Goal: Task Accomplishment & Management: Manage account settings

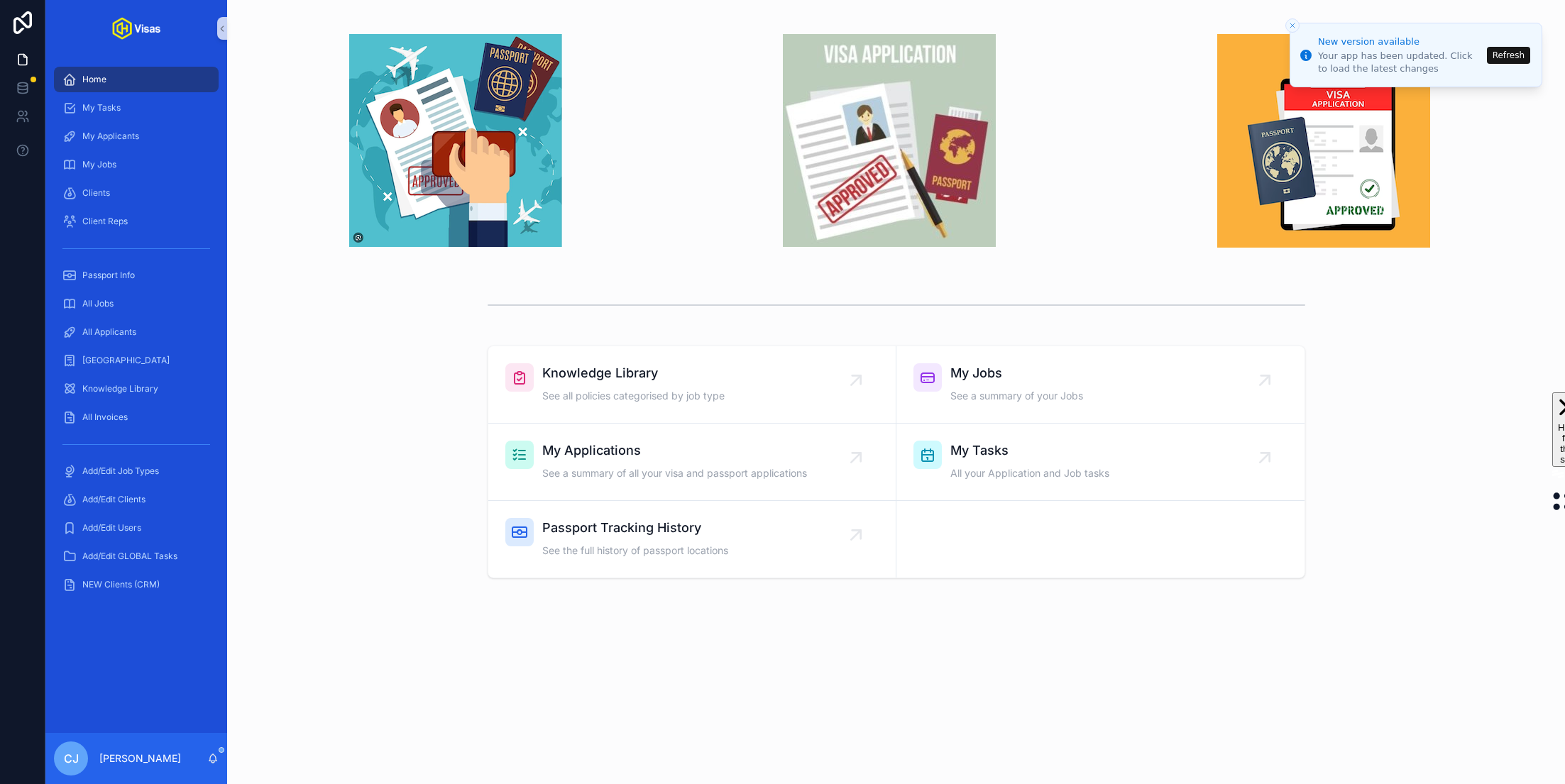
click at [1517, 56] on button "Refresh" at bounding box center [1507, 55] width 43 height 17
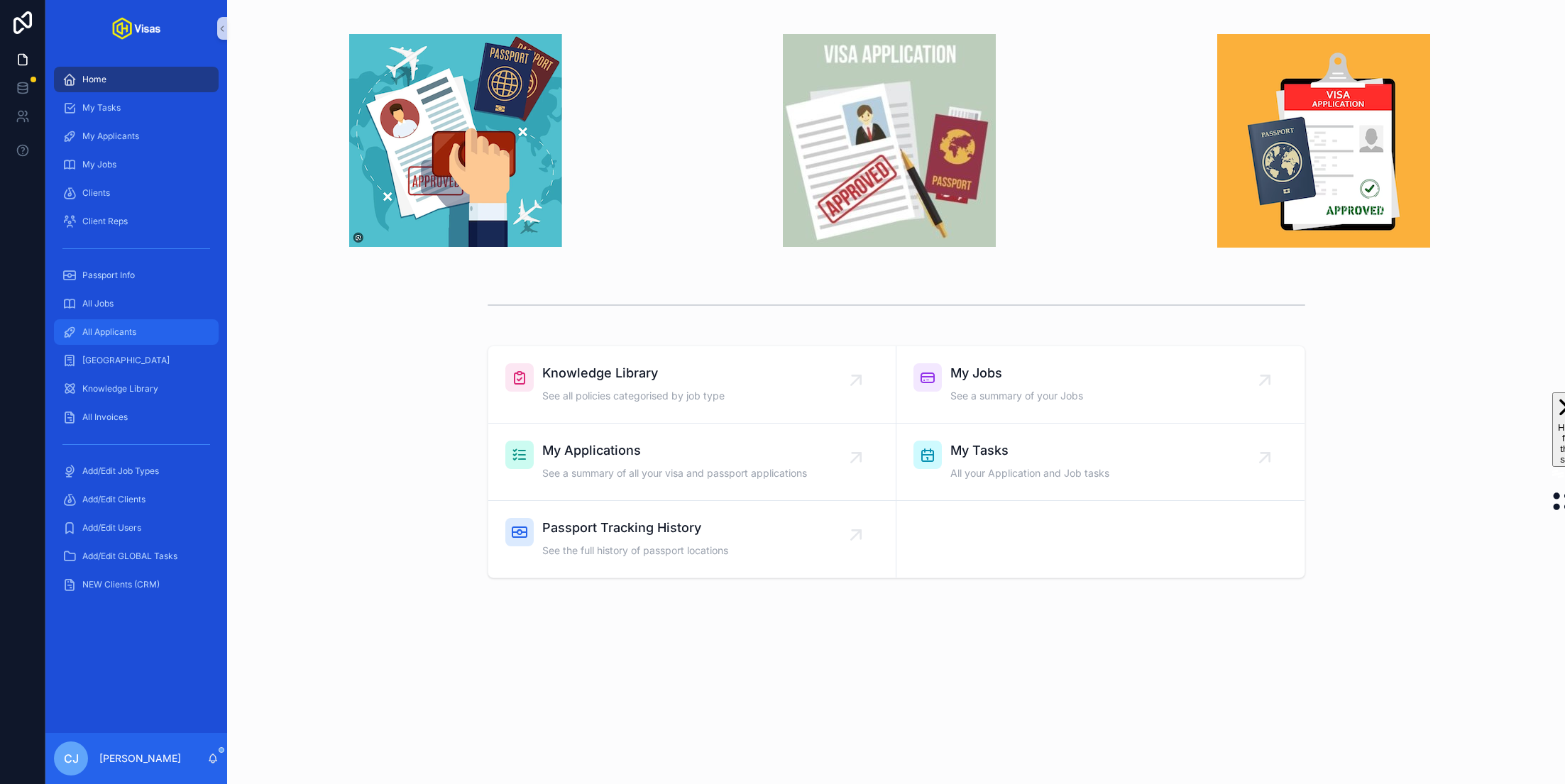
click at [142, 329] on div "All Applicants" at bounding box center [136, 331] width 148 height 23
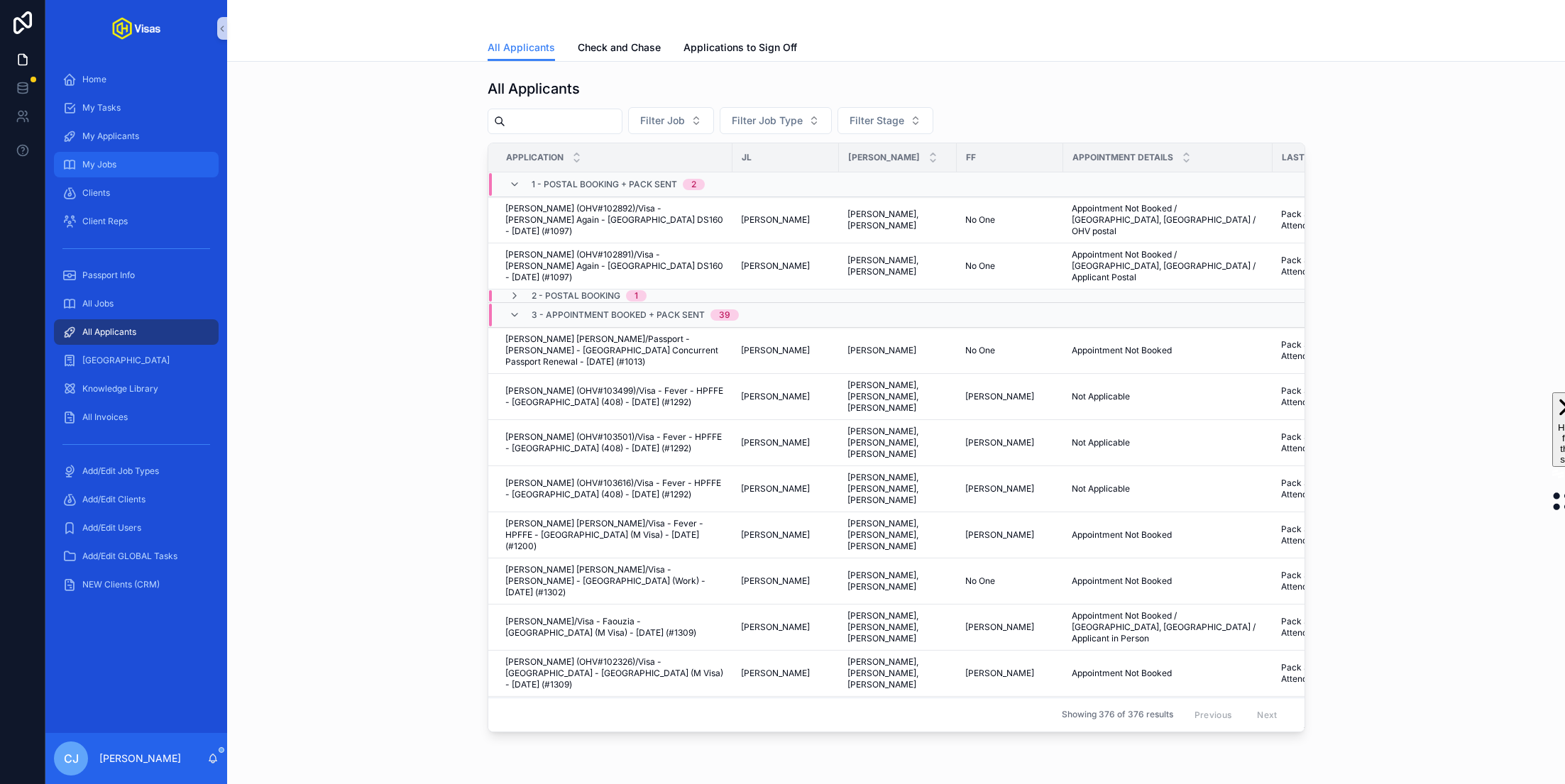
click at [120, 169] on div "My Jobs" at bounding box center [136, 164] width 148 height 23
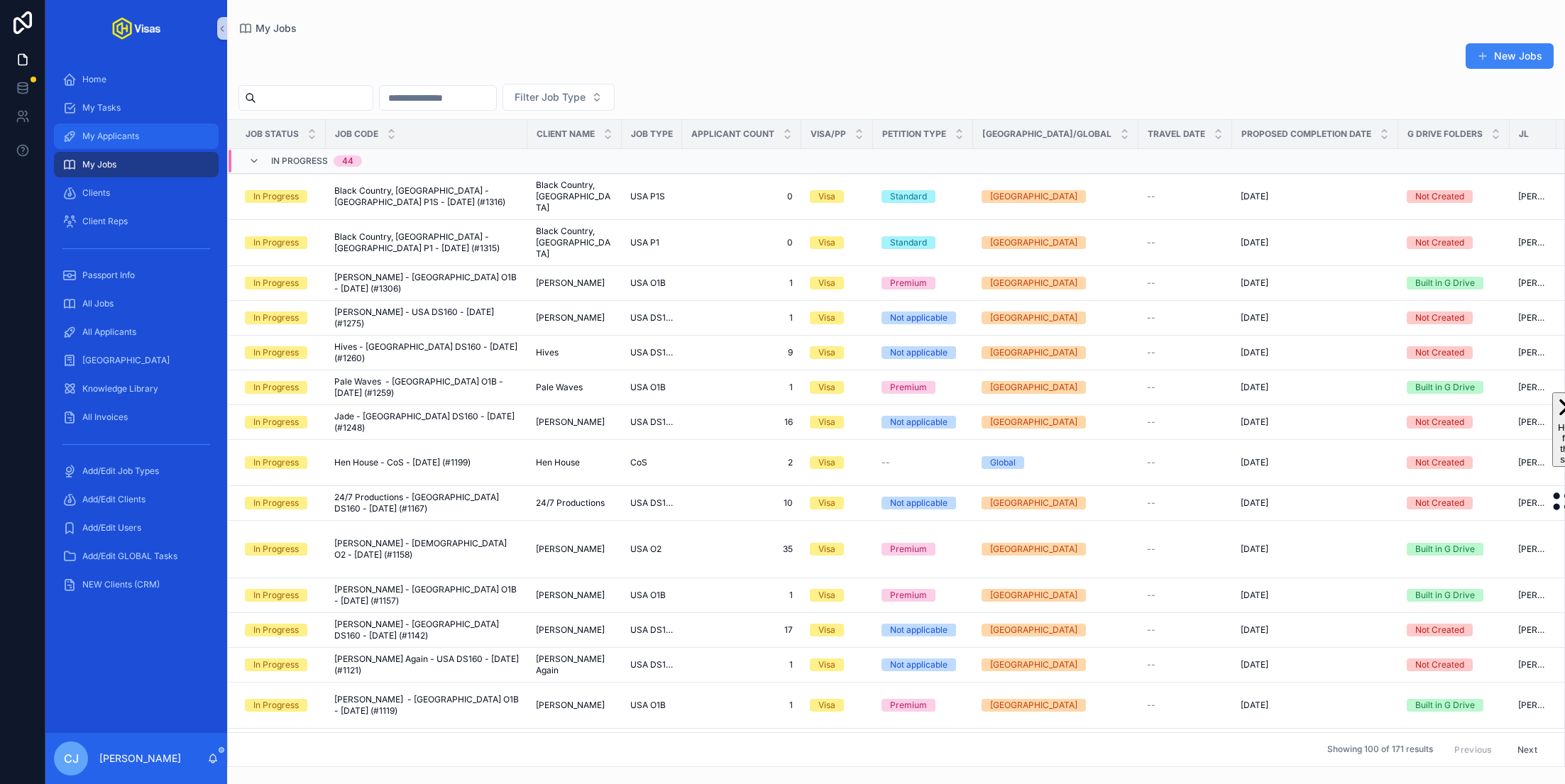
click at [161, 135] on div "My Applicants" at bounding box center [136, 136] width 148 height 23
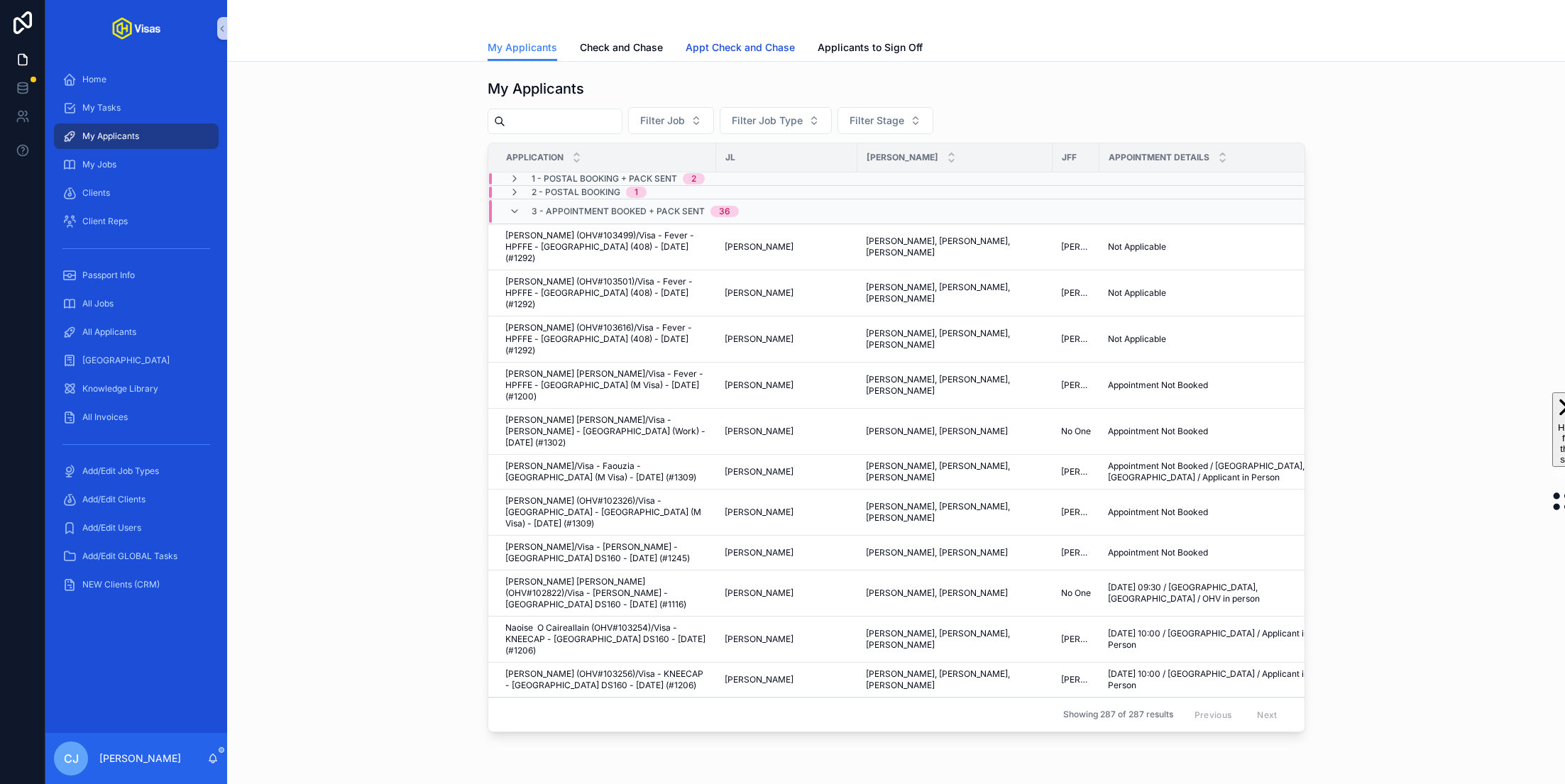
click at [724, 54] on span "Appt Check and Chase" at bounding box center [740, 47] width 110 height 15
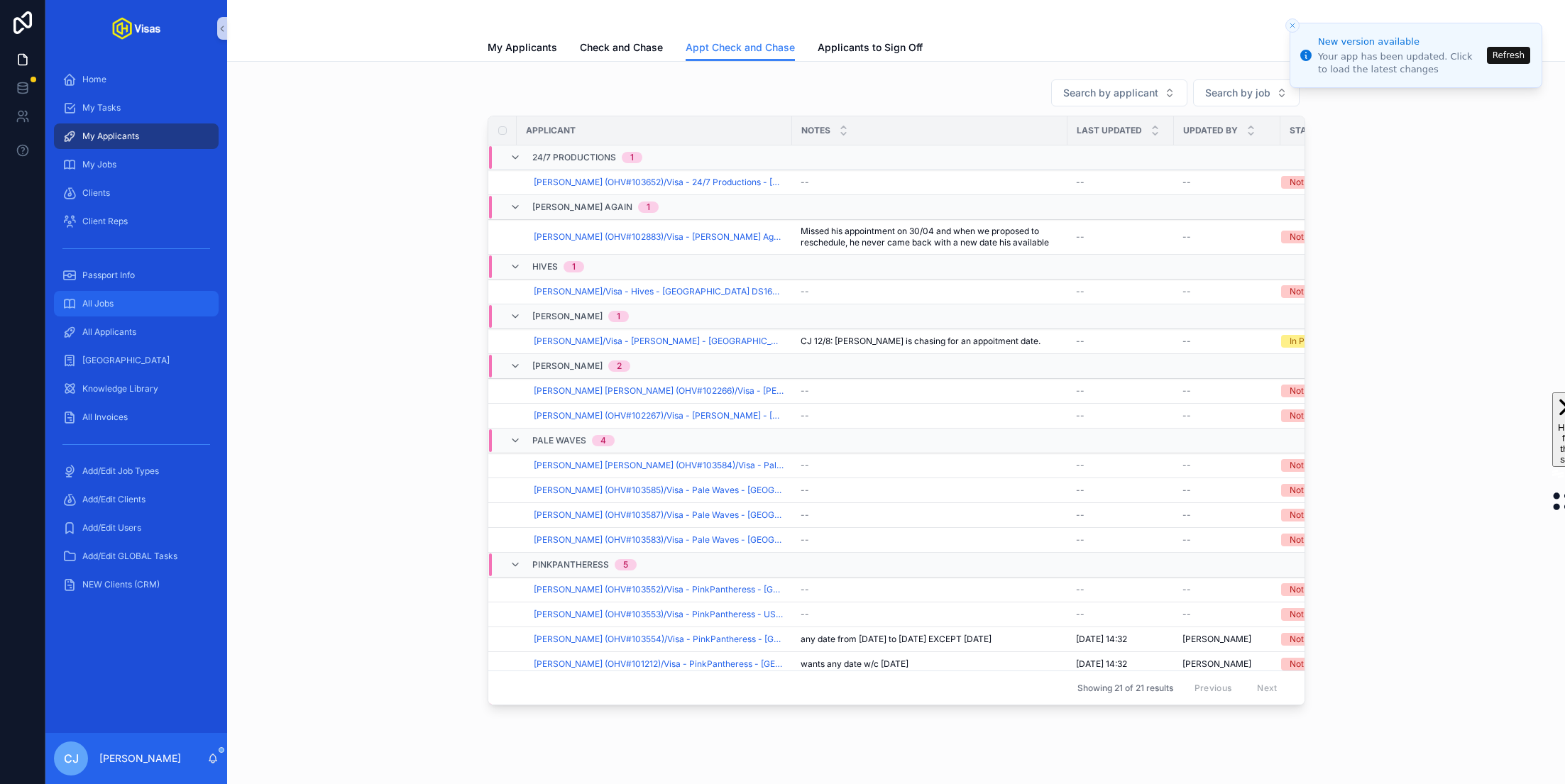
click at [123, 314] on div "All Jobs" at bounding box center [136, 303] width 148 height 23
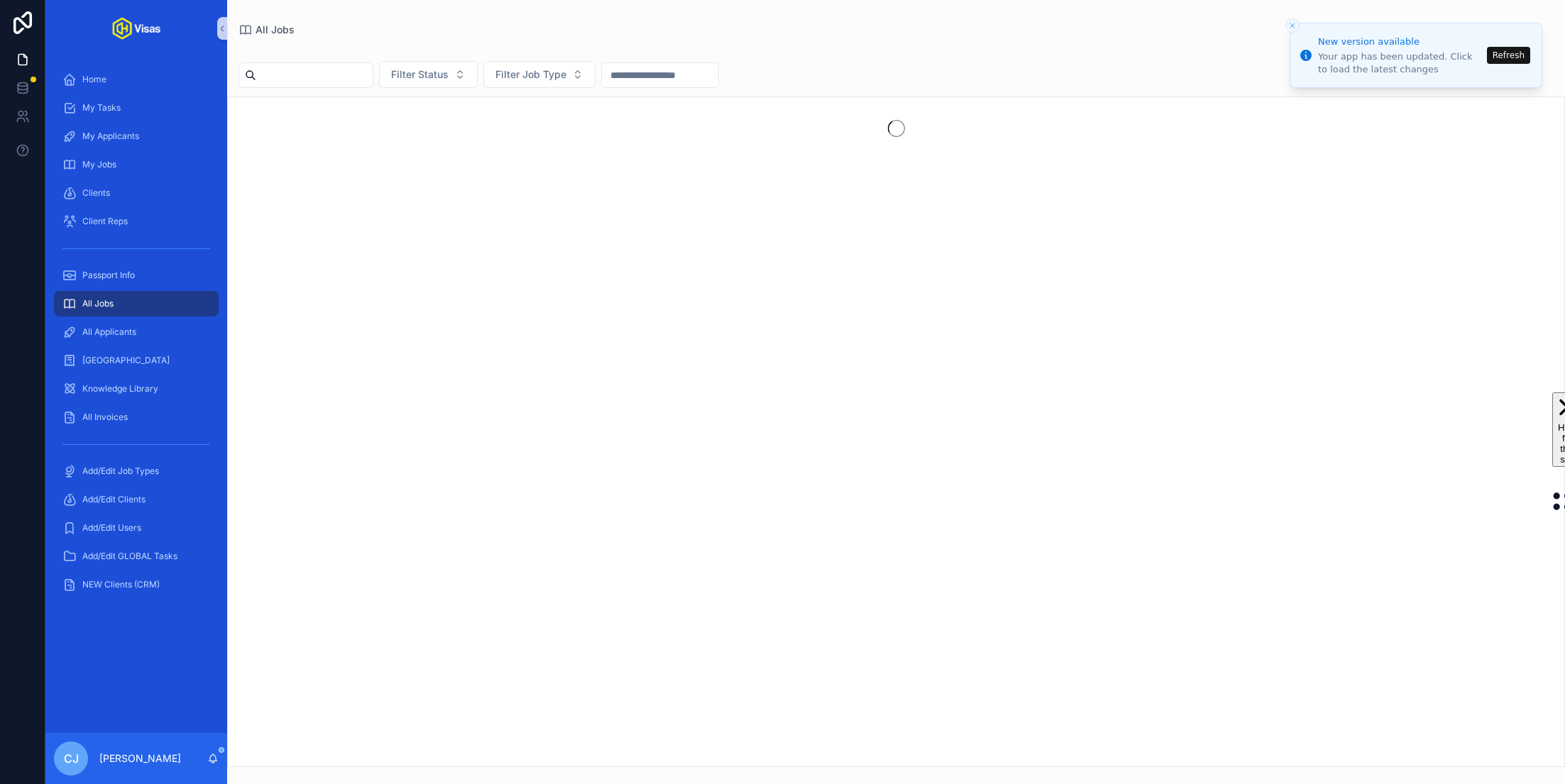
click at [338, 78] on input "scrollable content" at bounding box center [314, 76] width 116 height 20
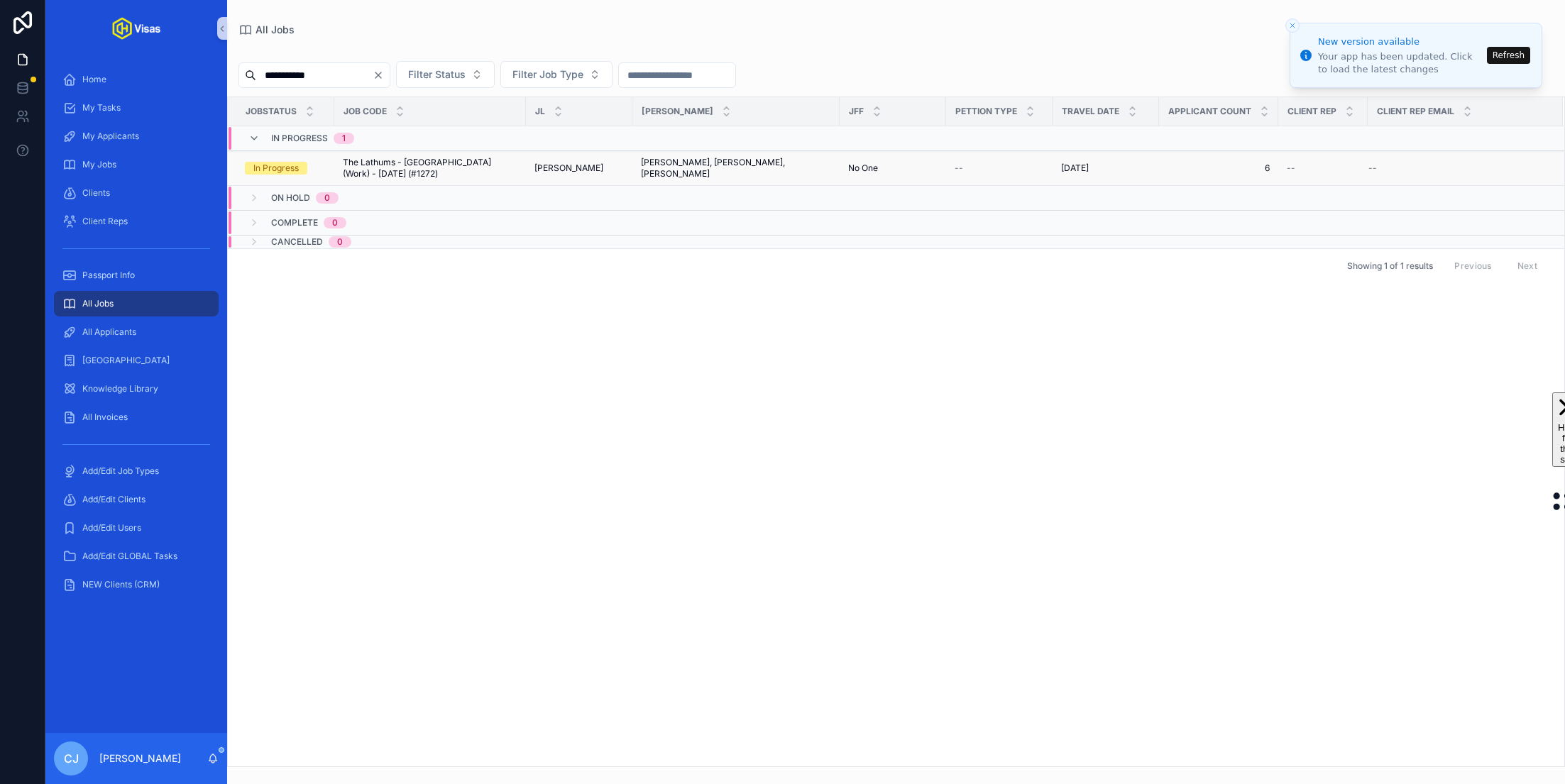
type input "**********"
click at [467, 167] on span "The Lathums - Japan (Work) - Jul/25 (#1272)" at bounding box center [429, 168] width 174 height 23
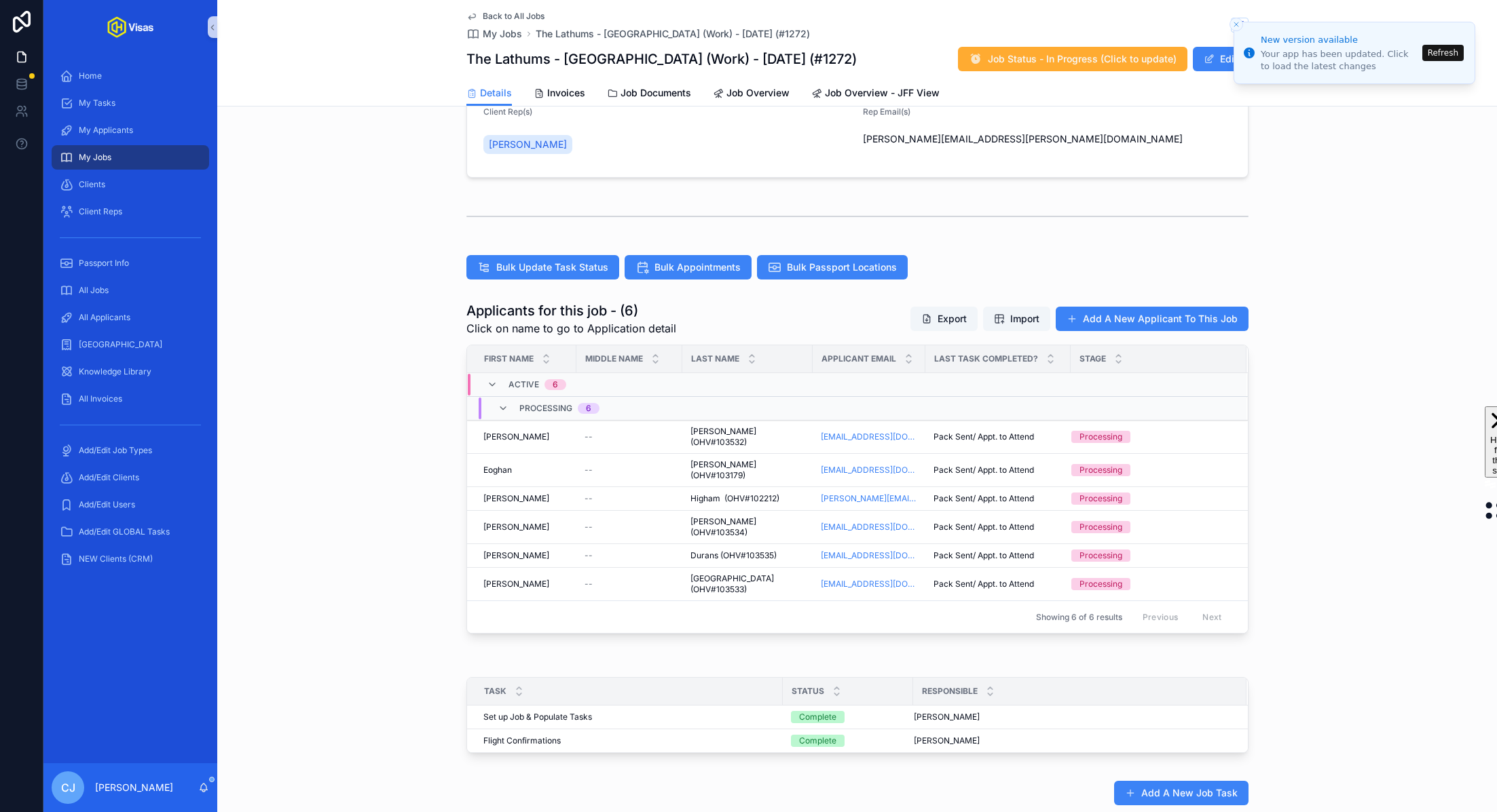
scroll to position [215, 0]
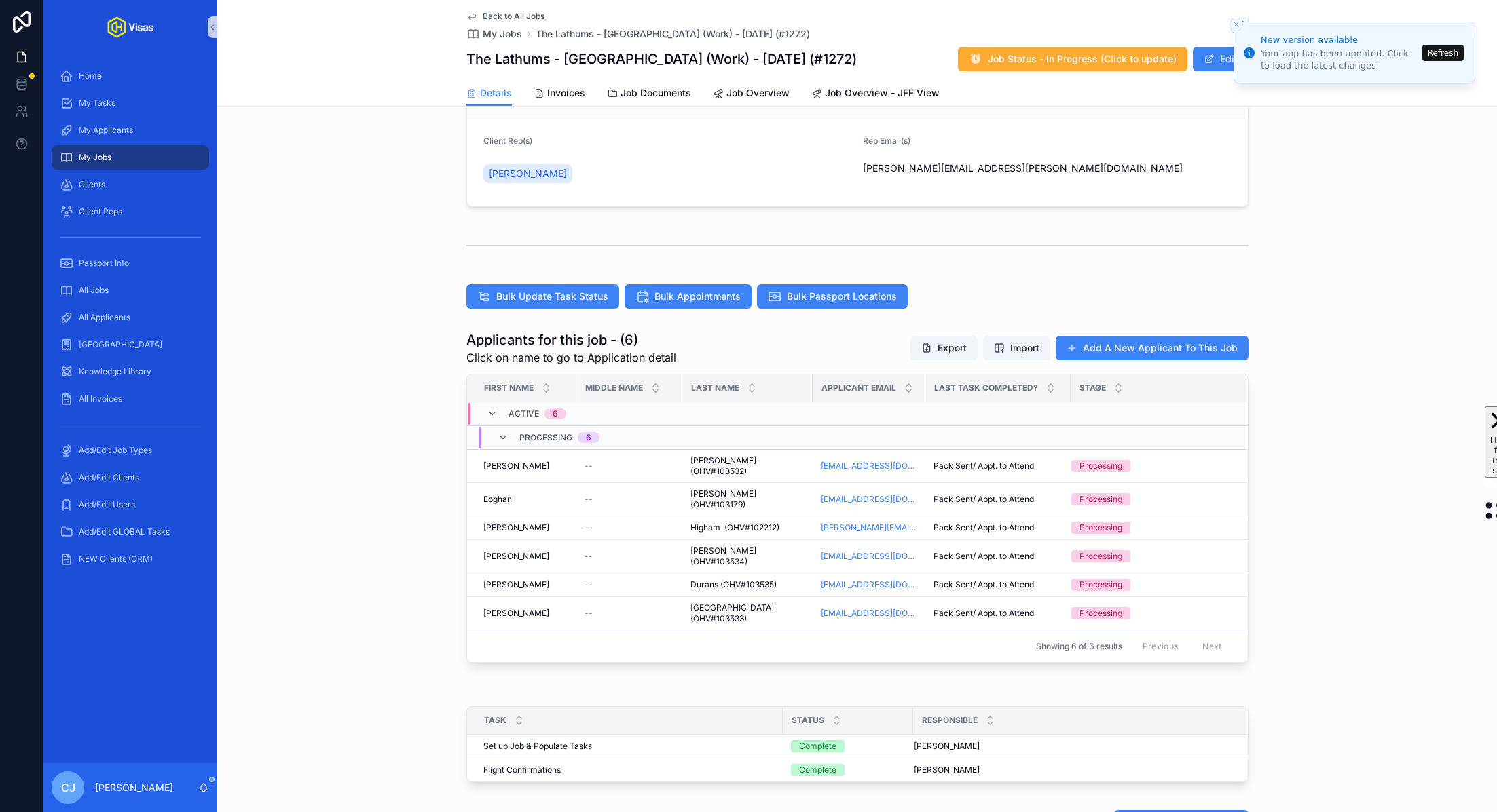
click at [1459, 53] on button "Refresh" at bounding box center [1442, 52] width 41 height 17
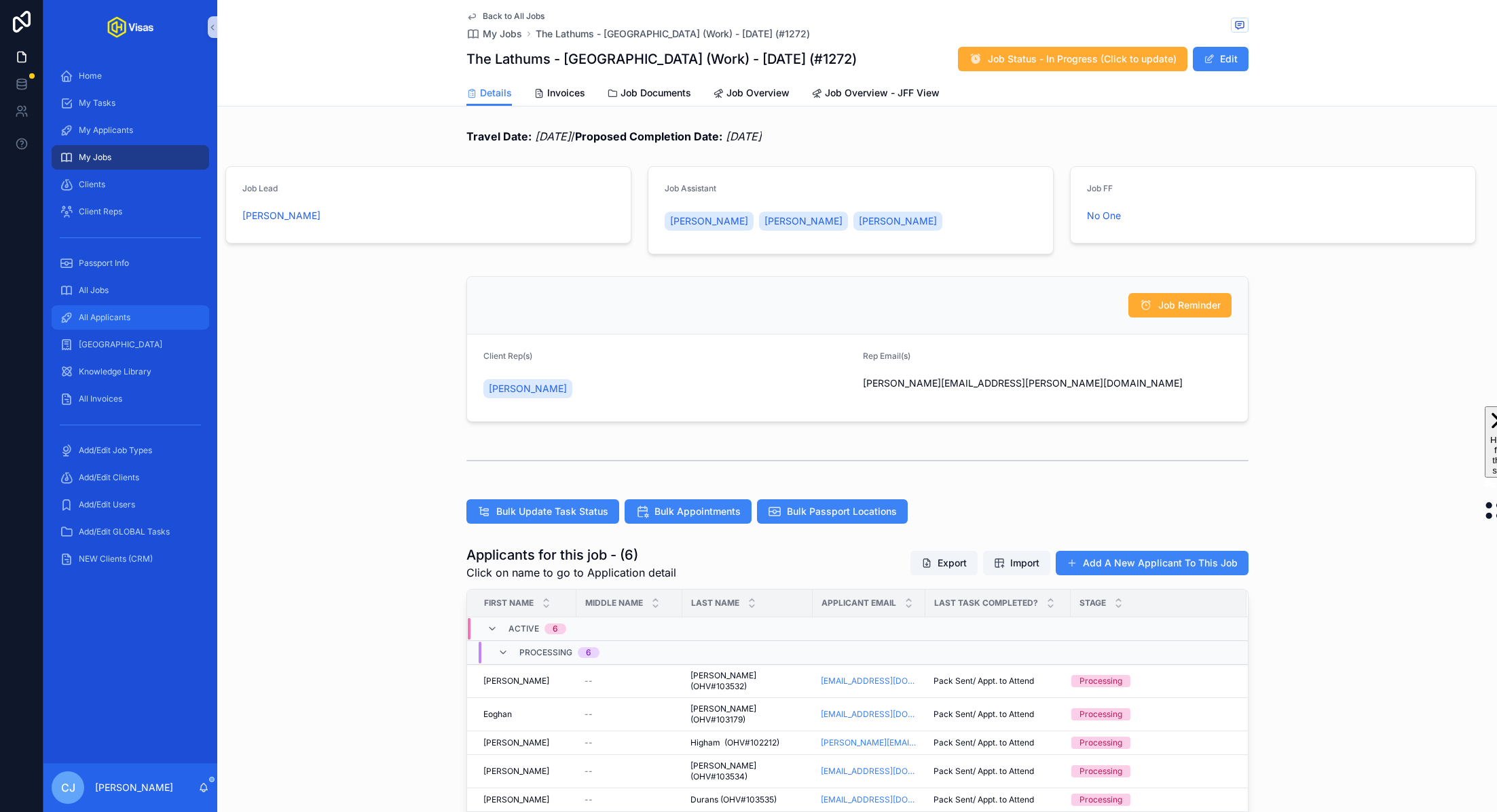
click at [117, 320] on span "All Applicants" at bounding box center [104, 318] width 52 height 10
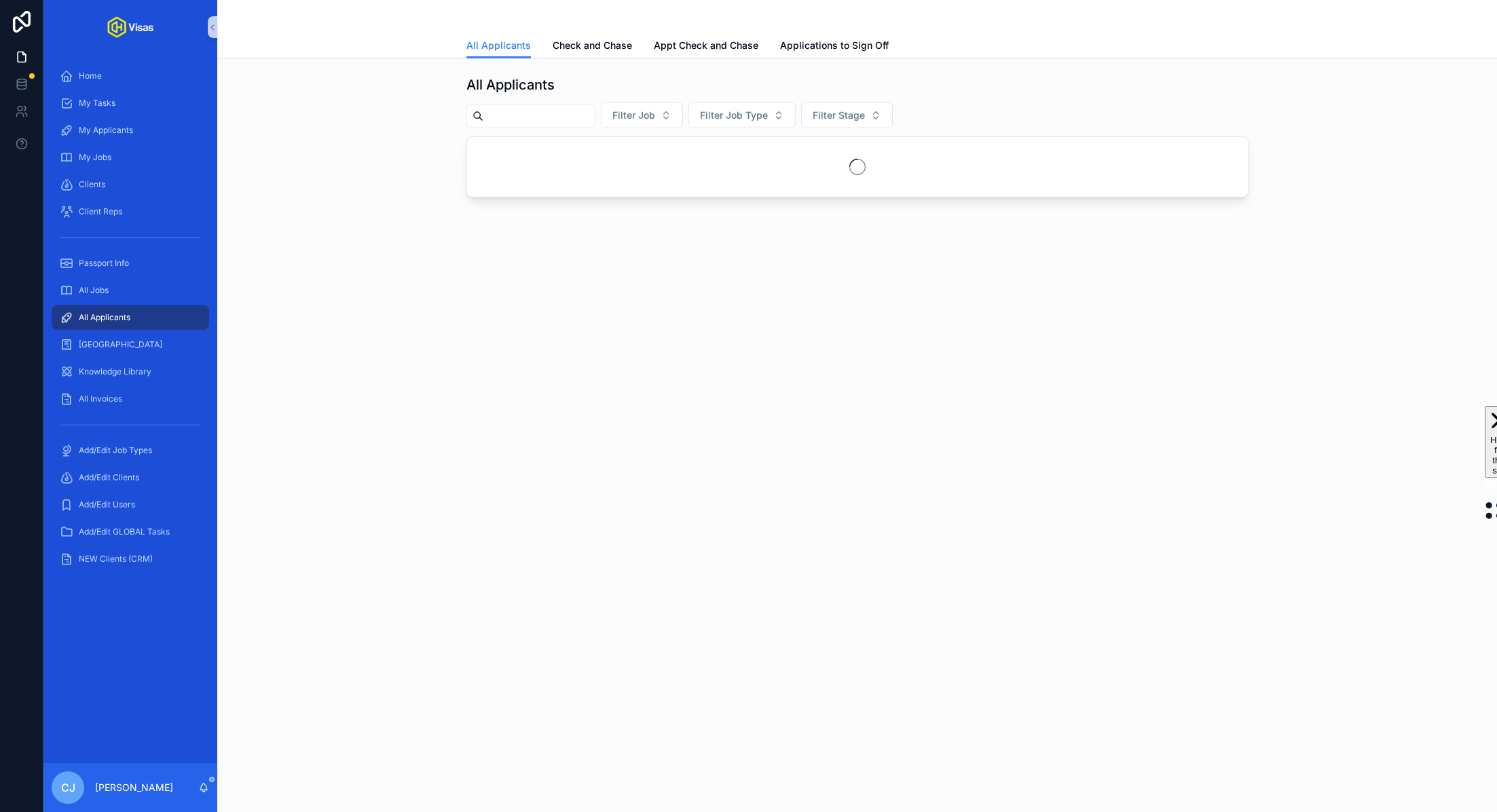
click at [514, 119] on input "scrollable content" at bounding box center [538, 116] width 111 height 19
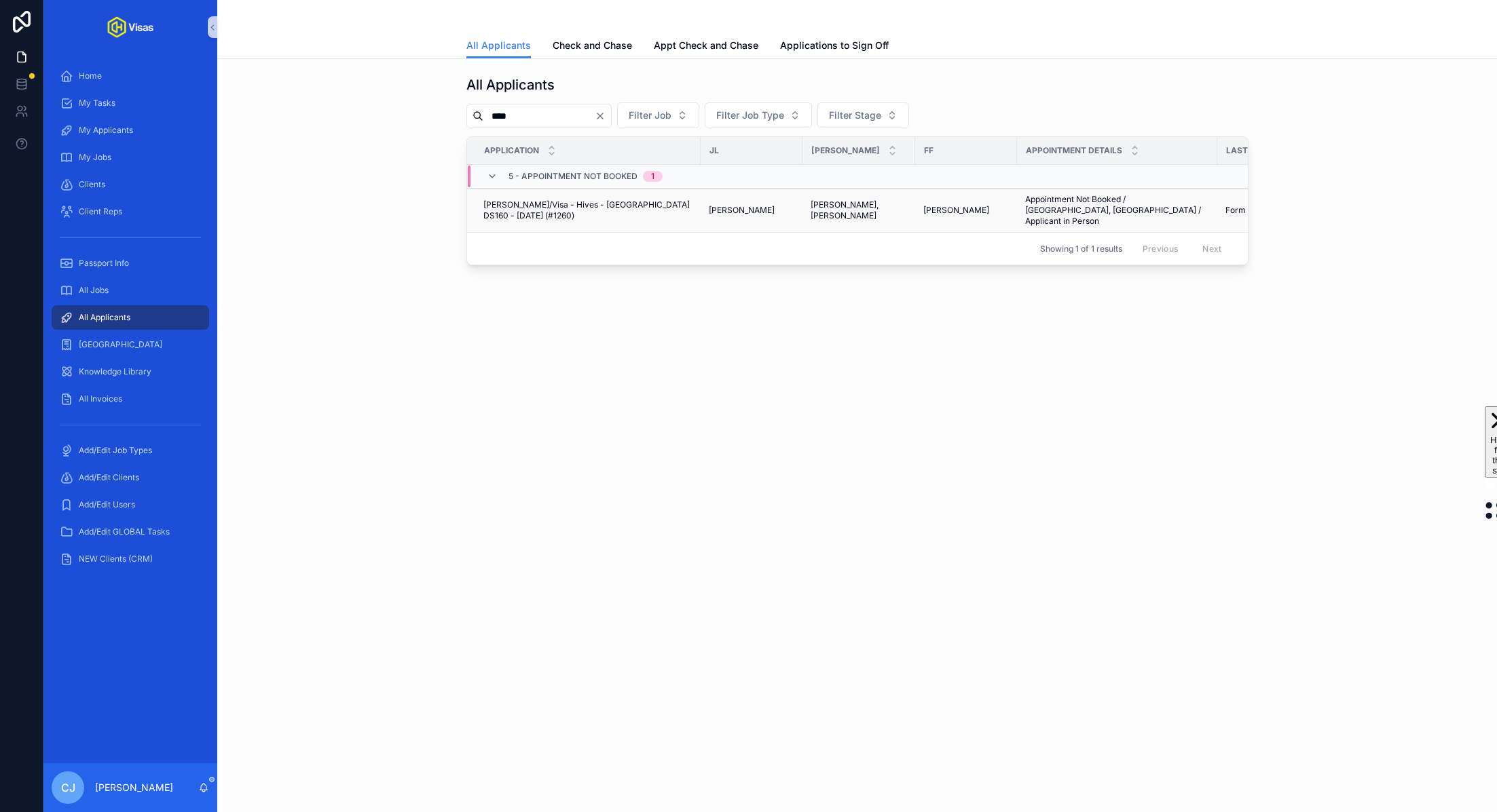
type input "****"
click at [536, 202] on span "[PERSON_NAME]/Visa - Hives - [GEOGRAPHIC_DATA] DS160 - [DATE] (#1260)" at bounding box center [587, 210] width 209 height 22
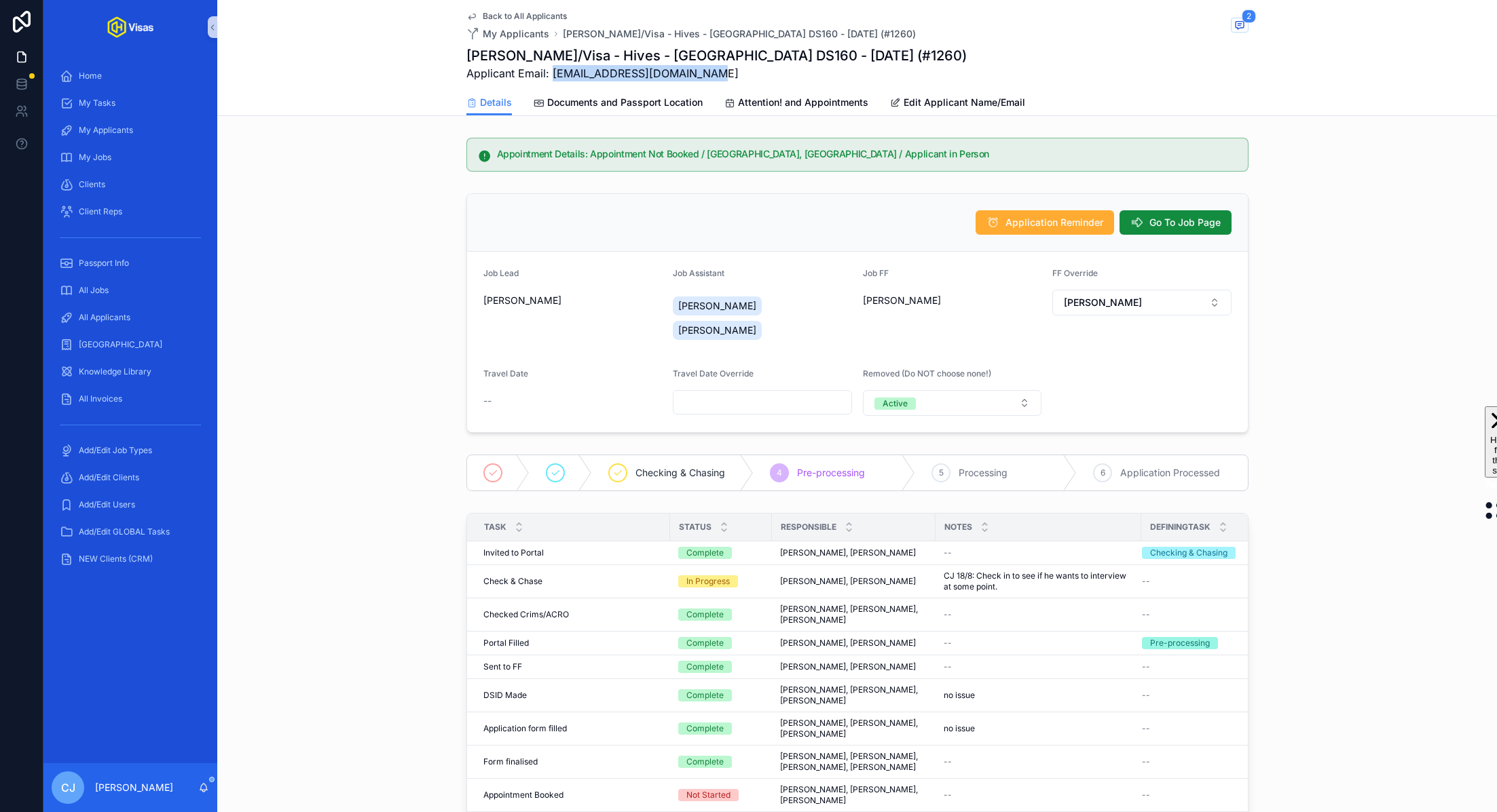
drag, startPoint x: 714, startPoint y: 75, endPoint x: 552, endPoint y: 77, distance: 162.0
click at [552, 77] on span "Applicant Email: [EMAIL_ADDRESS][DOMAIN_NAME]" at bounding box center [716, 73] width 500 height 17
copy span "culdesac_simon@hotmail.com"
click at [693, 105] on span "Documents and Passport Location" at bounding box center [624, 103] width 155 height 14
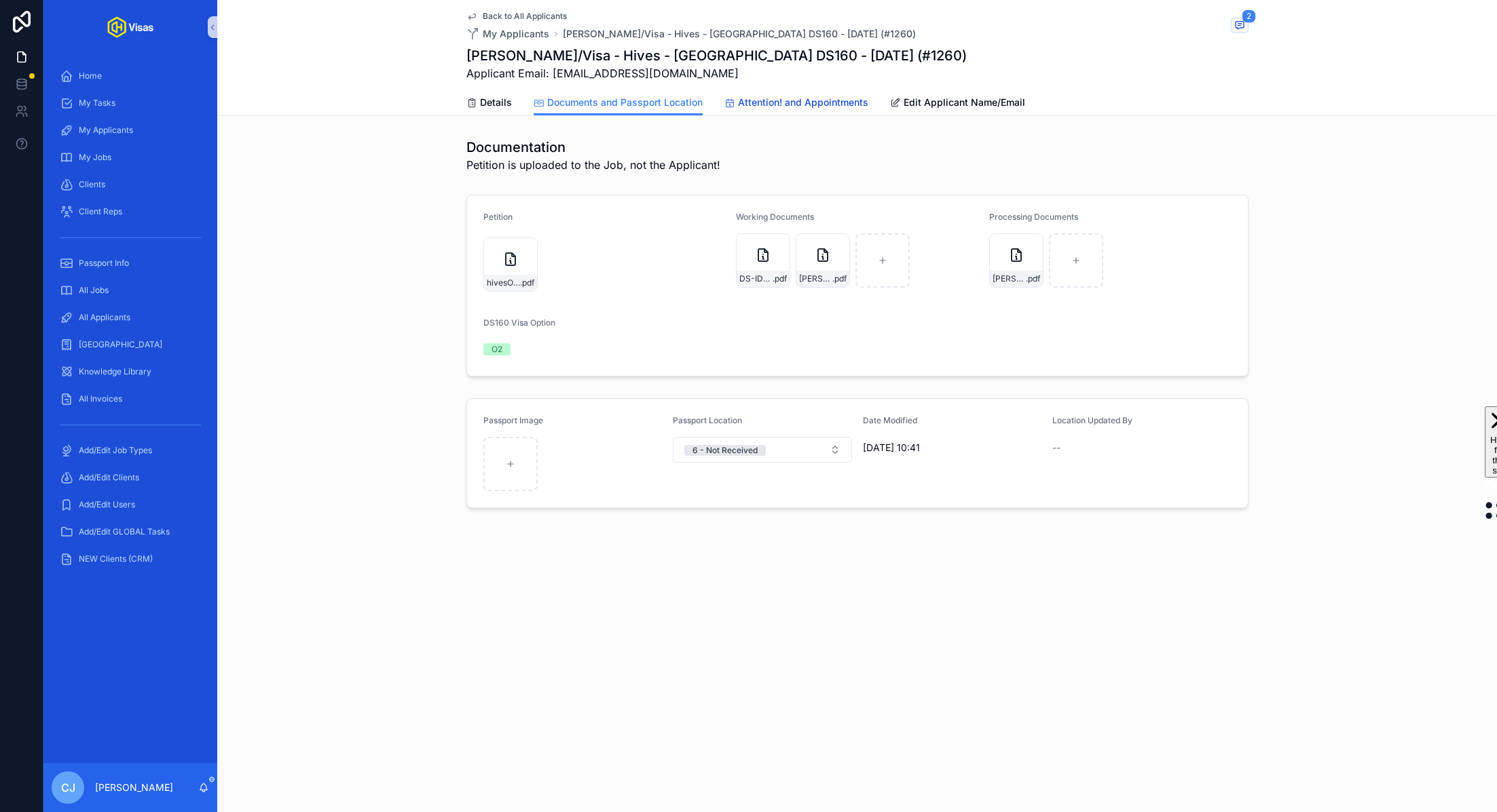
click at [762, 97] on span "Attention! and Appointments" at bounding box center [803, 103] width 130 height 14
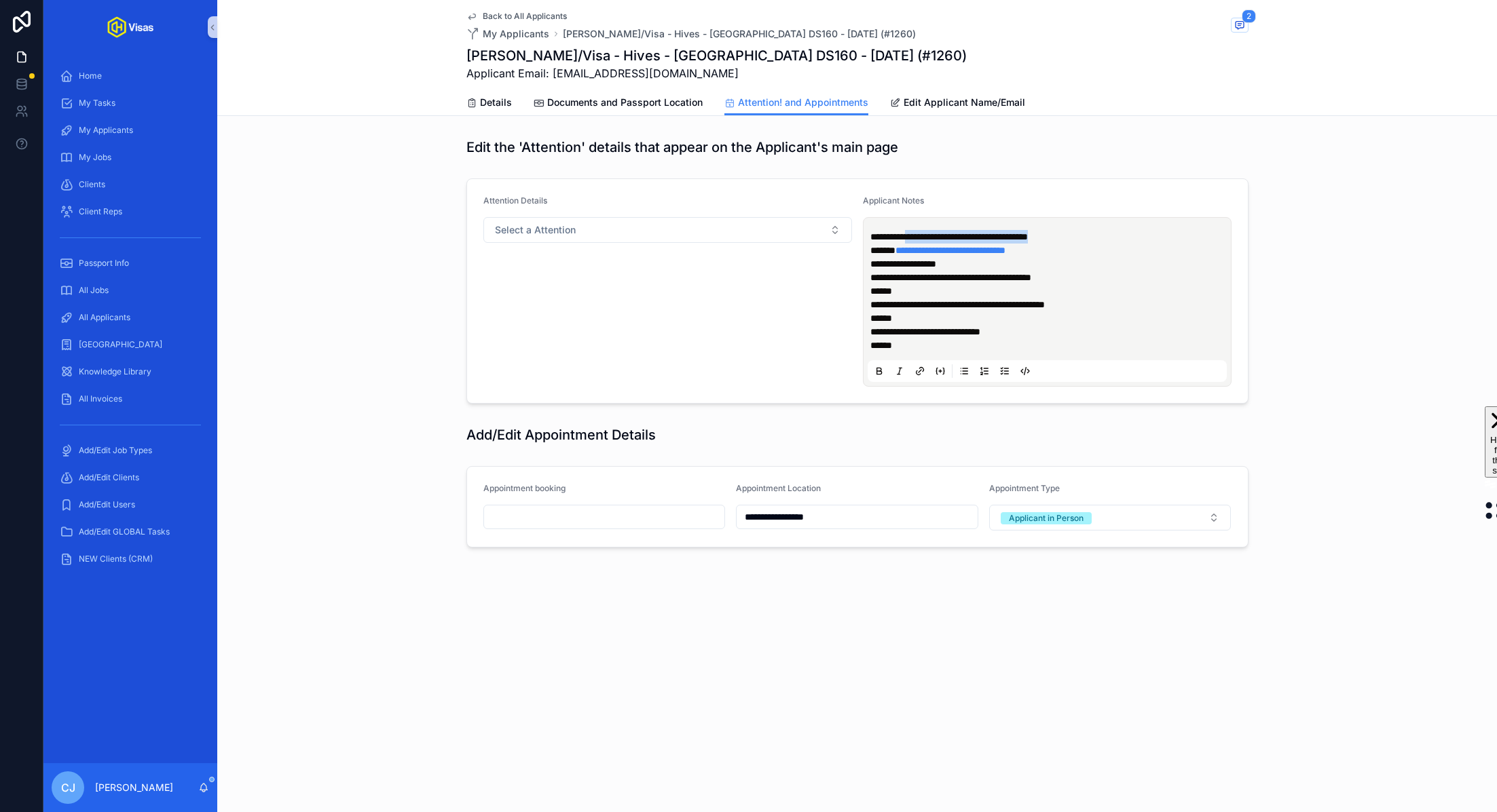
drag, startPoint x: 1090, startPoint y: 235, endPoint x: 916, endPoint y: 236, distance: 174.0
click at [916, 236] on span "**********" at bounding box center [949, 237] width 157 height 10
copy span "**********"
drag, startPoint x: 1070, startPoint y: 251, endPoint x: 907, endPoint y: 251, distance: 163.0
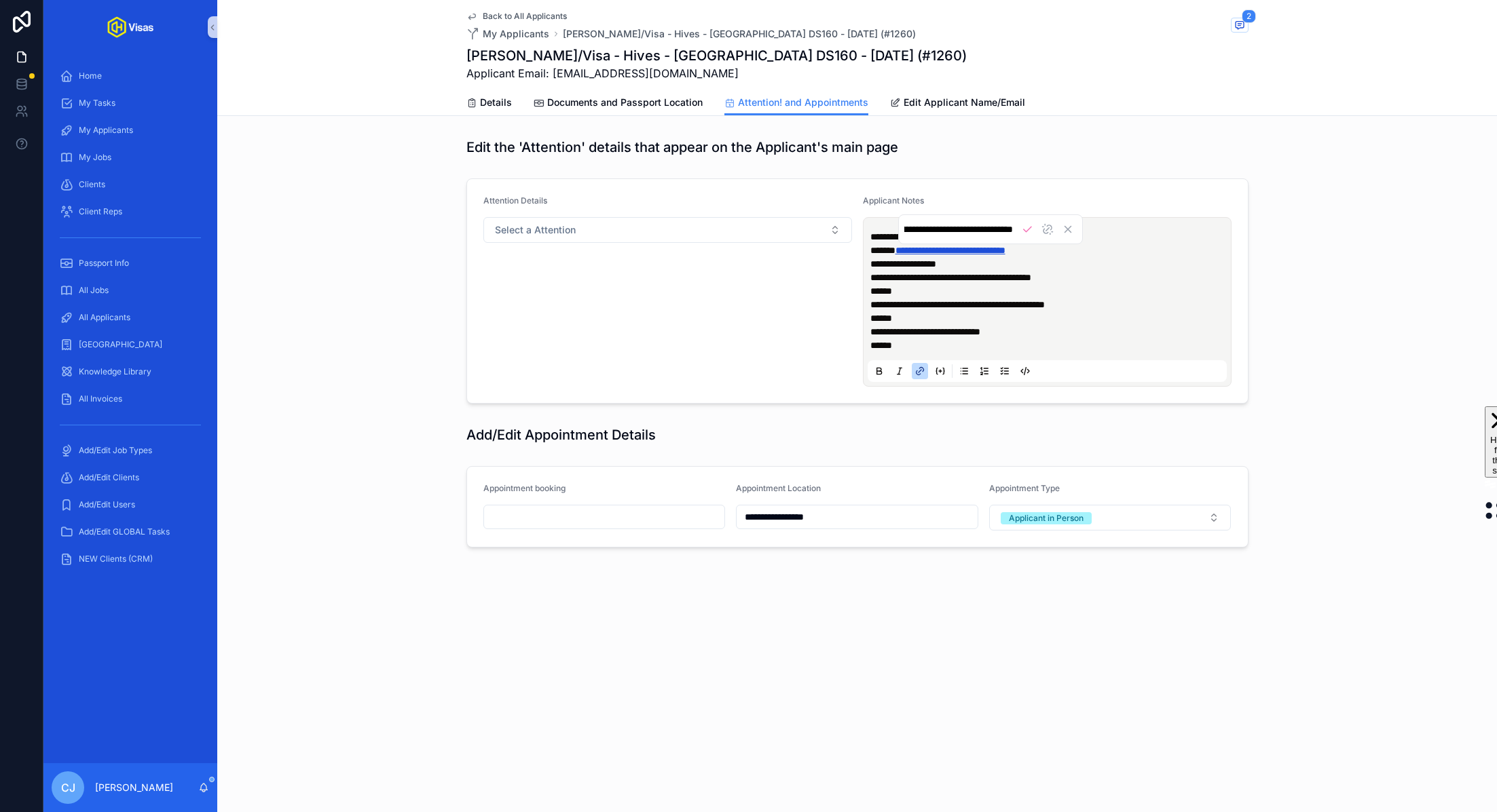
click at [907, 251] on p "**********" at bounding box center [1049, 251] width 359 height 14
drag, startPoint x: 899, startPoint y: 251, endPoint x: 1055, endPoint y: 244, distance: 156.2
click at [1005, 245] on span "**********" at bounding box center [950, 250] width 110 height 10
click at [969, 296] on p "******" at bounding box center [1049, 292] width 359 height 14
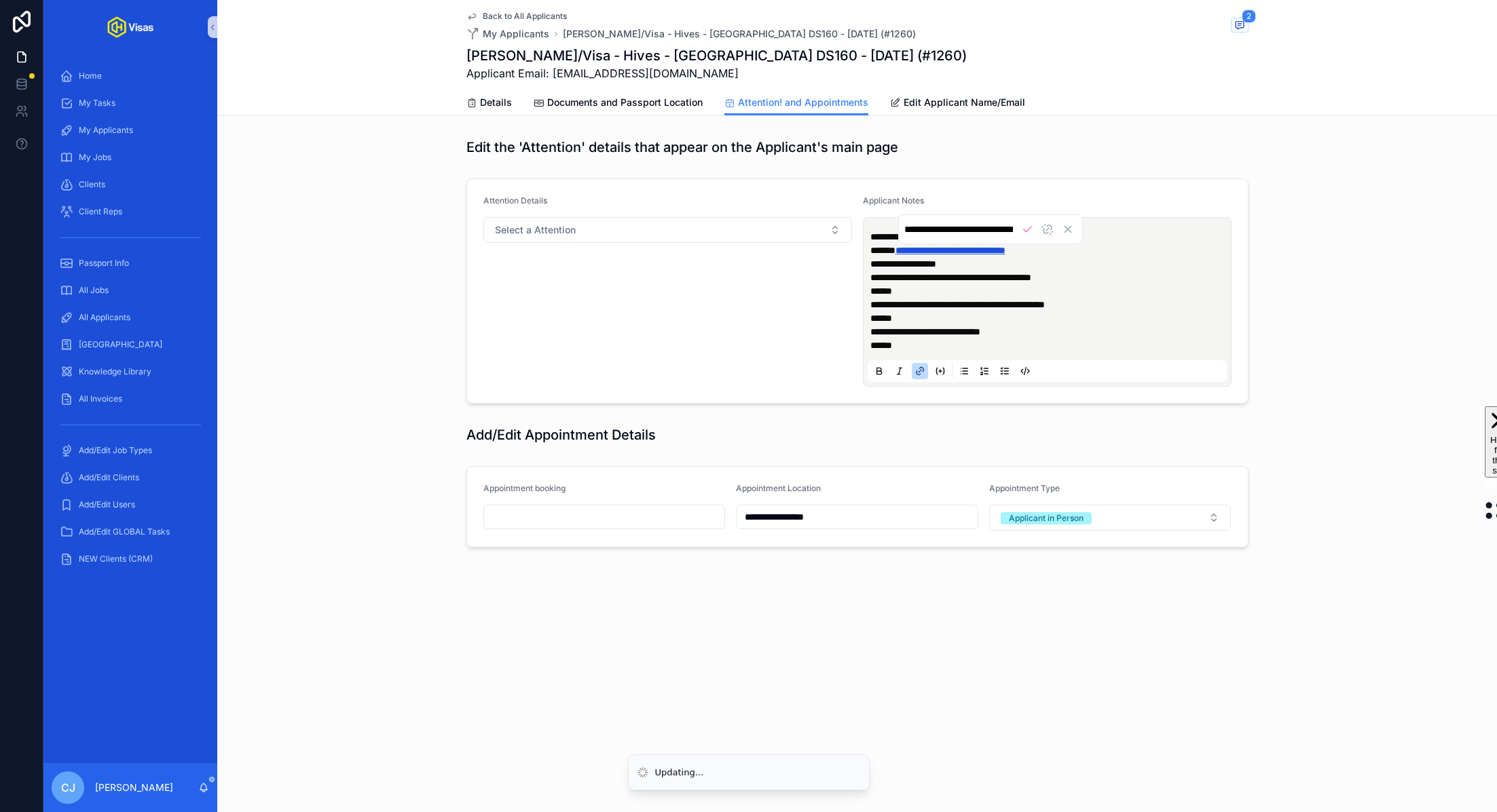
scroll to position [0, 87]
drag, startPoint x: 1083, startPoint y: 251, endPoint x: 903, endPoint y: 245, distance: 180.1
click at [903, 245] on p "**********" at bounding box center [1049, 251] width 359 height 14
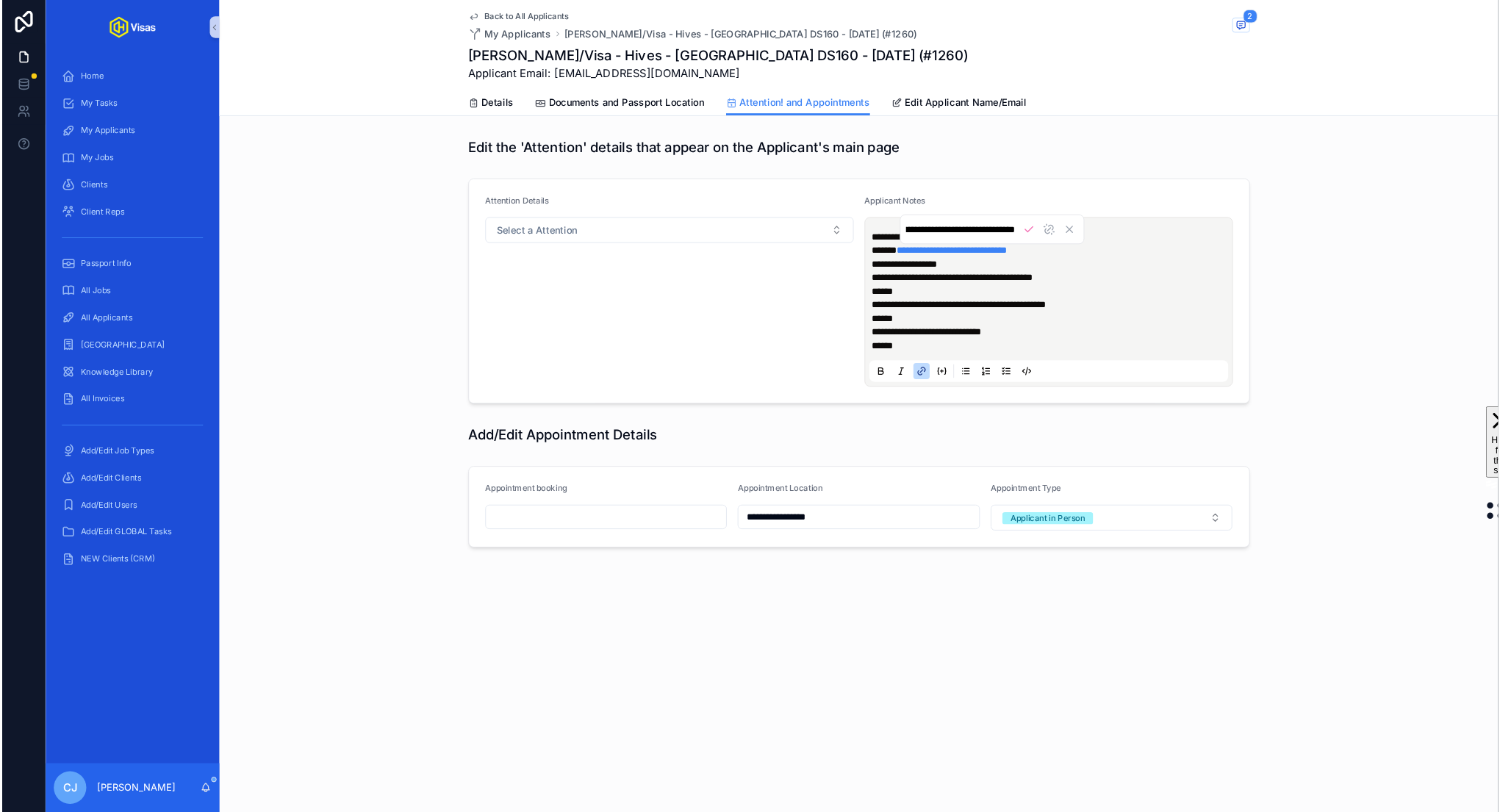
scroll to position [0, 0]
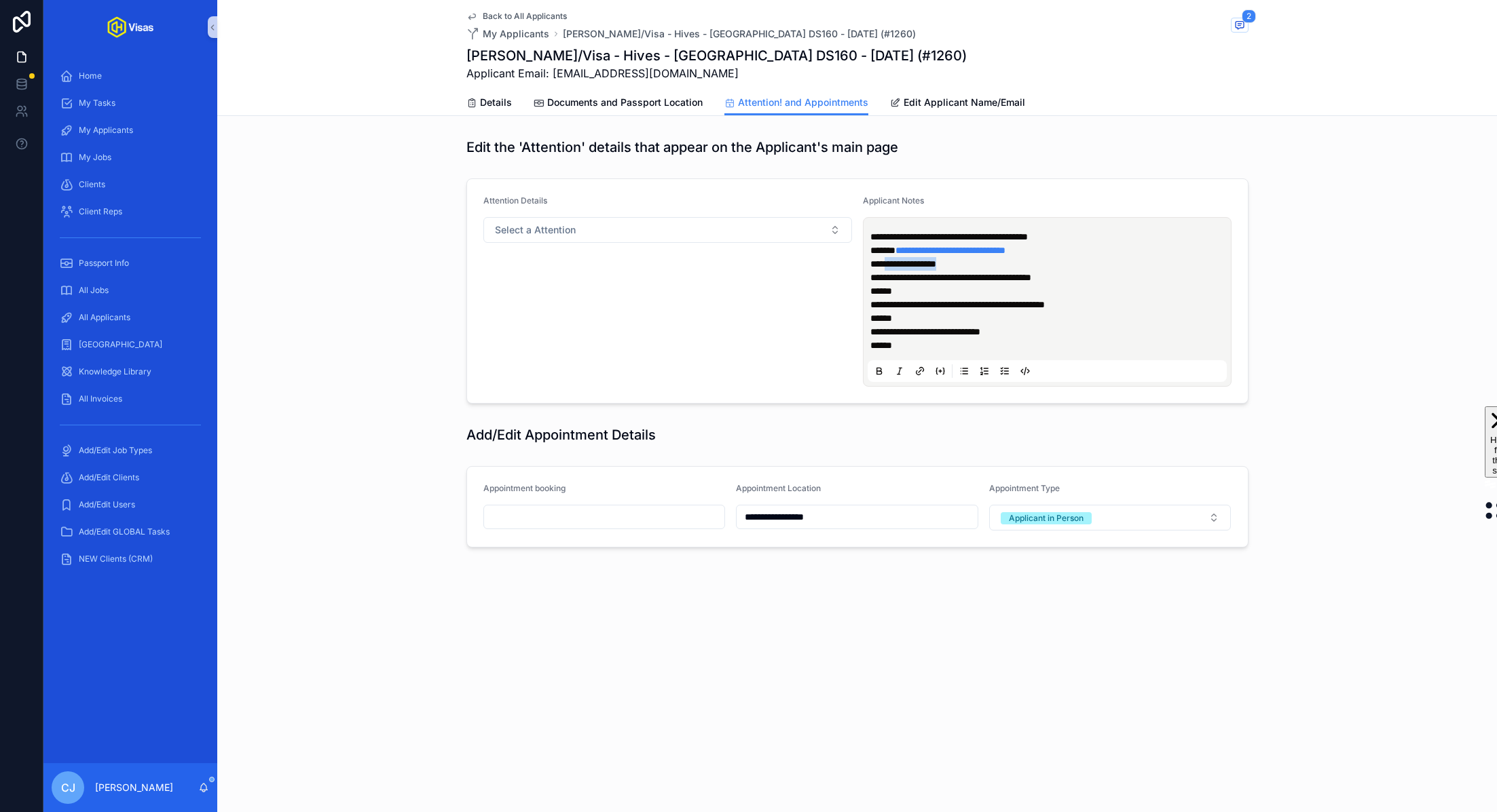
drag, startPoint x: 970, startPoint y: 265, endPoint x: 892, endPoint y: 265, distance: 78.0
click at [892, 265] on p "**********" at bounding box center [1049, 265] width 359 height 14
copy span "**********"
click at [999, 295] on p "******" at bounding box center [1049, 292] width 359 height 14
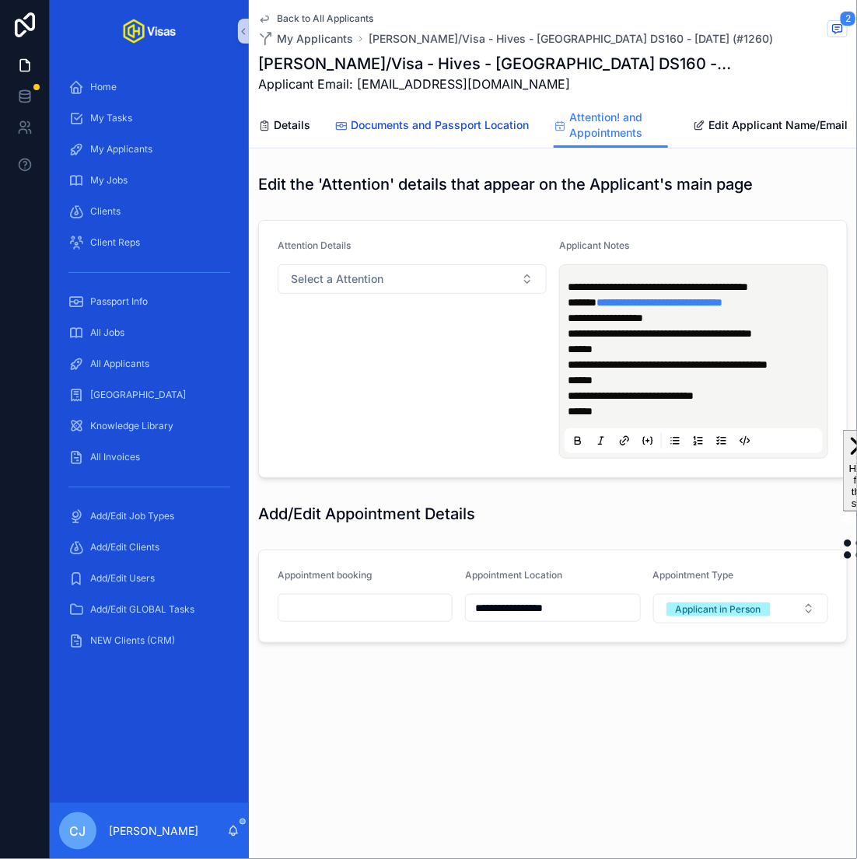
click at [458, 125] on span "Documents and Passport Location" at bounding box center [440, 125] width 178 height 16
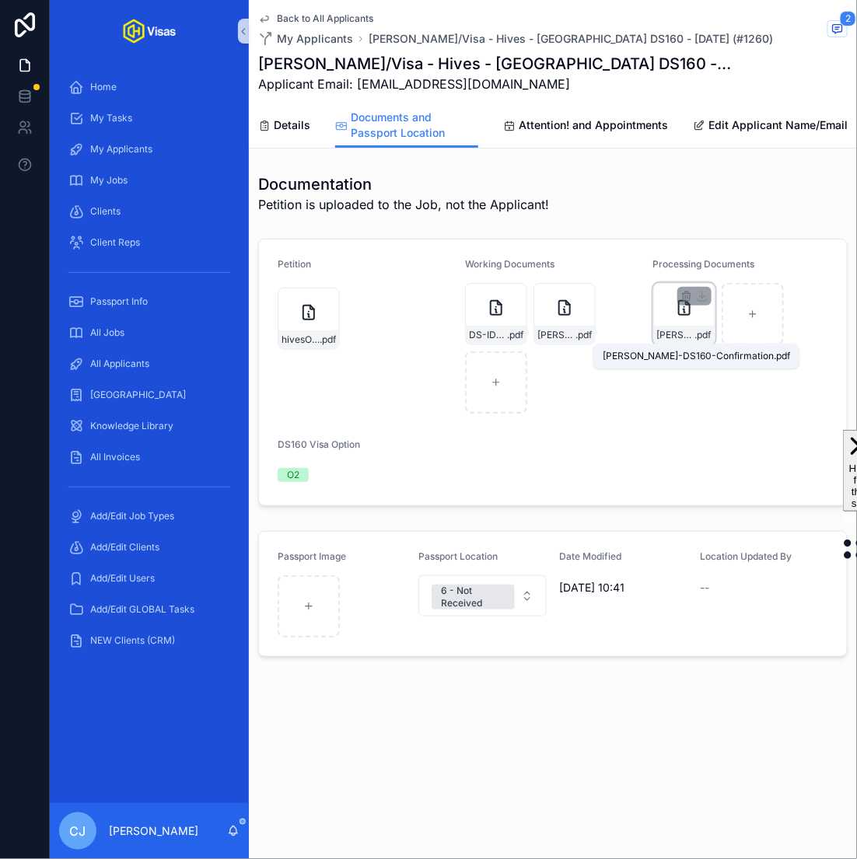
click at [686, 336] on span "FOLLMANN-DS160-Confirmation" at bounding box center [676, 335] width 38 height 12
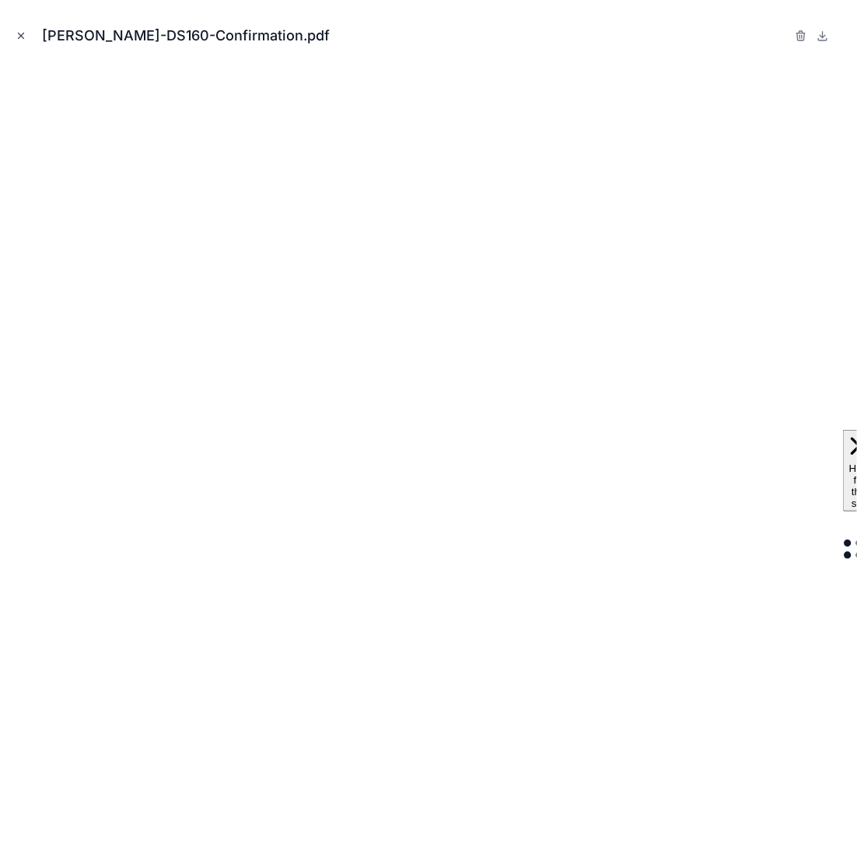
click at [28, 33] on button "Close modal" at bounding box center [20, 35] width 17 height 17
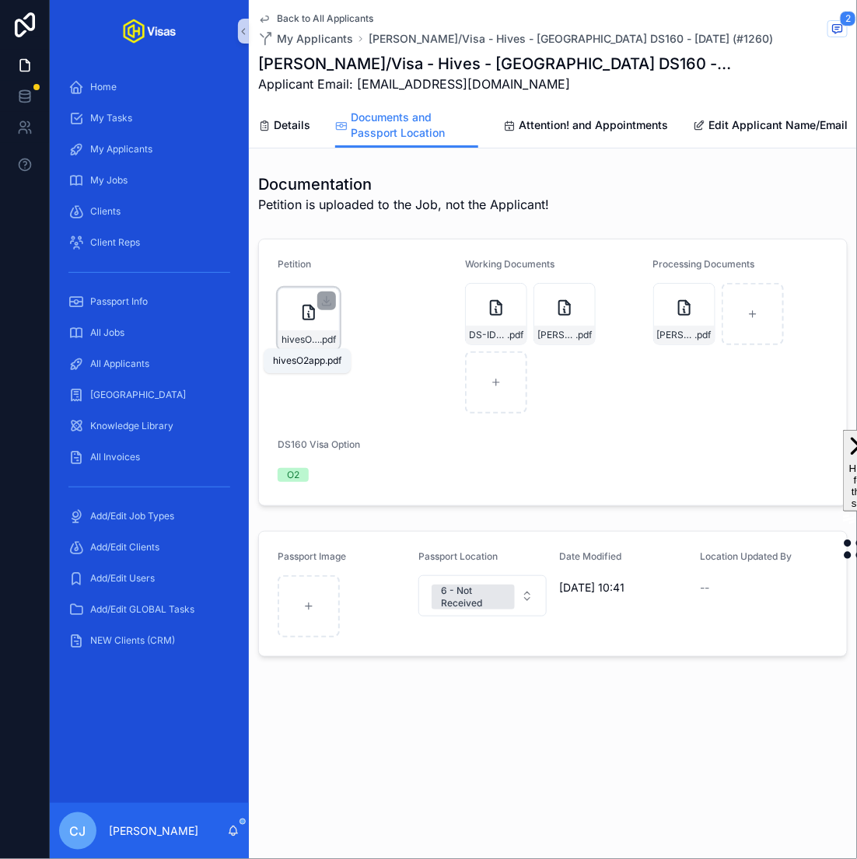
click at [294, 342] on span "hivesO2app" at bounding box center [300, 339] width 38 height 12
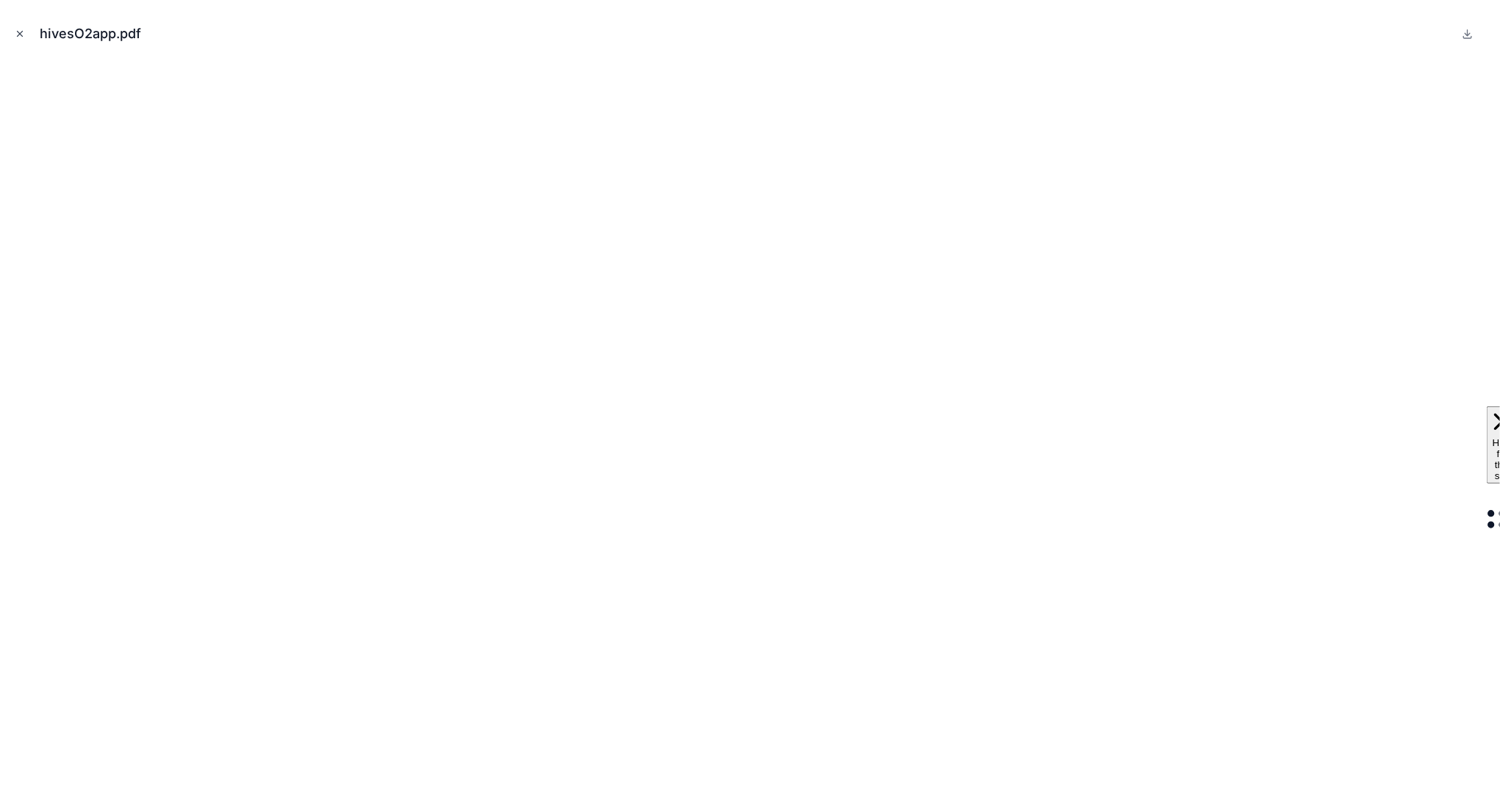
click at [17, 32] on icon "Close modal" at bounding box center [20, 33] width 10 height 10
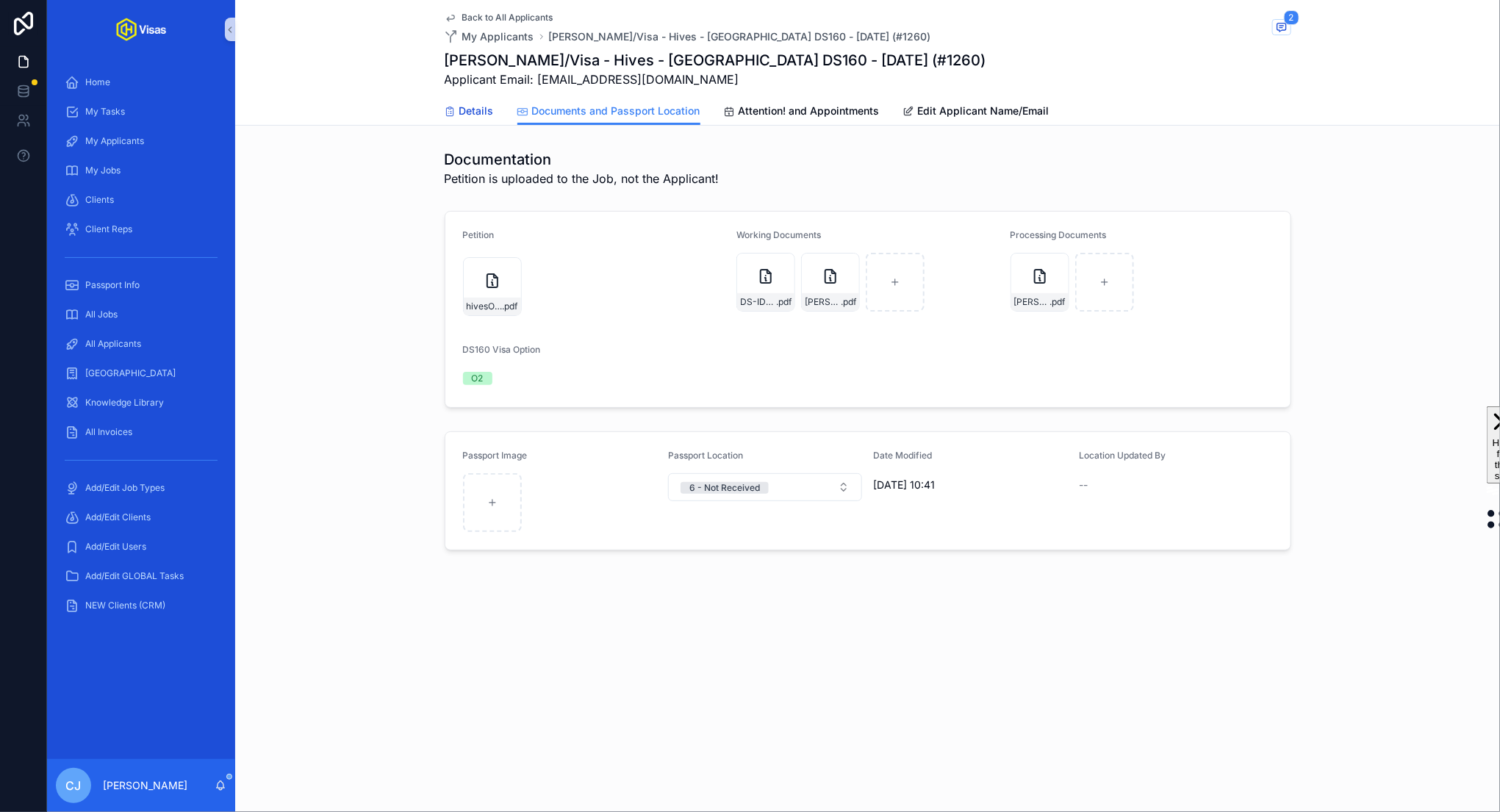
click at [468, 106] on span "Details" at bounding box center [477, 112] width 35 height 15
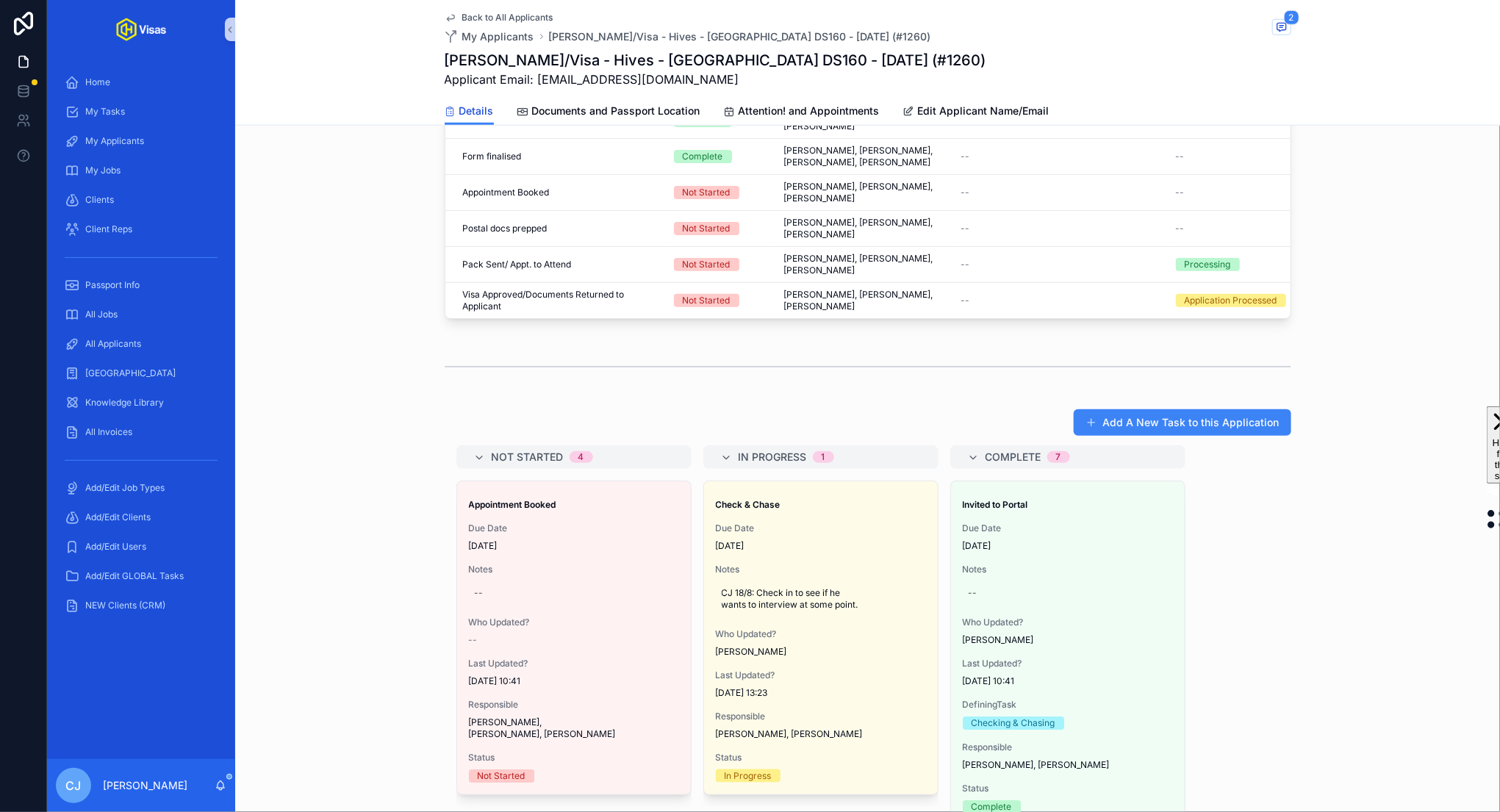
scroll to position [723, 0]
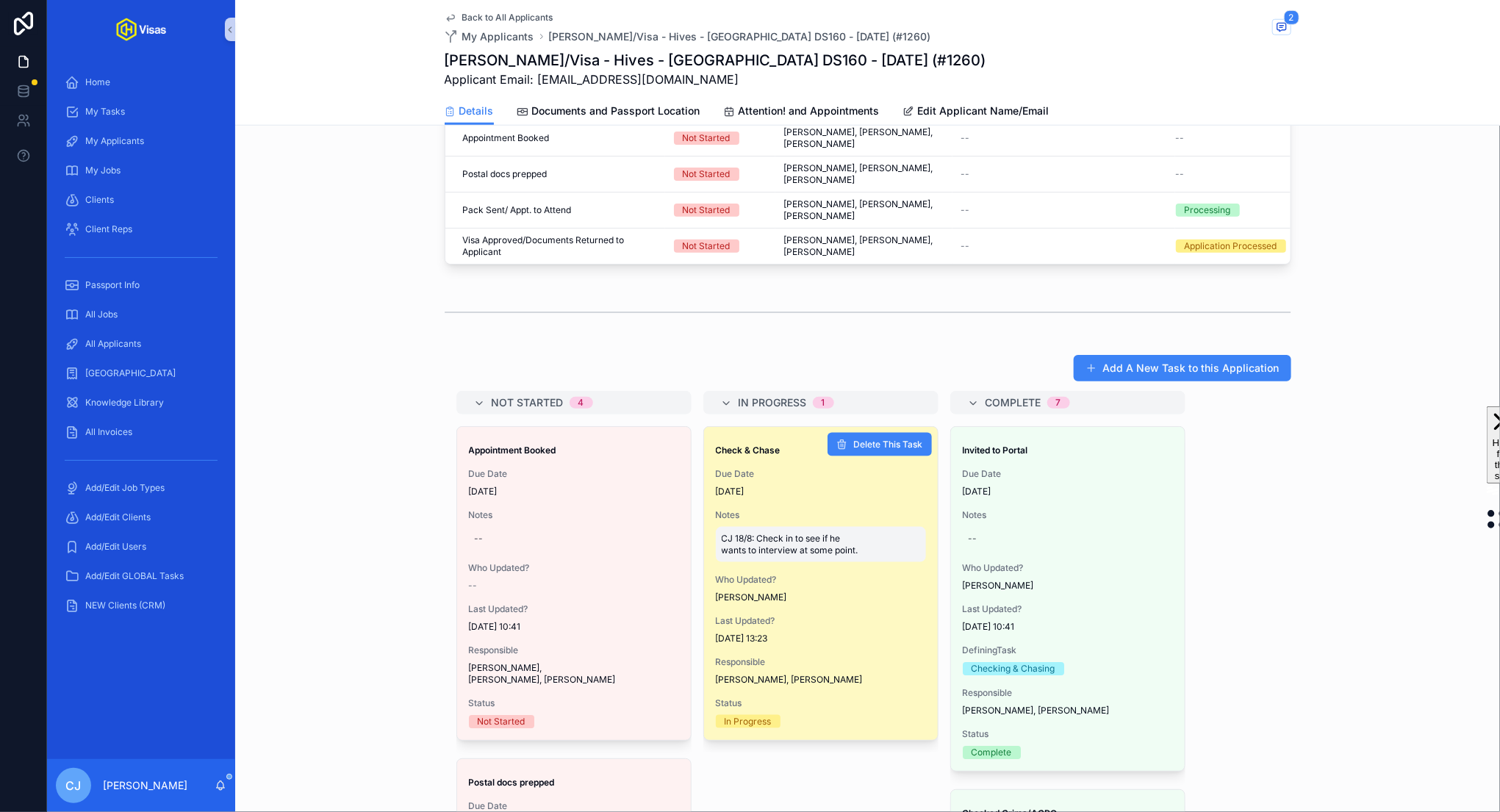
click at [796, 533] on span "CJ 18/8: Check in to see if he wants to interview at some point." at bounding box center [821, 544] width 199 height 24
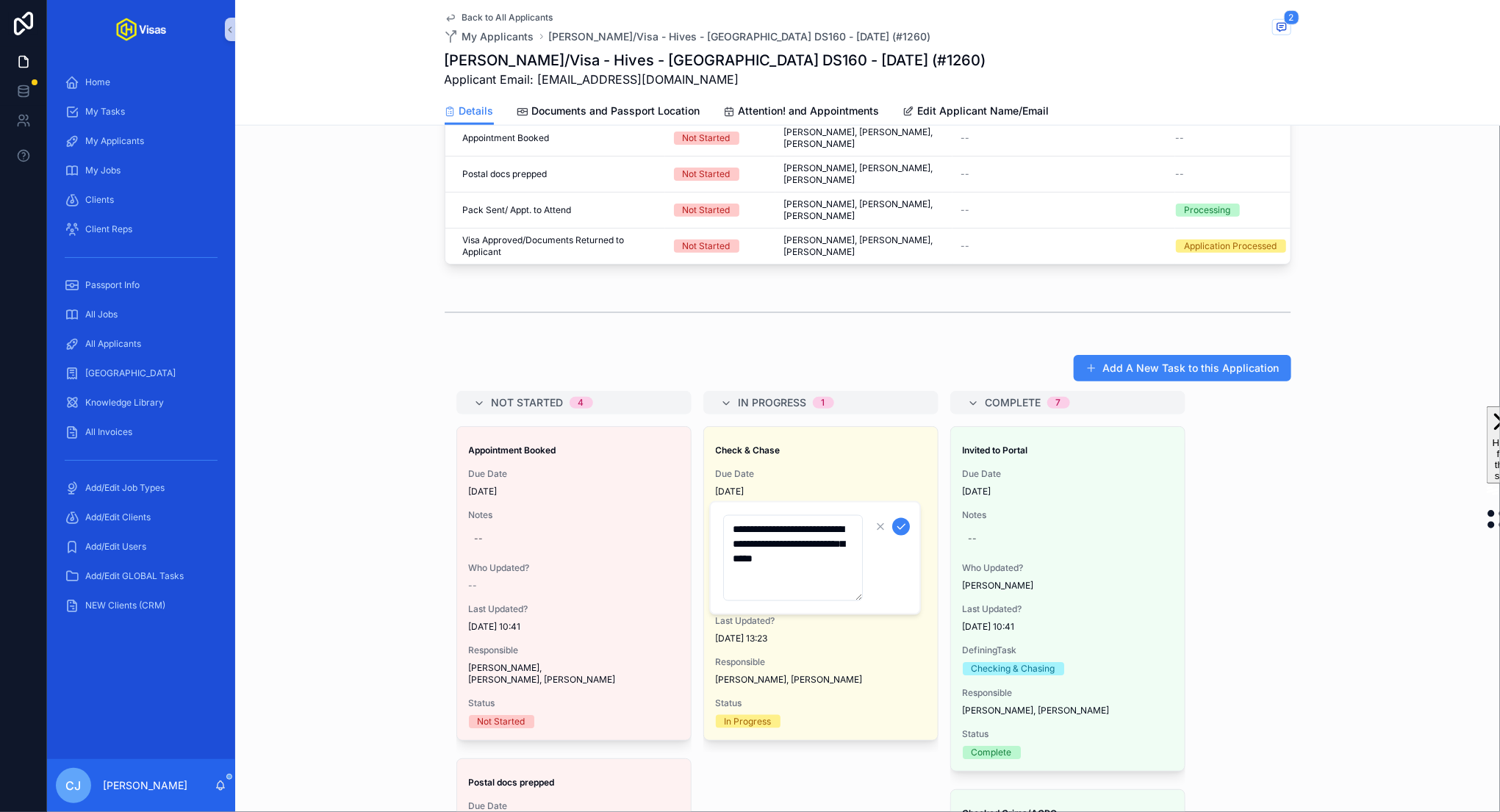
click at [759, 531] on textarea "**********" at bounding box center [794, 558] width 140 height 86
click at [805, 530] on textarea "**********" at bounding box center [794, 558] width 140 height 86
type textarea "**********"
click at [902, 527] on icon "scrollable content" at bounding box center [902, 526] width 8 height 5
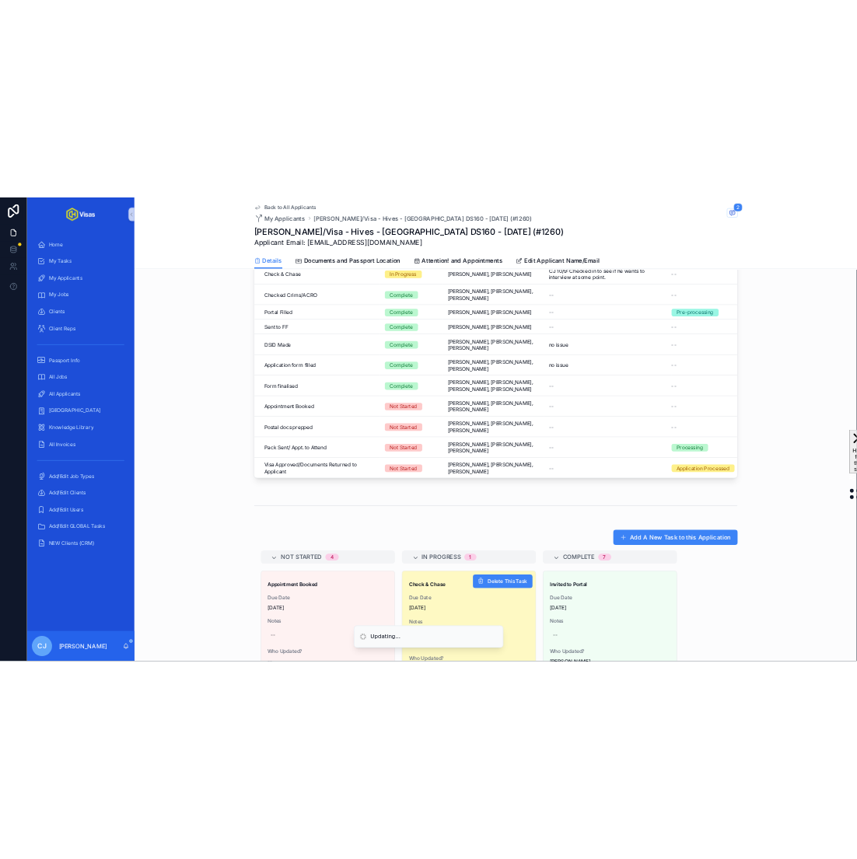
scroll to position [0, 0]
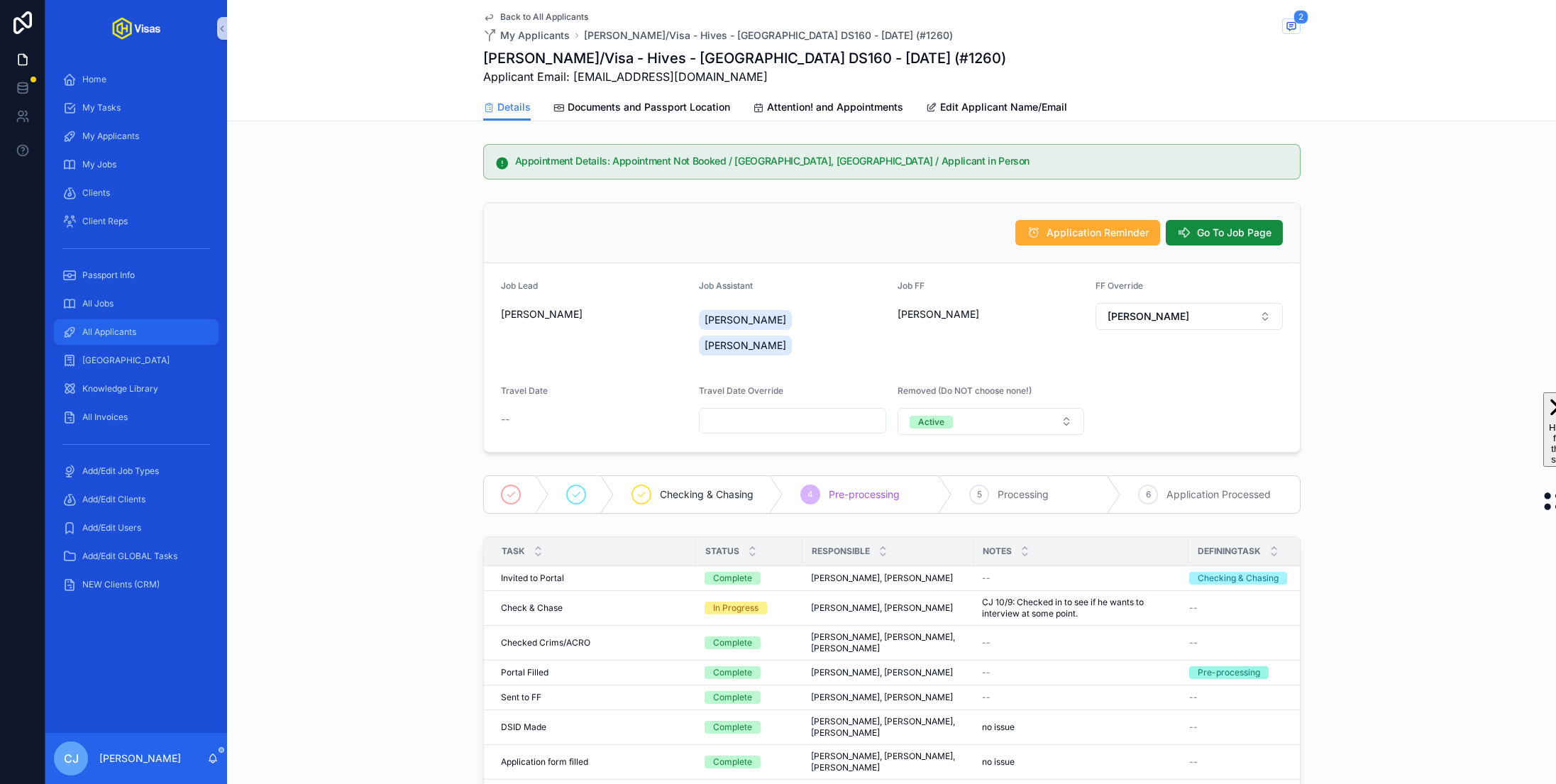
click at [115, 329] on span "All Applicants" at bounding box center [109, 332] width 54 height 11
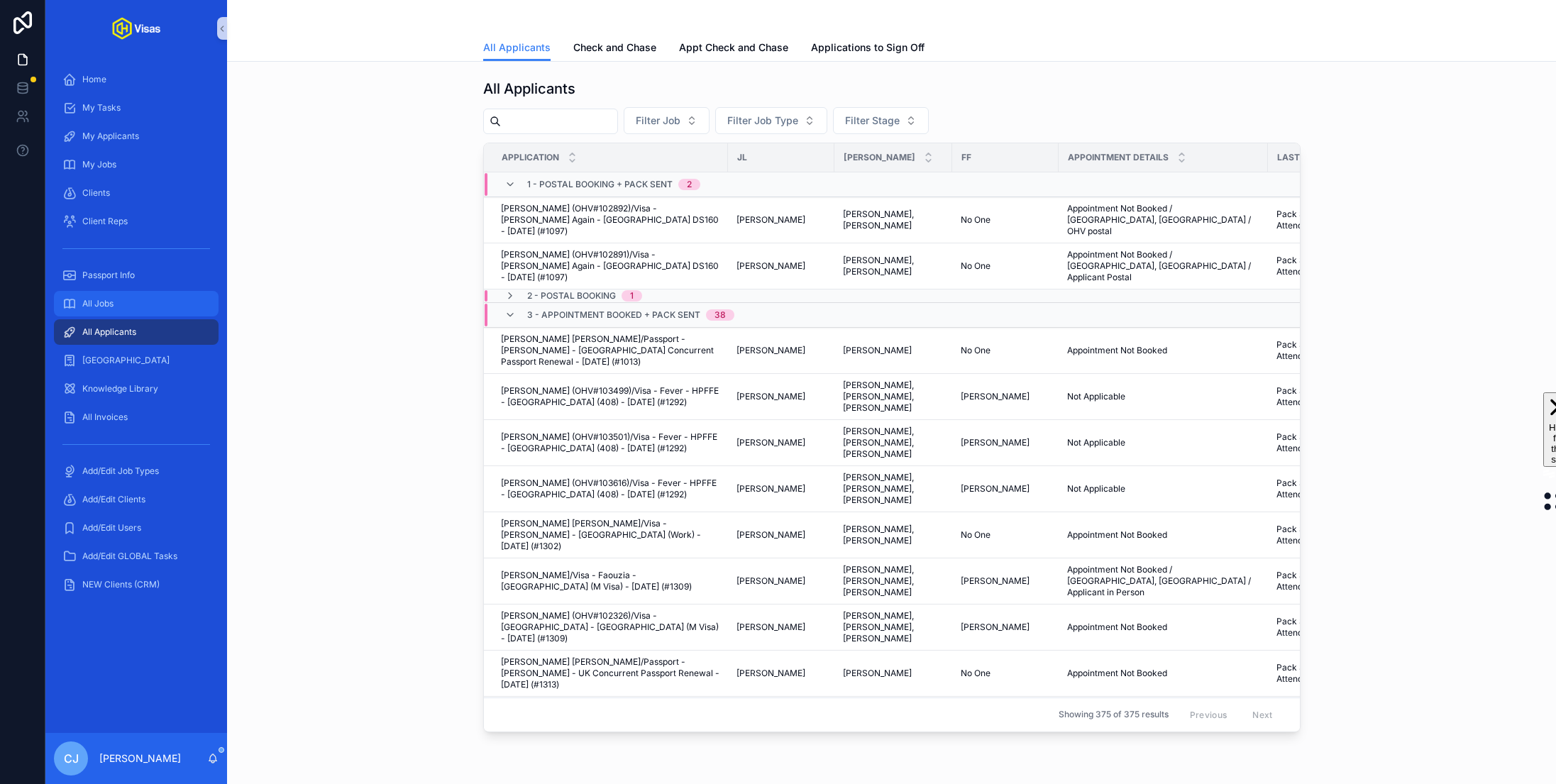
click at [166, 308] on div "All Jobs" at bounding box center [136, 303] width 148 height 23
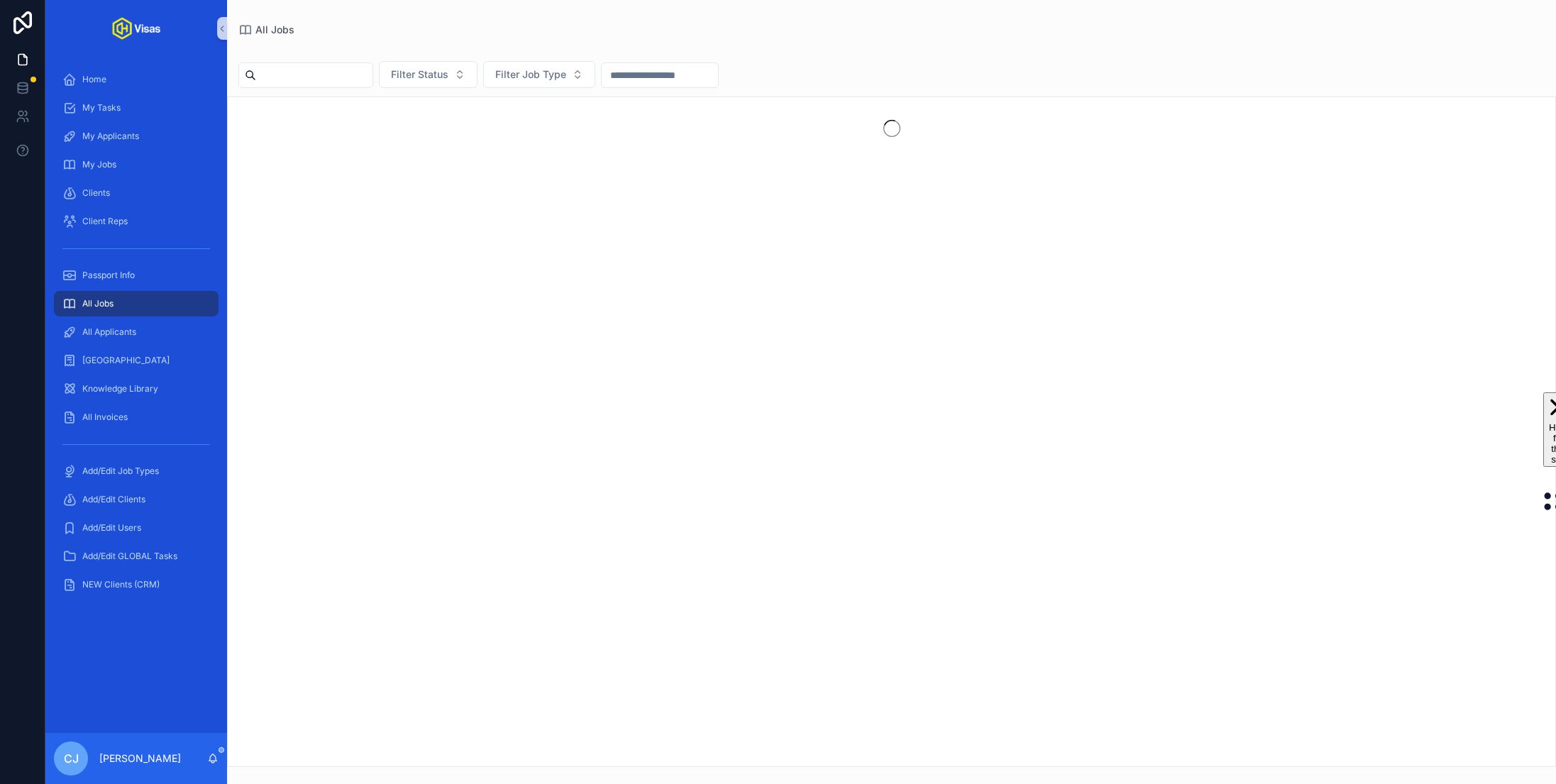
click at [321, 78] on input "scrollable content" at bounding box center [314, 76] width 116 height 20
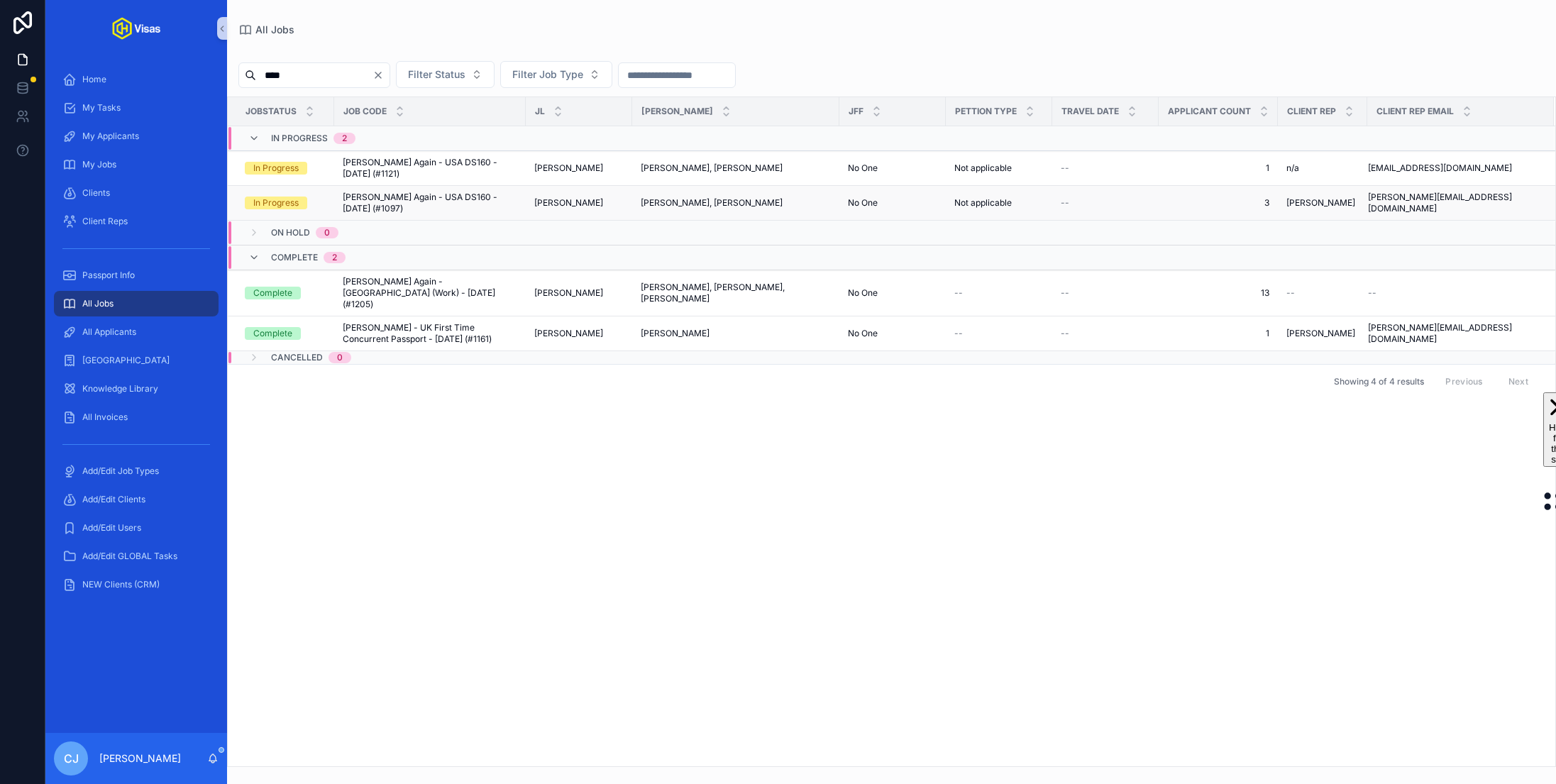
type input "****"
click at [478, 192] on span "Fred Again - USA DS160 - Mar/25 (#1097)" at bounding box center [429, 203] width 174 height 23
click at [470, 164] on span "Fred Again - USA DS160 - Mar/25 (#1121)" at bounding box center [429, 168] width 174 height 23
click at [133, 338] on div "All Applicants" at bounding box center [136, 331] width 148 height 23
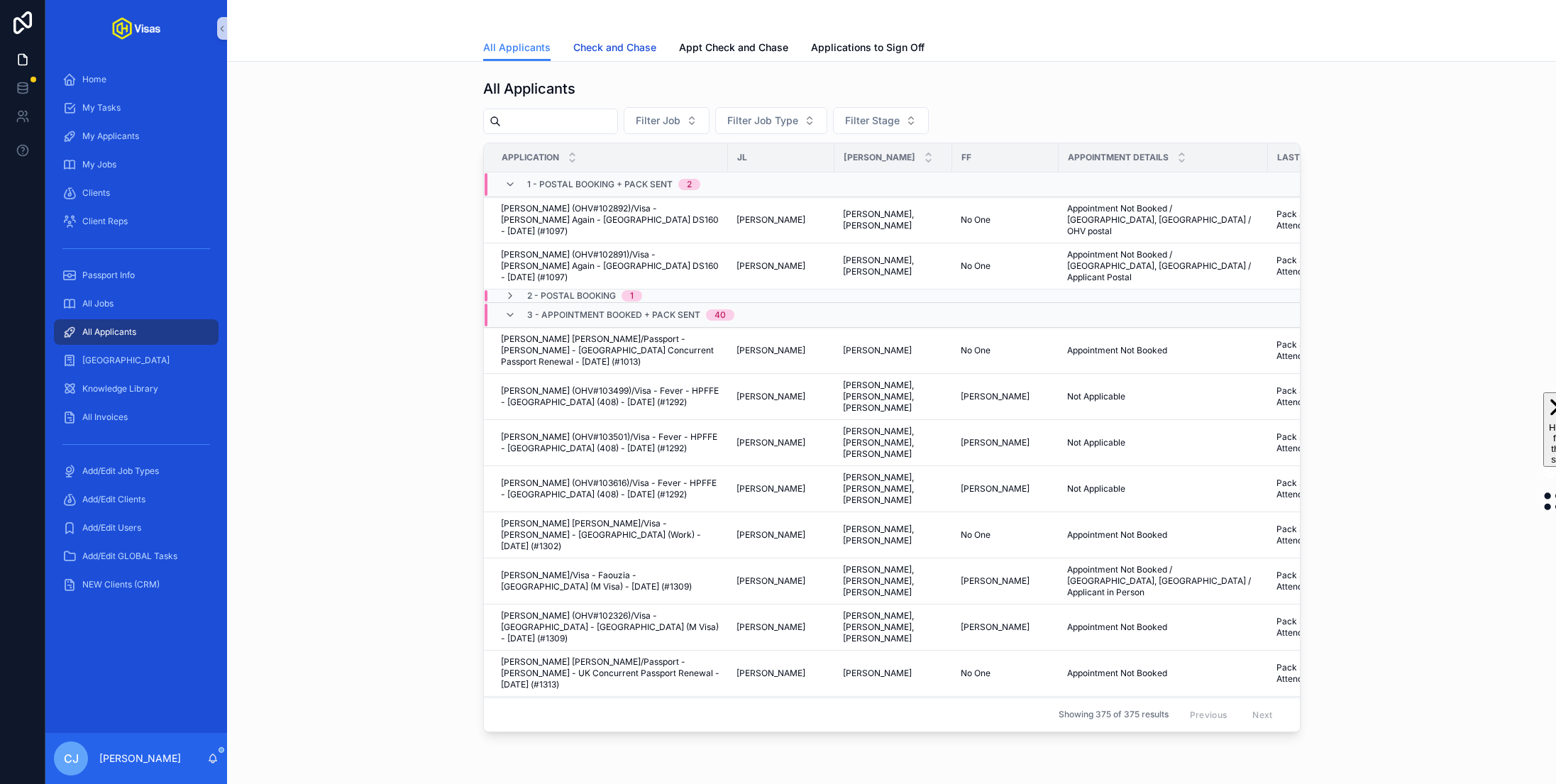
click at [616, 48] on span "Check and Chase" at bounding box center [615, 47] width 83 height 15
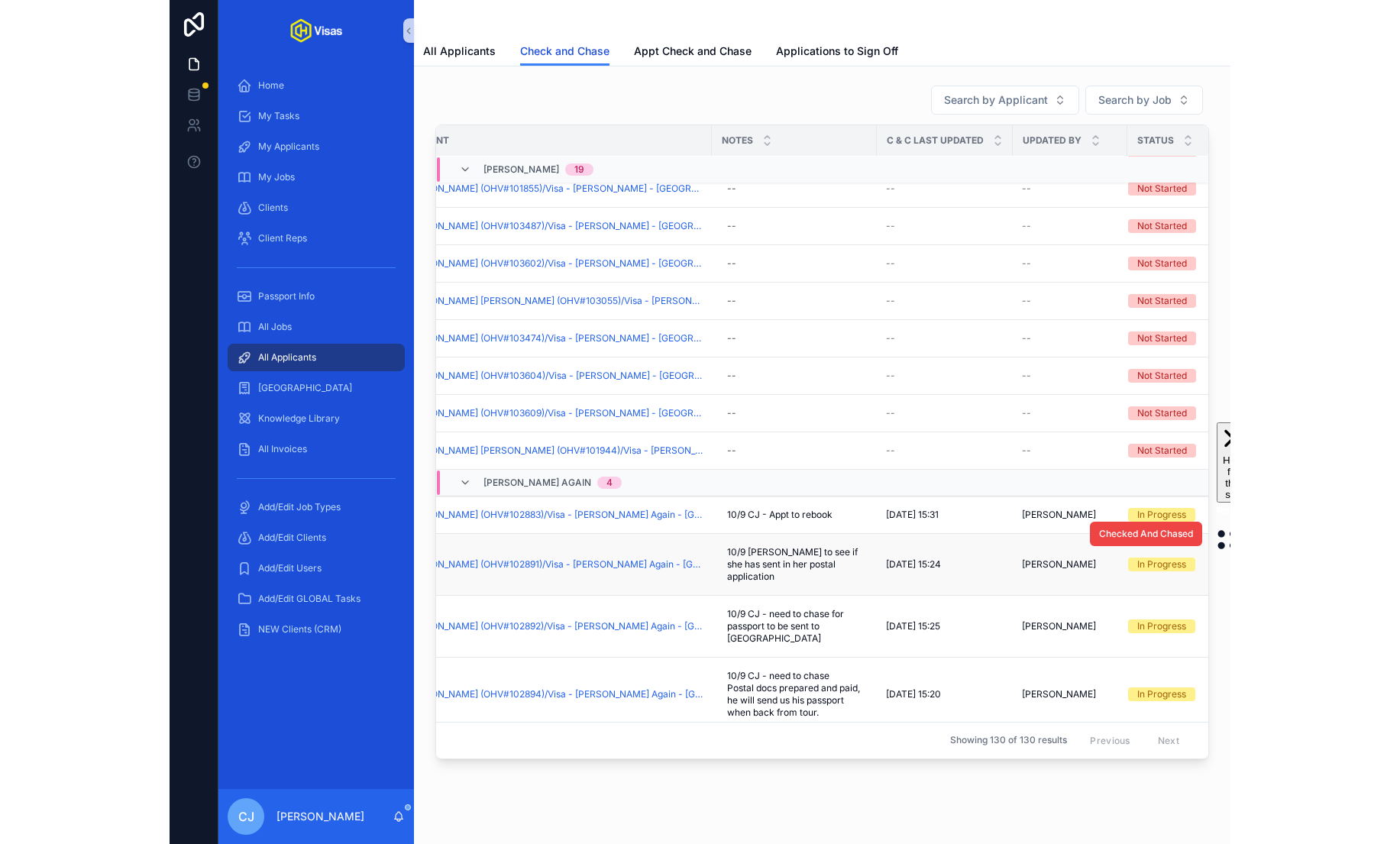
scroll to position [2050, 81]
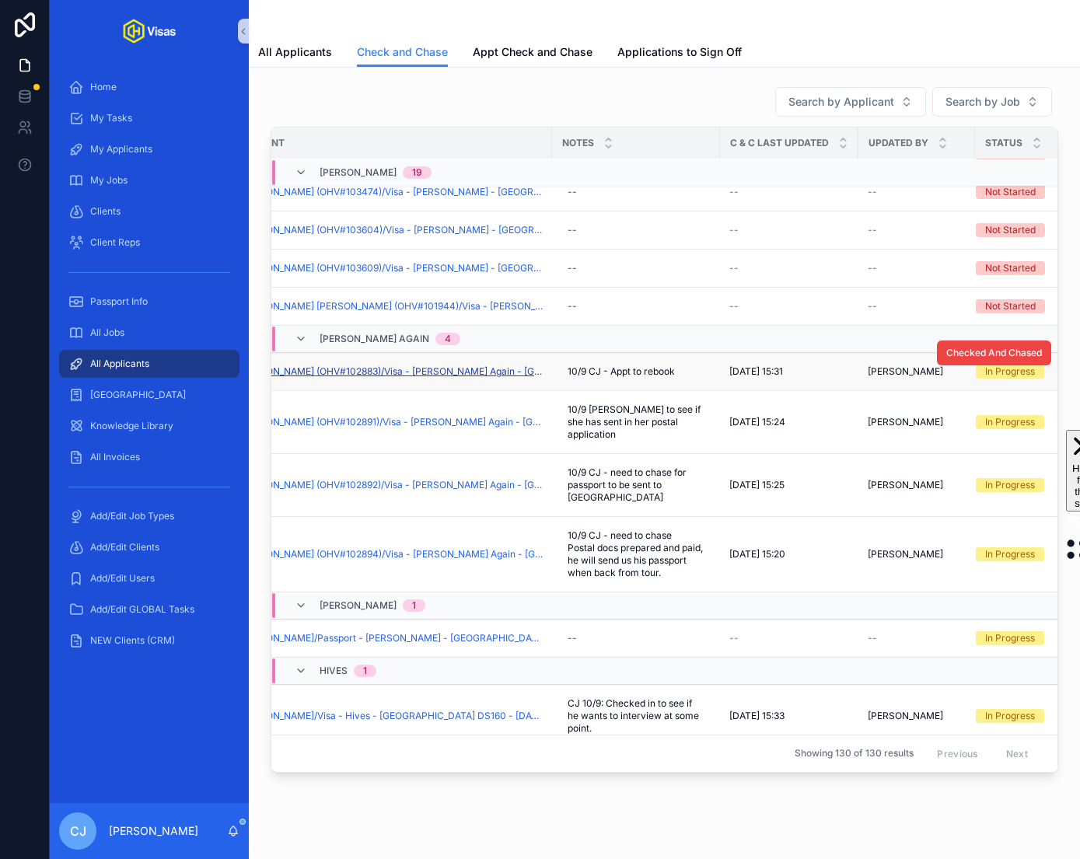
click at [466, 365] on span "Alessandro Cestaro (OHV#102883)/Visa - Fred Again - USA DS160 - Mar/25 (#1121)" at bounding box center [391, 371] width 304 height 12
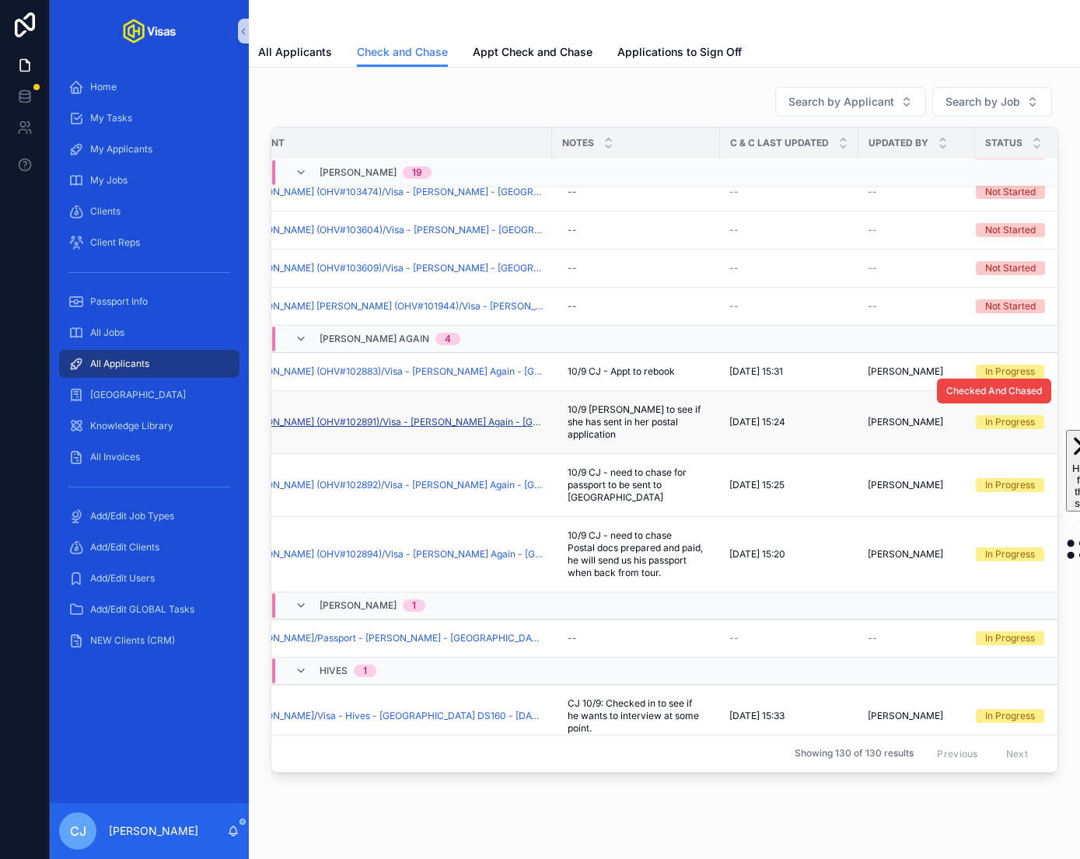
click at [453, 422] on span "[PERSON_NAME] (OHV#102891)/Visa - [PERSON_NAME] Again - [GEOGRAPHIC_DATA] DS160…" at bounding box center [391, 422] width 304 height 12
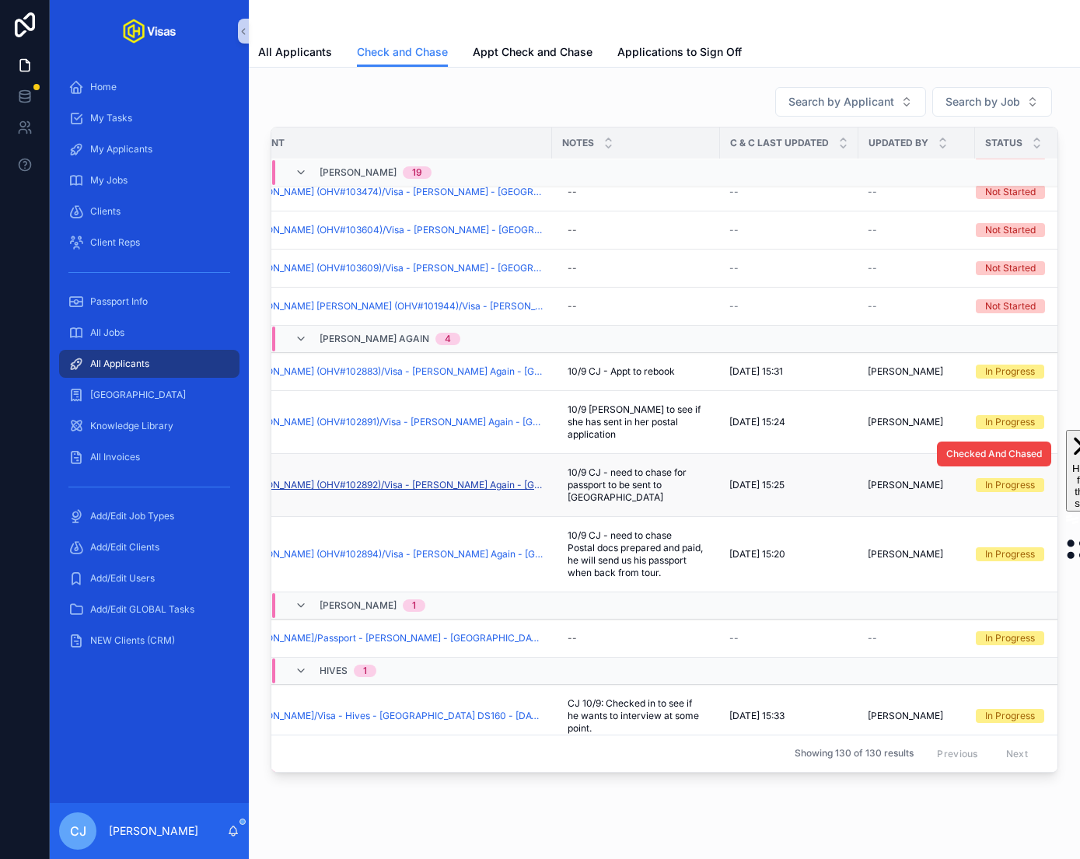
click at [458, 479] on span "[PERSON_NAME] (OHV#102892)/Visa - [PERSON_NAME] Again - [GEOGRAPHIC_DATA] DS160…" at bounding box center [391, 485] width 304 height 12
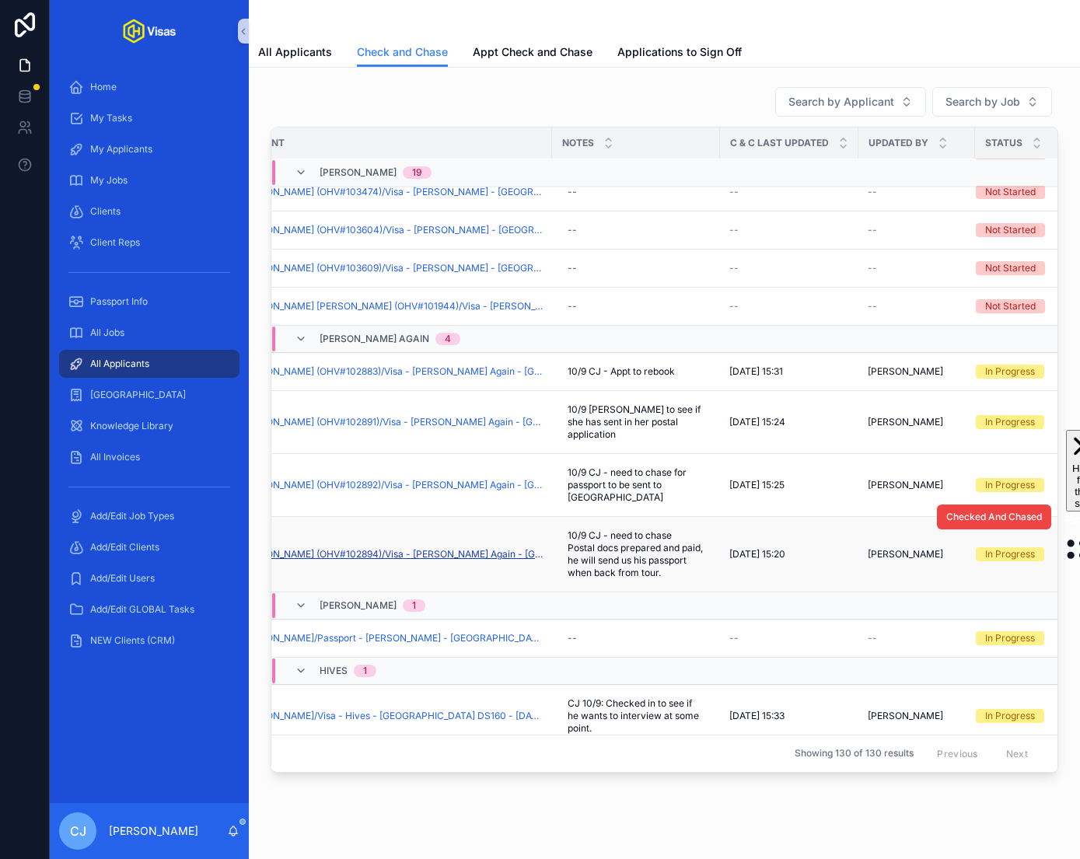
click at [467, 548] on span "Scott Philip Dillon (OHV#102894)/Visa - Fred Again - USA DS160 - Mar/25 (#1097)" at bounding box center [391, 554] width 304 height 12
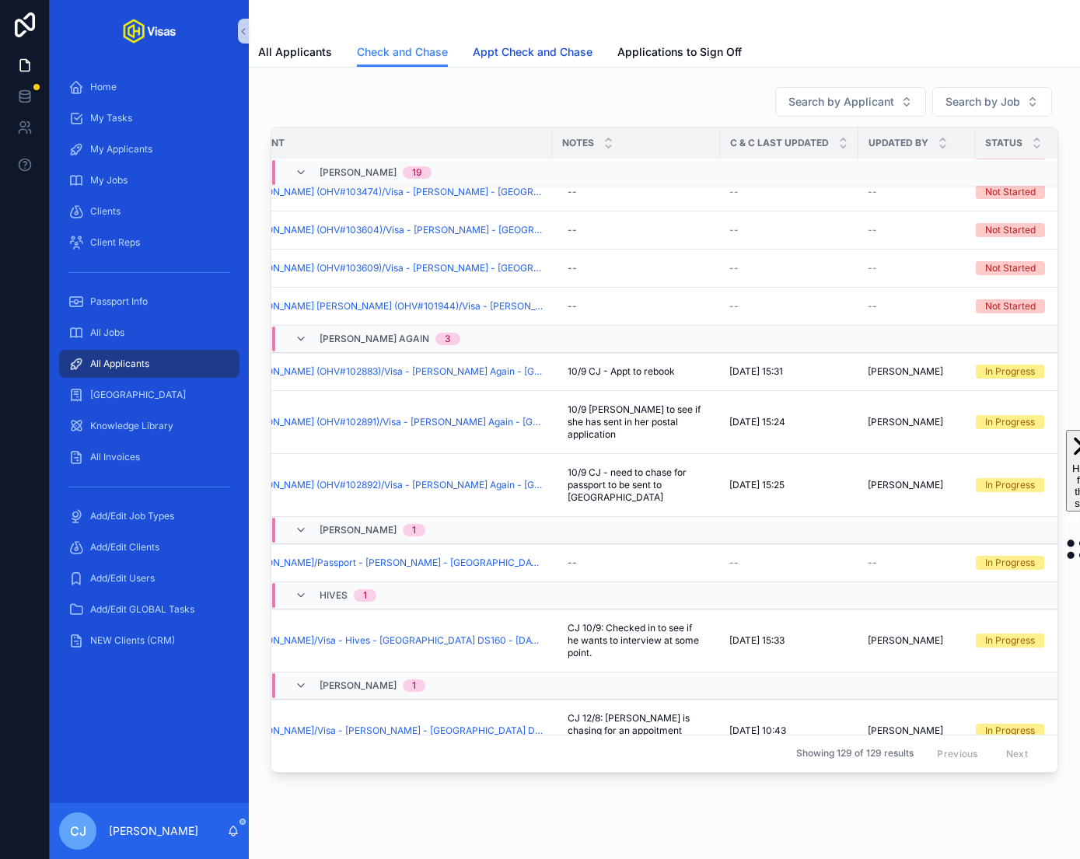
click at [509, 58] on span "Appt Check and Chase" at bounding box center [533, 52] width 120 height 16
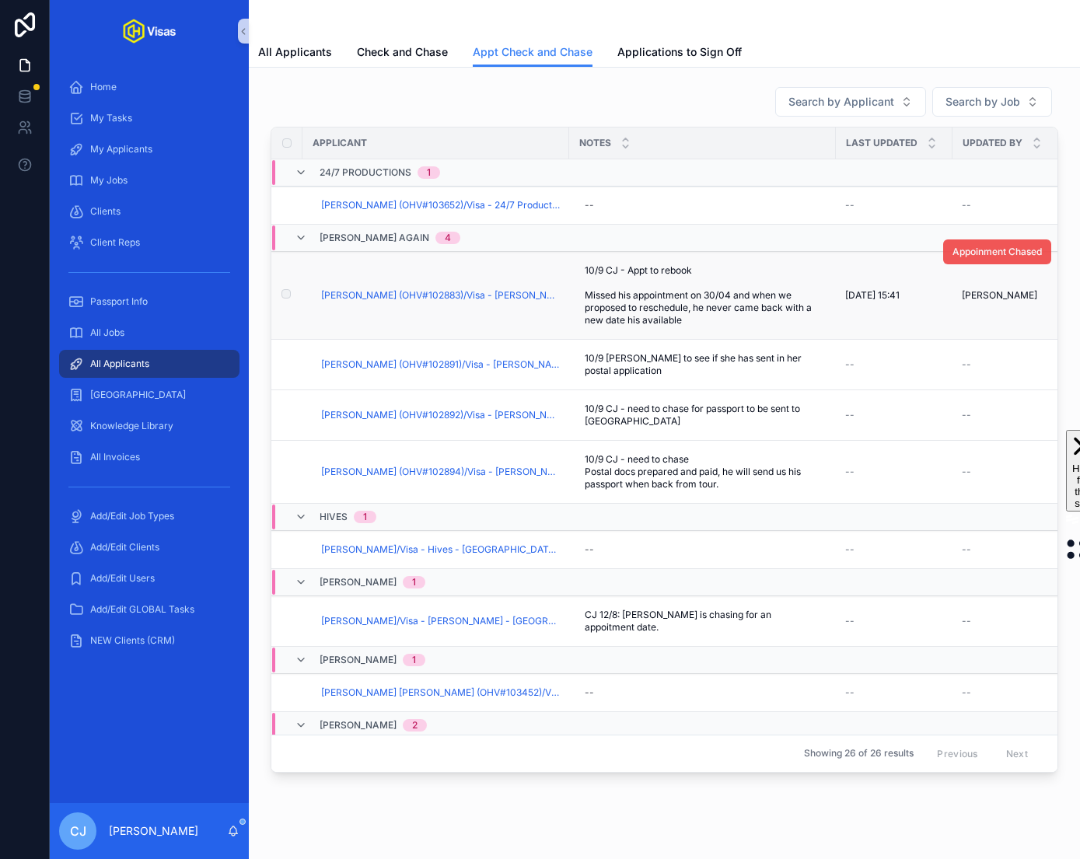
click at [993, 250] on span "Appoinment Chased" at bounding box center [996, 252] width 89 height 12
click at [999, 337] on span "Appoinment Chased" at bounding box center [996, 339] width 89 height 12
click at [991, 390] on span "Appoinment Chased" at bounding box center [996, 390] width 89 height 12
click at [0, 0] on span "Appoinment Chased" at bounding box center [0, 0] width 0 height 0
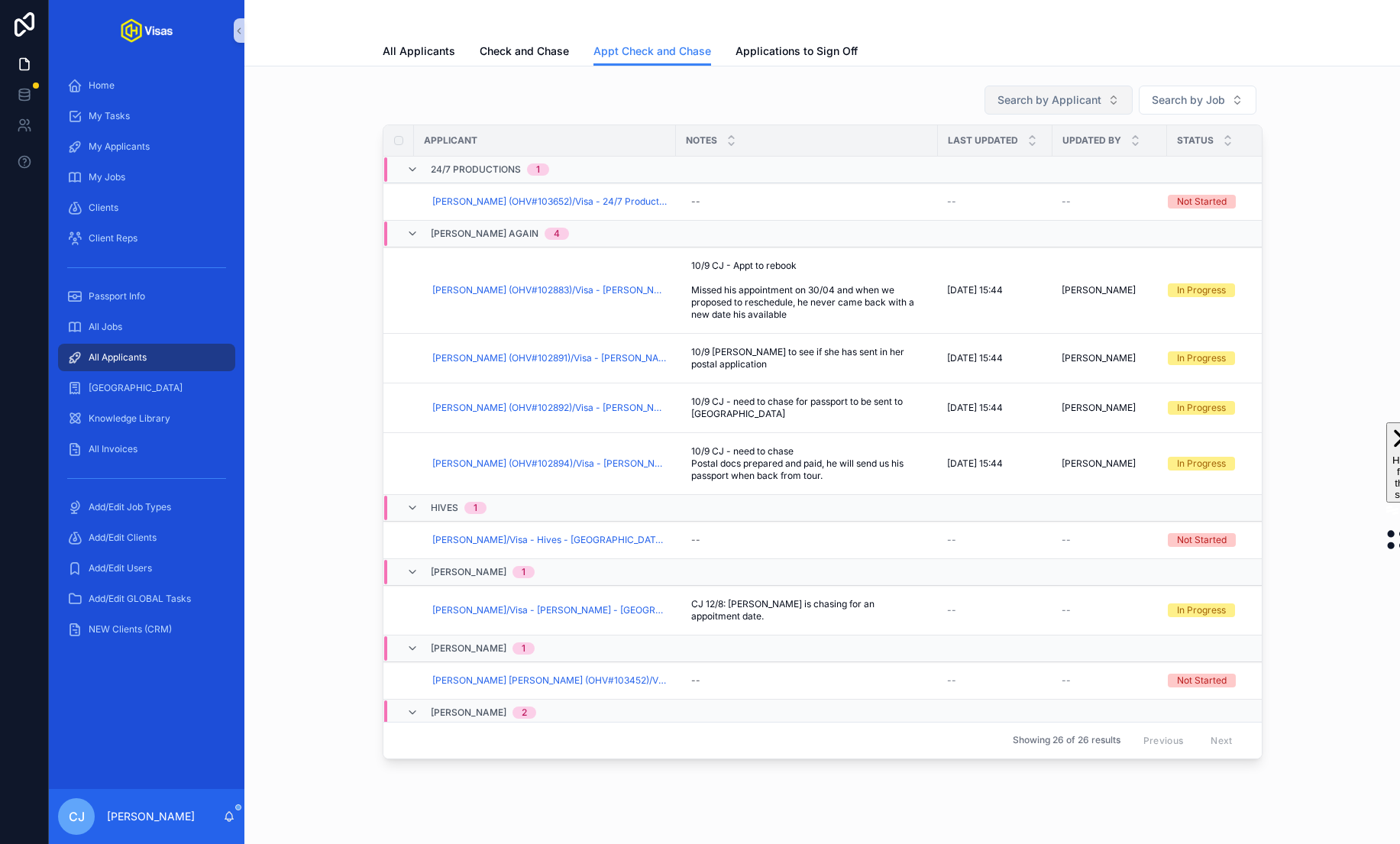
click at [1044, 97] on span "Search by Applicant" at bounding box center [1049, 100] width 104 height 16
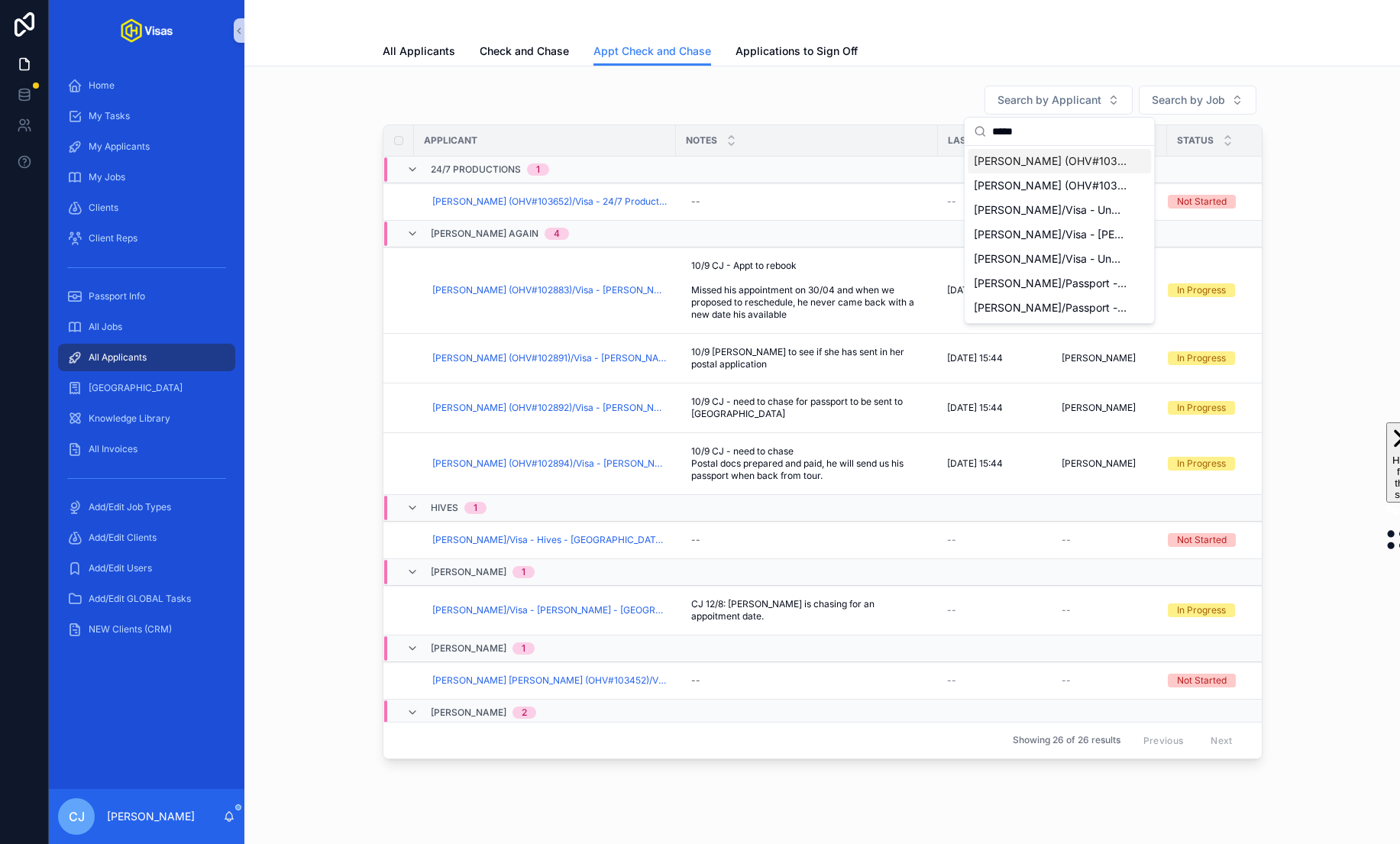
type input "*****"
click at [1091, 163] on span "Emily Frances Cribley (OHV#103441)/Visa - Ed Sheeran - USA O2 - Aug/25 (#1289)" at bounding box center [1049, 161] width 152 height 16
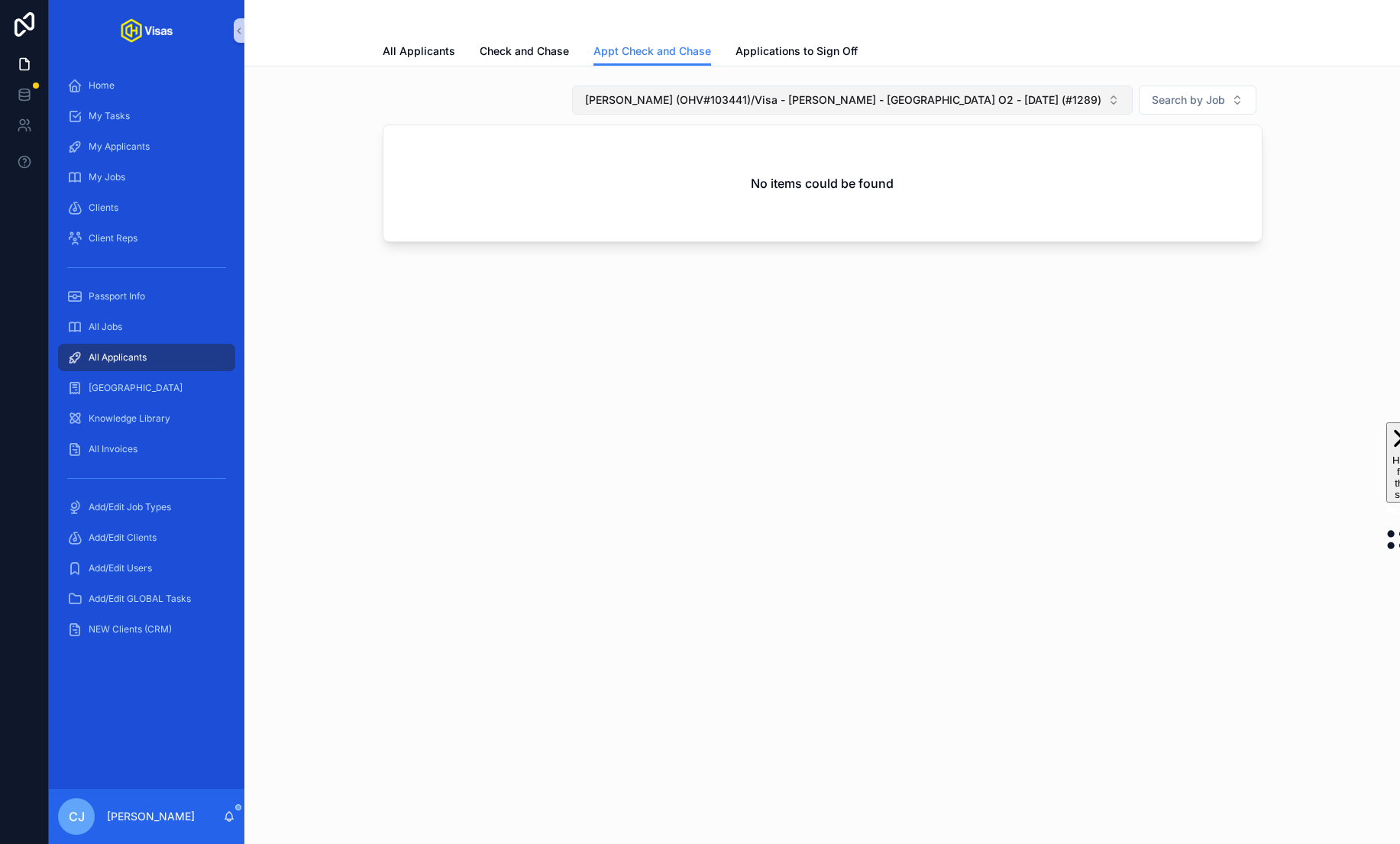
click at [1035, 108] on button "Emily Frances Cribley (OHV#103441)/Visa - Ed Sheeran - USA O2 - Aug/25 (#1289)" at bounding box center [852, 100] width 560 height 29
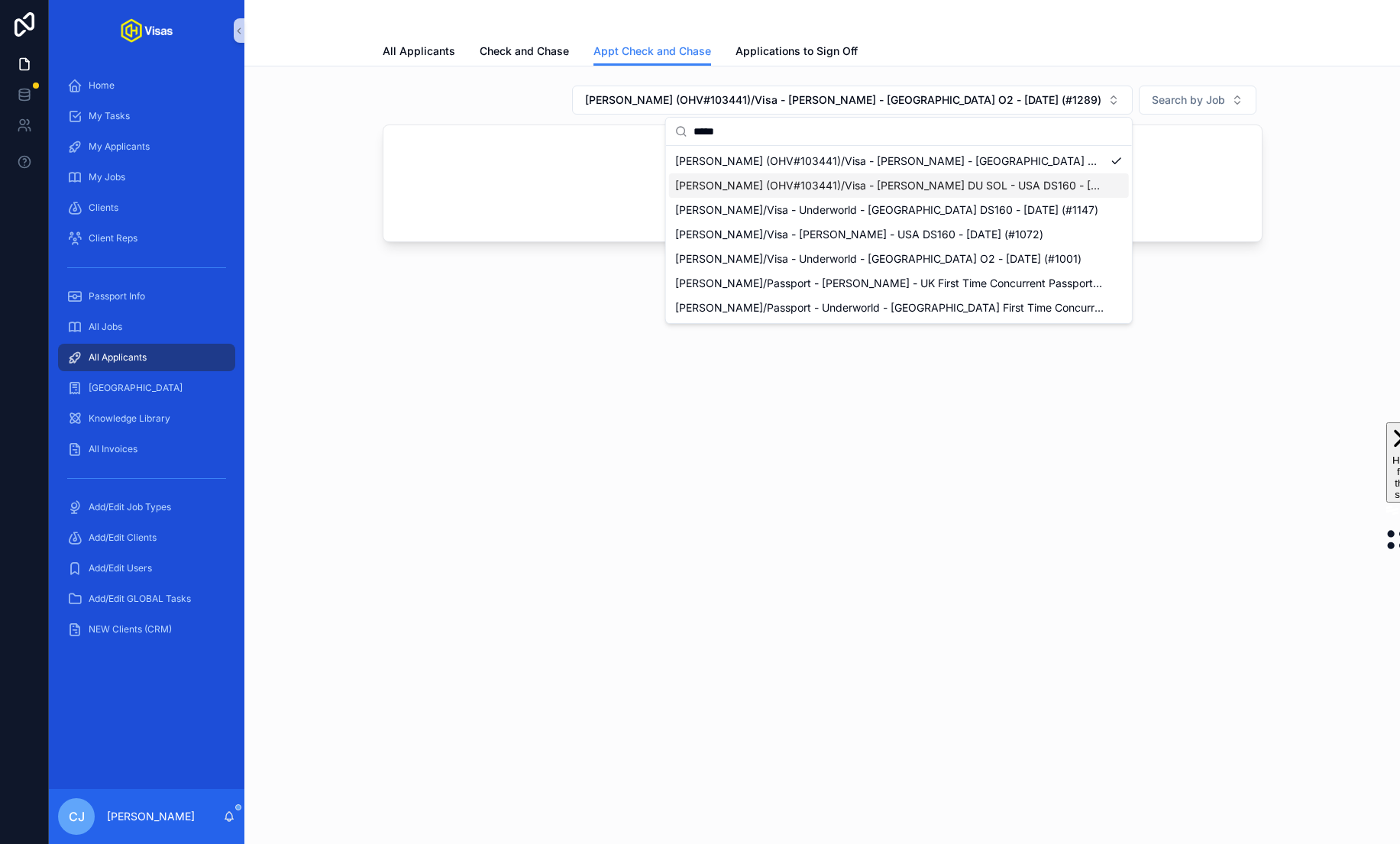
type input "*****"
click at [951, 187] on span "Emily Cribley (OHV#103441)/Visa - RÜFÜS DU SOL - USA DS160 - Jun/25 (#1219)" at bounding box center [889, 186] width 429 height 16
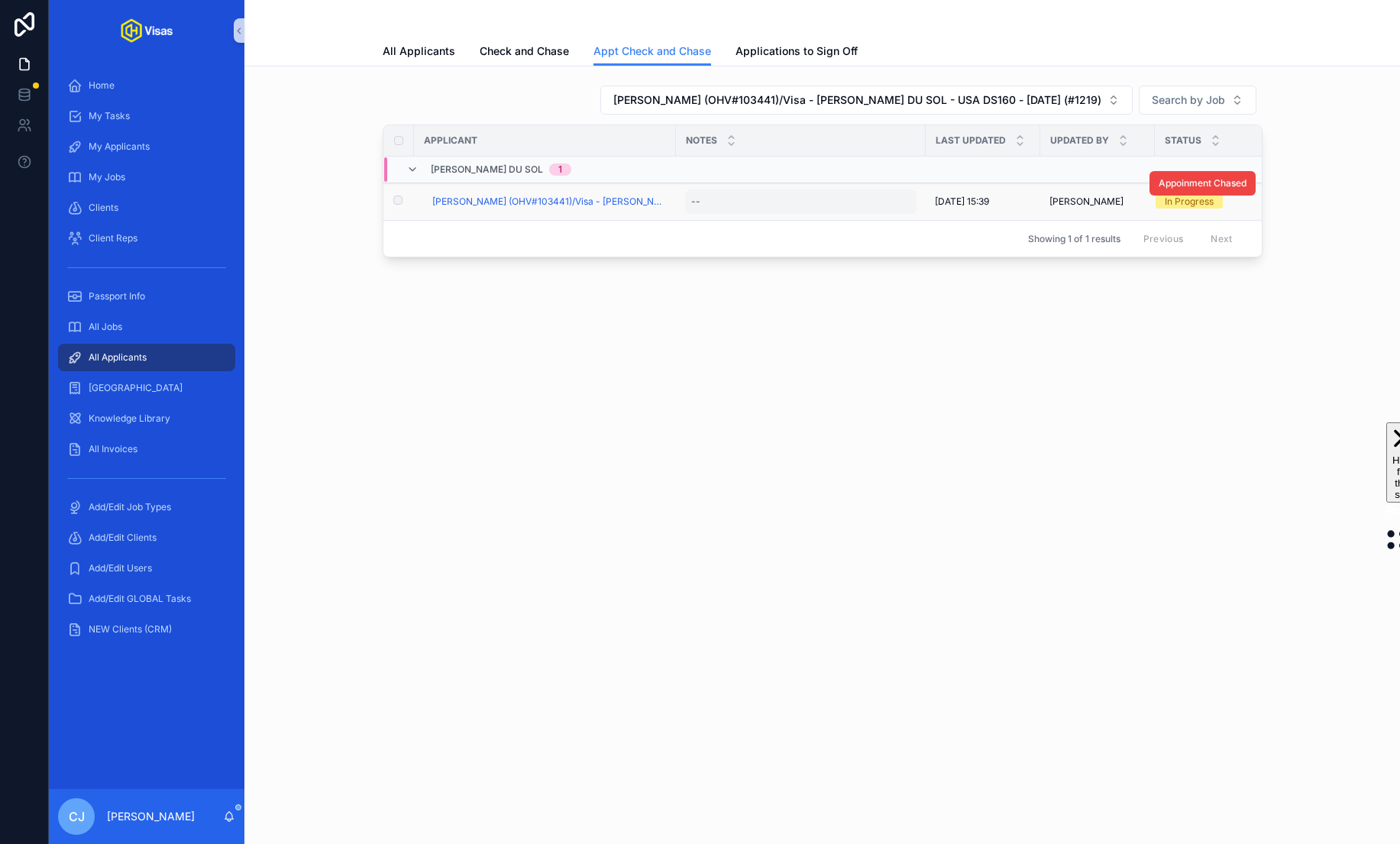
click at [704, 204] on div "--" at bounding box center [801, 201] width 232 height 25
type textarea "**********"
click at [884, 221] on button "scrollable content" at bounding box center [877, 220] width 19 height 19
click at [808, 204] on span "10/9 CJ - Chase from sep to book appt." at bounding box center [787, 201] width 194 height 12
click at [705, 240] on textarea "**********" at bounding box center [765, 231] width 145 height 46
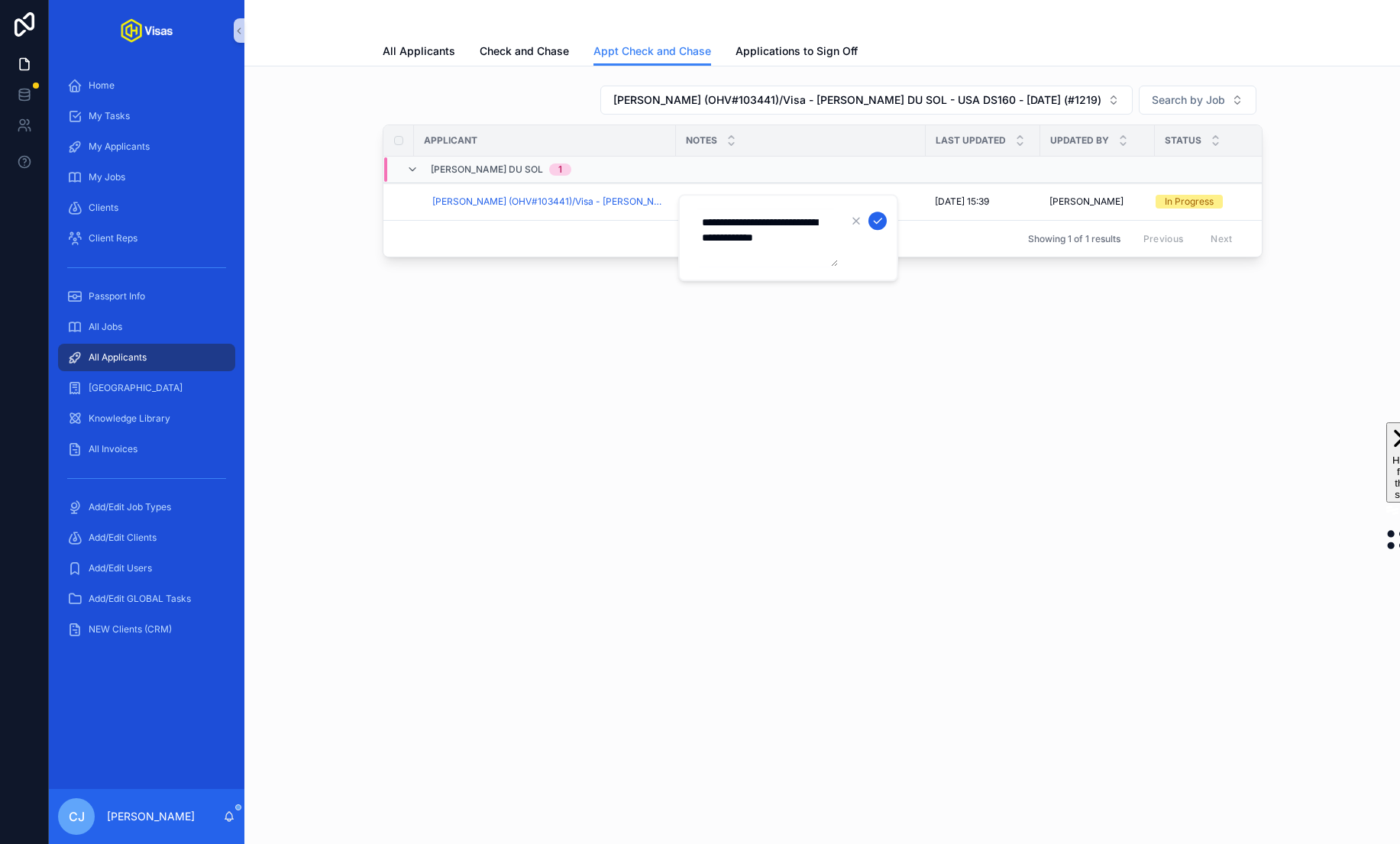
type textarea "**********"
click at [882, 217] on button "scrollable content" at bounding box center [877, 220] width 19 height 19
click at [511, 52] on span "Check and Chase" at bounding box center [524, 51] width 89 height 16
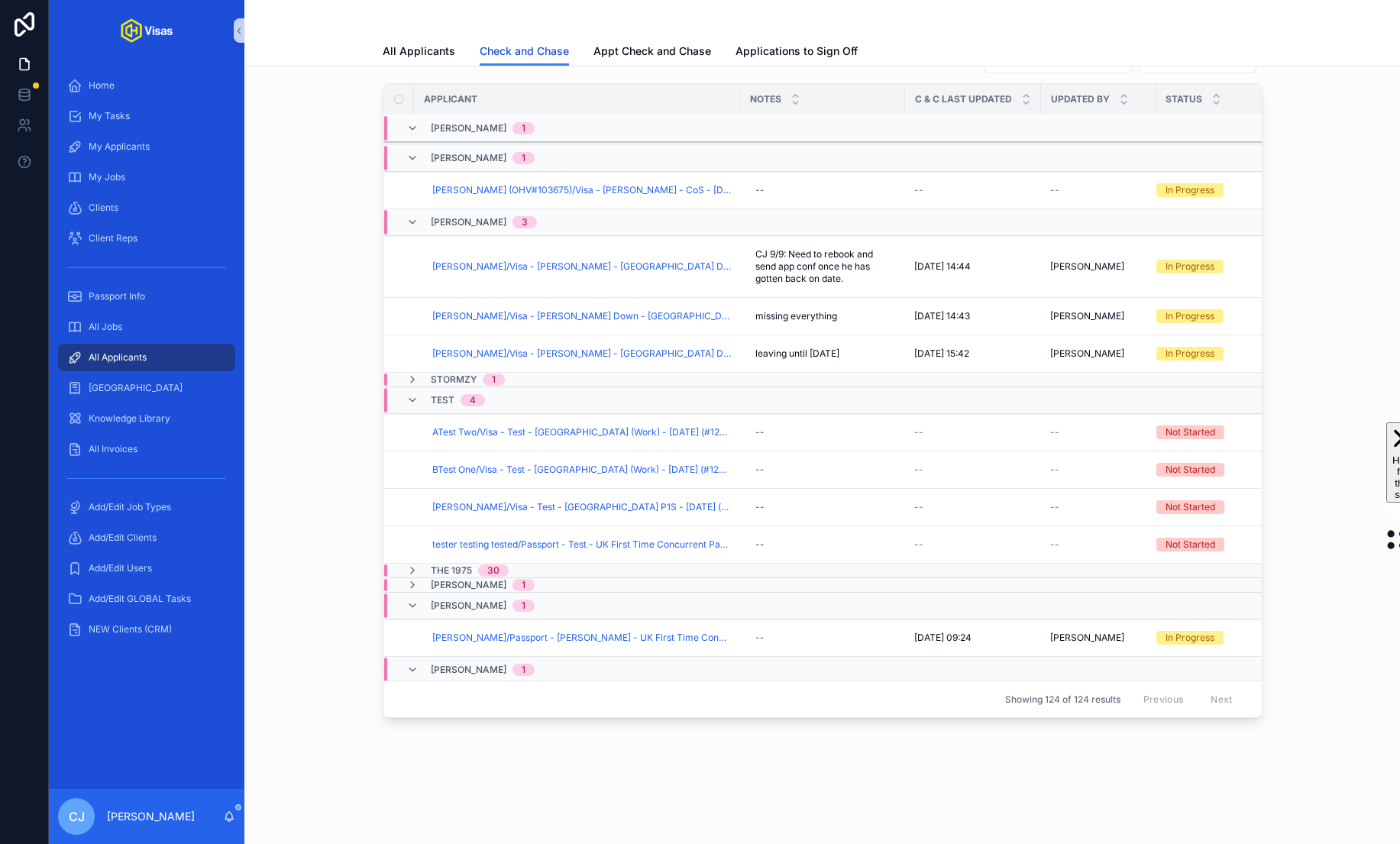
scroll to position [3163, 0]
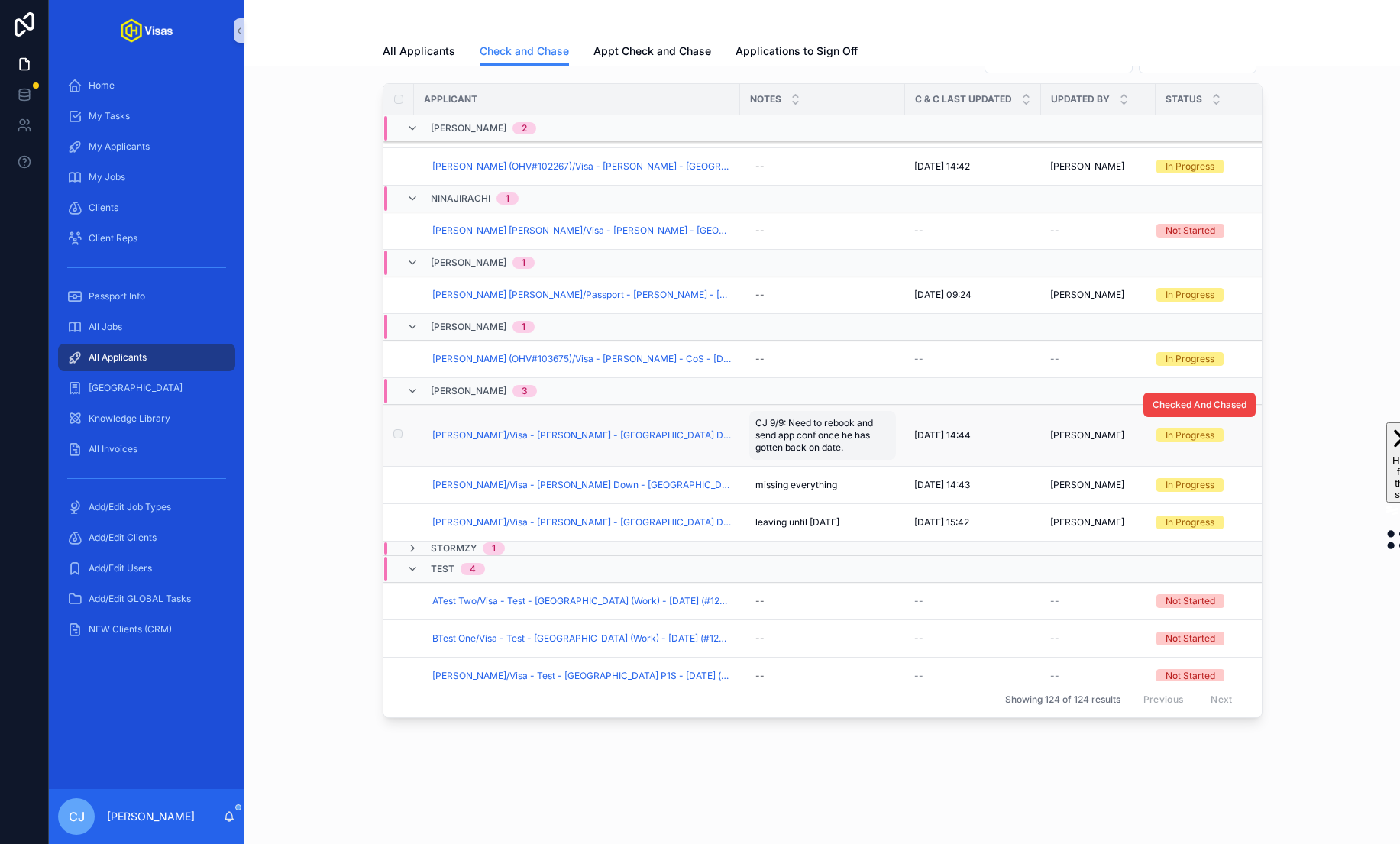
click at [810, 429] on span "CJ 9/9: Need to rebook and send app conf once he has gotten back on date." at bounding box center [822, 434] width 135 height 36
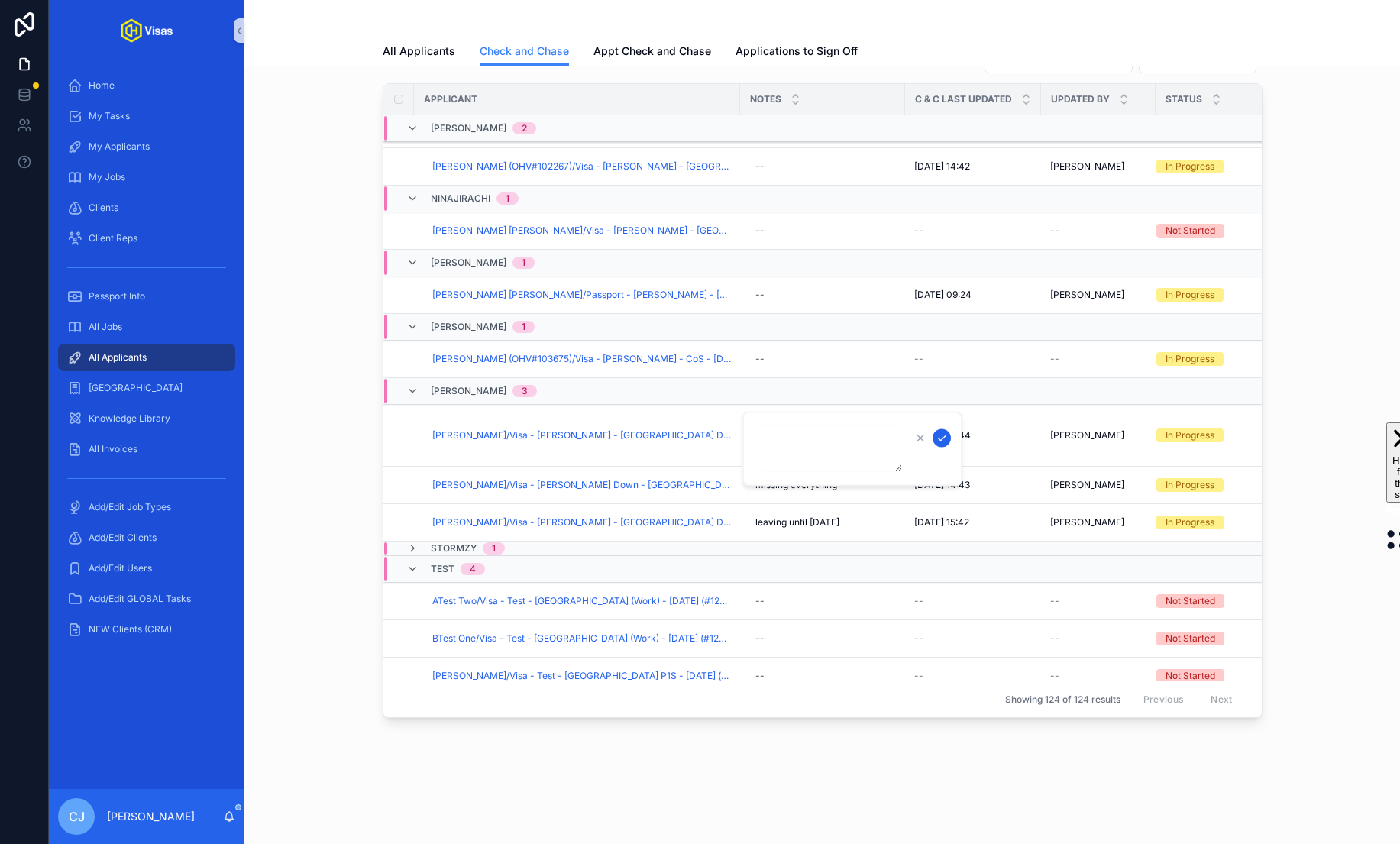
click at [943, 437] on icon "scrollable content" at bounding box center [941, 437] width 8 height 5
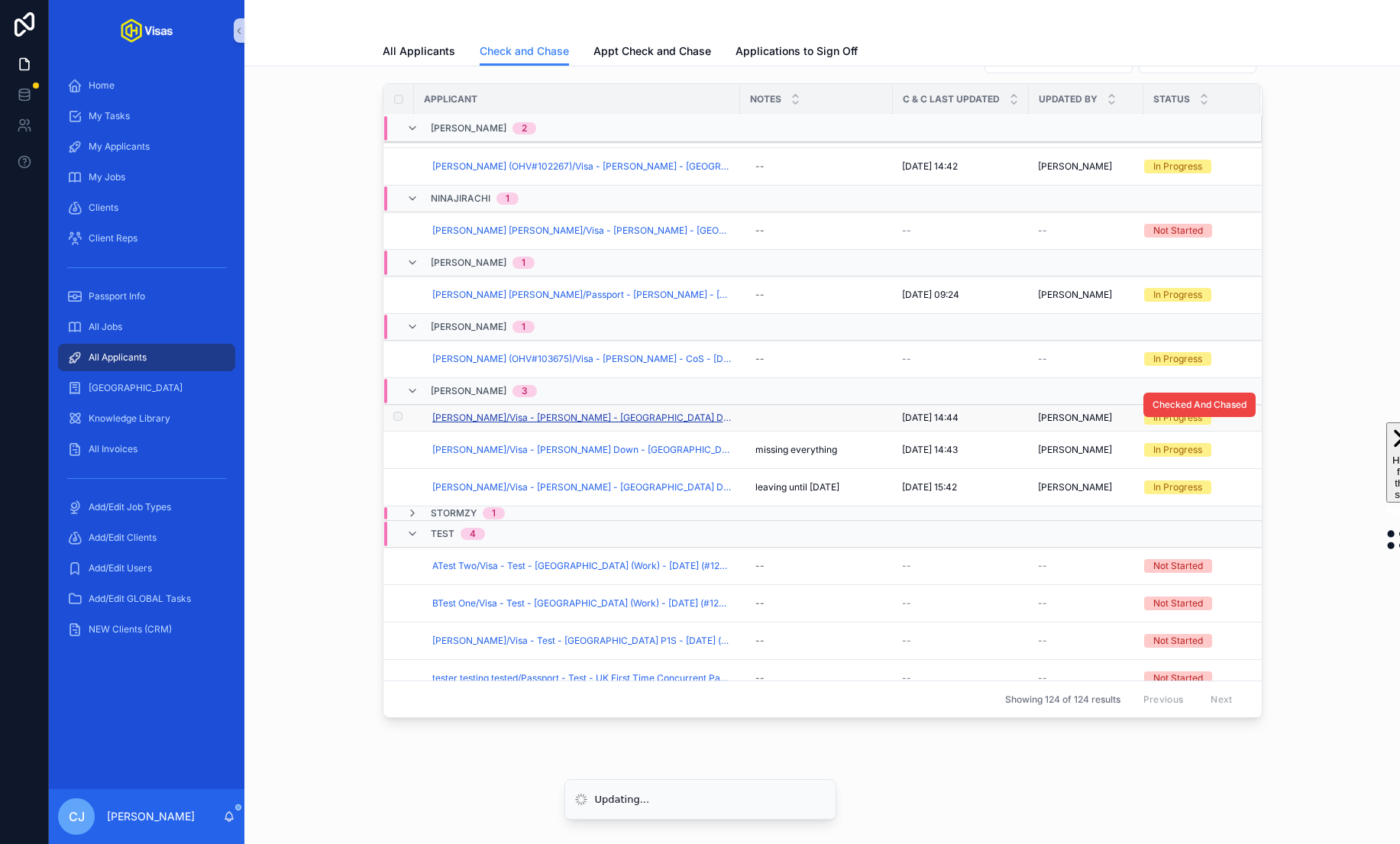
click at [619, 415] on span "Adam Young/Visa - Steven Down - USA DS160 - Mar/25 (#1083)" at bounding box center [582, 418] width 299 height 12
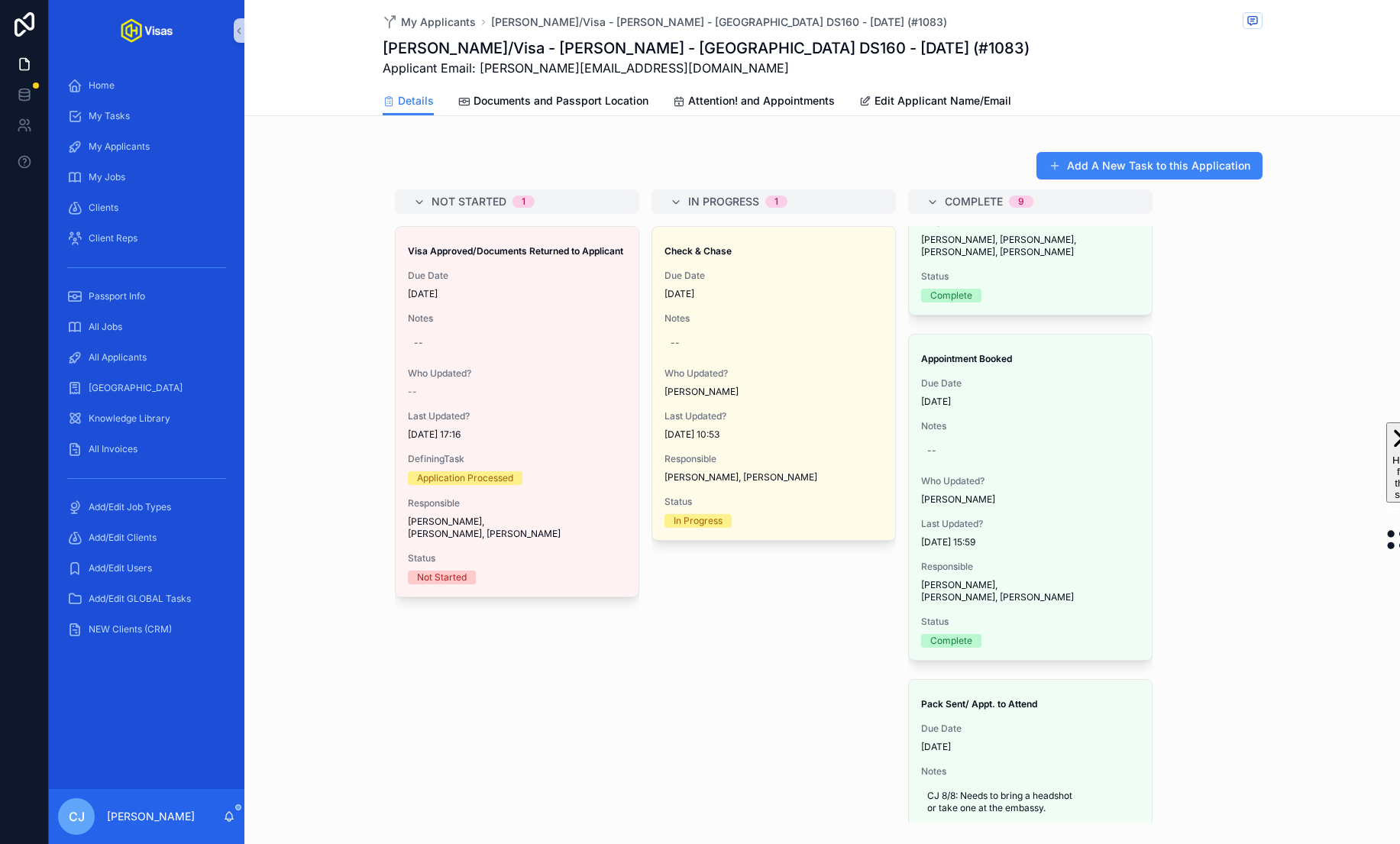
scroll to position [2274, 0]
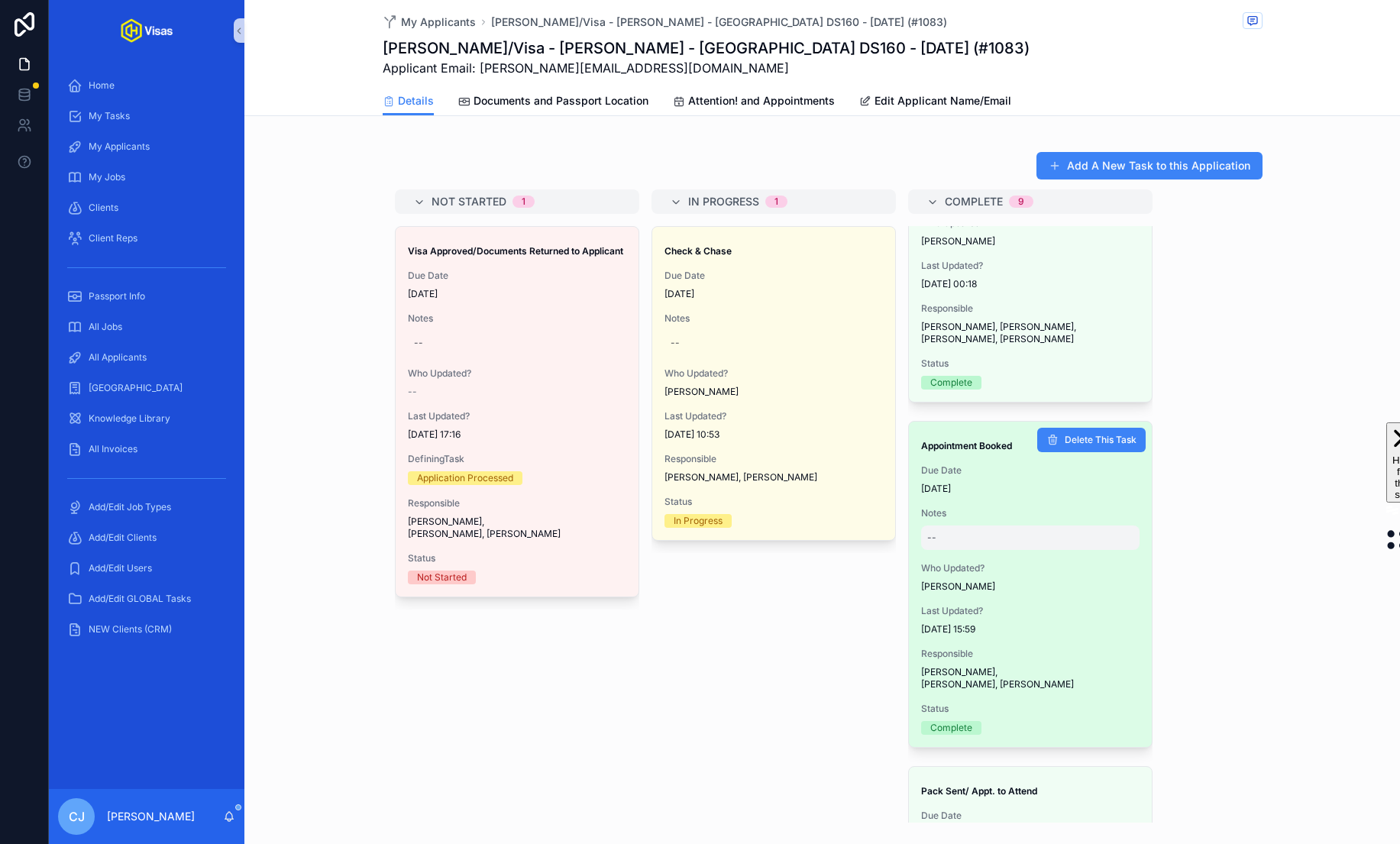
click at [956, 526] on div "--" at bounding box center [1030, 537] width 218 height 25
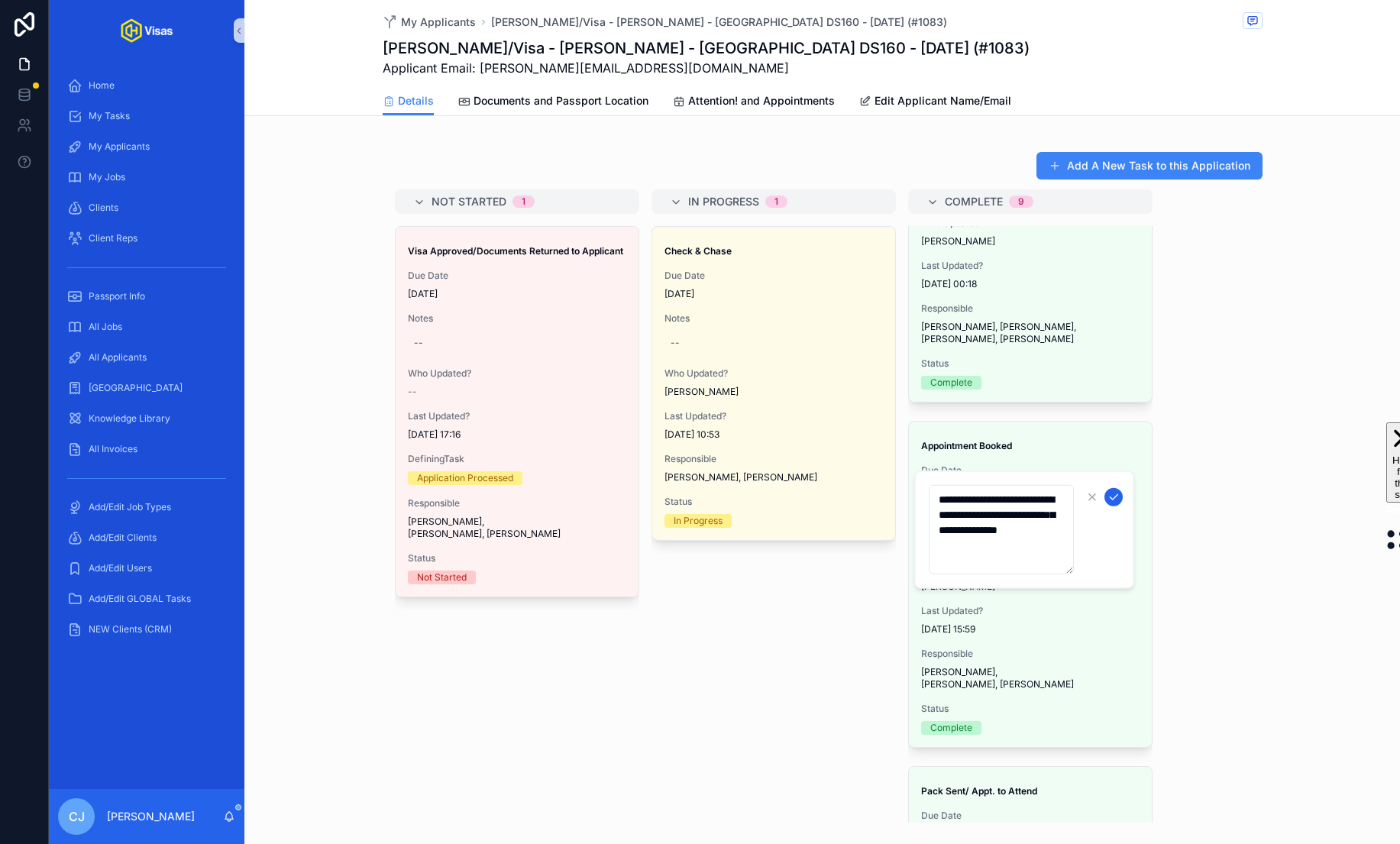
type textarea "**********"
click at [1112, 498] on icon "scrollable content" at bounding box center [1113, 496] width 8 height 5
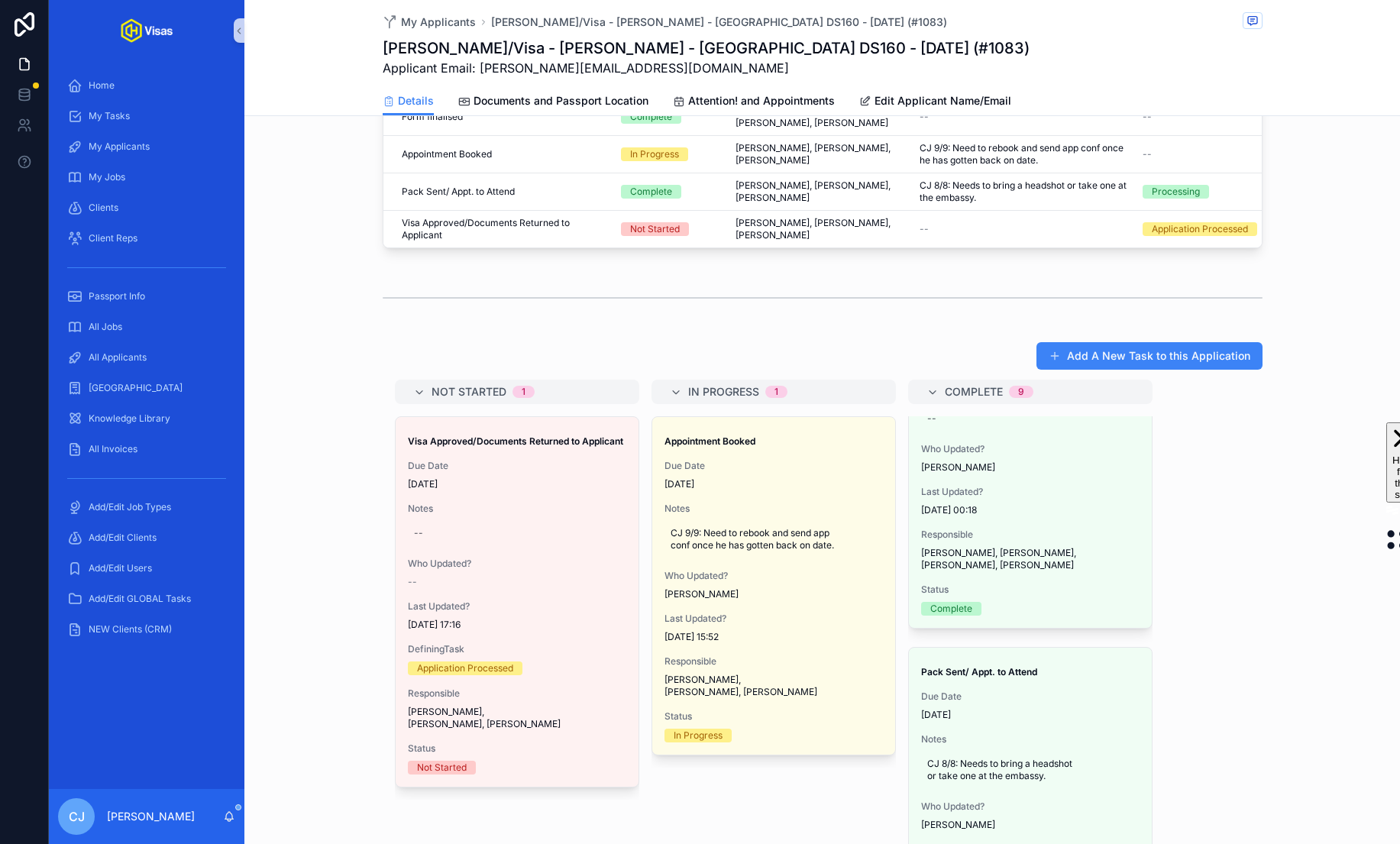
scroll to position [0, 0]
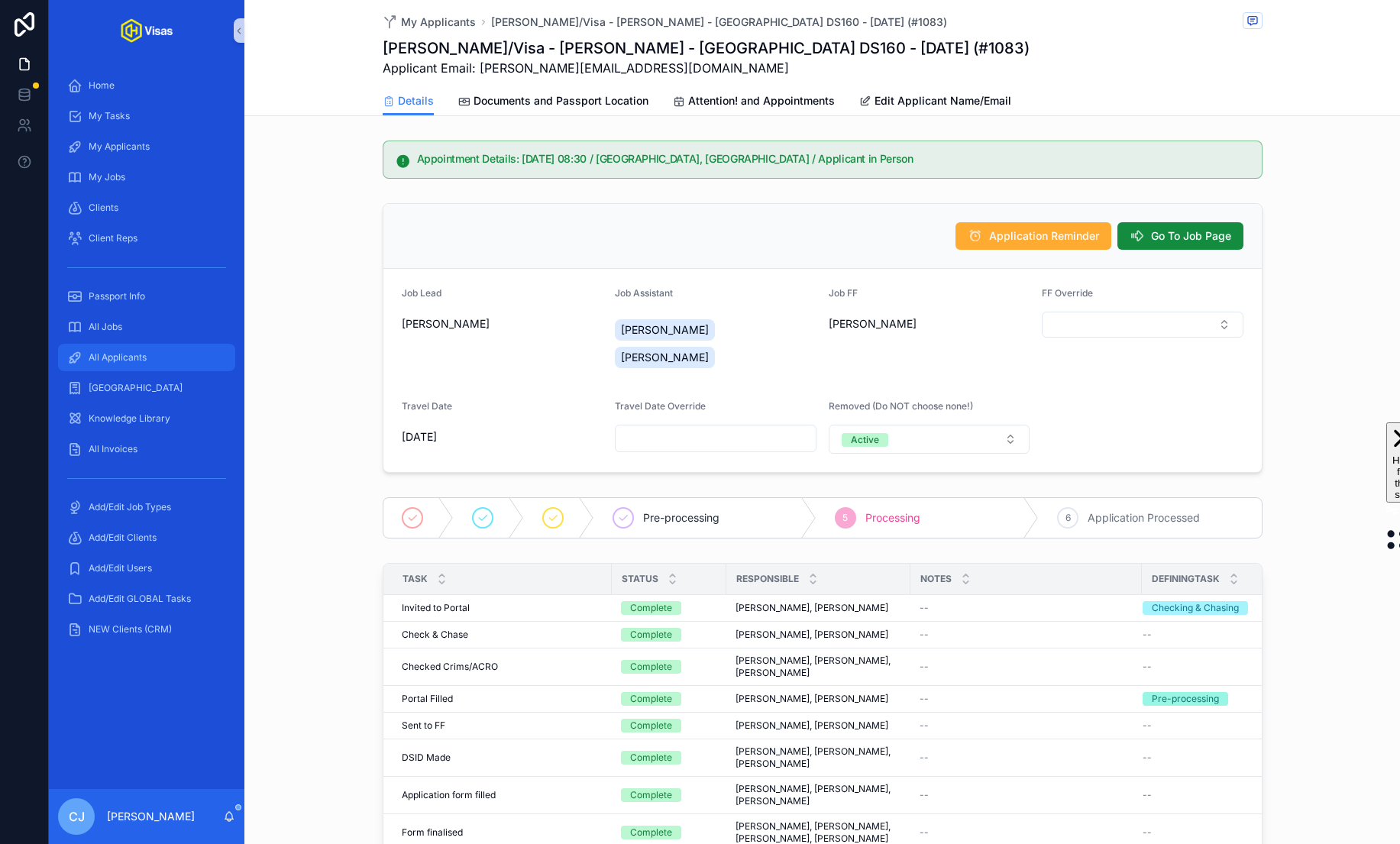
click at [148, 358] on div "All Applicants" at bounding box center [146, 357] width 159 height 25
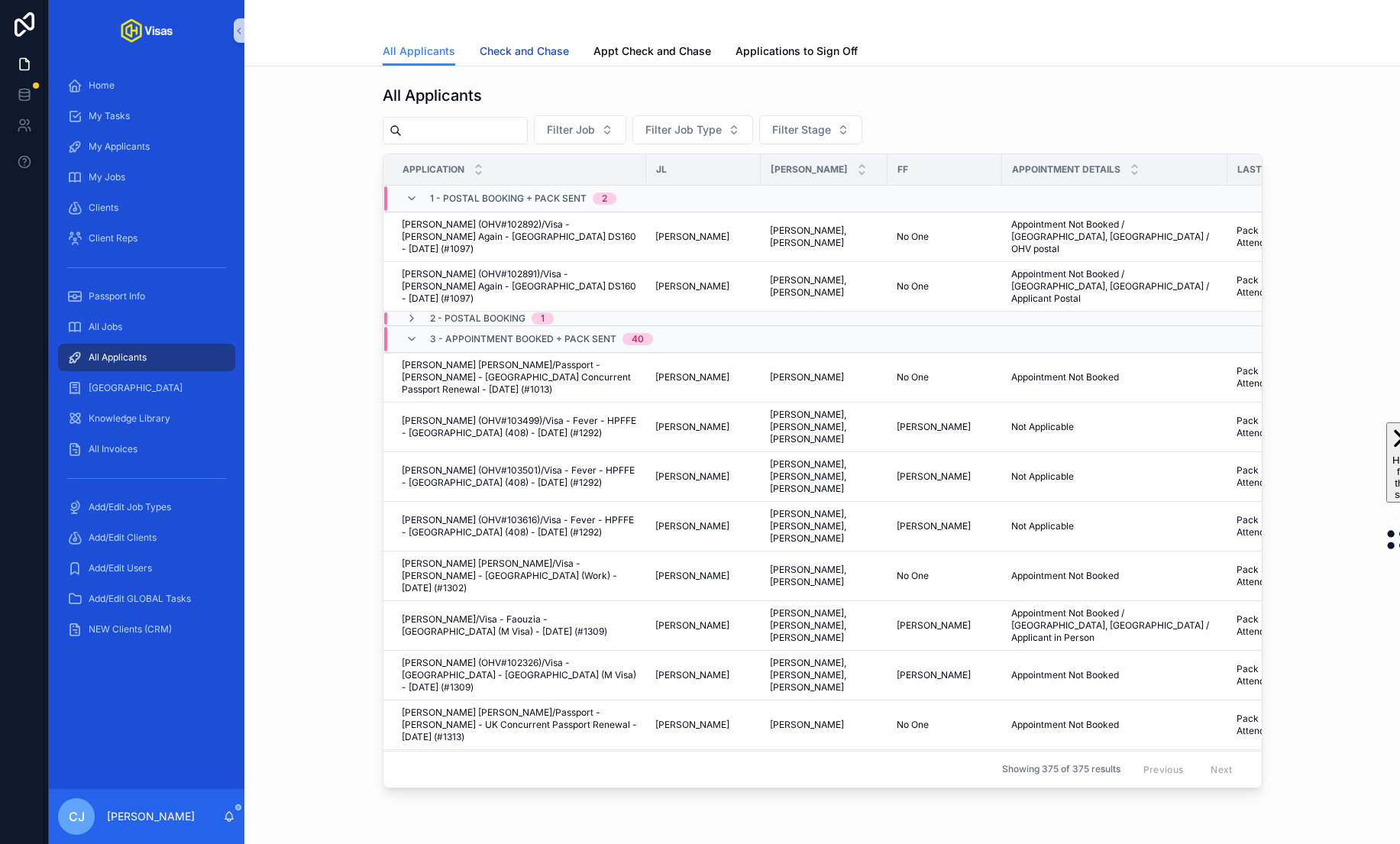
click at [506, 50] on span "Check and Chase" at bounding box center [524, 51] width 89 height 16
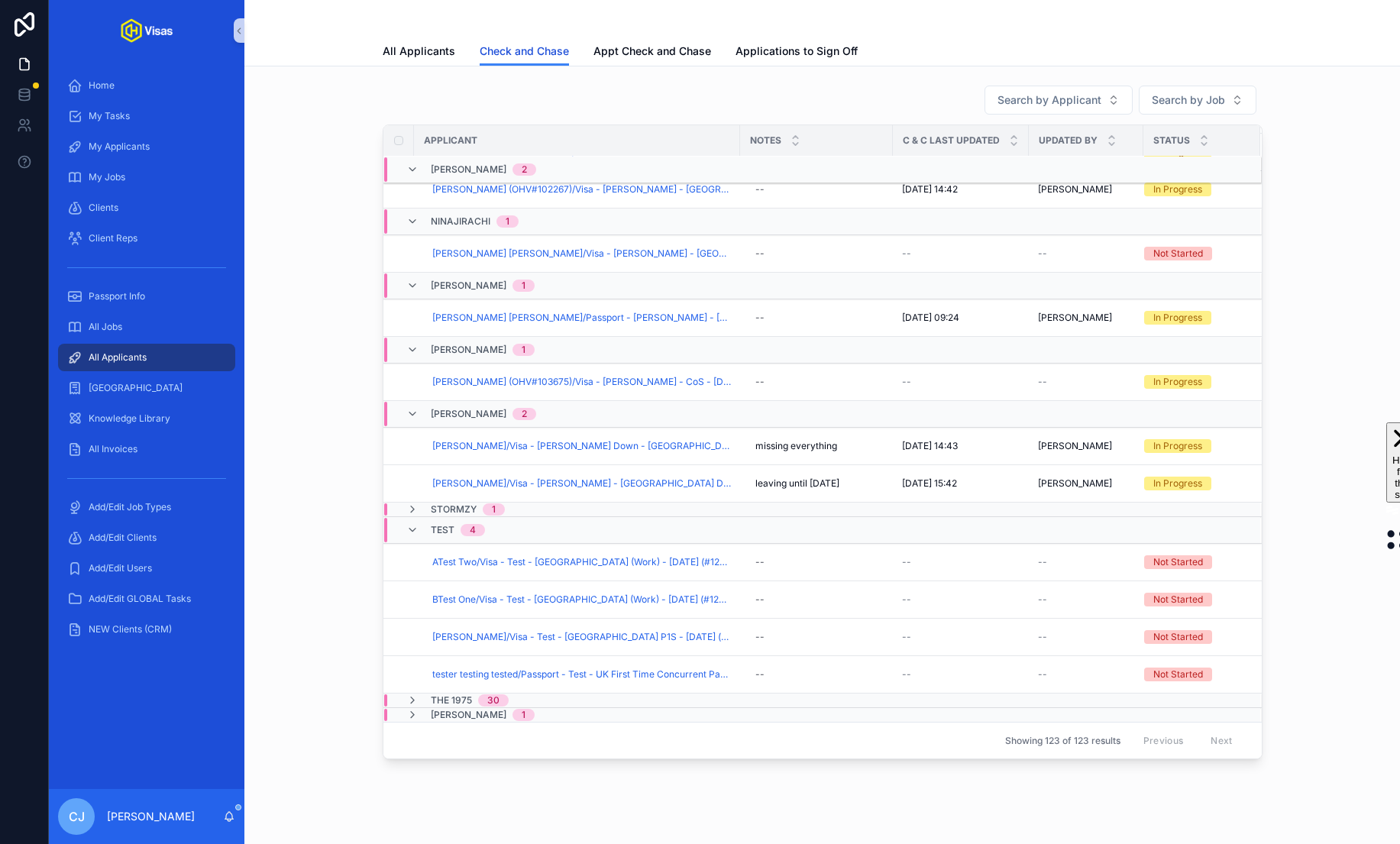
scroll to position [2719, 0]
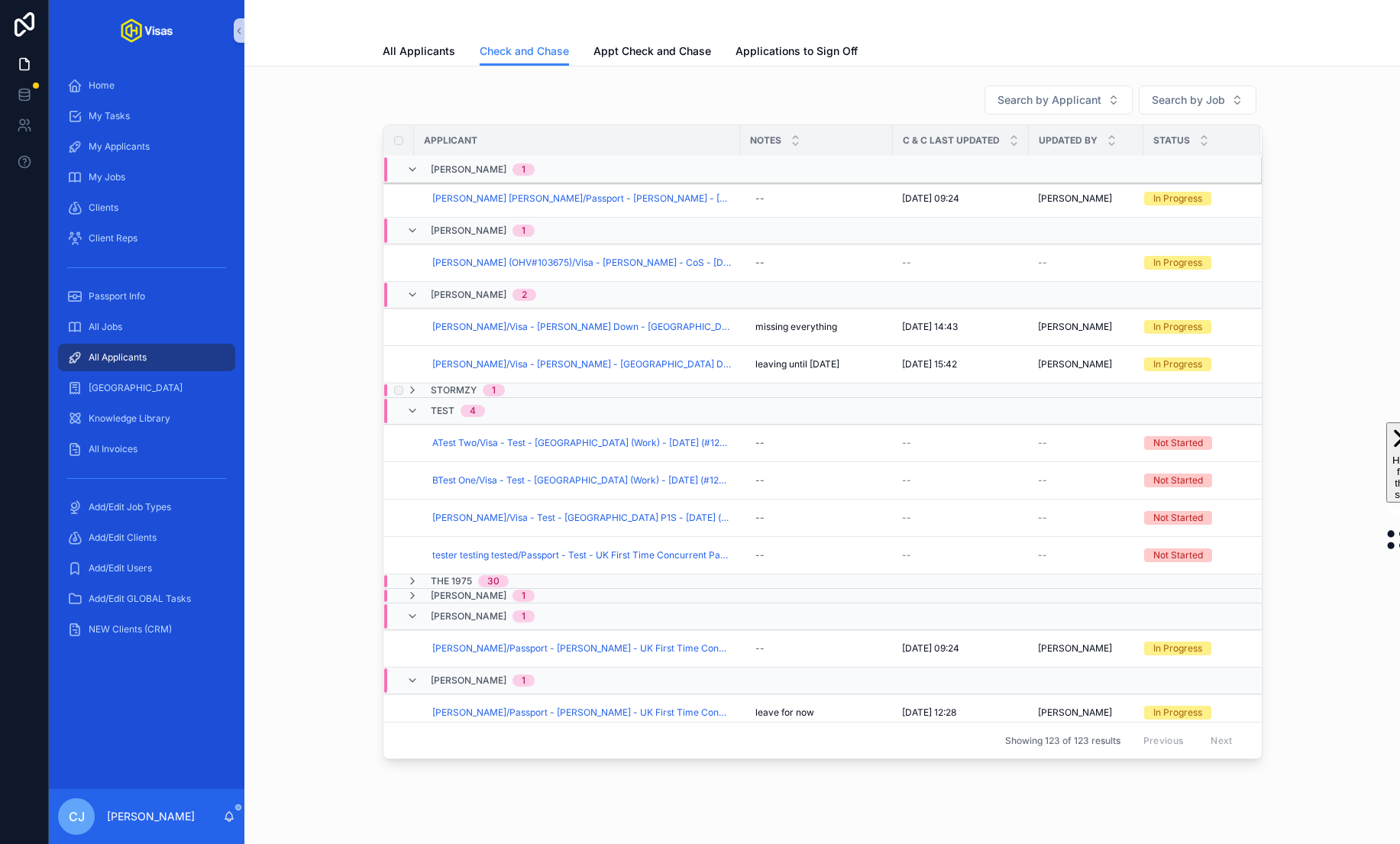
click at [451, 396] on span "Stormzy" at bounding box center [453, 390] width 46 height 12
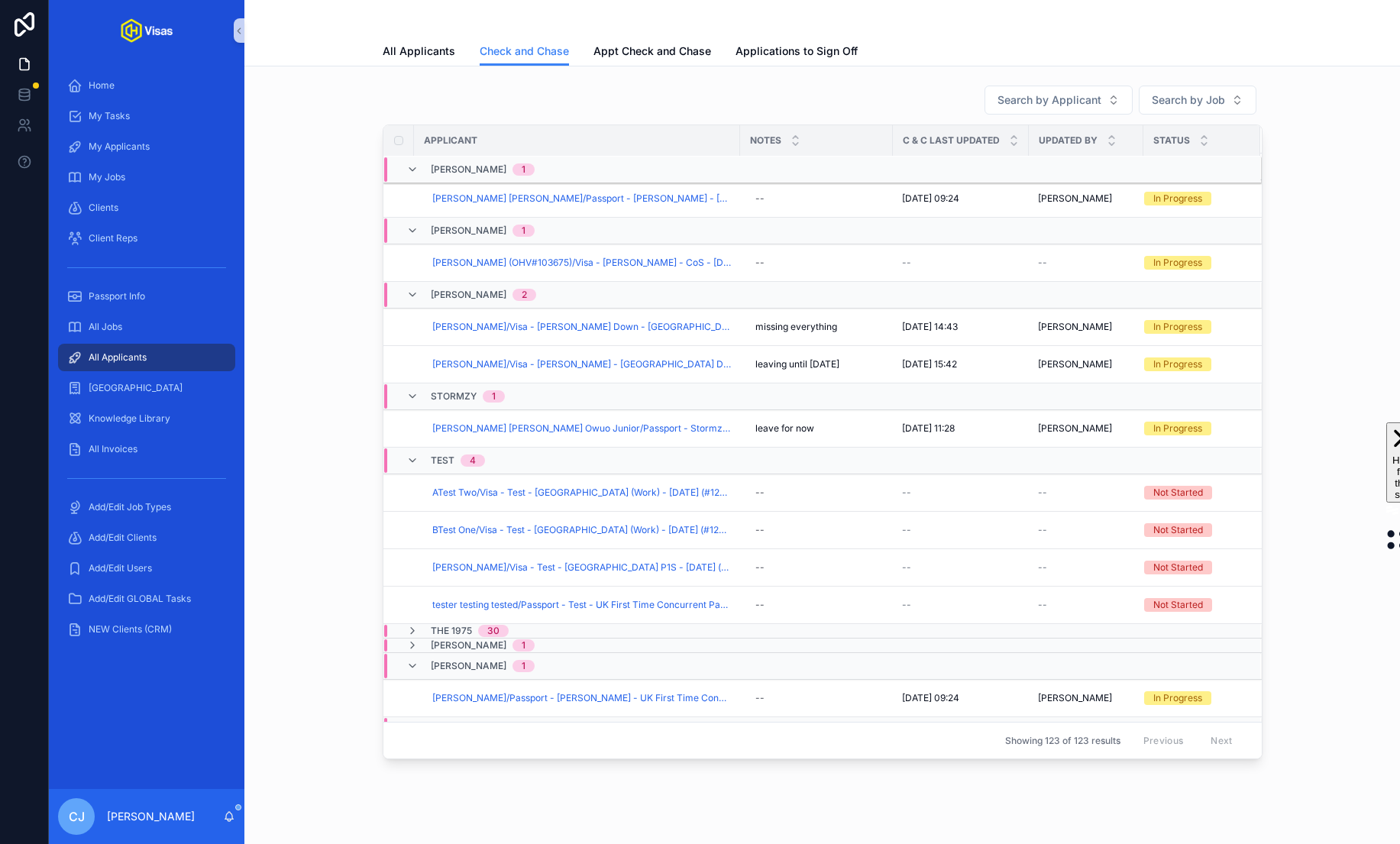
scroll to position [2804, 0]
click at [449, 390] on span "Stormzy" at bounding box center [453, 396] width 46 height 12
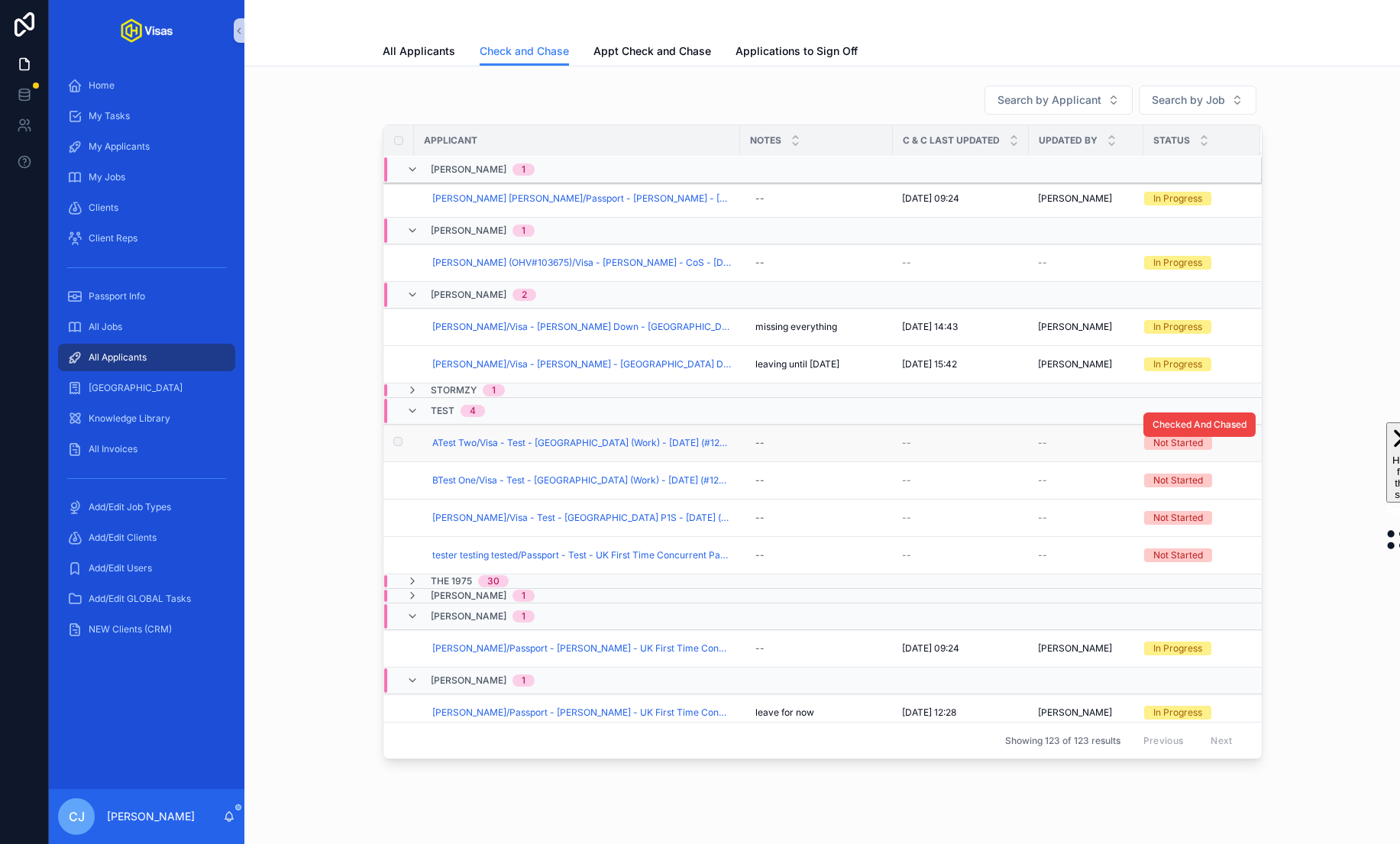
scroll to position [2806, 0]
click at [629, 440] on span "ATest Two/Visa - Test - Japan (Work) - Aug/25 (#1284)" at bounding box center [582, 441] width 299 height 12
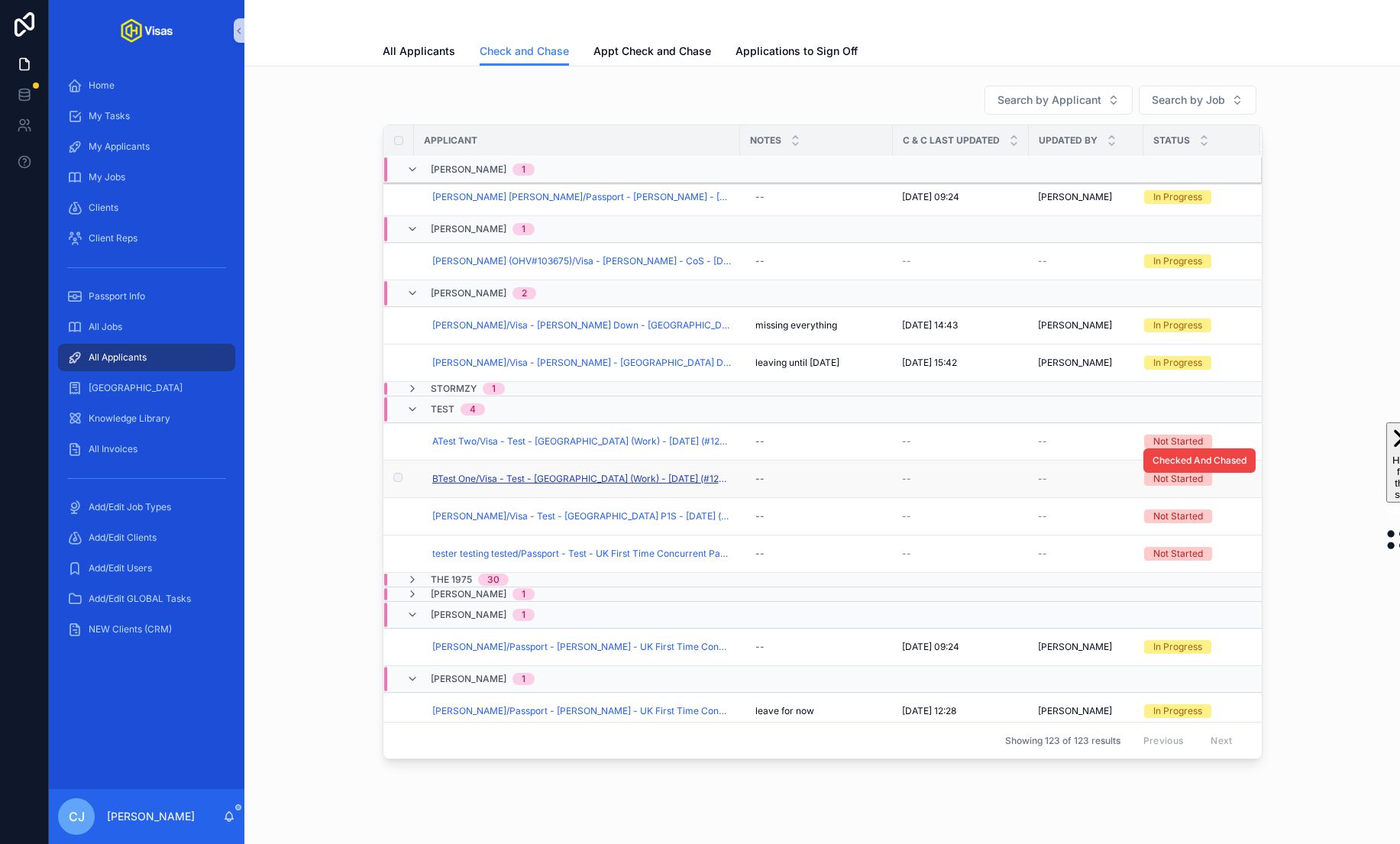
click at [609, 473] on span "BTest One/Visa - Test - Japan (Work) - Aug/25 (#1284)" at bounding box center [582, 478] width 299 height 12
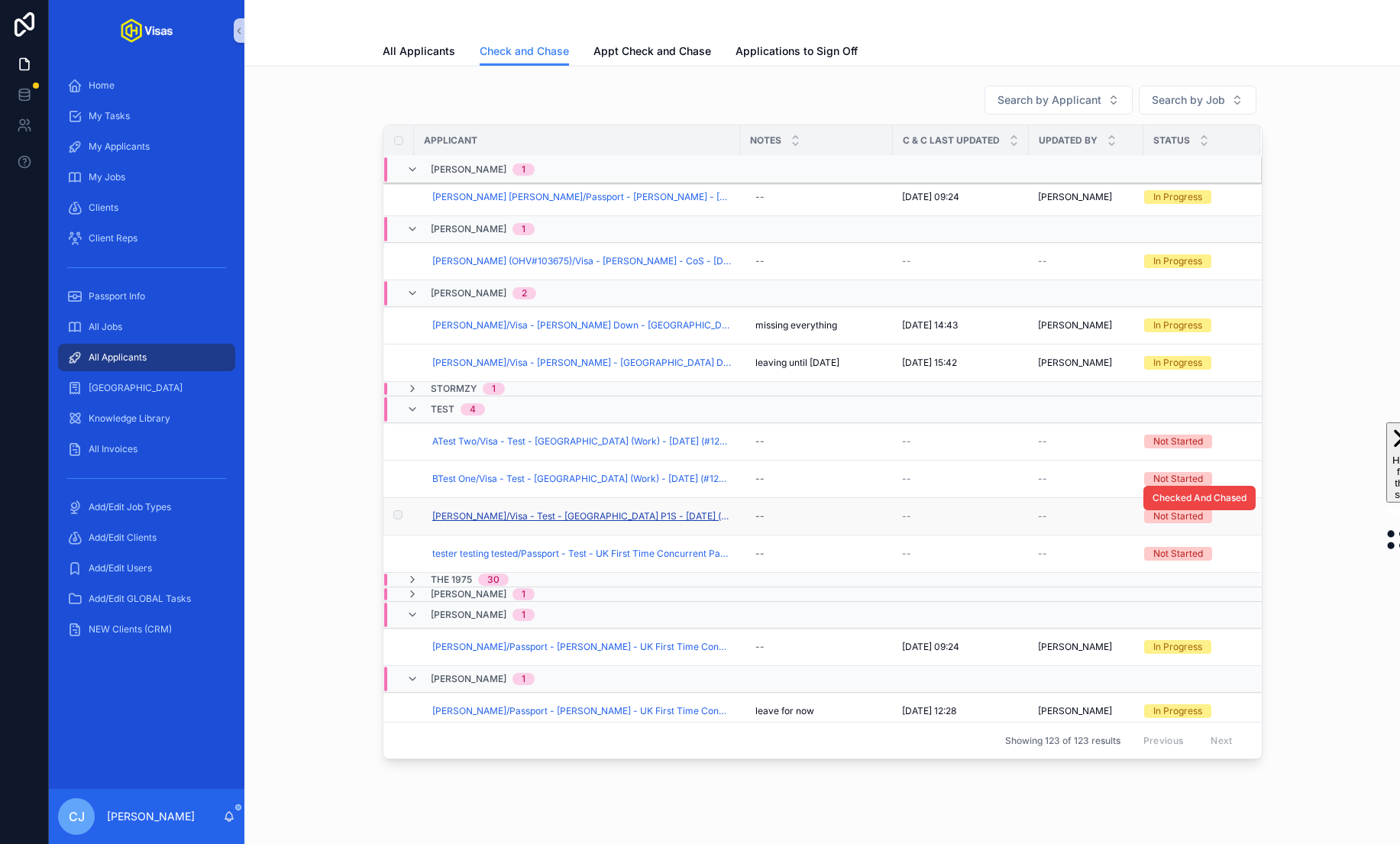
click at [591, 510] on span "John Doe/Visa - Test - USA P1S - Jul/25 (#1270)" at bounding box center [582, 516] width 299 height 12
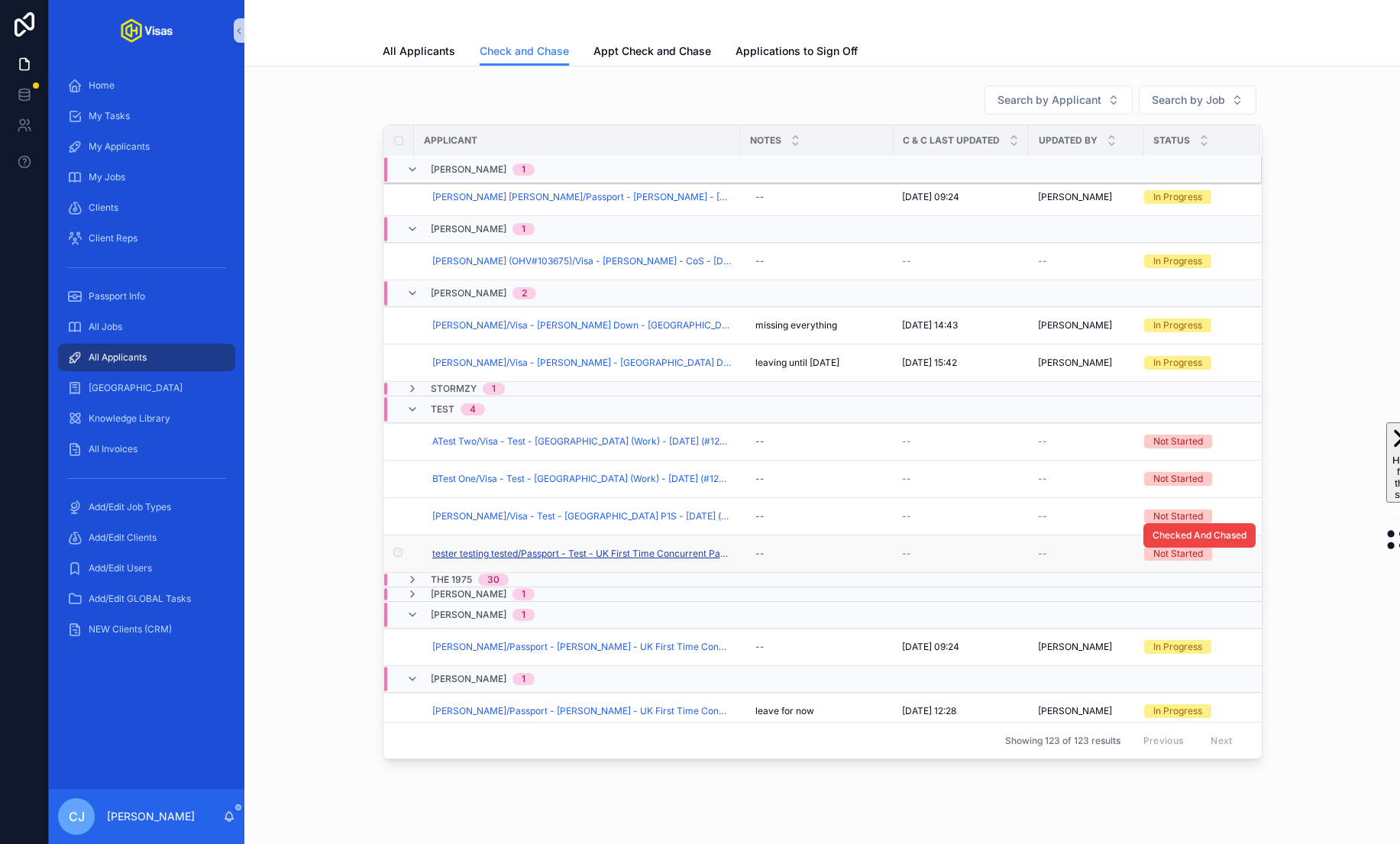
click at [589, 548] on span "tester testing tested/Passport - Test - UK First Time Concurrent Passport - Aug…" at bounding box center [582, 553] width 299 height 12
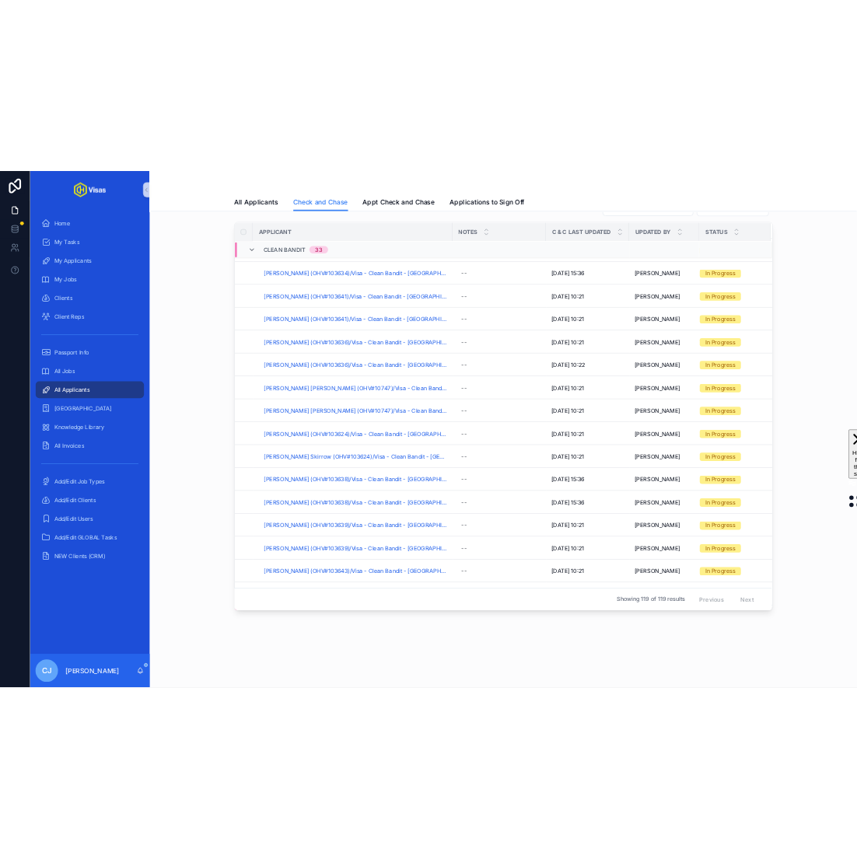
scroll to position [1139, 0]
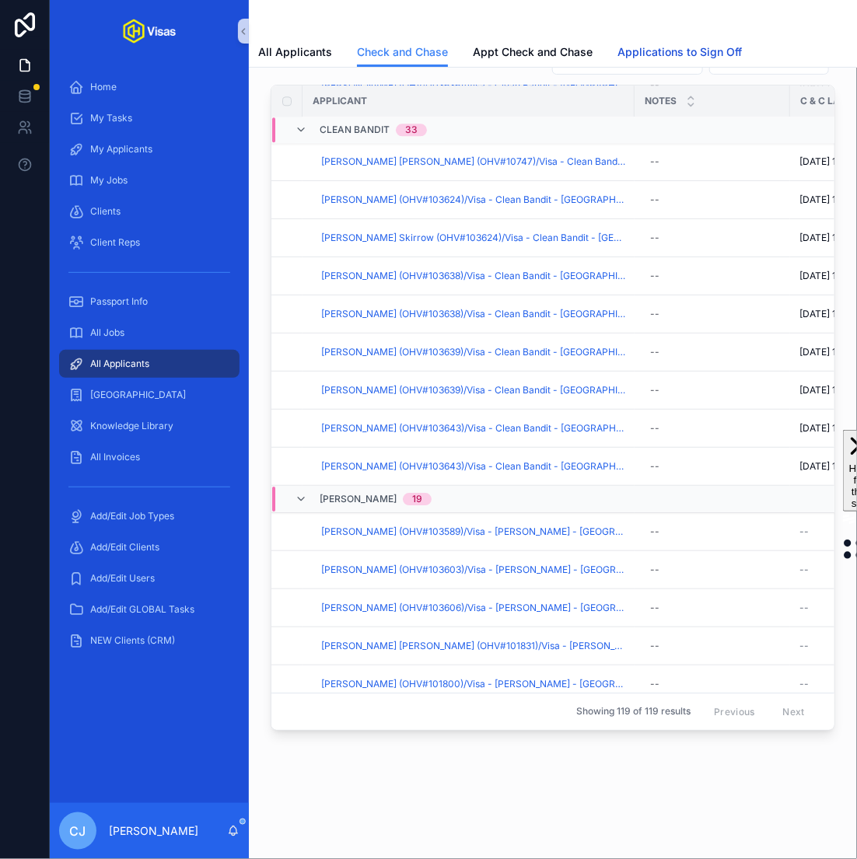
click at [692, 46] on span "Applications to Sign Off" at bounding box center [679, 52] width 124 height 16
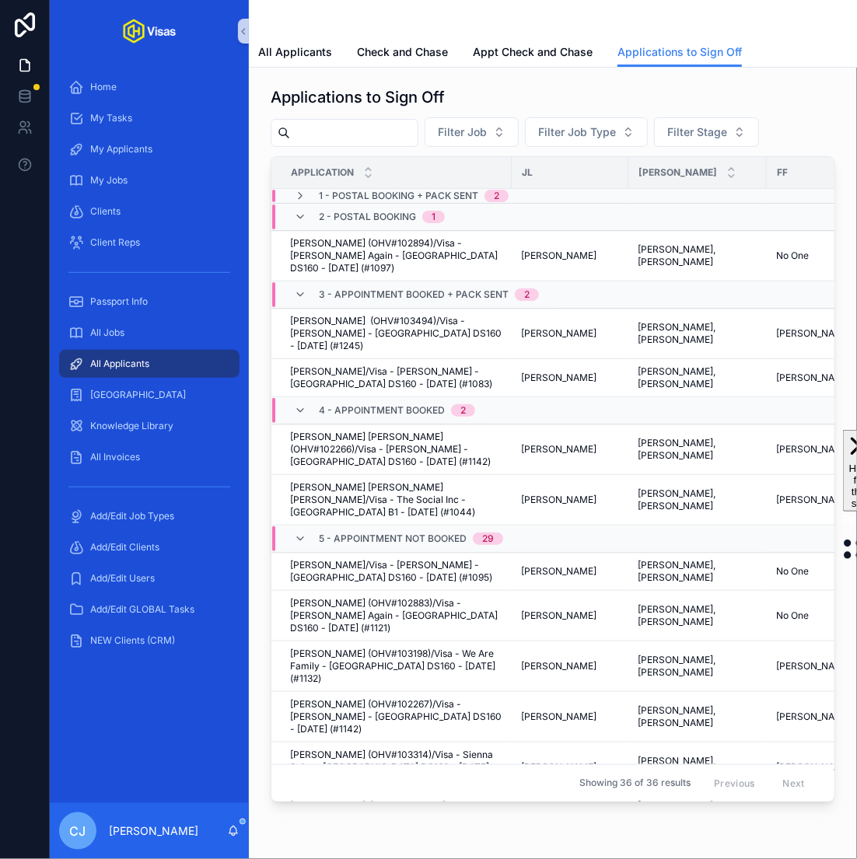
click at [407, 194] on span "1 - Postal Booking + Pack Sent" at bounding box center [398, 196] width 159 height 12
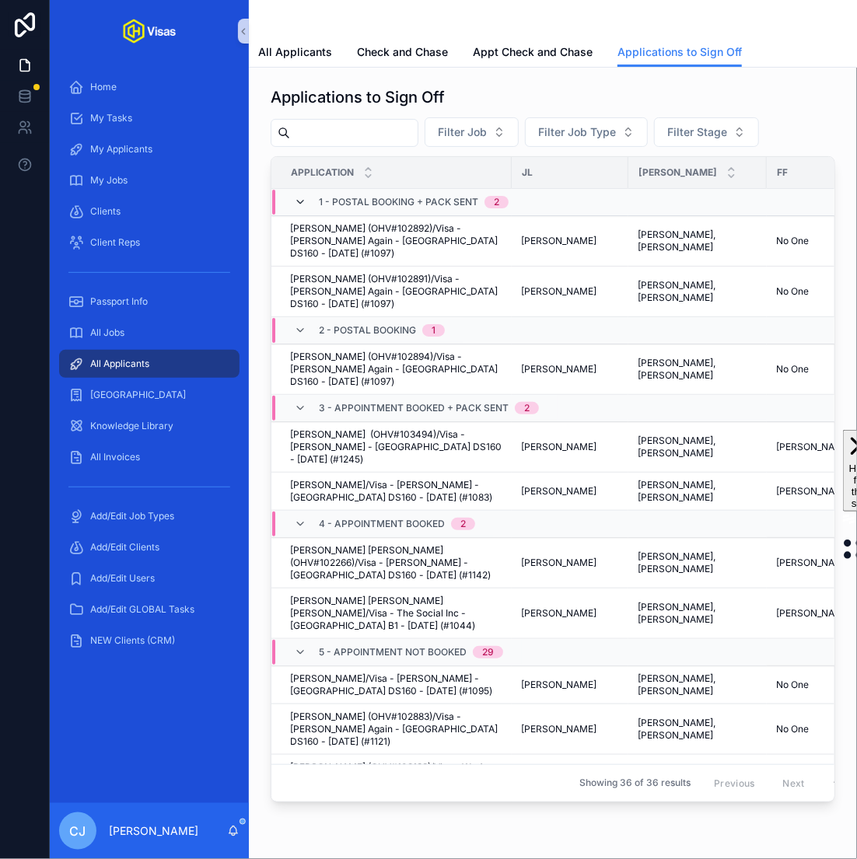
click at [297, 199] on icon "scrollable content" at bounding box center [300, 202] width 12 height 12
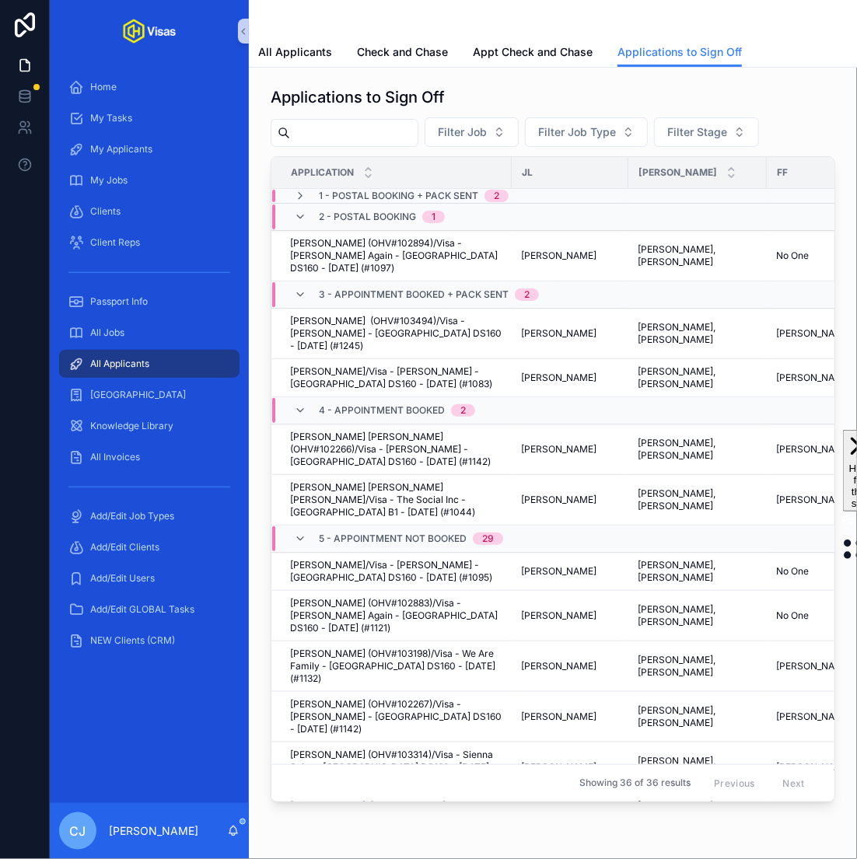
click at [299, 222] on div "2 - Postal Booking 1" at bounding box center [369, 216] width 151 height 25
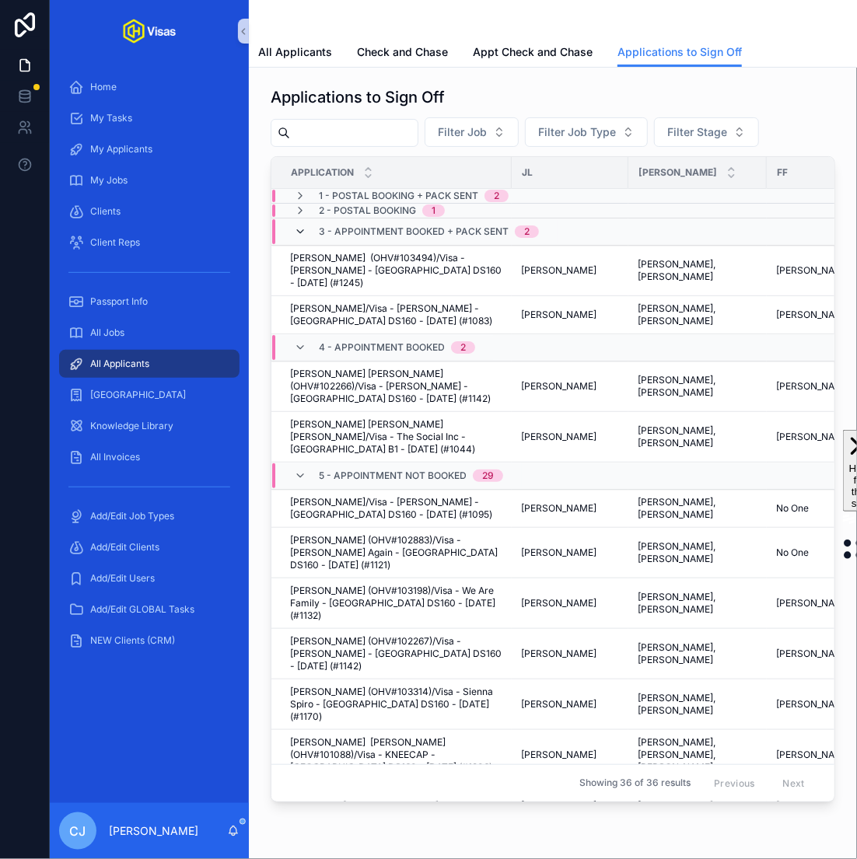
click at [298, 233] on icon "scrollable content" at bounding box center [300, 231] width 12 height 12
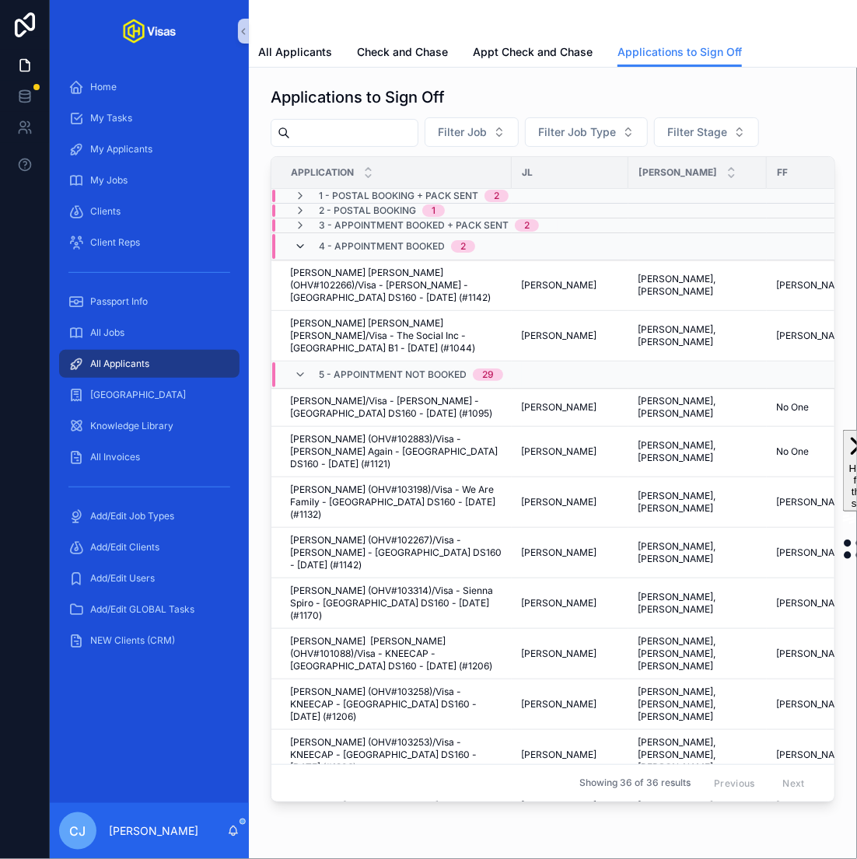
click at [299, 246] on icon "scrollable content" at bounding box center [300, 246] width 12 height 12
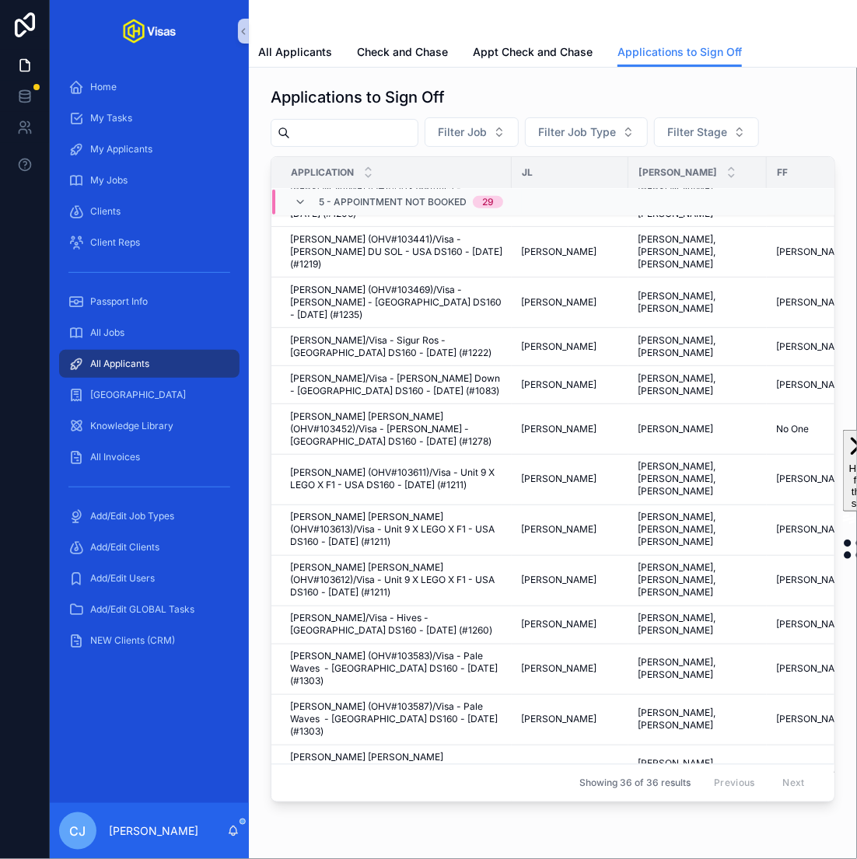
scroll to position [785, 0]
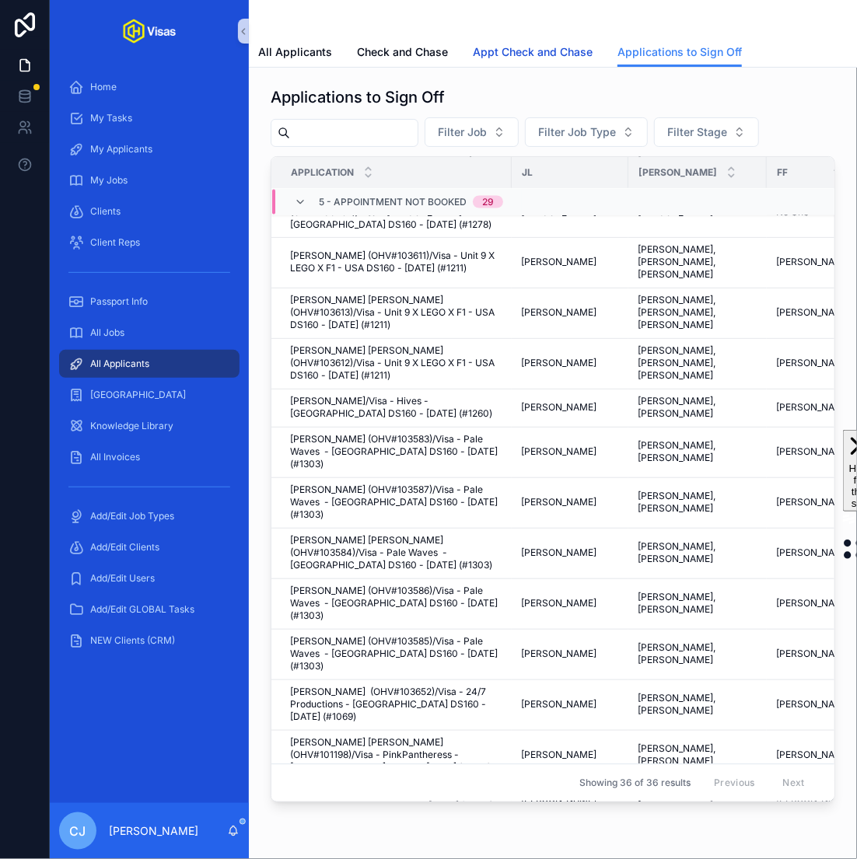
click at [497, 50] on span "Appt Check and Chase" at bounding box center [533, 52] width 120 height 16
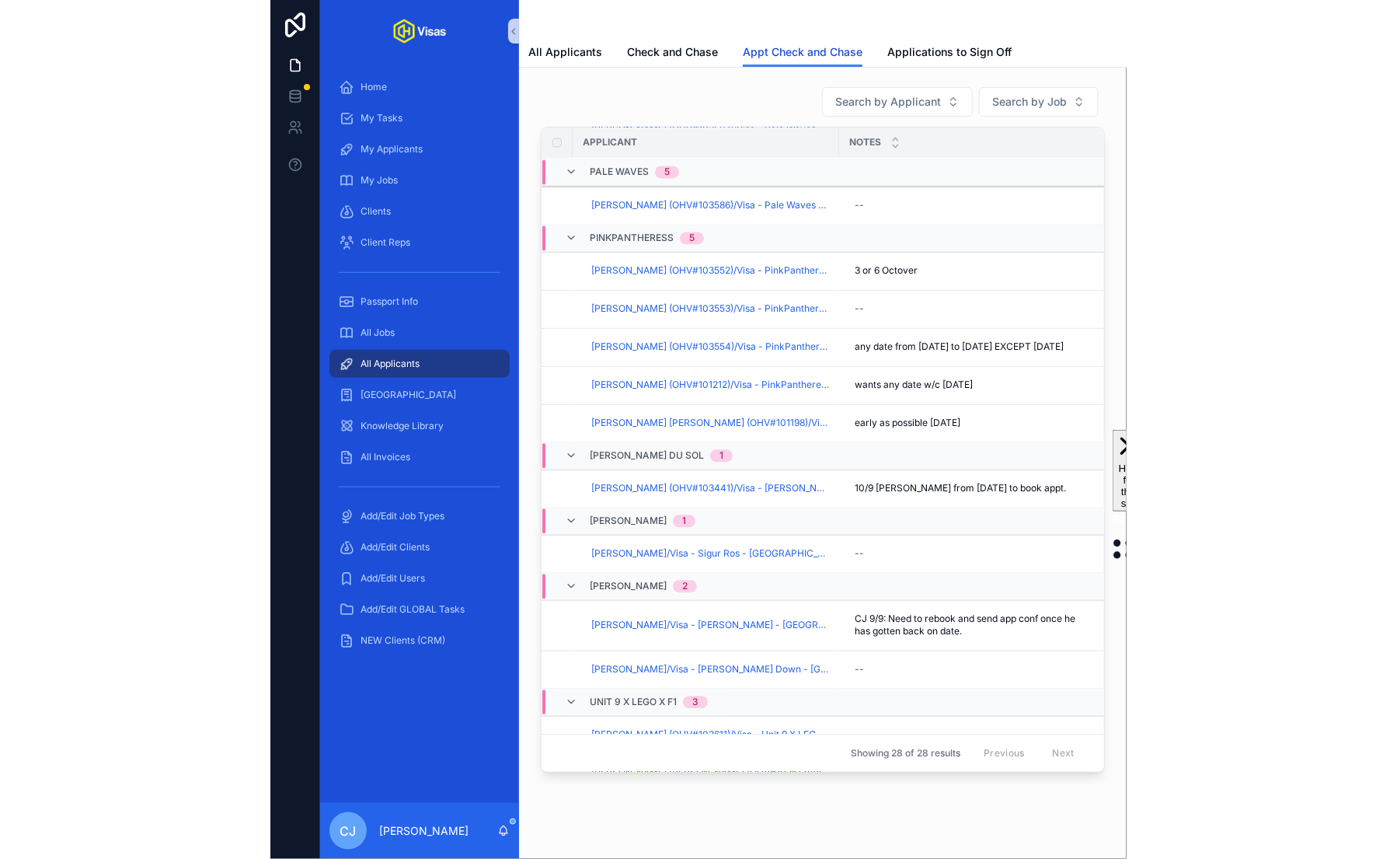
scroll to position [868, 3]
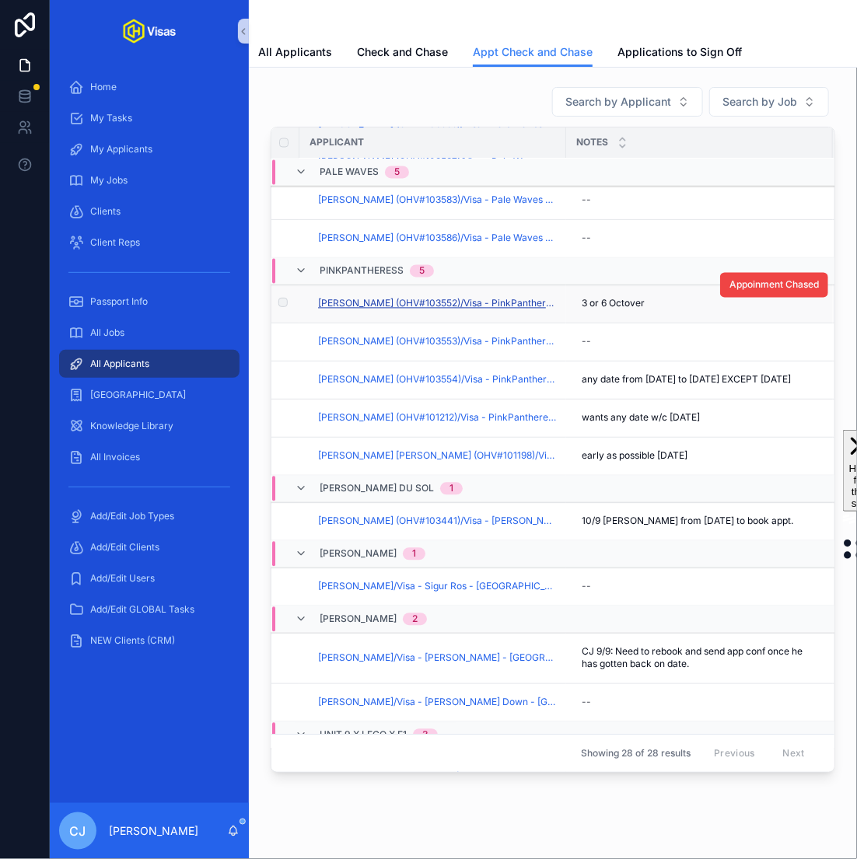
click at [471, 303] on span "Bea King (OHV#103552)/Visa - PinkPantheress - USA DS160 - Sep/25 (#1310)" at bounding box center [437, 304] width 239 height 12
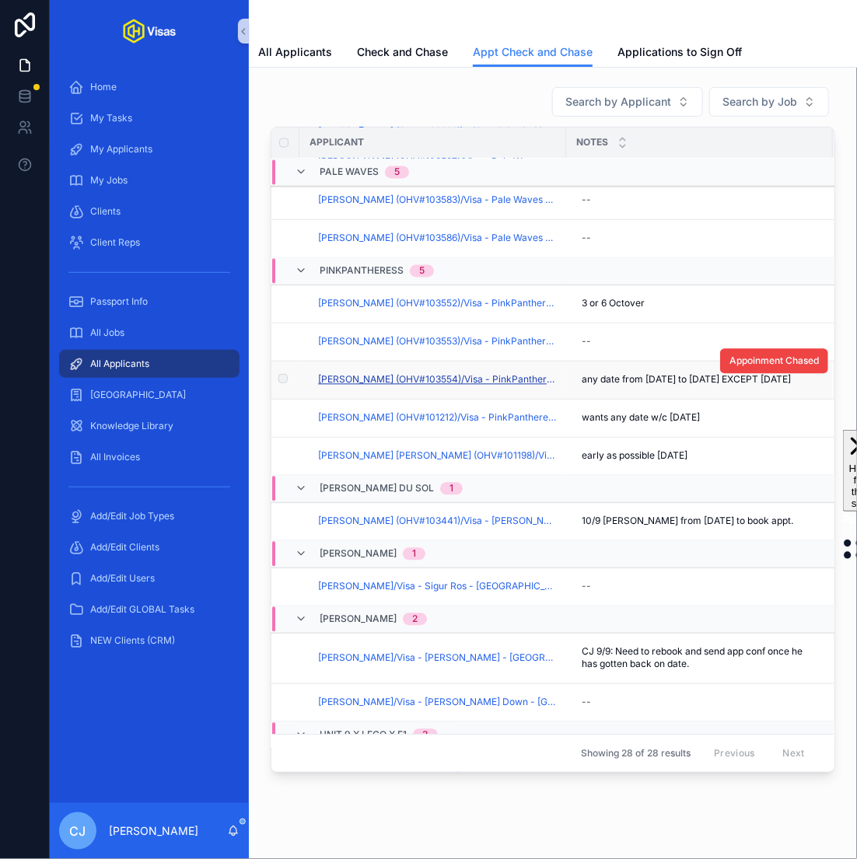
click at [476, 379] on span "Chris Jones (OHV#103554)/Visa - PinkPantheress - USA DS160 - Sep/25 (#1310)" at bounding box center [437, 380] width 239 height 12
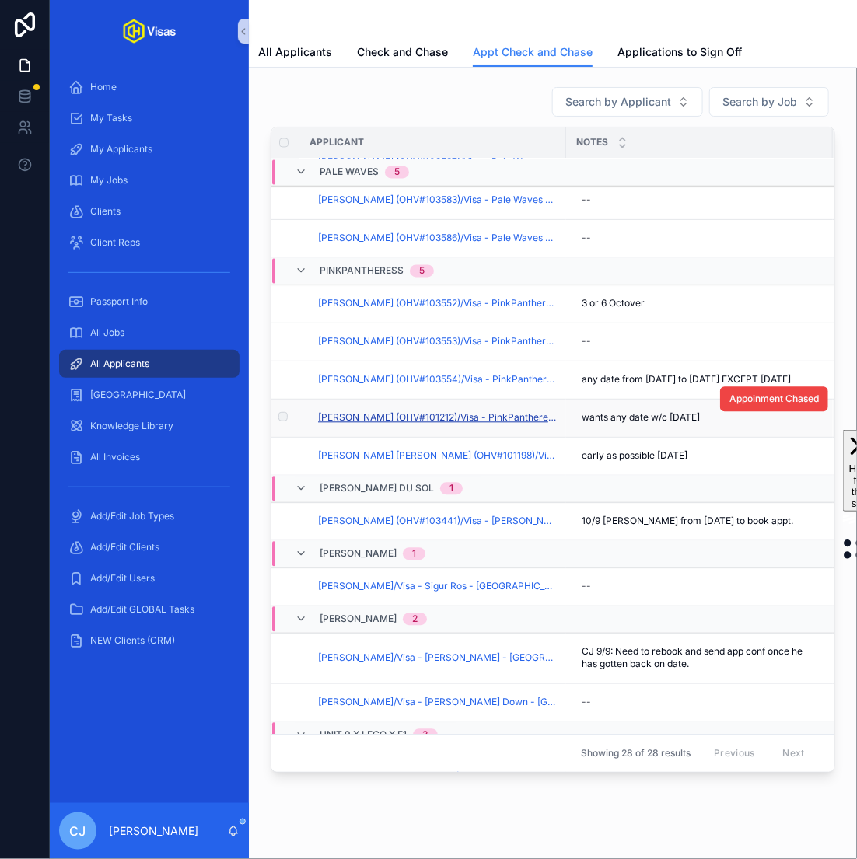
click at [482, 424] on span "Christopher James Yeomans (OHV#101212)/Visa - PinkPantheress - USA DS160 - Sep/…" at bounding box center [437, 418] width 239 height 12
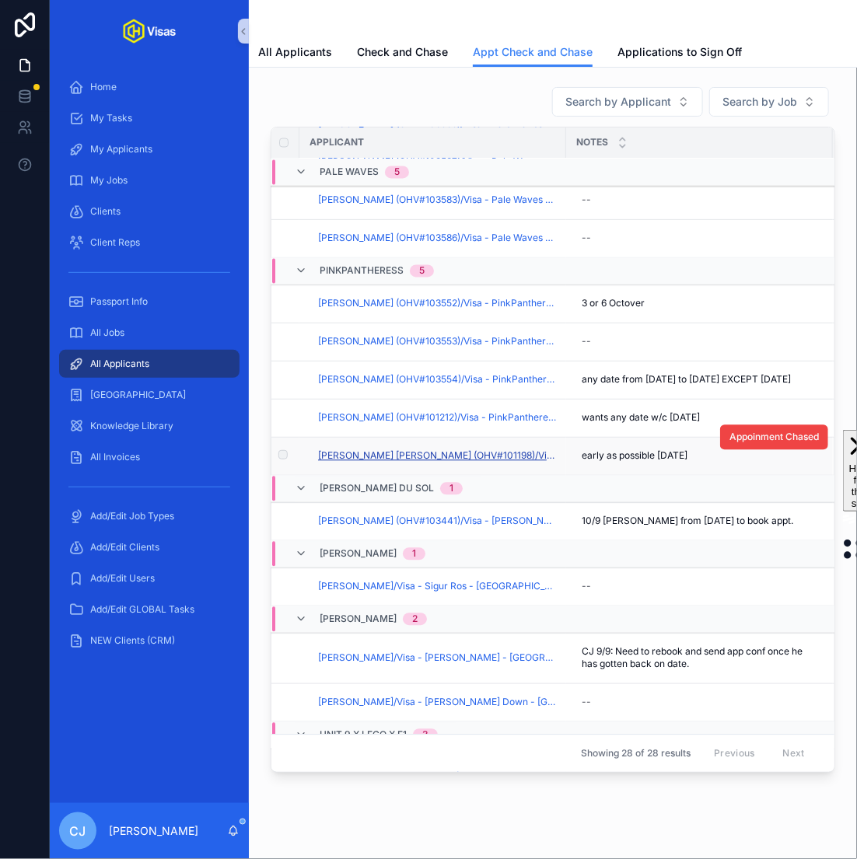
click at [483, 462] on span "Sunjeet Kaur Jaspal (OHV#101198)/Visa - PinkPantheress - USA DS160 - Sep/25 (#1…" at bounding box center [437, 456] width 239 height 12
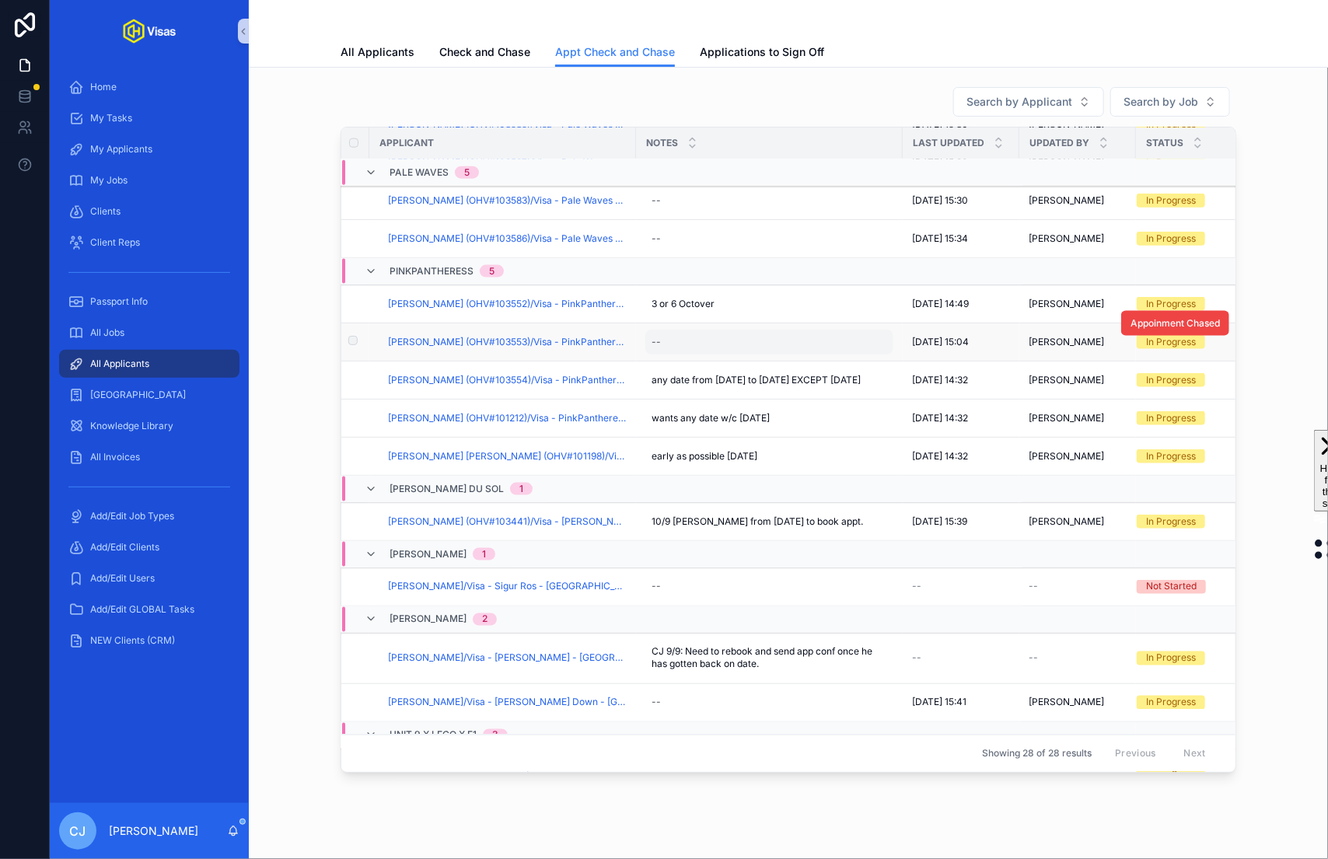
click at [651, 336] on div "--" at bounding box center [655, 342] width 9 height 12
paste textarea "**********"
click at [717, 358] on textarea "**********" at bounding box center [727, 369] width 148 height 47
type textarea "**********"
click at [841, 355] on icon "scrollable content" at bounding box center [841, 358] width 12 height 12
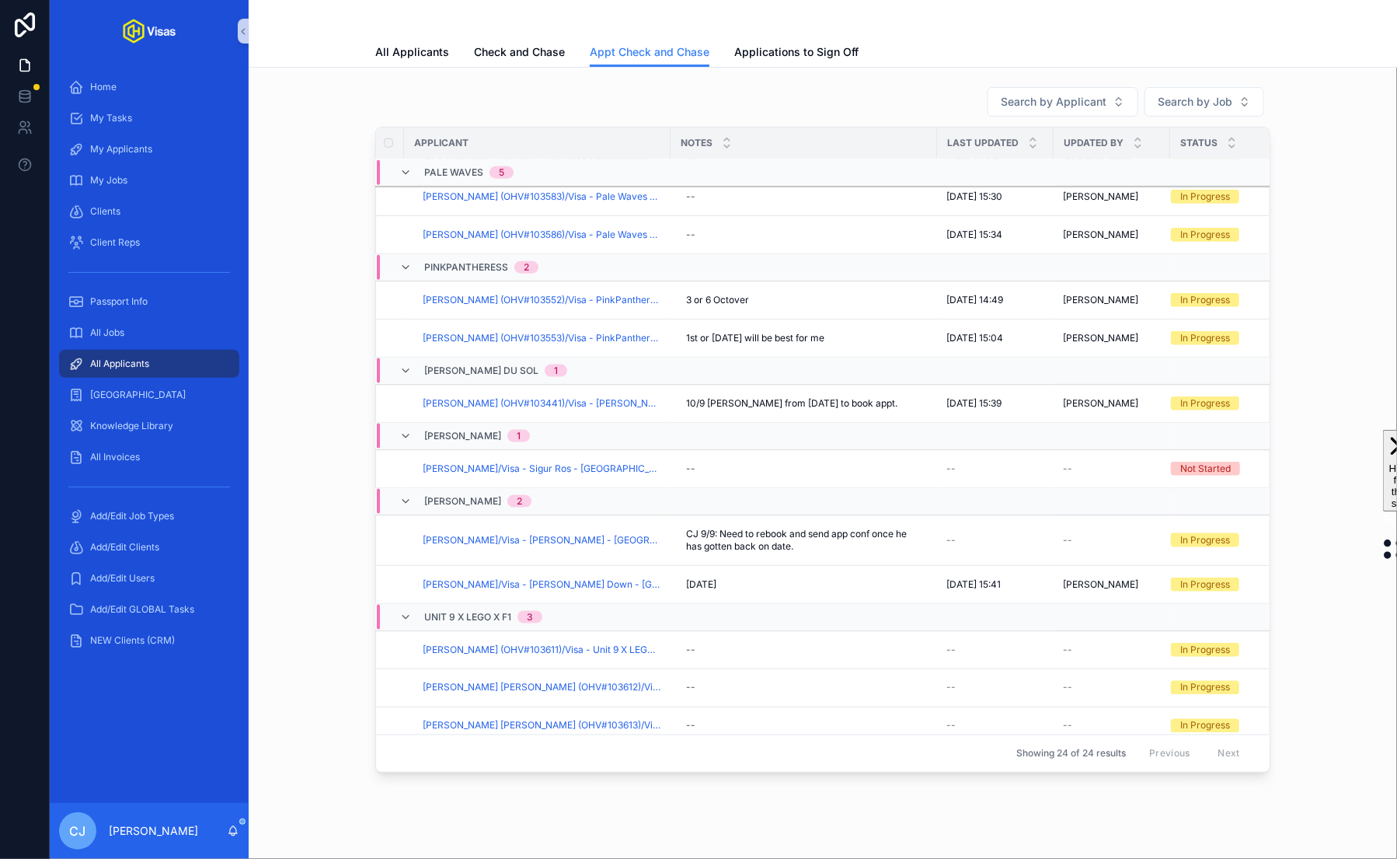
scroll to position [807, 3]
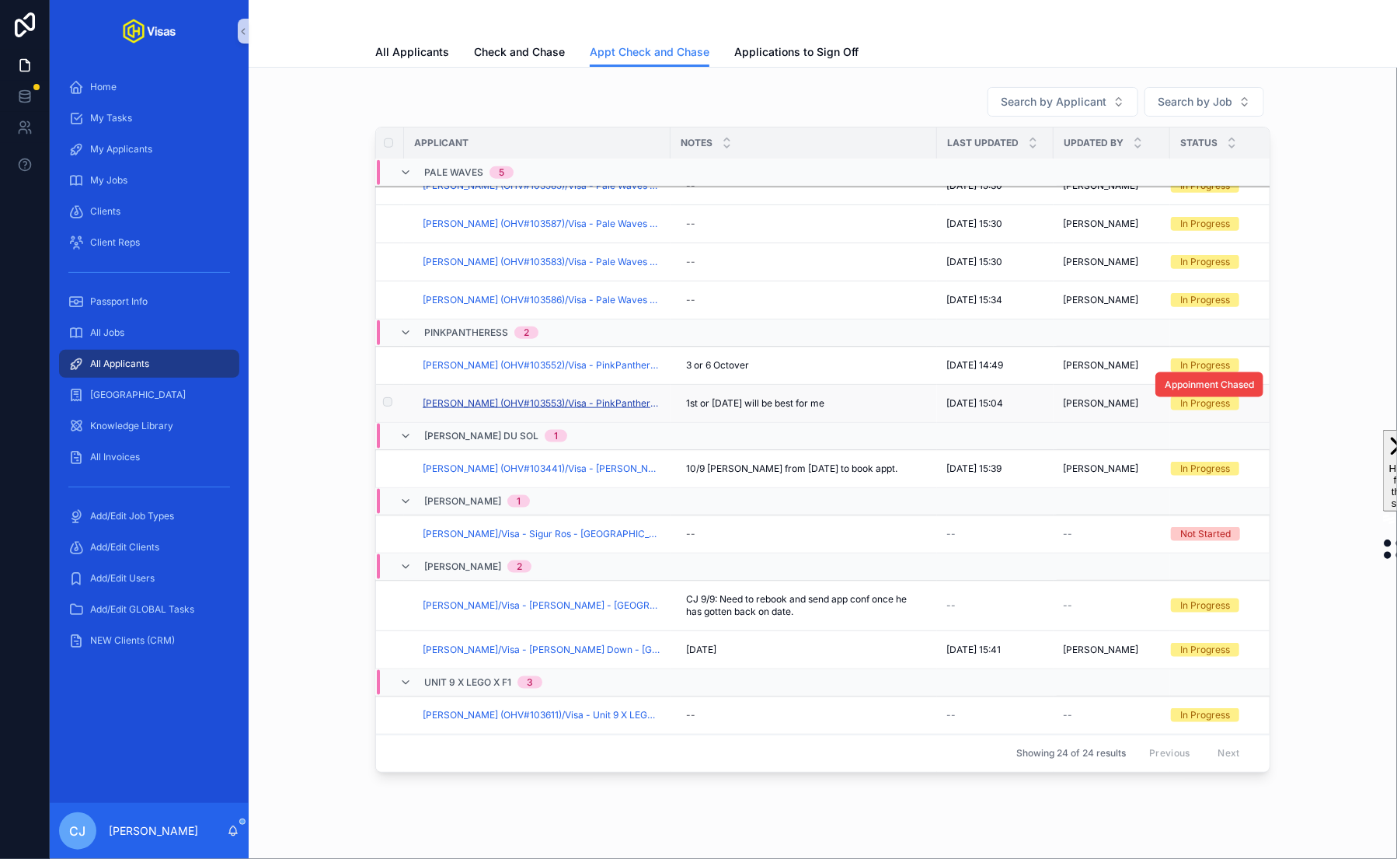
click at [614, 397] on span "Blake Cascoe (OHV#103553)/Visa - PinkPantheress - USA DS160 - Sep/25 (#1310)" at bounding box center [542, 403] width 239 height 12
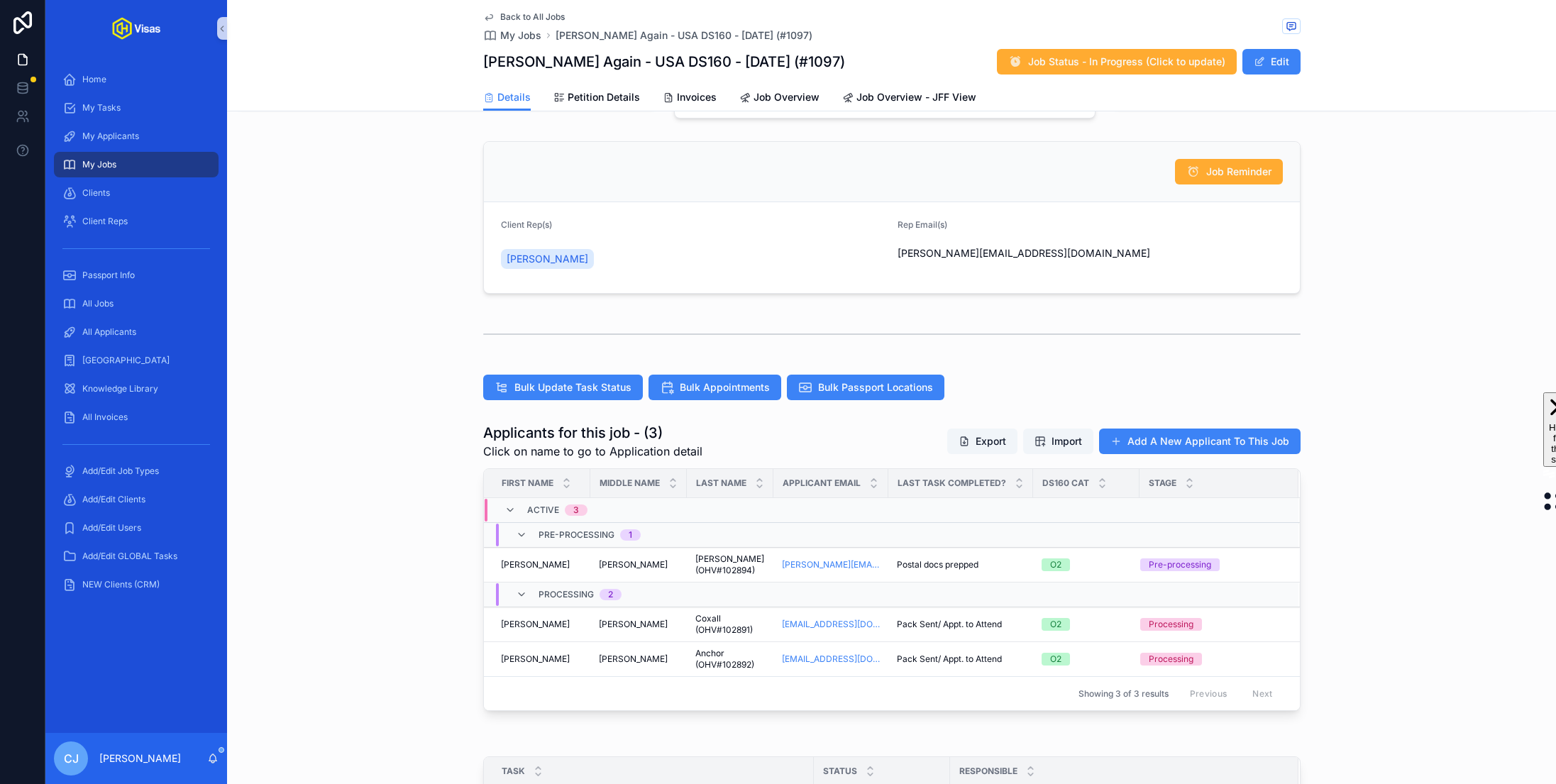
scroll to position [270, 0]
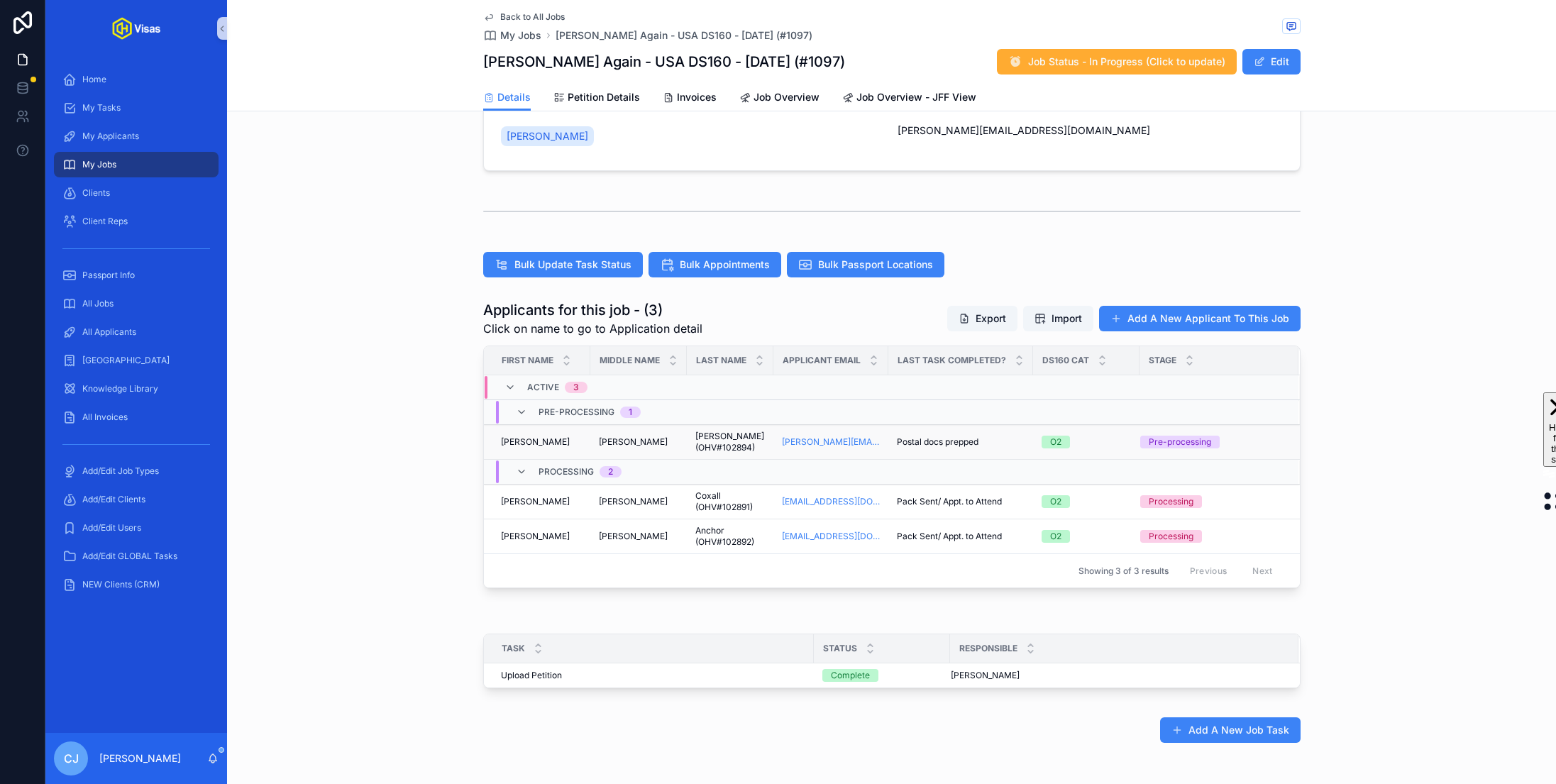
click at [726, 447] on span "Dillon (OHV#102894)" at bounding box center [731, 442] width 69 height 23
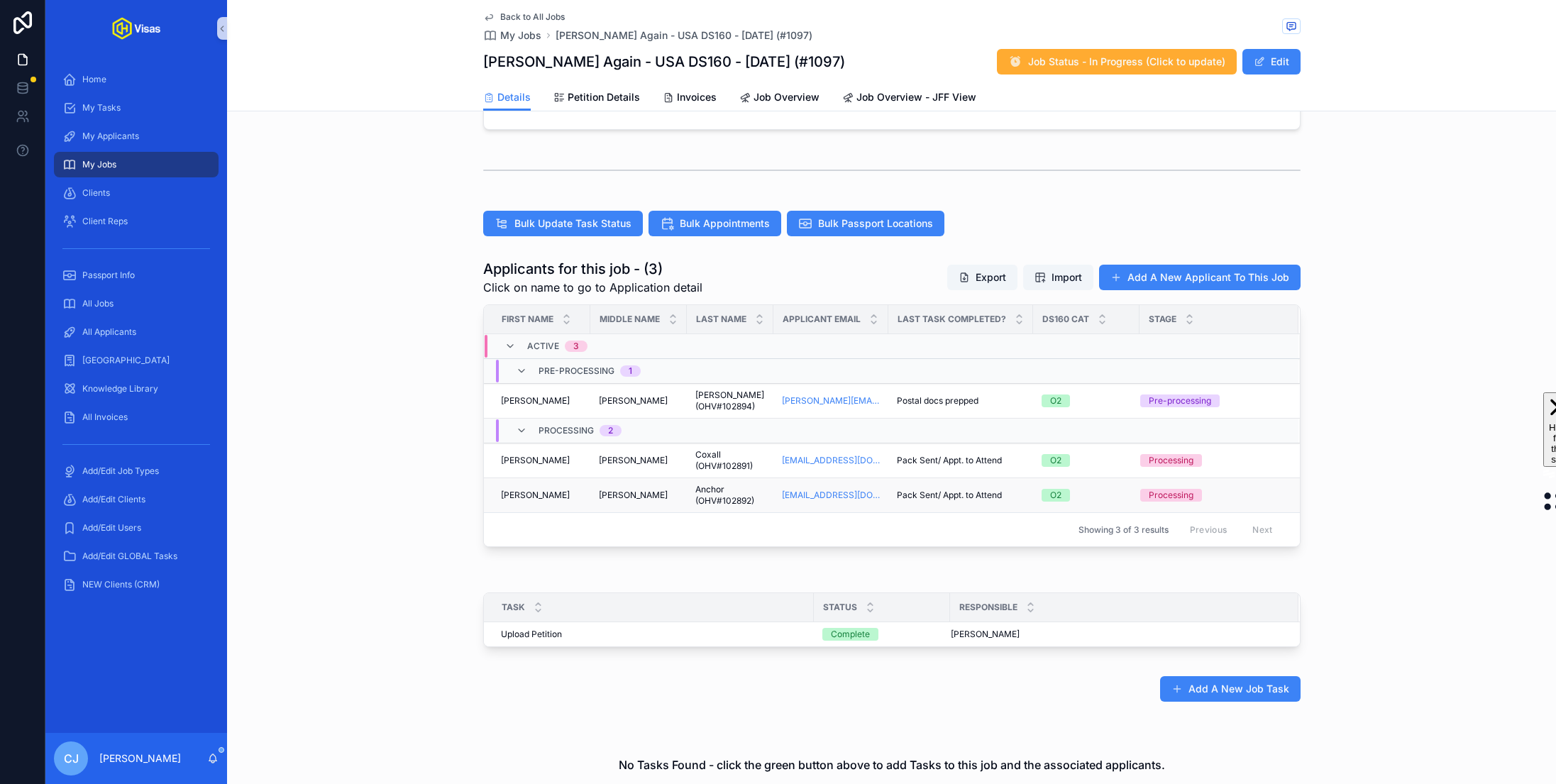
scroll to position [302, 0]
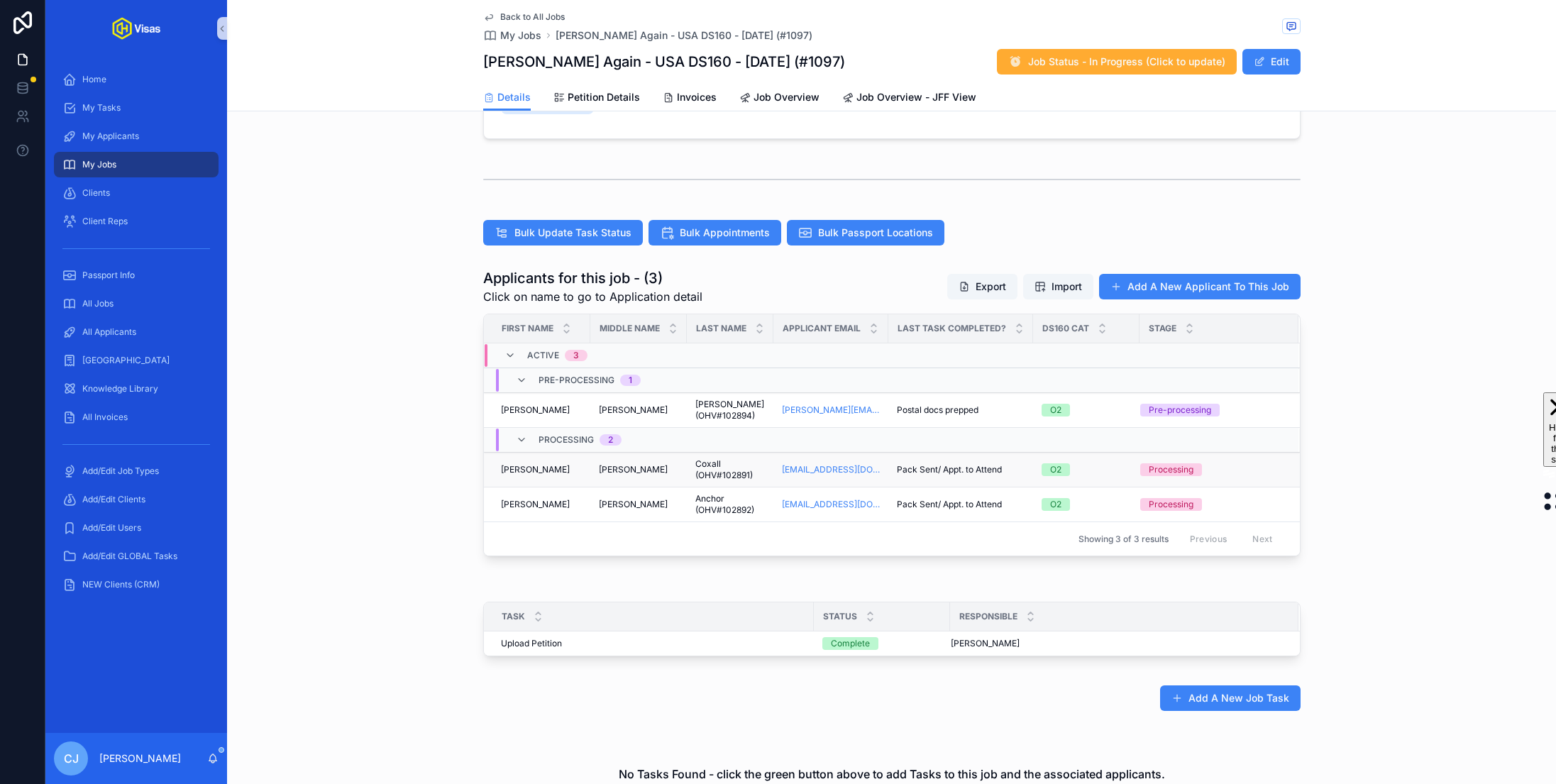
click at [709, 466] on span "Coxall (OHV#102891)" at bounding box center [731, 469] width 69 height 23
click at [712, 498] on span "Anchor (OHV#102892)" at bounding box center [731, 504] width 69 height 23
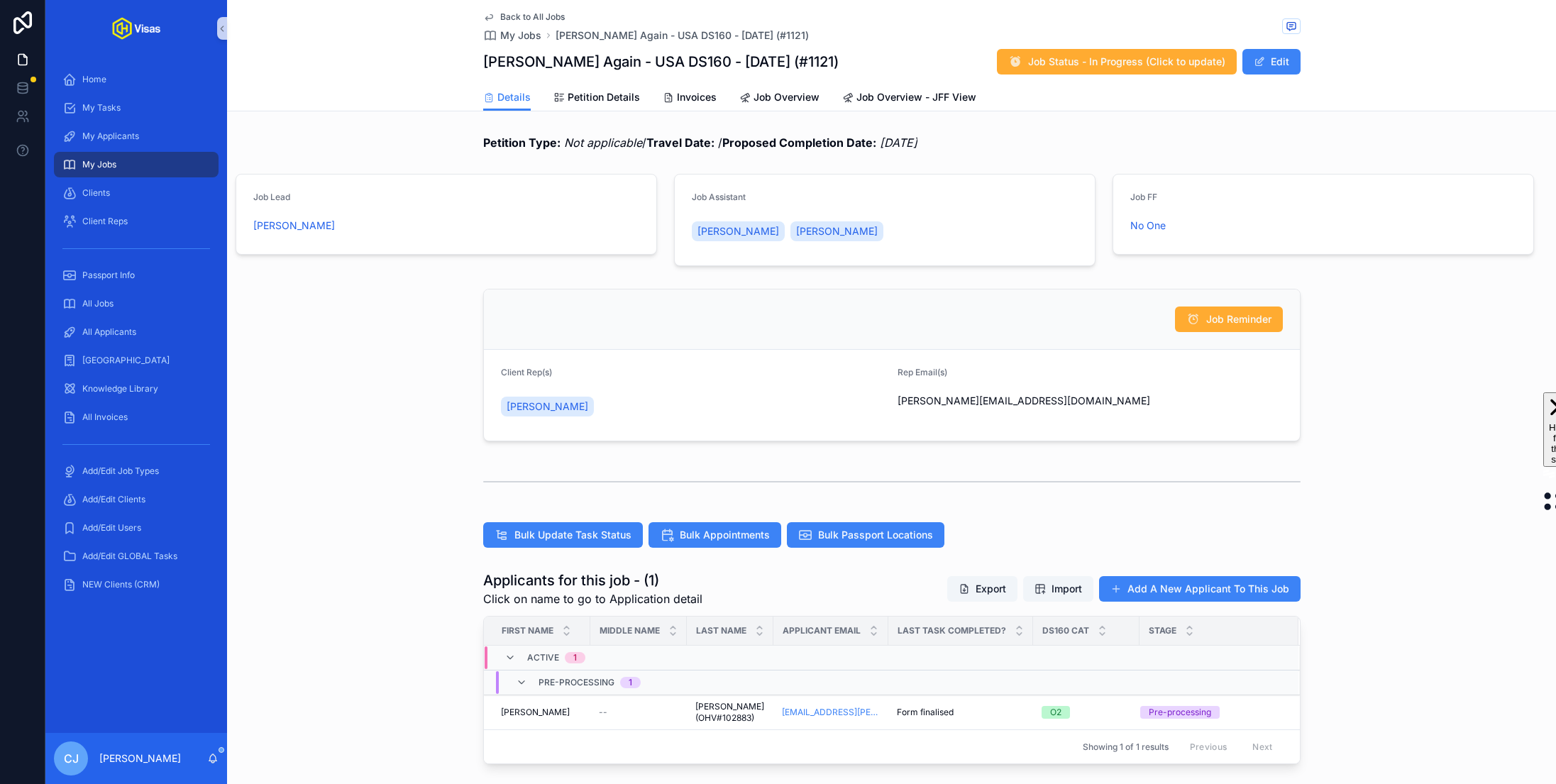
scroll to position [236, 0]
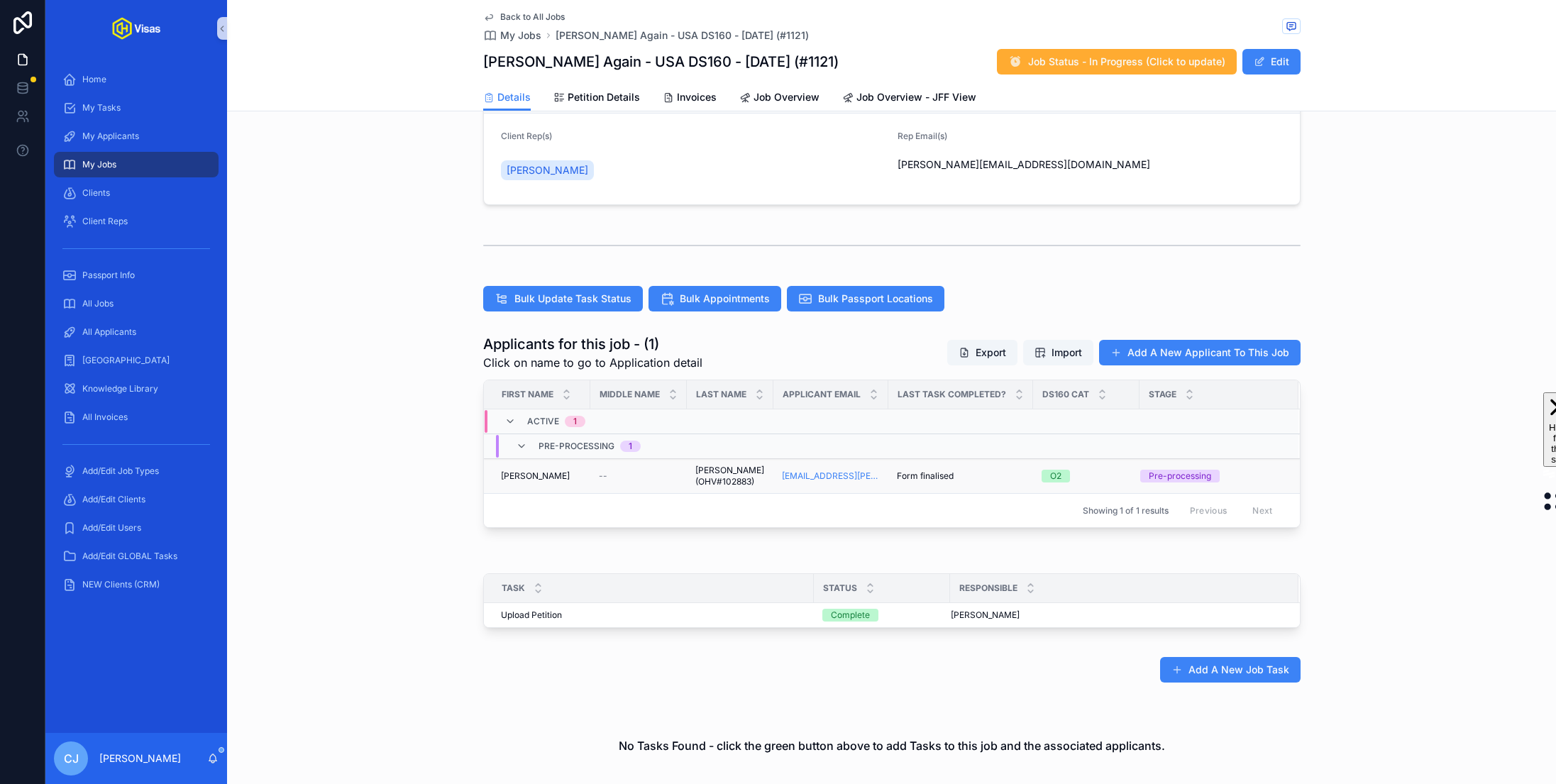
click at [730, 472] on span "Cestaro (OHV#102883)" at bounding box center [731, 476] width 69 height 23
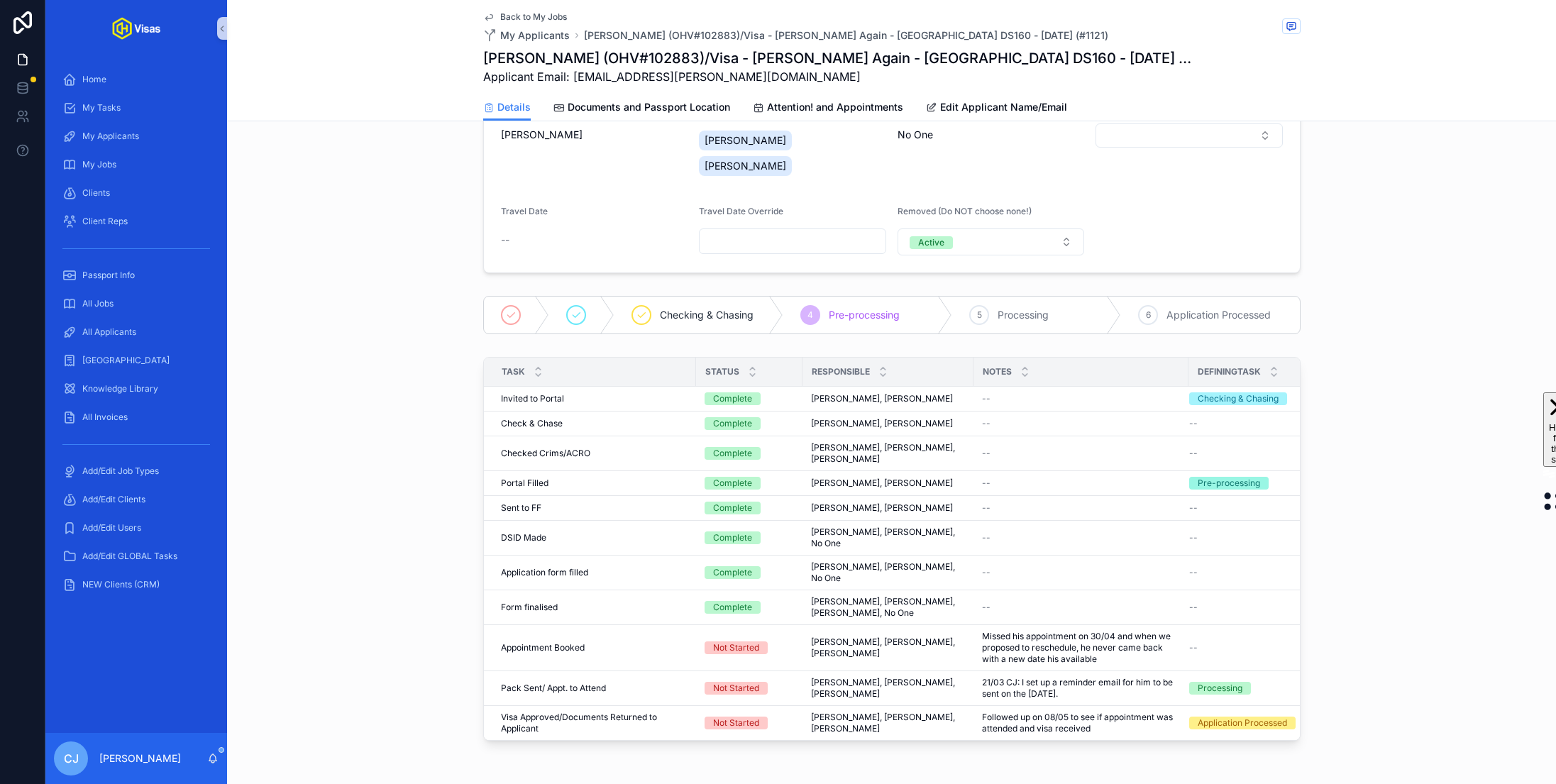
scroll to position [154, 0]
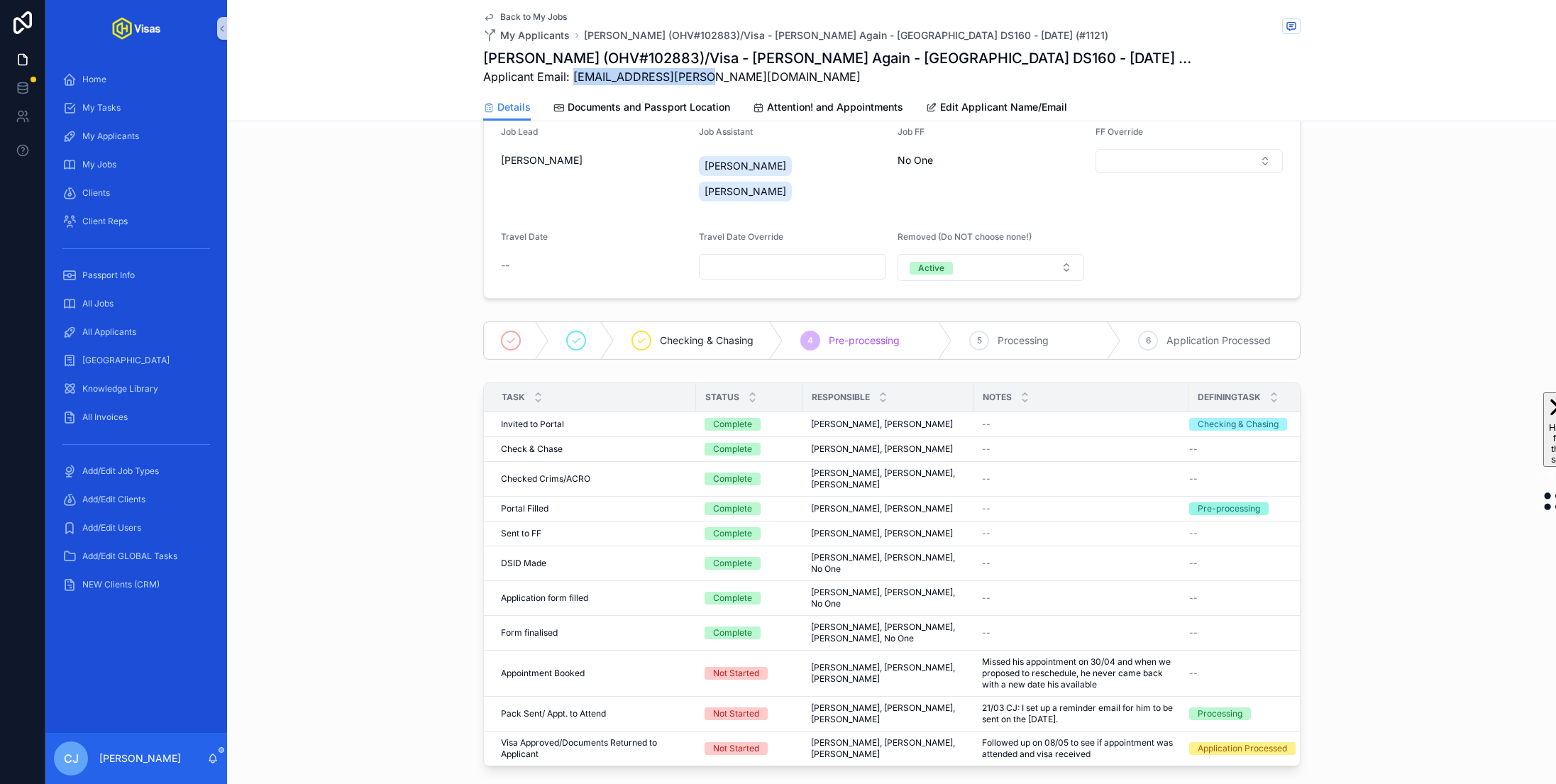
drag, startPoint x: 707, startPoint y: 78, endPoint x: 572, endPoint y: 78, distance: 135.0
click at [572, 78] on span "Applicant Email: ale.cestaro@gmail.com" at bounding box center [838, 77] width 711 height 17
copy span "ale.cestaro@gmail.com"
click at [694, 58] on h1 "Alessandro Cestaro (OHV#102883)/Visa - Fred Again - USA DS160 - Mar/25 (#1121)" at bounding box center [838, 58] width 711 height 20
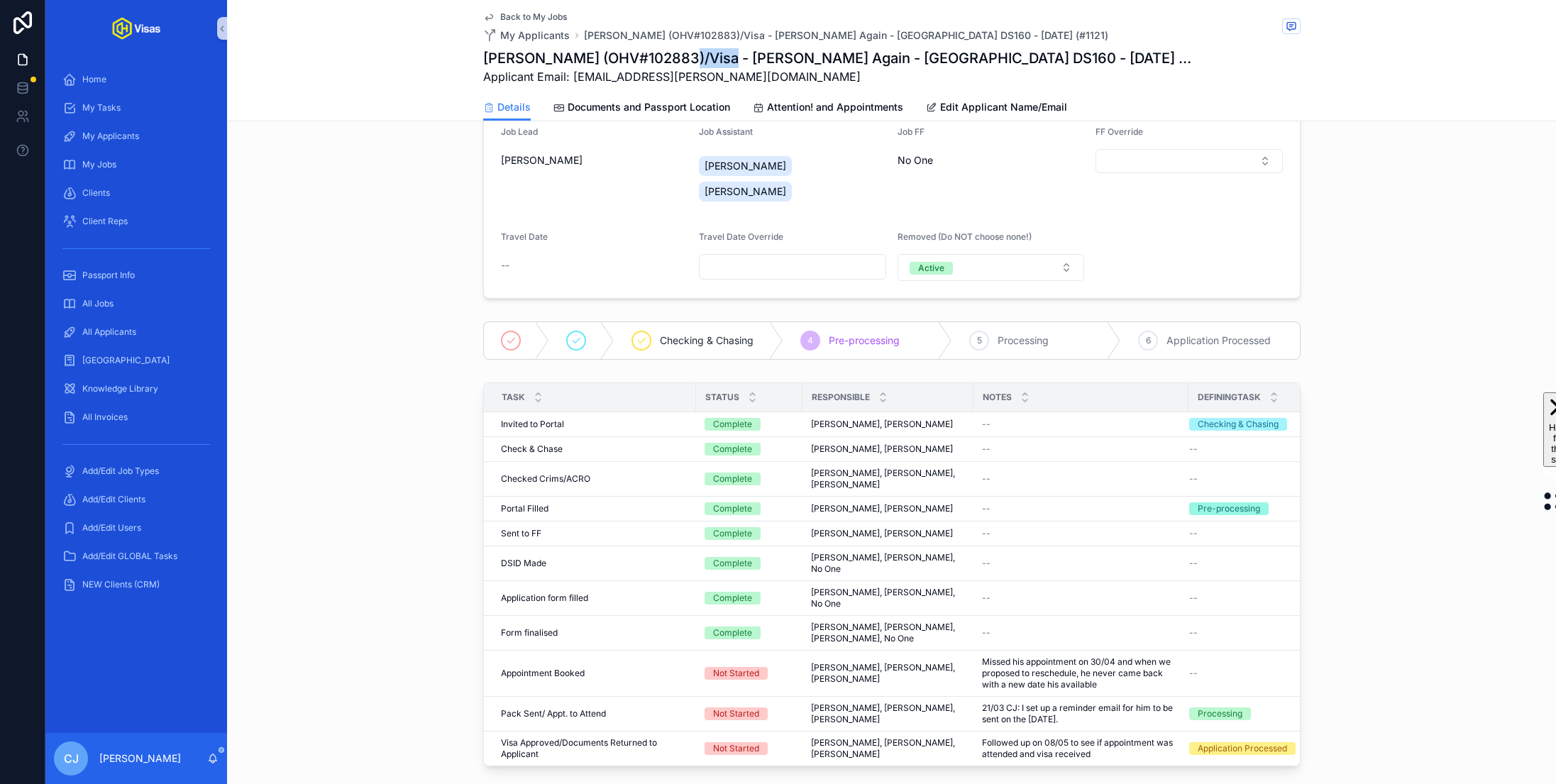
copy h1 "102883"
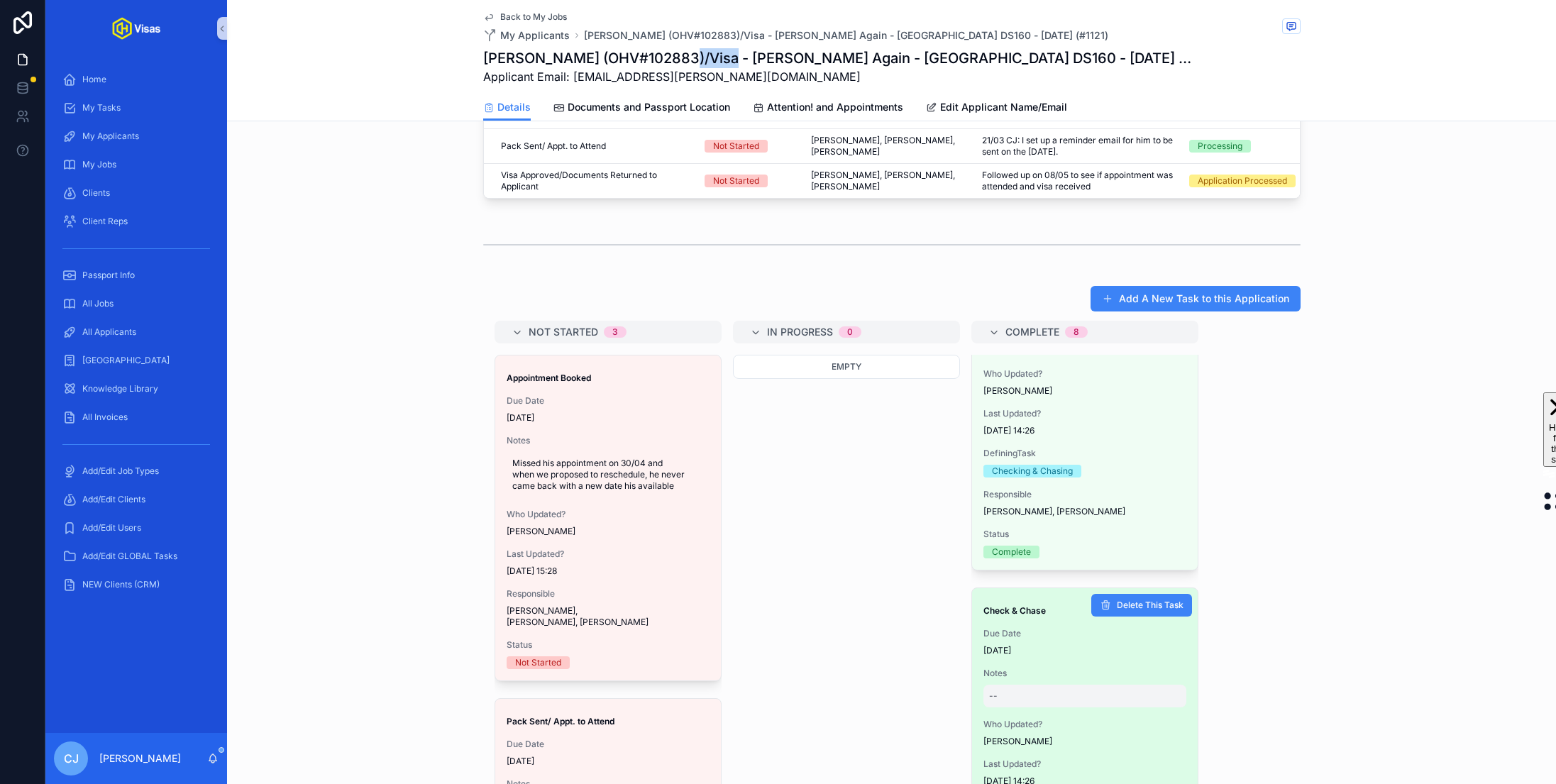
scroll to position [162, 0]
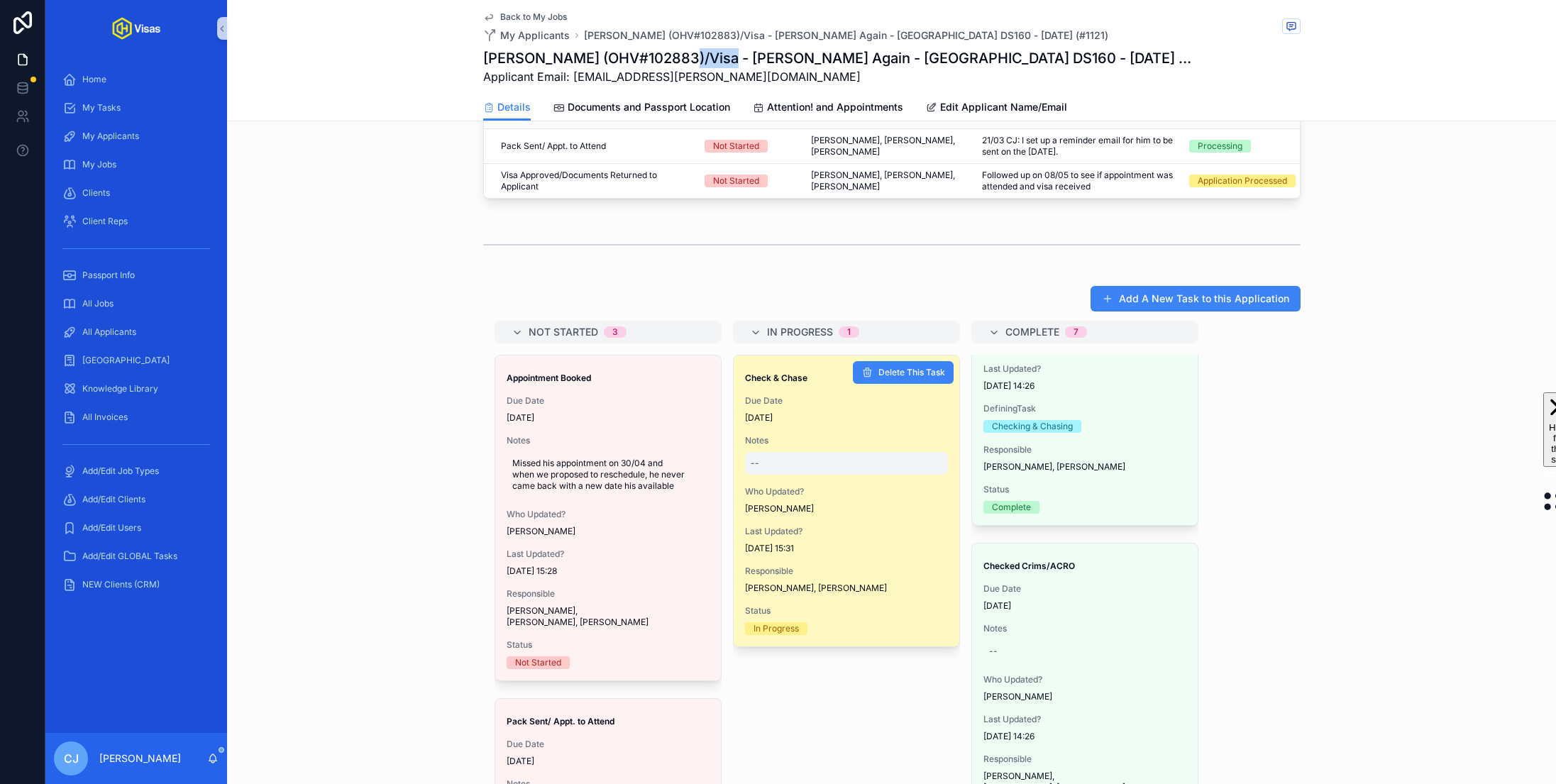
click at [777, 452] on div "--" at bounding box center [846, 463] width 203 height 23
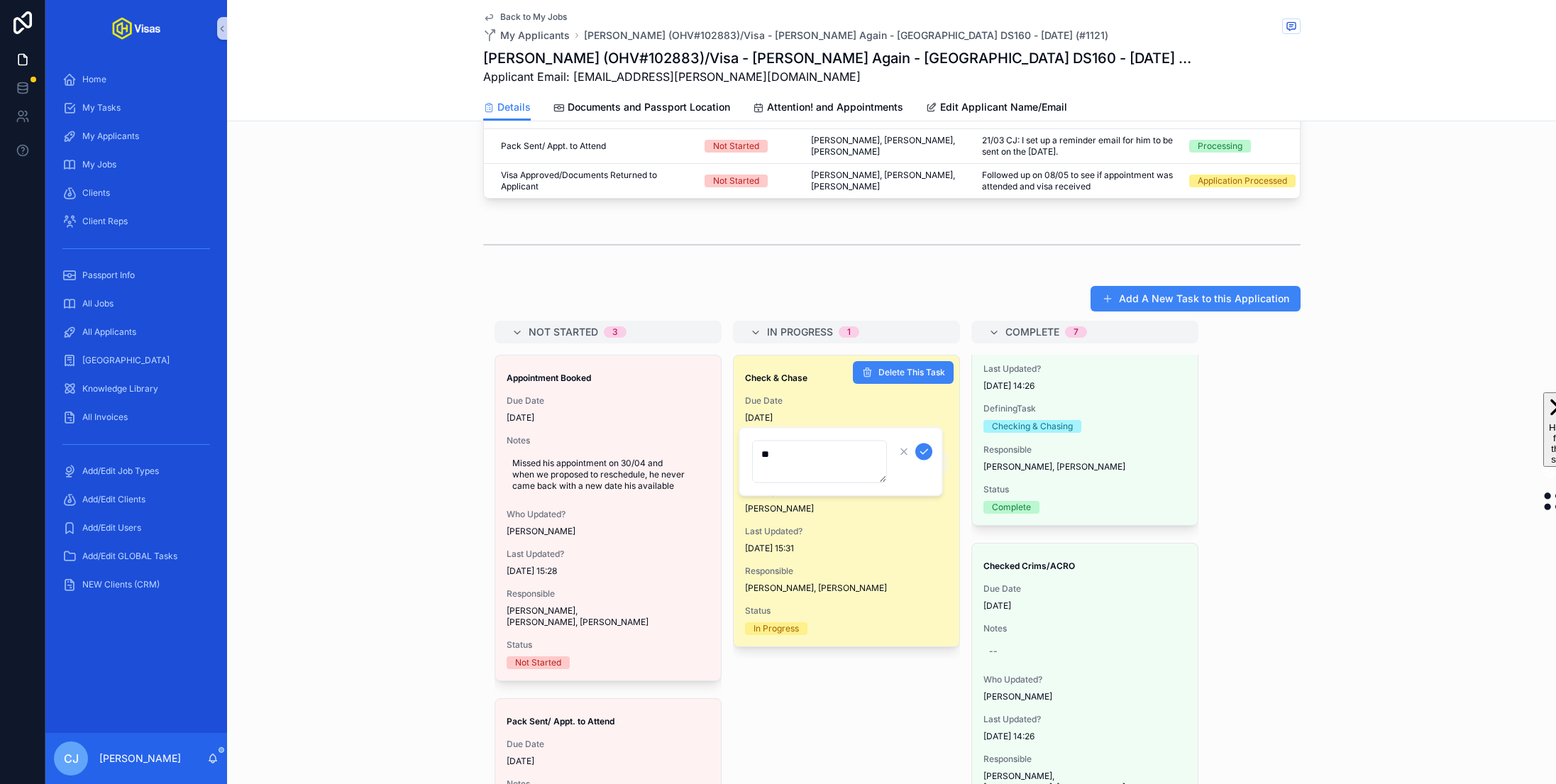
type textarea "*"
type textarea "****"
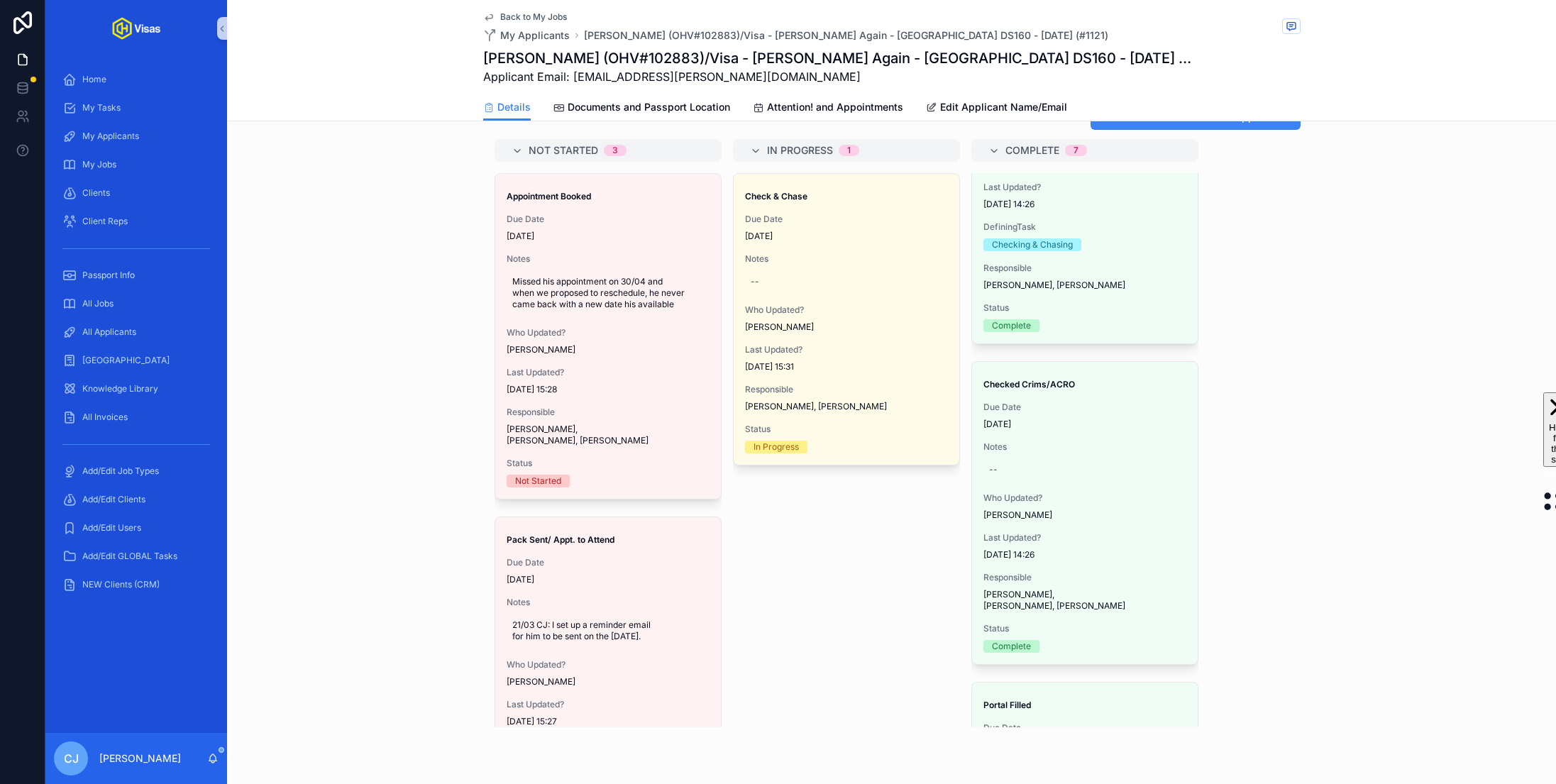
scroll to position [912, 0]
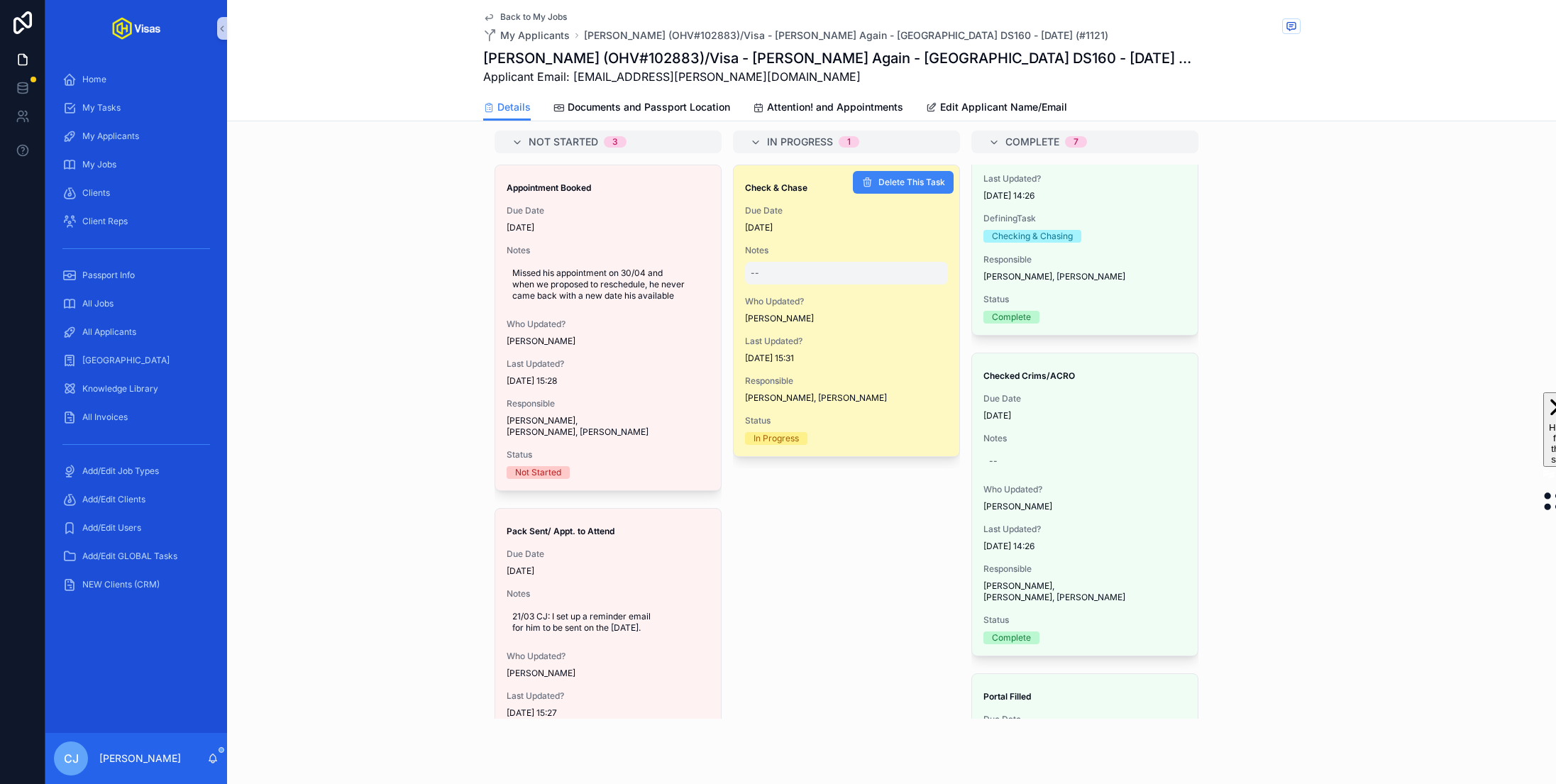
click at [784, 262] on div "--" at bounding box center [846, 273] width 203 height 23
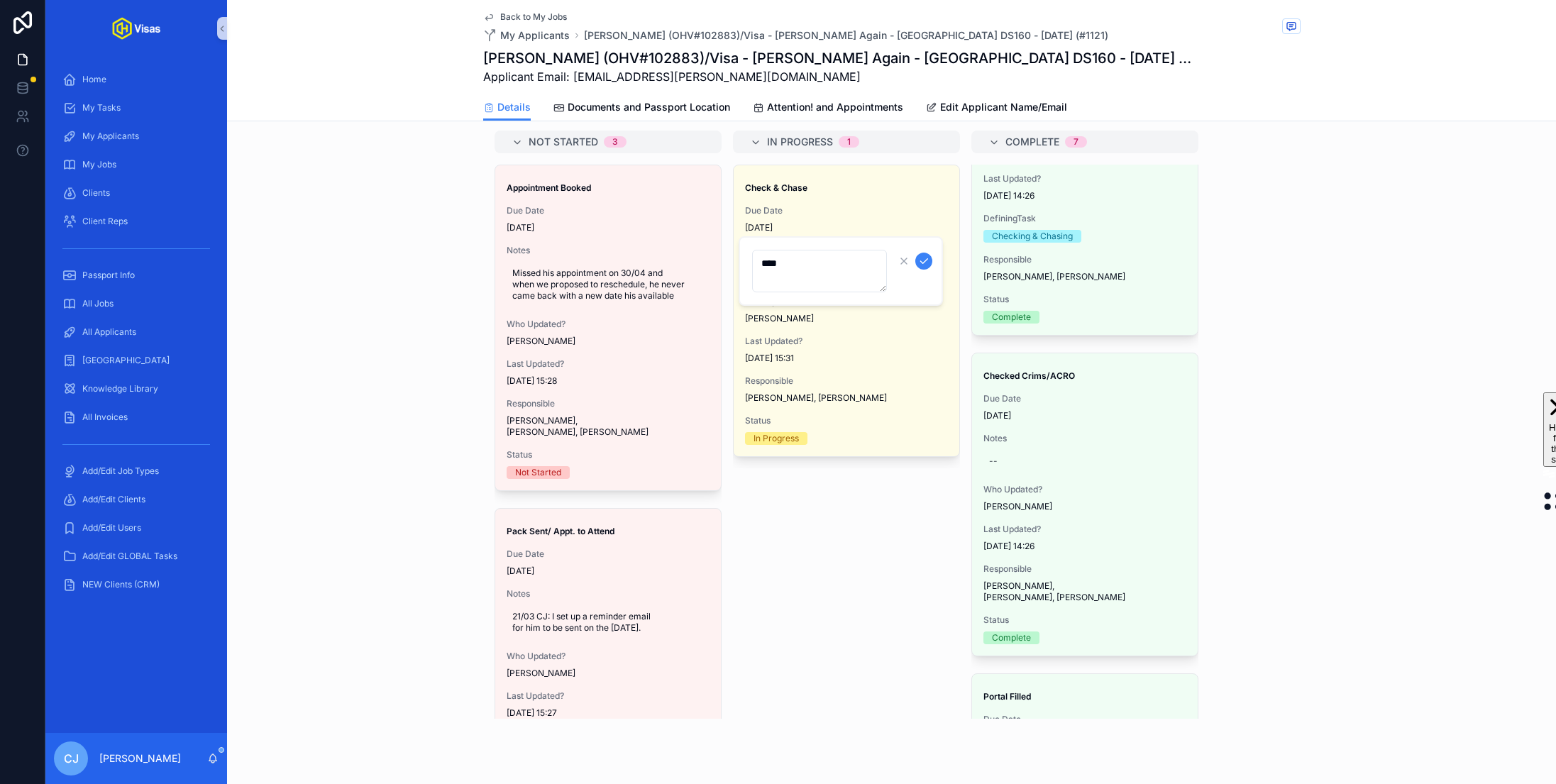
click at [823, 262] on textarea "****" at bounding box center [820, 271] width 135 height 43
type textarea "**********"
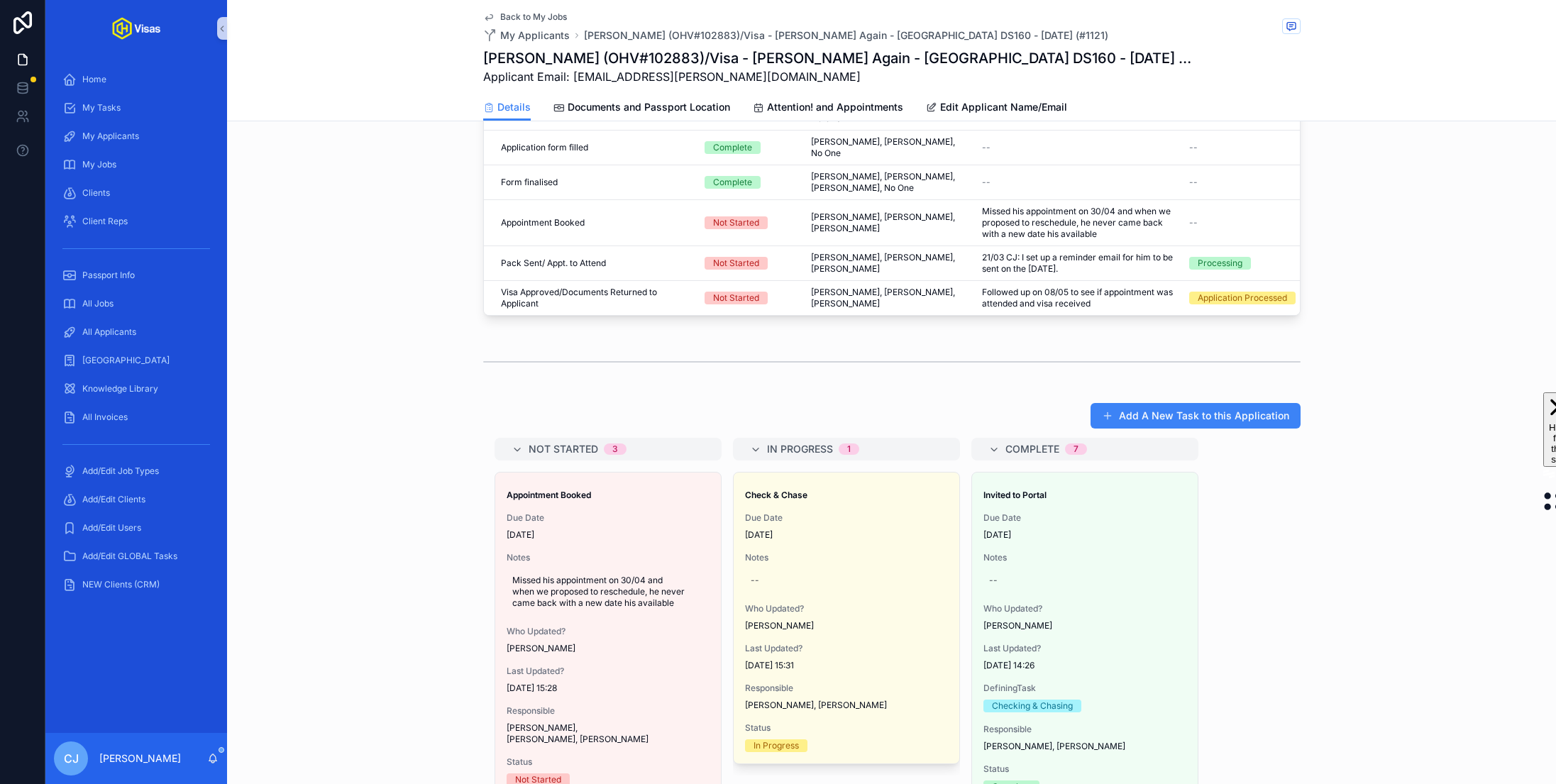
scroll to position [660, 0]
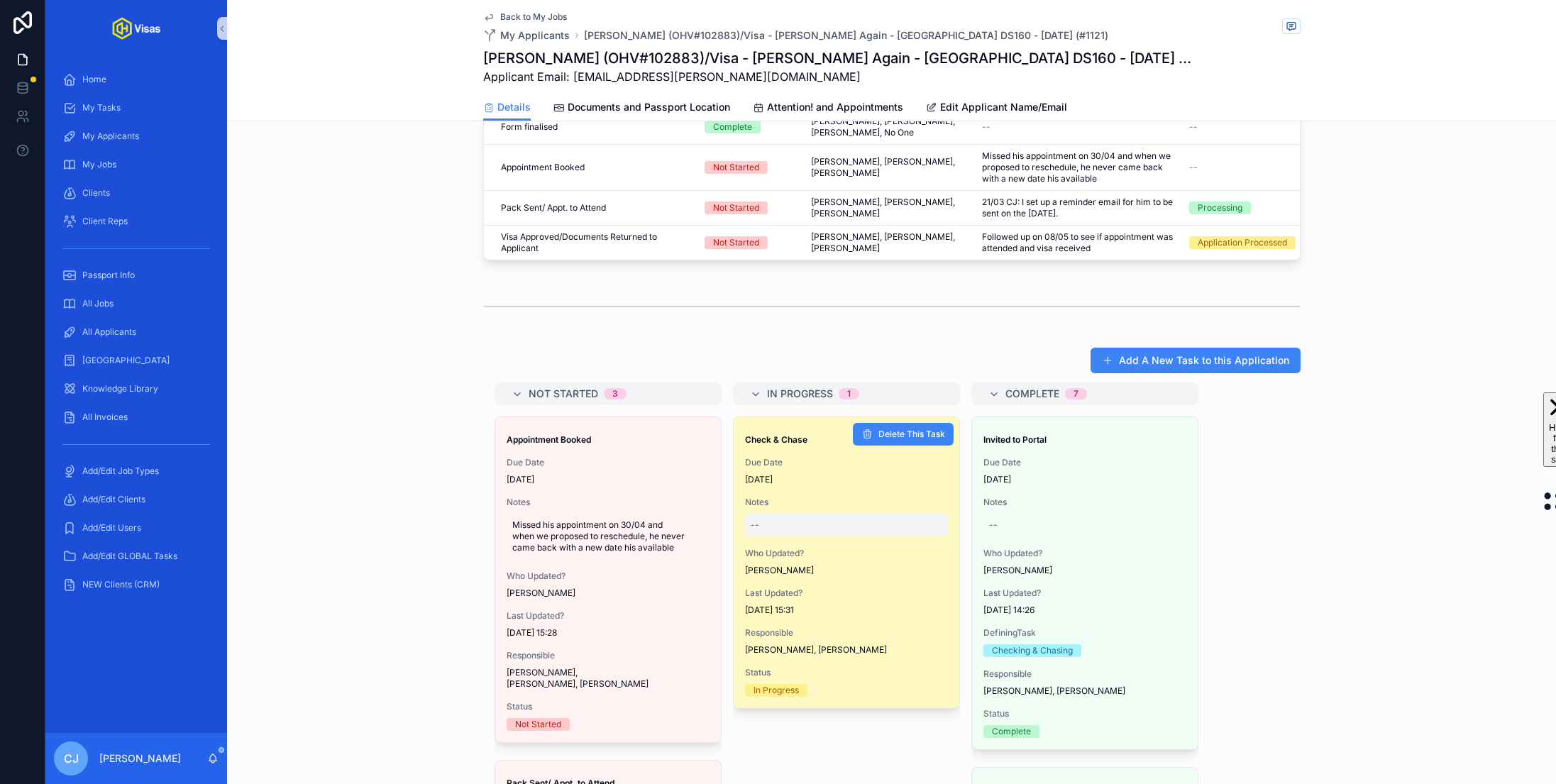
click at [863, 514] on div "--" at bounding box center [846, 525] width 203 height 23
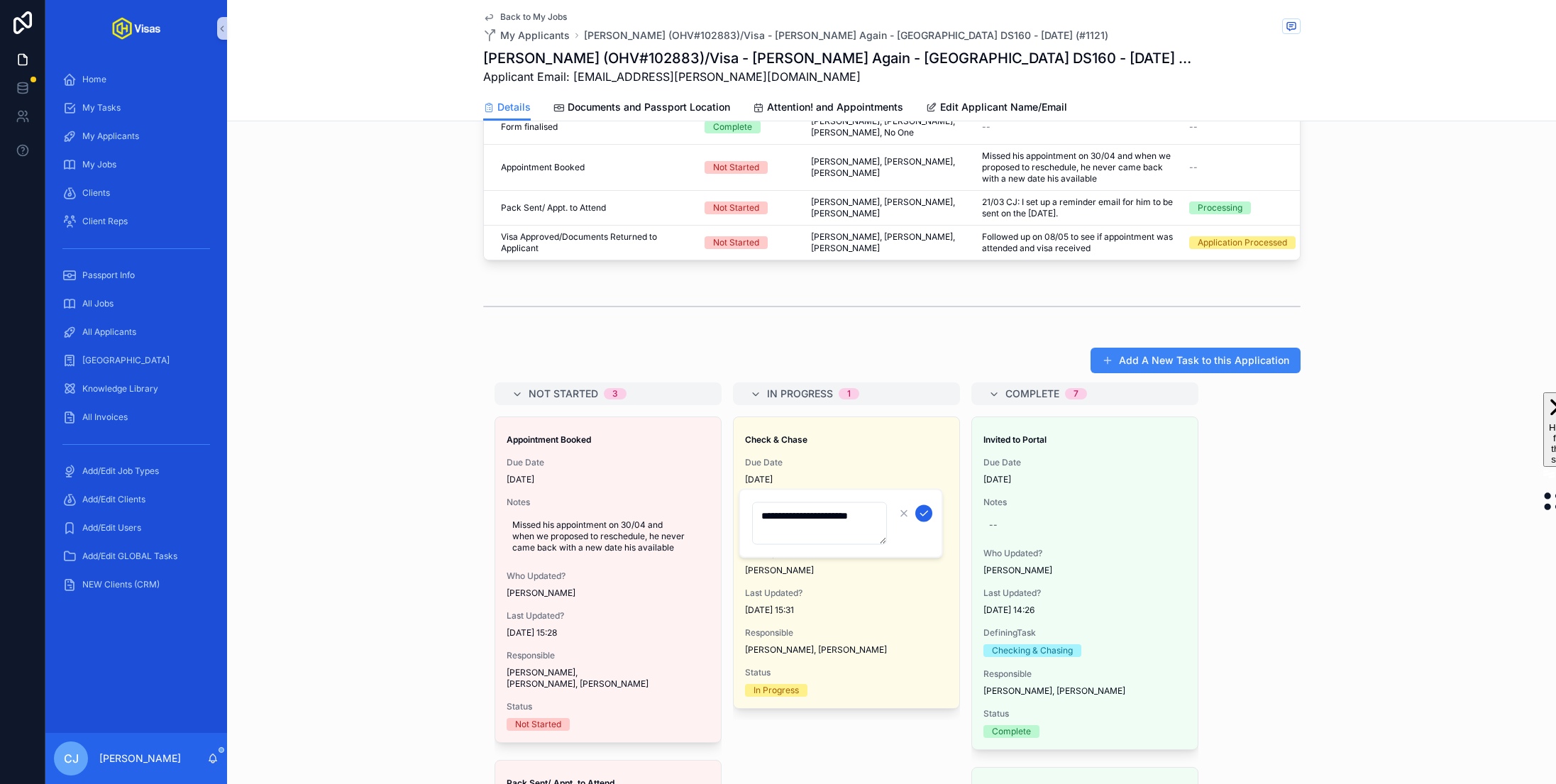
click at [924, 511] on icon "scrollable content" at bounding box center [924, 514] width 11 height 11
click at [689, 60] on h1 "Alessandro Cestaro (OHV#102883)/Visa - Fred Again - USA DS160 - Mar/25 (#1121)" at bounding box center [838, 58] width 711 height 20
copy h1 "102883"
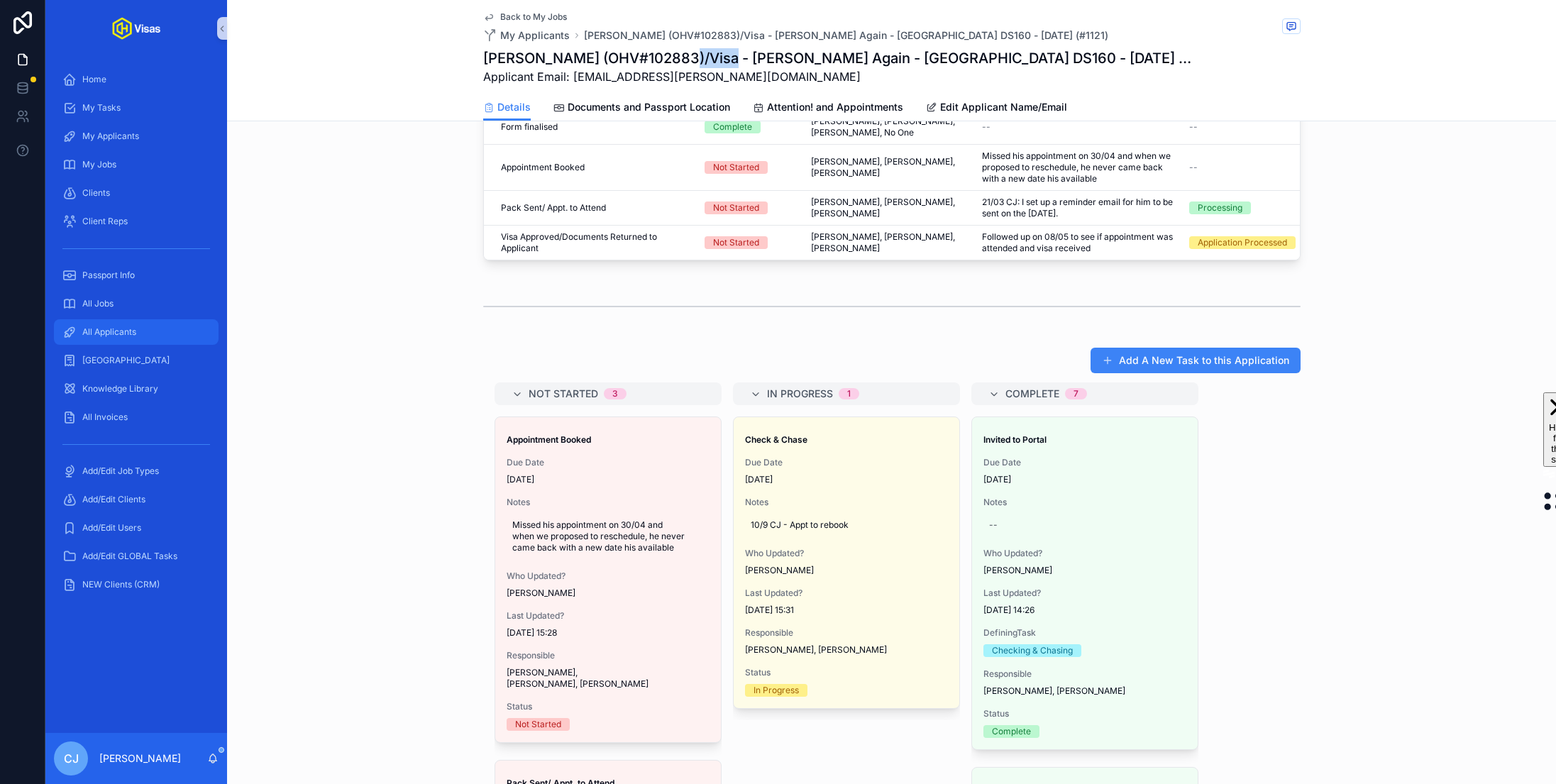
click at [145, 334] on div "All Applicants" at bounding box center [136, 331] width 148 height 23
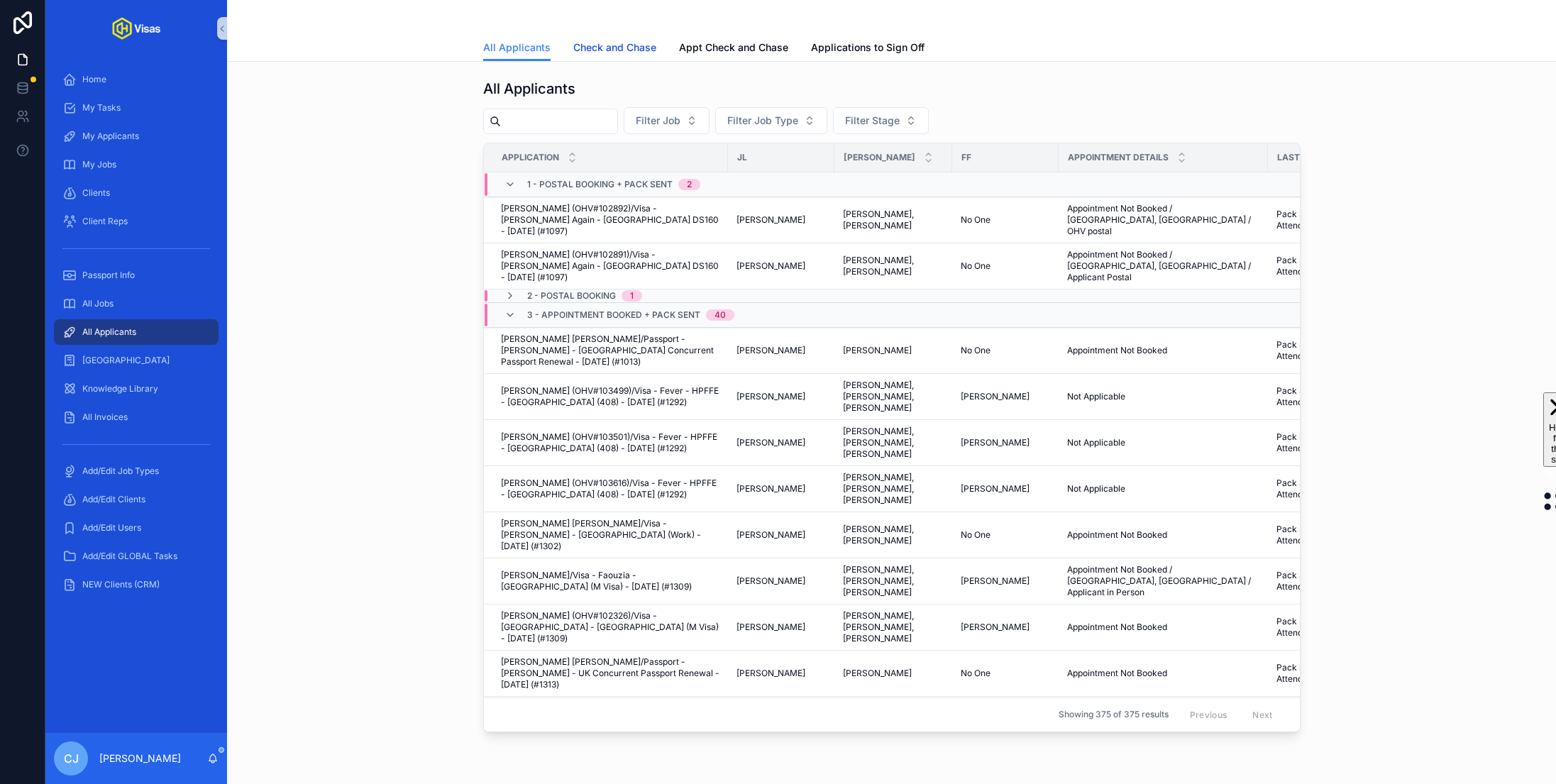
click at [626, 41] on span "Check and Chase" at bounding box center [615, 47] width 83 height 15
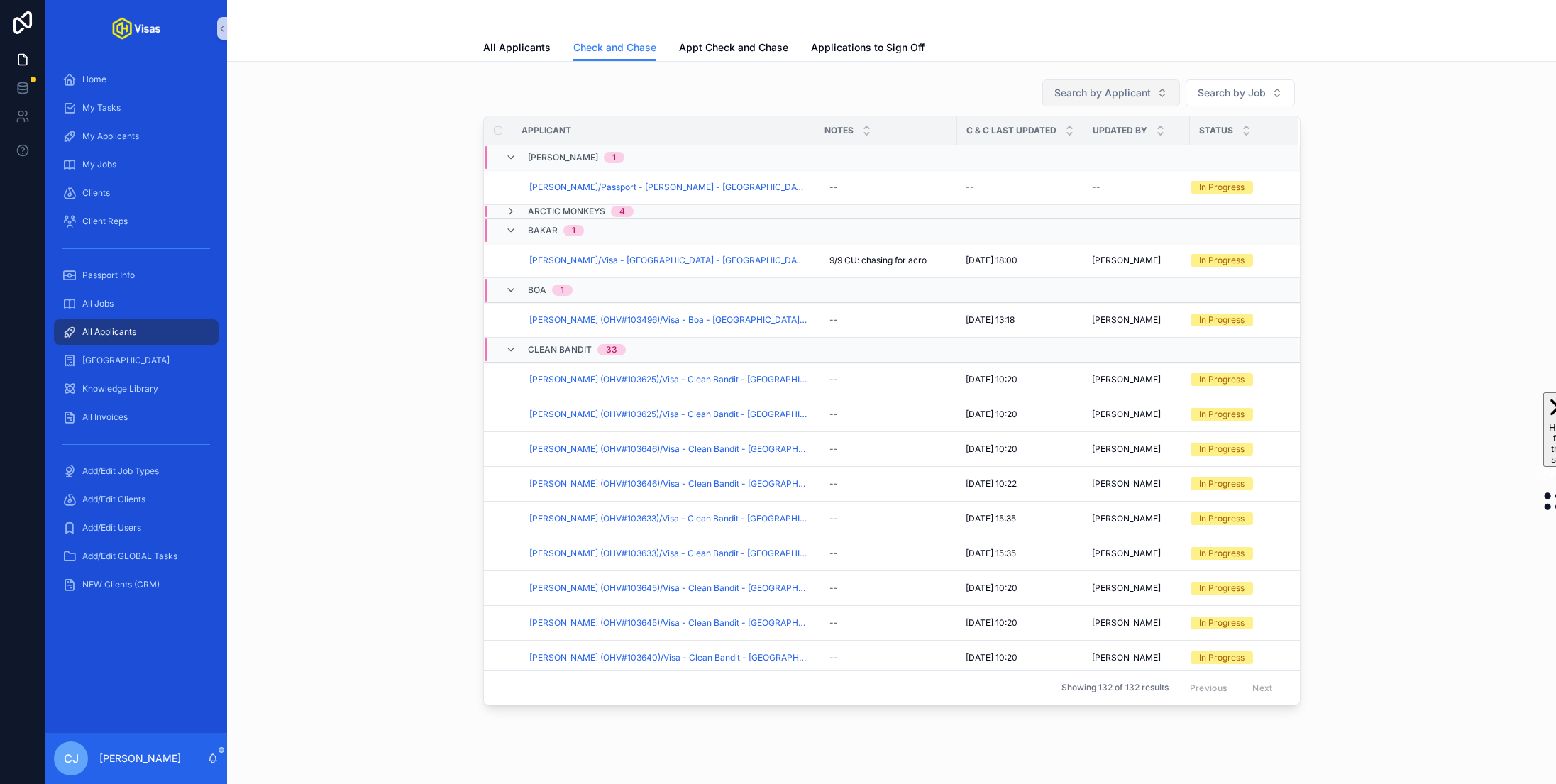
click at [1123, 82] on button "Search by Applicant" at bounding box center [1111, 93] width 138 height 27
type input "******"
click at [1103, 148] on span "Alessandro Cestaro (OHV#102883)/Visa - Fred Again - USA DS160 - Mar/25 (#1121)" at bounding box center [1103, 150] width 142 height 15
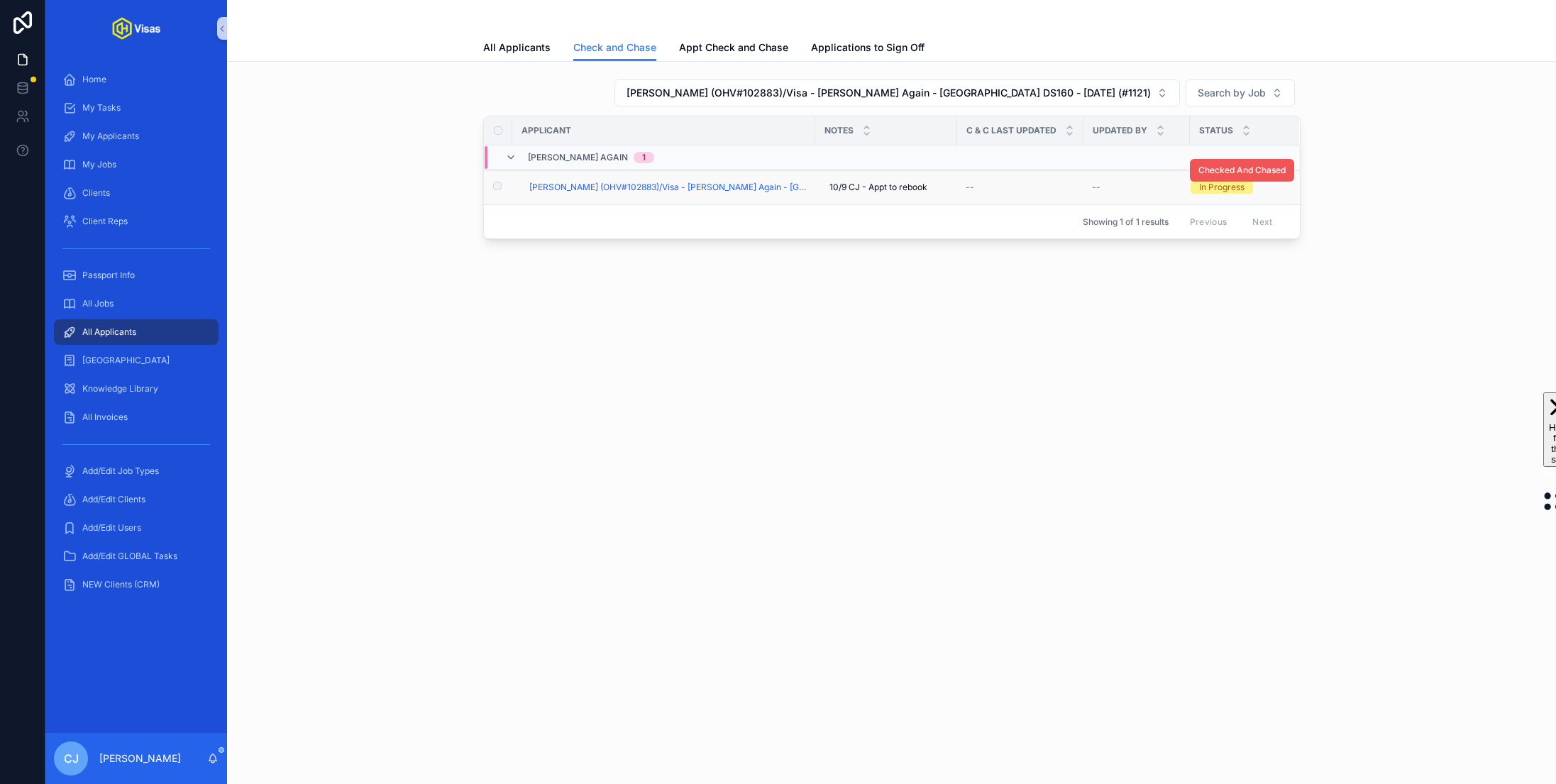
click at [1215, 164] on span "Checked And Chased" at bounding box center [1243, 170] width 88 height 11
click at [1136, 95] on span "Alessandro Cestaro (OHV#102883)/Visa - Fred Again - USA DS160 - Mar/25 (#1121)" at bounding box center [888, 93] width 524 height 15
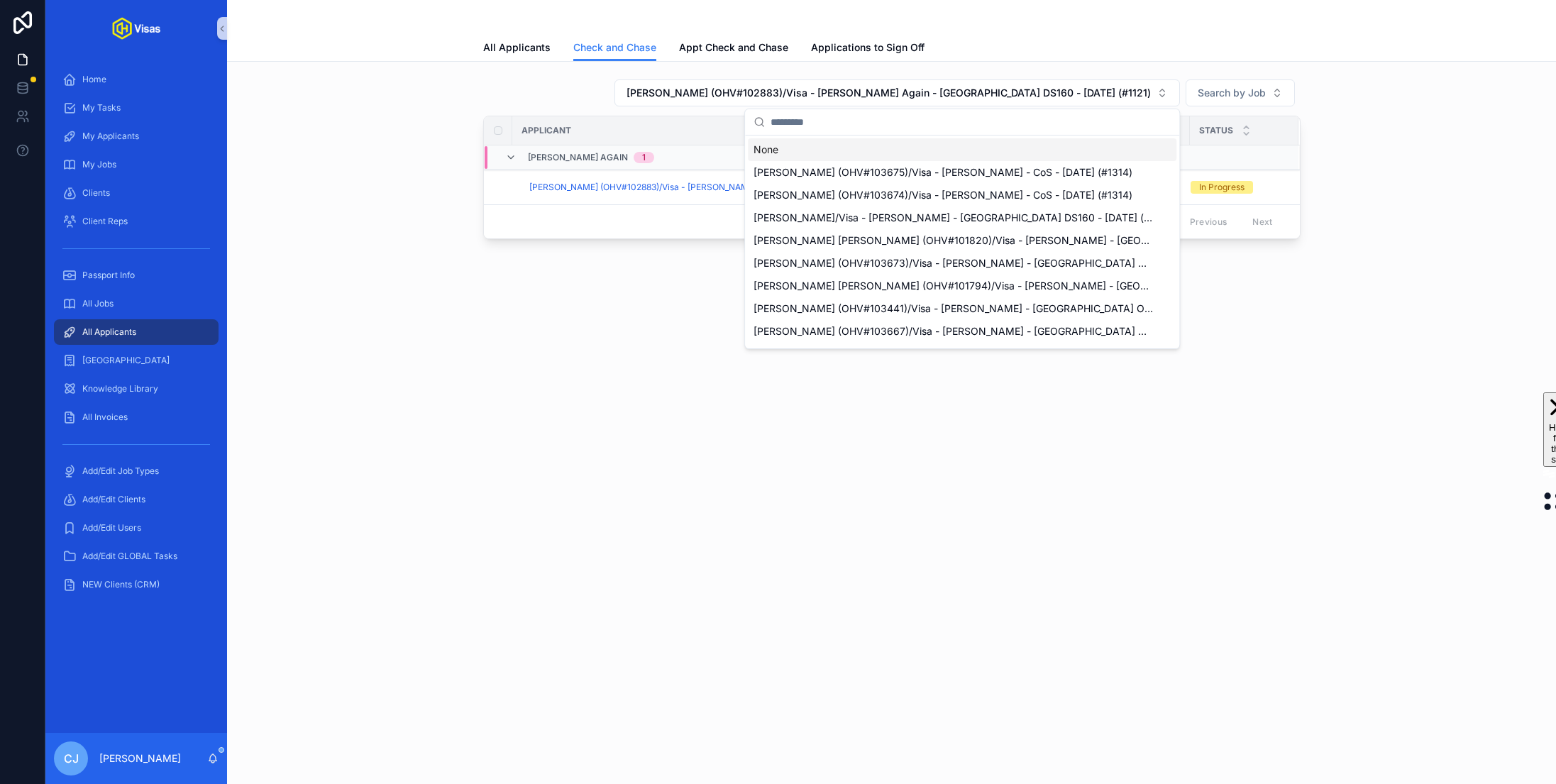
click at [978, 146] on div "None" at bounding box center [962, 150] width 428 height 23
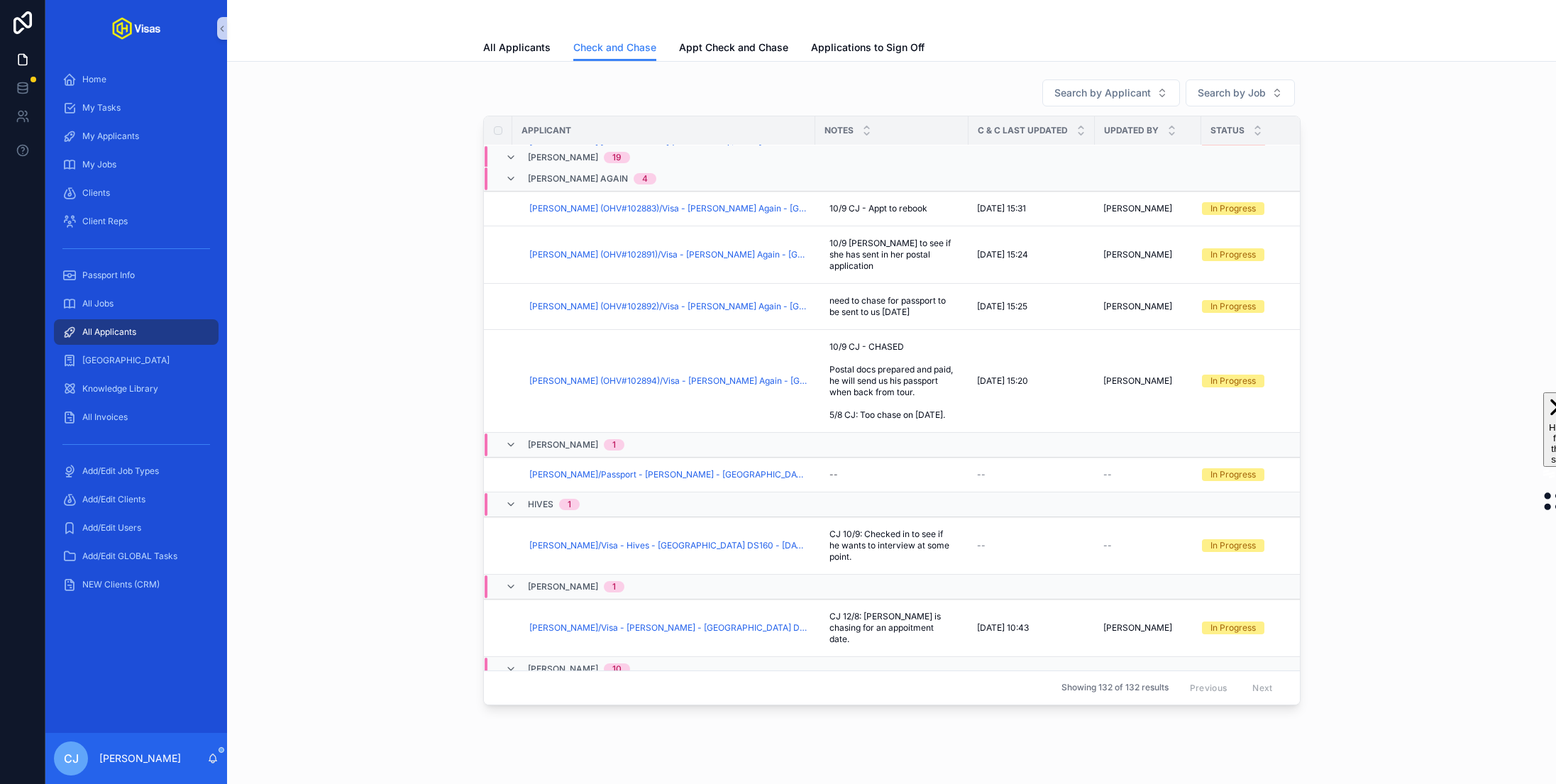
scroll to position [1974, 0]
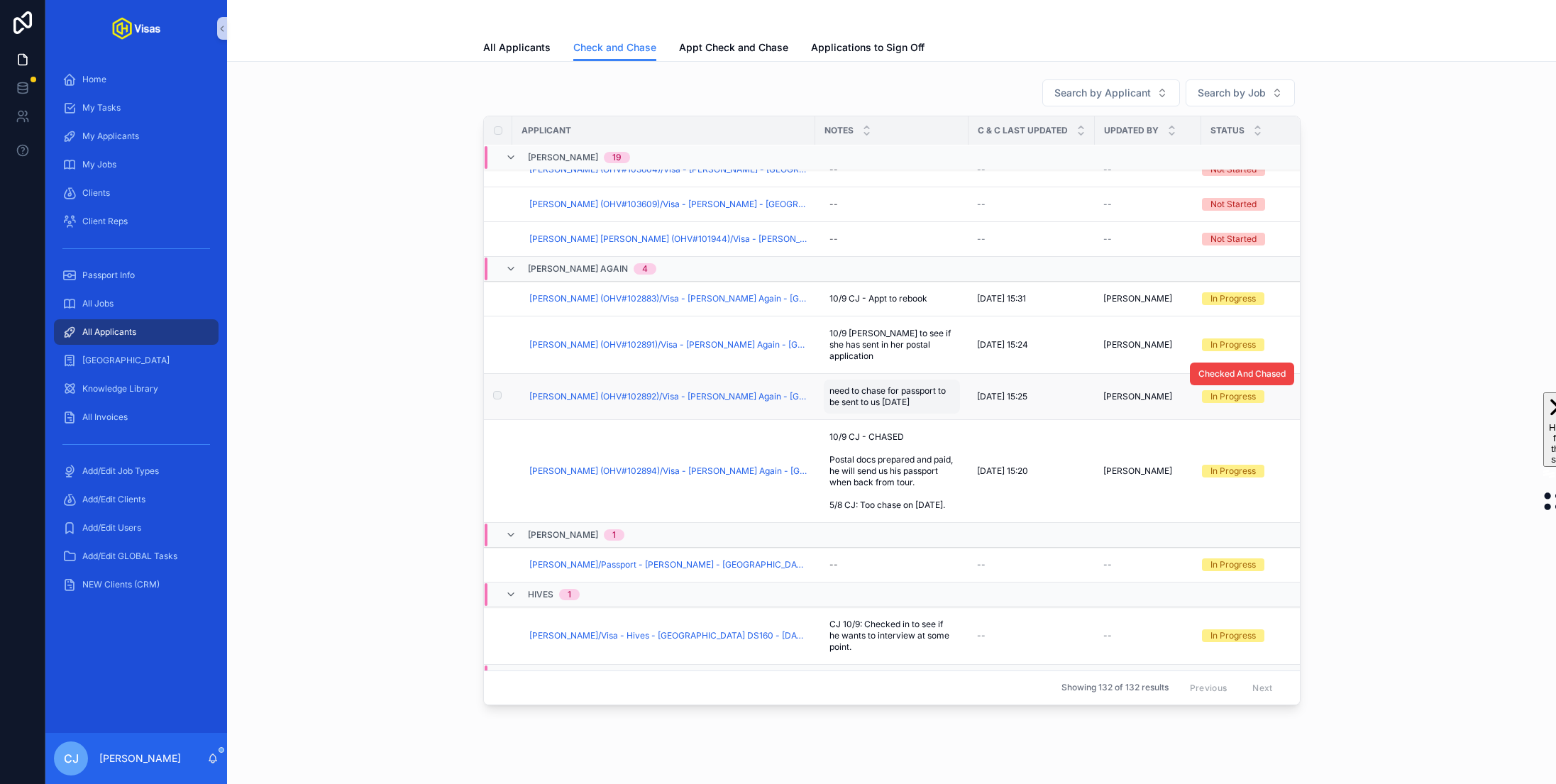
click at [878, 392] on span "need to chase for passport to be sent to us [DATE]" at bounding box center [892, 396] width 125 height 23
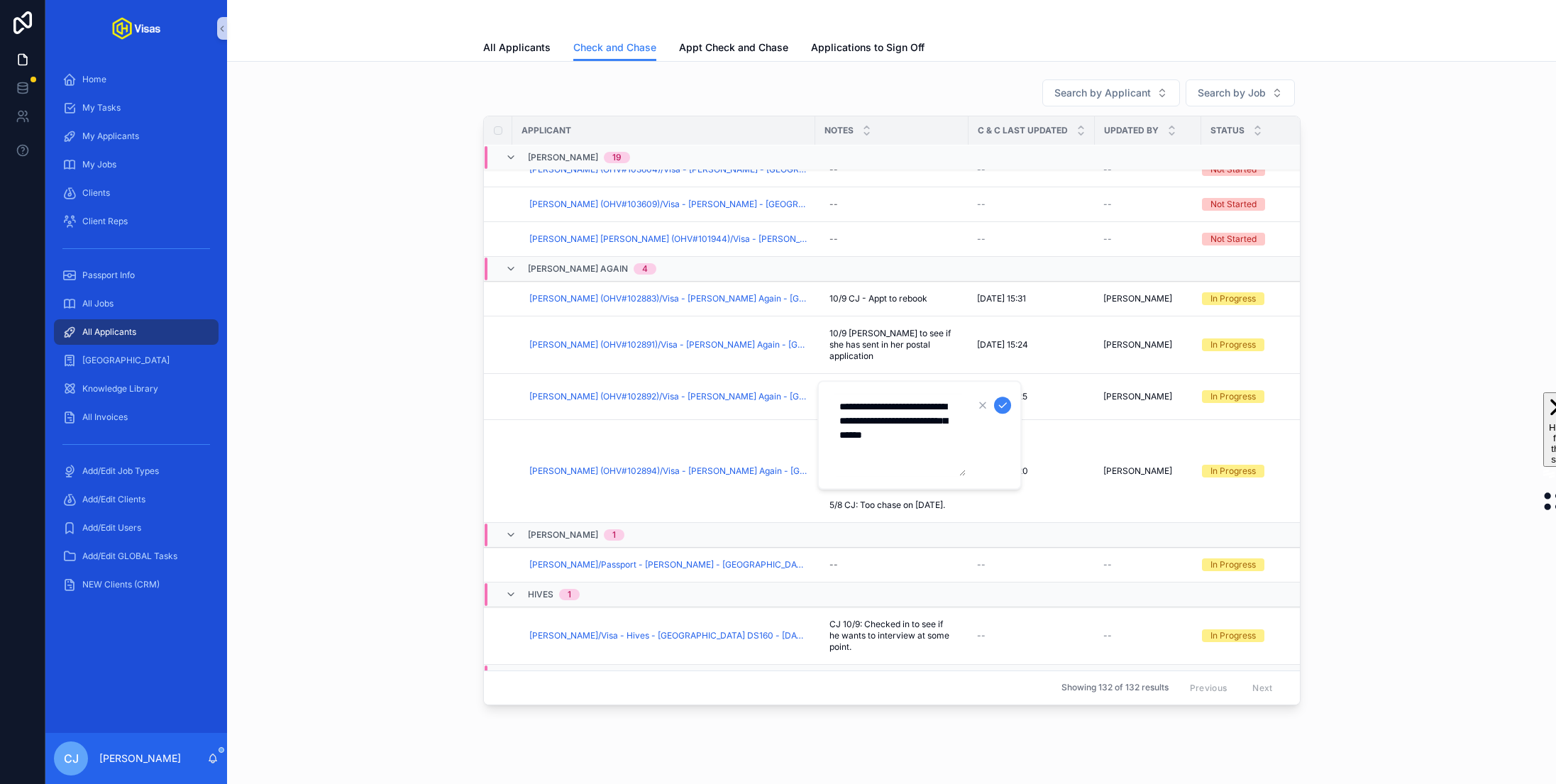
drag, startPoint x: 948, startPoint y: 430, endPoint x: 868, endPoint y: 432, distance: 80.0
click at [868, 432] on textarea "**********" at bounding box center [899, 434] width 135 height 82
type textarea "**********"
click at [1005, 402] on icon "scrollable content" at bounding box center [1003, 404] width 7 height 5
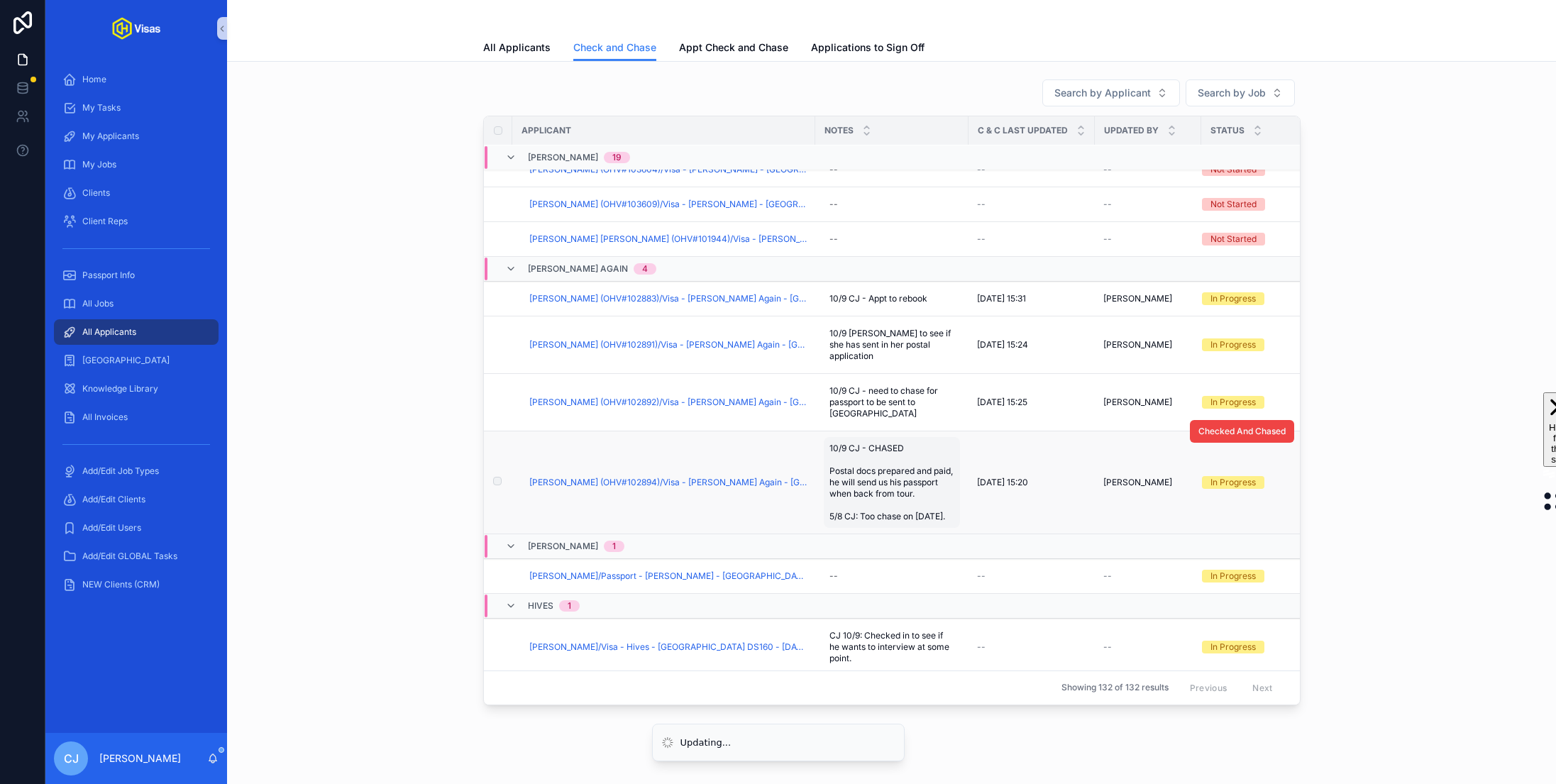
click at [920, 486] on span "10/9 CJ - CHASED Postal docs prepared and paid, he will send us his passport wh…" at bounding box center [892, 482] width 125 height 79
click at [861, 463] on span "10/9 CJ - CHASED Postal docs prepared and paid, he will send us his passport wh…" at bounding box center [892, 482] width 125 height 79
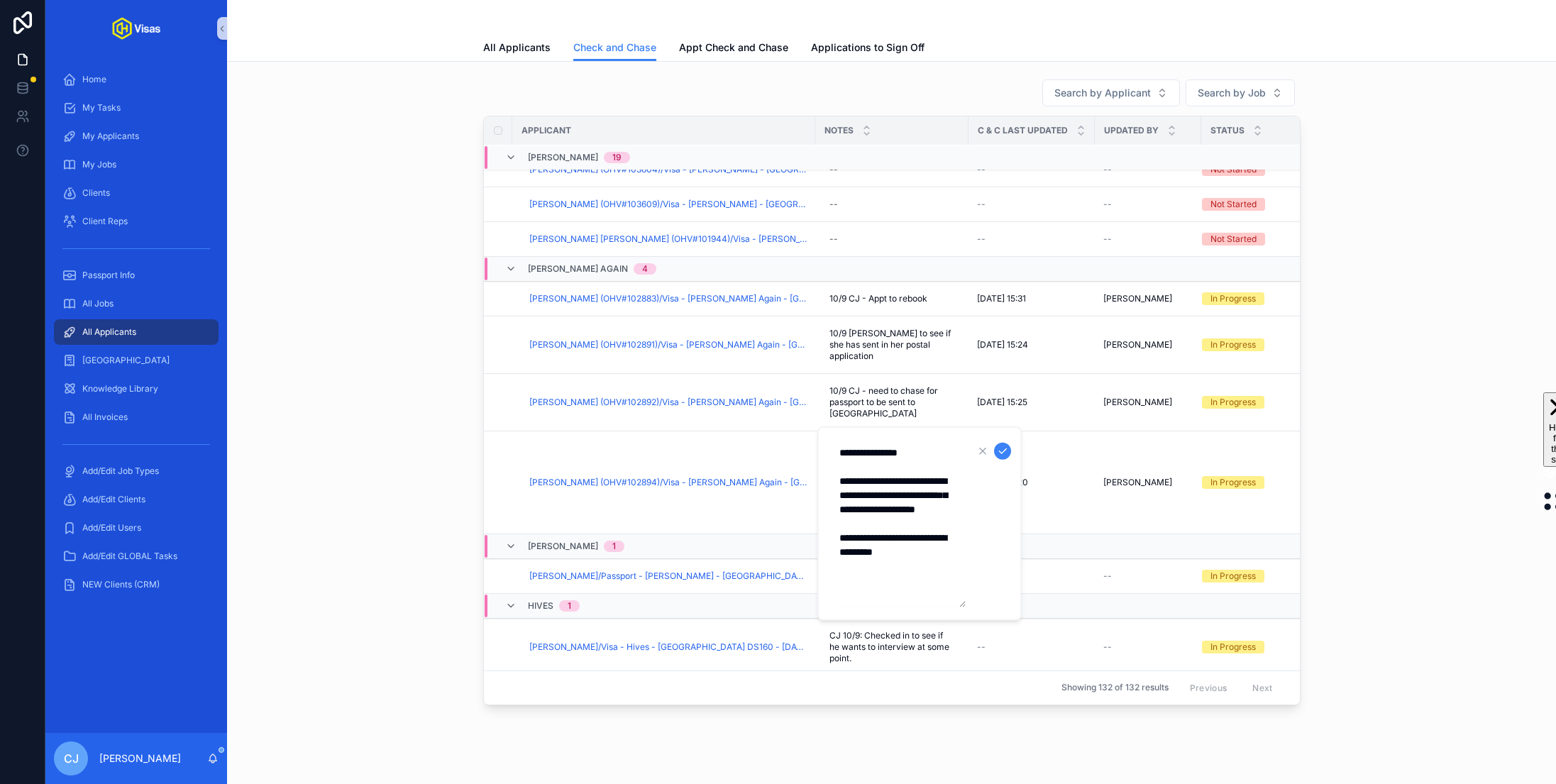
drag, startPoint x: 935, startPoint y: 450, endPoint x: 888, endPoint y: 451, distance: 47.0
click at [888, 451] on textarea "**********" at bounding box center [899, 523] width 135 height 167
type textarea "**********"
click at [1000, 453] on icon "scrollable content" at bounding box center [1003, 451] width 11 height 11
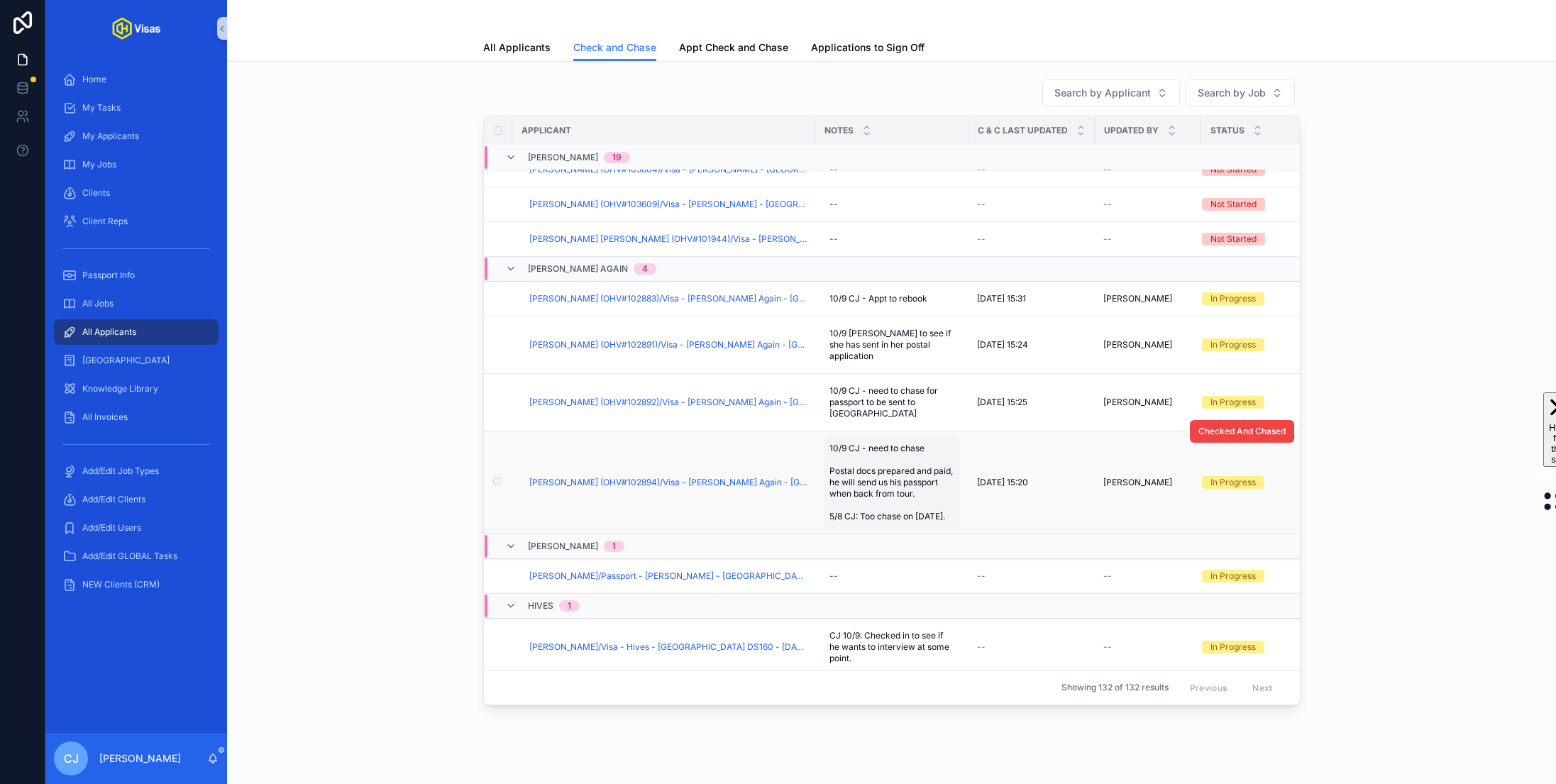
click at [921, 514] on span "10/9 CJ - need to chase Postal docs prepared and paid, he will send us his pass…" at bounding box center [892, 482] width 125 height 79
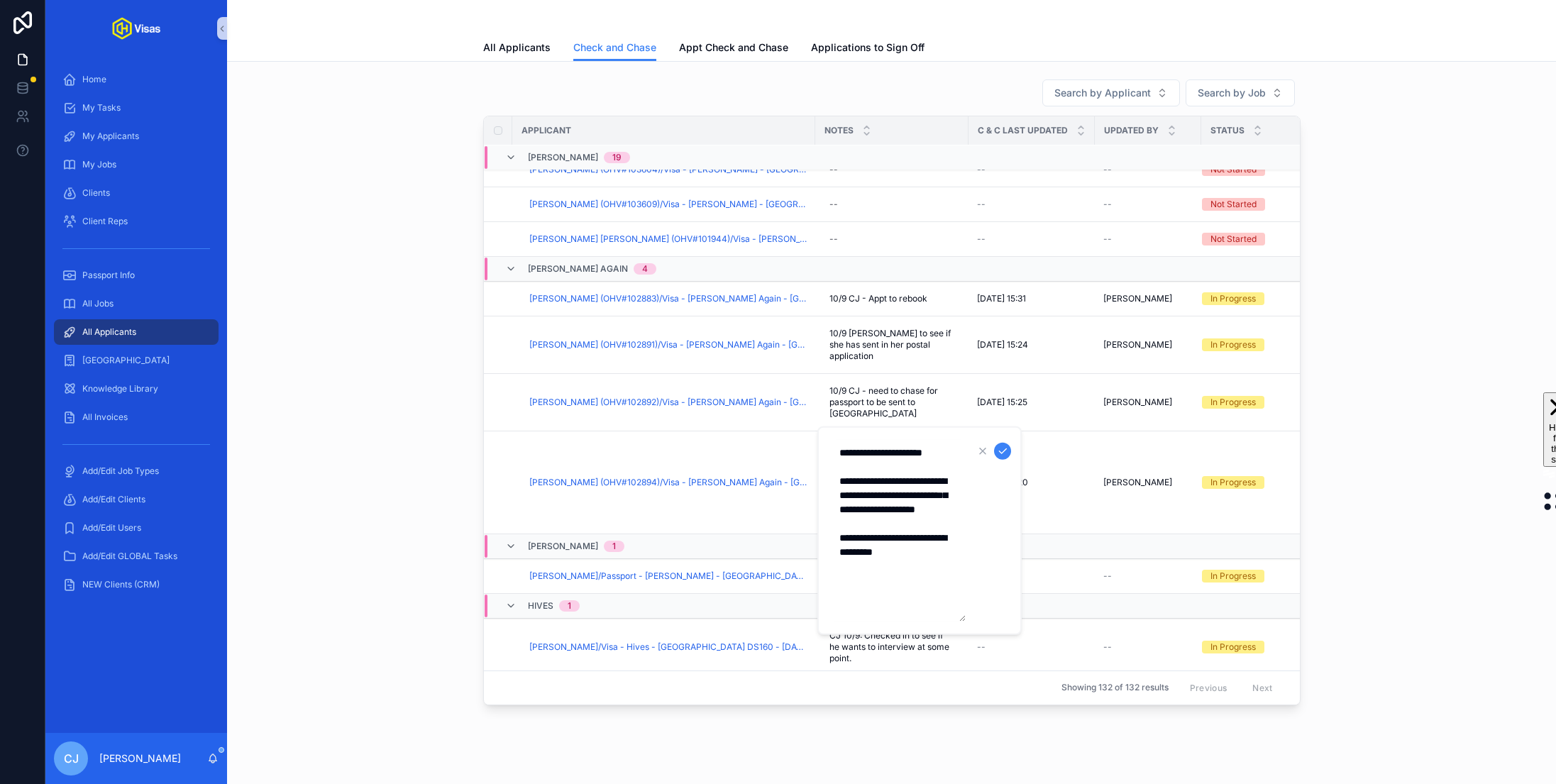
drag, startPoint x: 909, startPoint y: 575, endPoint x: 835, endPoint y: 555, distance: 76.7
click at [835, 555] on textarea "**********" at bounding box center [899, 530] width 135 height 182
click at [871, 470] on textarea "**********" at bounding box center [899, 502] width 135 height 125
type textarea "**********"
click at [1000, 452] on icon "scrollable content" at bounding box center [1003, 450] width 7 height 5
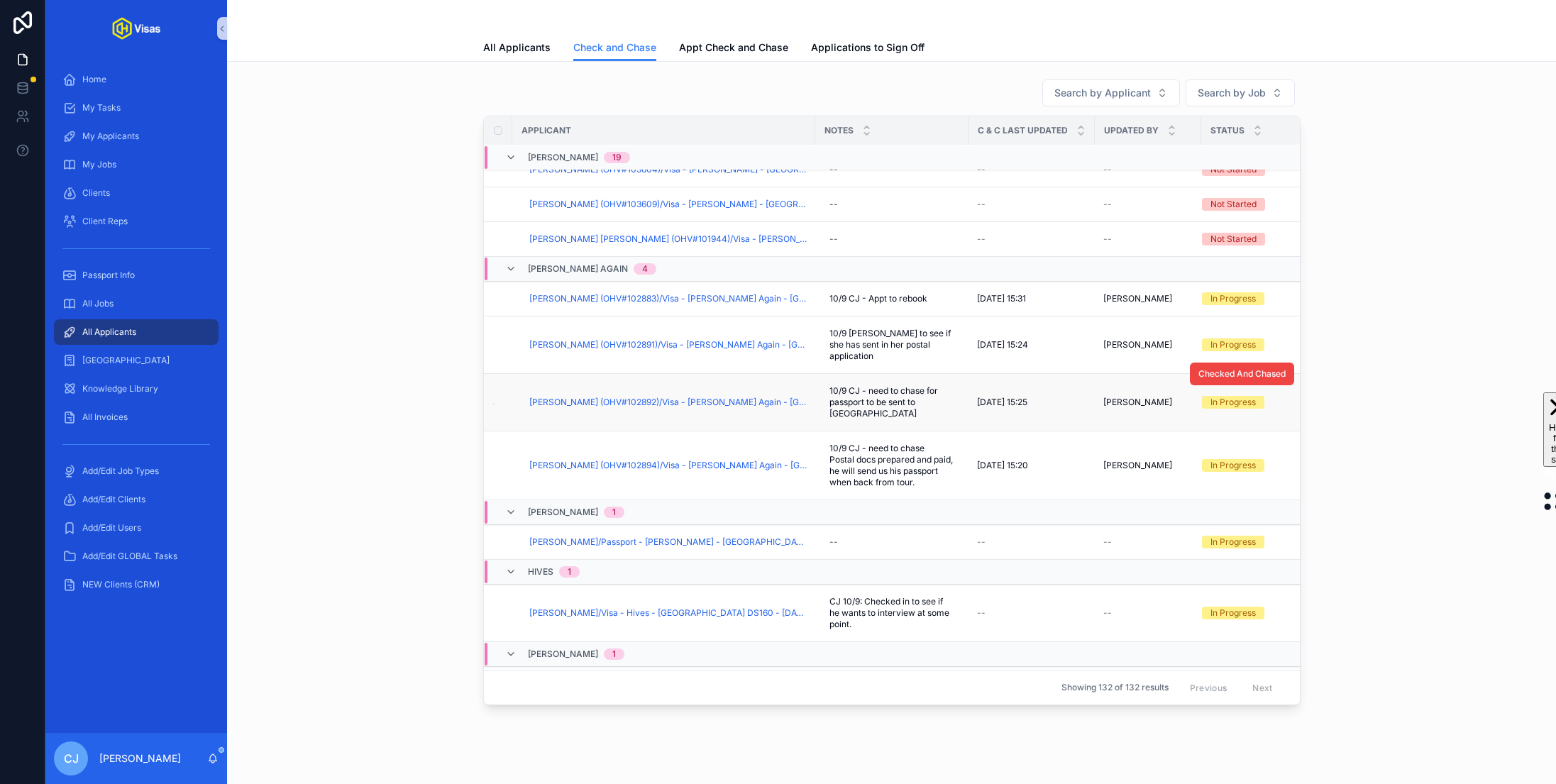
scroll to position [2269, 0]
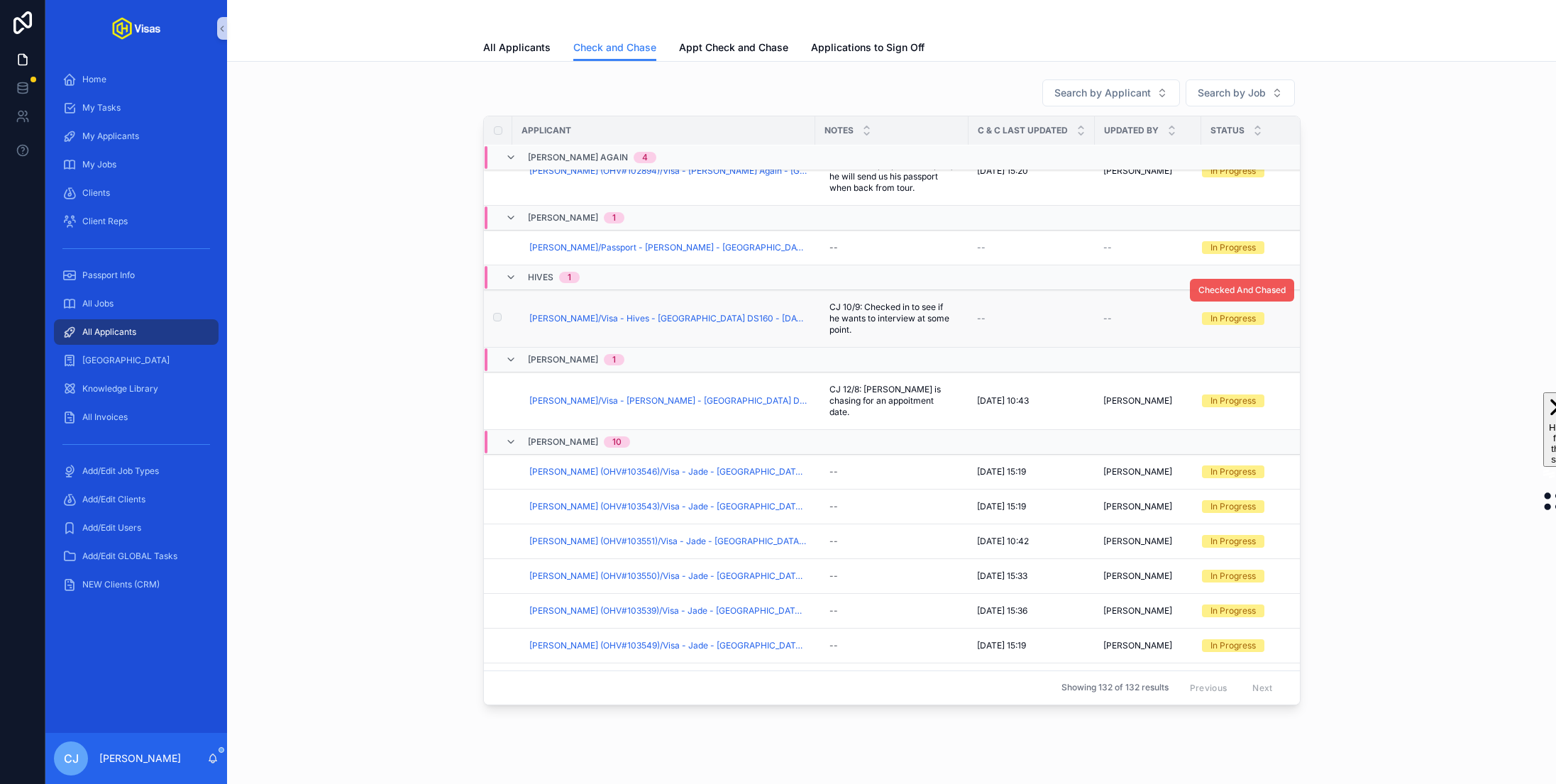
click at [1254, 285] on span "Checked And Chased" at bounding box center [1243, 290] width 88 height 11
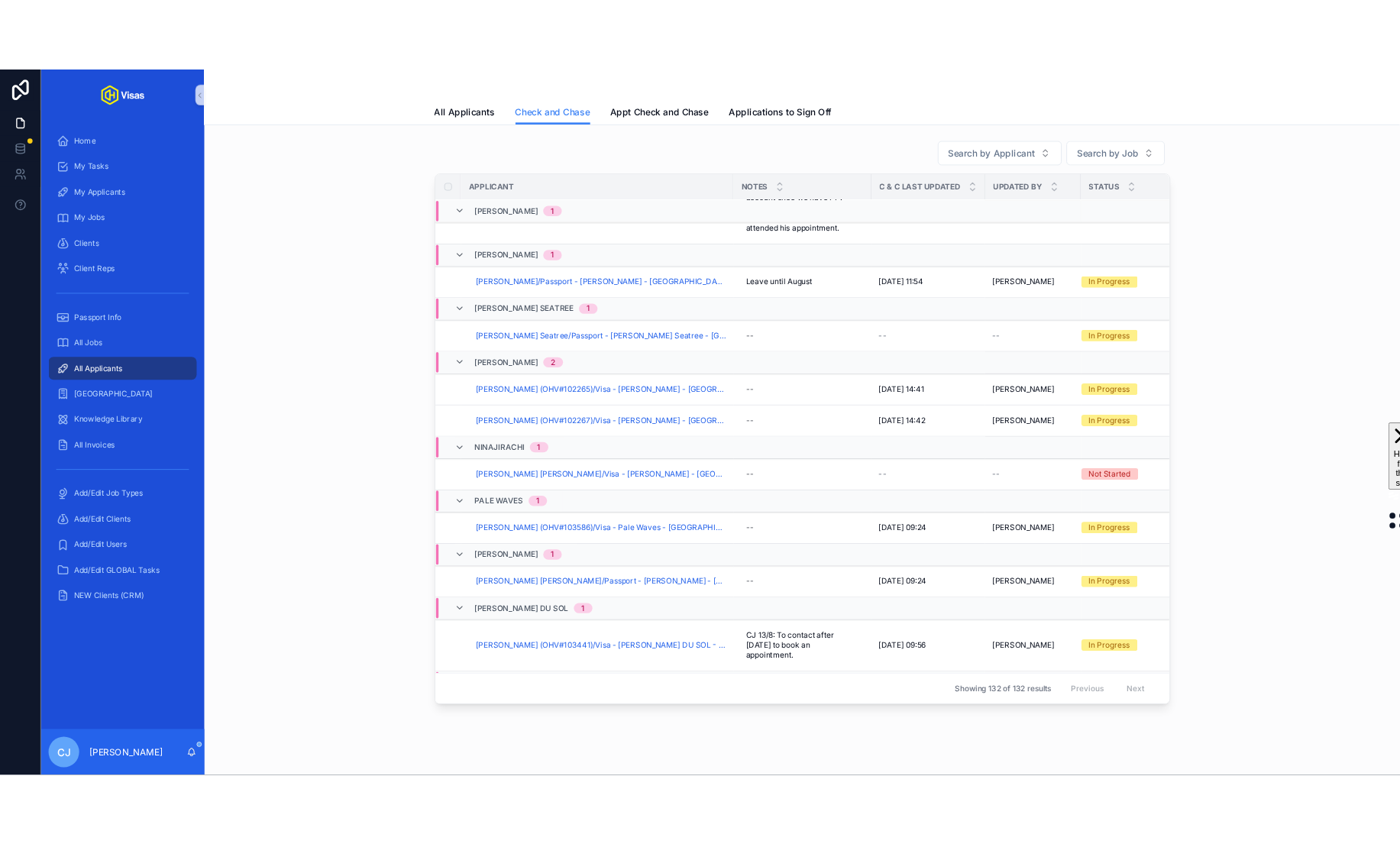
scroll to position [3617, 0]
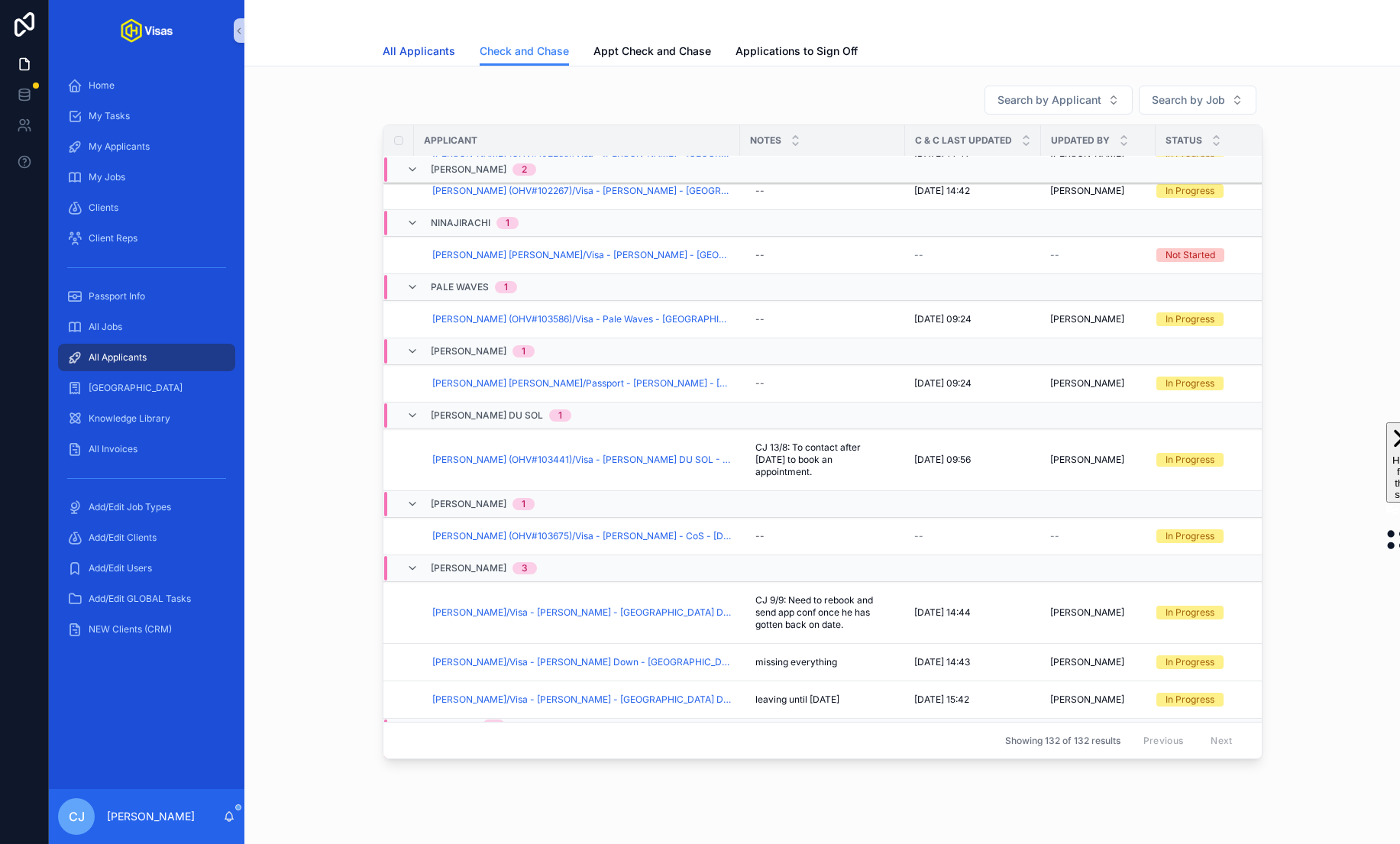
click at [422, 49] on span "All Applicants" at bounding box center [419, 51] width 73 height 16
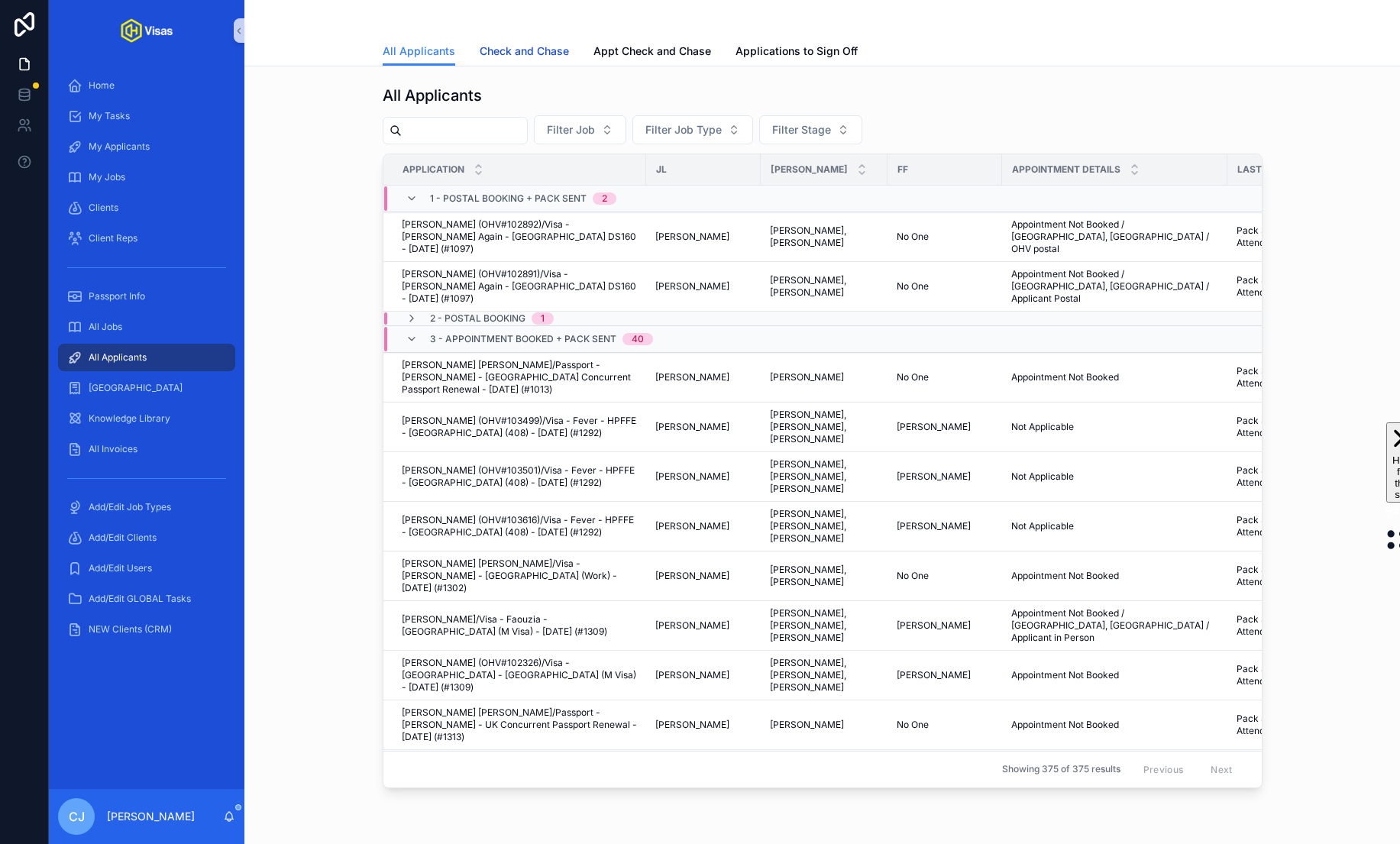
click at [531, 52] on span "Check and Chase" at bounding box center [524, 51] width 89 height 16
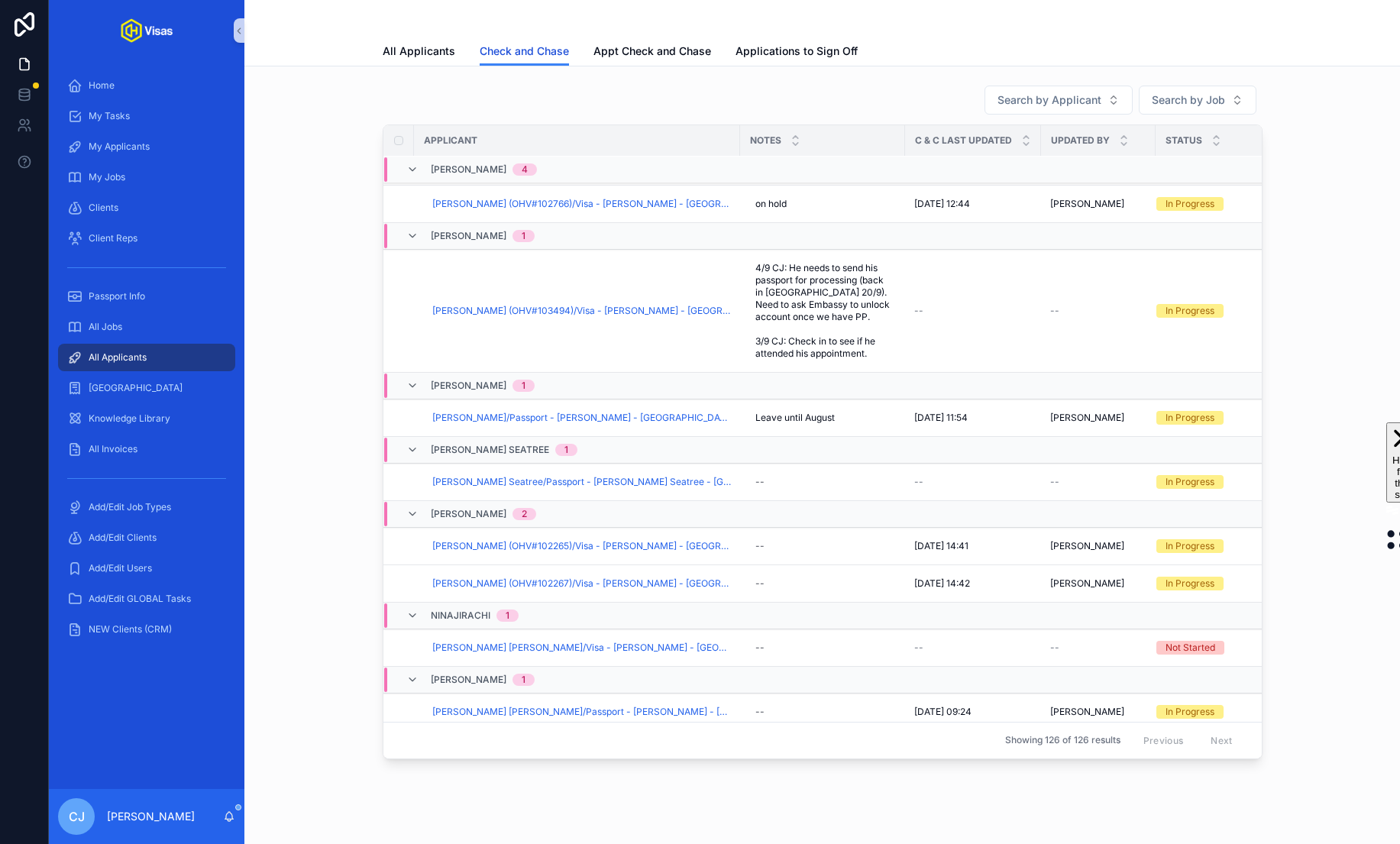
scroll to position [2673, 0]
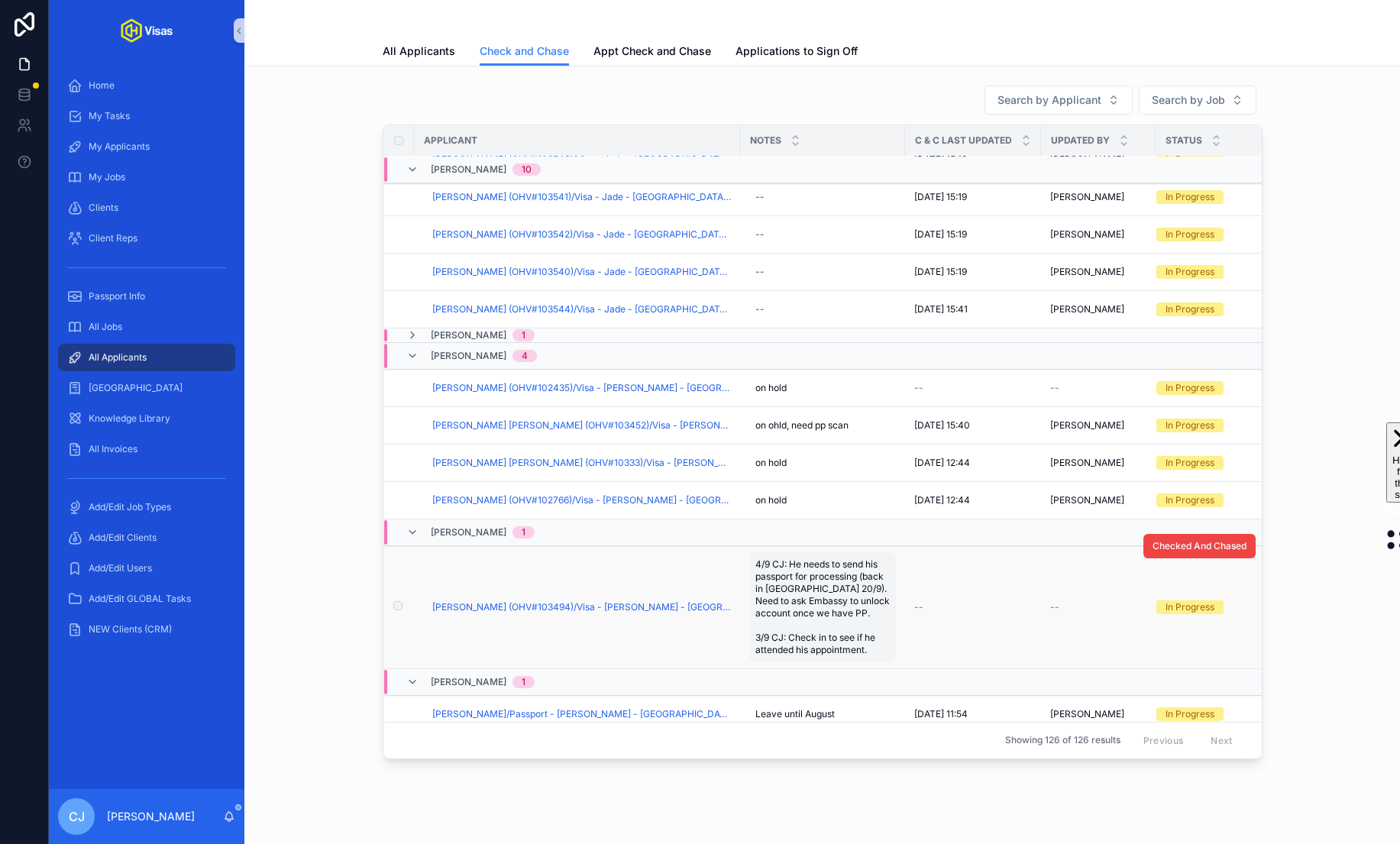
click at [810, 580] on span "4/9 CJ: He needs to send his passport for processing (back in London 20/9). Nee…" at bounding box center [822, 606] width 135 height 97
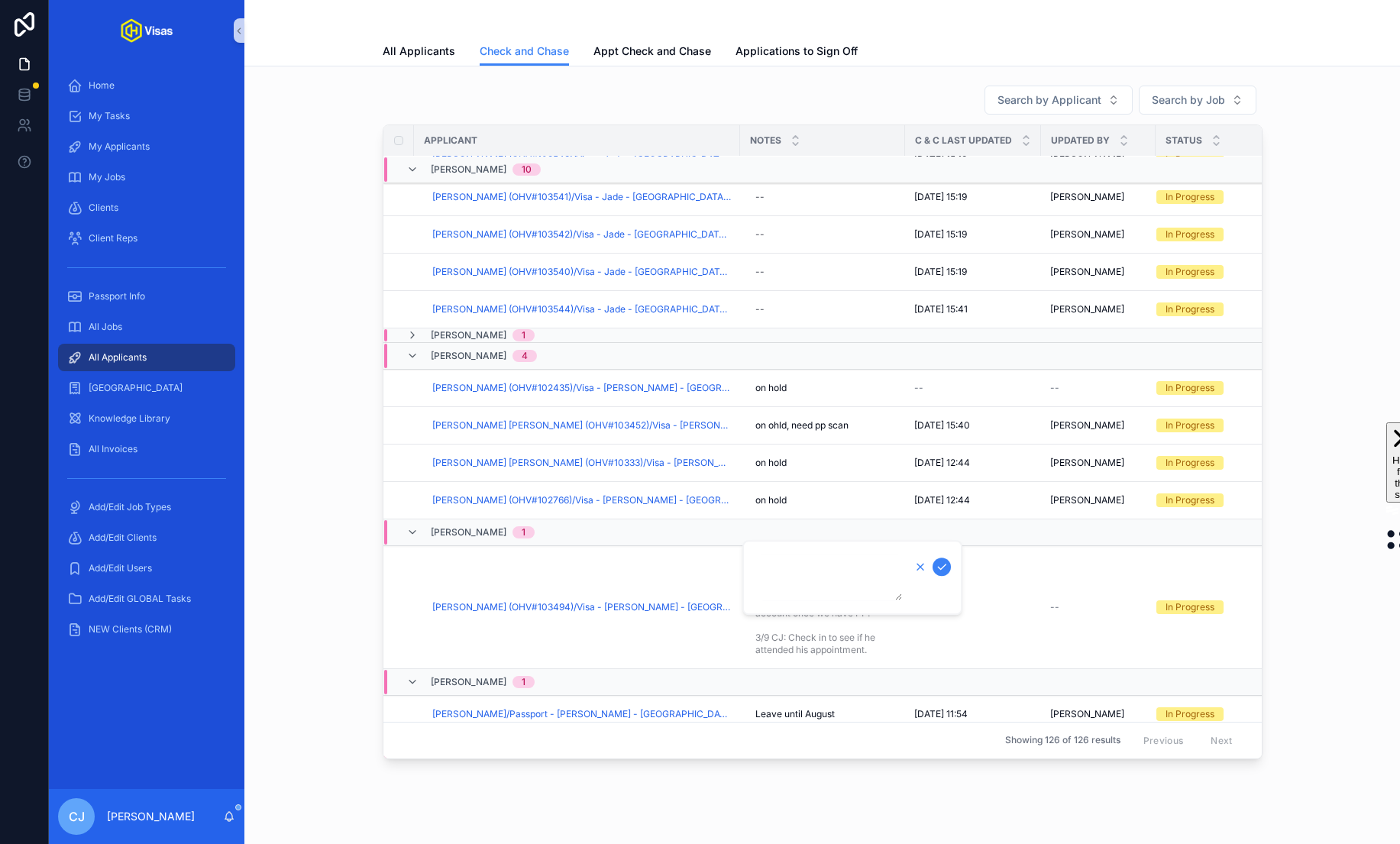
click at [921, 567] on icon "scrollable content" at bounding box center [920, 567] width 6 height 6
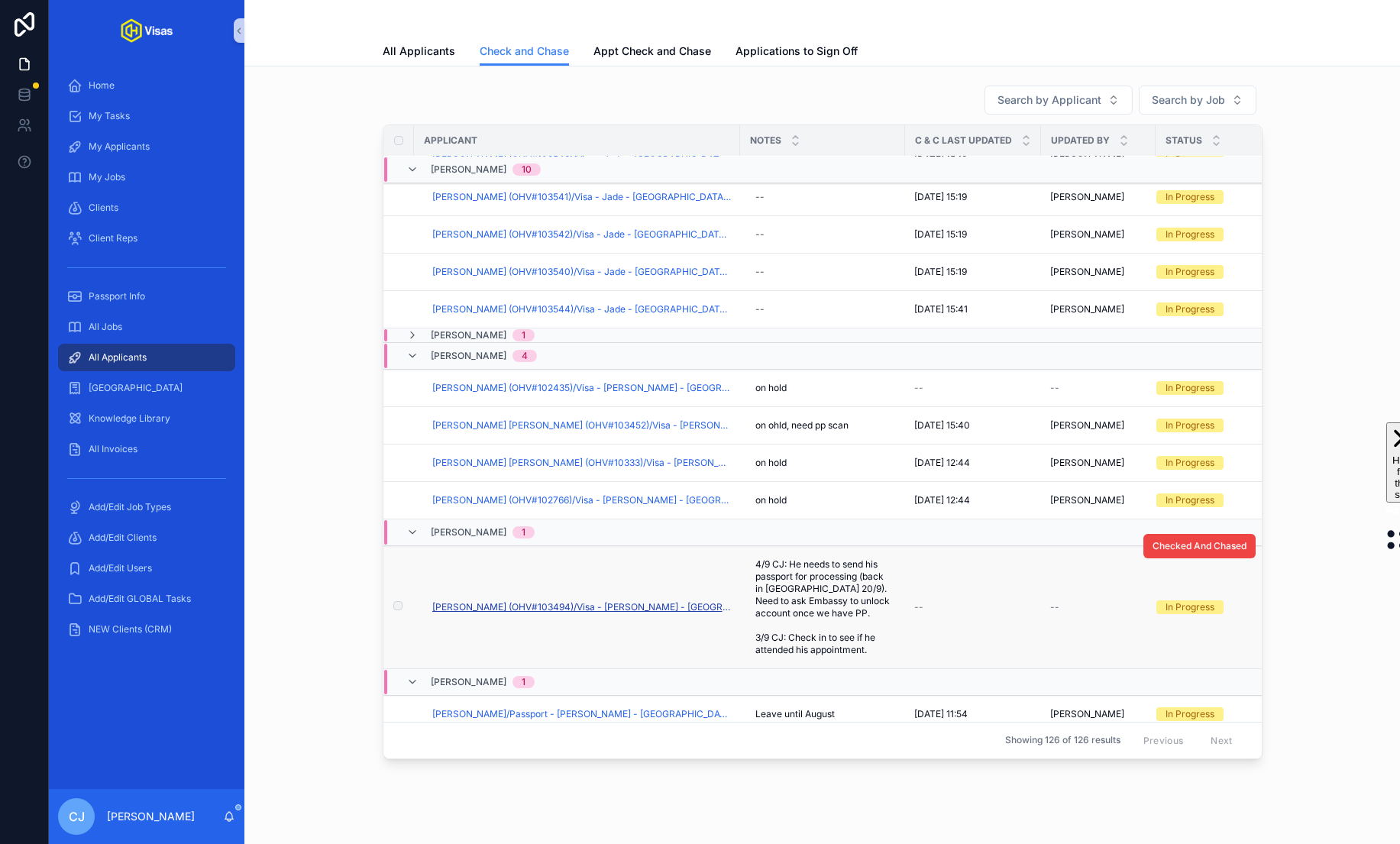
click at [671, 601] on span "Francesco Facchetti (OHV#103494)/Visa - Louis Tomlinson - USA DS160 - Jul/25 (#…" at bounding box center [582, 607] width 299 height 12
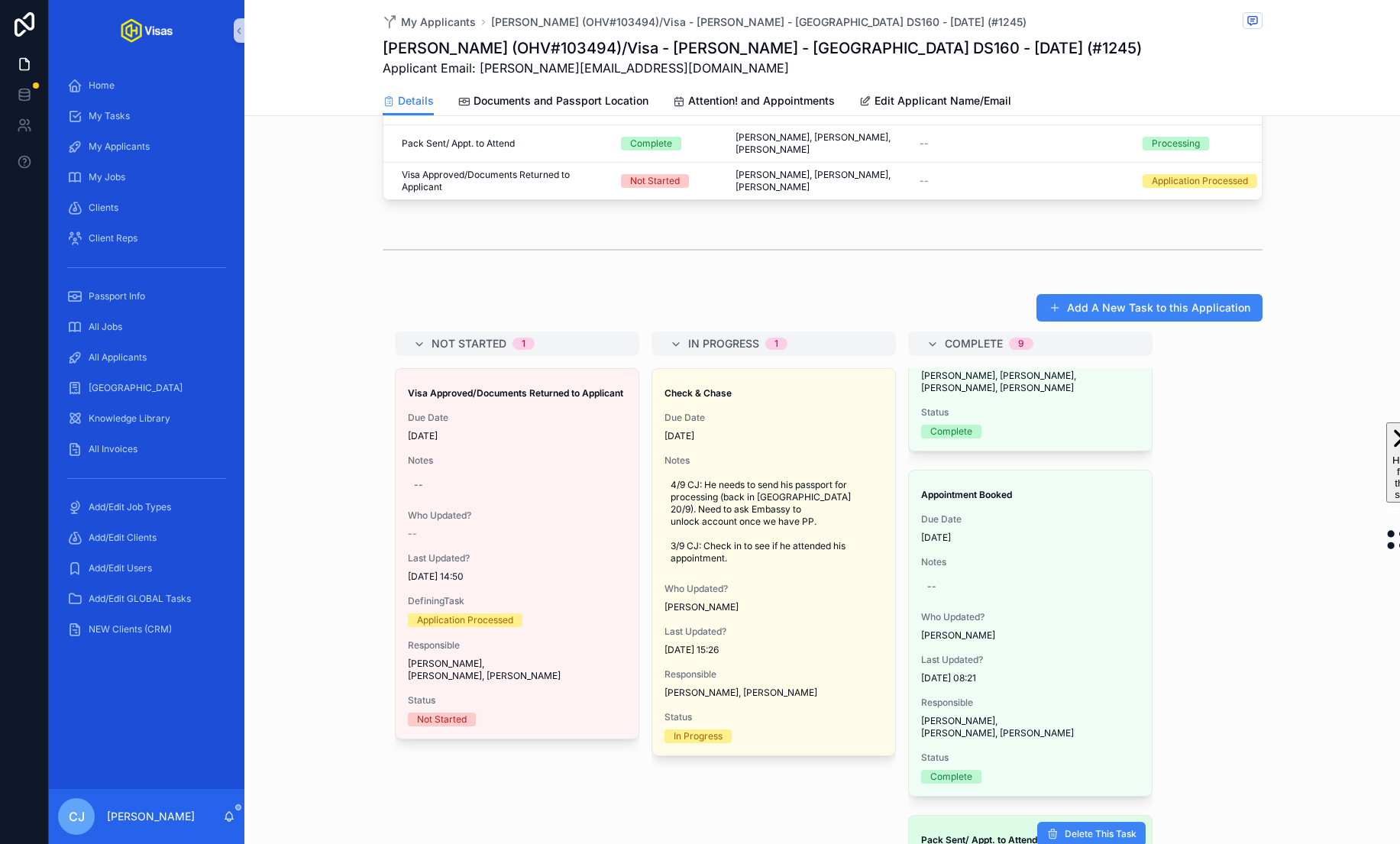
scroll to position [2403, 0]
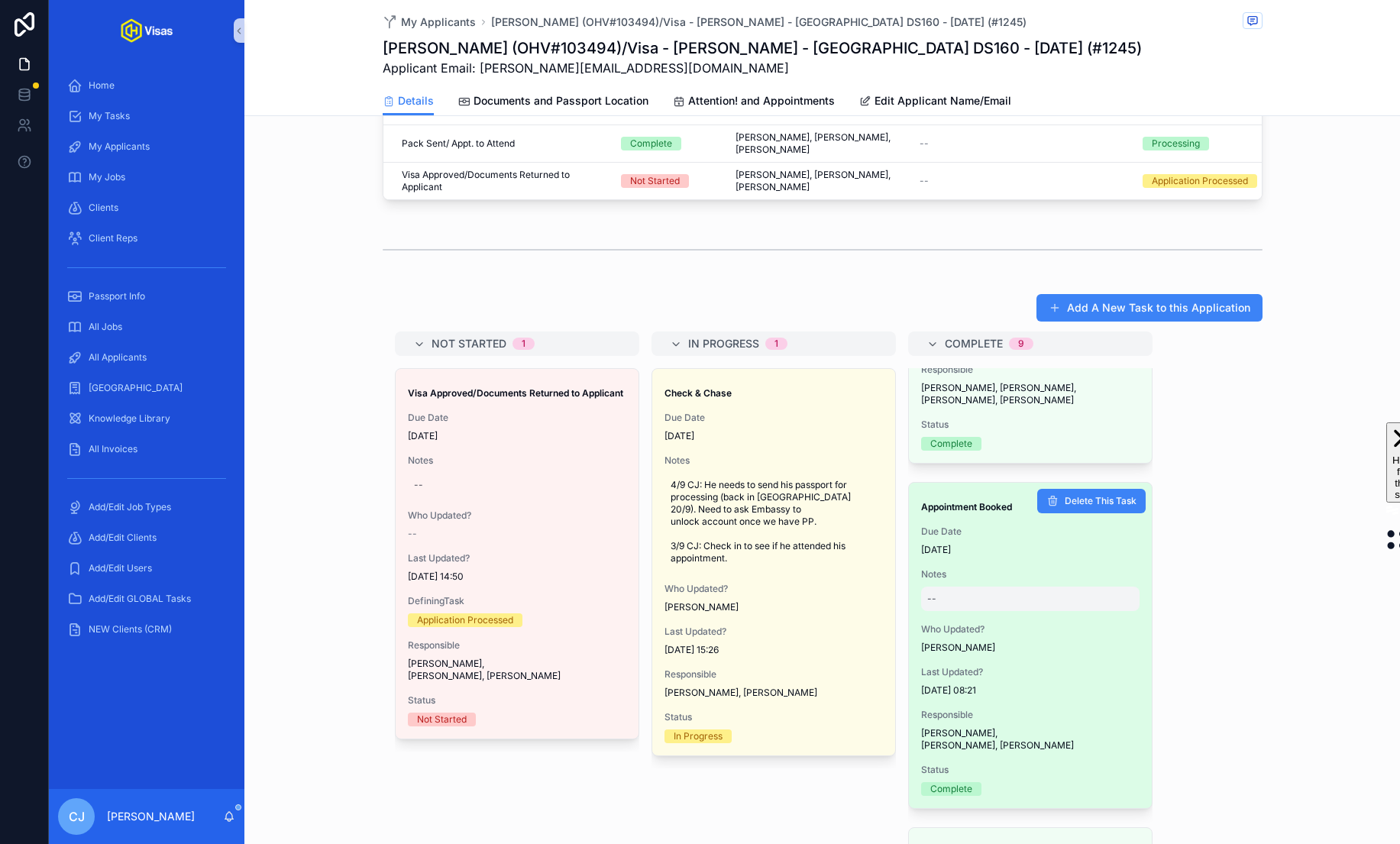
click at [952, 587] on div "--" at bounding box center [1030, 598] width 218 height 25
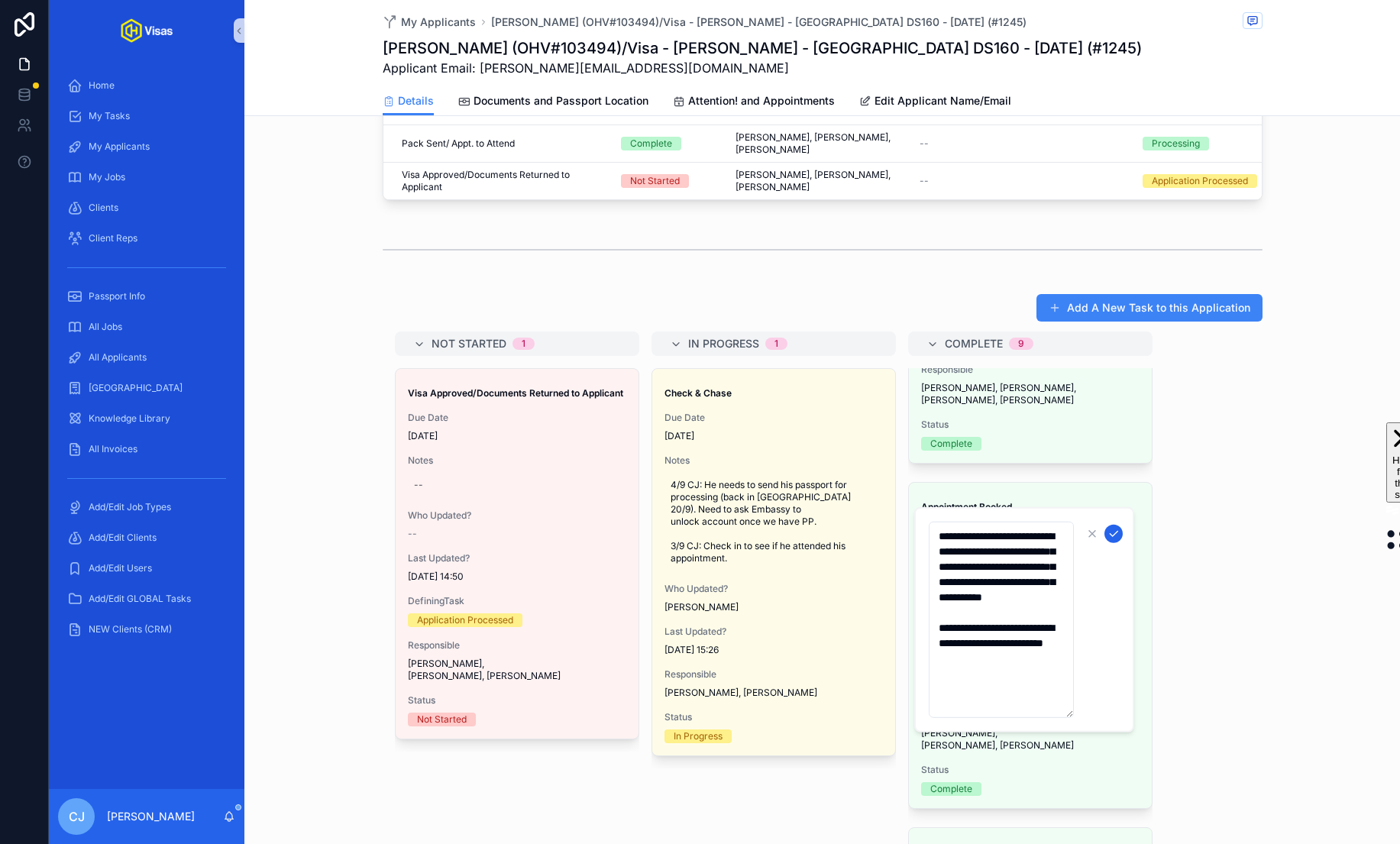
type textarea "**********"
click at [1115, 535] on icon "scrollable content" at bounding box center [1113, 534] width 12 height 12
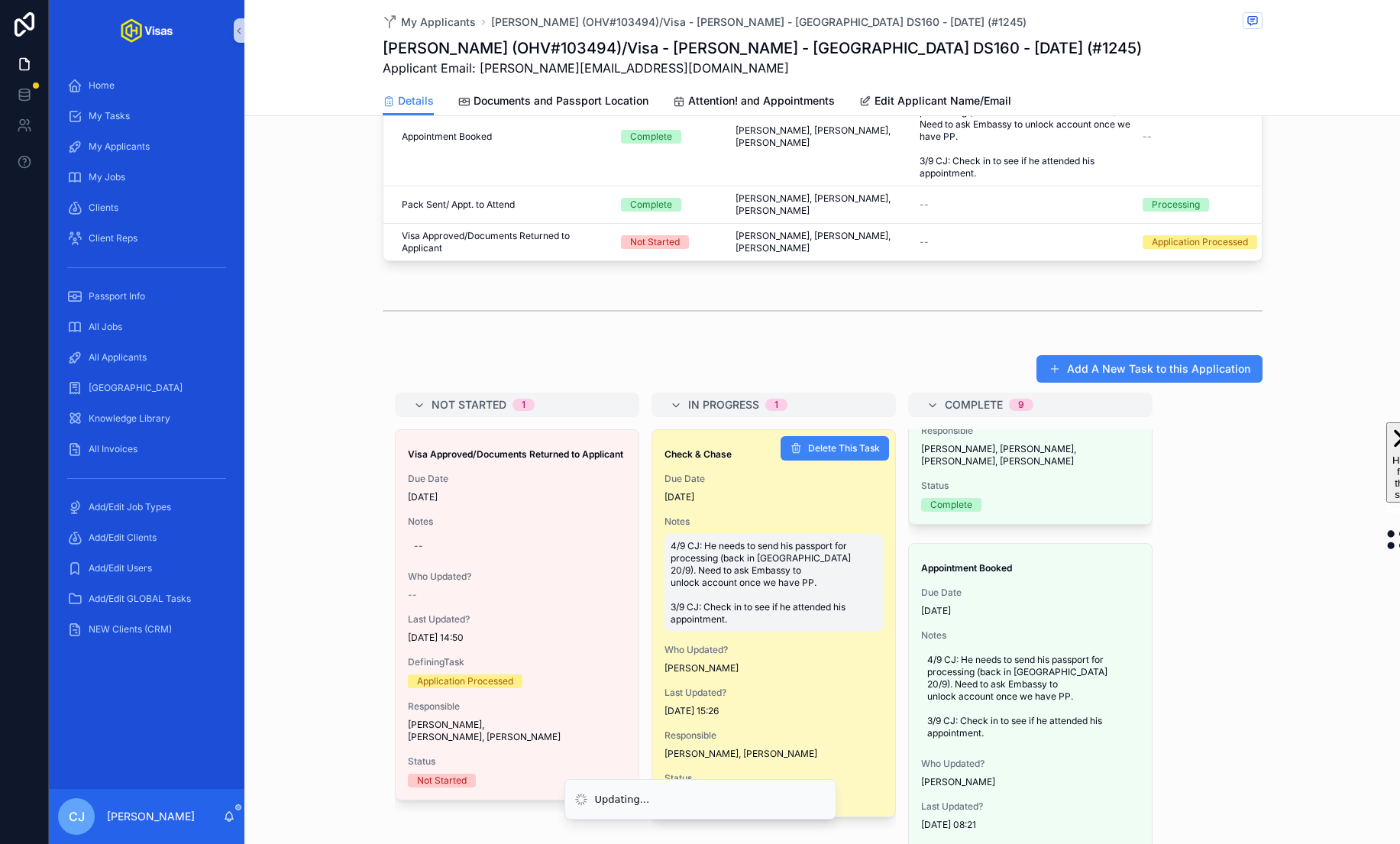
click at [768, 540] on span "4/9 CJ: He needs to send his passport for processing (back in London 20/9). Nee…" at bounding box center [773, 583] width 206 height 85
click at [841, 540] on span "4/9 CJ: He needs to send his passport for processing (back in London 20/9). Nee…" at bounding box center [773, 583] width 206 height 85
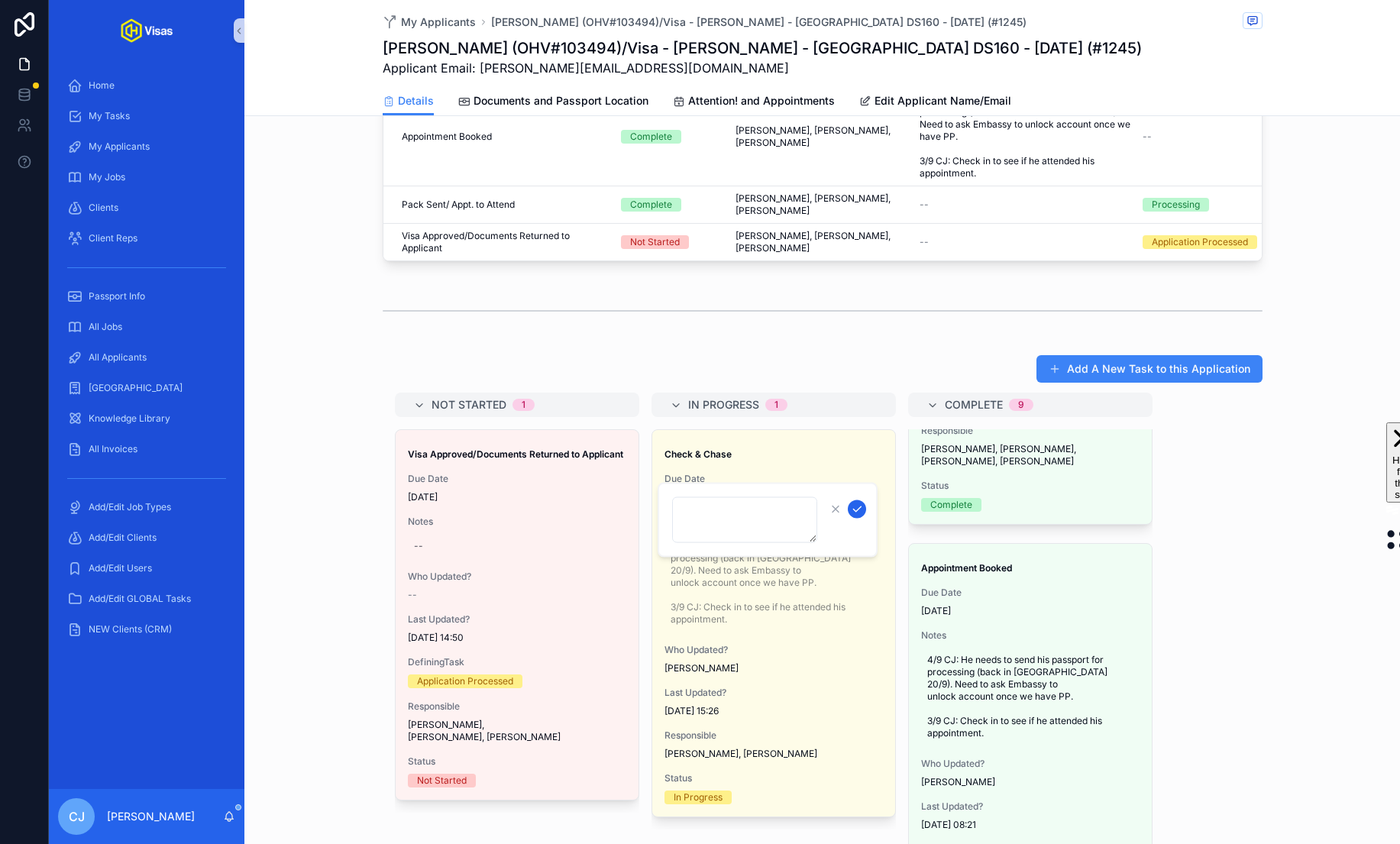
click at [857, 507] on icon "scrollable content" at bounding box center [857, 509] width 12 height 12
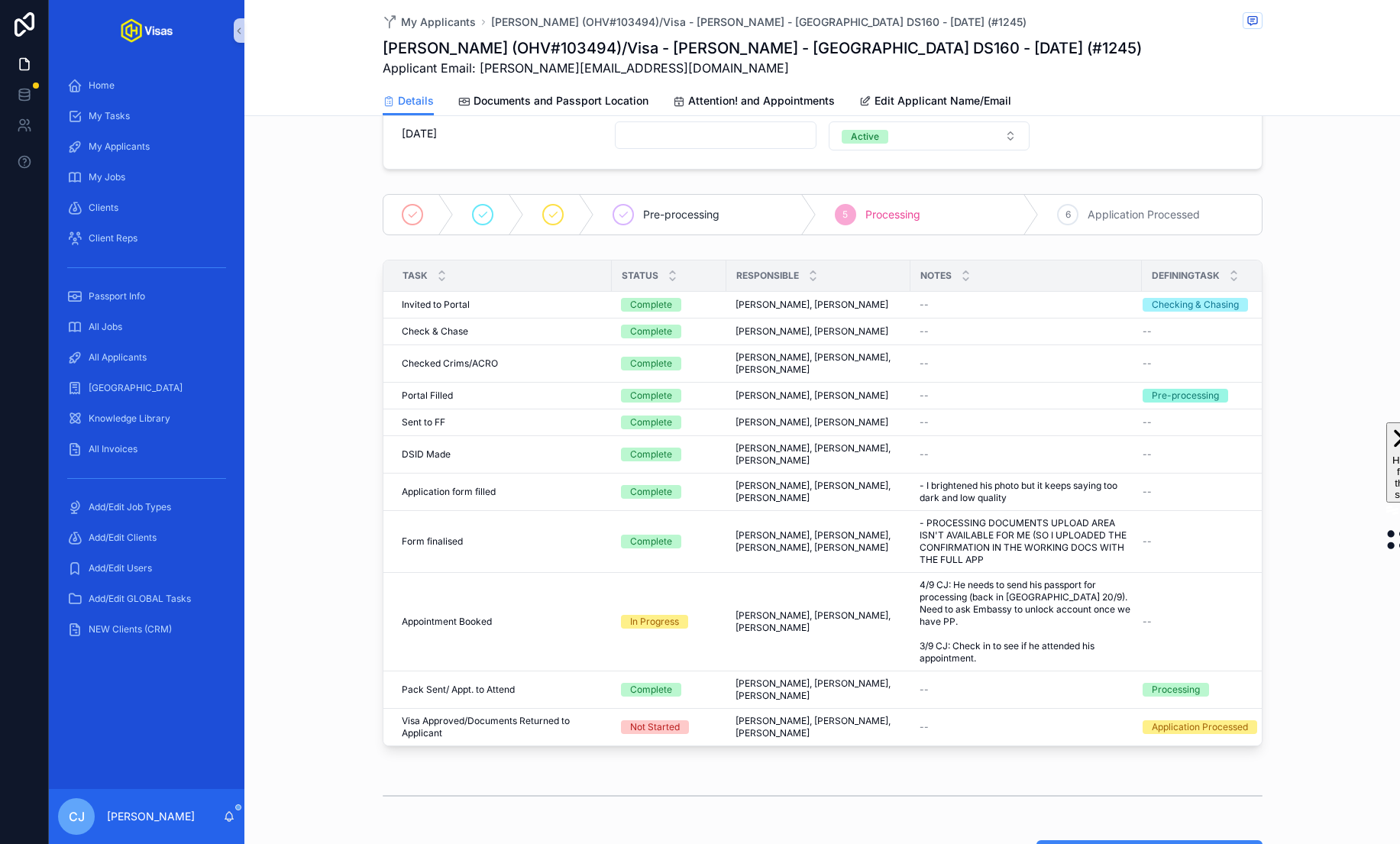
scroll to position [383, 0]
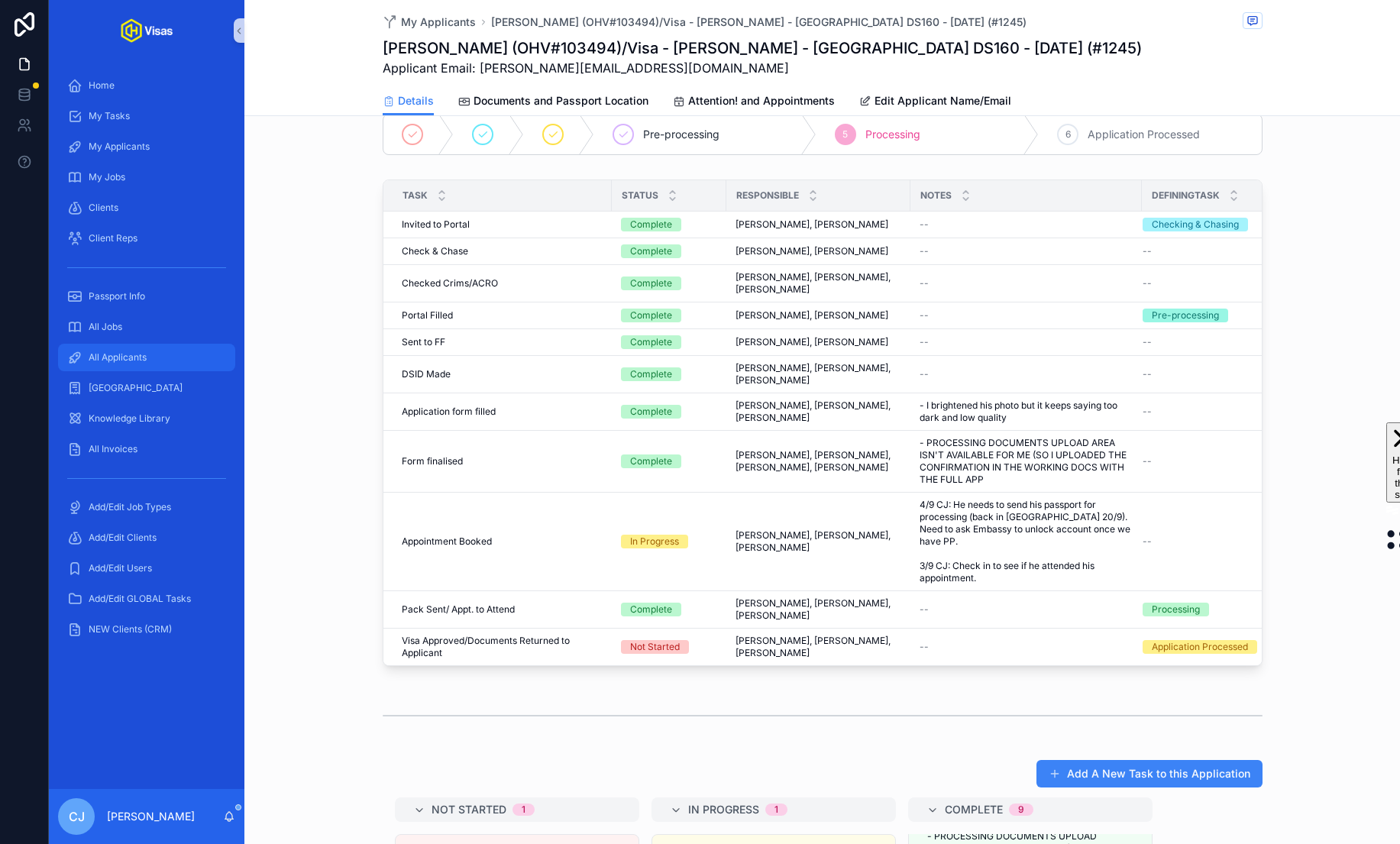
click at [178, 352] on div "All Applicants" at bounding box center [146, 357] width 159 height 25
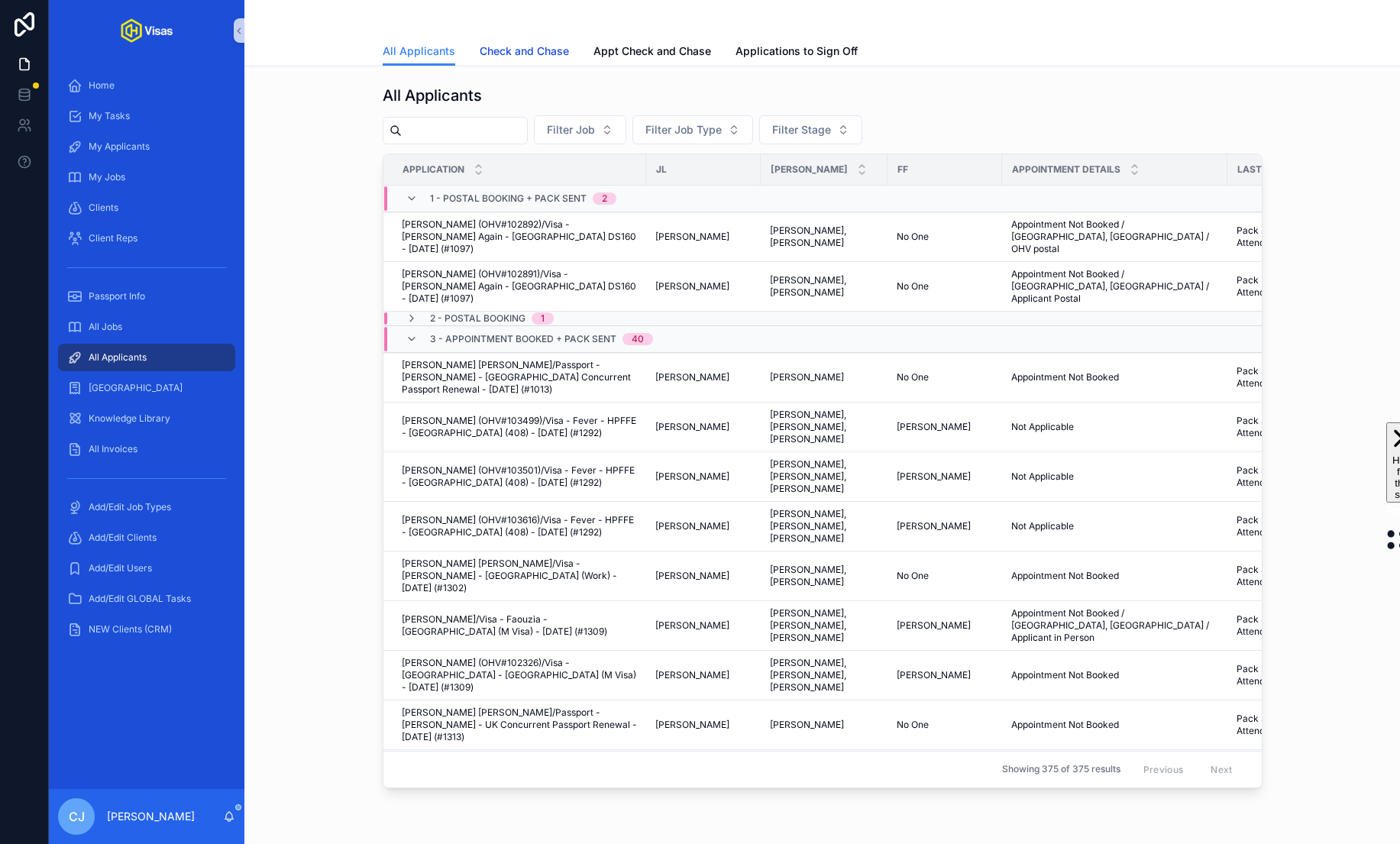
click at [528, 39] on link "Check and Chase" at bounding box center [524, 52] width 89 height 30
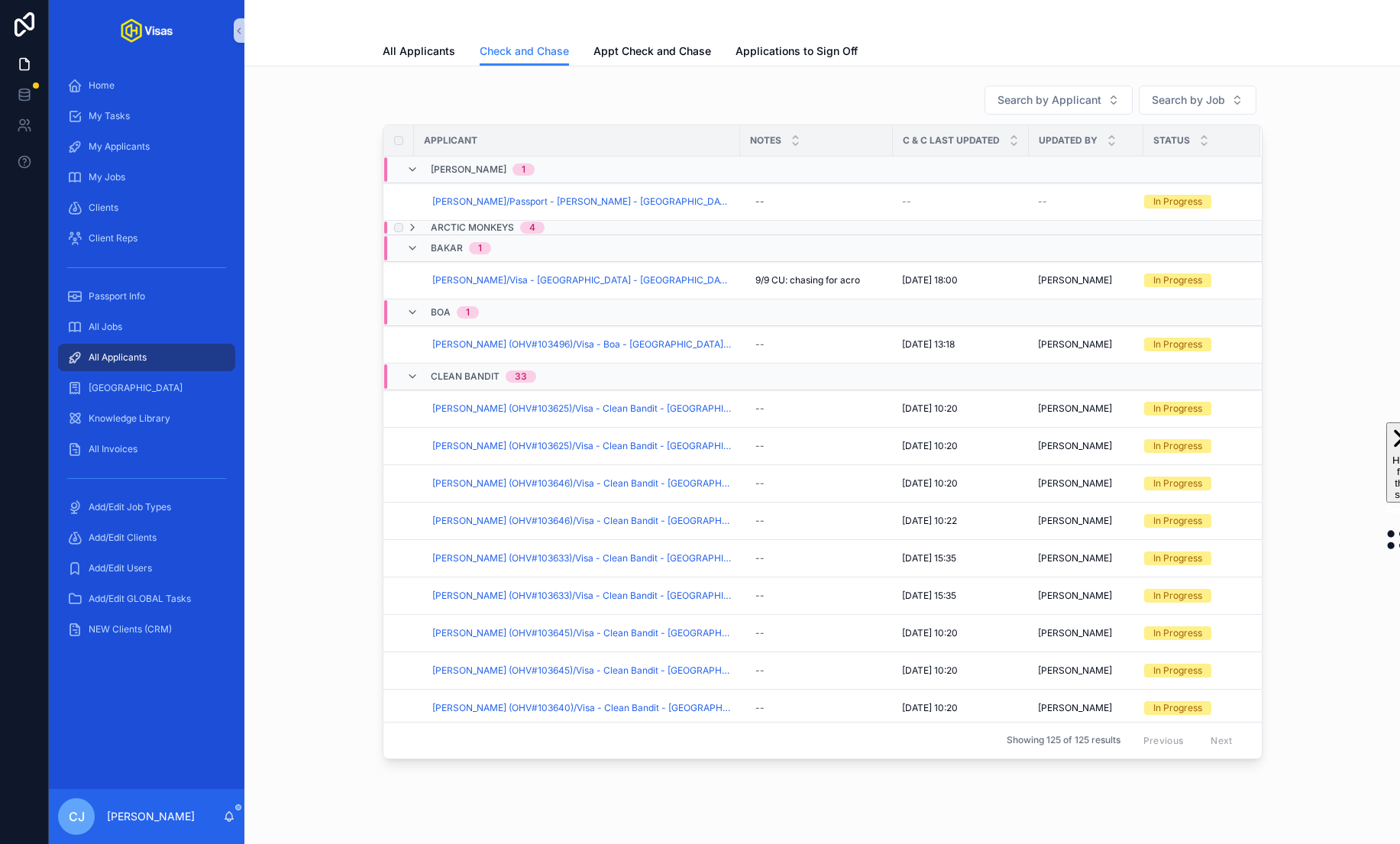
click at [465, 226] on span "Arctic Monkeys" at bounding box center [472, 227] width 84 height 12
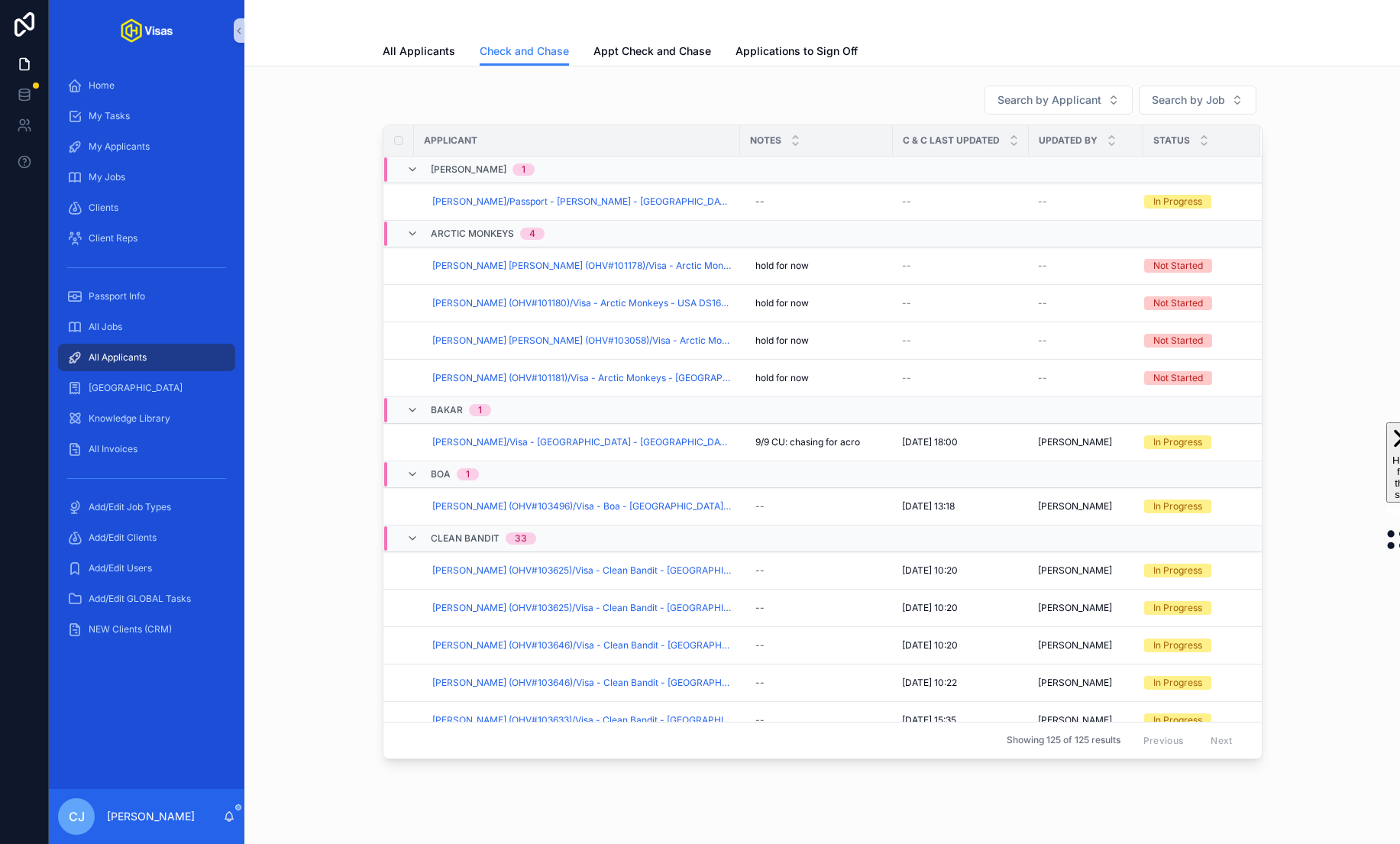
click at [465, 228] on span "Arctic Monkeys" at bounding box center [472, 234] width 84 height 12
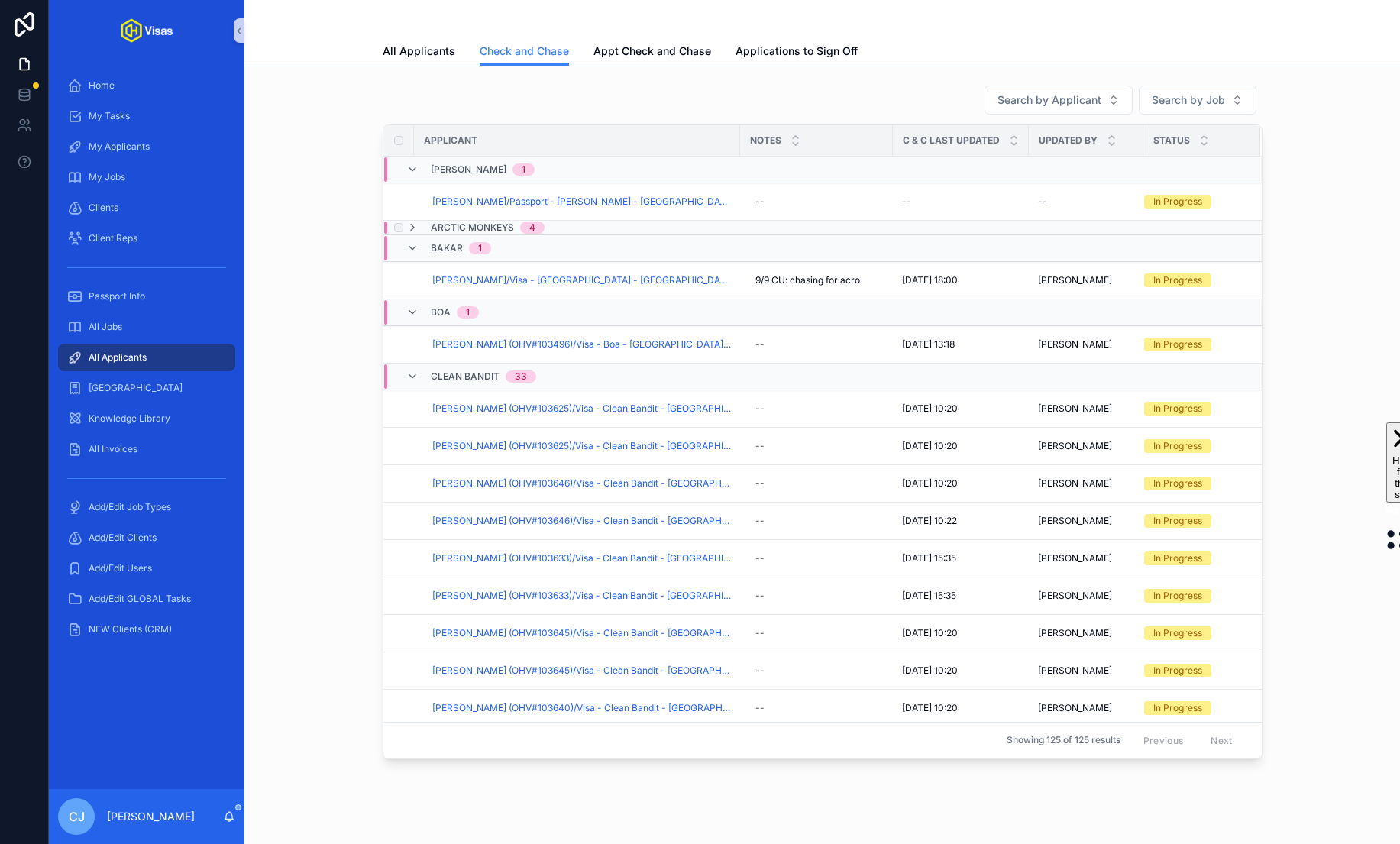
click at [488, 228] on span "Arctic Monkeys" at bounding box center [472, 227] width 84 height 12
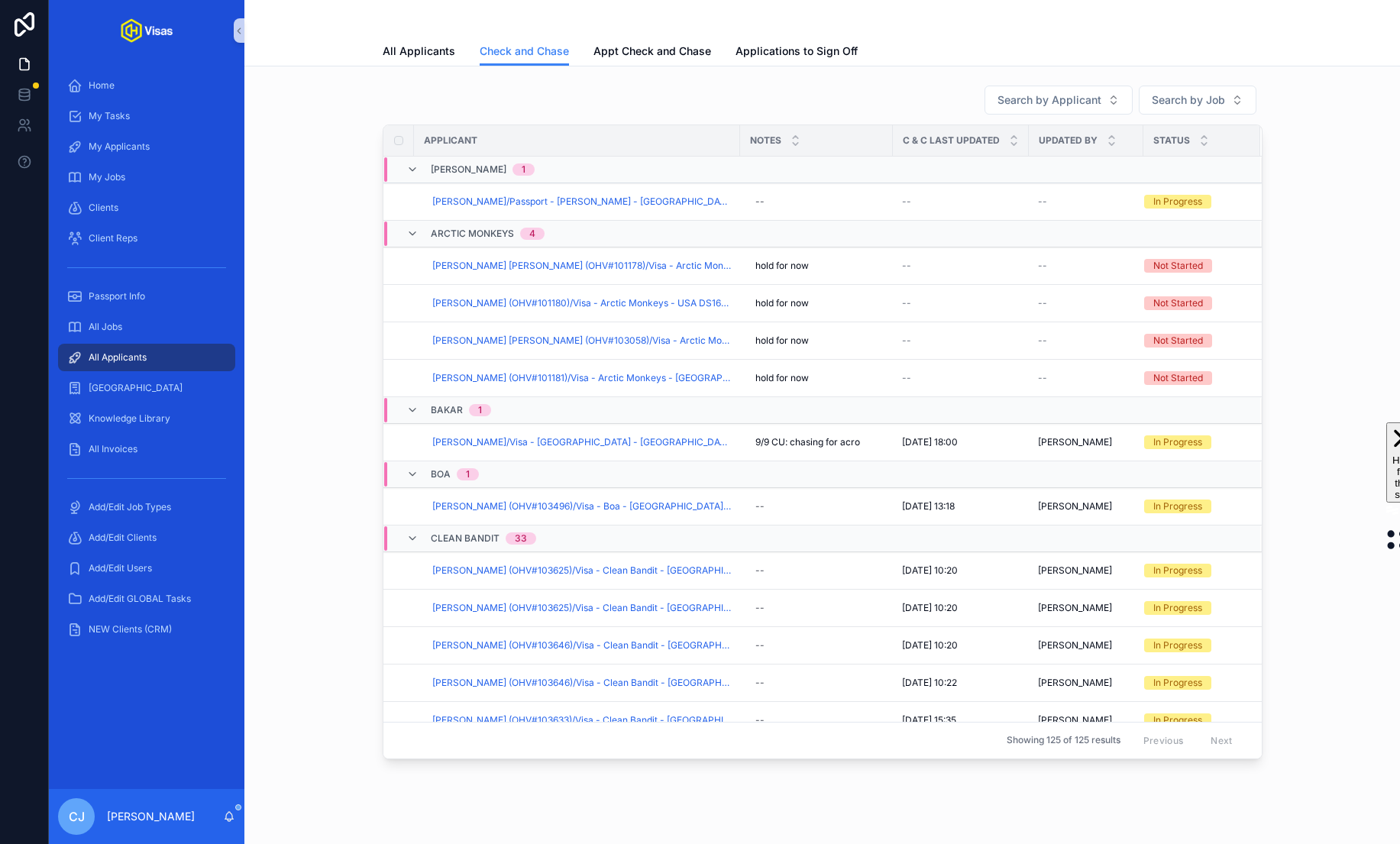
click at [488, 228] on span "Arctic Monkeys" at bounding box center [472, 234] width 84 height 12
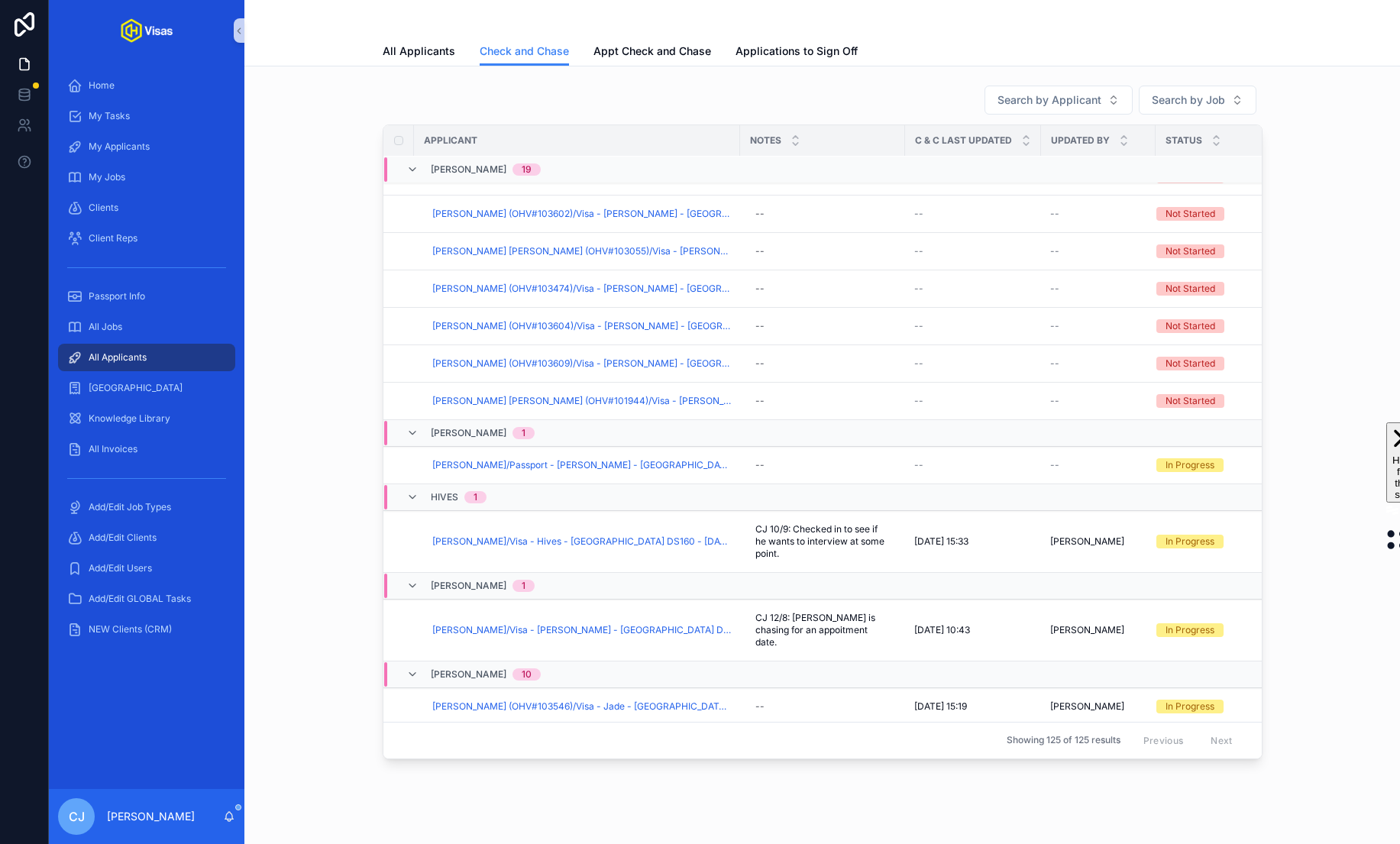
scroll to position [2124, 0]
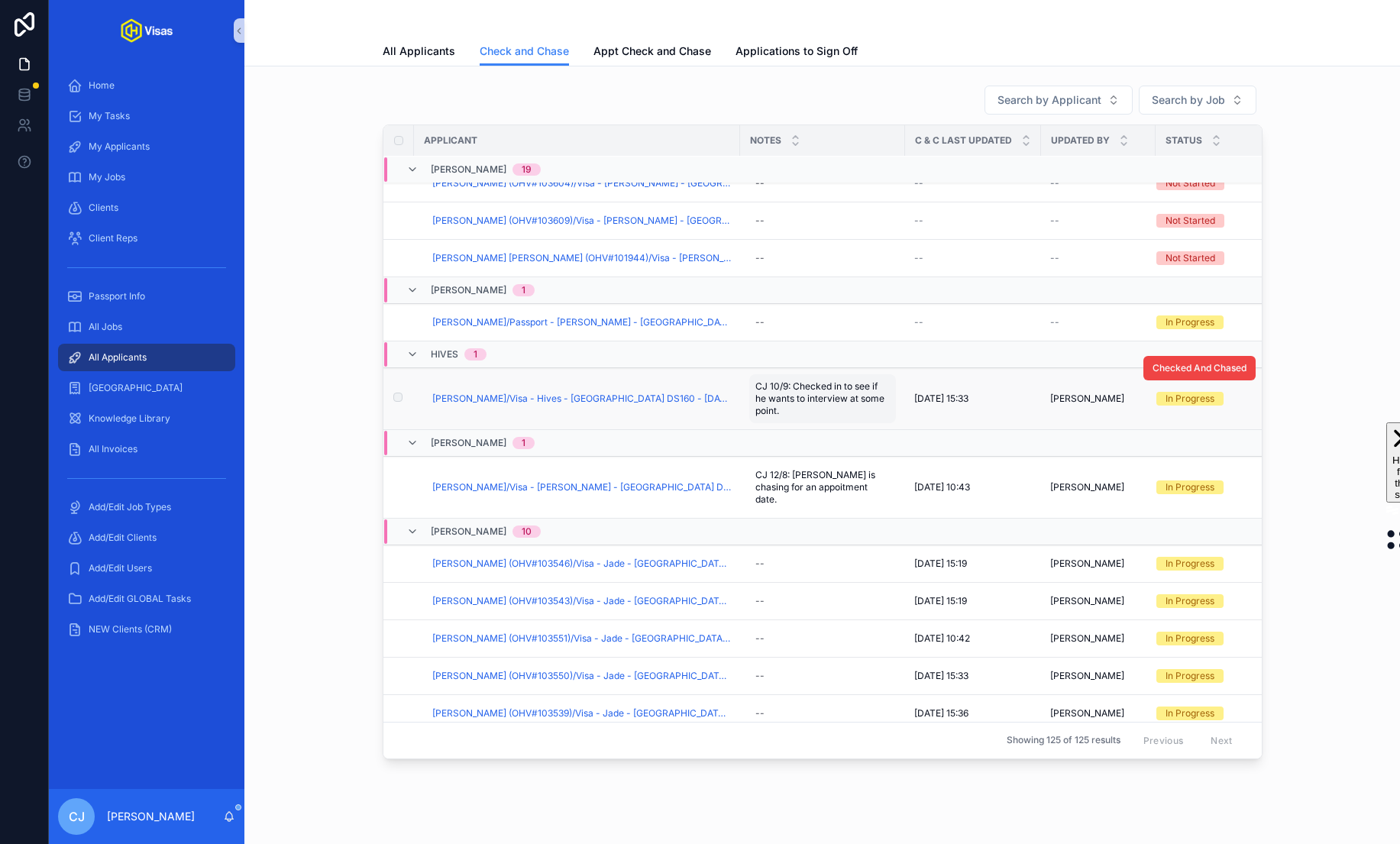
click at [792, 392] on span "CJ 10/9: Checked in to see if he wants to interview at some point." at bounding box center [822, 398] width 135 height 36
click at [945, 403] on icon "scrollable content" at bounding box center [941, 402] width 12 height 12
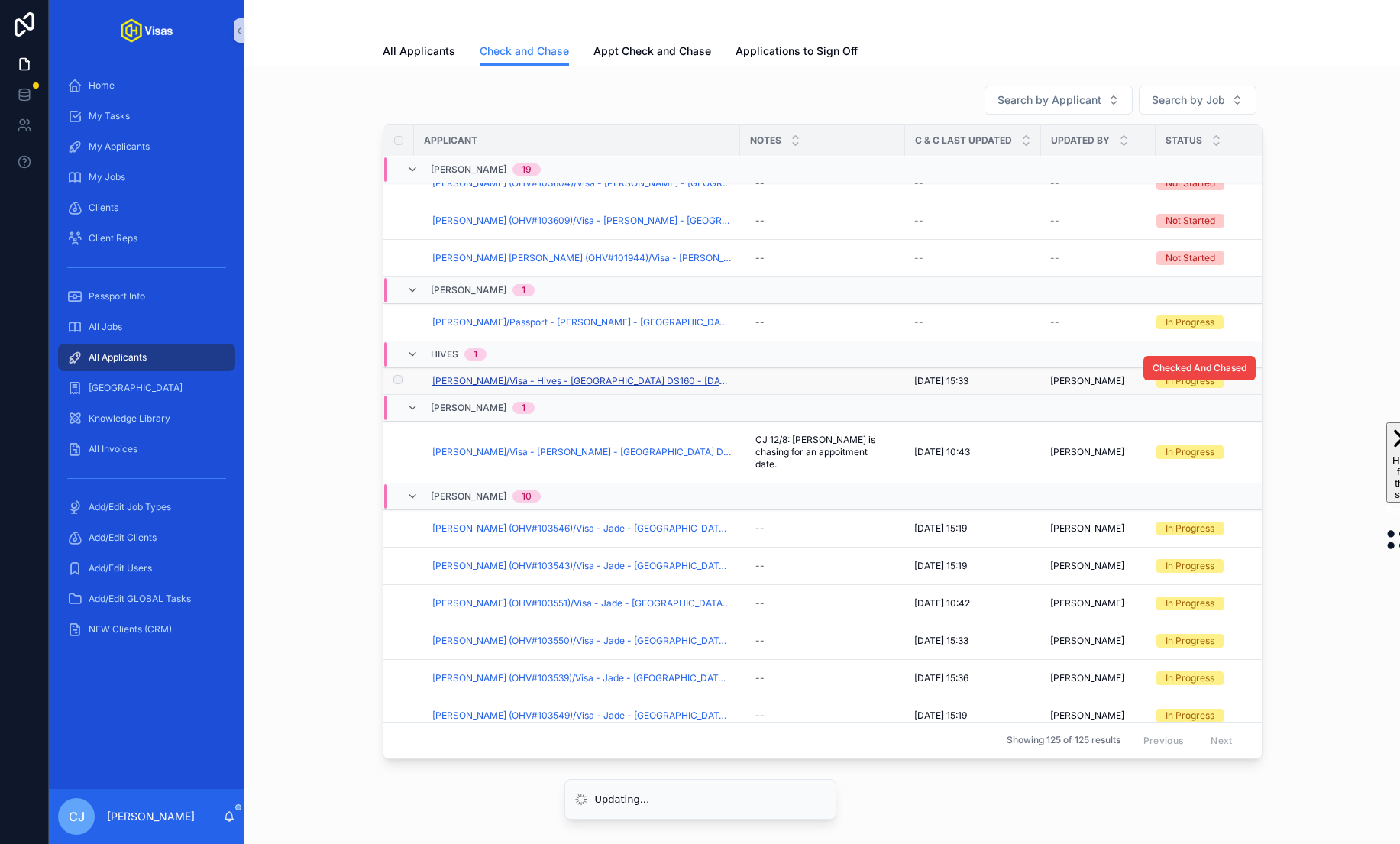
click at [601, 378] on span "Simon Follmann/Visa - Hives - USA DS160 - Jul/25 (#1260)" at bounding box center [582, 381] width 299 height 12
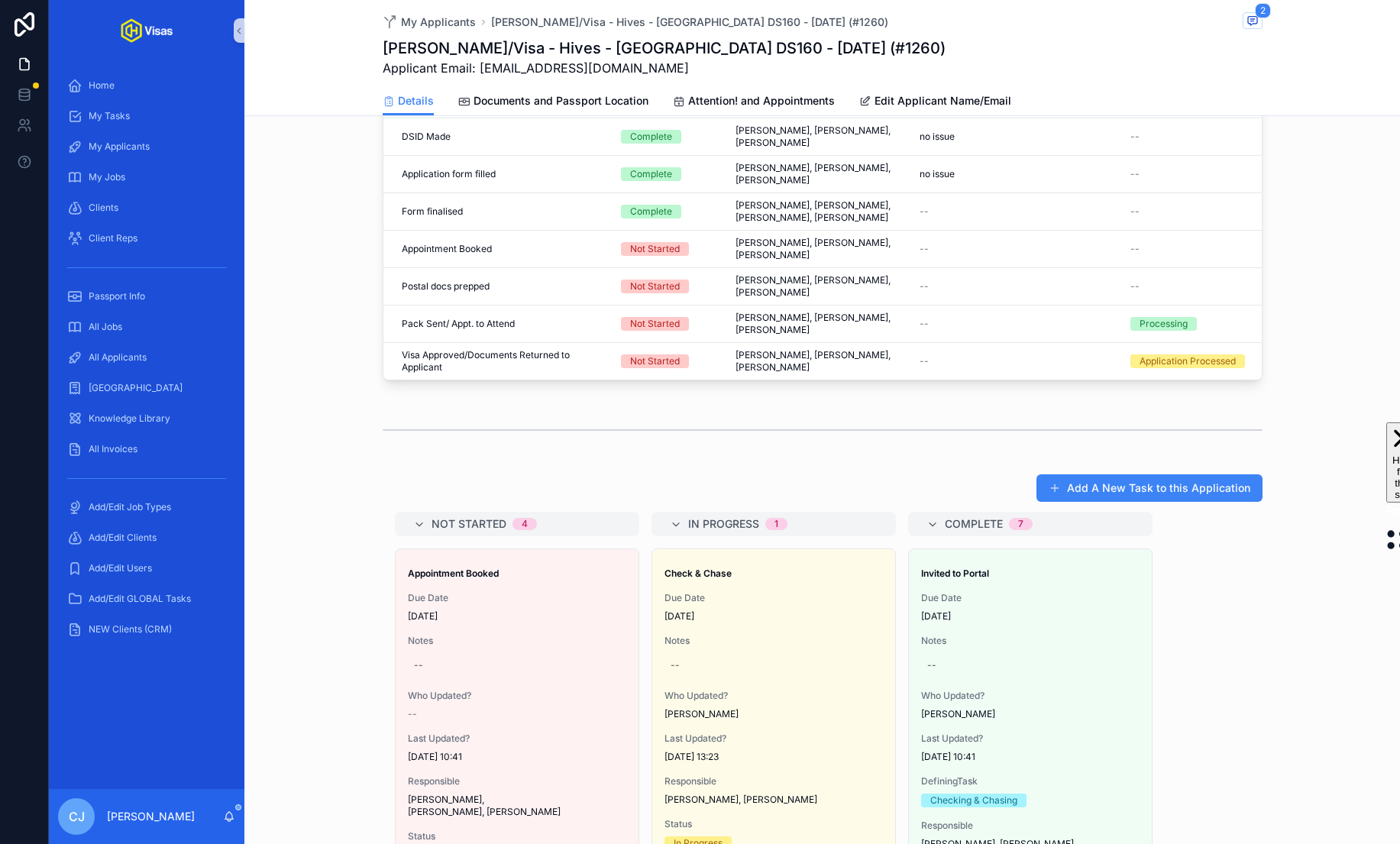
scroll to position [928, 0]
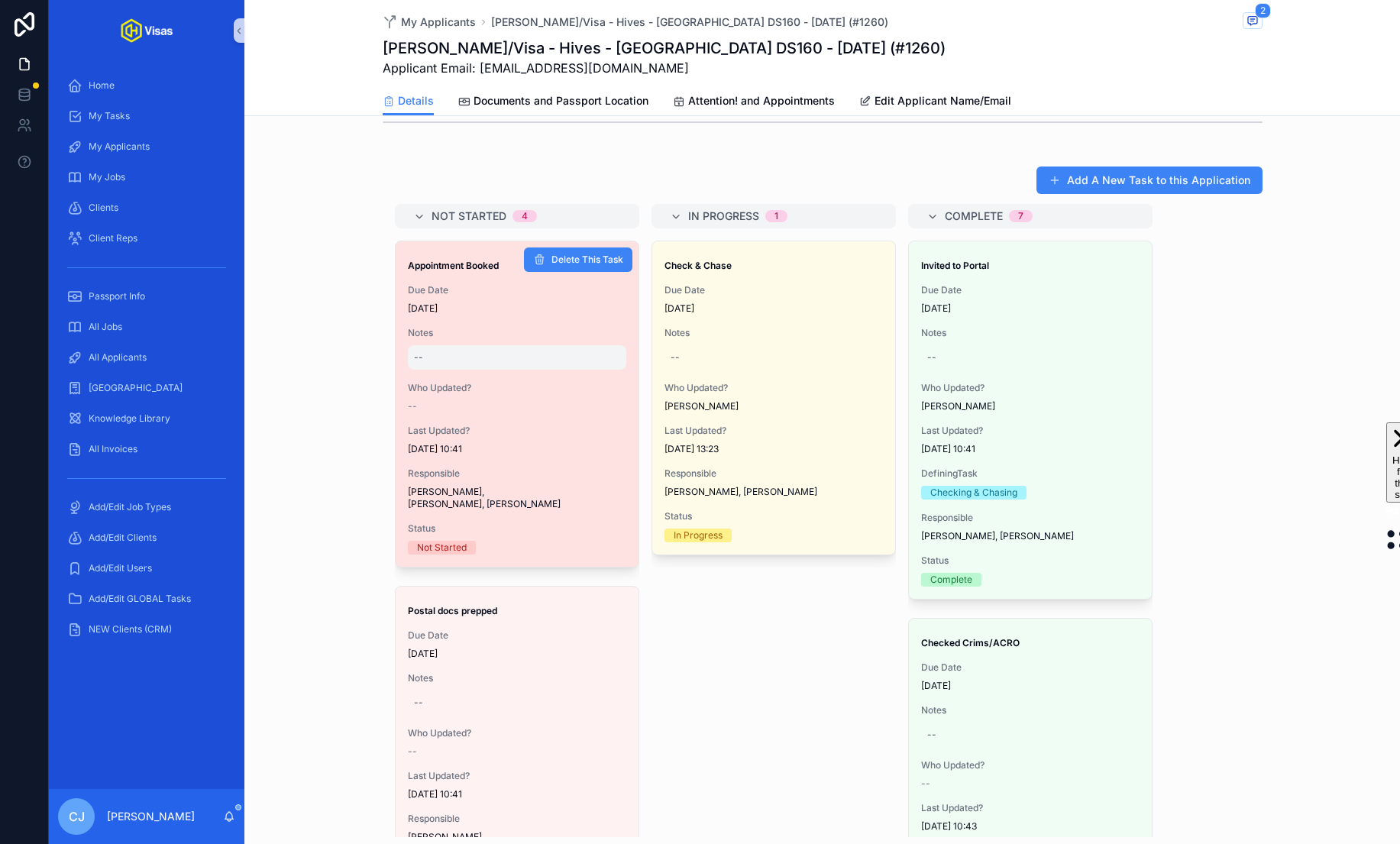
click at [430, 345] on div "--" at bounding box center [517, 357] width 218 height 25
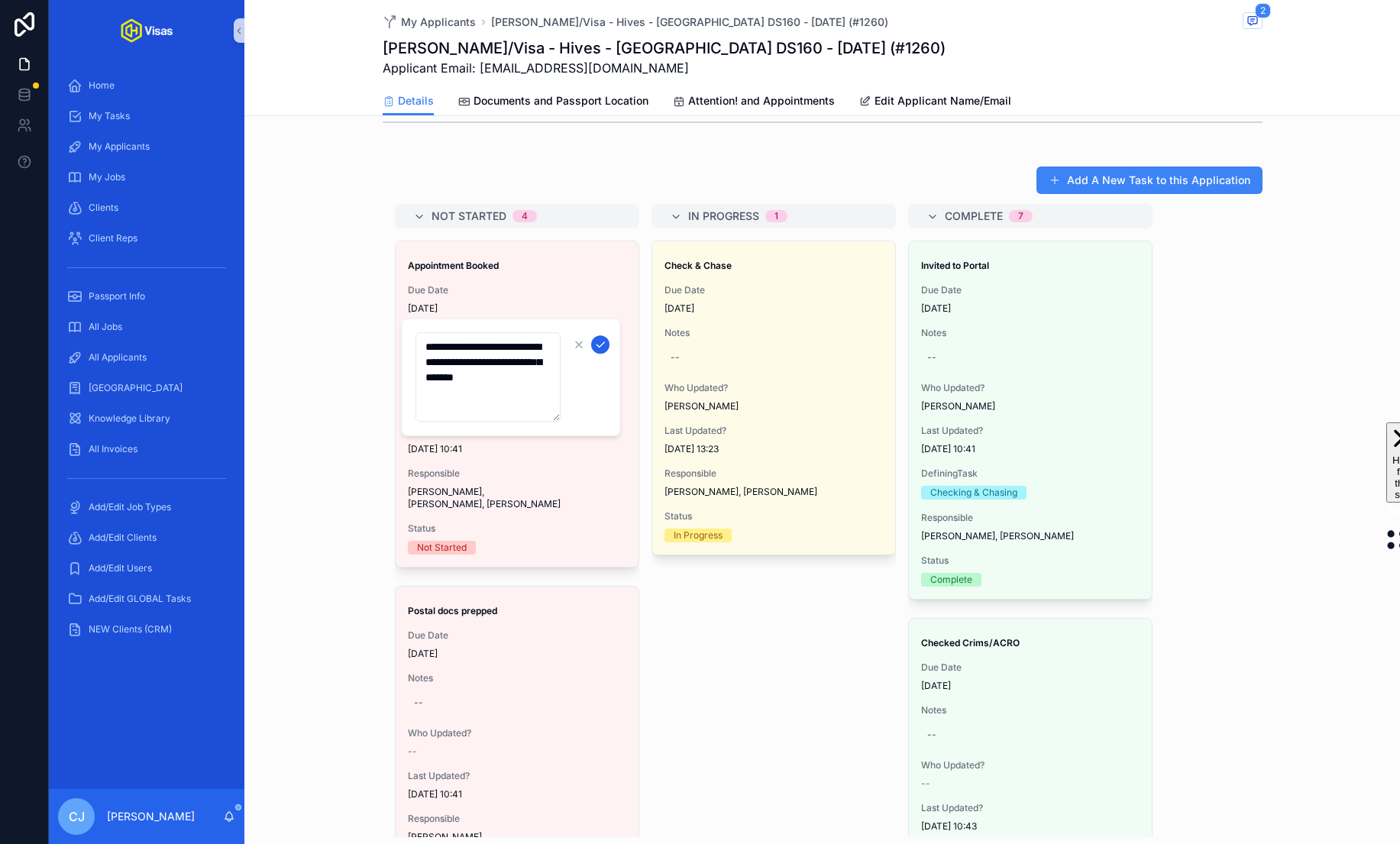
type textarea "**********"
click at [603, 344] on icon "scrollable content" at bounding box center [600, 344] width 12 height 12
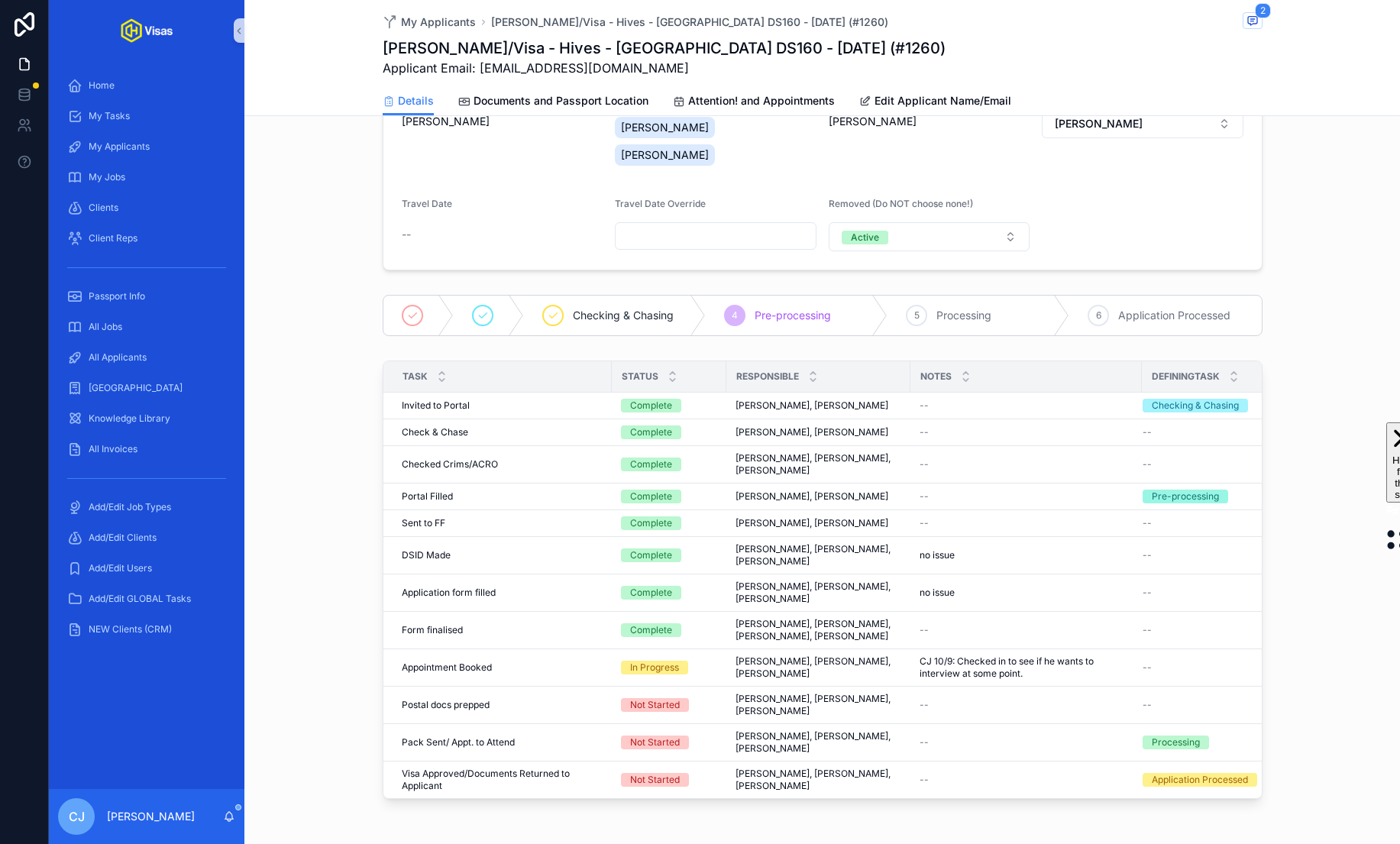
scroll to position [0, 0]
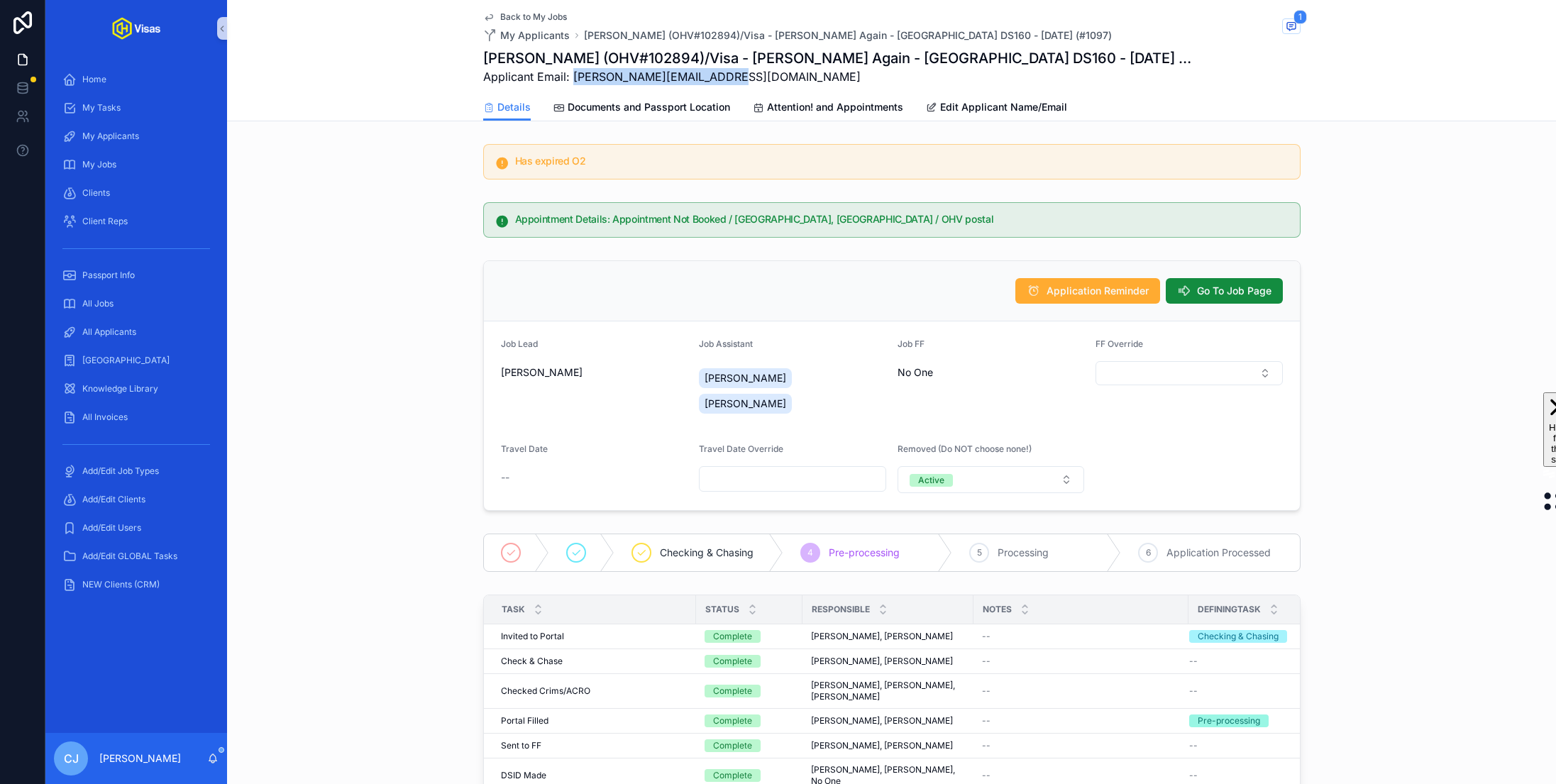
drag, startPoint x: 726, startPoint y: 77, endPoint x: 572, endPoint y: 78, distance: 154.0
click at [572, 78] on span "Applicant Email: [PERSON_NAME][EMAIL_ADDRESS][DOMAIN_NAME]" at bounding box center [838, 77] width 711 height 17
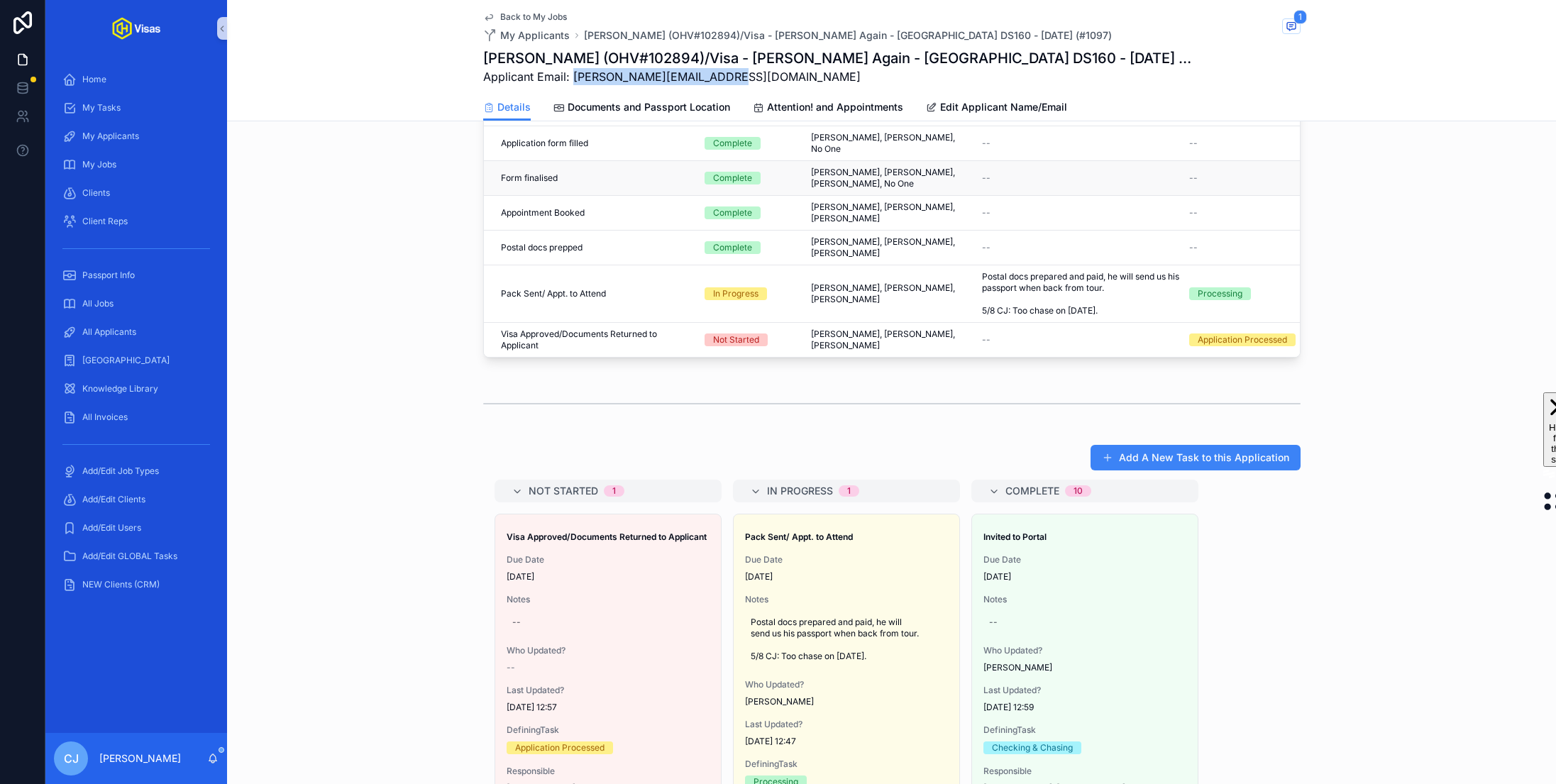
scroll to position [735, 0]
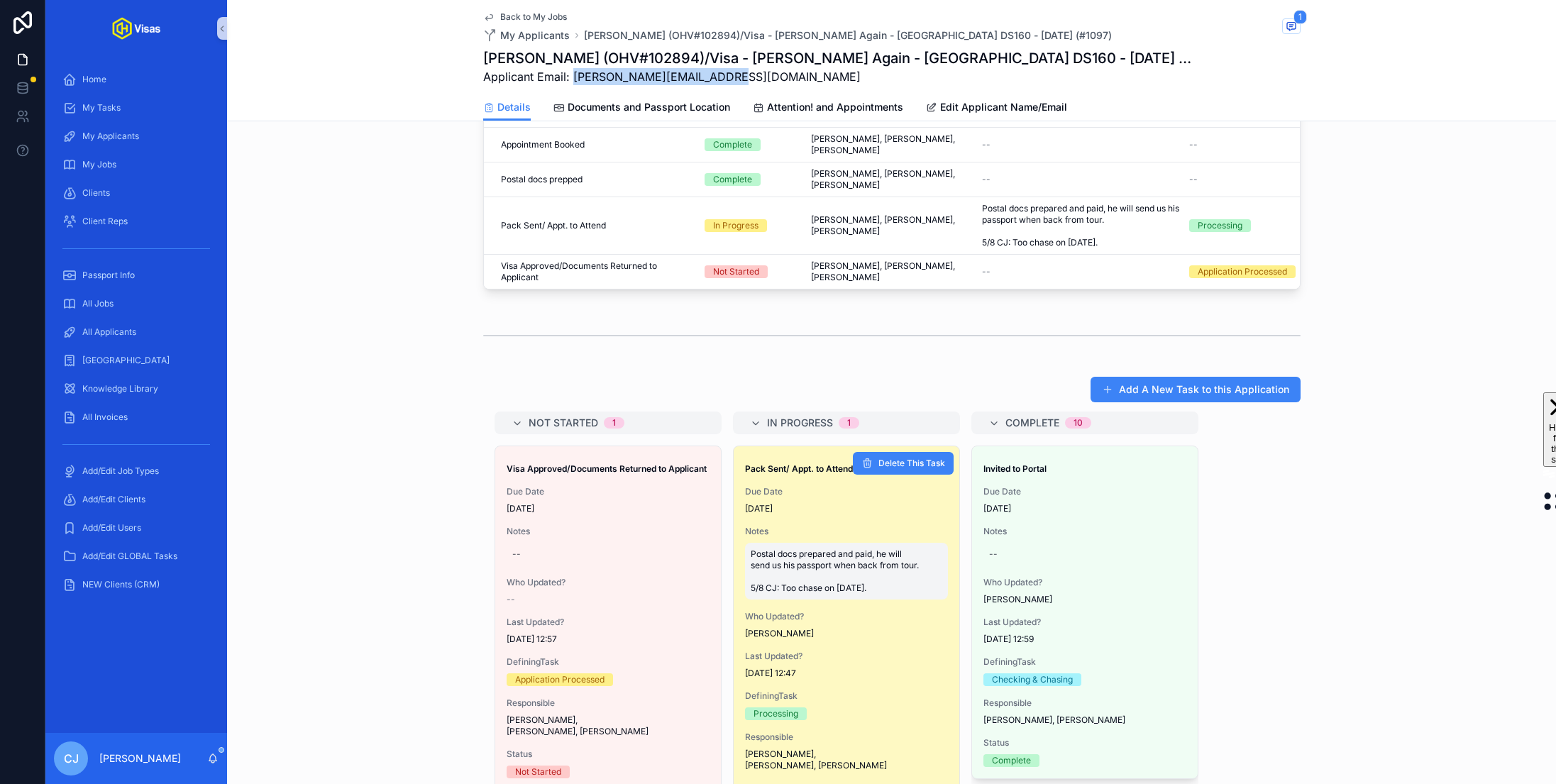
click at [884, 549] on span "Postal docs prepared and paid, he will send us his passport when back from tour…" at bounding box center [846, 571] width 192 height 46
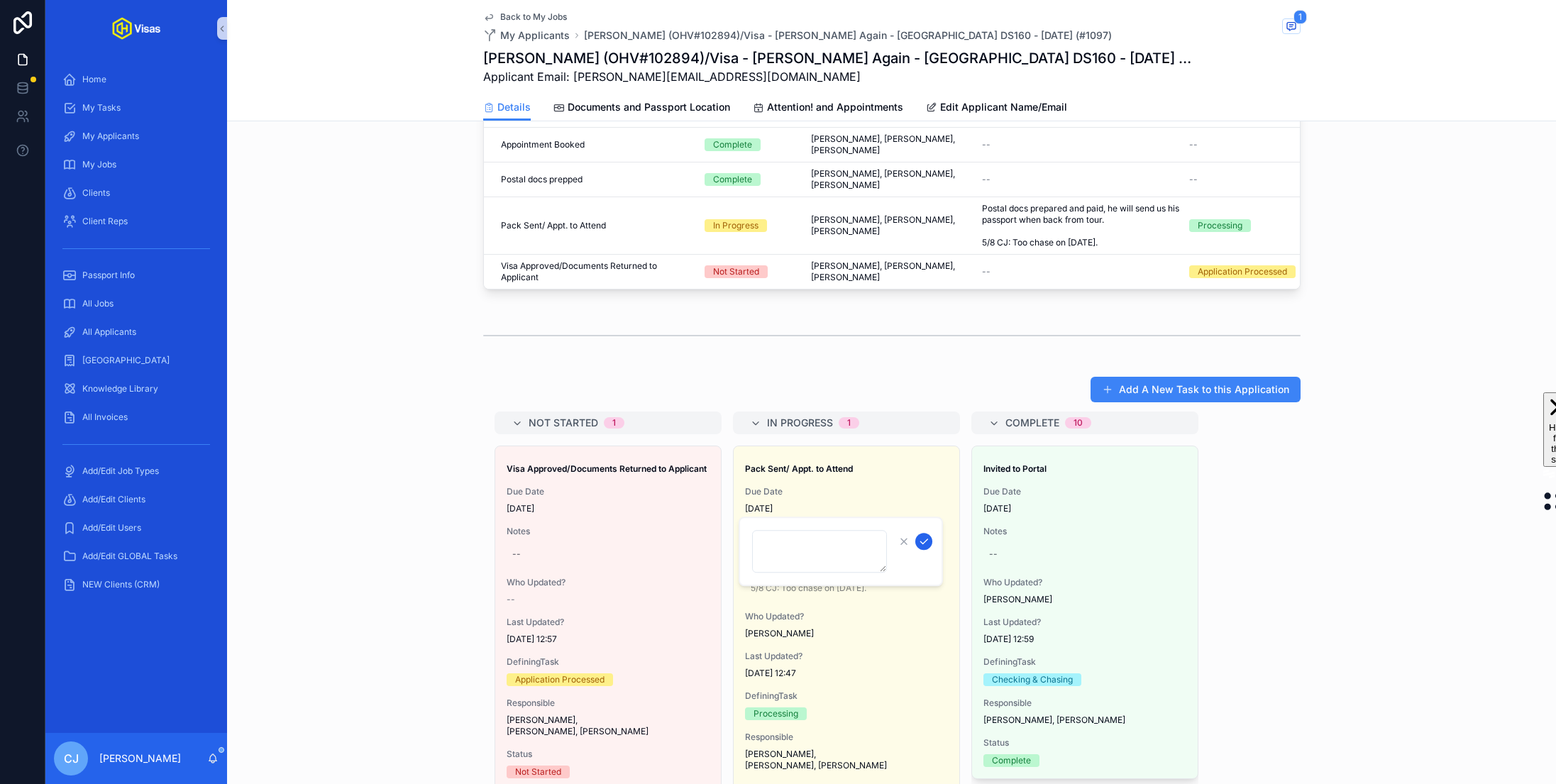
type textarea "**********"
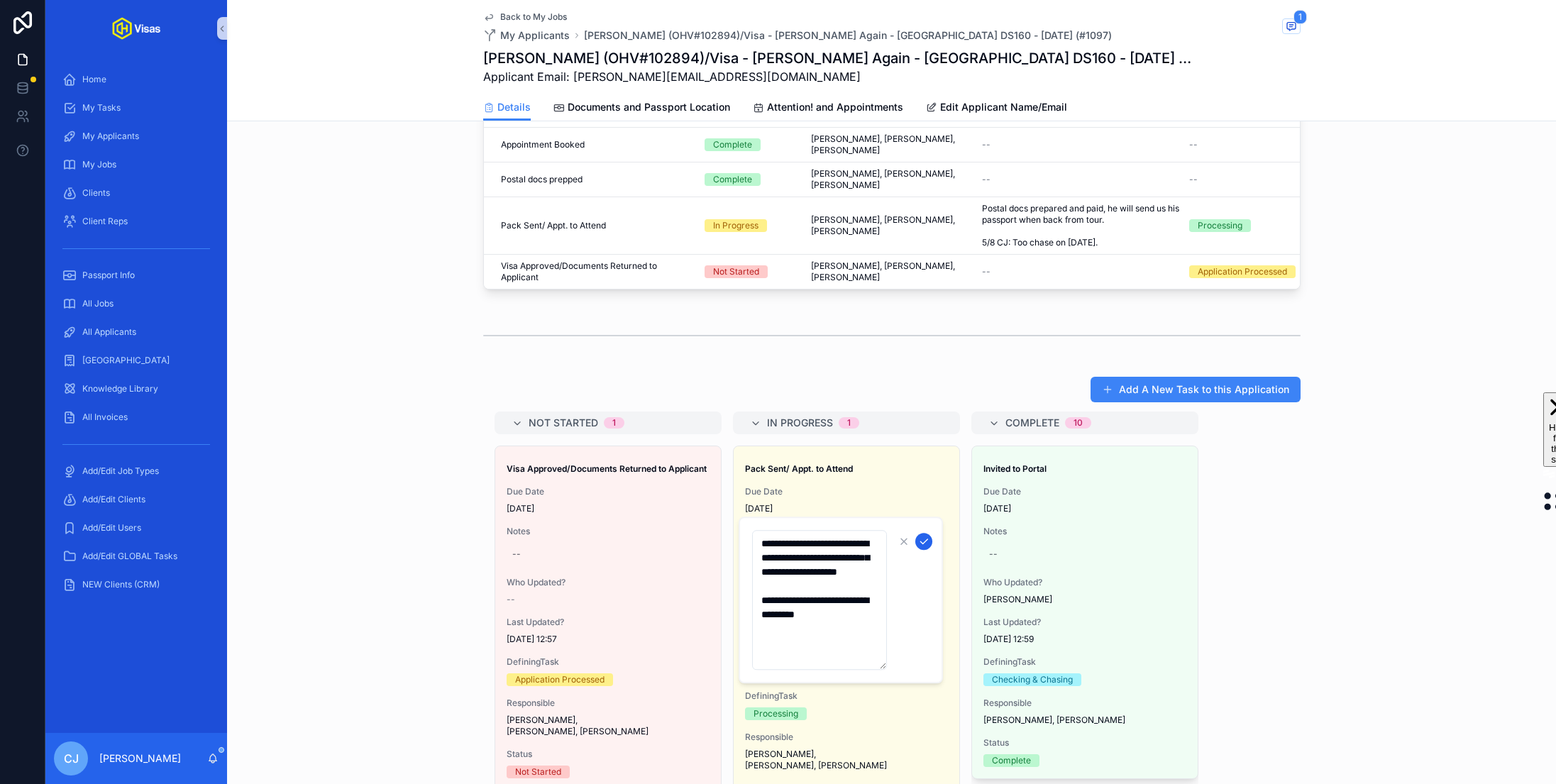
click at [925, 541] on icon "scrollable content" at bounding box center [924, 541] width 11 height 11
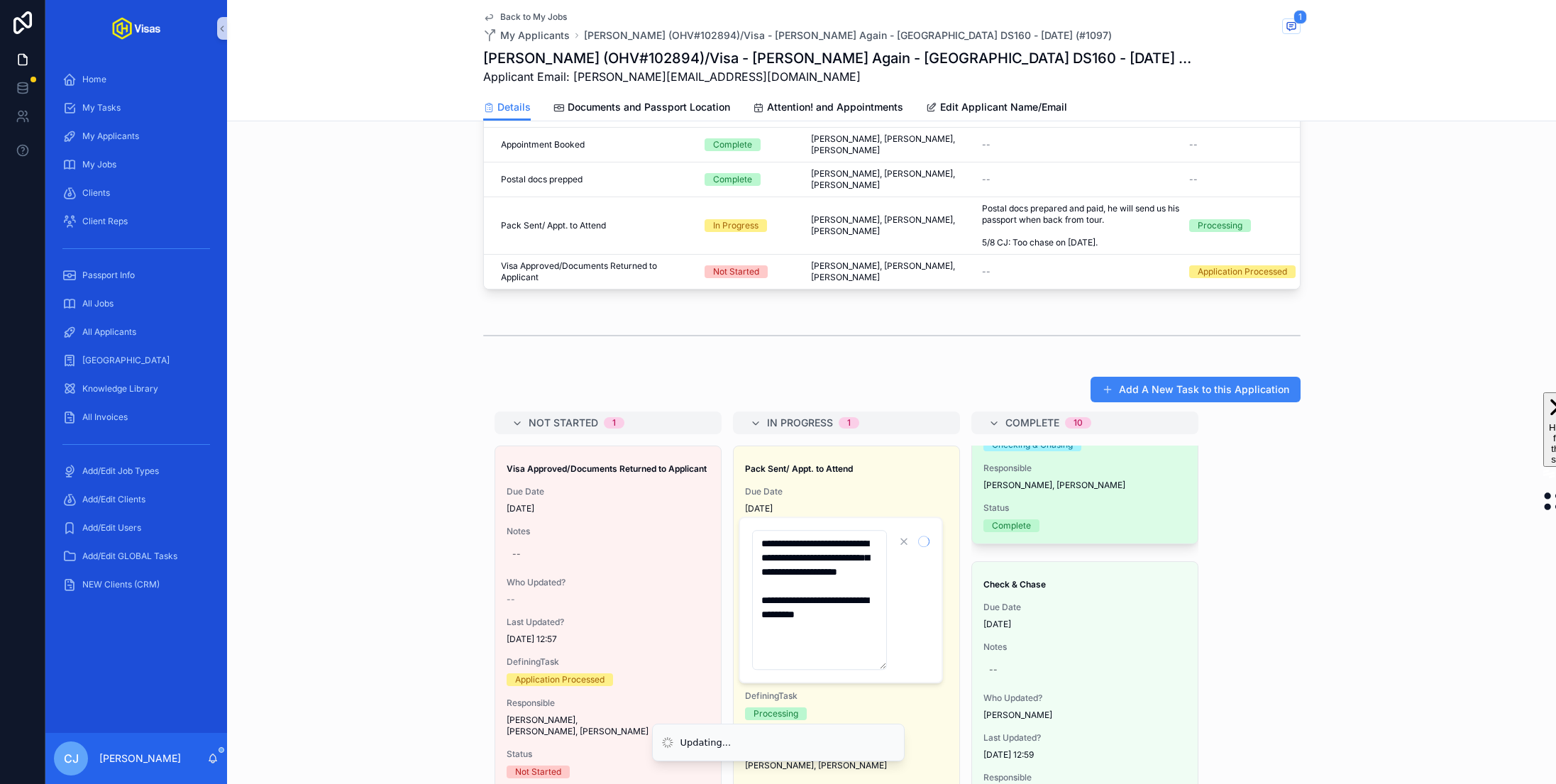
scroll to position [245, 0]
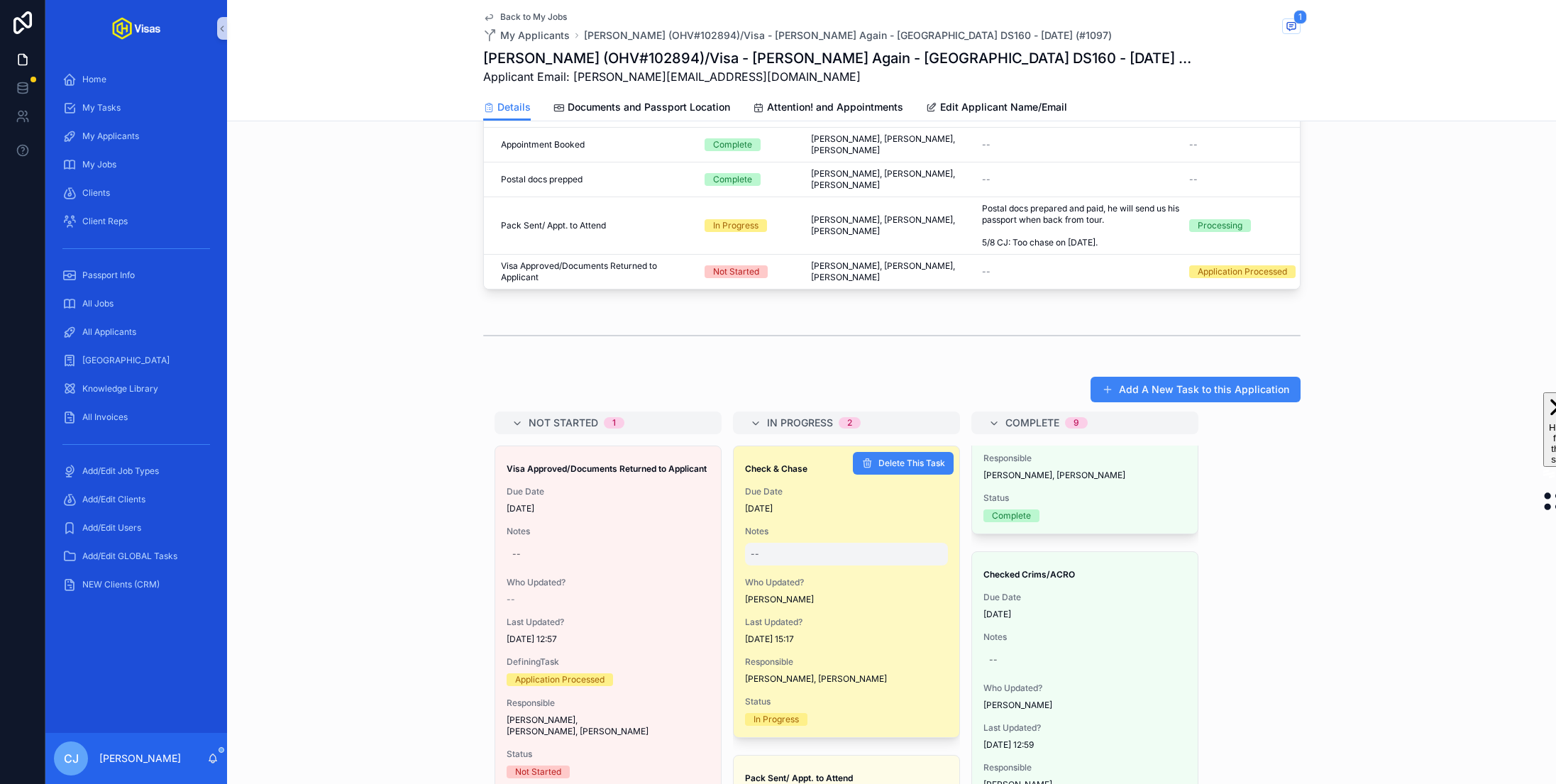
click at [786, 543] on div "--" at bounding box center [846, 554] width 203 height 23
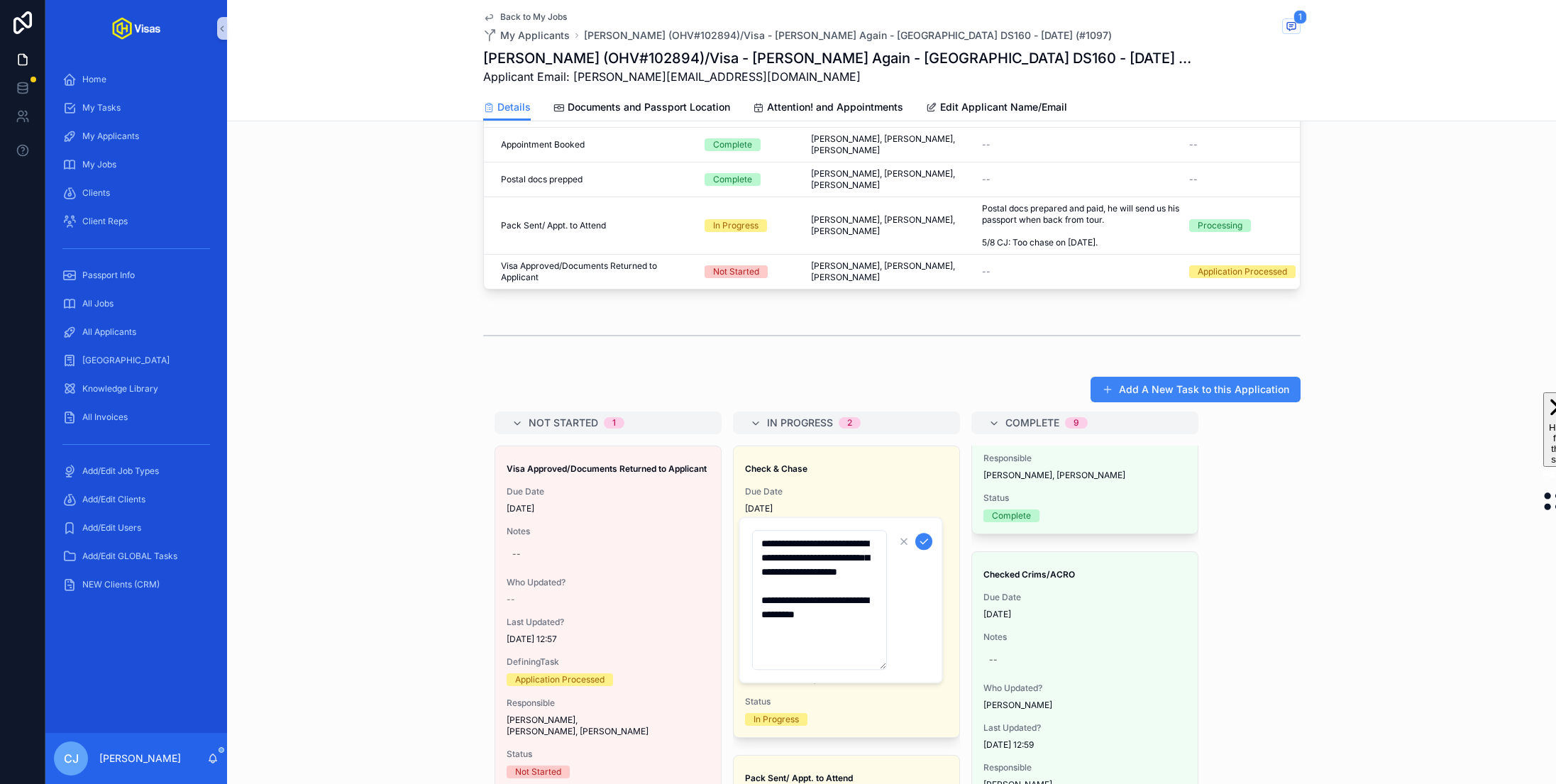
click at [759, 547] on textarea "**********" at bounding box center [820, 600] width 135 height 140
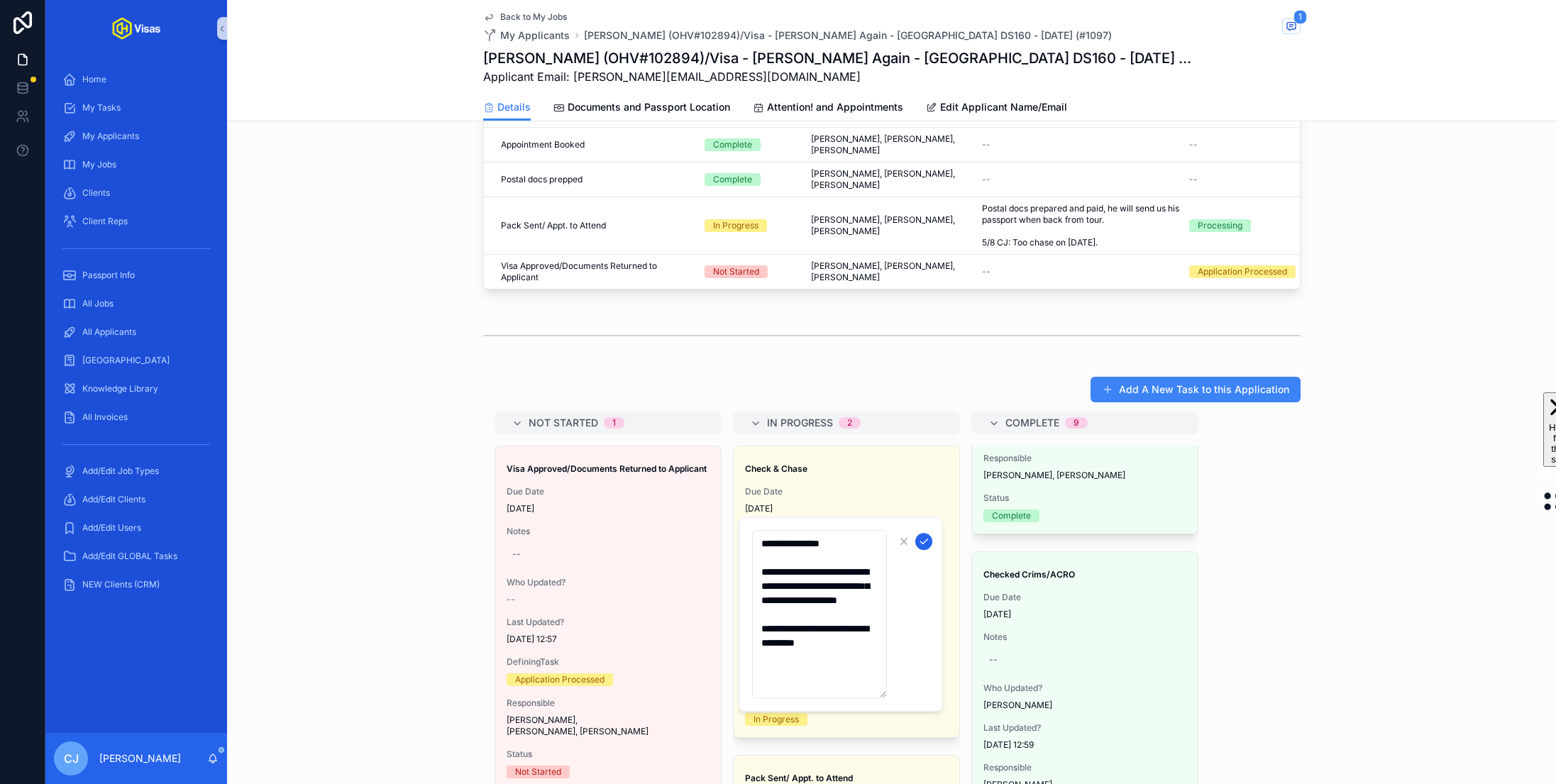
type textarea "**********"
click at [924, 546] on icon "scrollable content" at bounding box center [924, 541] width 11 height 11
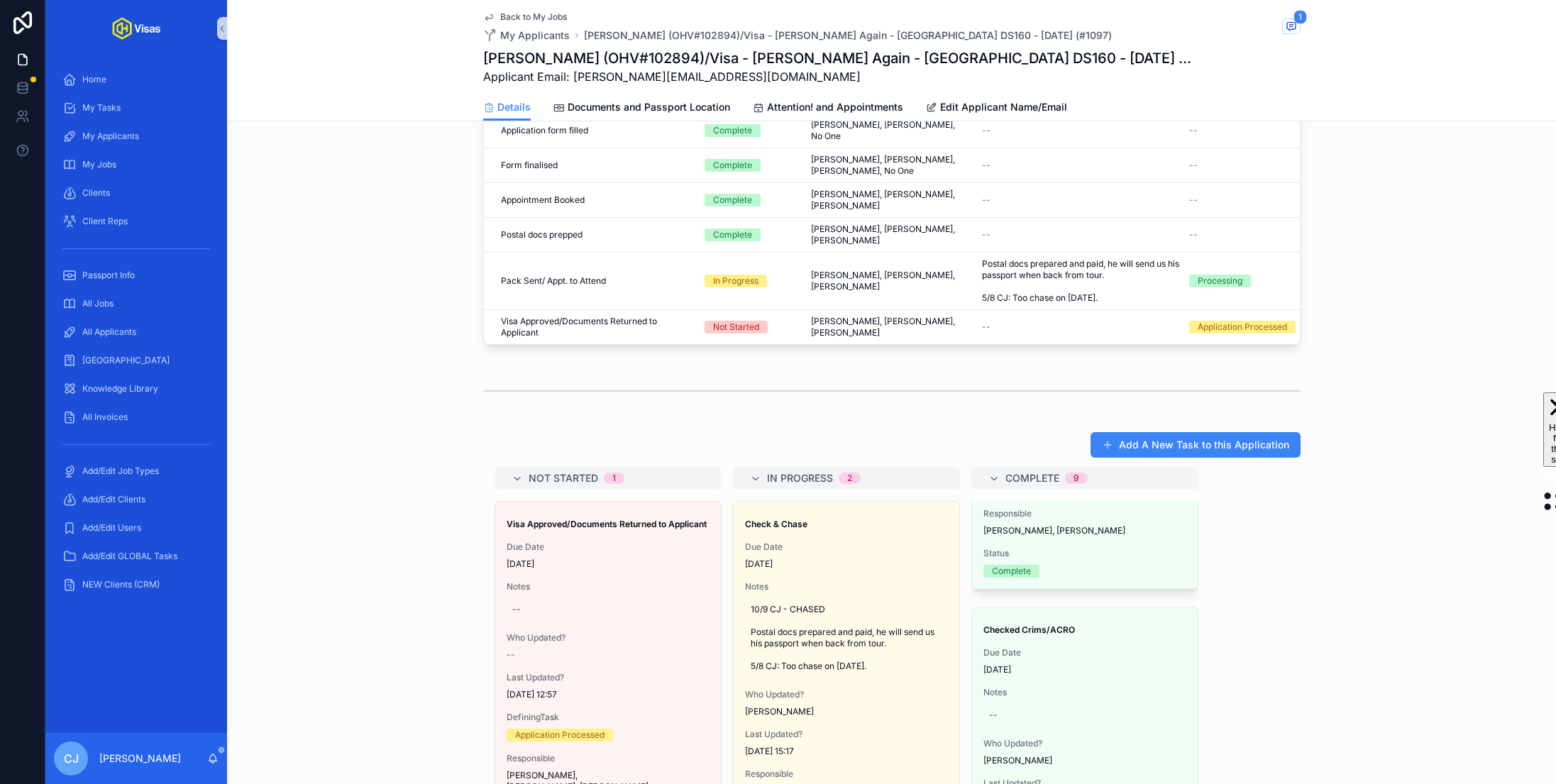
click at [674, 64] on h1 "Scott Philip Dillon (OHV#102894)/Visa - Fred Again - USA DS160 - Mar/25 (#1097)" at bounding box center [838, 58] width 711 height 20
copy h1 "102894"
click at [132, 337] on div "All Applicants" at bounding box center [136, 331] width 148 height 23
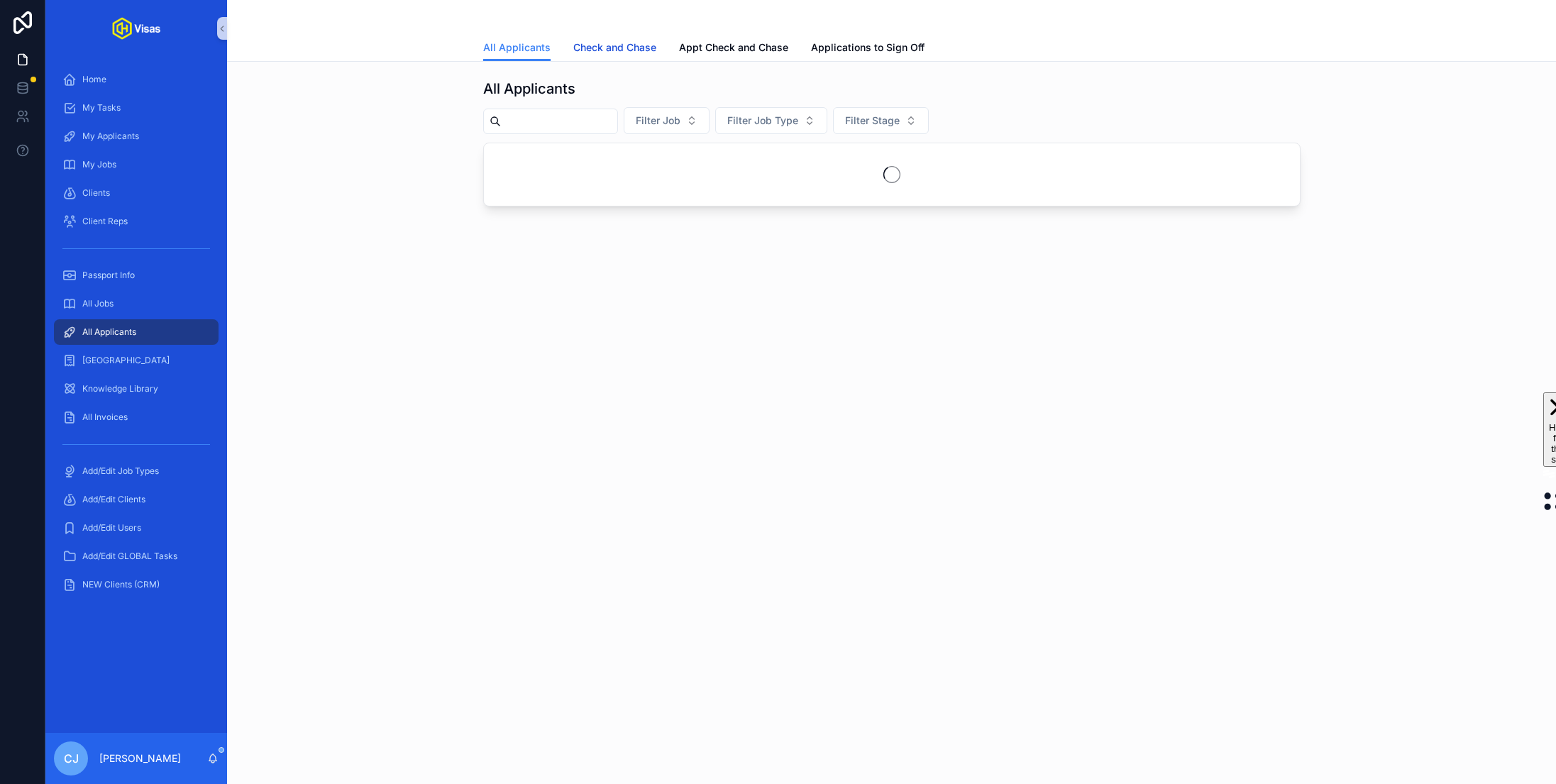
click at [592, 57] on link "Check and Chase" at bounding box center [615, 48] width 83 height 28
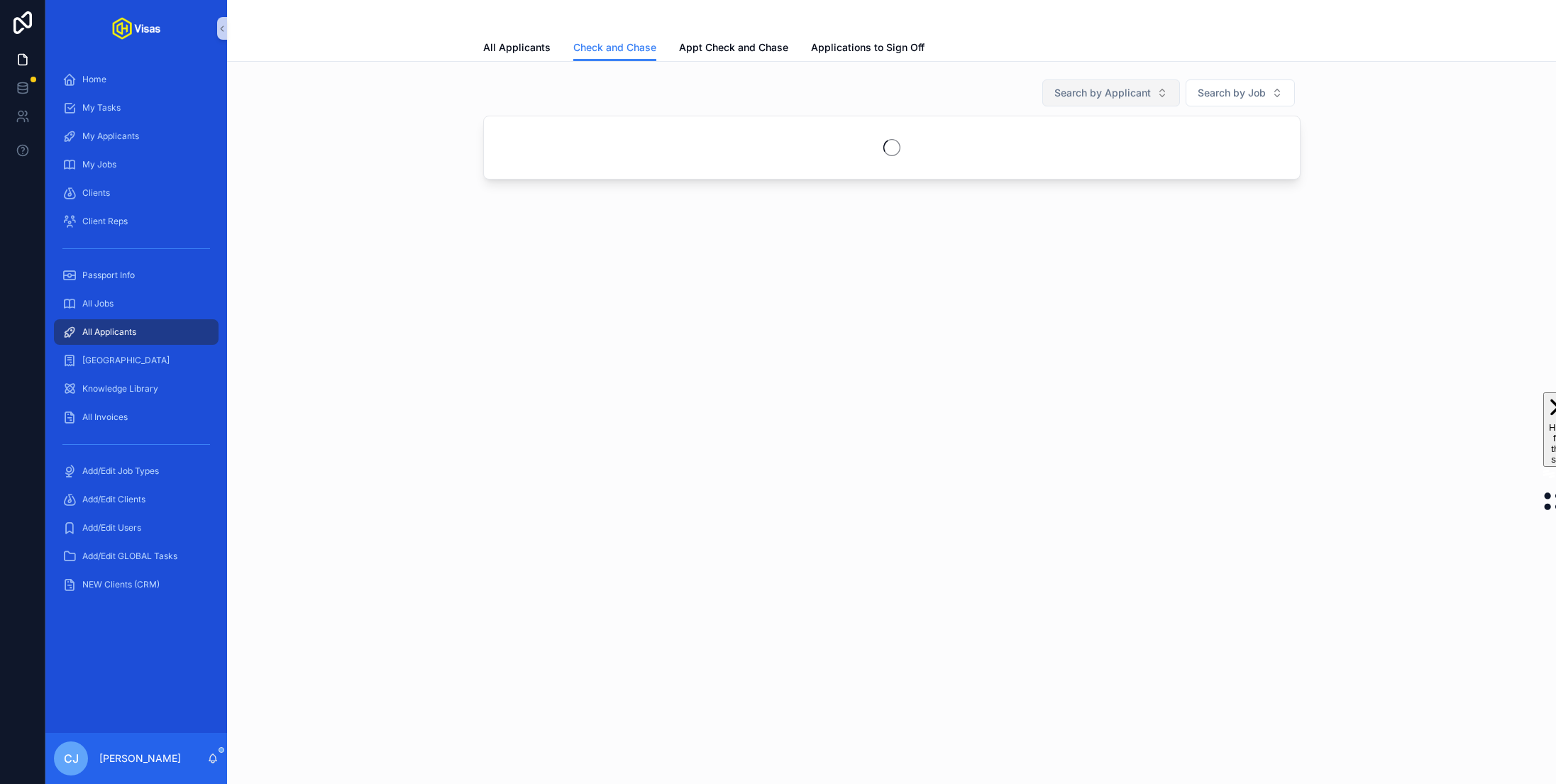
click at [1104, 96] on span "Search by Applicant" at bounding box center [1103, 93] width 97 height 15
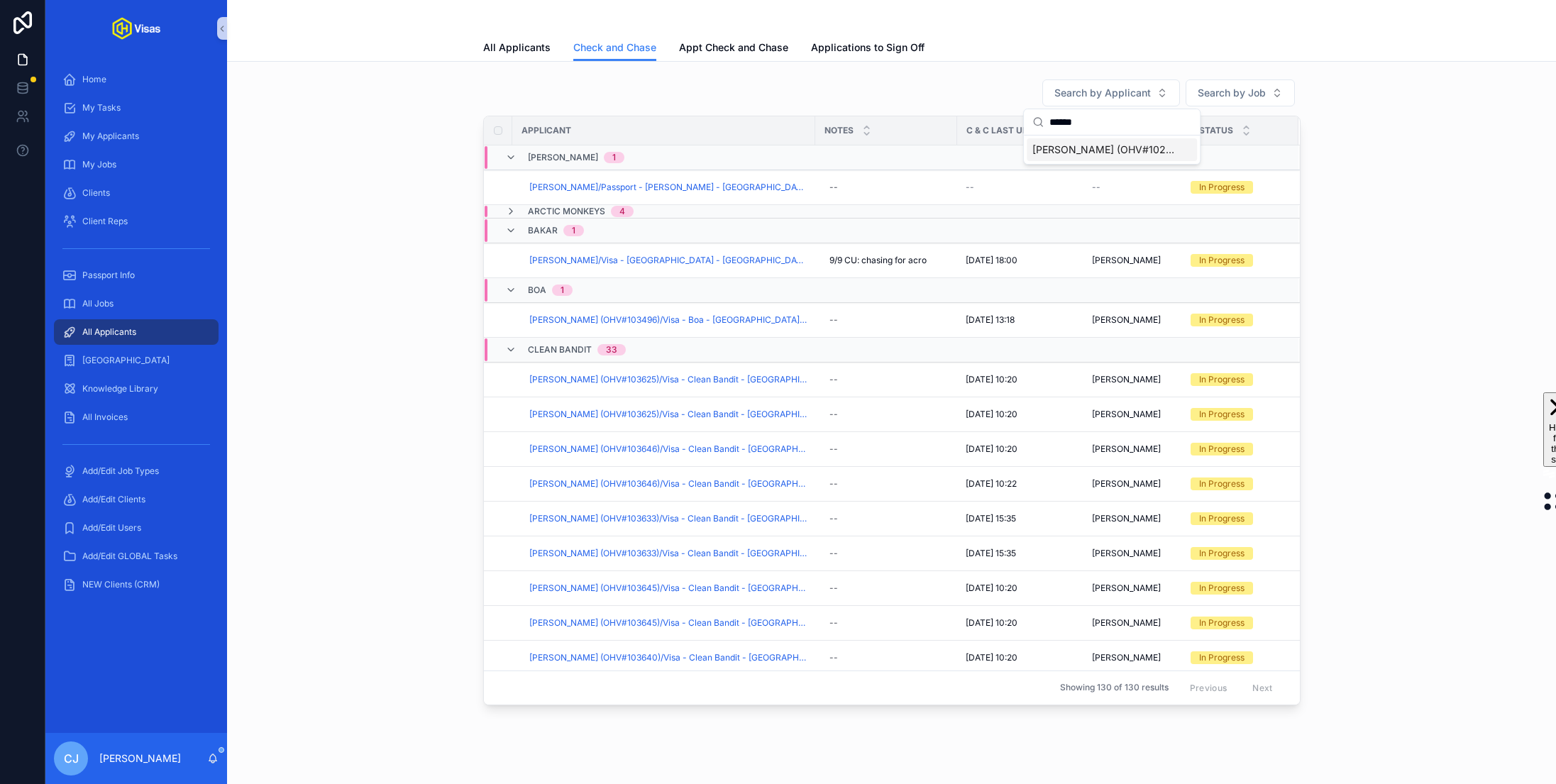
type input "******"
click at [1099, 149] on span "Scott Philip Dillon (OHV#102894)/Visa - Fred Again - USA DS160 - Mar/25 (#1097)" at bounding box center [1103, 150] width 142 height 15
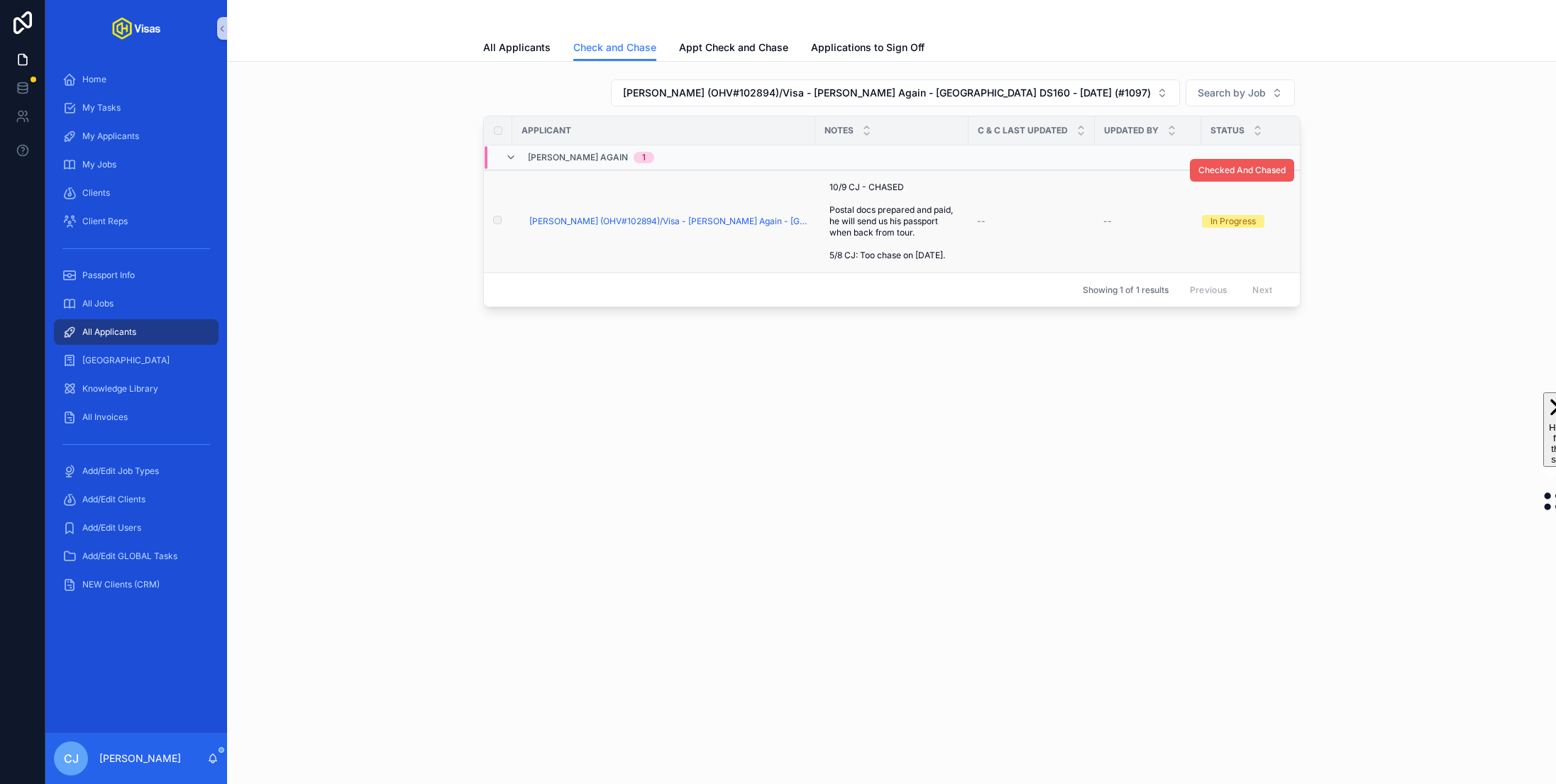
click at [1223, 174] on button "Checked And Chased" at bounding box center [1242, 170] width 104 height 23
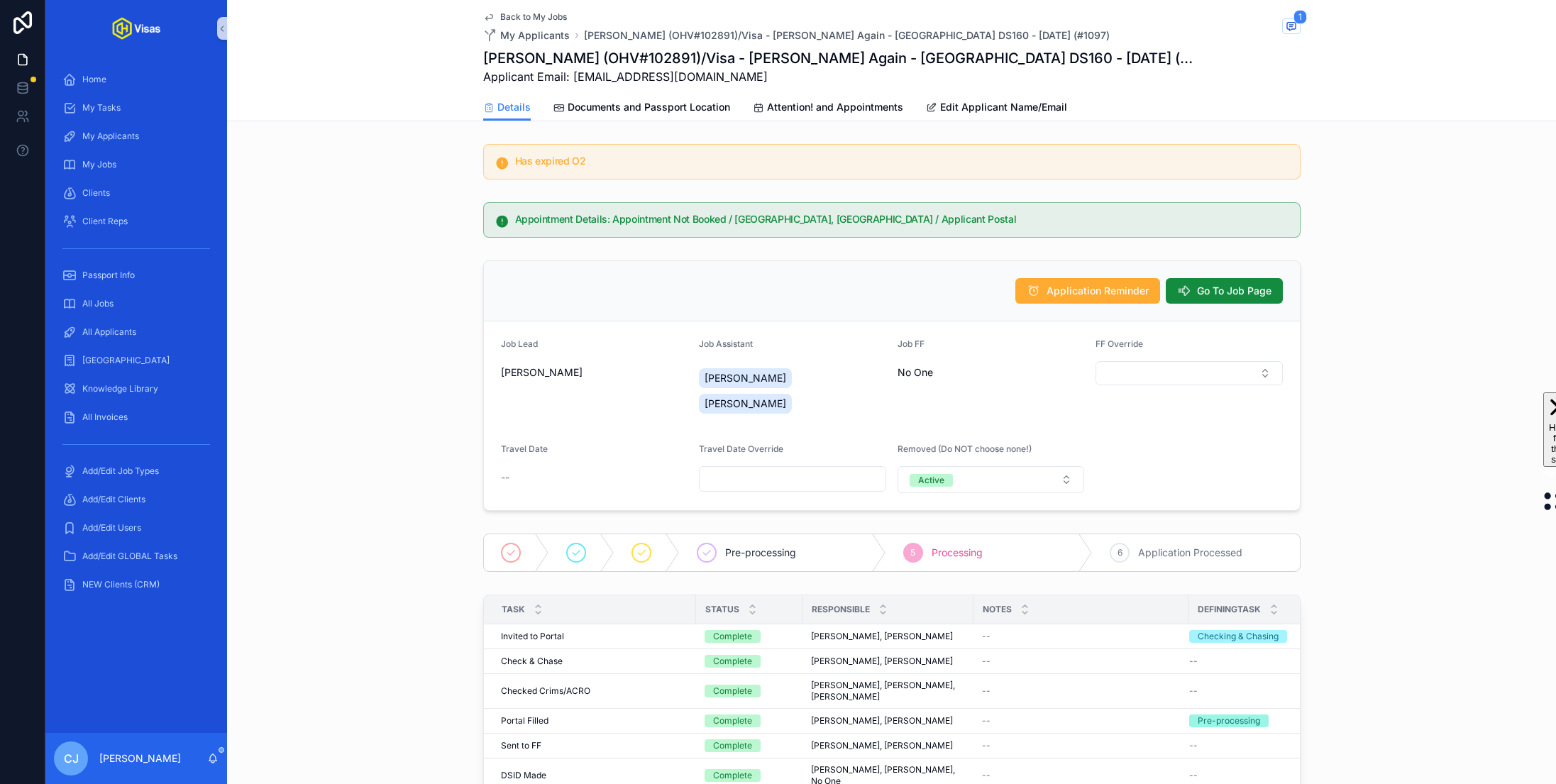
click at [713, 83] on span "Applicant Email: [EMAIL_ADDRESS][DOMAIN_NAME]" at bounding box center [838, 77] width 711 height 17
drag, startPoint x: 696, startPoint y: 81, endPoint x: 573, endPoint y: 84, distance: 123.0
click at [573, 84] on span "Applicant Email: [EMAIL_ADDRESS][DOMAIN_NAME]" at bounding box center [838, 77] width 711 height 17
copy span "[EMAIL_ADDRESS][DOMAIN_NAME]"
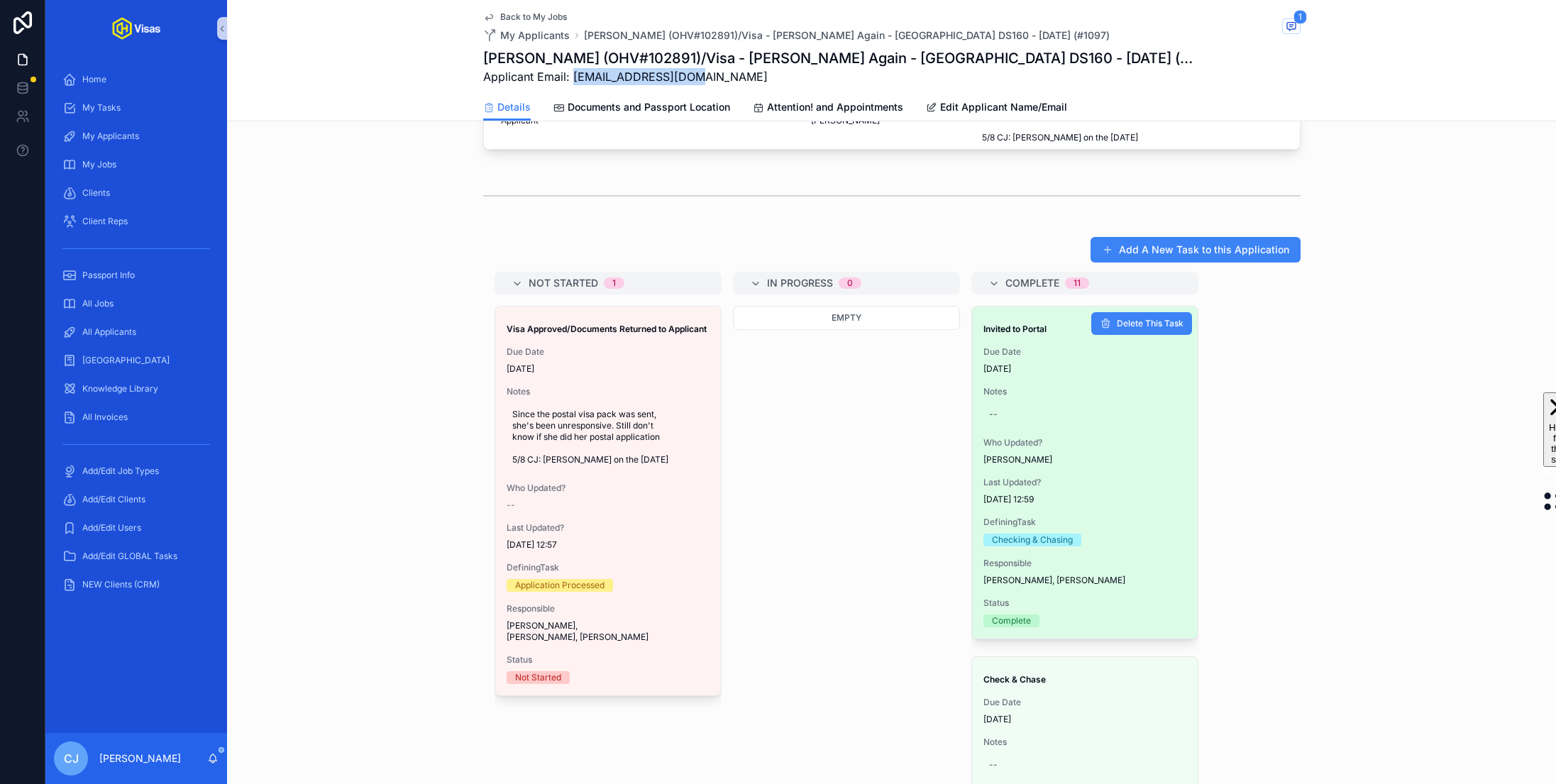
scroll to position [907, 0]
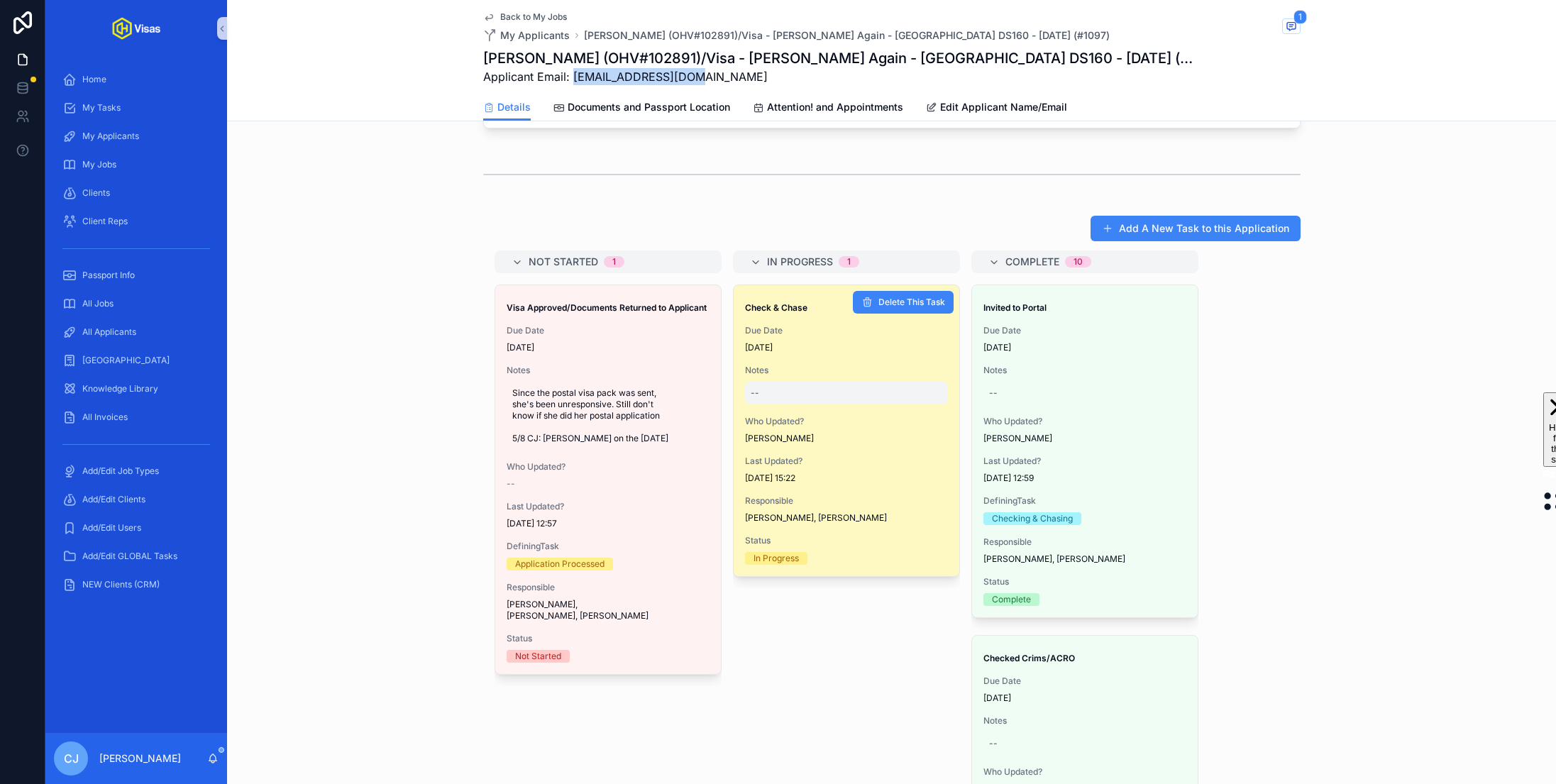
click at [770, 382] on div "--" at bounding box center [846, 392] width 203 height 23
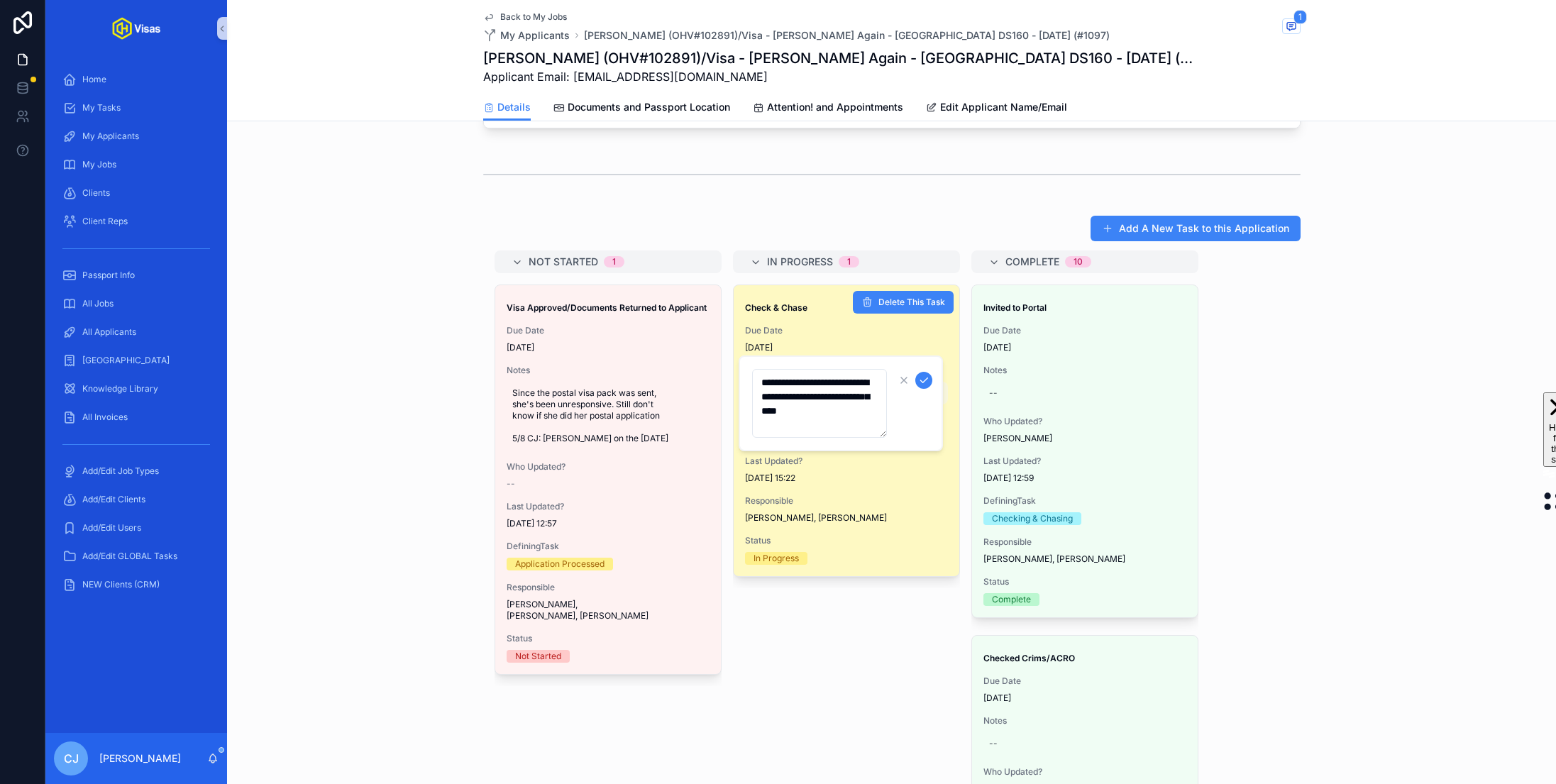
type textarea "**********"
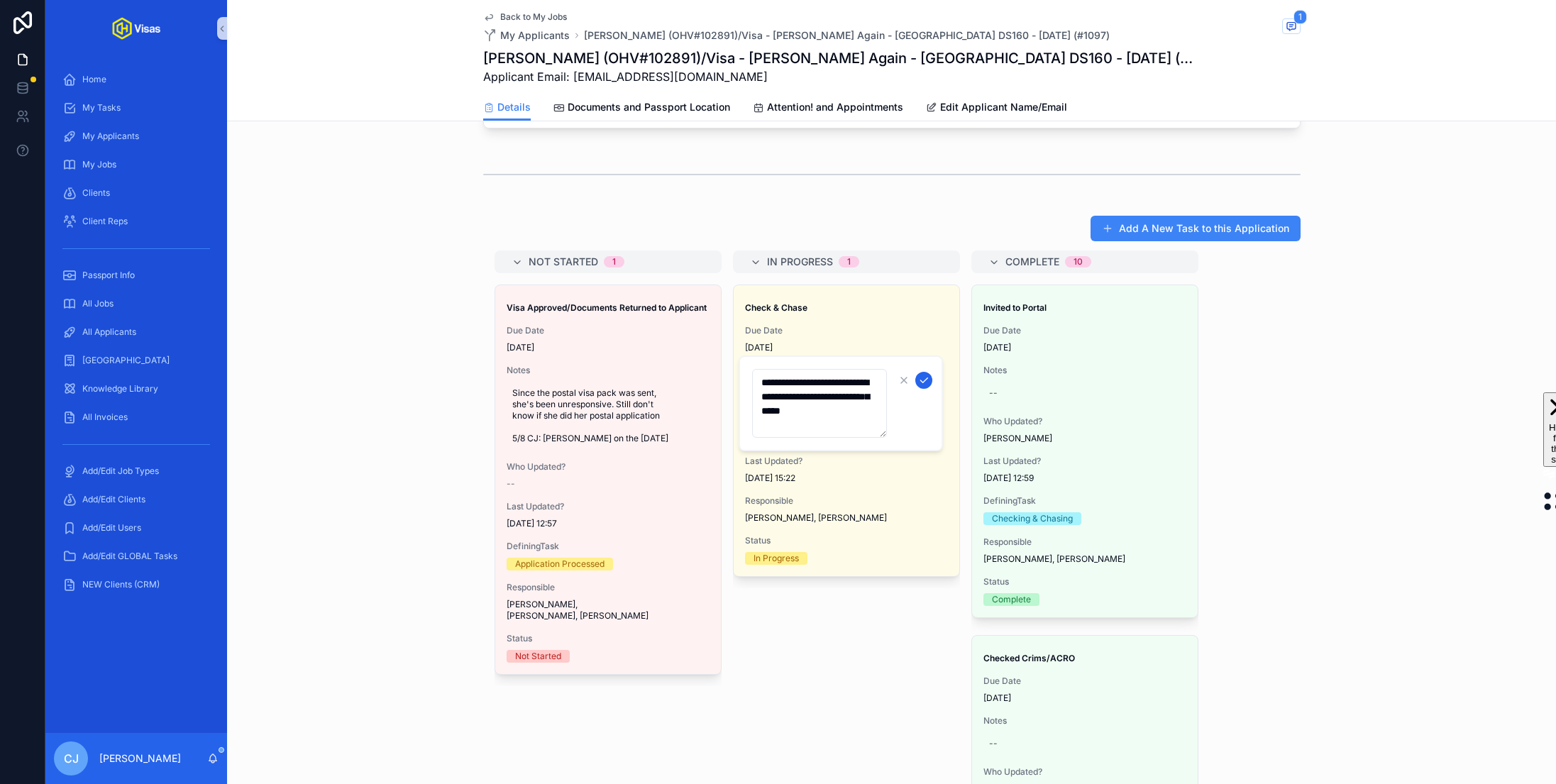
click at [926, 379] on icon "scrollable content" at bounding box center [924, 380] width 7 height 5
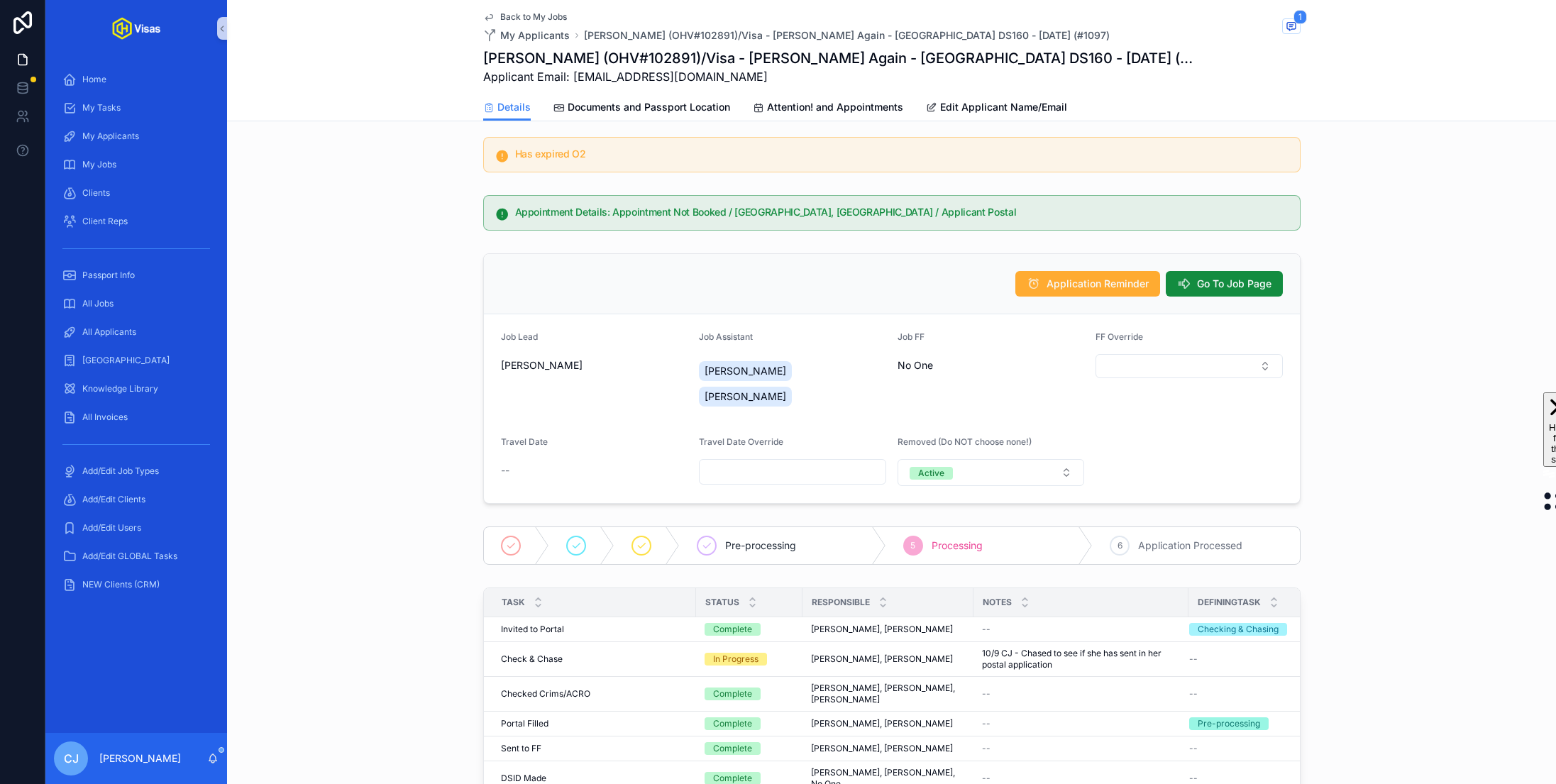
scroll to position [9, 0]
click at [679, 53] on h1 "[PERSON_NAME] (OHV#102891)/Visa - [PERSON_NAME] Again - [GEOGRAPHIC_DATA] DS160…" at bounding box center [838, 58] width 711 height 20
copy h1 "102891"
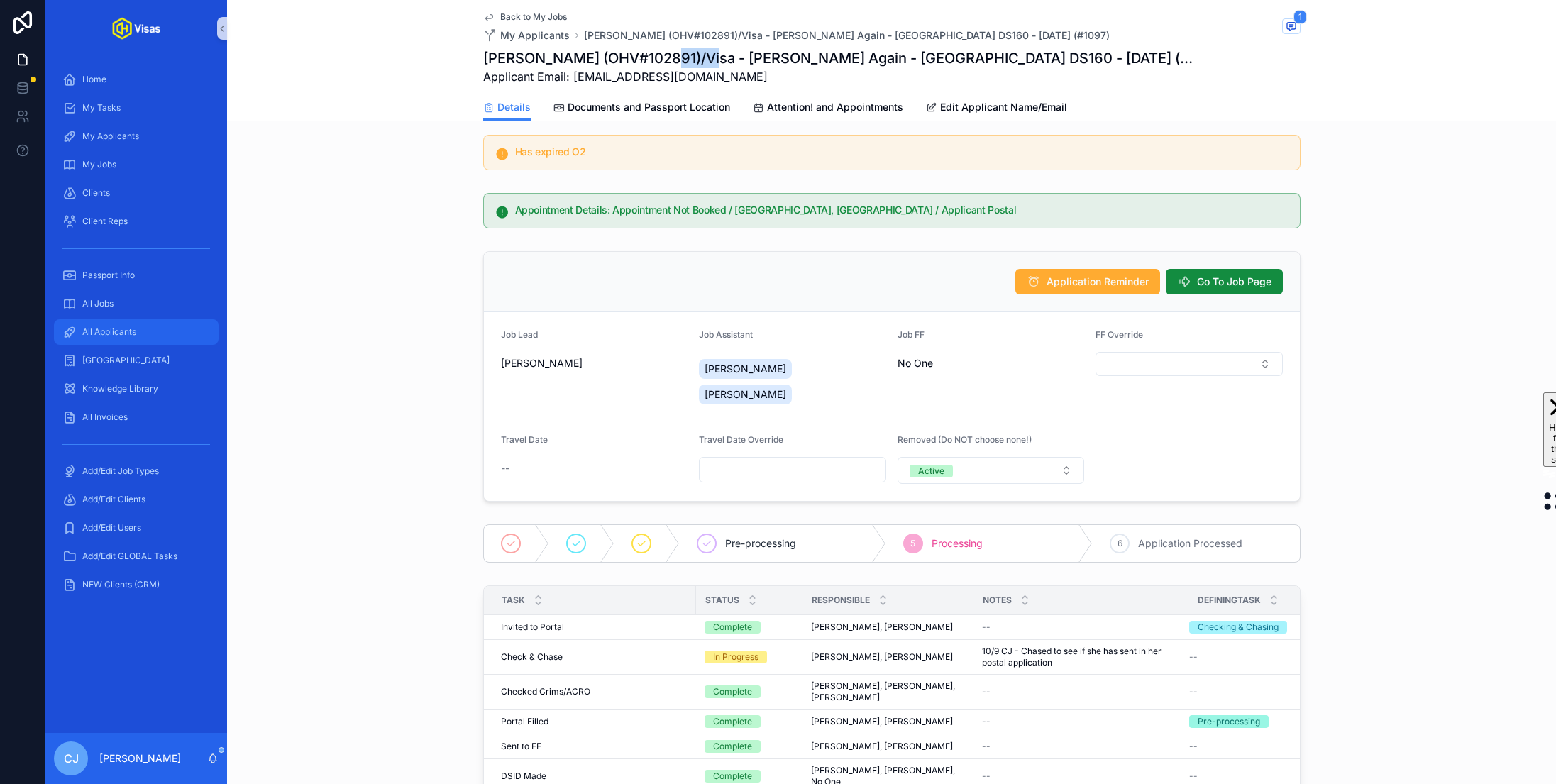
click at [112, 336] on span "All Applicants" at bounding box center [109, 332] width 54 height 11
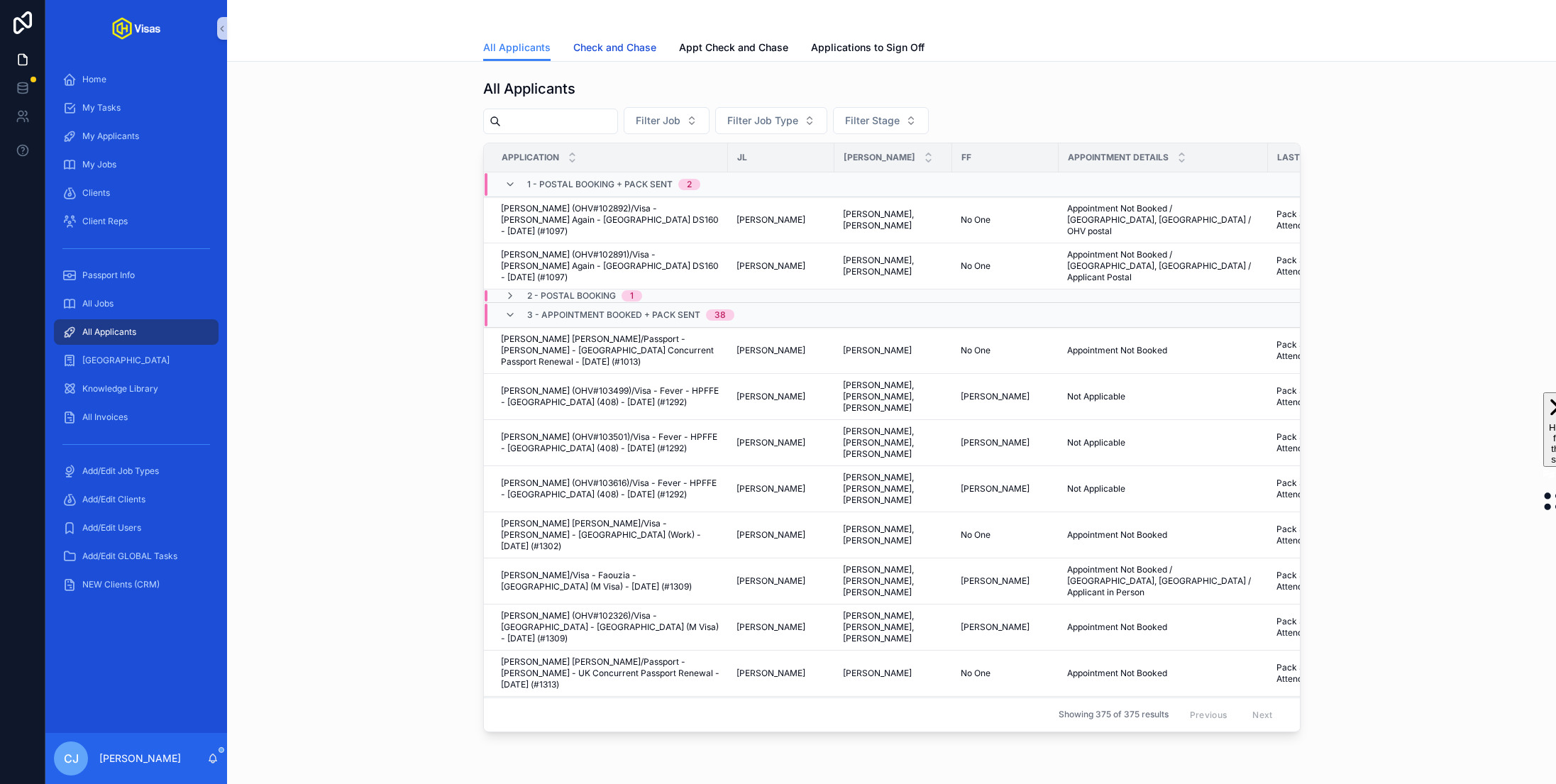
click at [626, 48] on span "Check and Chase" at bounding box center [615, 47] width 83 height 15
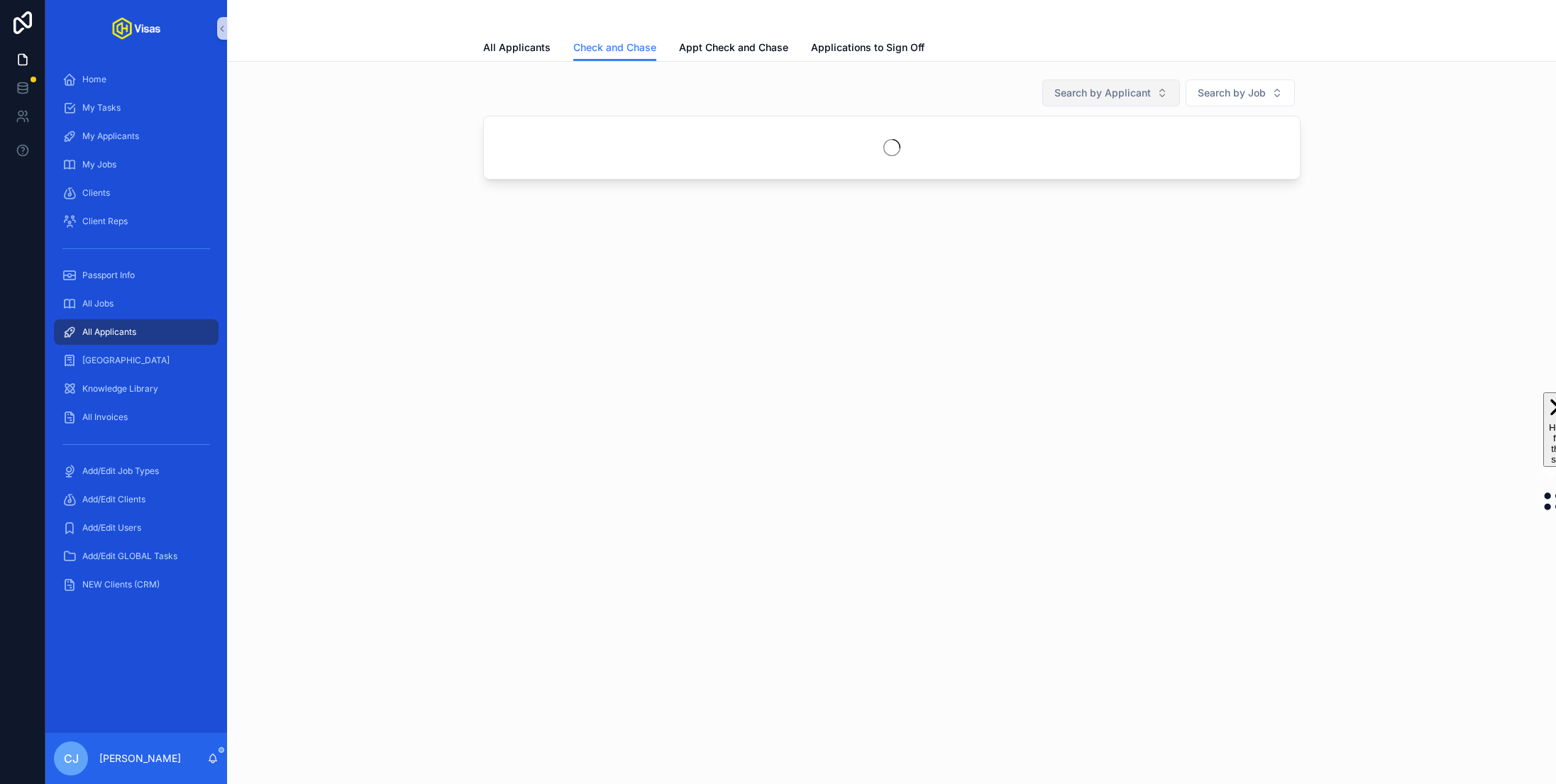
click at [1127, 93] on span "Search by Applicant" at bounding box center [1103, 93] width 97 height 15
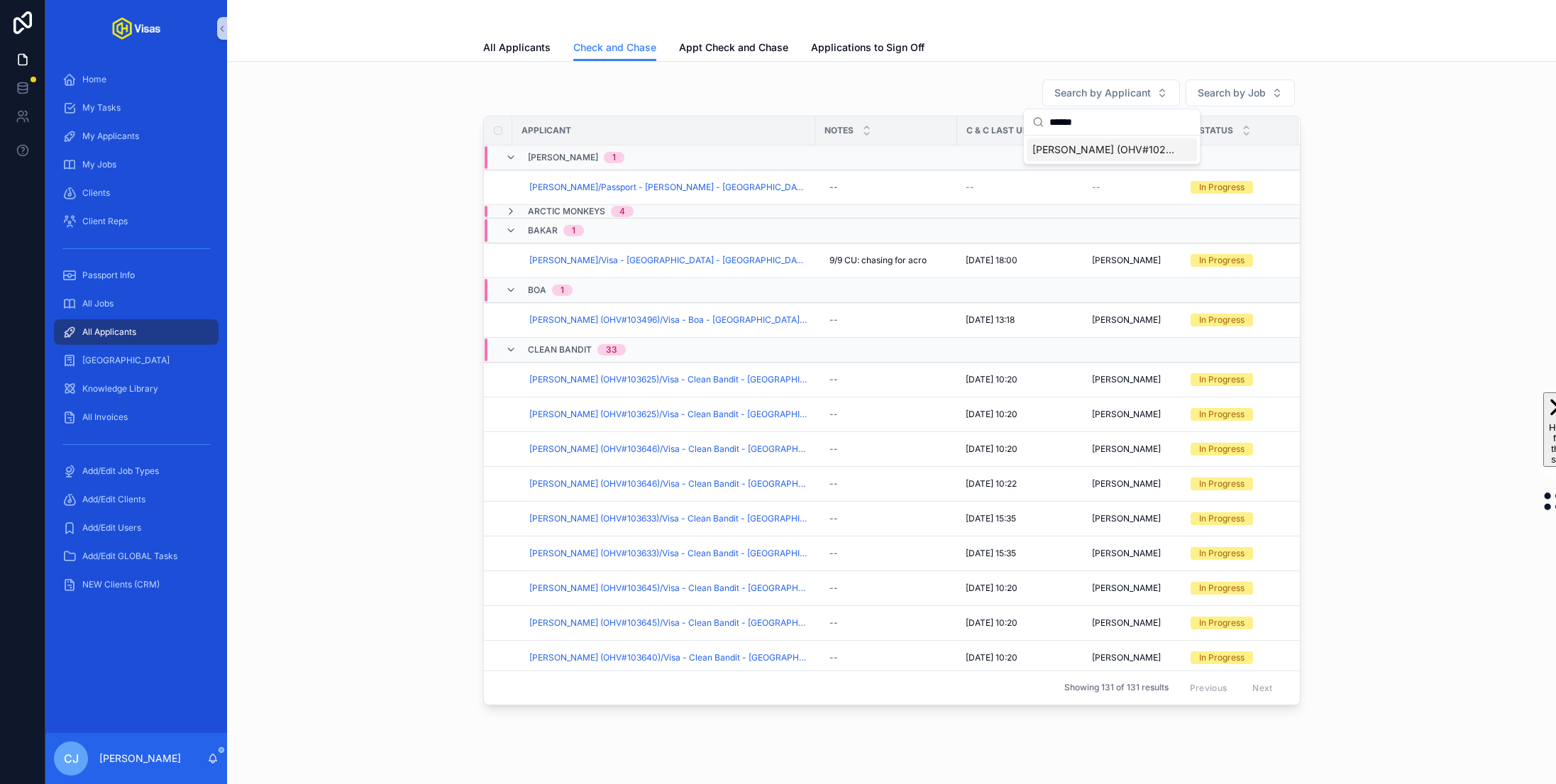
type input "******"
click at [1060, 147] on span "[PERSON_NAME] (OHV#102891)/Visa - [PERSON_NAME] Again - [GEOGRAPHIC_DATA] DS160…" at bounding box center [1103, 150] width 142 height 15
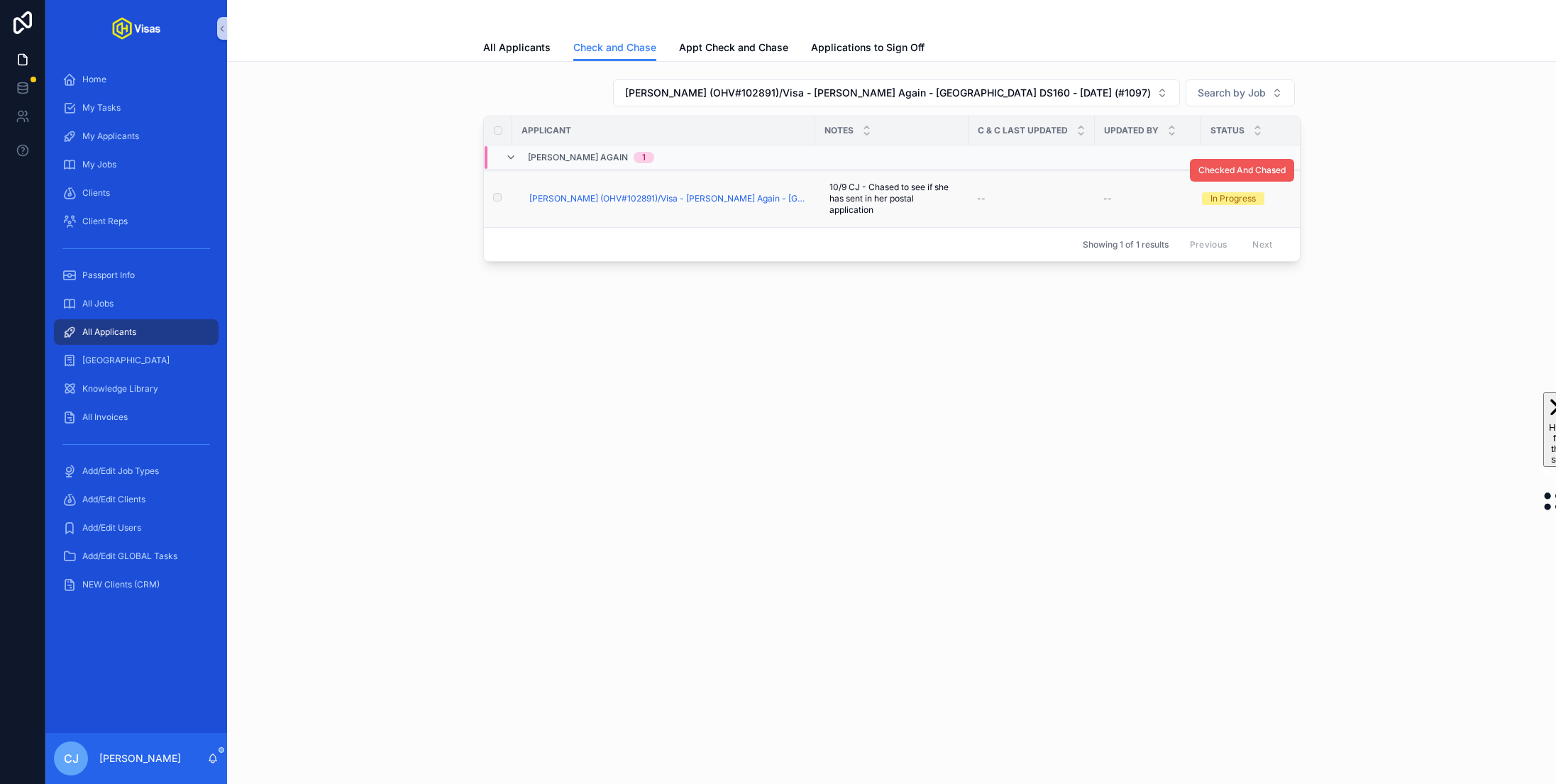
click at [1222, 173] on span "Checked And Chased" at bounding box center [1243, 170] width 88 height 11
click at [878, 186] on span "10/9 CJ - Chased to see if she has sent in her postal application" at bounding box center [892, 198] width 125 height 34
click at [897, 204] on textarea "**********" at bounding box center [899, 235] width 135 height 82
click at [920, 208] on textarea "**********" at bounding box center [899, 235] width 135 height 82
type textarea "**********"
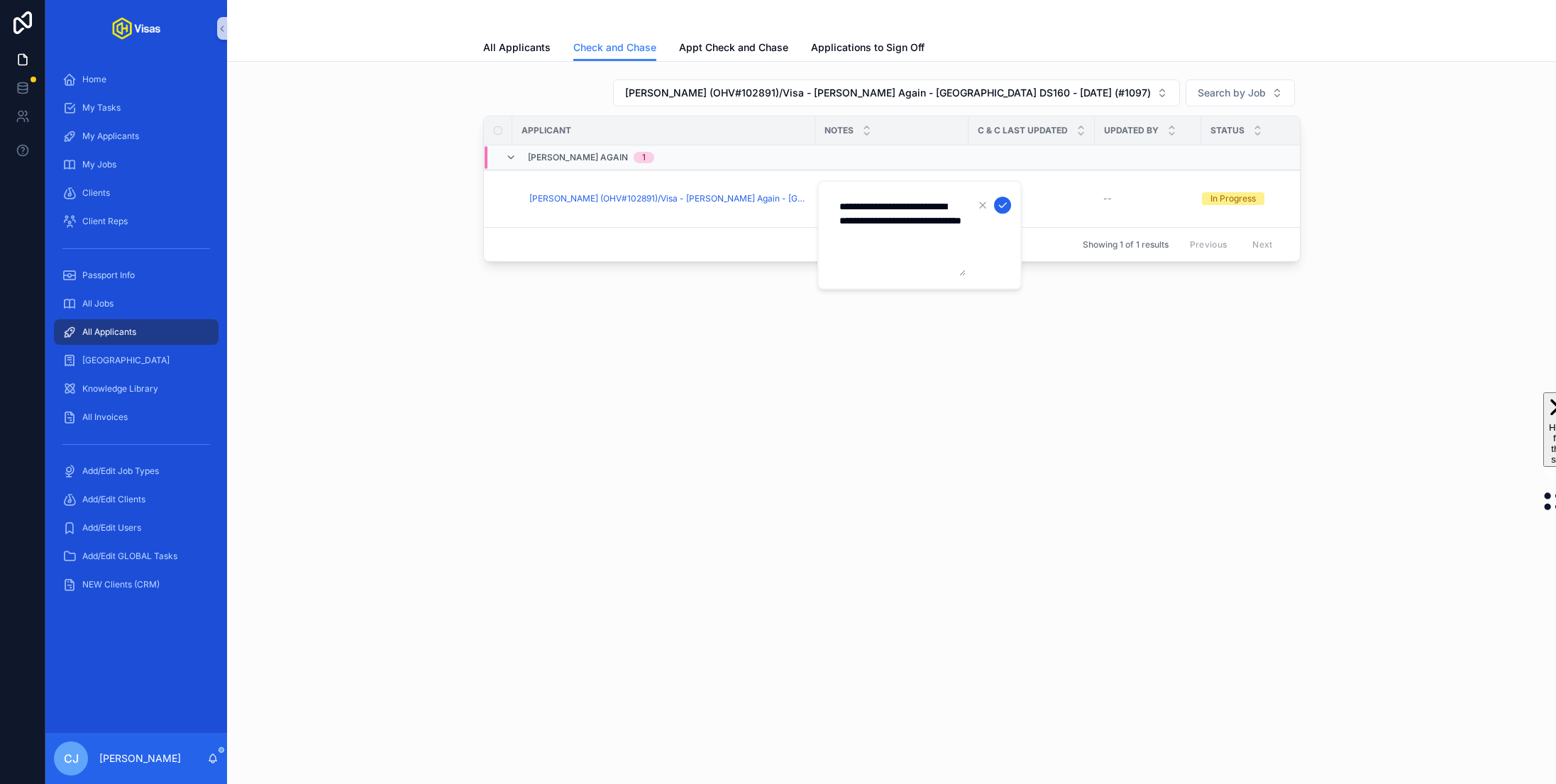
click at [1003, 209] on icon "scrollable content" at bounding box center [1003, 204] width 11 height 11
click at [1241, 164] on span "Checked And Chased" at bounding box center [1243, 170] width 88 height 11
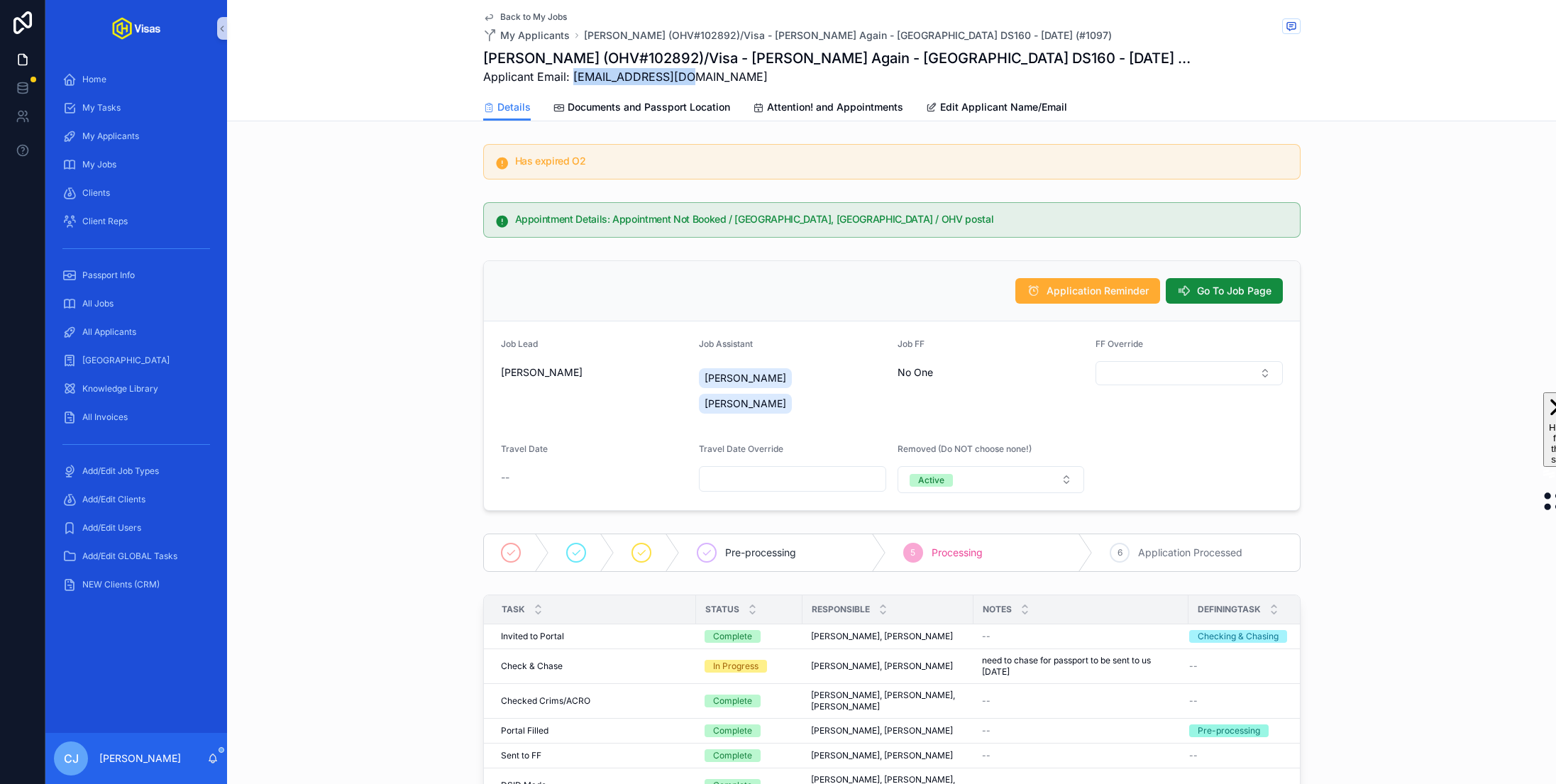
drag, startPoint x: 699, startPoint y: 77, endPoint x: 574, endPoint y: 76, distance: 125.0
click at [574, 76] on span "Applicant Email: shoutlouder@me.com" at bounding box center [838, 77] width 711 height 17
copy span "shoutlouder@me.com"
click at [707, 59] on h1 "Joseph Robert Anchor (OHV#102892)/Visa - Fred Again - USA DS160 - Mar/25 (#1097)" at bounding box center [838, 58] width 711 height 20
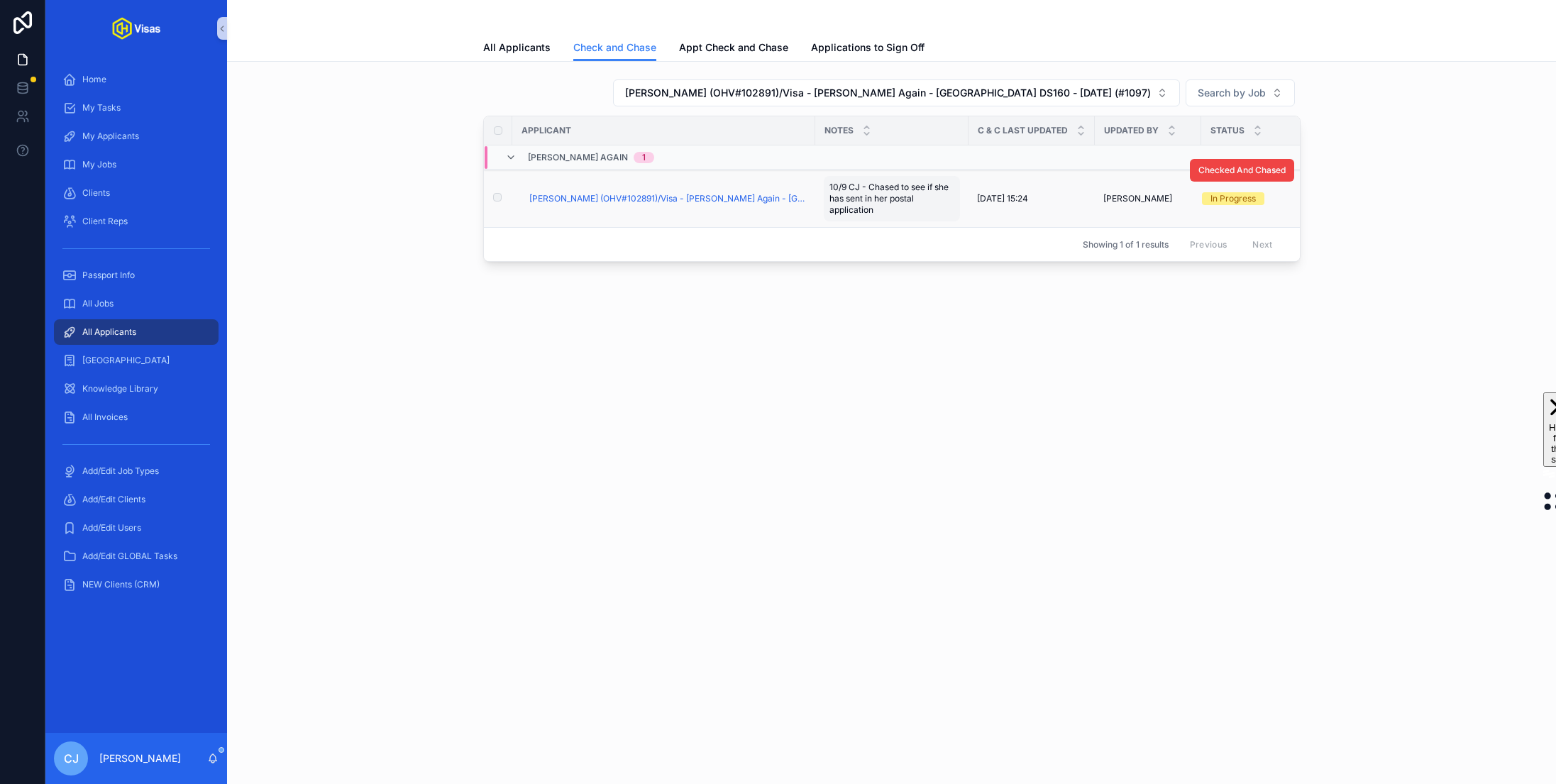
click at [888, 193] on span "10/9 CJ - Chased to see if she has sent in her postal application" at bounding box center [892, 198] width 125 height 34
click at [920, 208] on textarea "**********" at bounding box center [899, 235] width 135 height 82
type textarea "**********"
click at [1004, 206] on icon "scrollable content" at bounding box center [1003, 204] width 11 height 11
click at [1092, 82] on button "[PERSON_NAME] (OHV#102891)/Visa - [PERSON_NAME] Again - [GEOGRAPHIC_DATA] DS160…" at bounding box center [897, 93] width 567 height 27
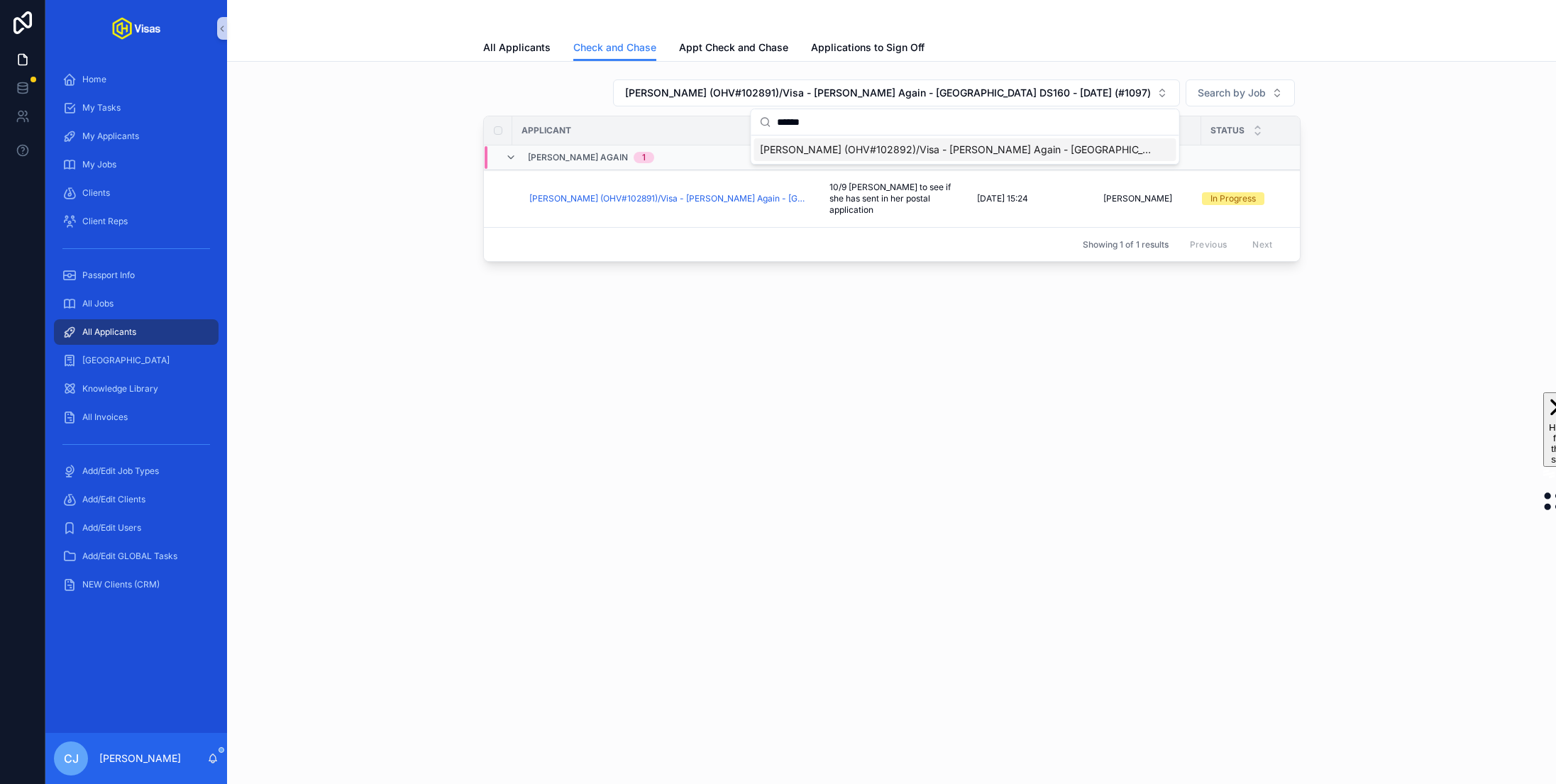
type input "******"
click at [1036, 147] on span "[PERSON_NAME] (OHV#102892)/Visa - [PERSON_NAME] Again - [GEOGRAPHIC_DATA] DS160…" at bounding box center [956, 150] width 394 height 15
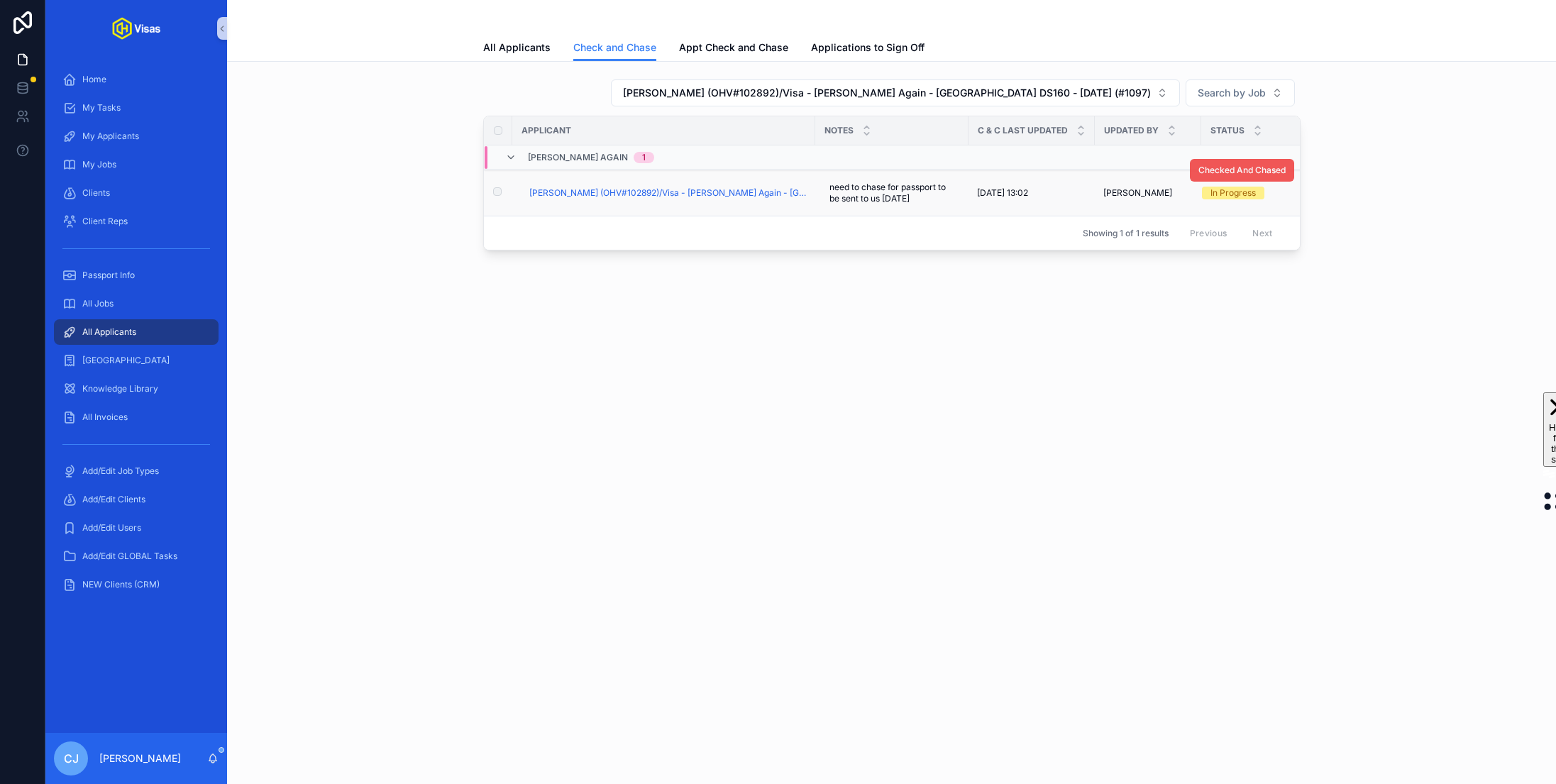
click at [1235, 172] on span "Checked And Chased" at bounding box center [1243, 170] width 88 height 11
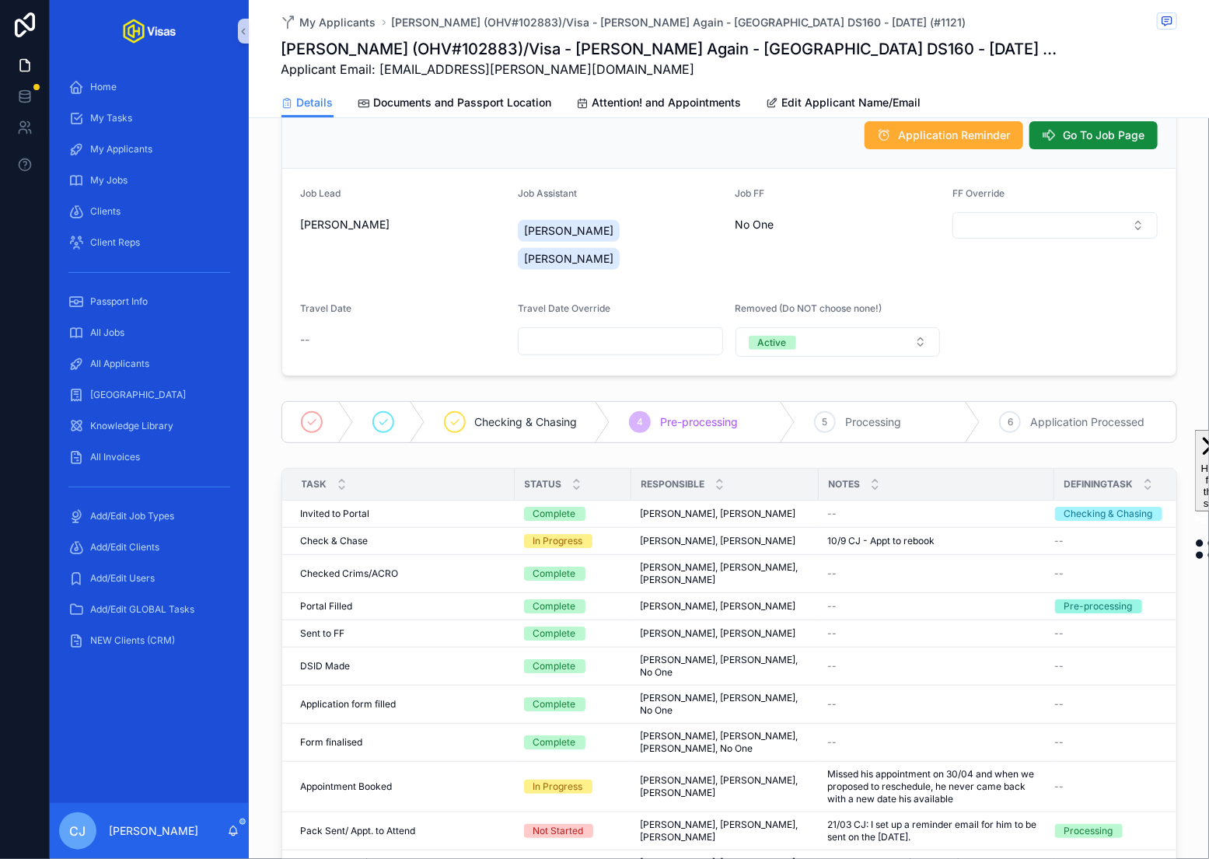
scroll to position [241, 0]
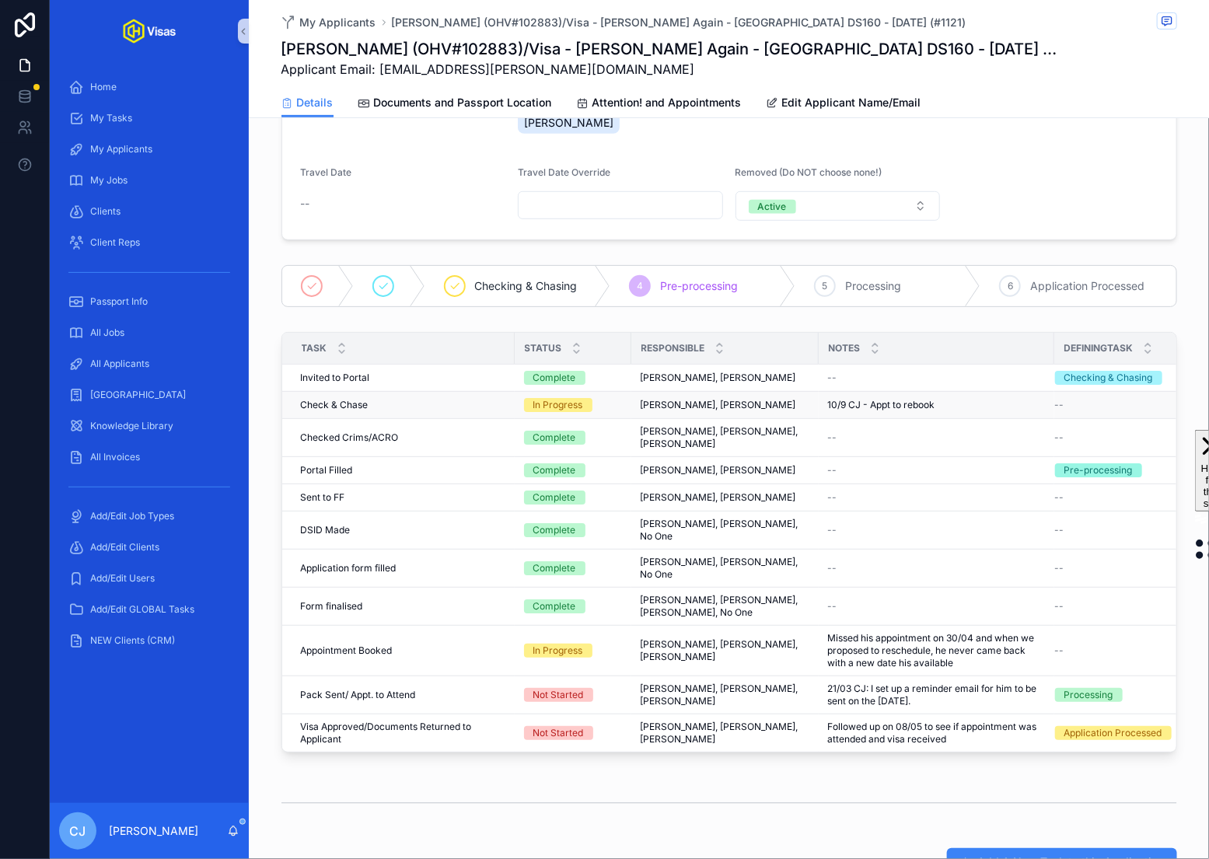
click at [884, 399] on span "10/9 CJ - Appt to rebook" at bounding box center [881, 405] width 107 height 12
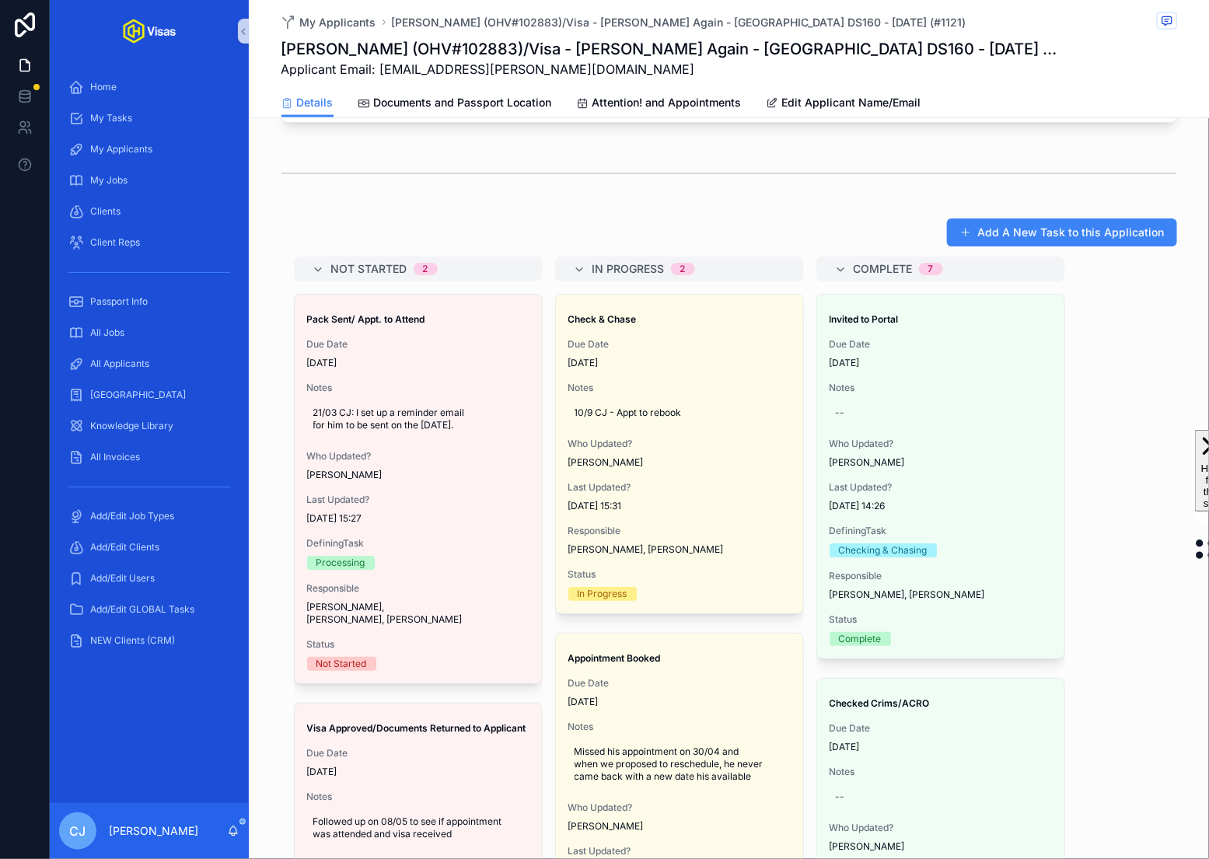
scroll to position [5, 0]
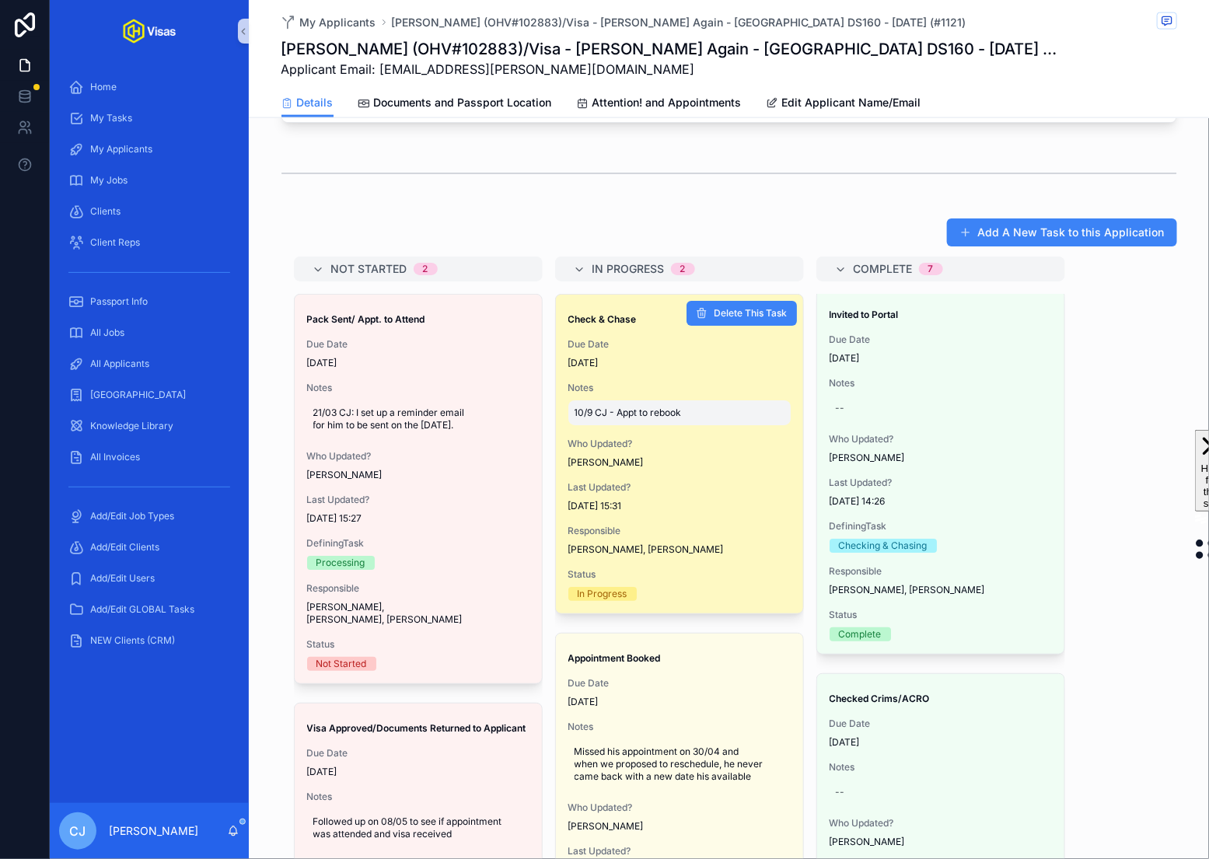
click at [648, 406] on span "10/9 CJ - Appt to rebook" at bounding box center [679, 412] width 210 height 12
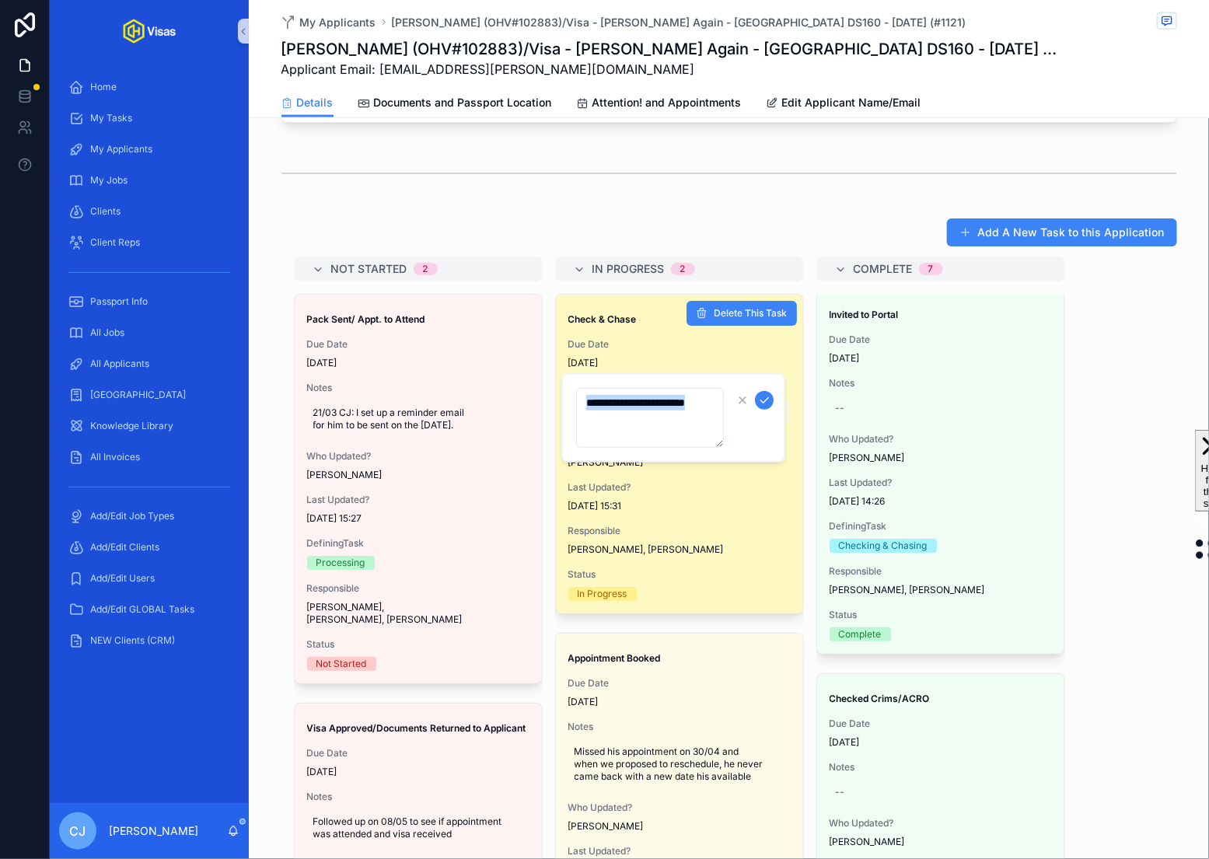
click at [648, 379] on div "**********" at bounding box center [673, 417] width 224 height 89
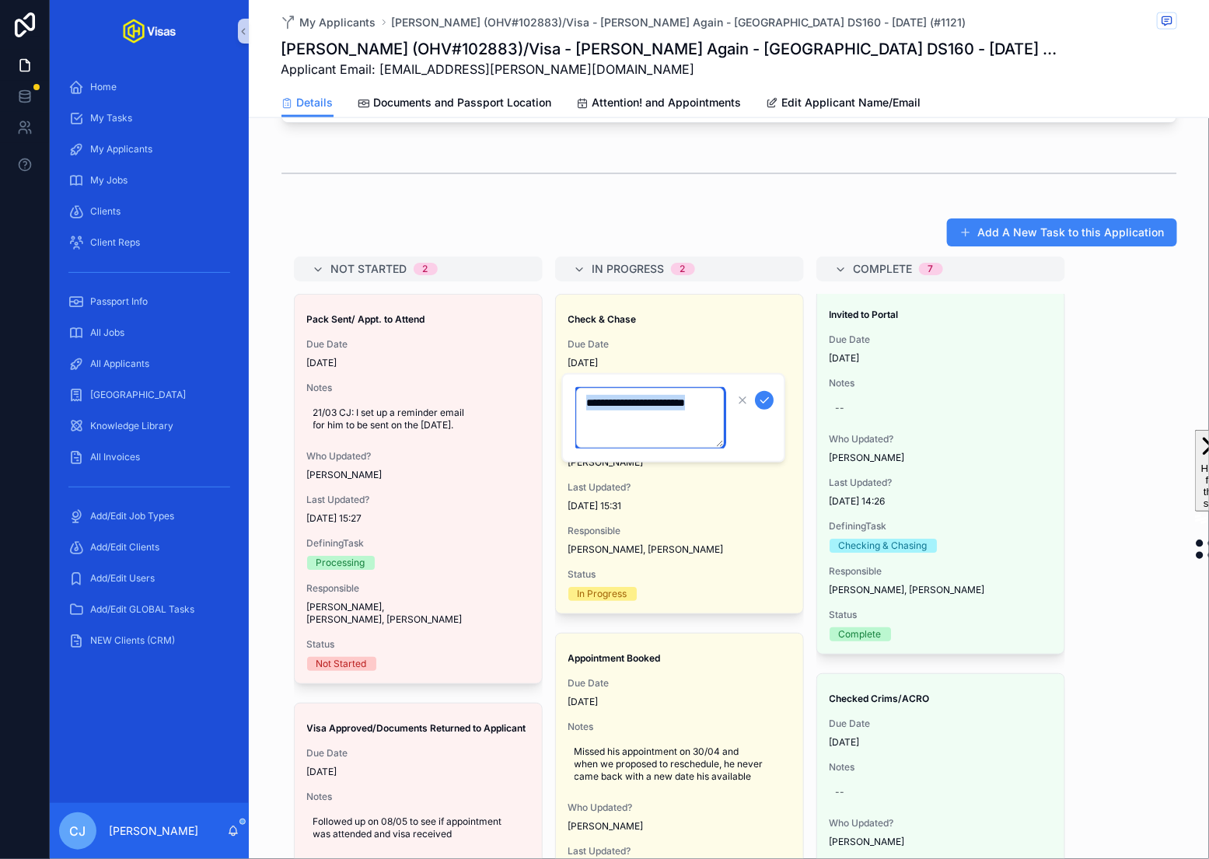
click at [619, 410] on textarea "**********" at bounding box center [650, 418] width 148 height 60
click at [766, 400] on icon "scrollable content" at bounding box center [764, 400] width 12 height 12
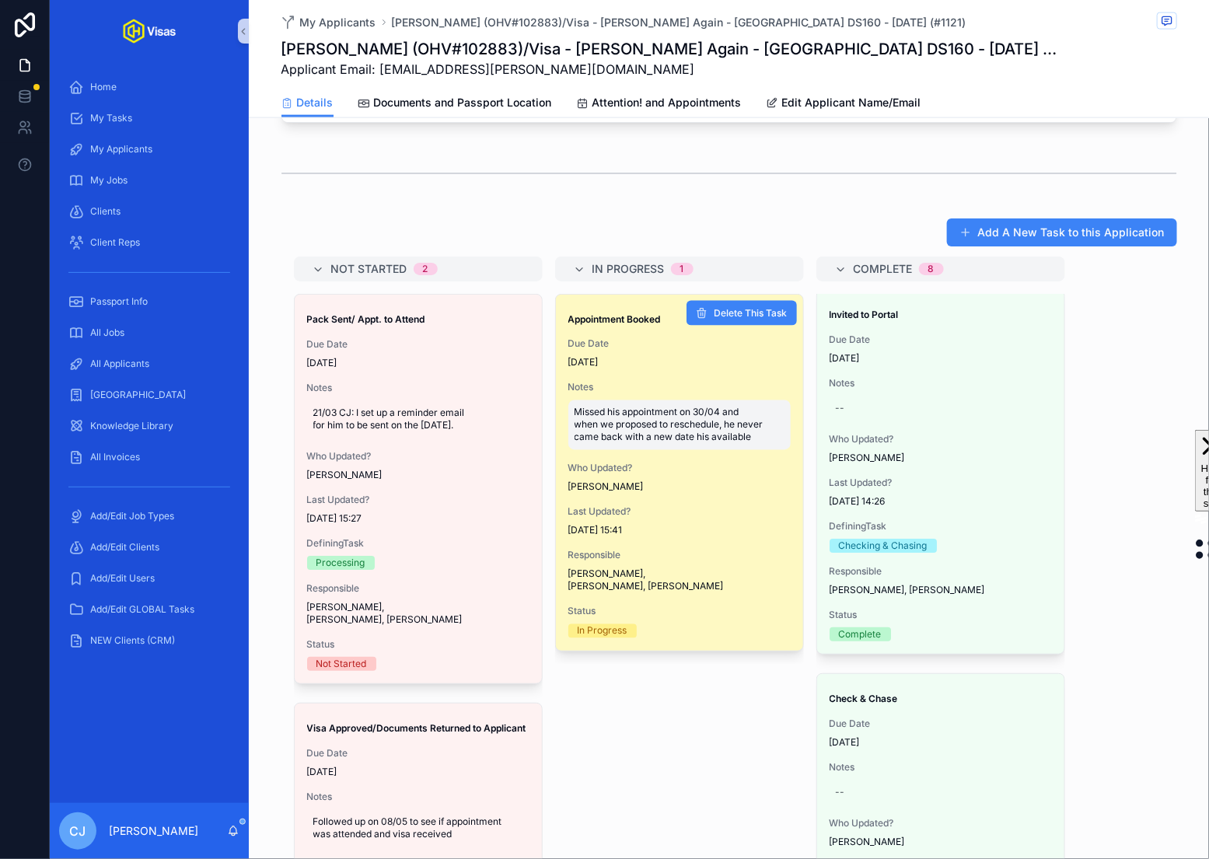
click at [674, 406] on span "Missed his appointment on 30/04 and when we proposed to reschedule, he never ca…" at bounding box center [679, 424] width 210 height 37
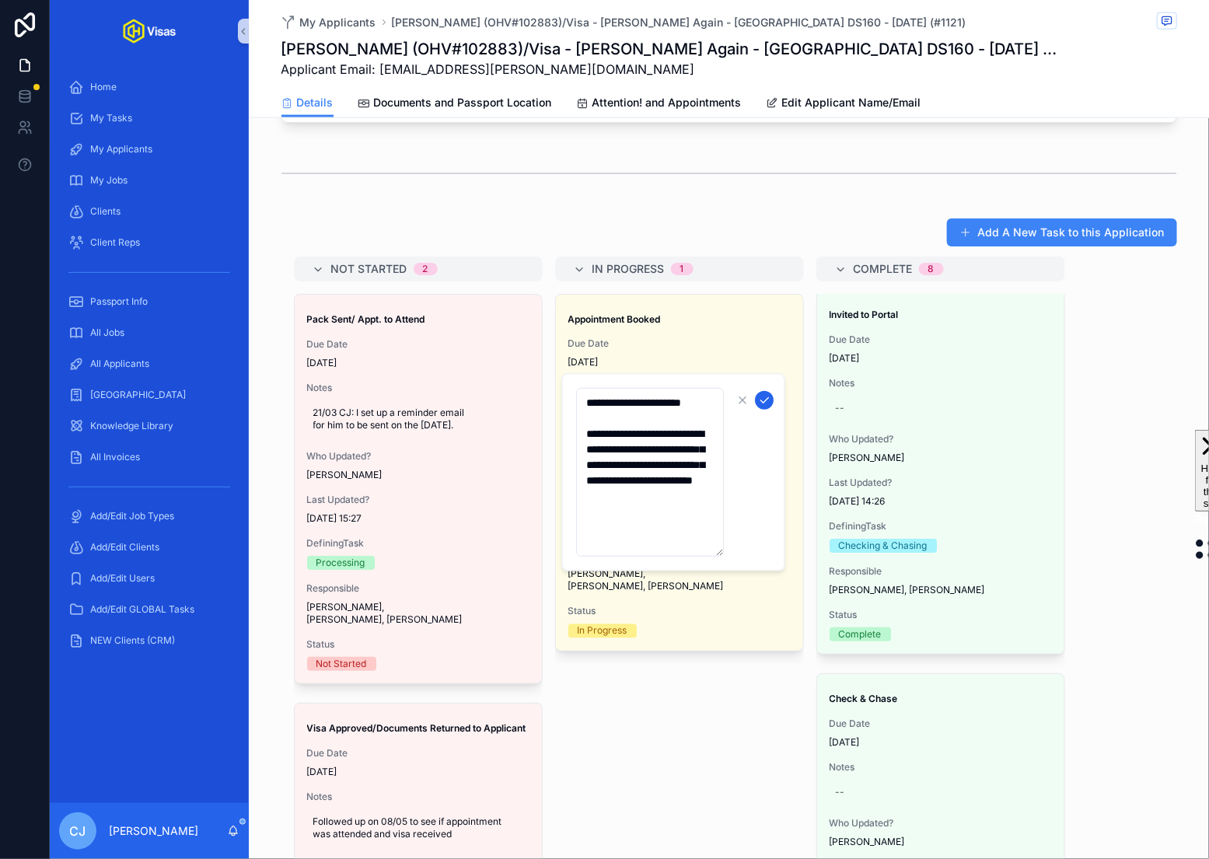
type textarea "**********"
click at [767, 402] on icon "scrollable content" at bounding box center [764, 400] width 12 height 12
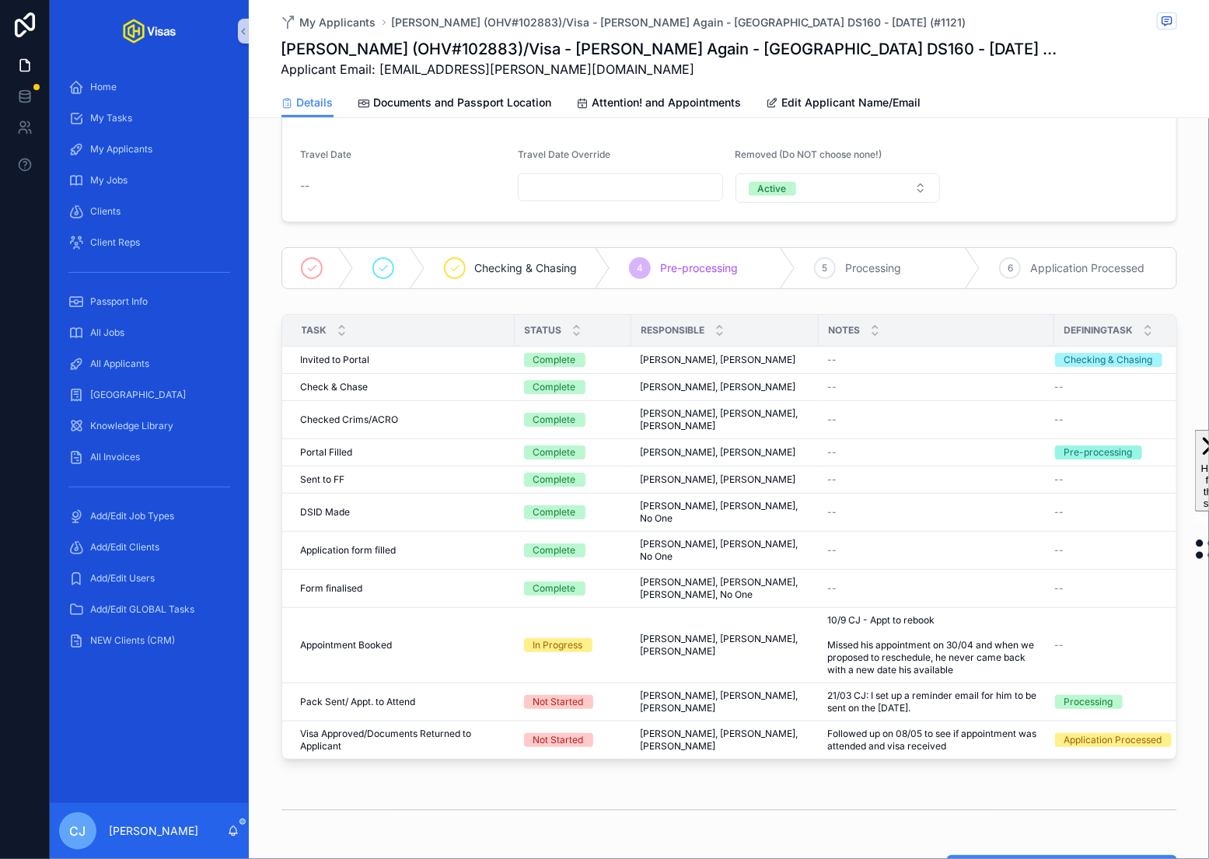
scroll to position [290, 0]
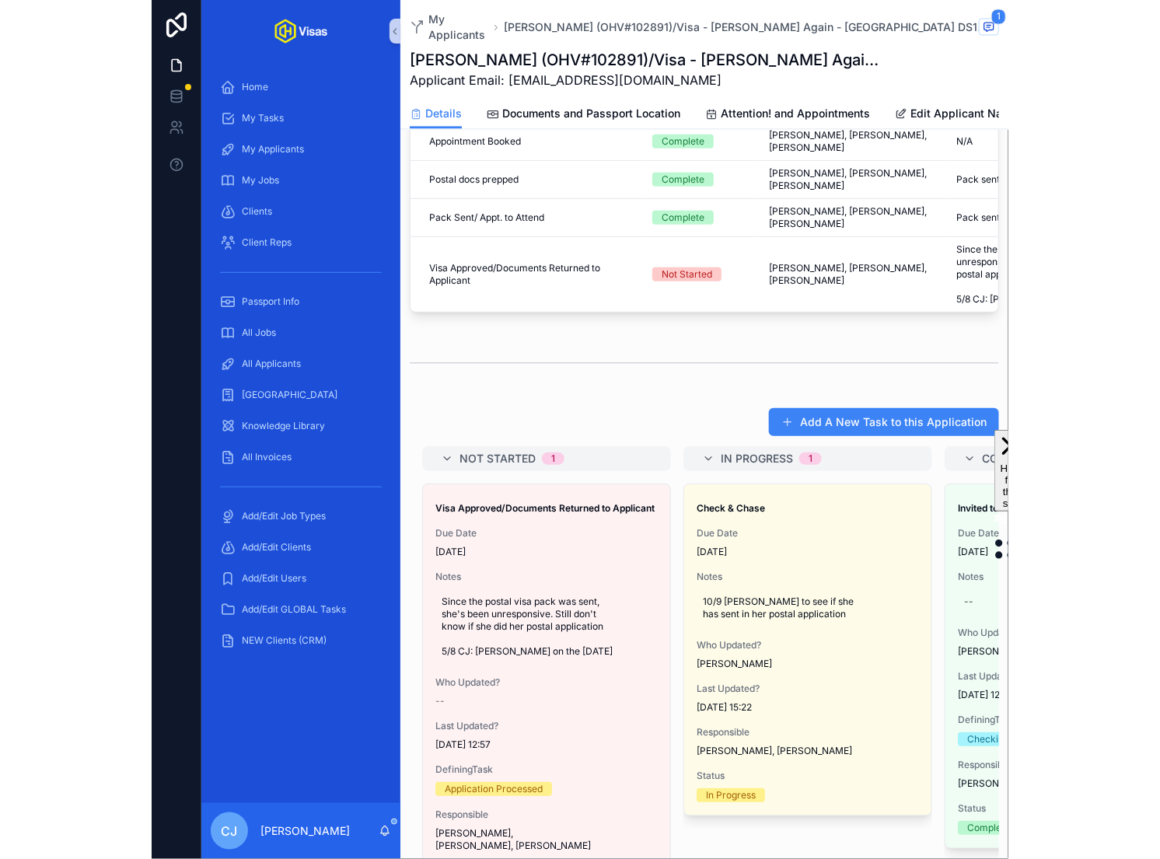
scroll to position [870, 0]
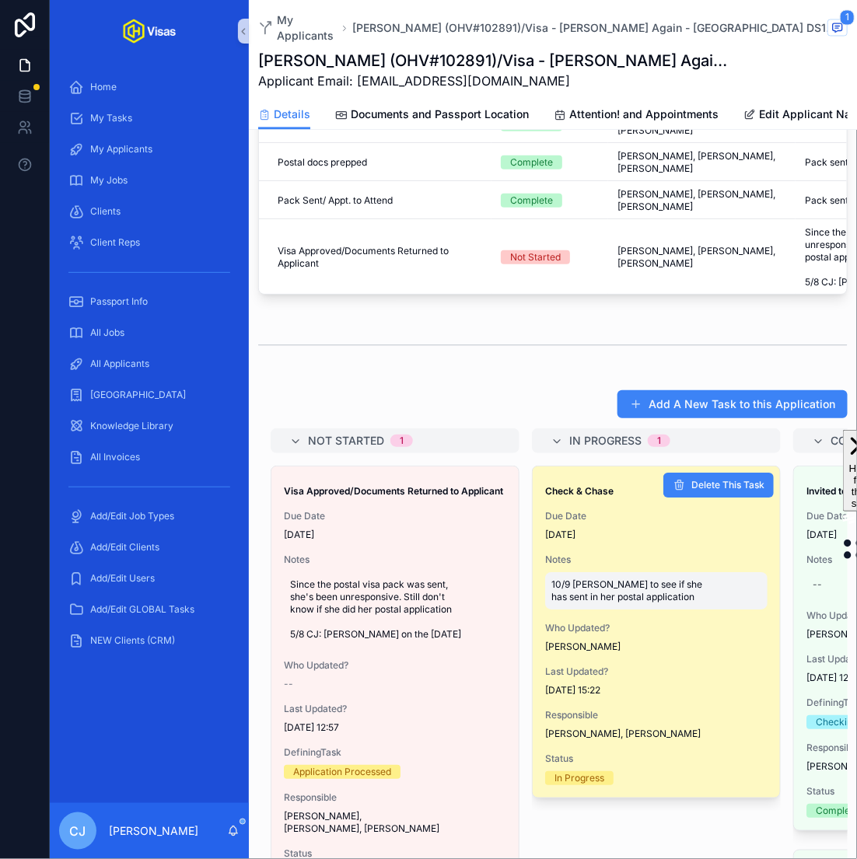
click at [616, 578] on span "10/9 CJ - Chase to see if she has sent in her postal application" at bounding box center [656, 590] width 210 height 25
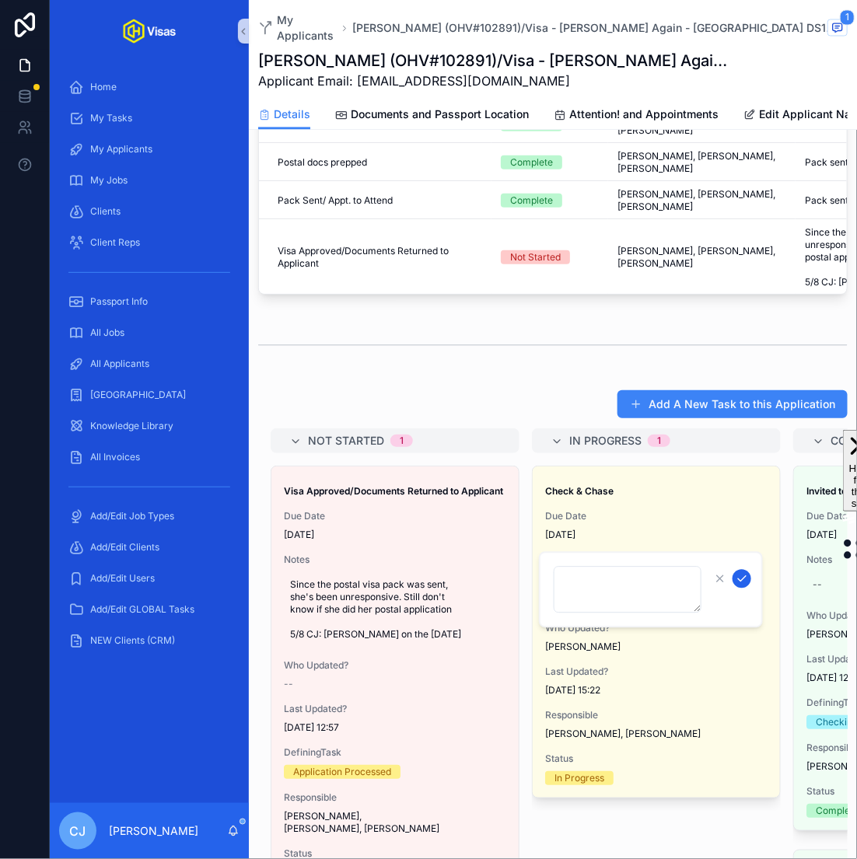
click at [744, 581] on icon "scrollable content" at bounding box center [741, 579] width 12 height 12
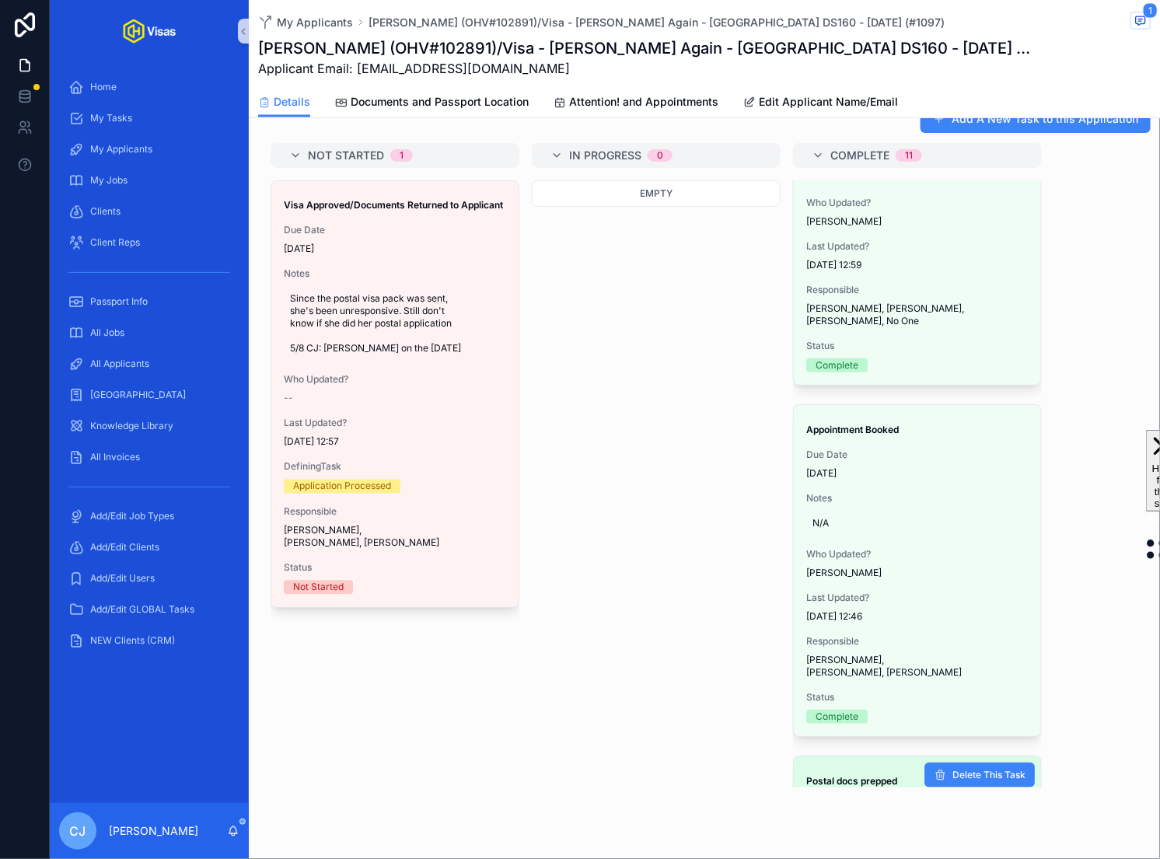
scroll to position [2490, 0]
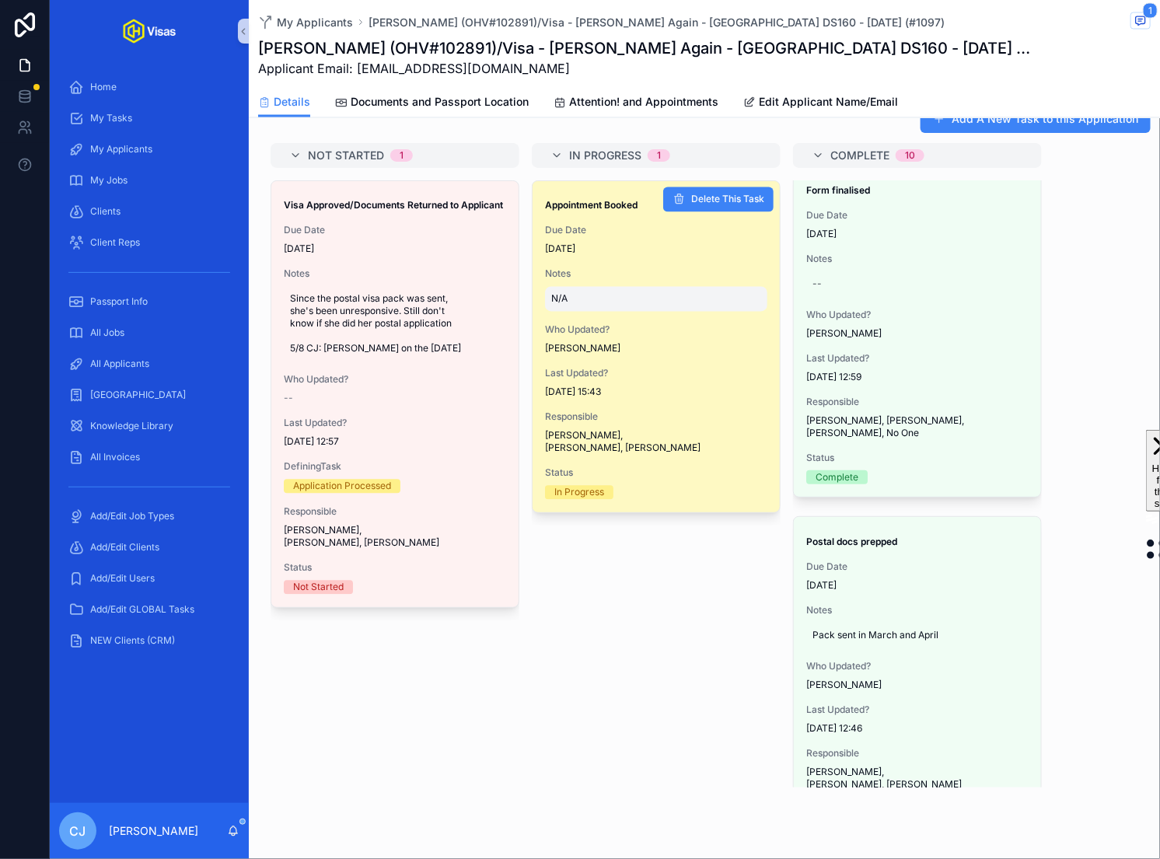
click at [581, 287] on div "N/A" at bounding box center [656, 299] width 222 height 25
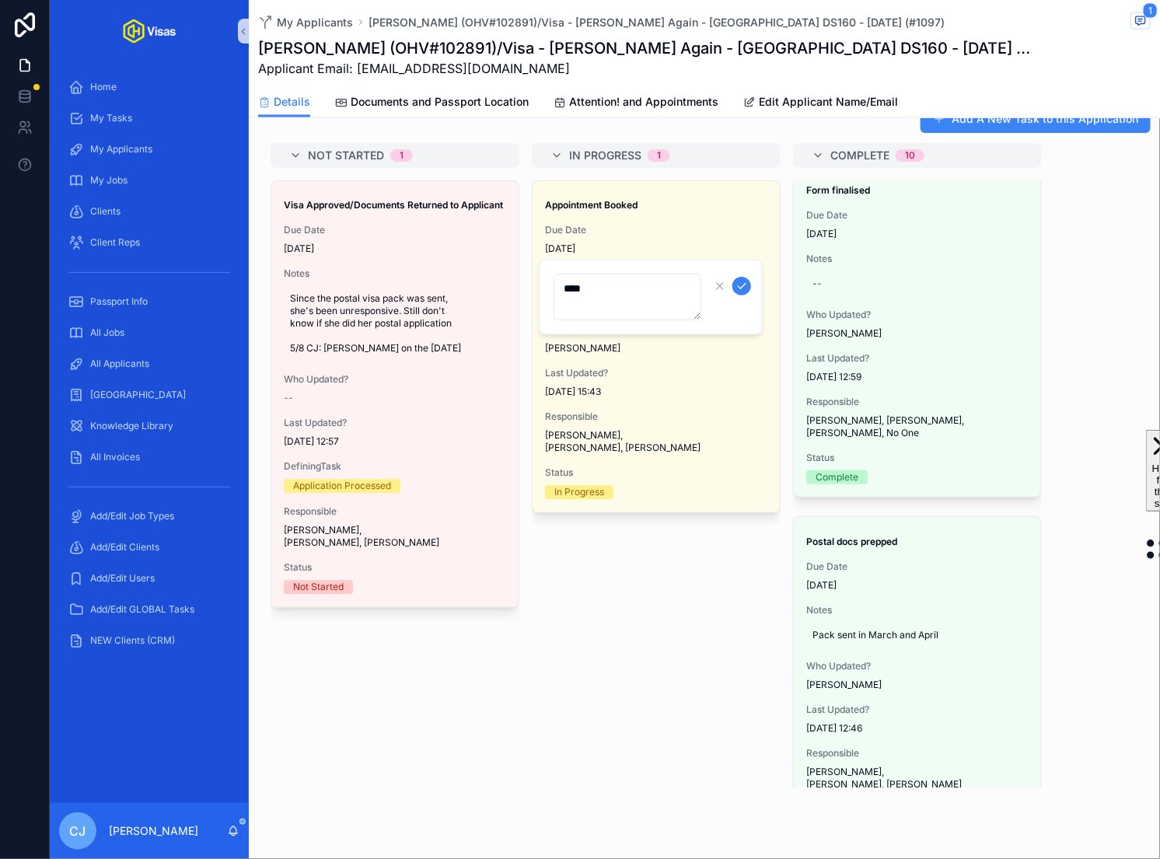
click at [619, 285] on textarea "***" at bounding box center [627, 297] width 148 height 47
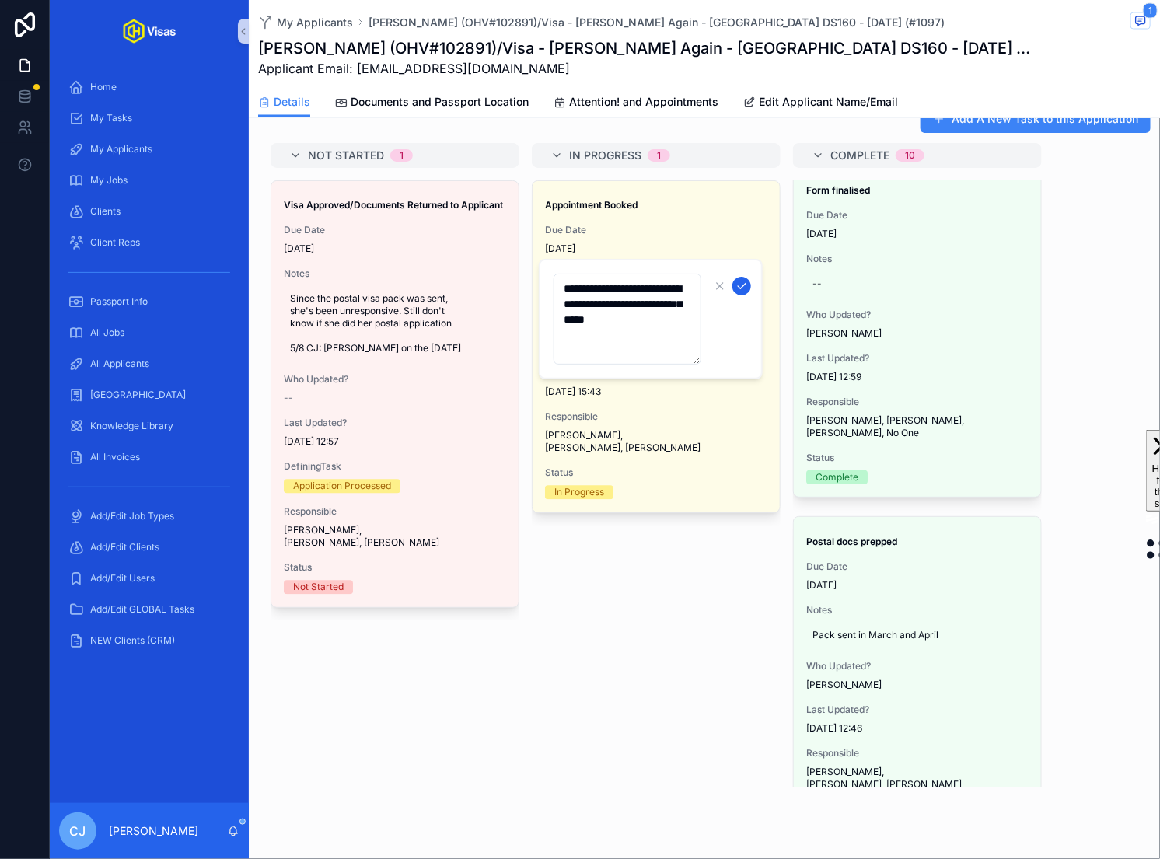
type textarea "**********"
click at [741, 292] on button "scrollable content" at bounding box center [741, 286] width 19 height 19
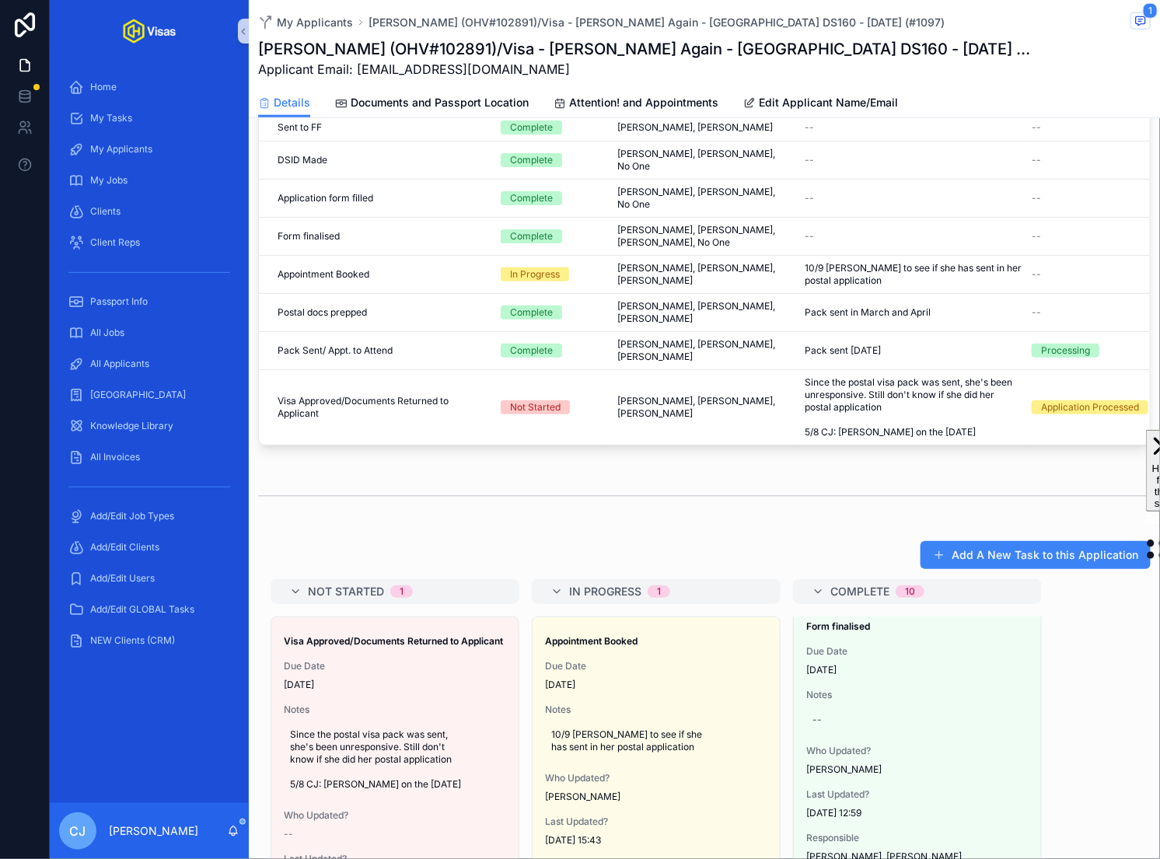
scroll to position [732, 0]
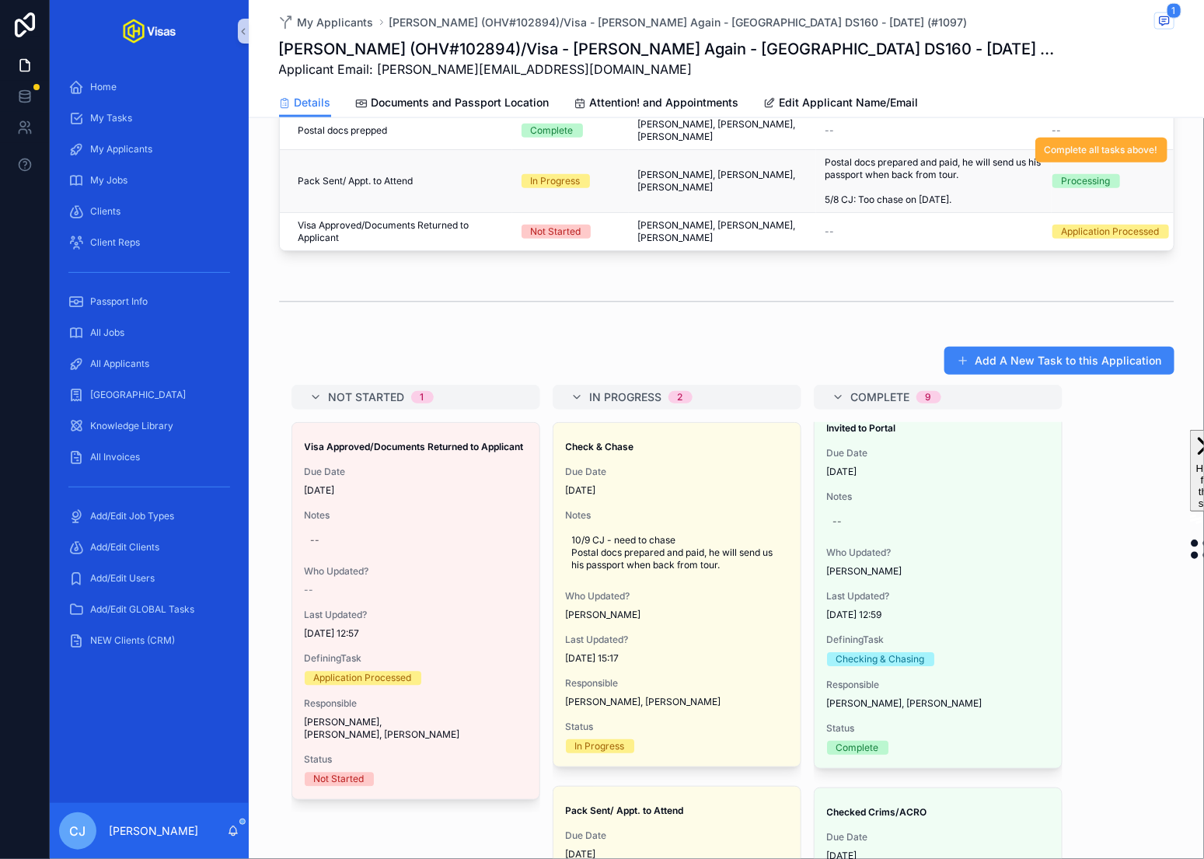
scroll to position [80, 0]
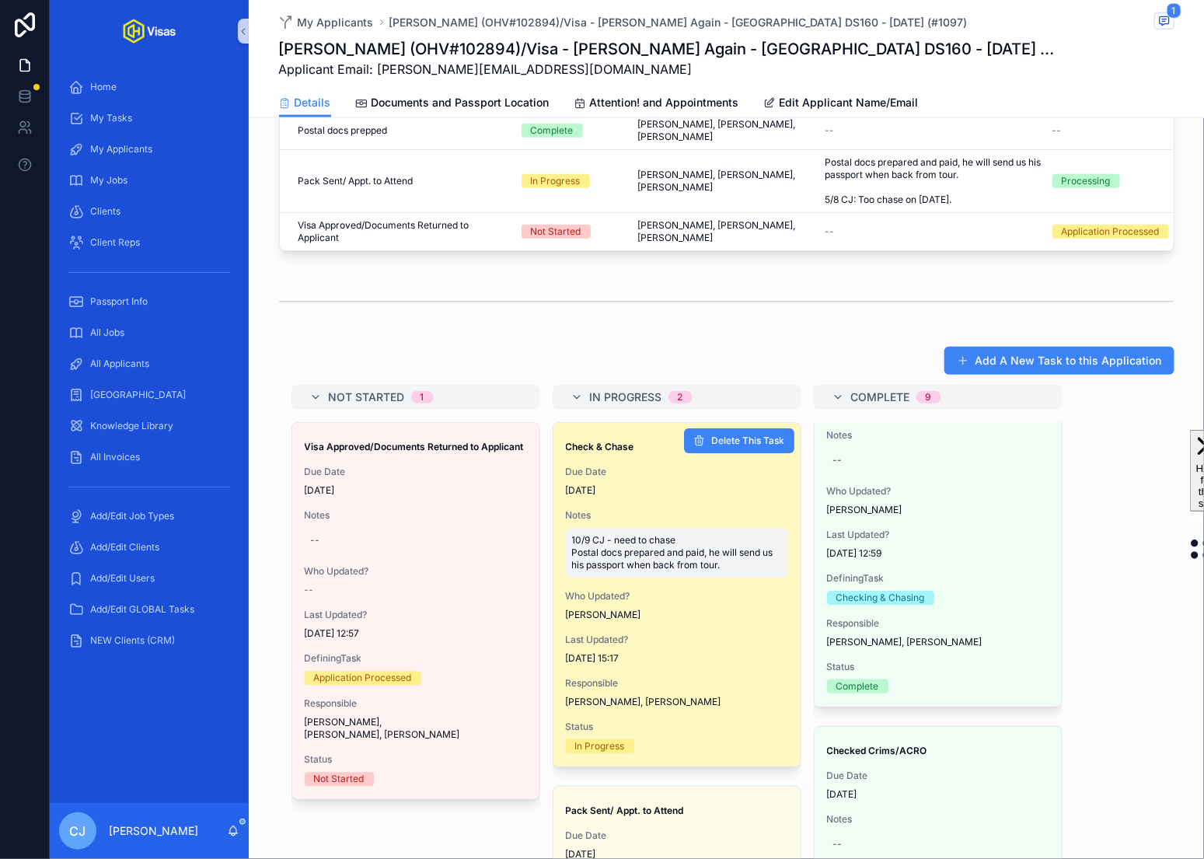
click at [654, 535] on span "10/9 CJ - need to chase Postal docs prepared and paid, he will send us his pass…" at bounding box center [677, 553] width 210 height 37
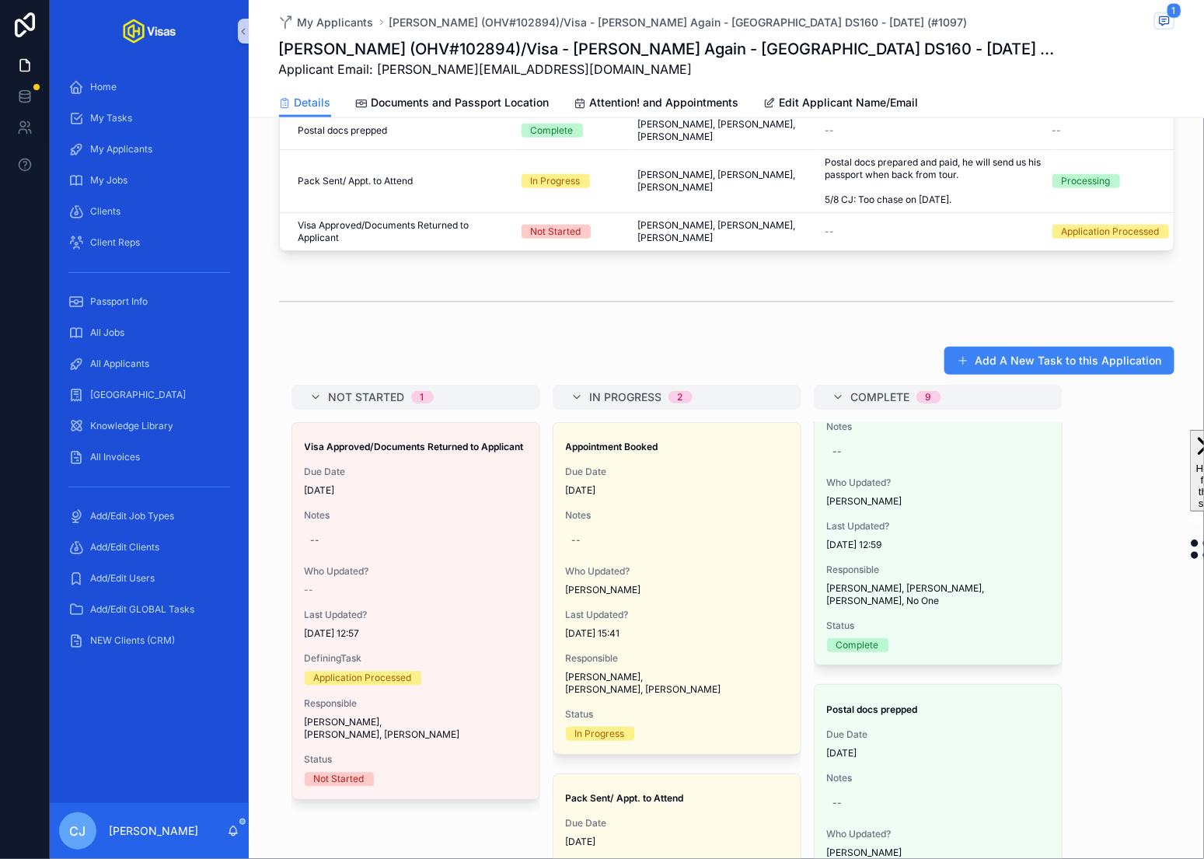
scroll to position [2559, 0]
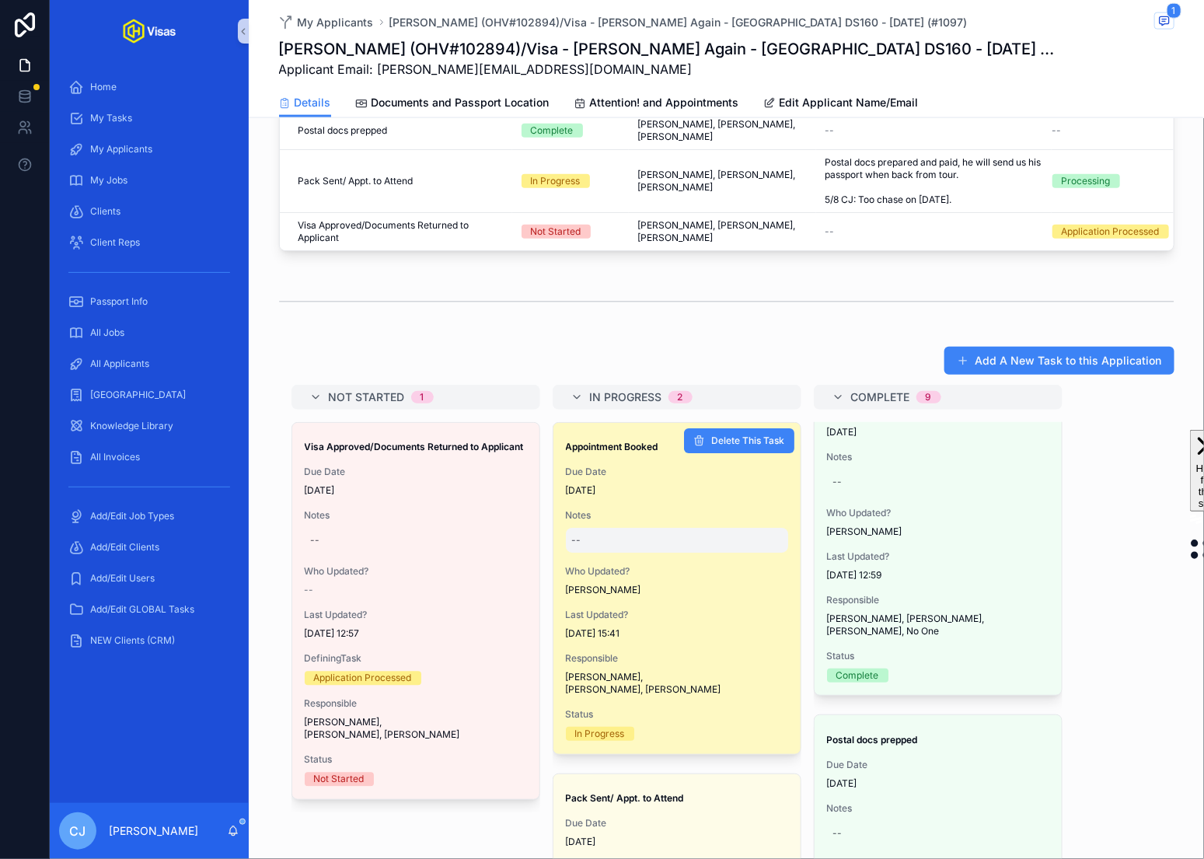
click at [589, 529] on div "--" at bounding box center [677, 541] width 222 height 25
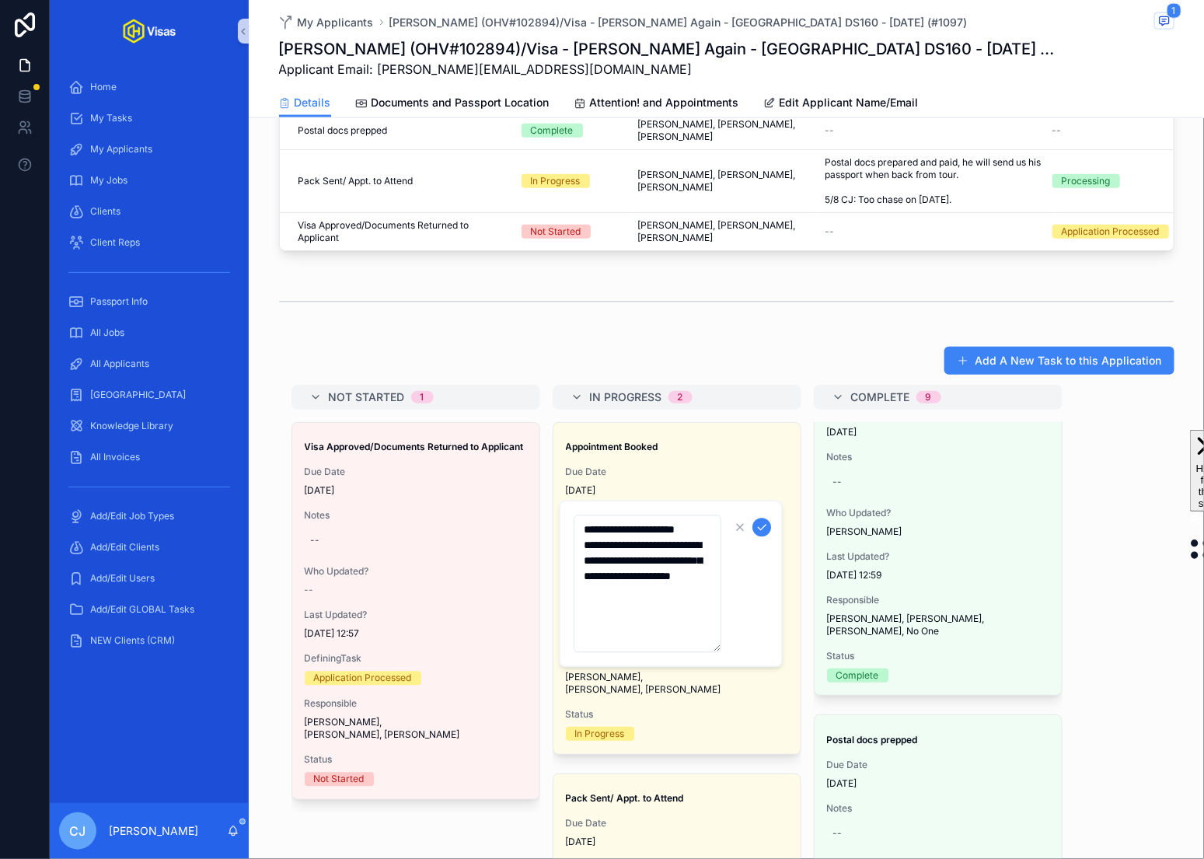
type textarea "**********"
click at [761, 529] on icon "scrollable content" at bounding box center [763, 527] width 8 height 5
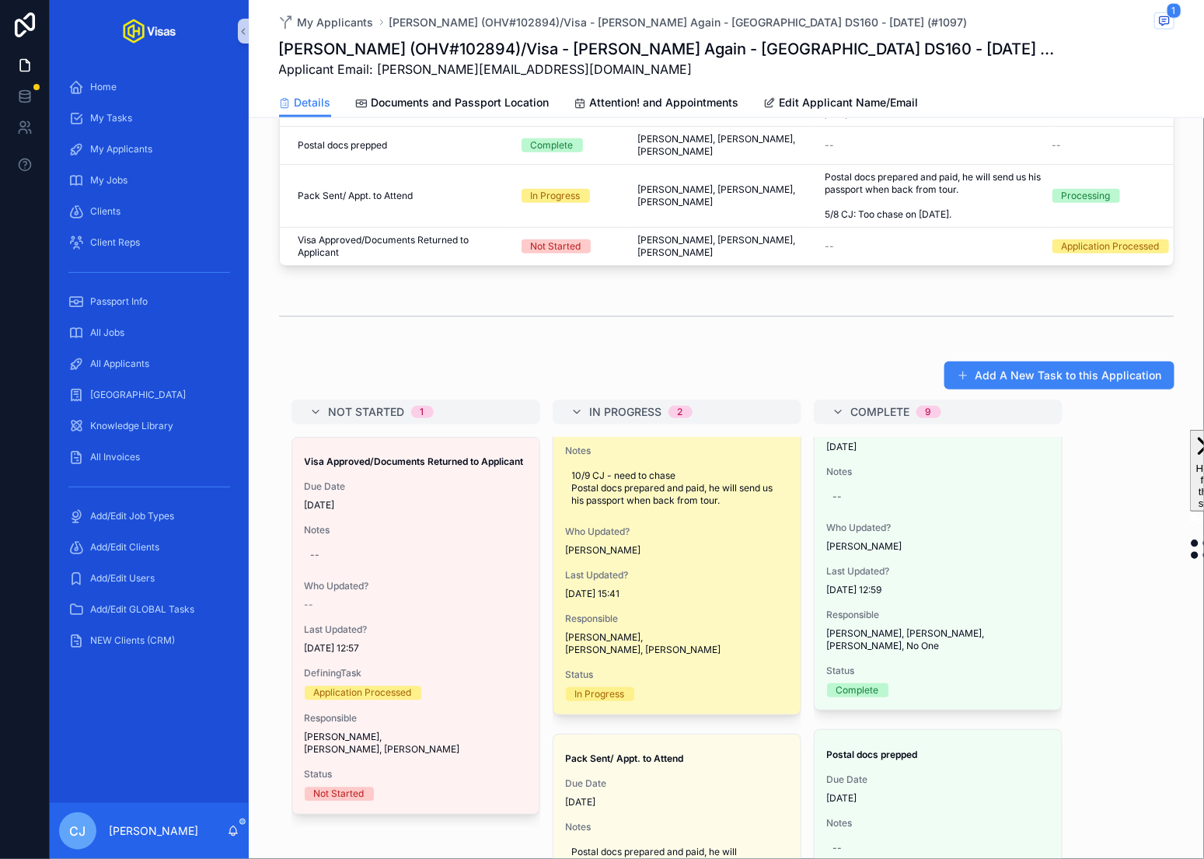
scroll to position [166, 0]
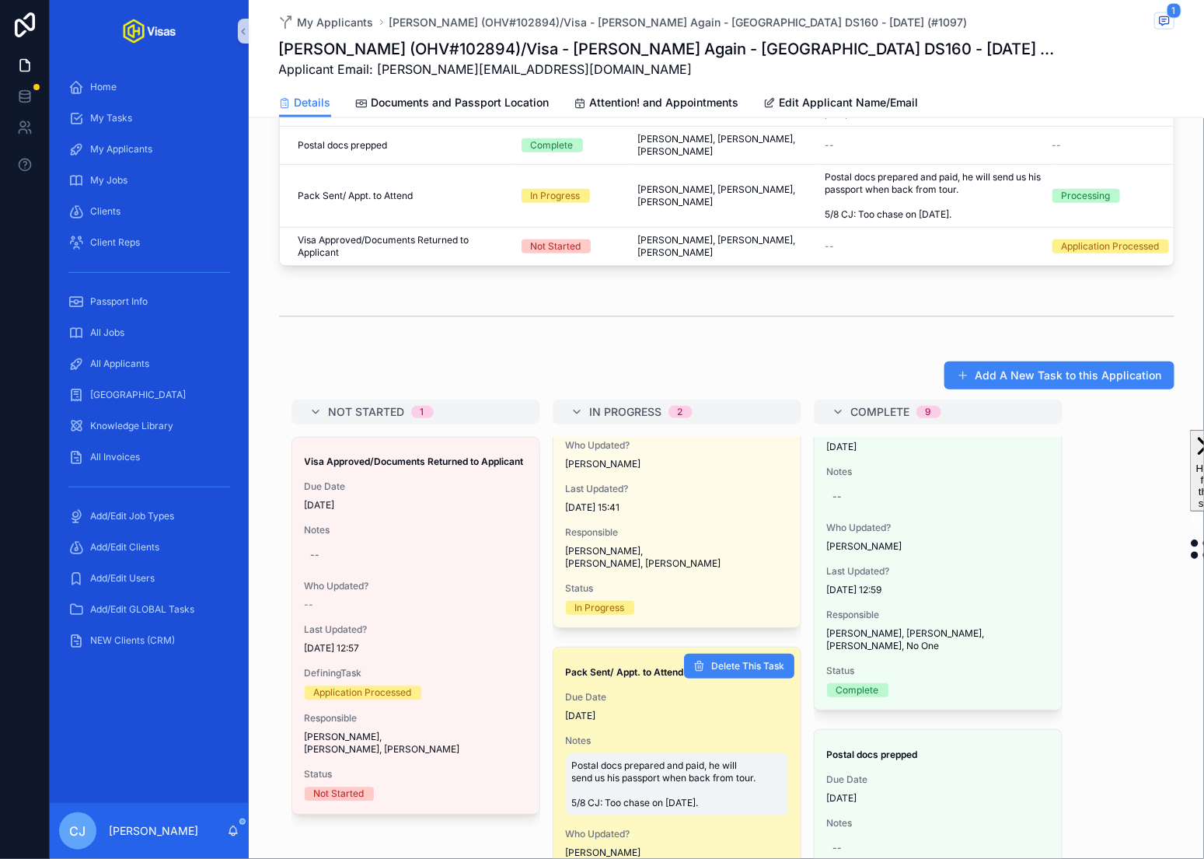
click at [624, 759] on span "Postal docs prepared and paid, he will send us his passport when back from tour…" at bounding box center [677, 784] width 210 height 50
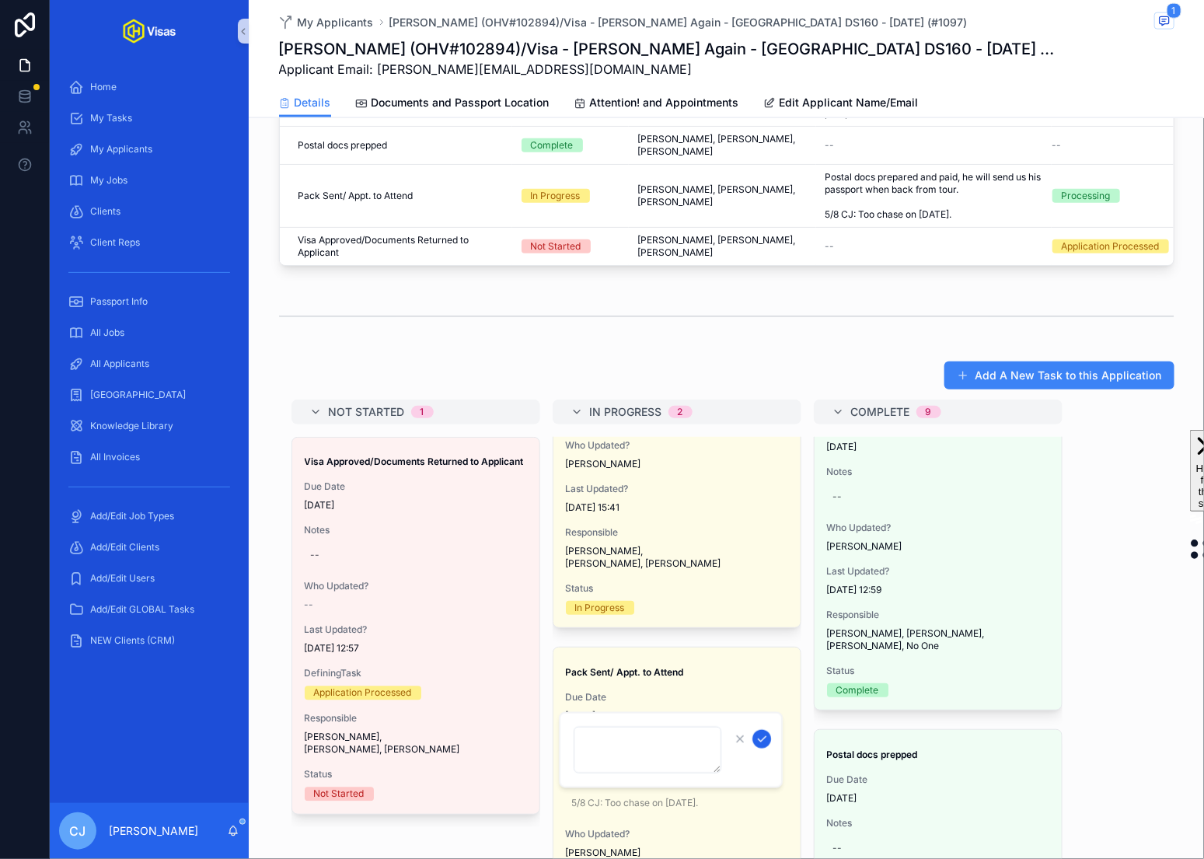
click at [757, 739] on icon "scrollable content" at bounding box center [761, 739] width 12 height 12
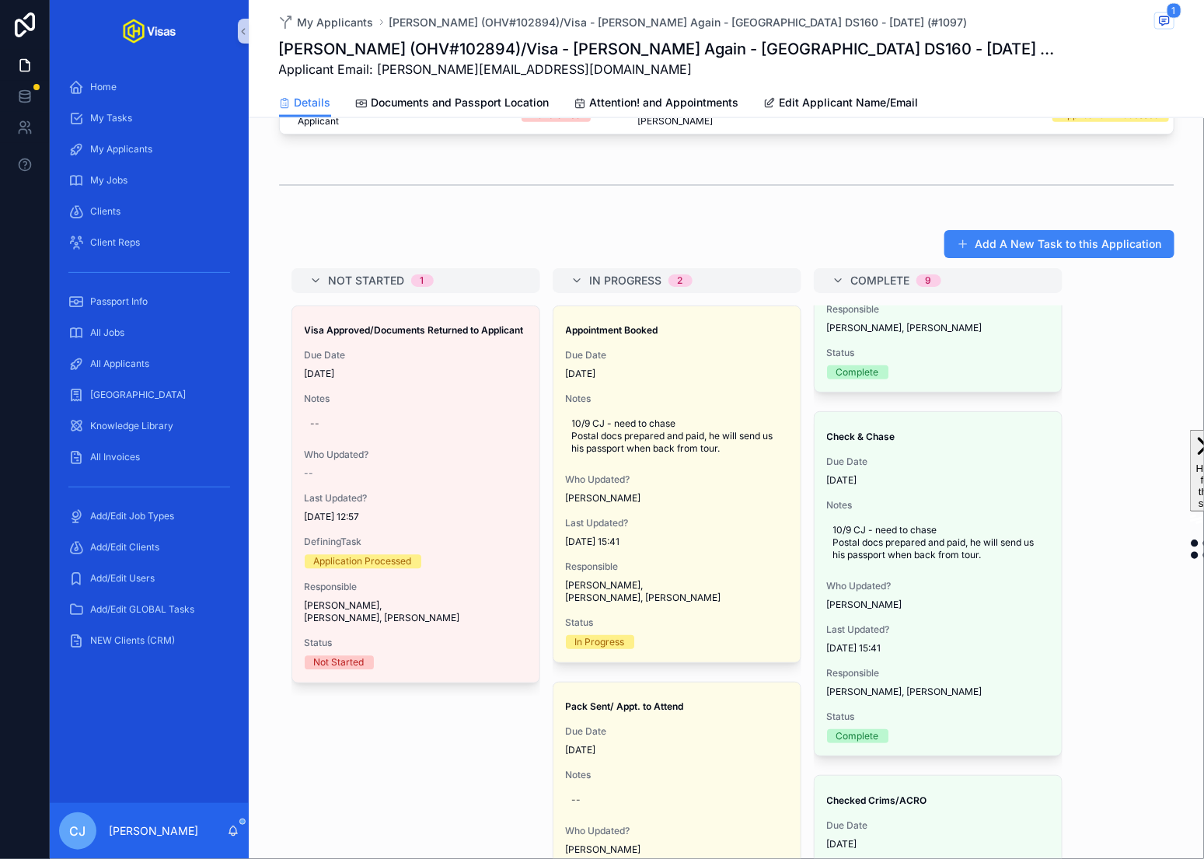
scroll to position [0, 0]
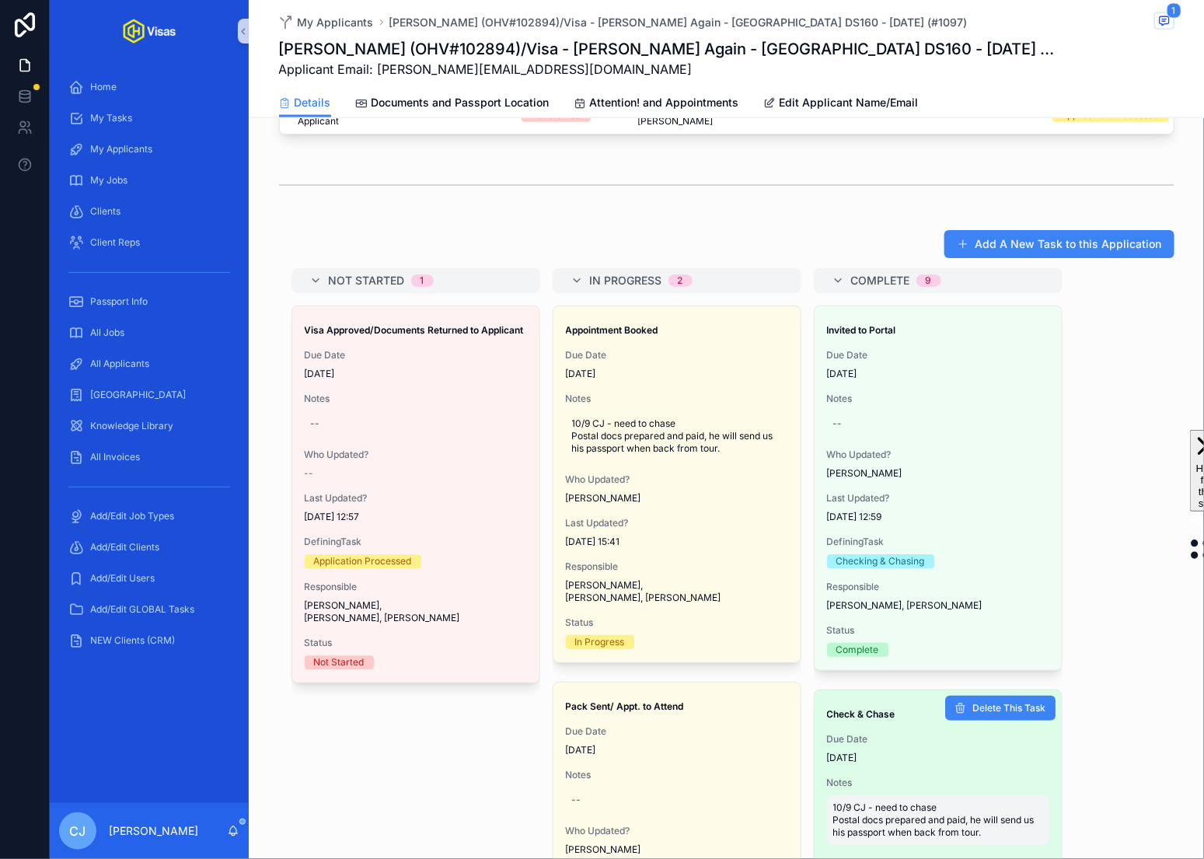
click at [881, 802] on span "10/9 CJ - need to chase Postal docs prepared and paid, he will send us his pass…" at bounding box center [938, 820] width 210 height 37
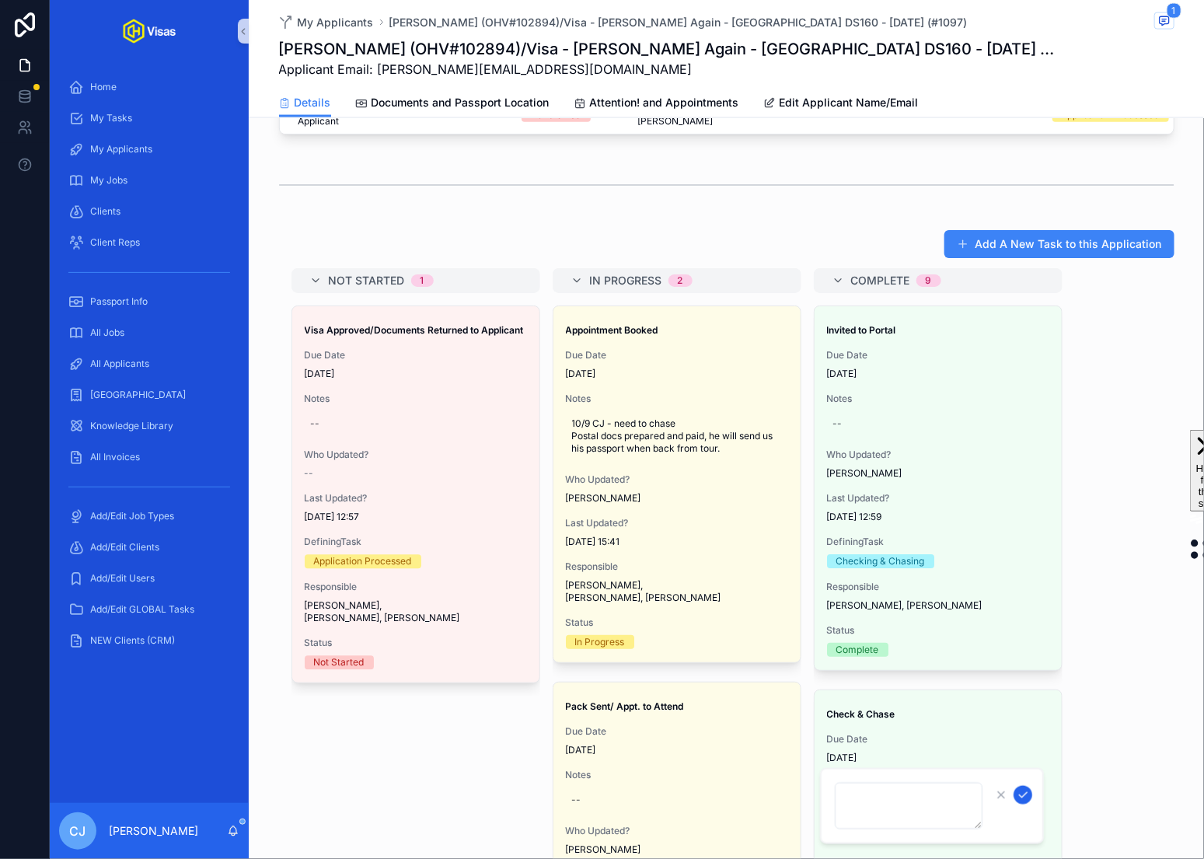
click at [1022, 791] on icon "scrollable content" at bounding box center [1023, 795] width 12 height 12
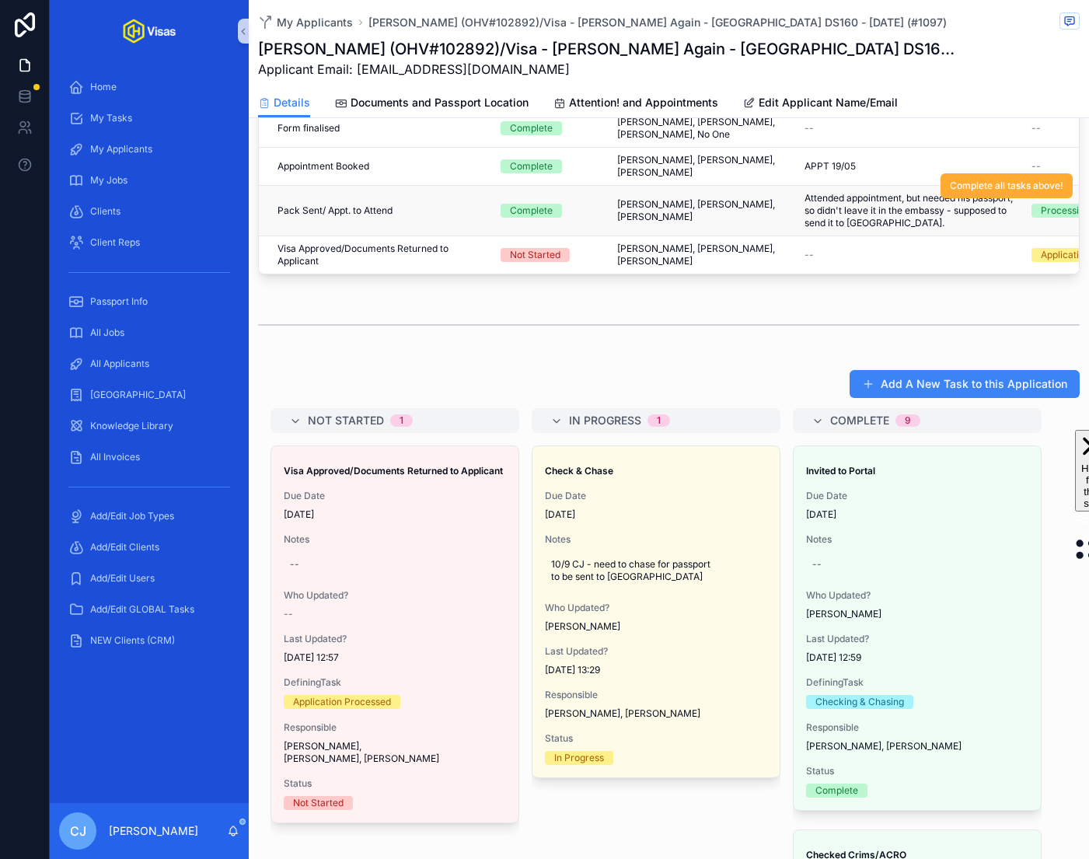
scroll to position [900, 0]
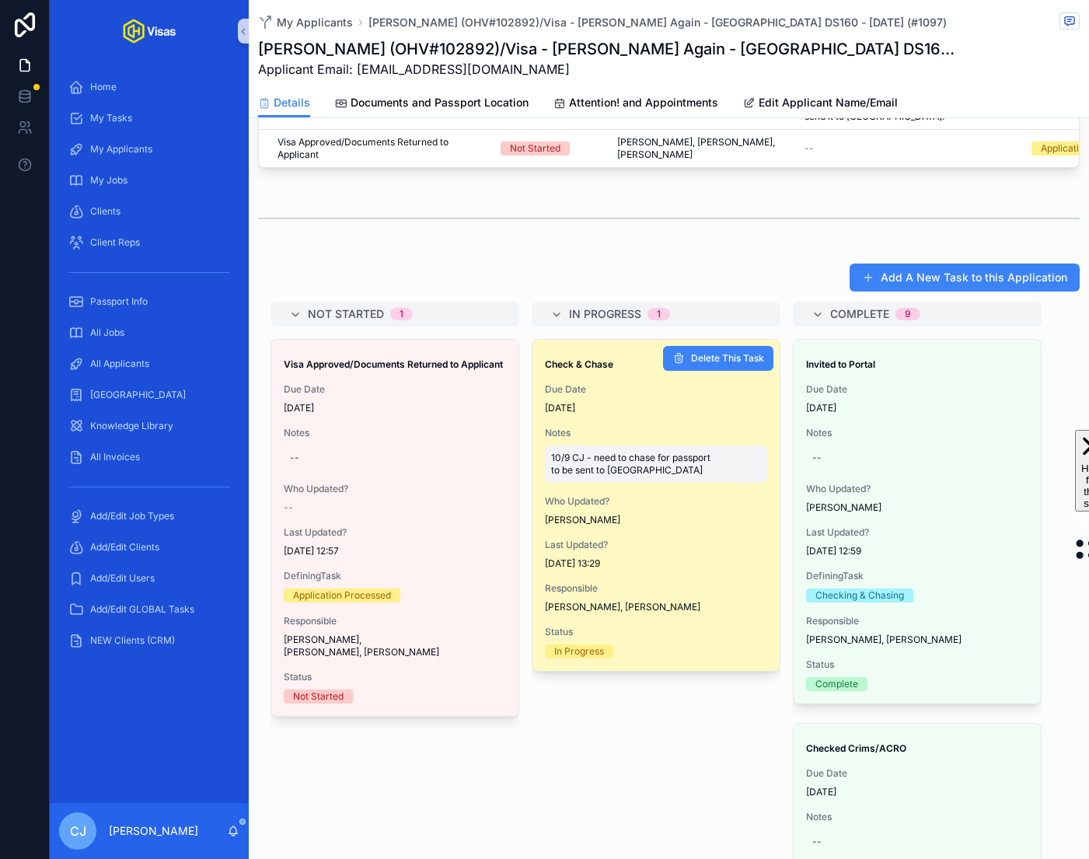
click at [583, 452] on span "10/9 CJ - need to chase for passport to be sent to [GEOGRAPHIC_DATA]" at bounding box center [656, 464] width 210 height 25
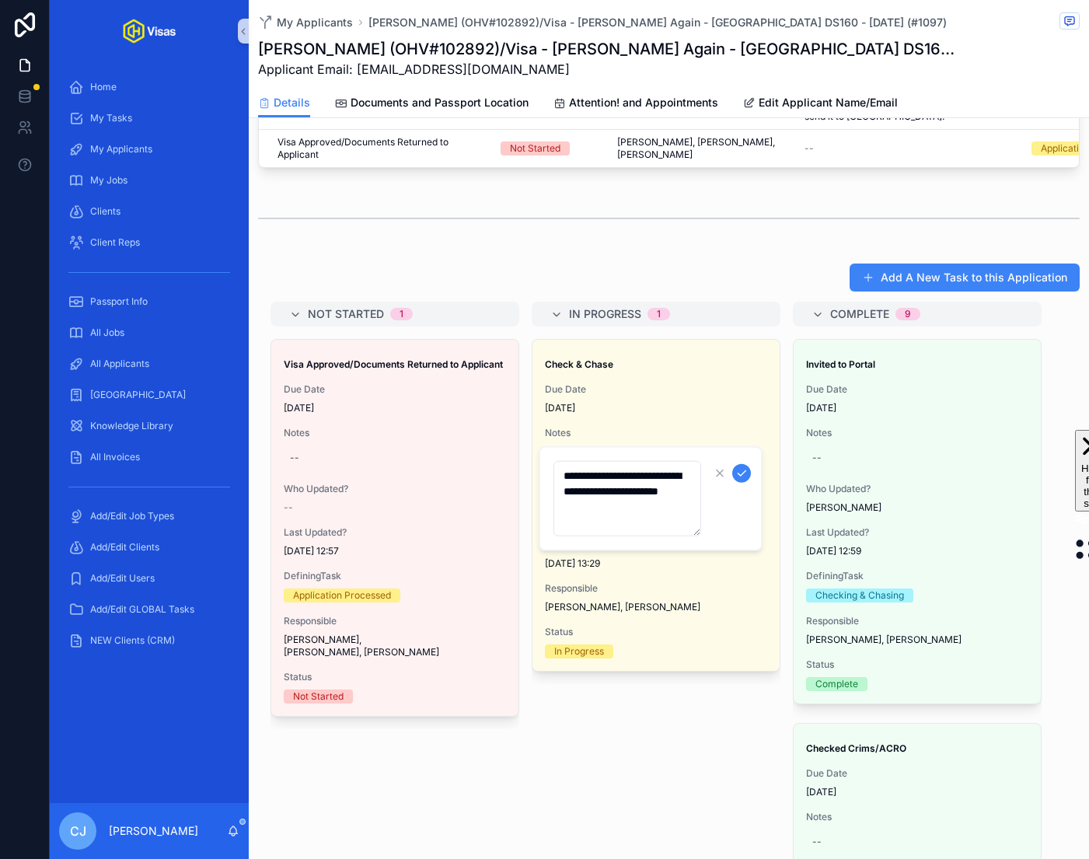
drag, startPoint x: 597, startPoint y: 516, endPoint x: 545, endPoint y: 473, distance: 67.4
click at [545, 473] on div "**********" at bounding box center [651, 498] width 224 height 105
click at [737, 474] on icon "scrollable content" at bounding box center [741, 473] width 12 height 12
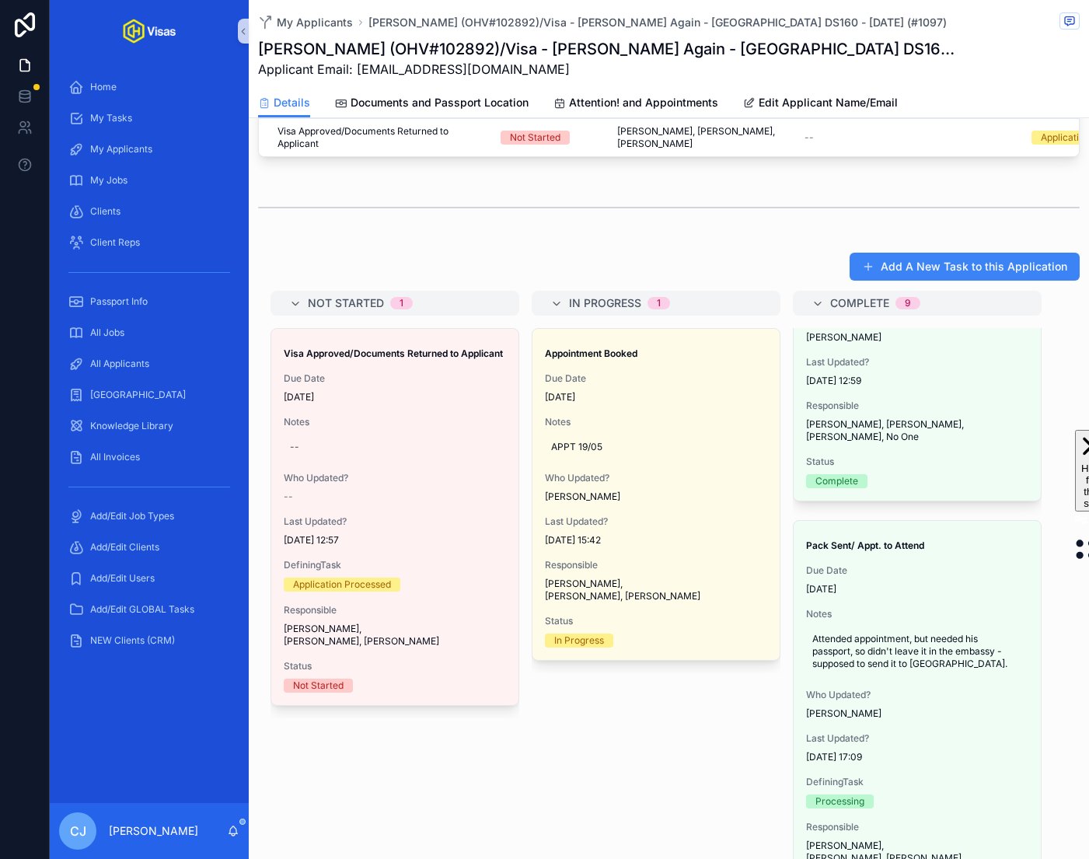
scroll to position [2604, 0]
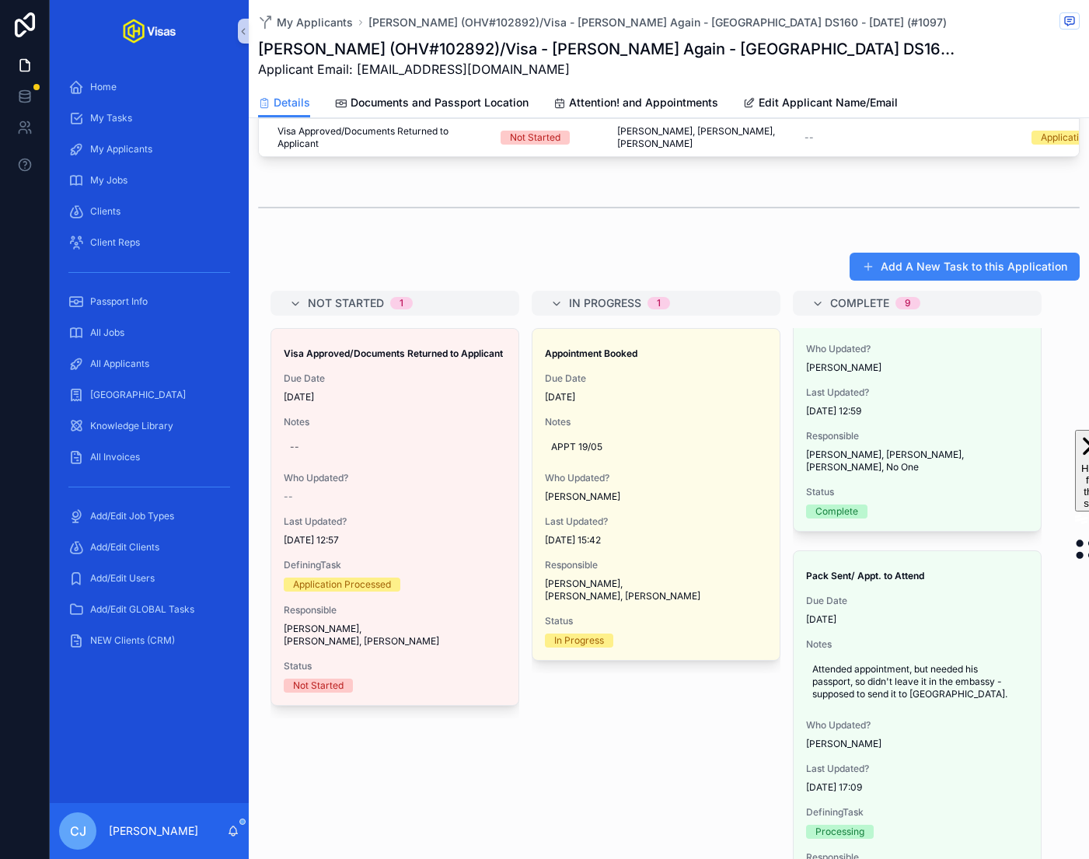
click at [579, 443] on span "APPT 19/05" at bounding box center [656, 447] width 210 height 12
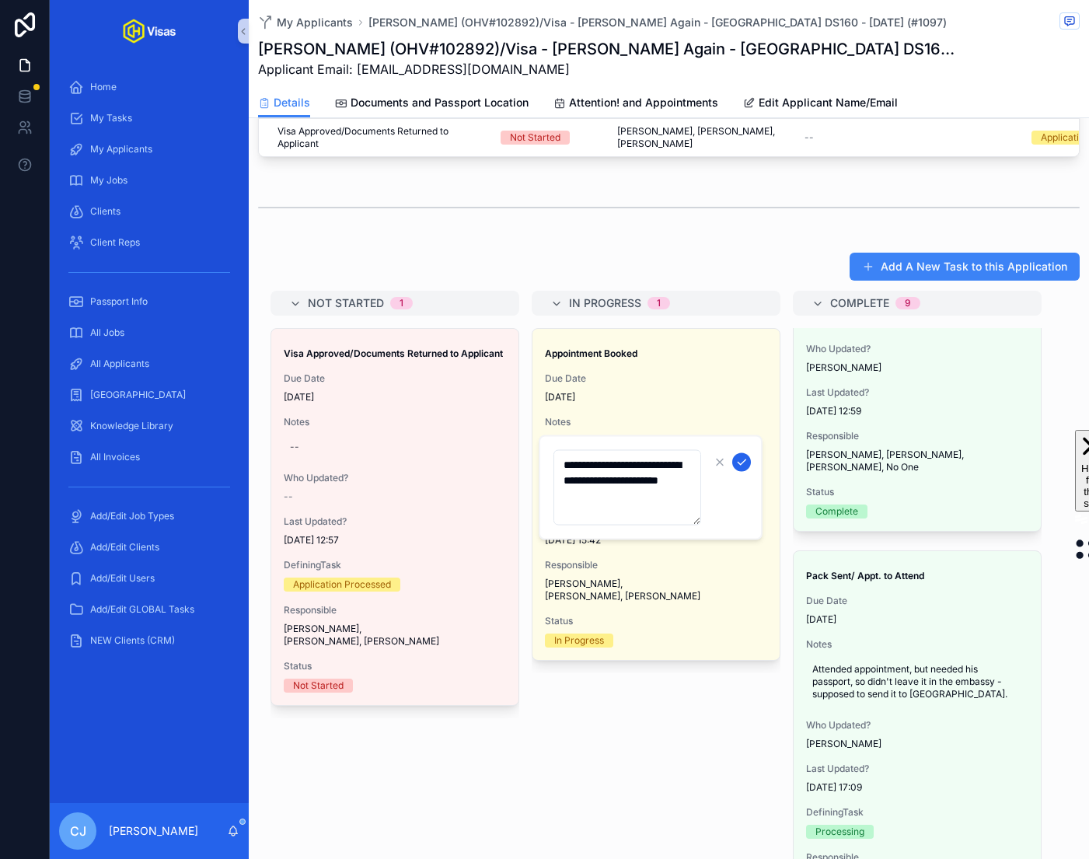
type textarea "**********"
click at [738, 465] on icon "scrollable content" at bounding box center [741, 462] width 12 height 12
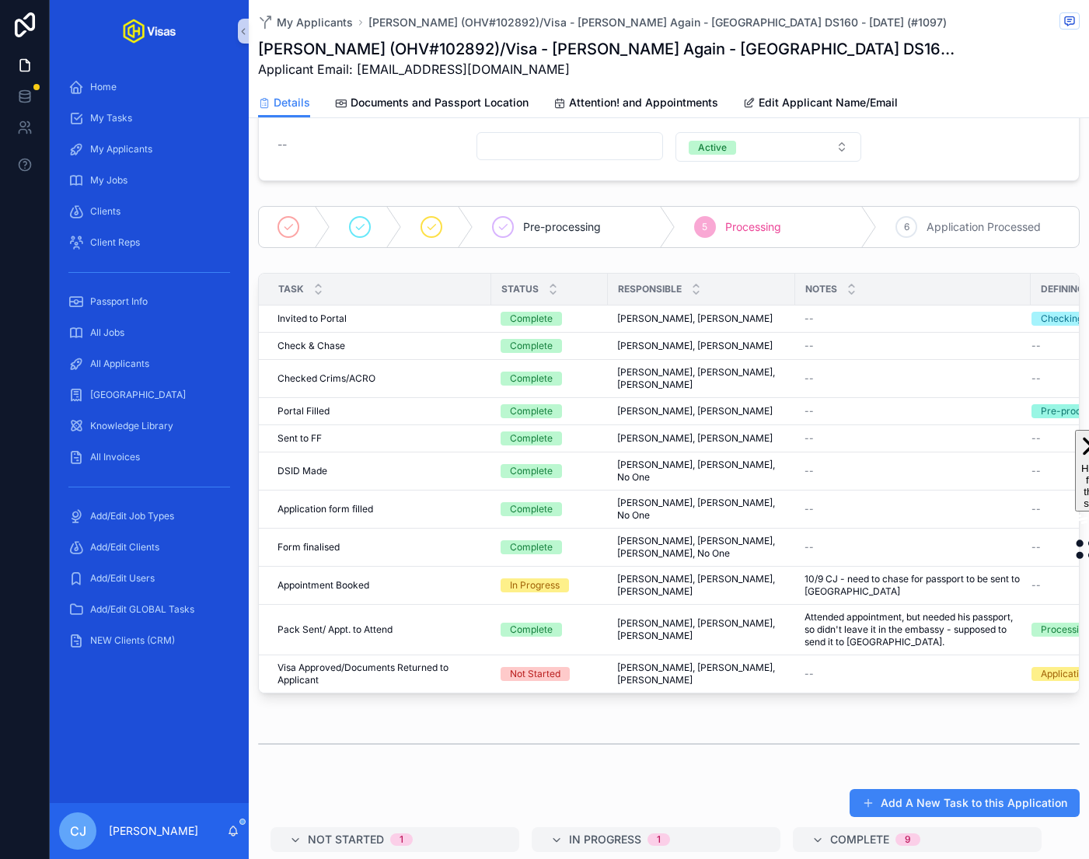
scroll to position [0, 0]
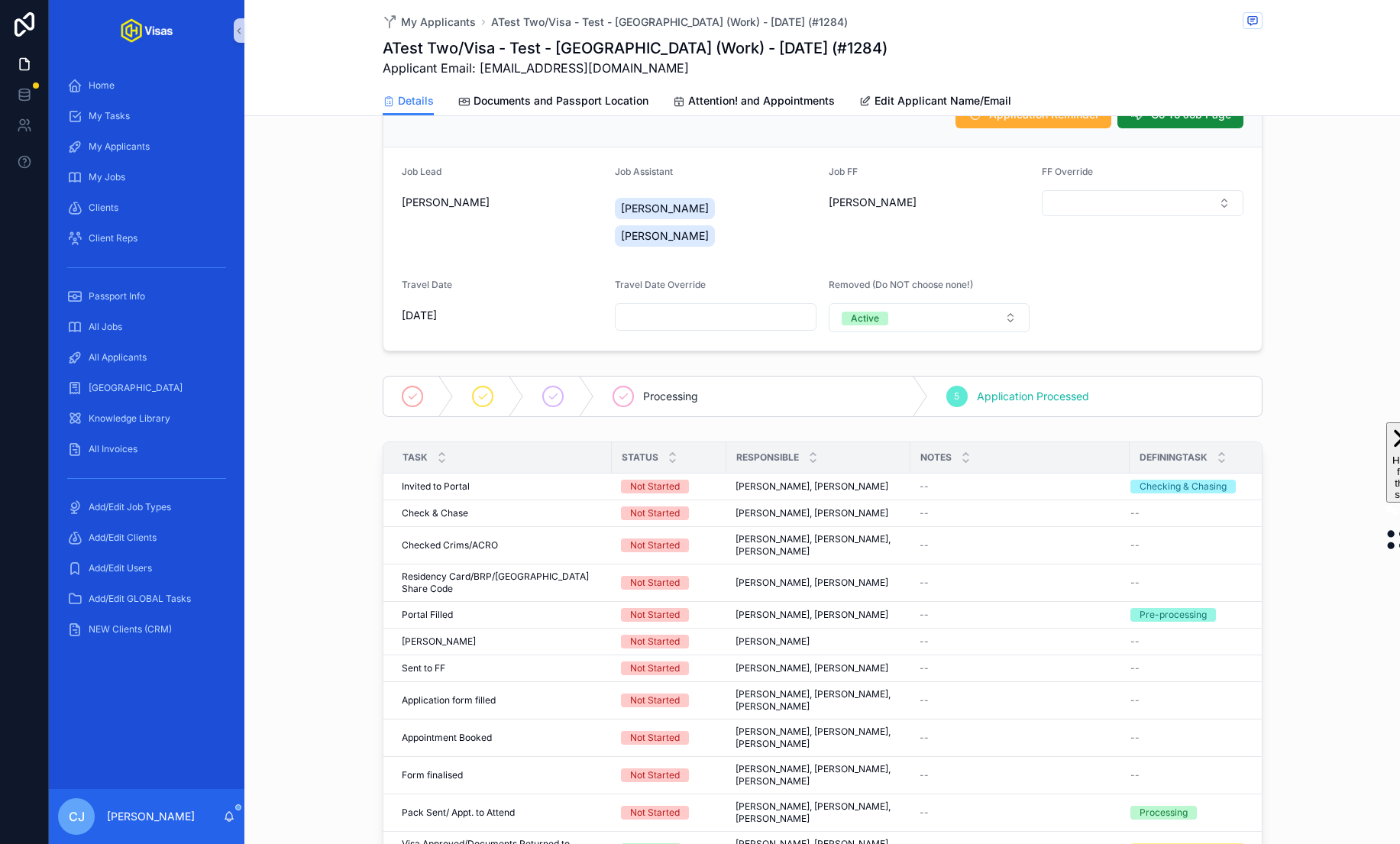
scroll to position [324, 0]
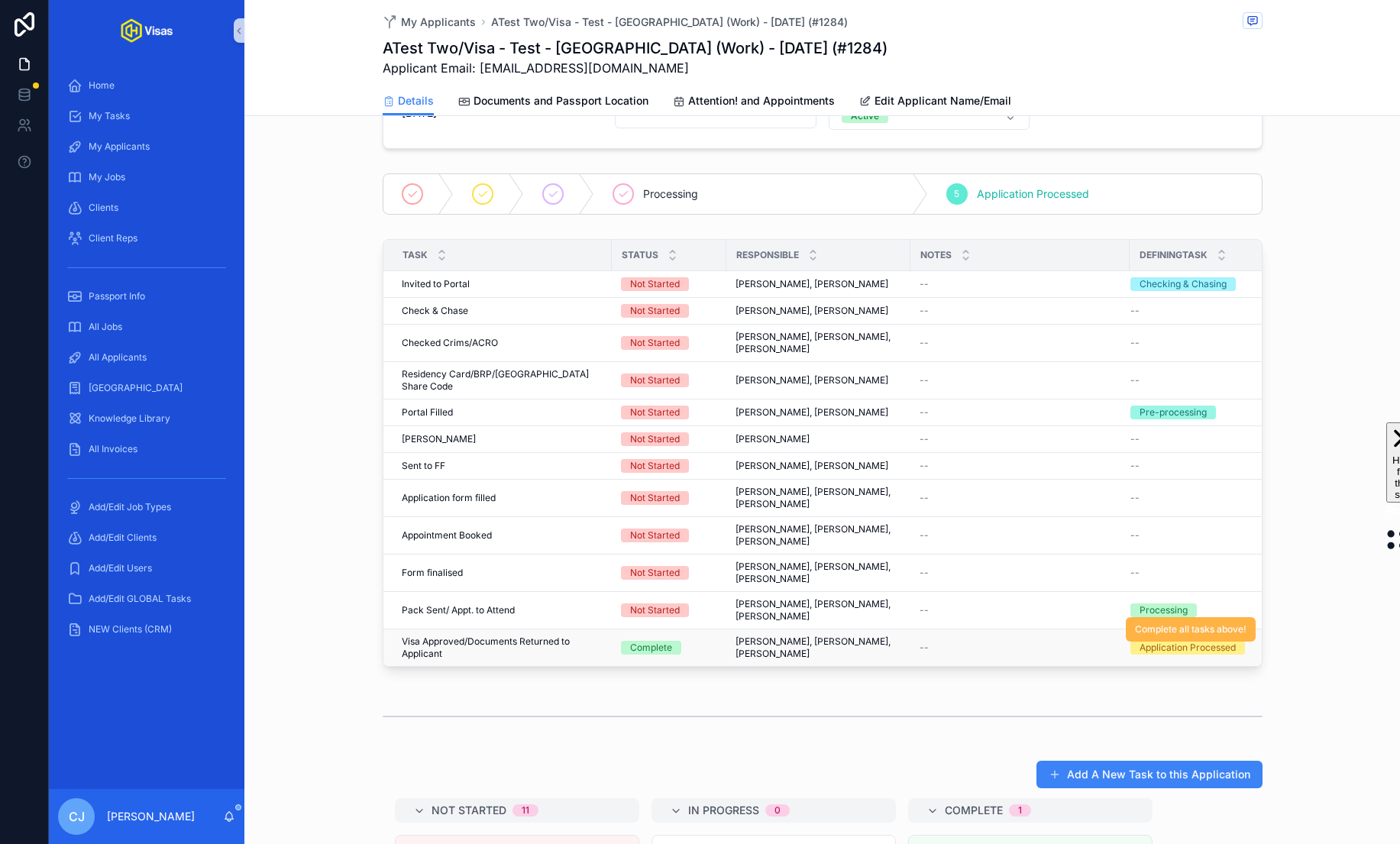
click at [1165, 623] on span "Complete all tasks above!" at bounding box center [1190, 629] width 111 height 12
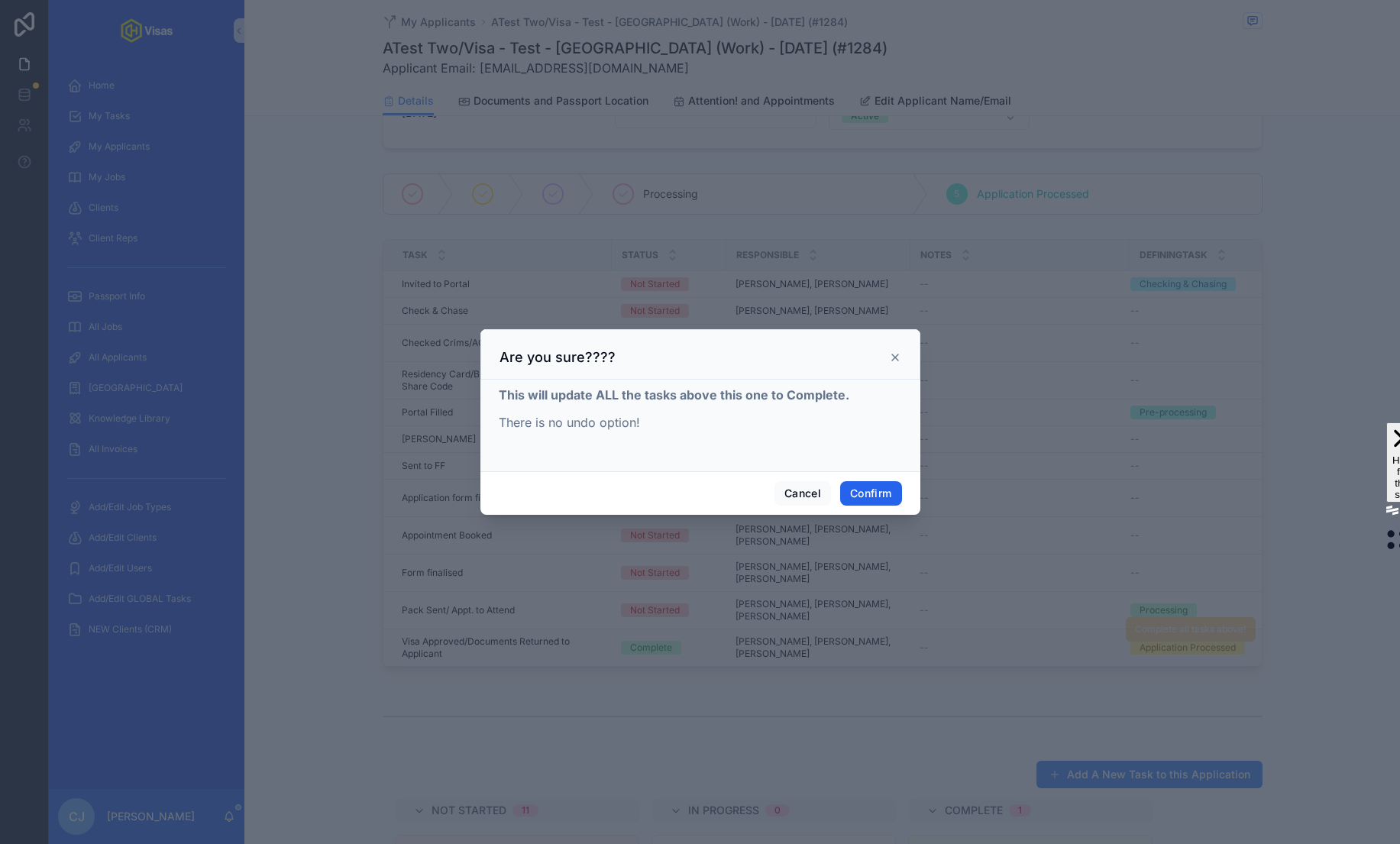
click at [878, 492] on button "Confirm" at bounding box center [870, 493] width 61 height 25
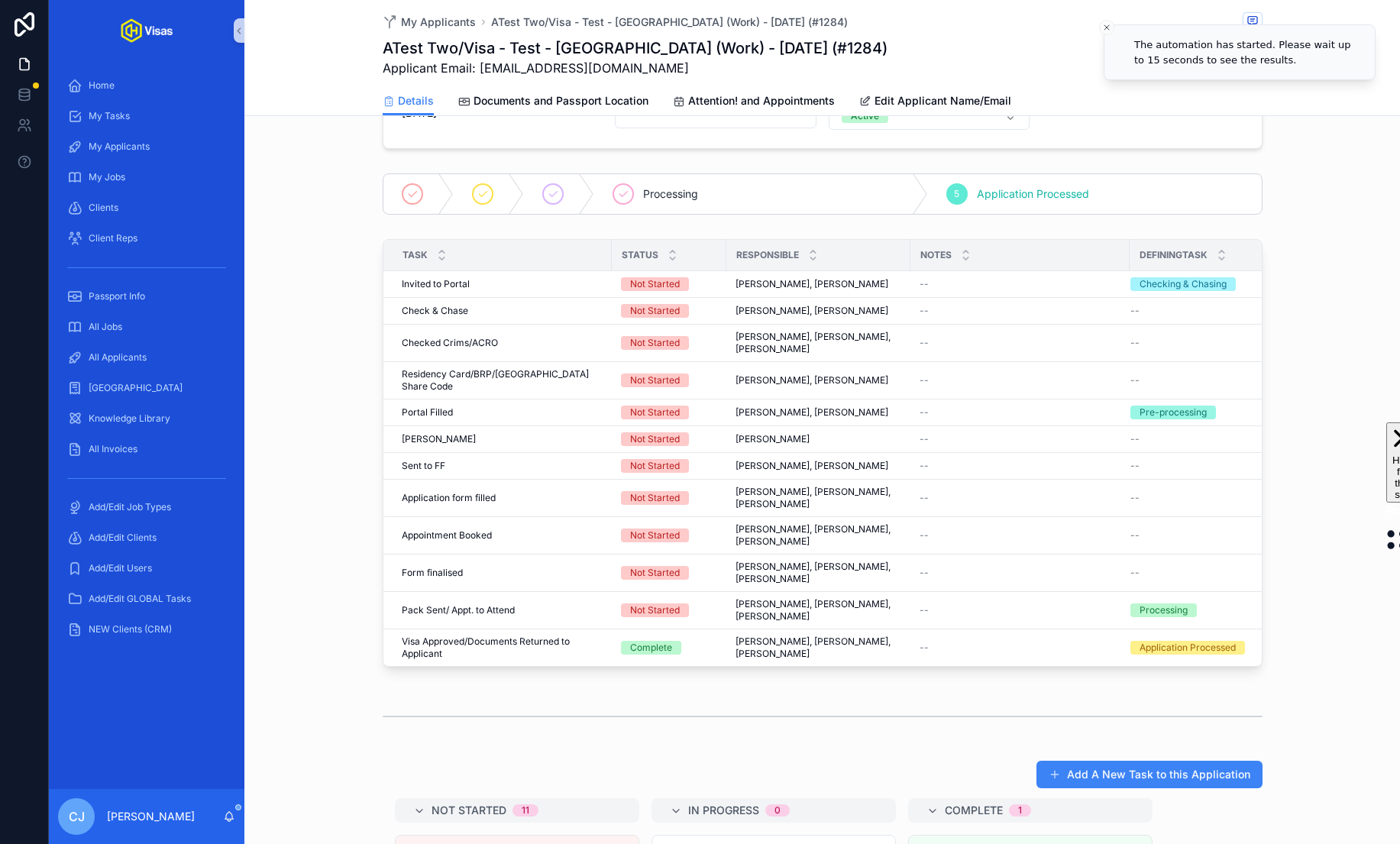
scroll to position [0, 0]
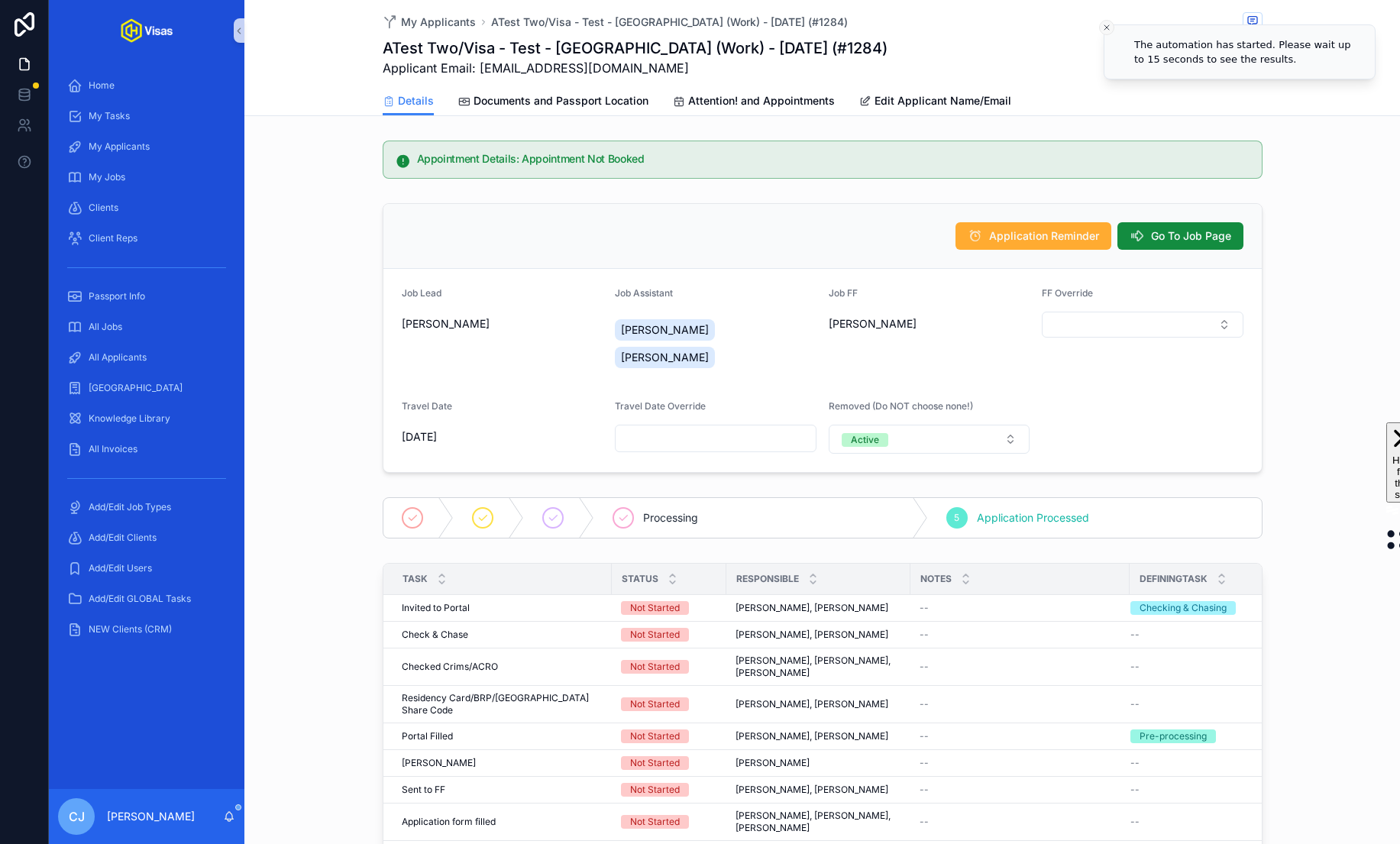
click at [1105, 27] on icon "Close toast" at bounding box center [1106, 27] width 9 height 9
click at [1169, 232] on span "Go To Job Page" at bounding box center [1191, 236] width 81 height 16
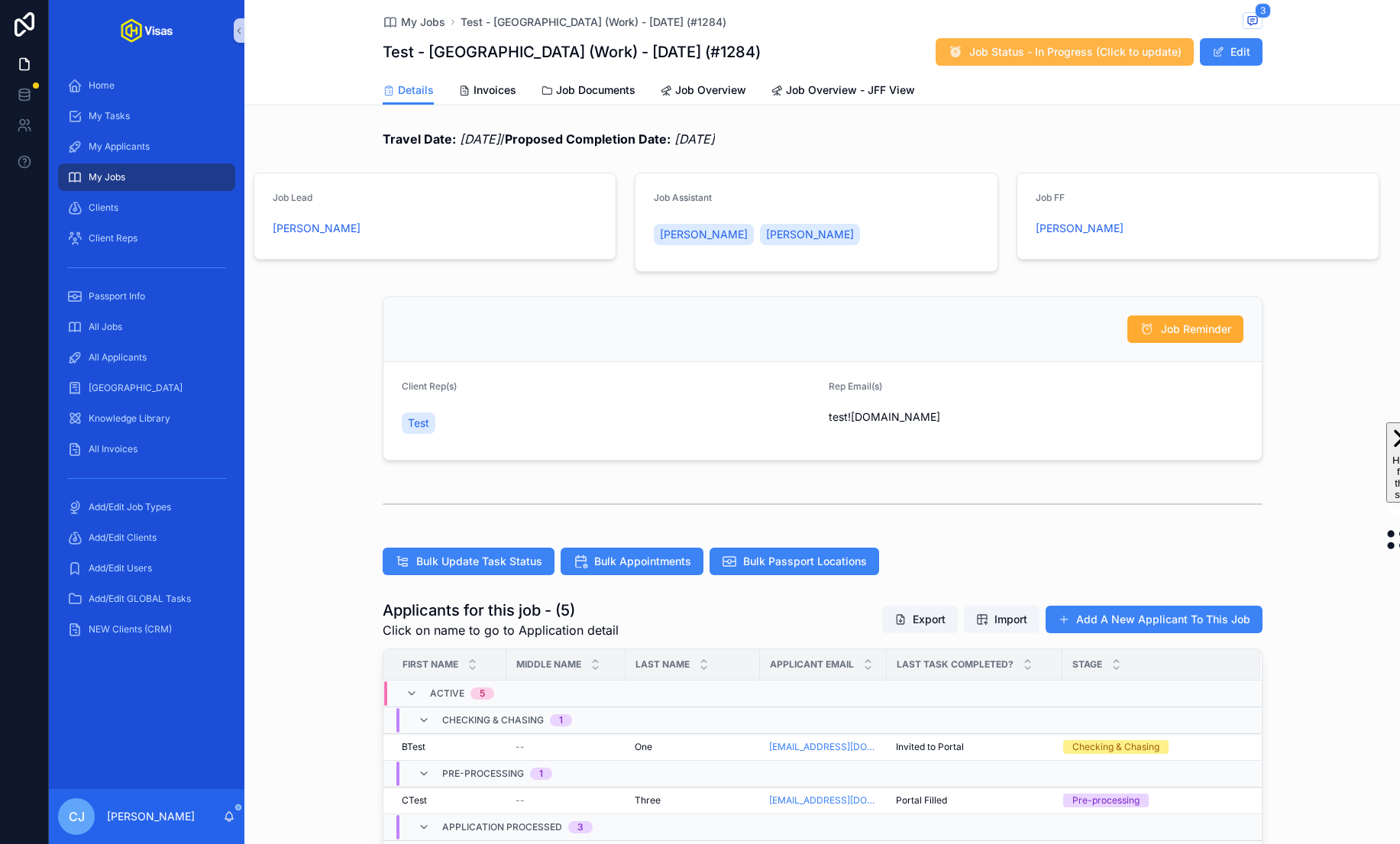
click at [1112, 60] on button "Job Status - In Progress (Click to update)" at bounding box center [1064, 52] width 258 height 28
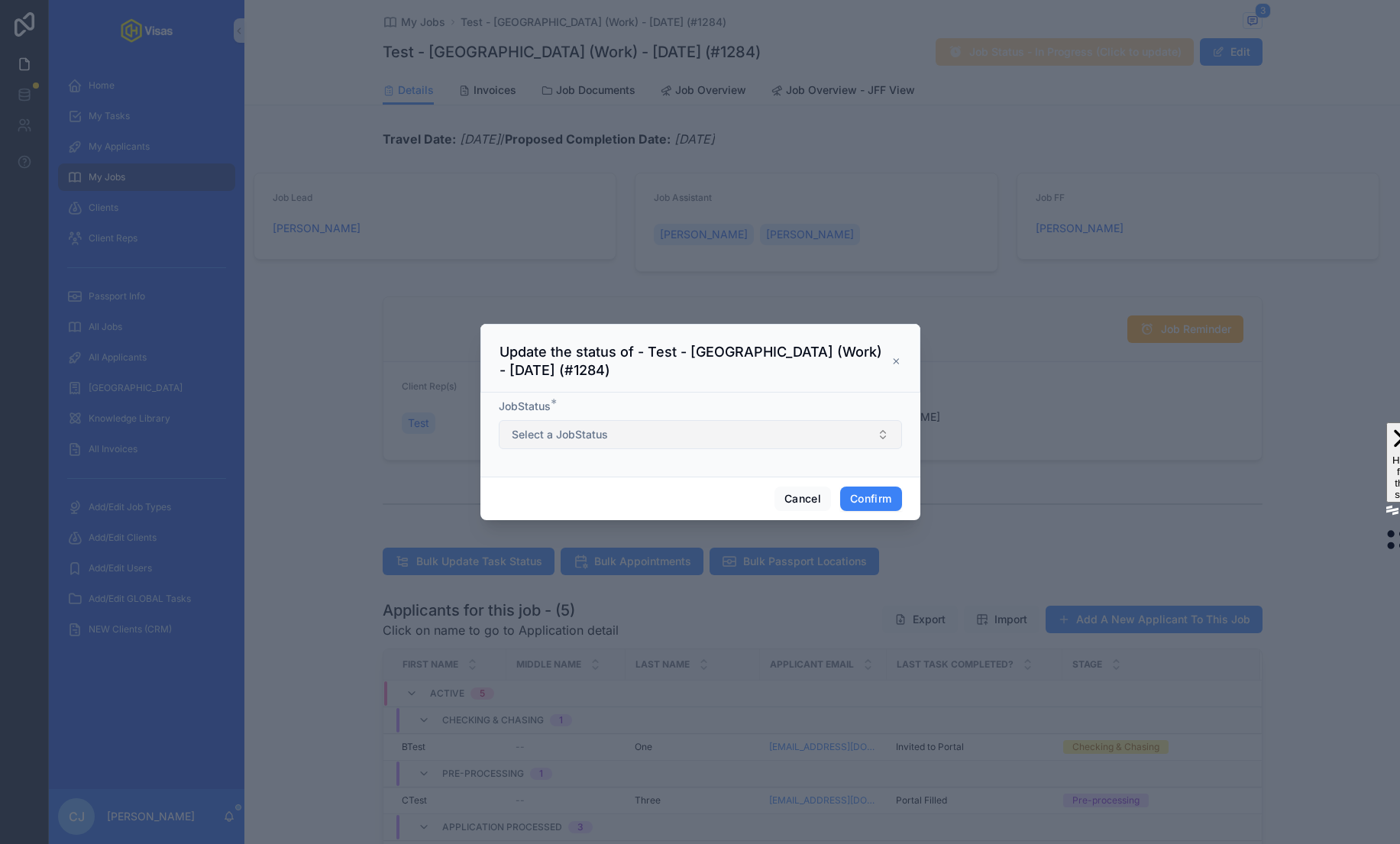
click at [659, 437] on button "Select a JobStatus" at bounding box center [700, 434] width 403 height 29
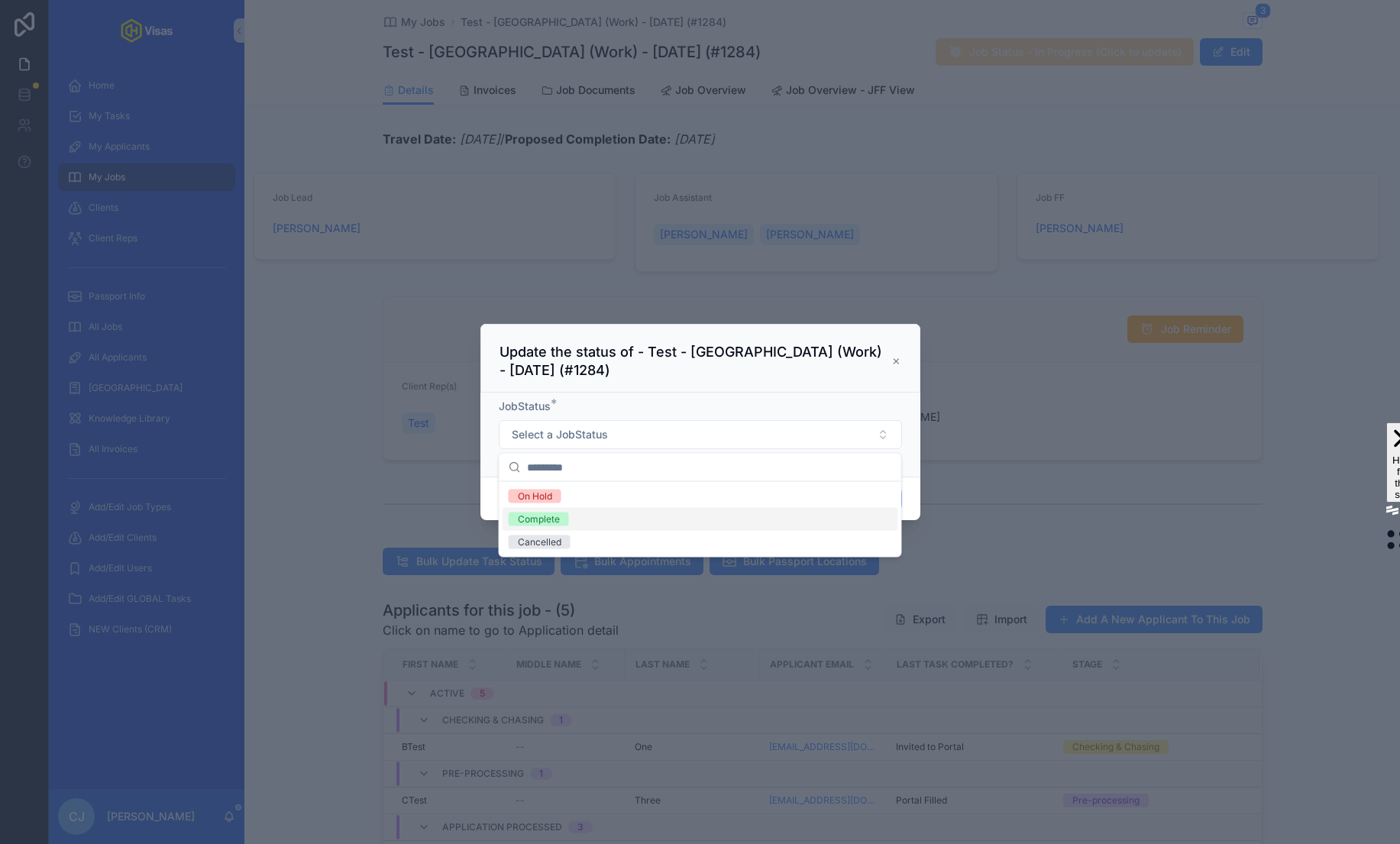
click at [608, 522] on div "Complete" at bounding box center [700, 519] width 396 height 23
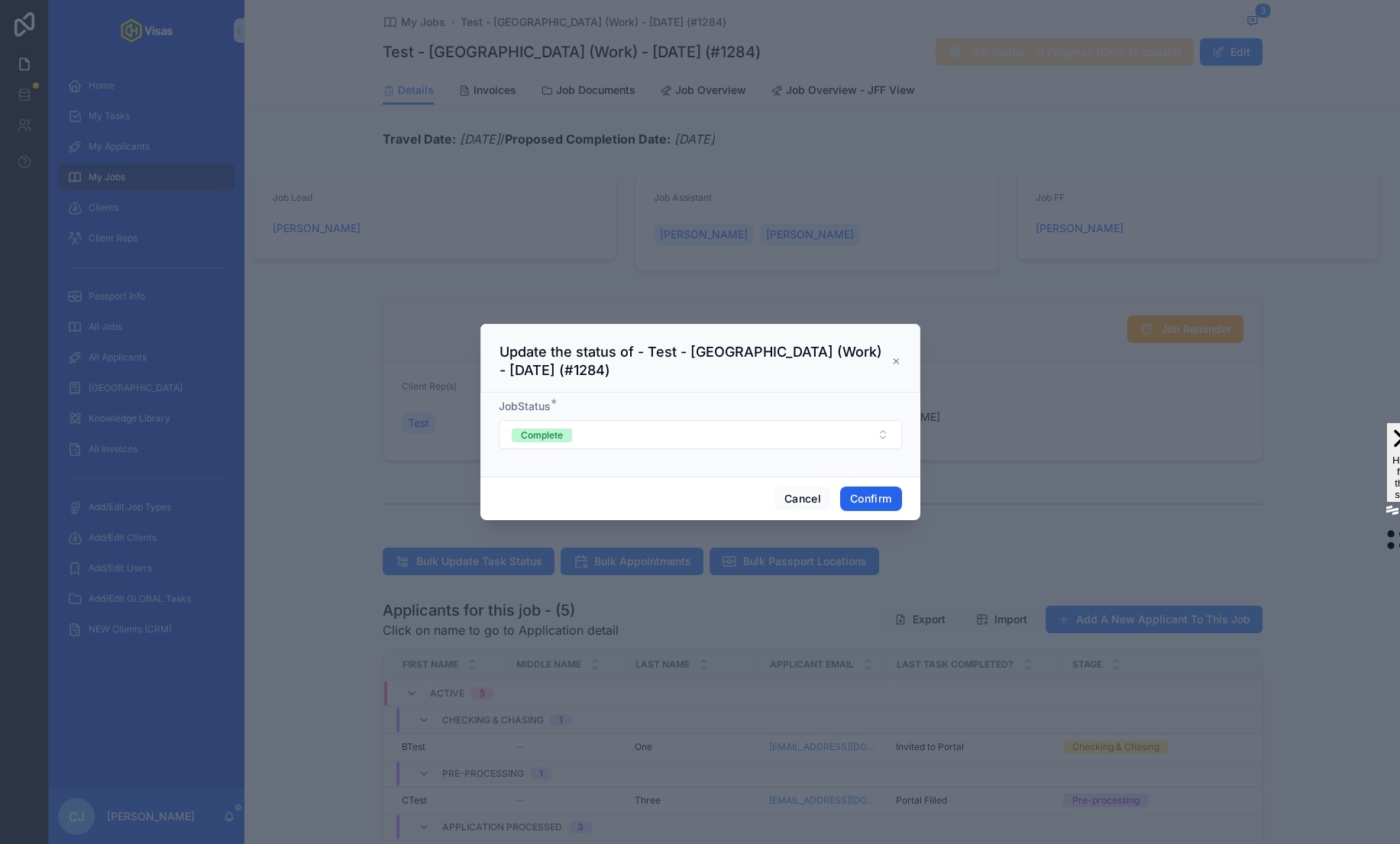
click at [869, 505] on button "Confirm" at bounding box center [870, 498] width 61 height 25
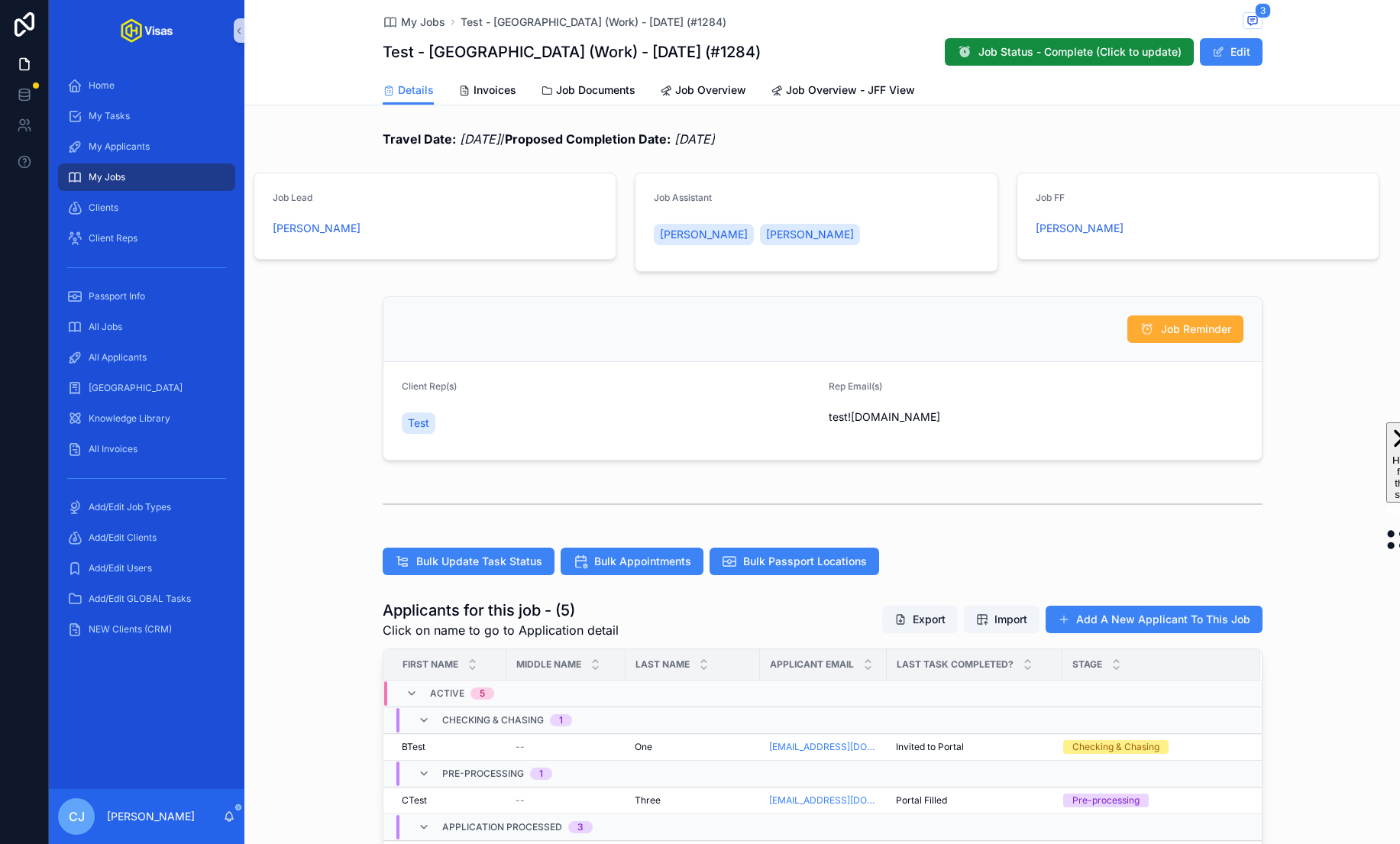
scroll to position [200, 0]
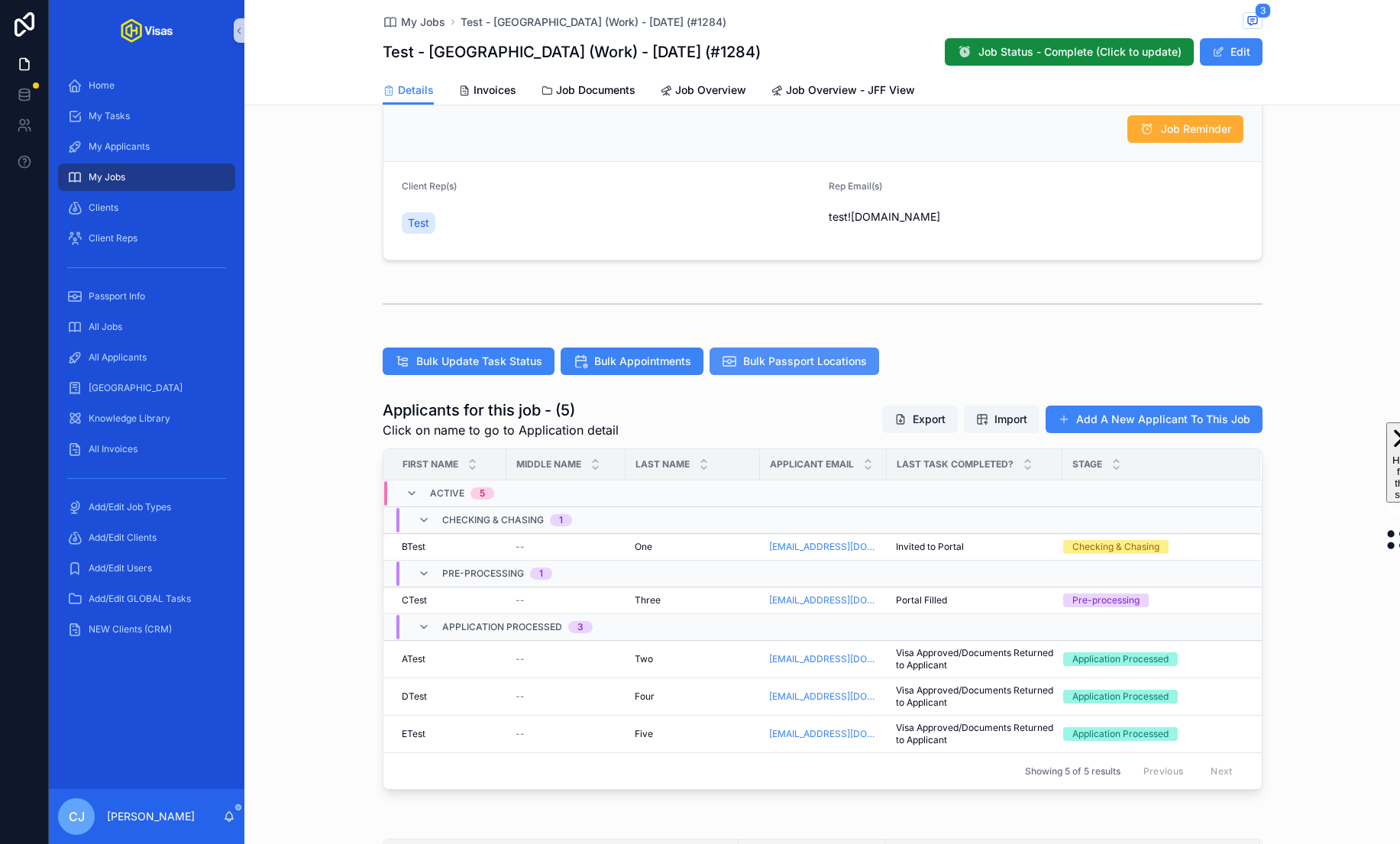
click at [856, 356] on span "Bulk Passport Locations" at bounding box center [805, 362] width 124 height 16
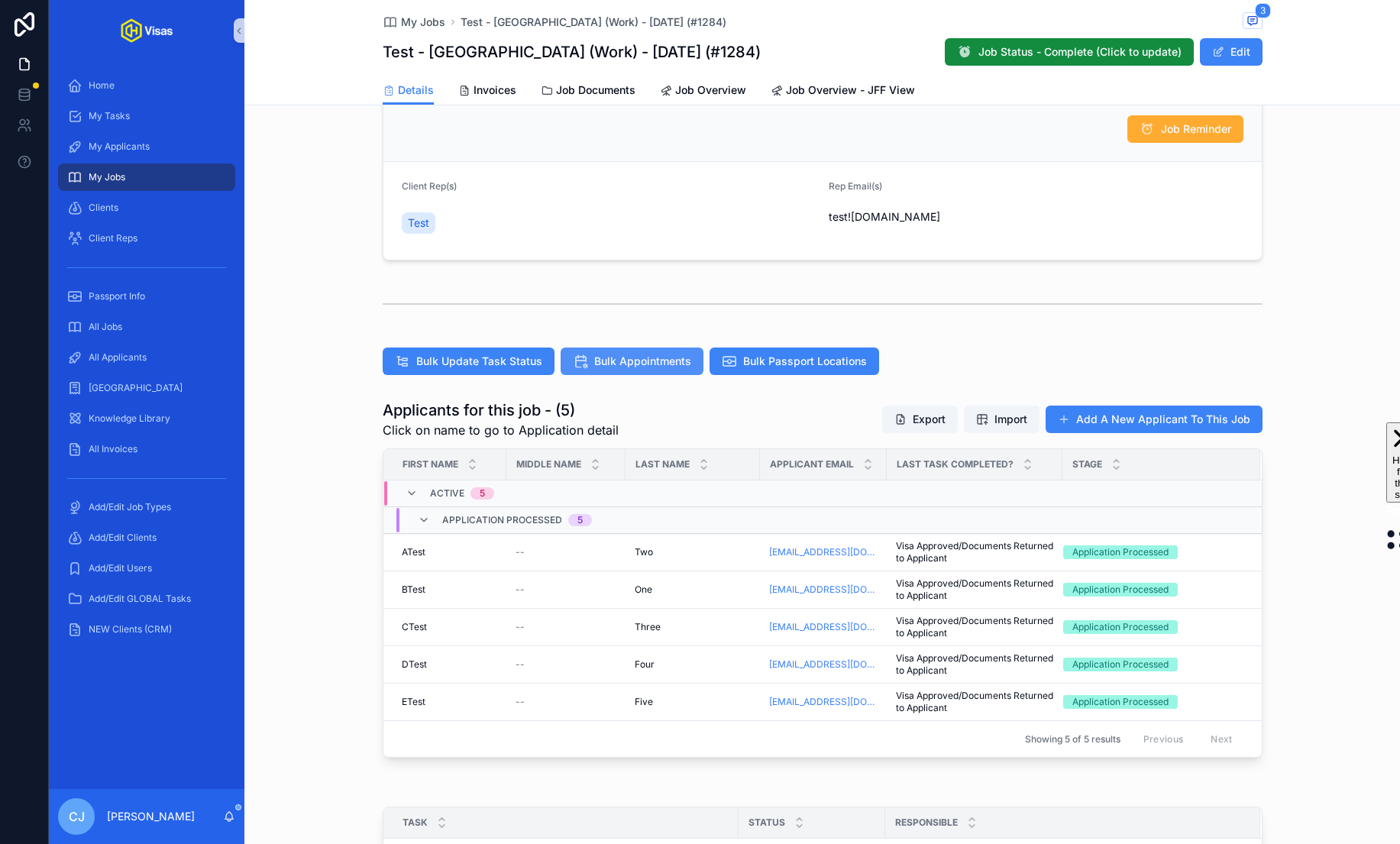
click at [619, 355] on span "Bulk Appointments" at bounding box center [643, 362] width 97 height 16
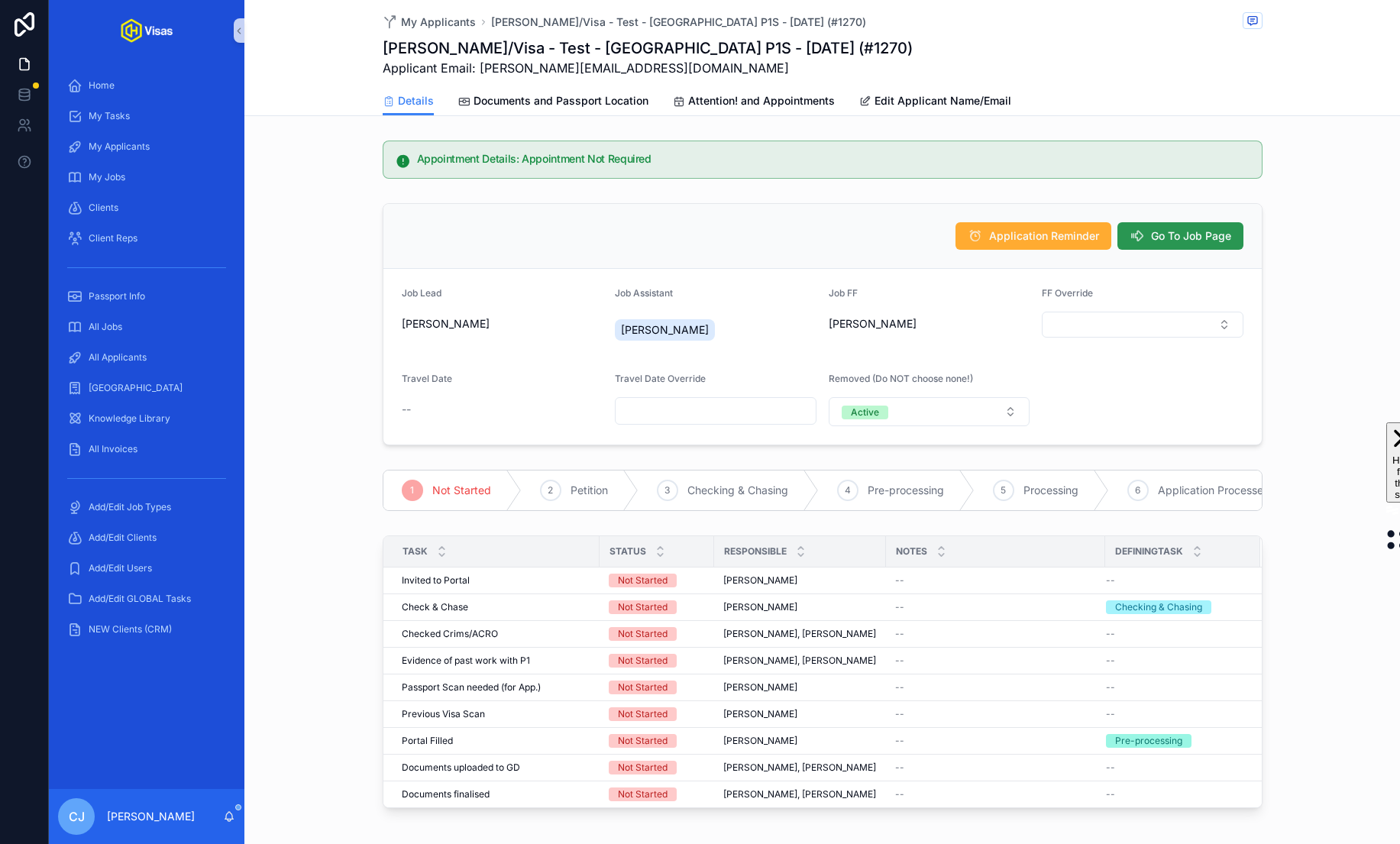
click at [1188, 229] on span "Go To Job Page" at bounding box center [1191, 236] width 81 height 16
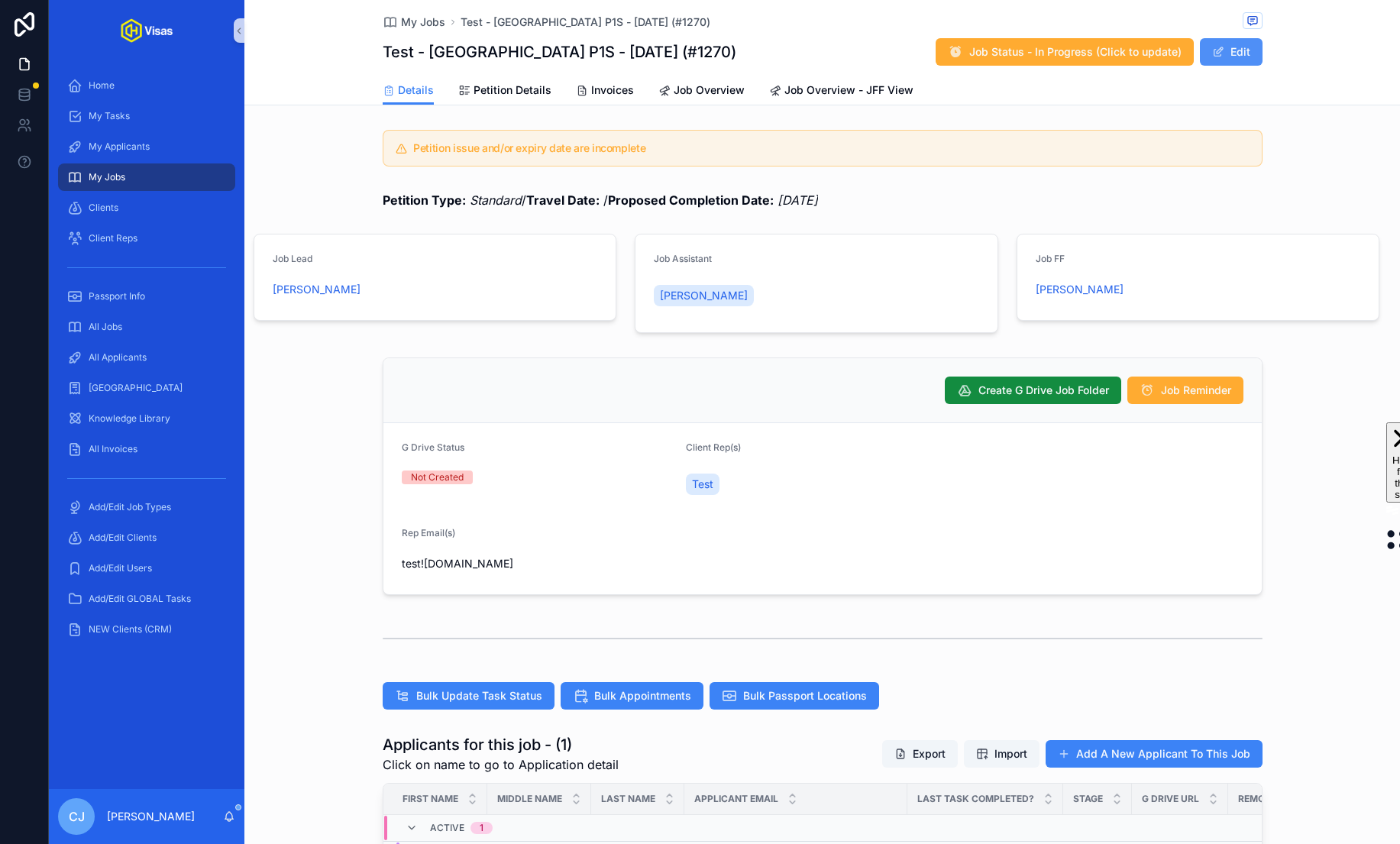
click at [1242, 51] on button "Edit" at bounding box center [1231, 52] width 63 height 28
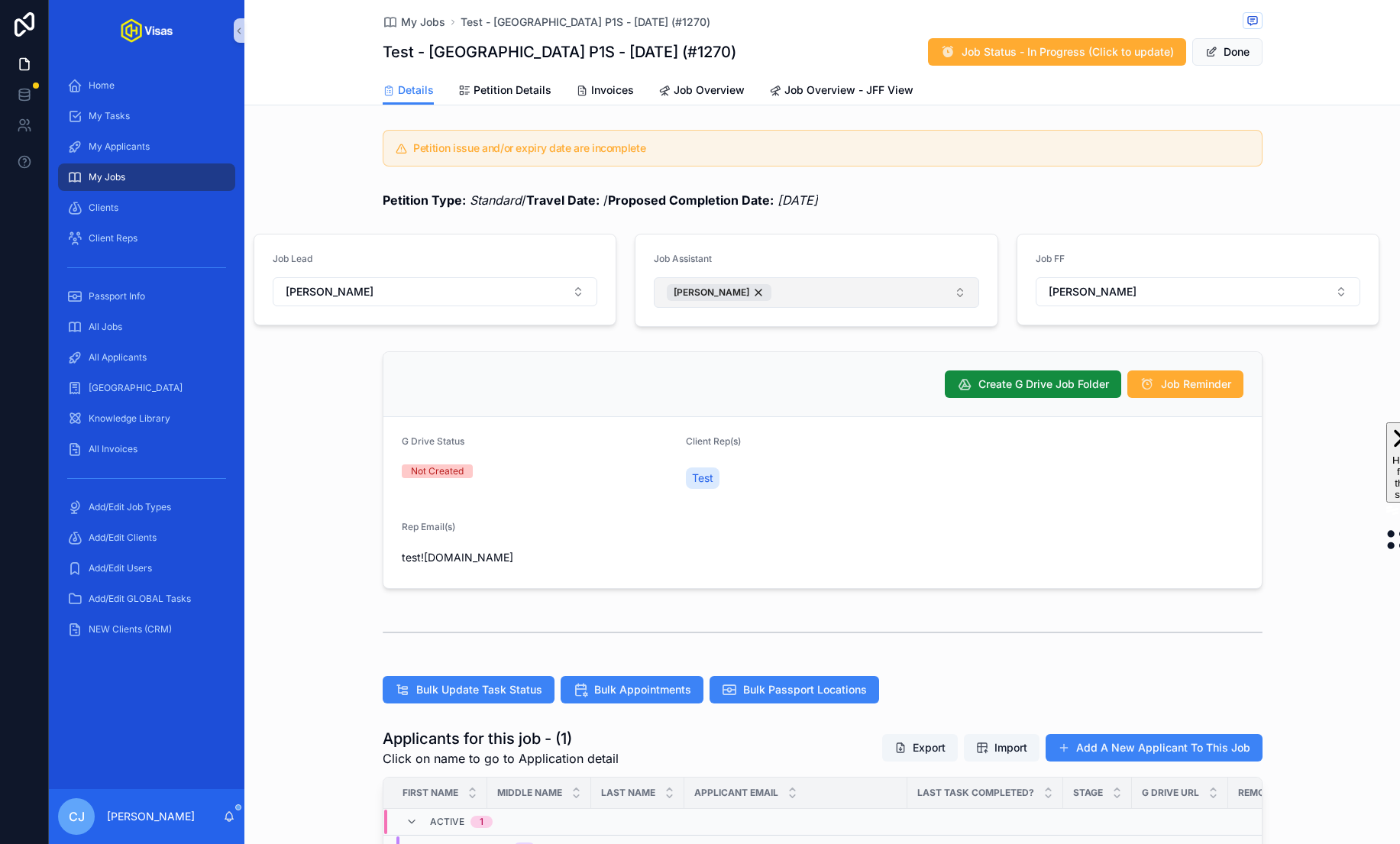
click at [857, 300] on button "[PERSON_NAME]" at bounding box center [815, 292] width 324 height 30
type input "****"
click at [745, 359] on span "[PERSON_NAME]" at bounding box center [706, 354] width 87 height 16
click at [1219, 204] on div "Petition Type: Standard / Travel Date: / Proposed Completion Date: [DATE]" at bounding box center [821, 199] width 879 height 19
click at [1233, 44] on button "Done" at bounding box center [1227, 52] width 71 height 28
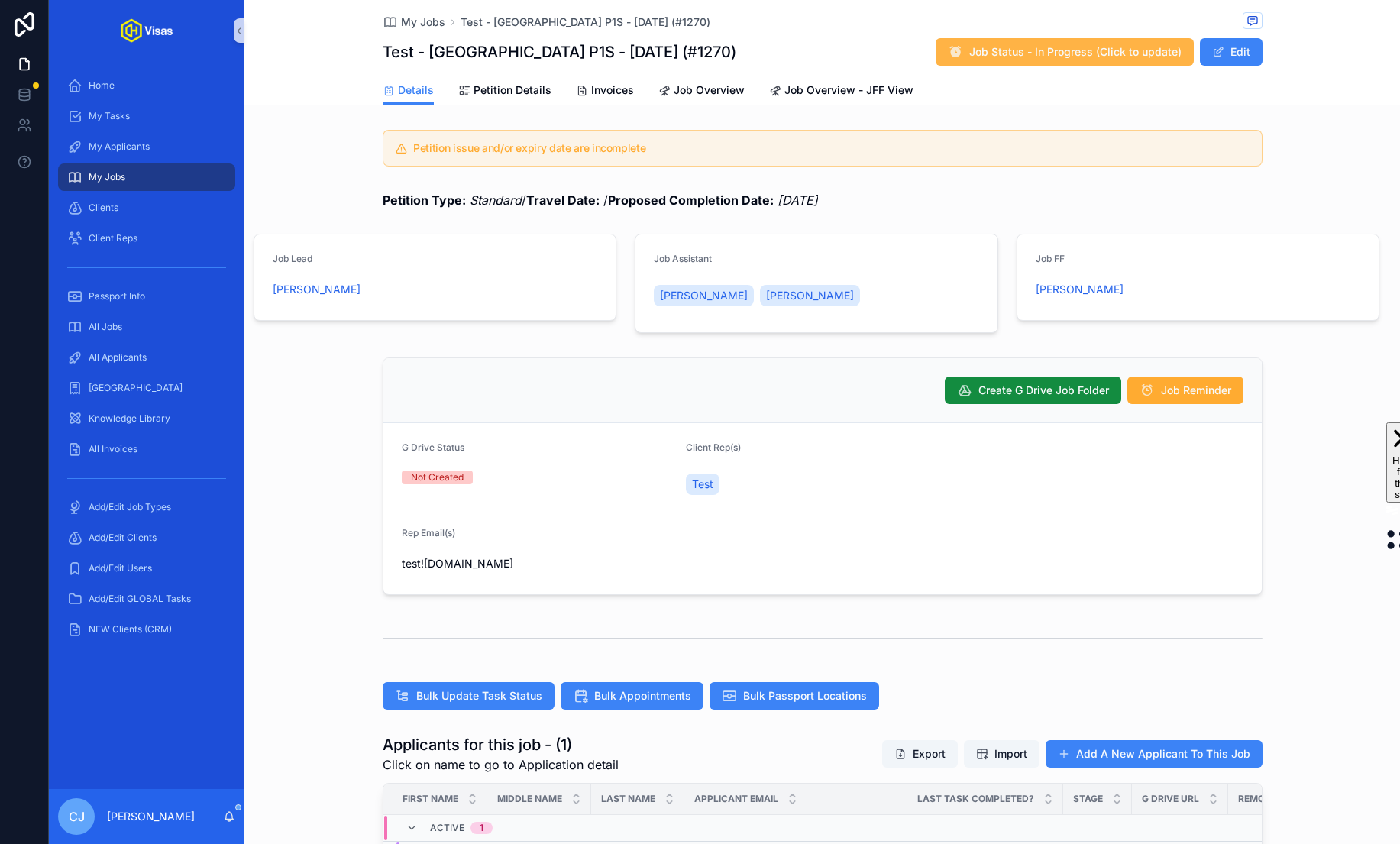
click at [1098, 57] on span "Job Status - In Progress (Click to update)" at bounding box center [1075, 52] width 212 height 16
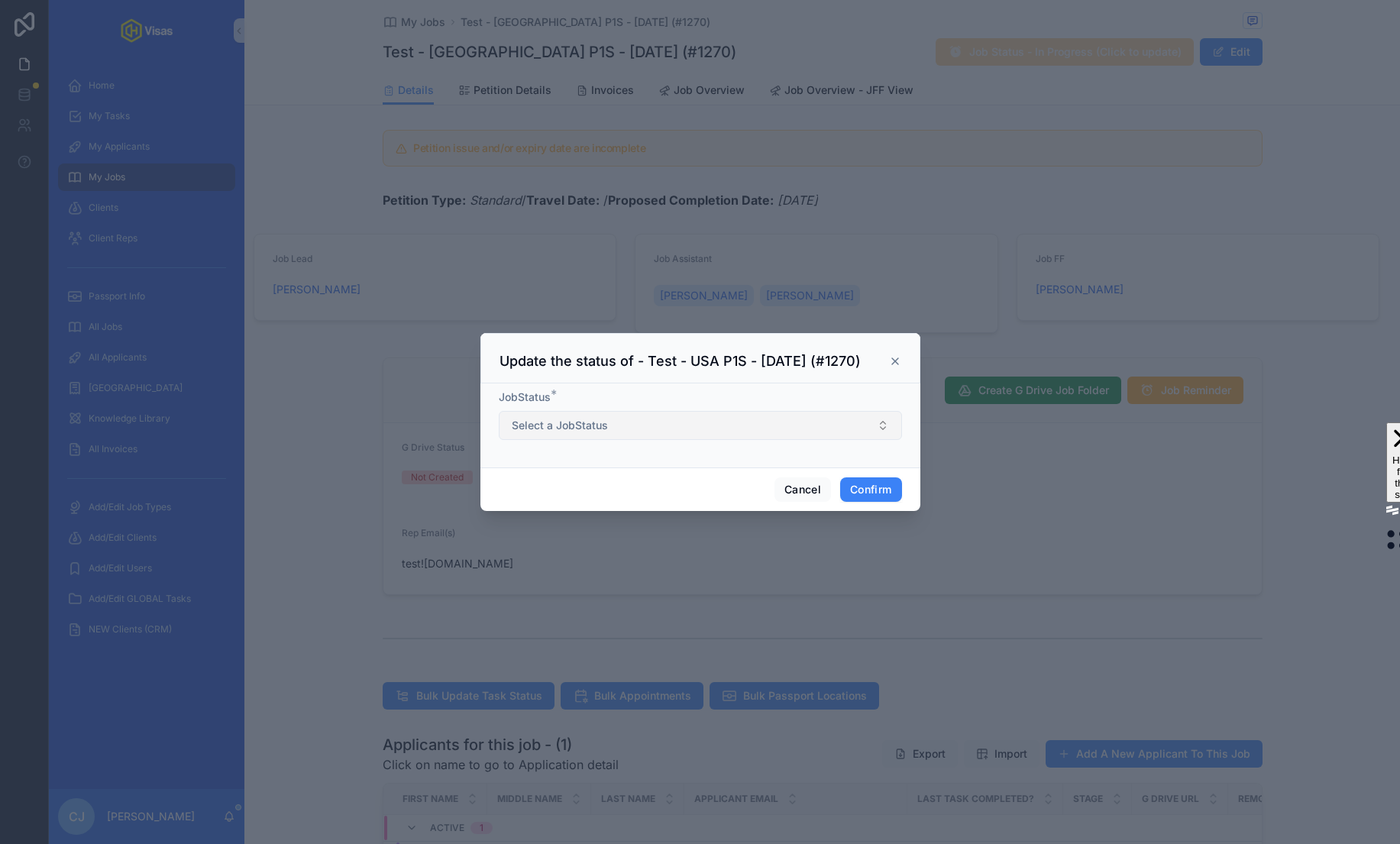
click at [746, 431] on button "Select a JobStatus" at bounding box center [700, 425] width 403 height 29
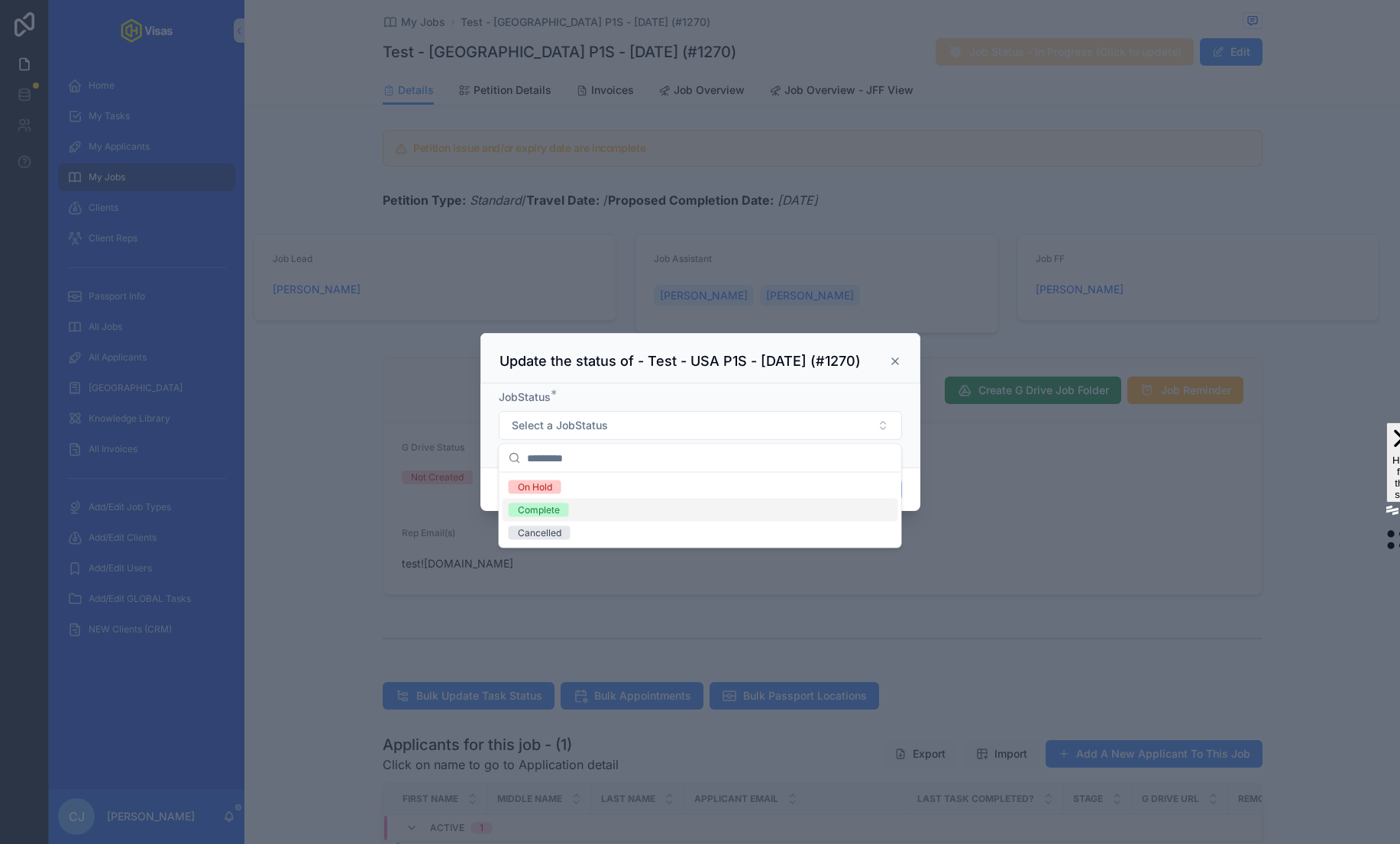
click at [594, 513] on div "Complete" at bounding box center [700, 510] width 396 height 23
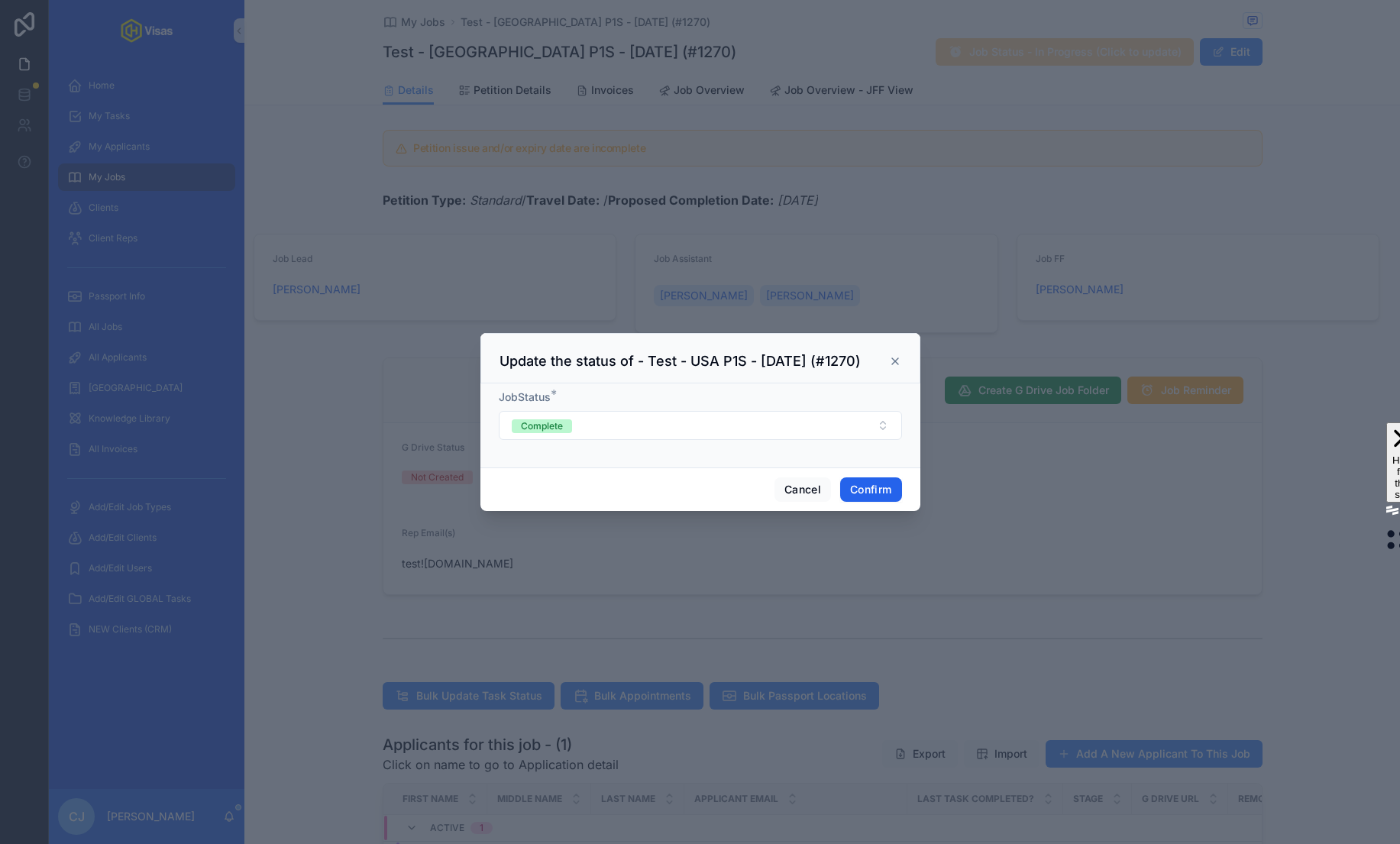
click at [863, 485] on button "Confirm" at bounding box center [870, 489] width 61 height 25
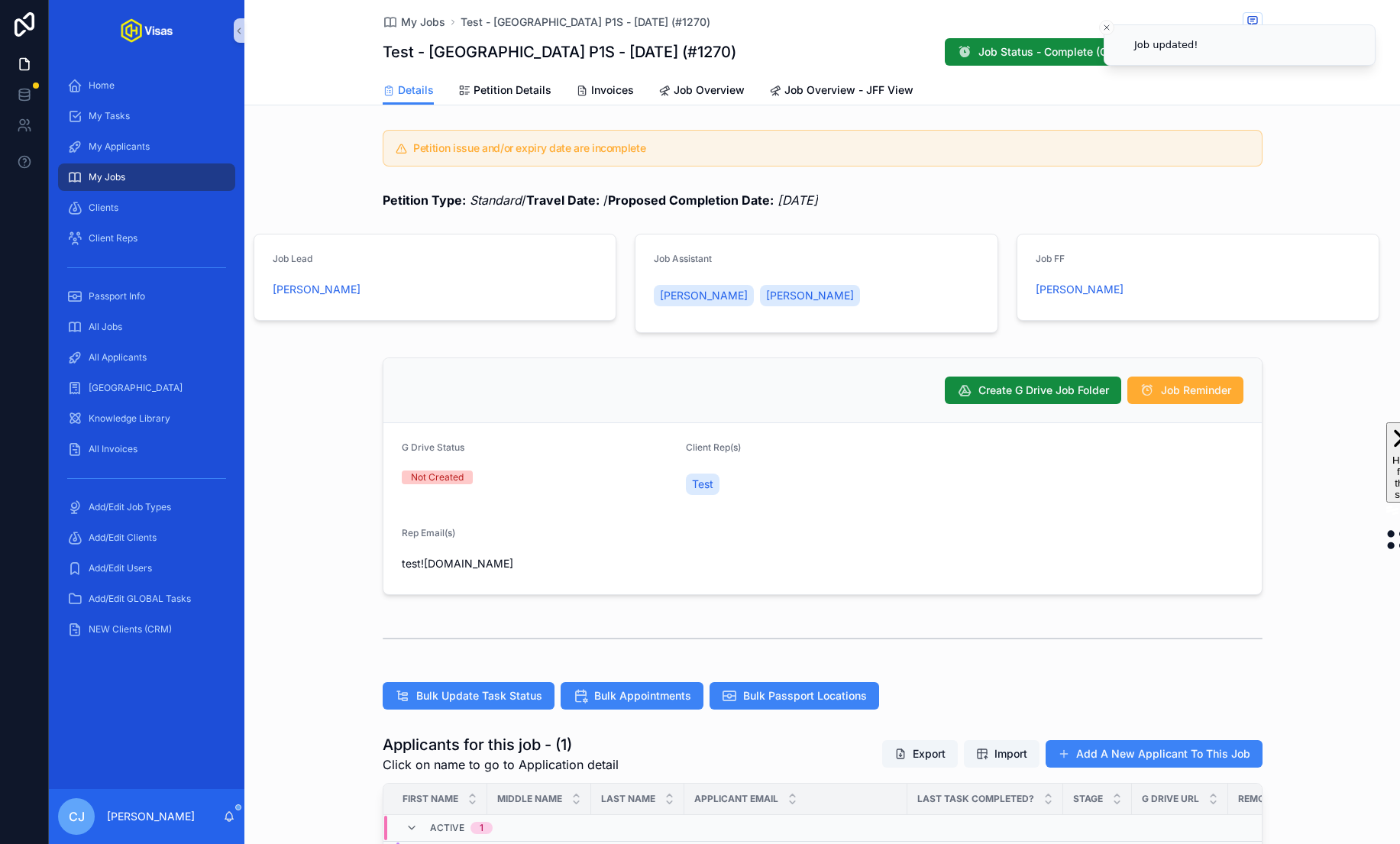
scroll to position [266, 0]
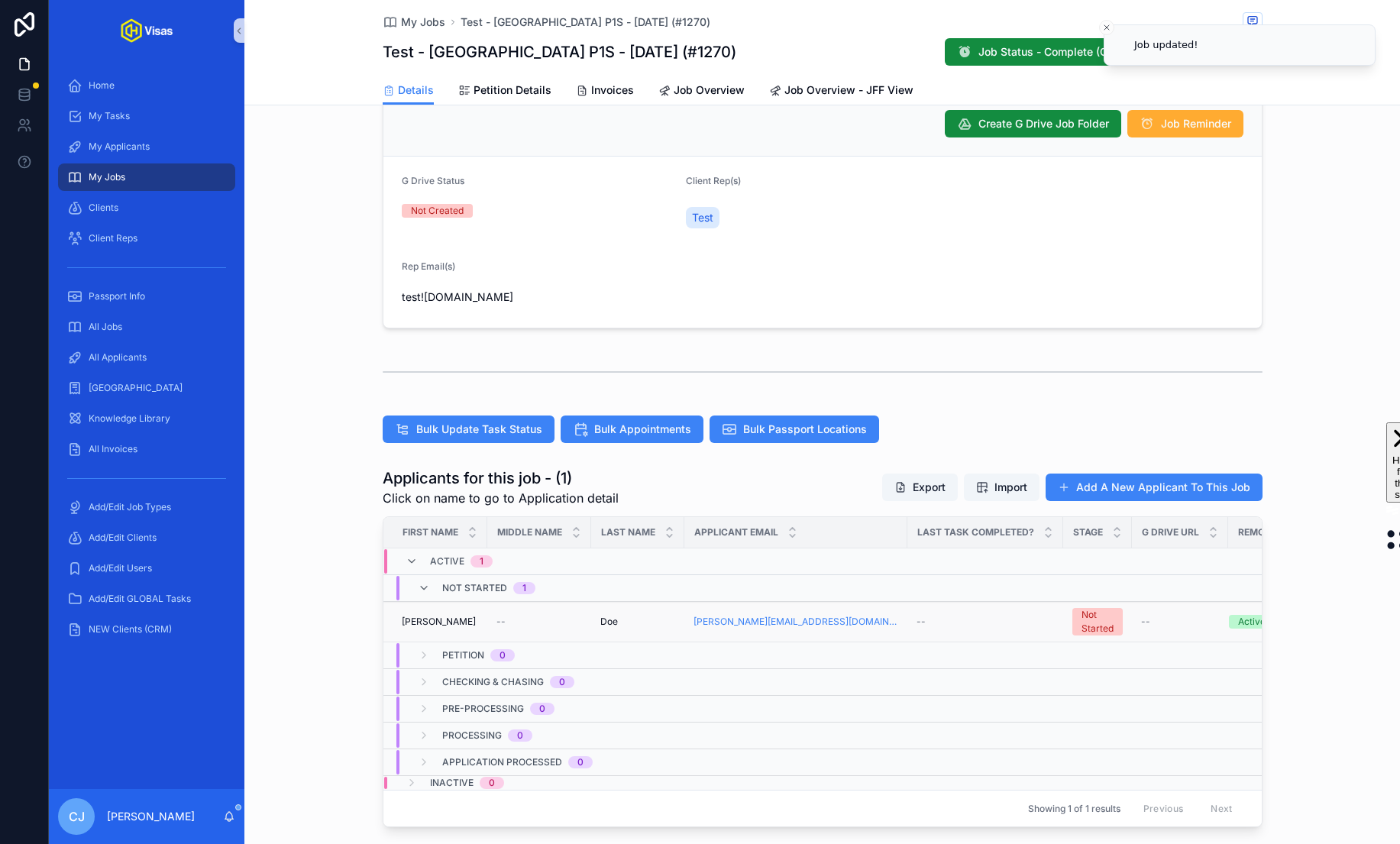
click at [613, 623] on span "Doe" at bounding box center [609, 621] width 18 height 12
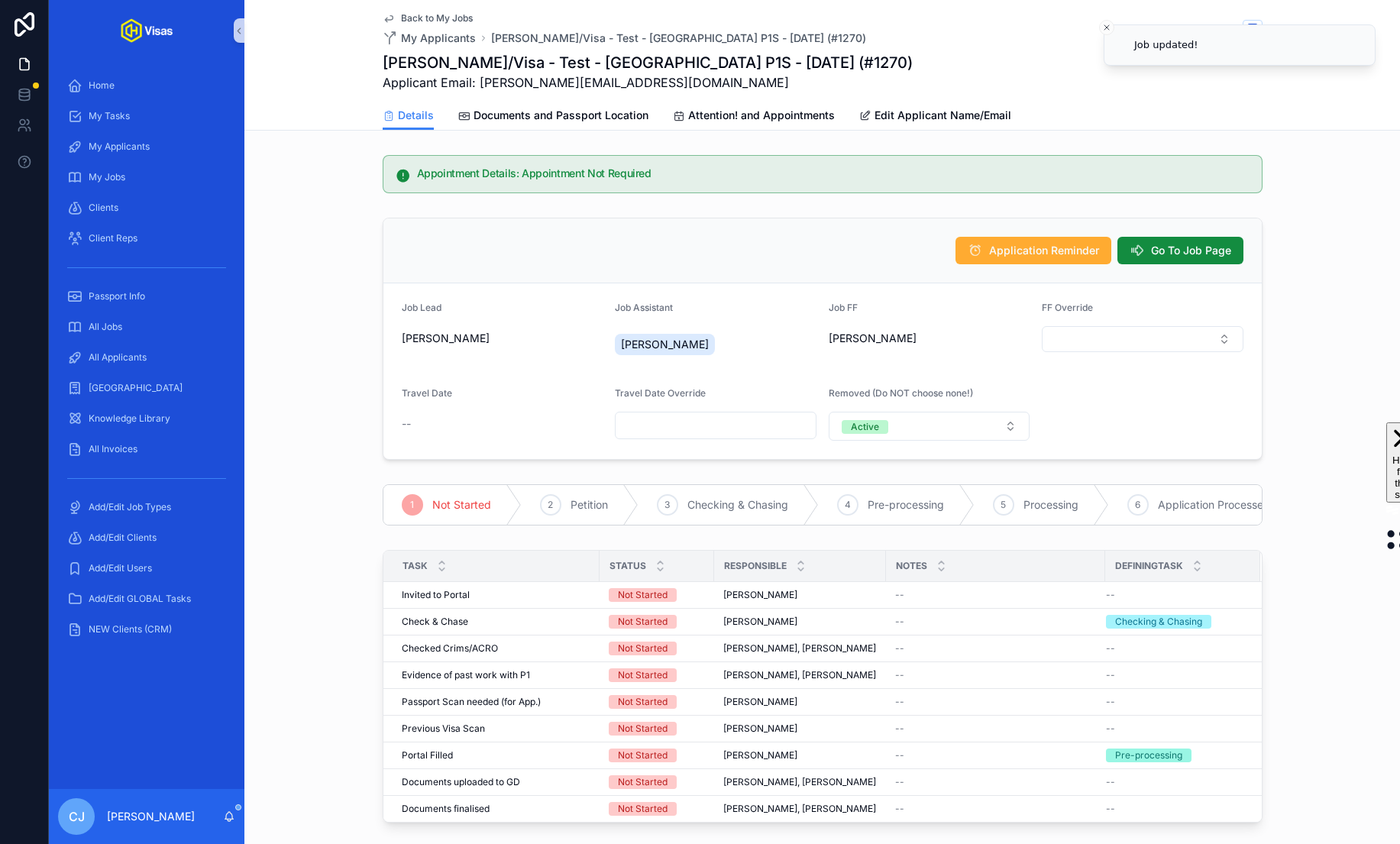
scroll to position [385, 0]
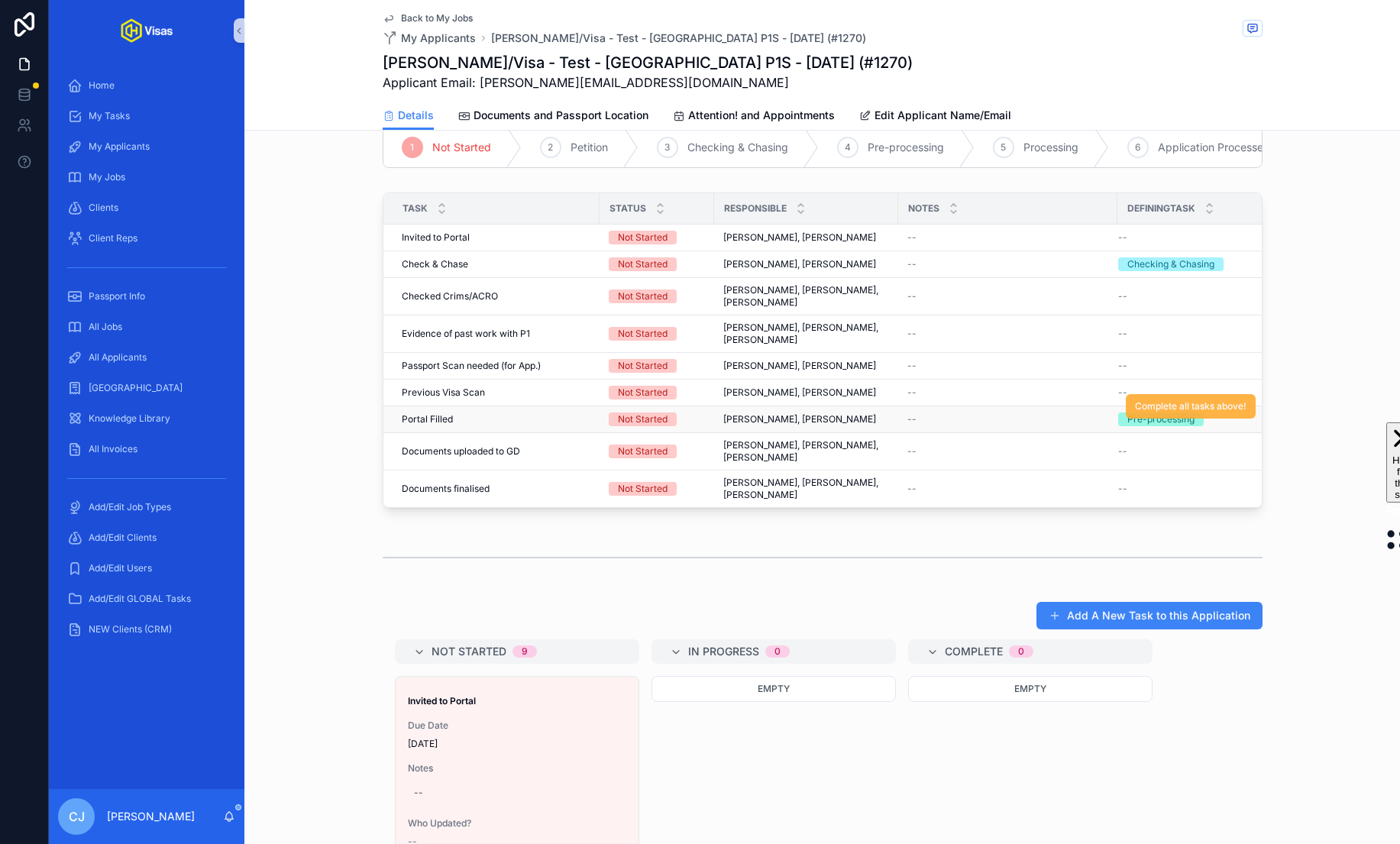
click at [1185, 400] on span "Complete all tasks above!" at bounding box center [1190, 406] width 111 height 12
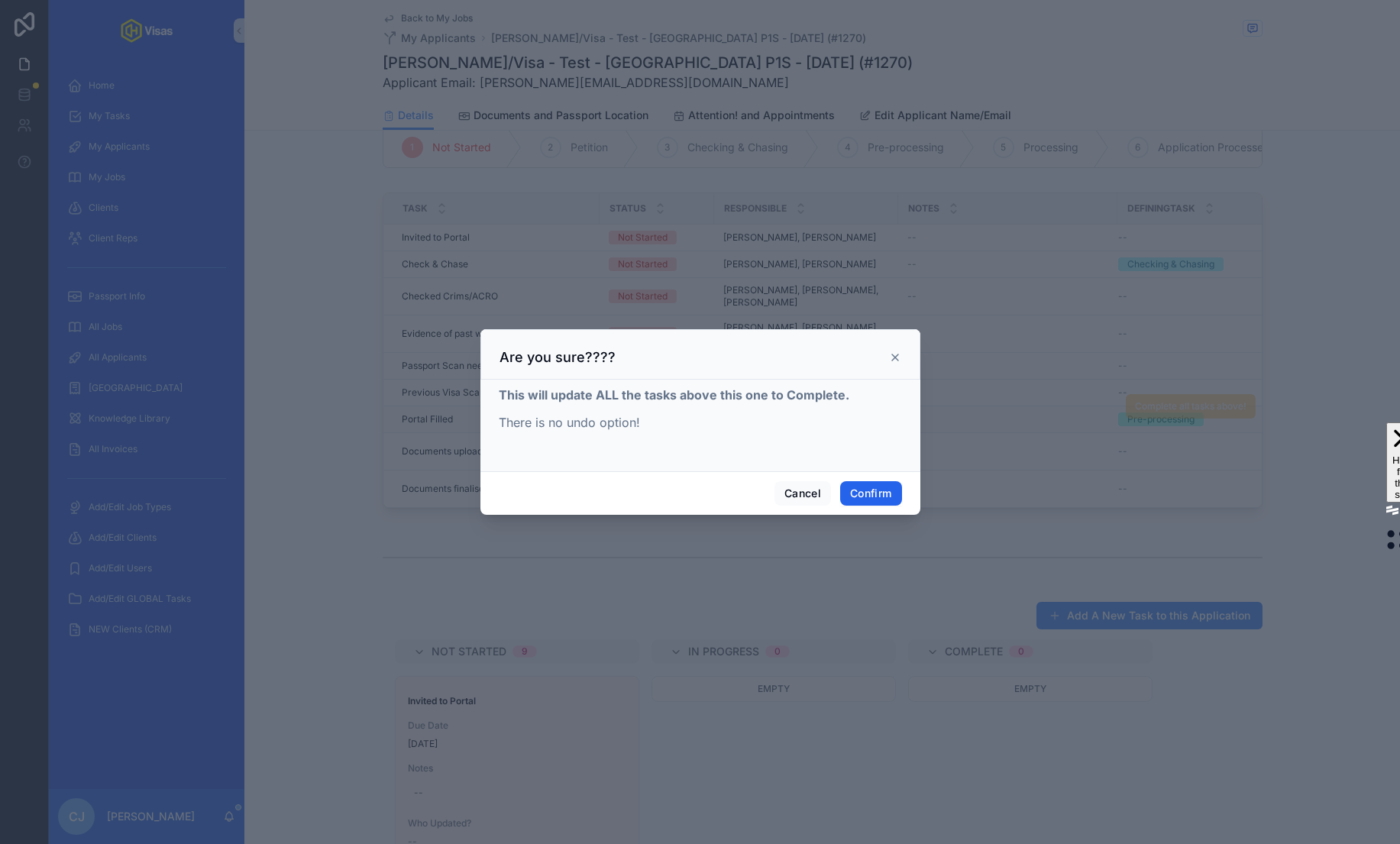
click at [869, 489] on button "Confirm" at bounding box center [870, 493] width 61 height 25
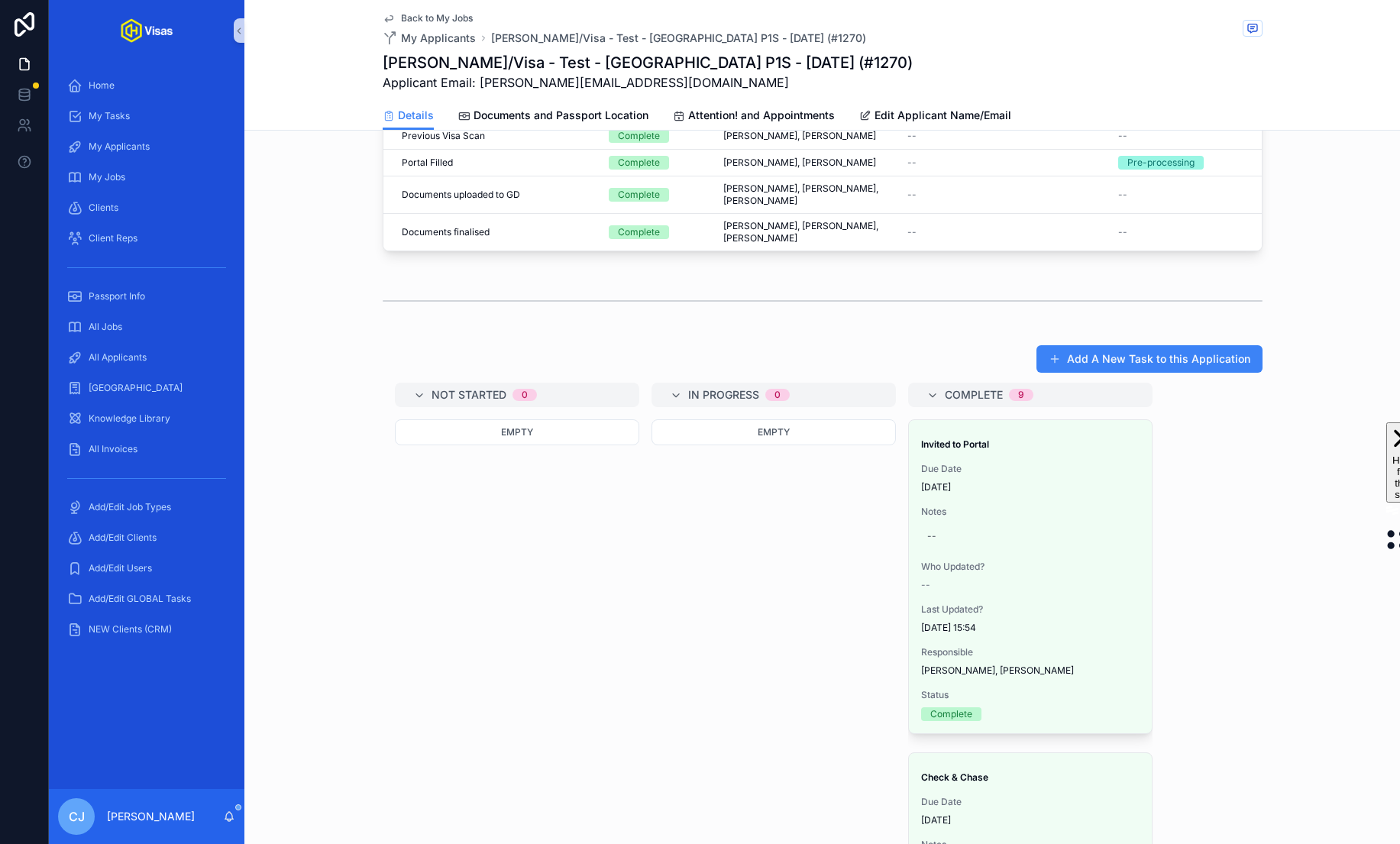
scroll to position [0, 0]
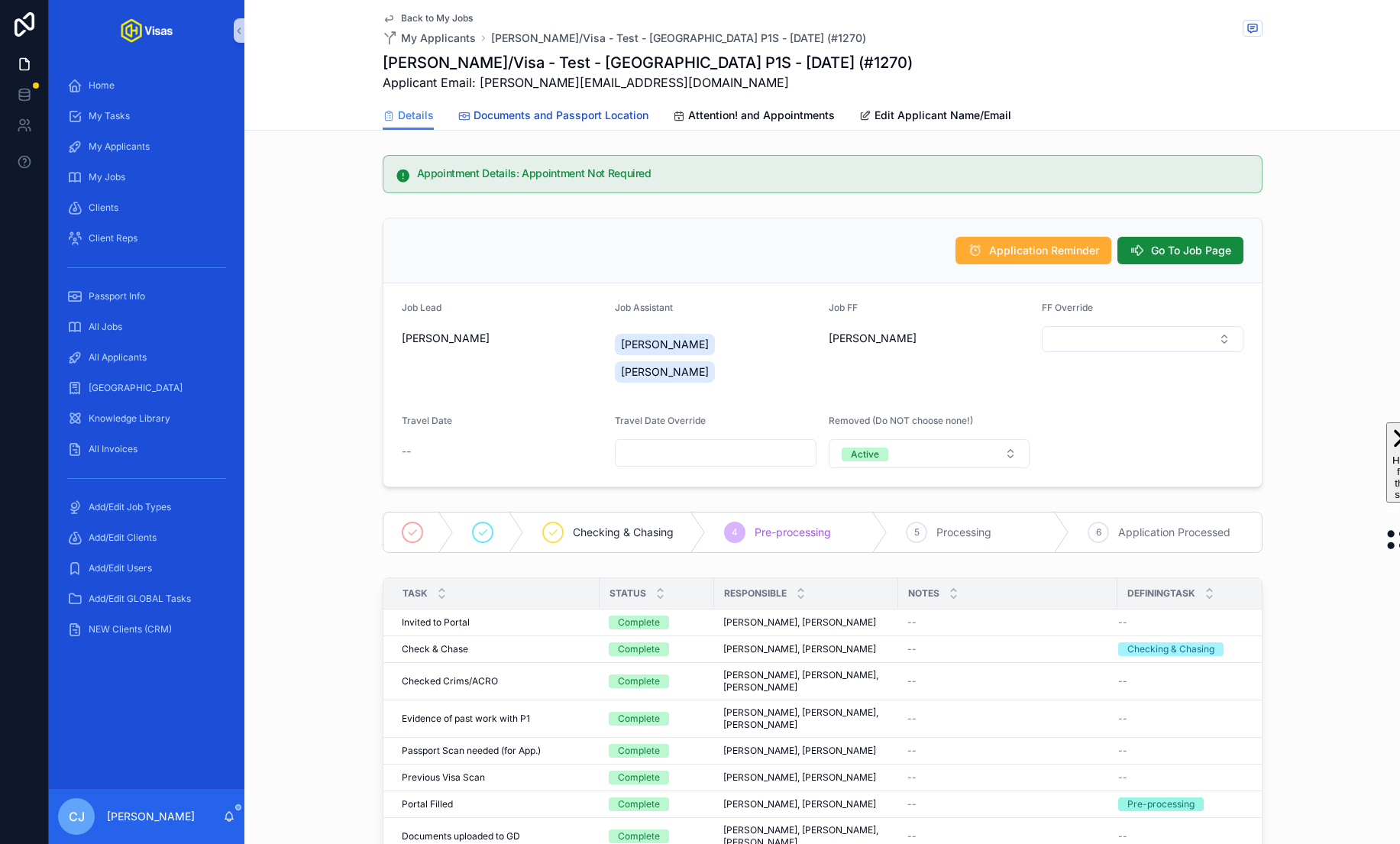
click at [607, 125] on link "Documents and Passport Location" at bounding box center [553, 116] width 191 height 30
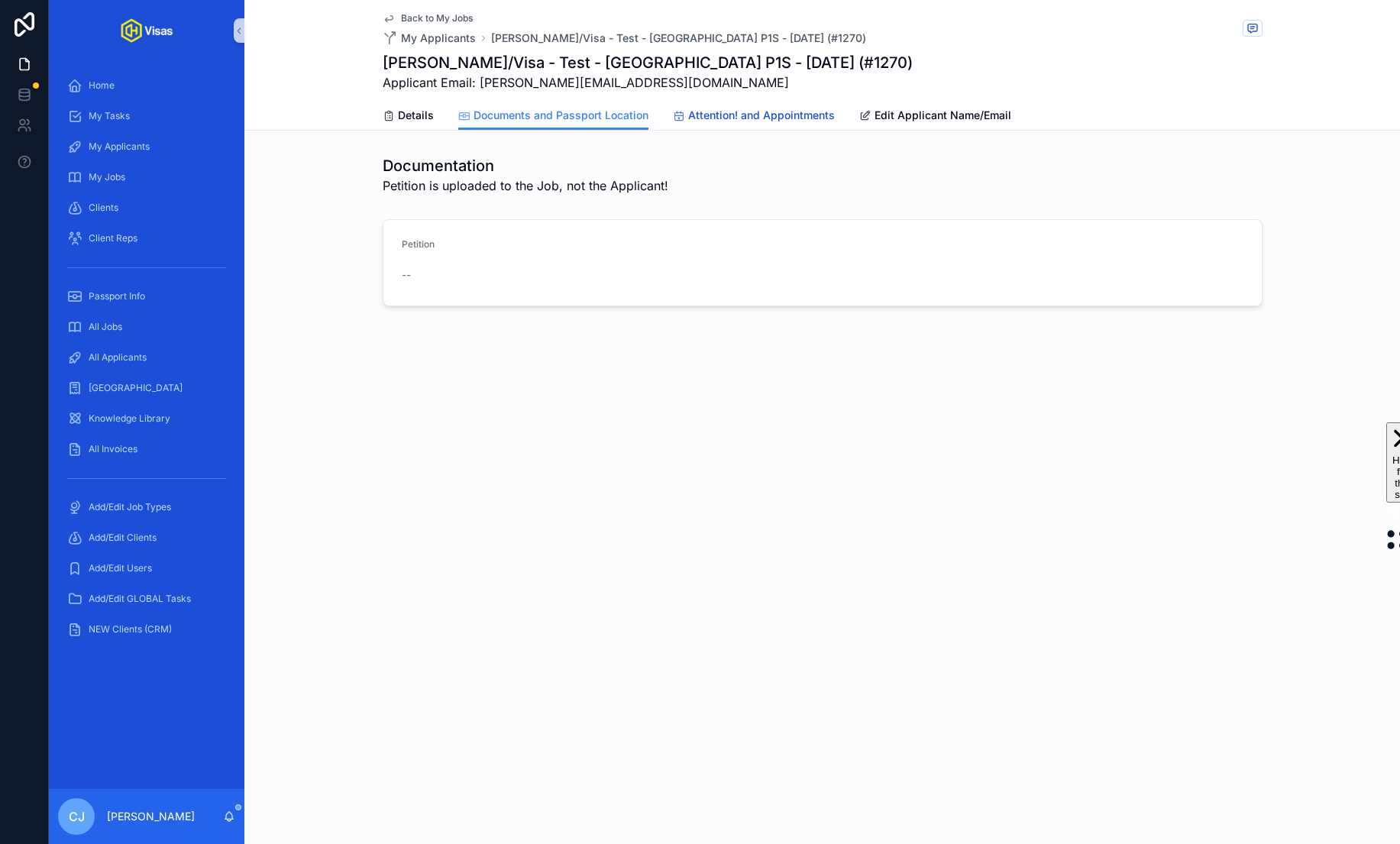
click at [740, 111] on span "Attention! and Appointments" at bounding box center [760, 116] width 146 height 16
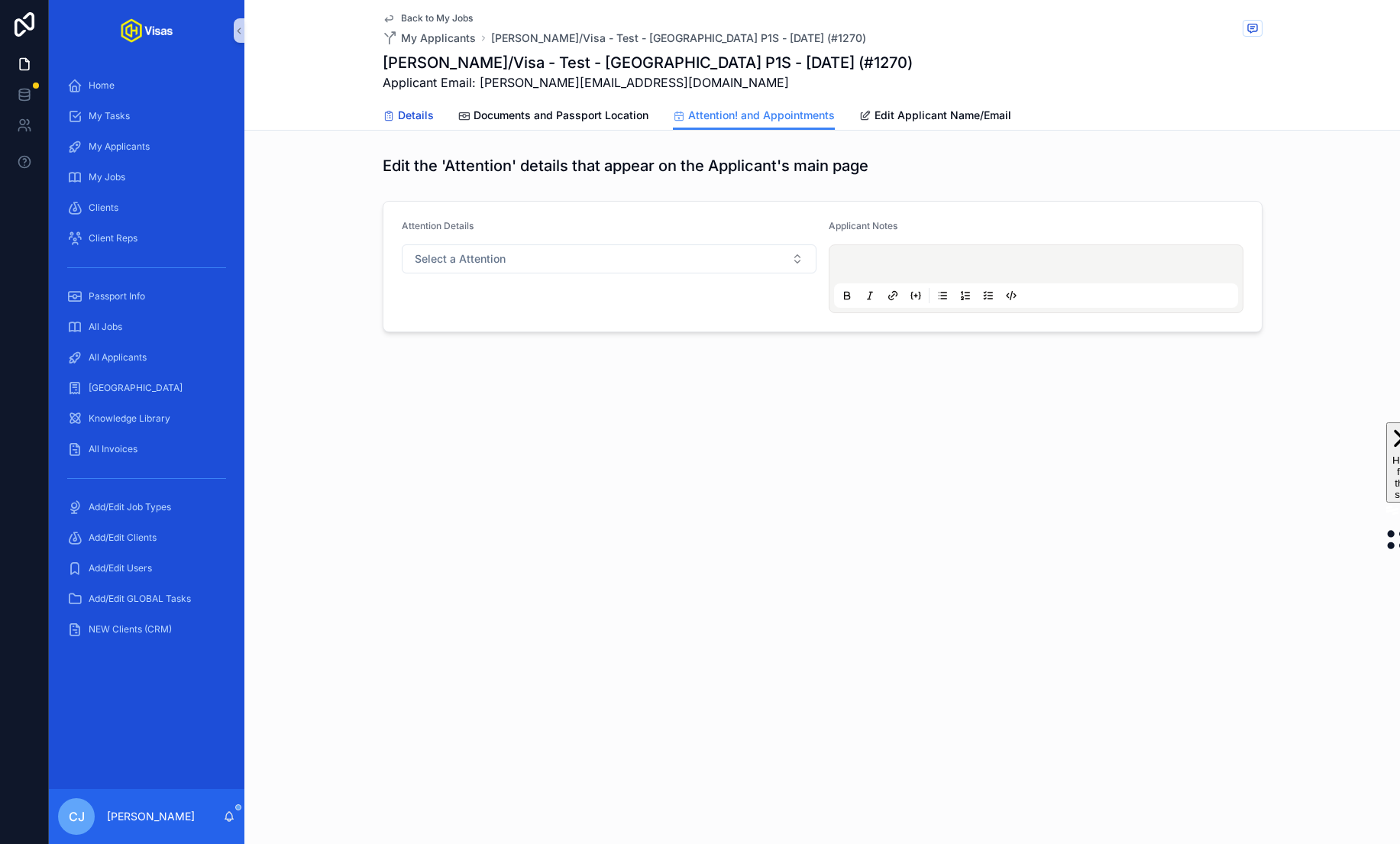
click at [420, 116] on span "Details" at bounding box center [416, 116] width 36 height 16
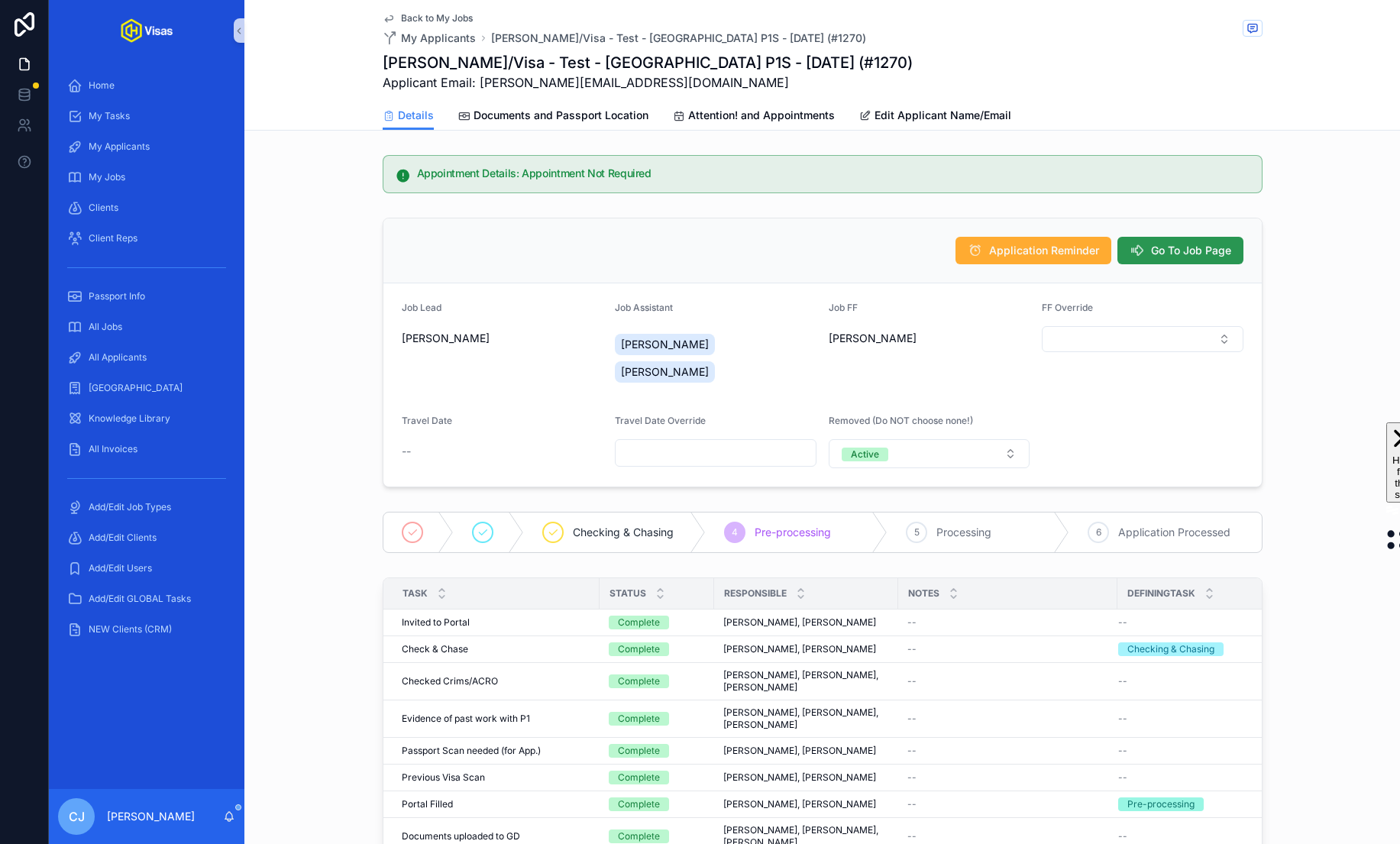
click at [1203, 243] on span "Go To Job Page" at bounding box center [1191, 251] width 81 height 16
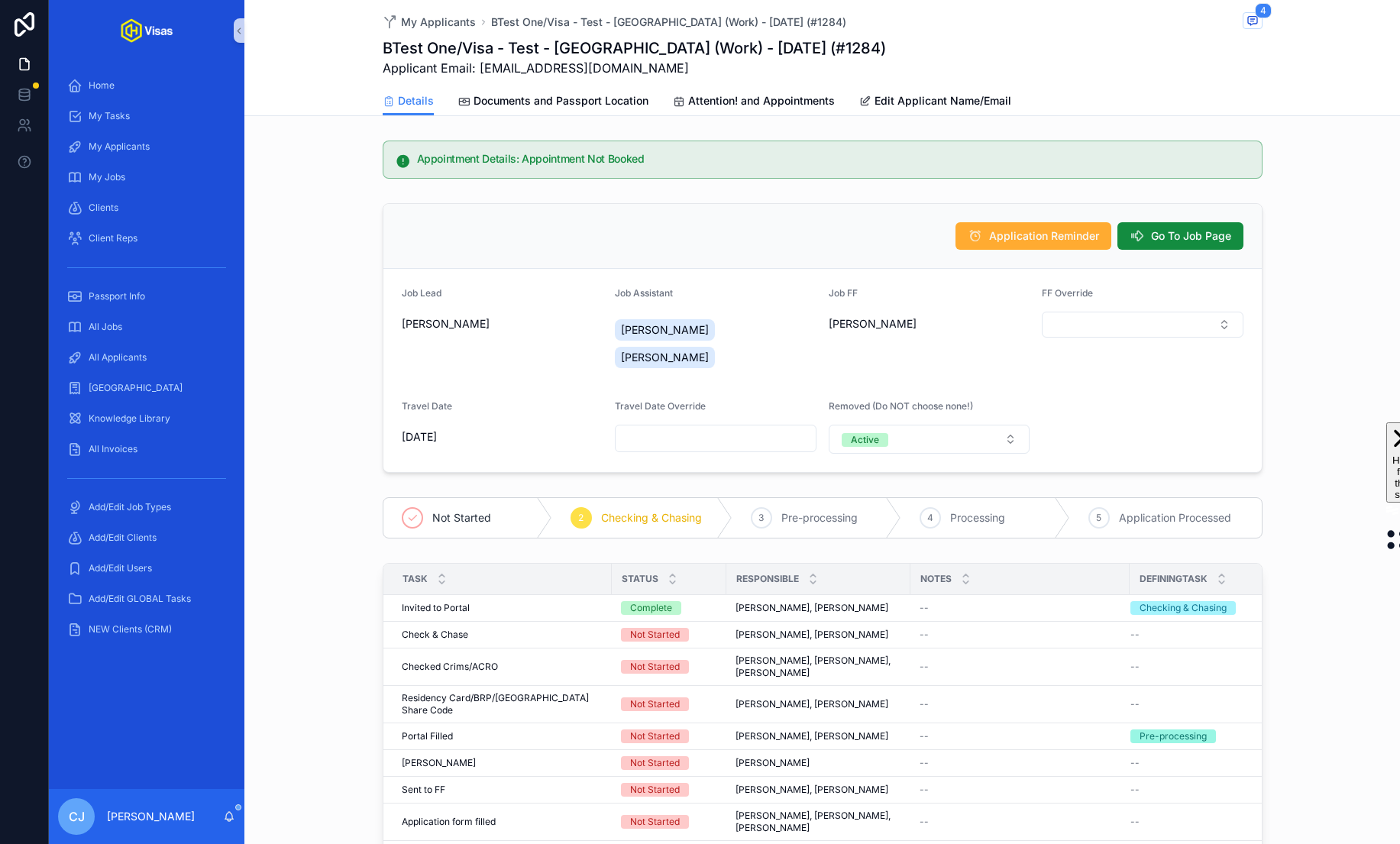
scroll to position [332, 0]
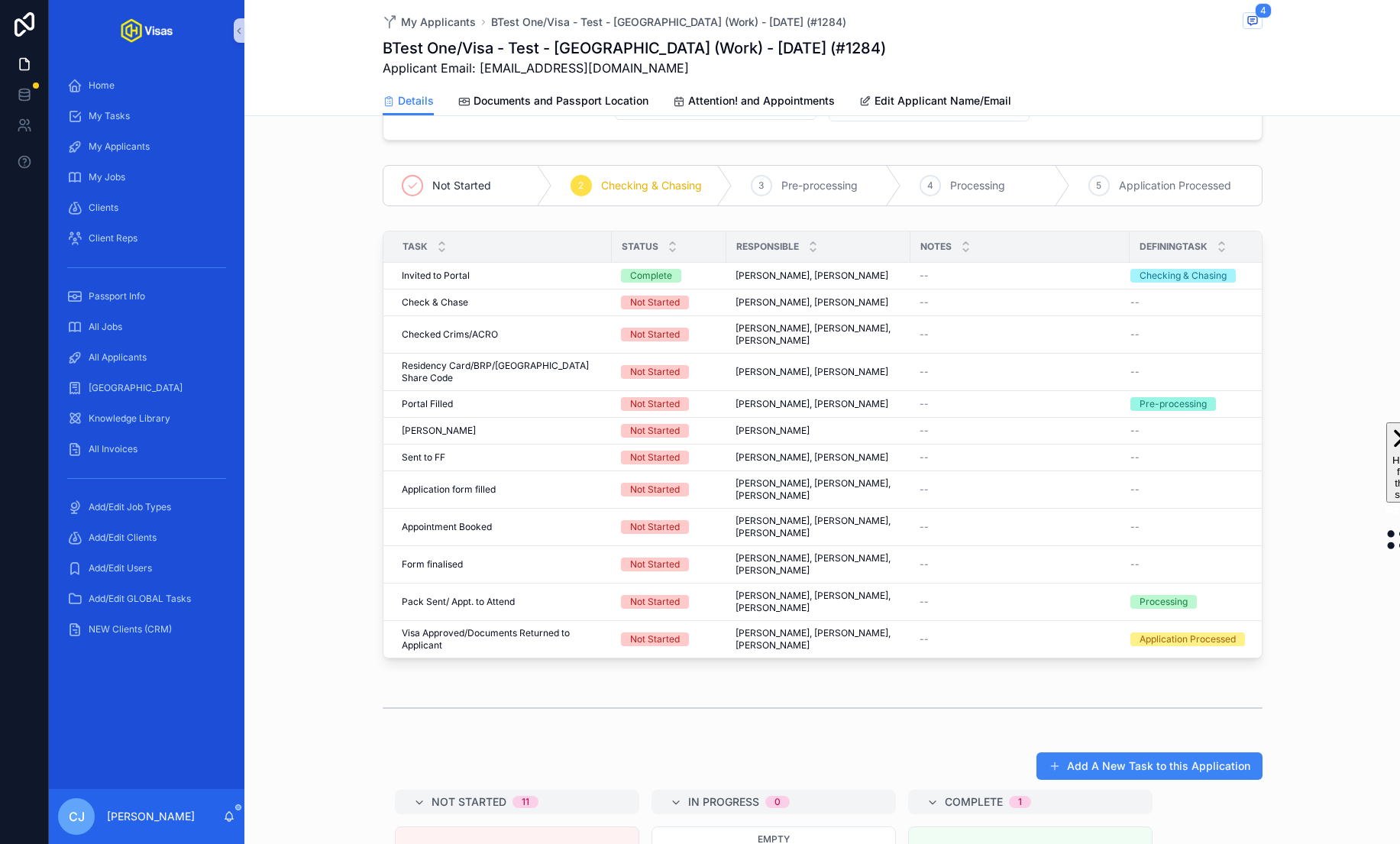
click at [0, 0] on span "Complete all tasks above!" at bounding box center [0, 0] width 0 height 0
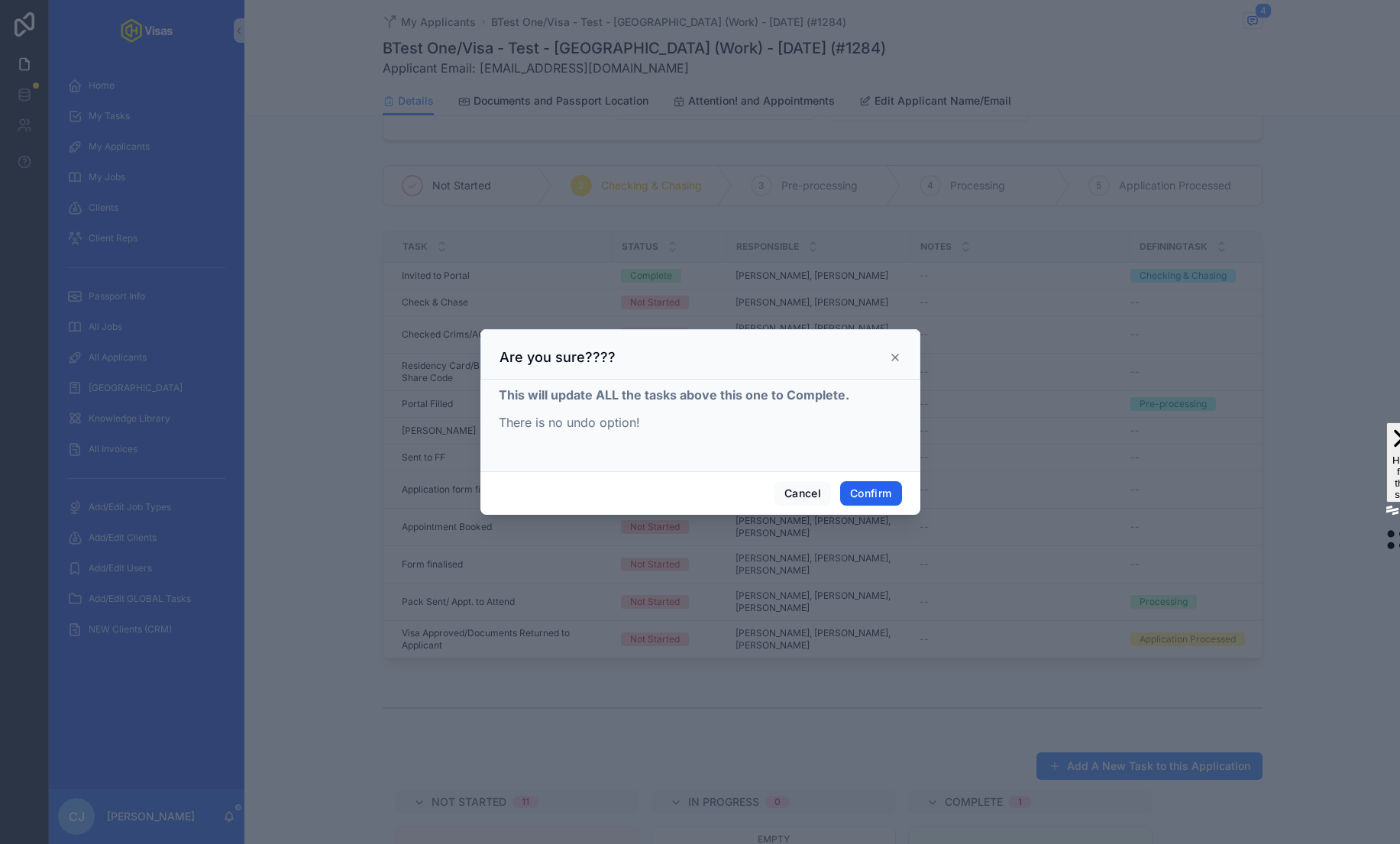
click at [863, 498] on button "Confirm" at bounding box center [870, 493] width 61 height 25
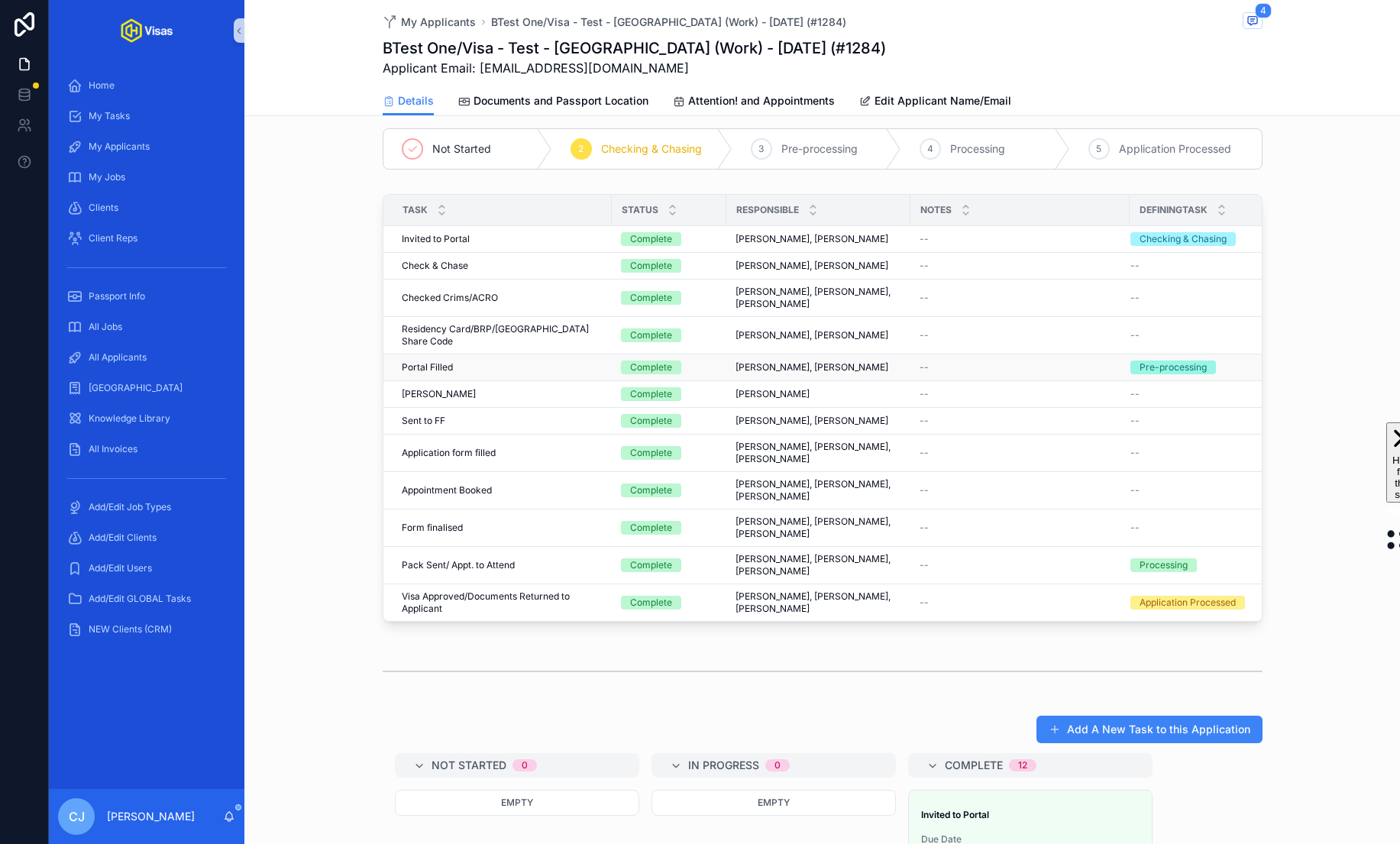
scroll to position [0, 0]
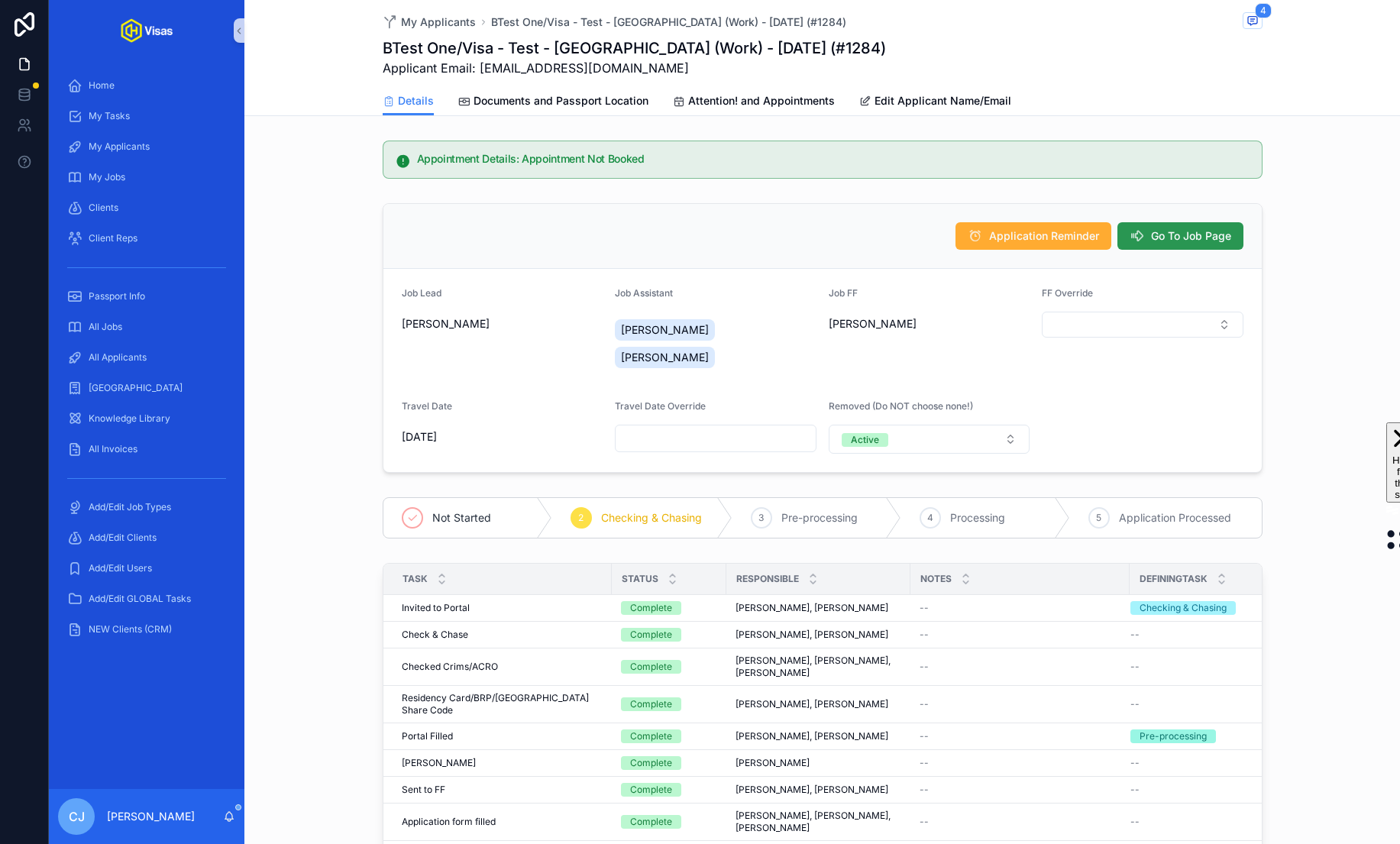
click at [1171, 228] on span "Go To Job Page" at bounding box center [1191, 236] width 81 height 16
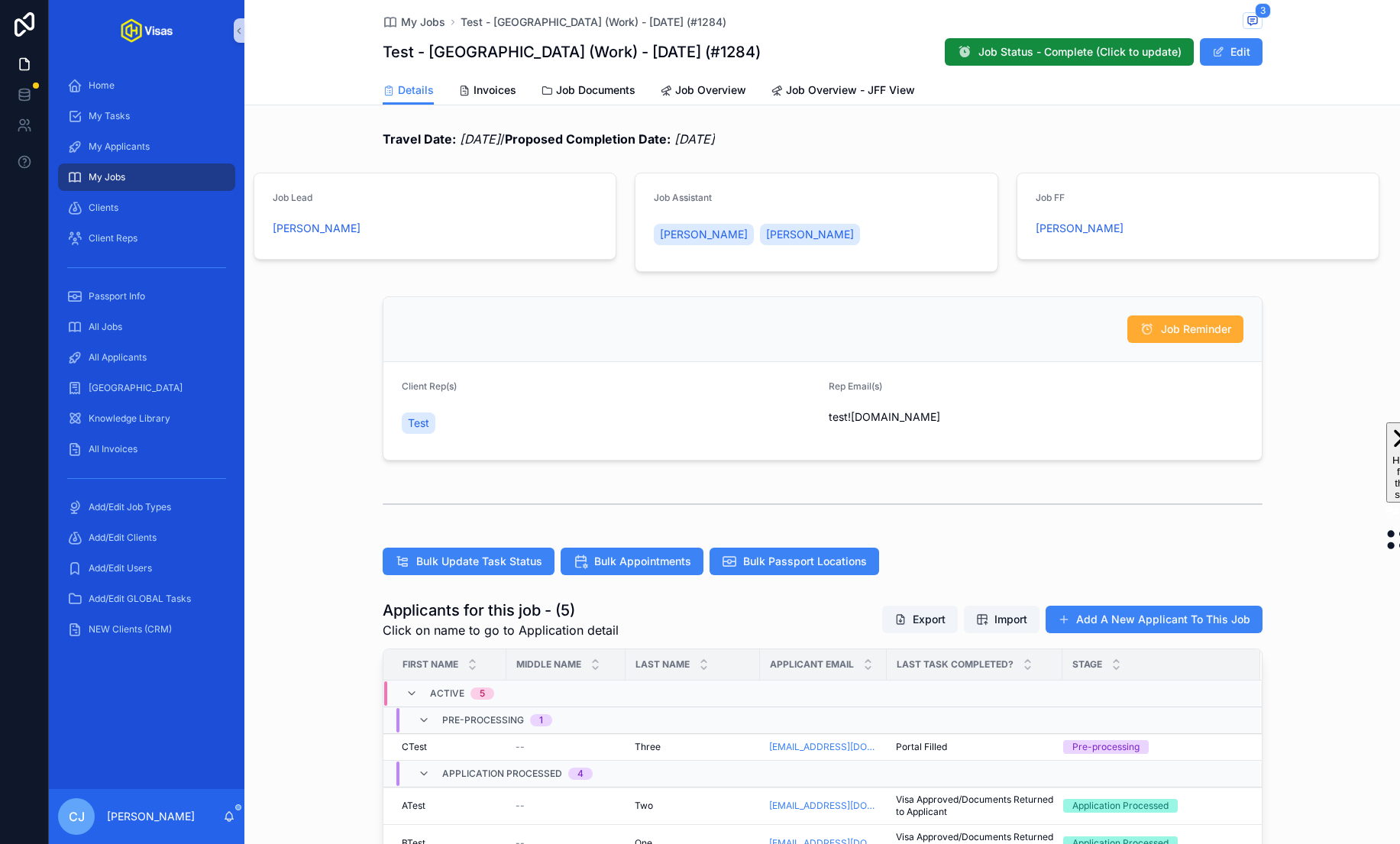
scroll to position [223, 0]
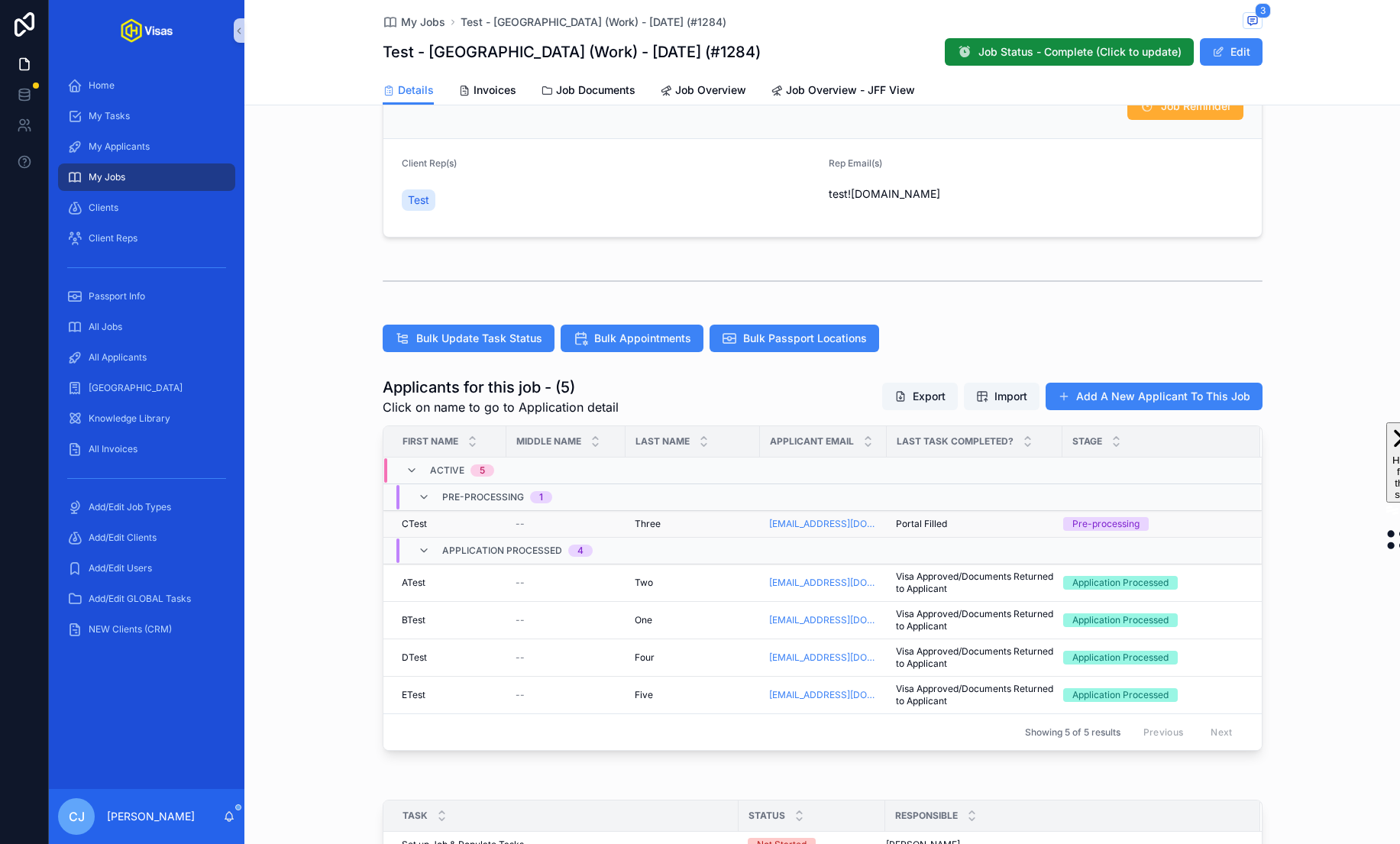
click at [665, 519] on div "Three Three" at bounding box center [693, 524] width 116 height 12
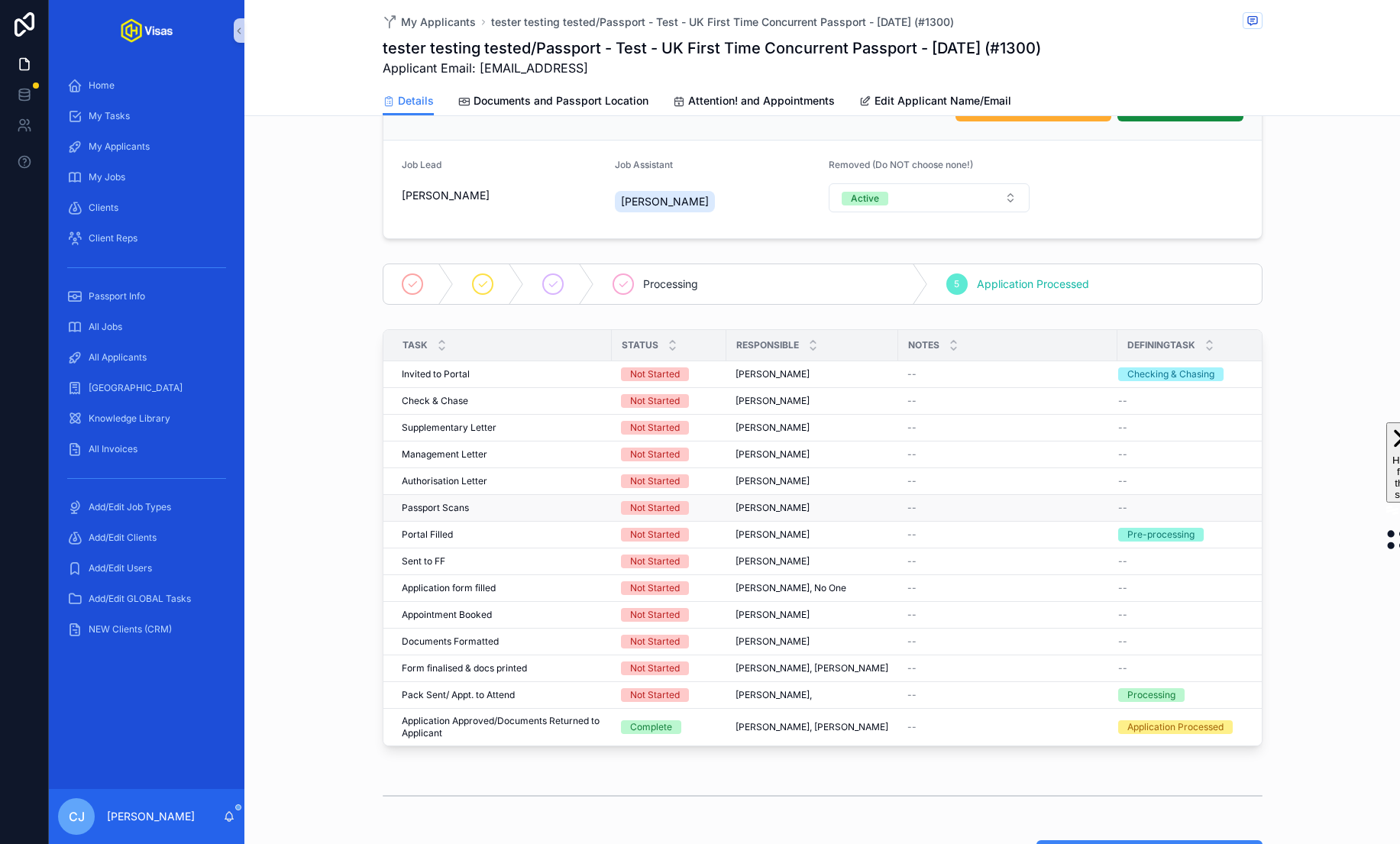
scroll to position [227, 0]
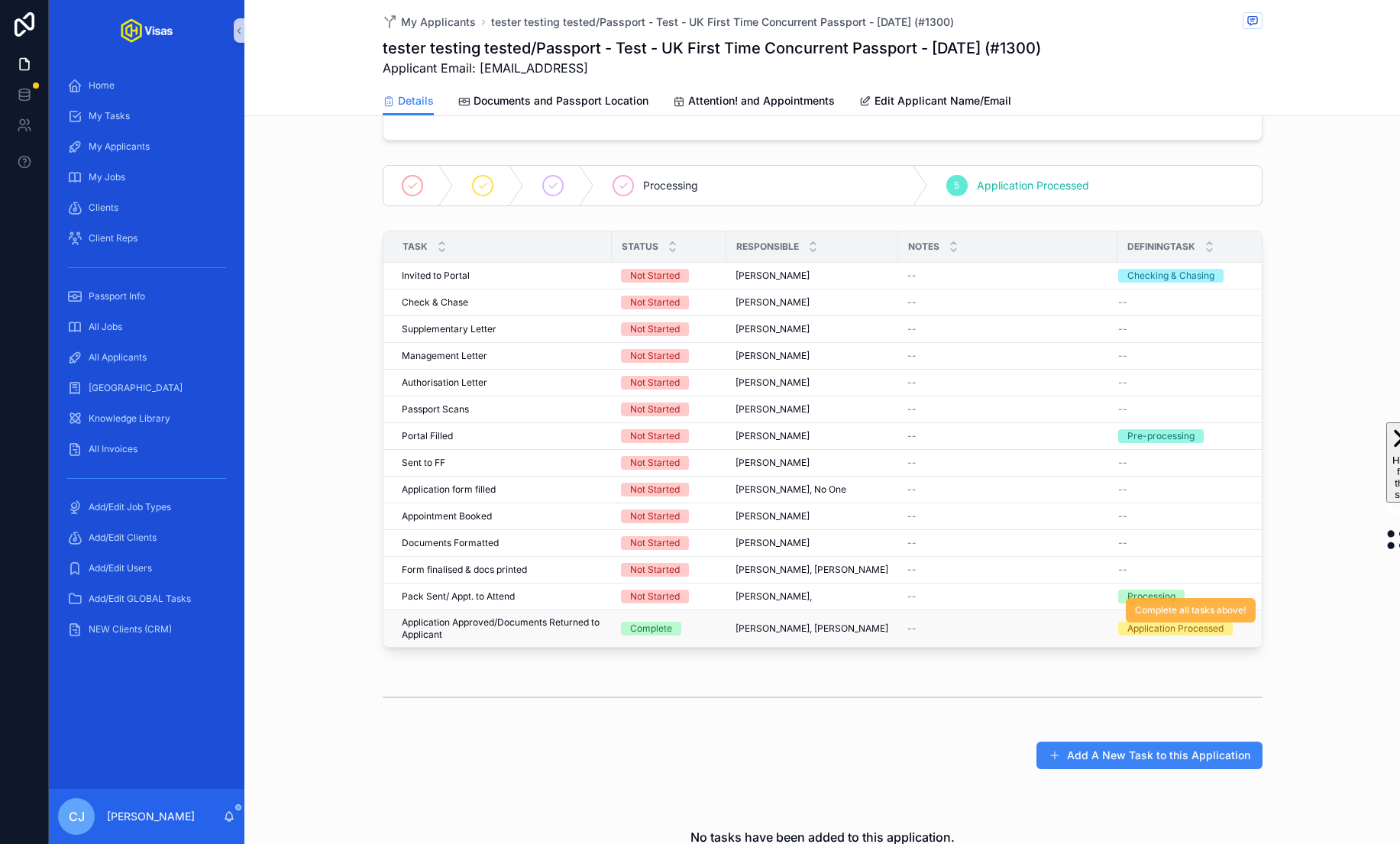
click at [1173, 604] on span "Complete all tasks above!" at bounding box center [1190, 610] width 111 height 12
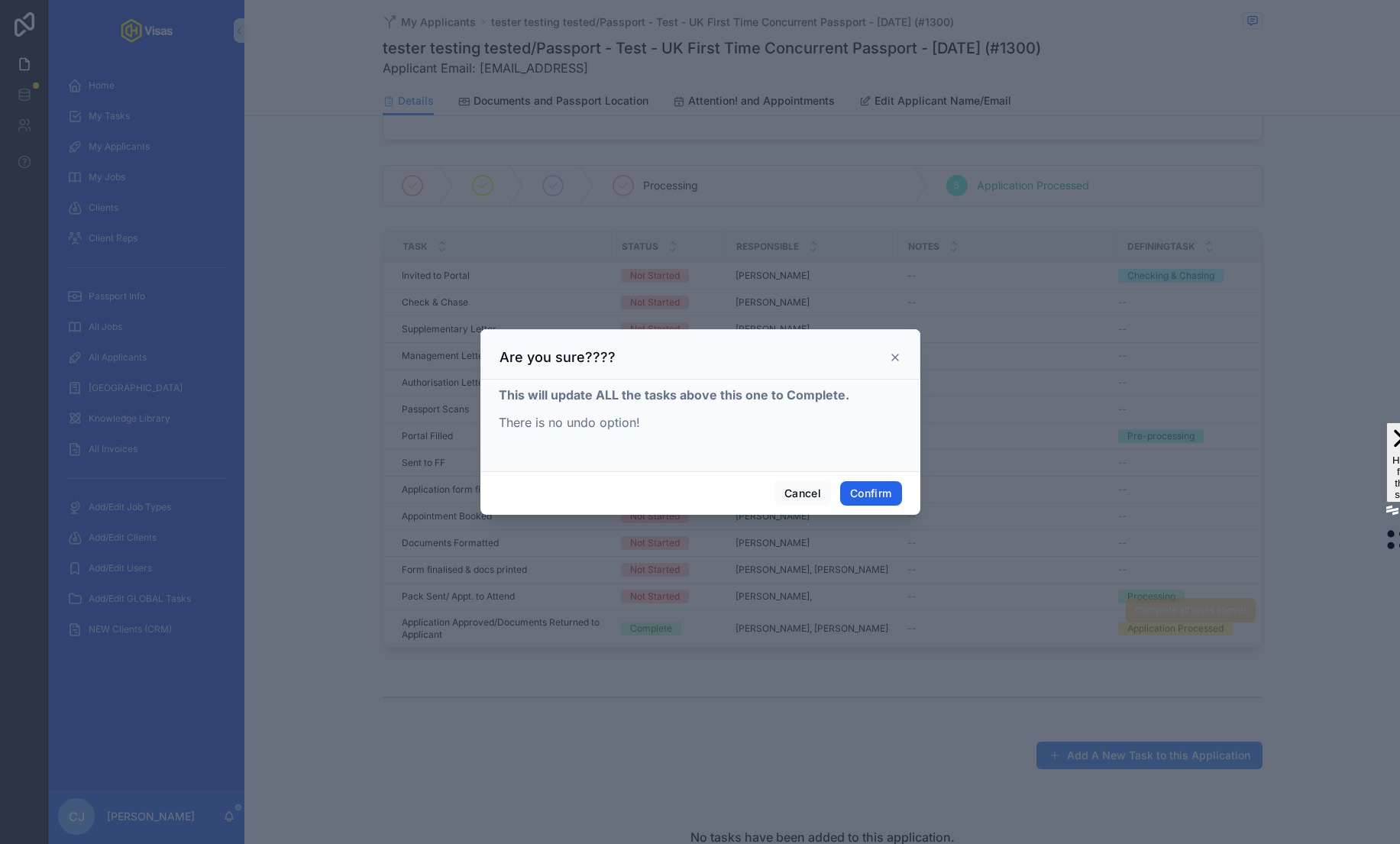
click at [873, 502] on button "Confirm" at bounding box center [870, 493] width 61 height 25
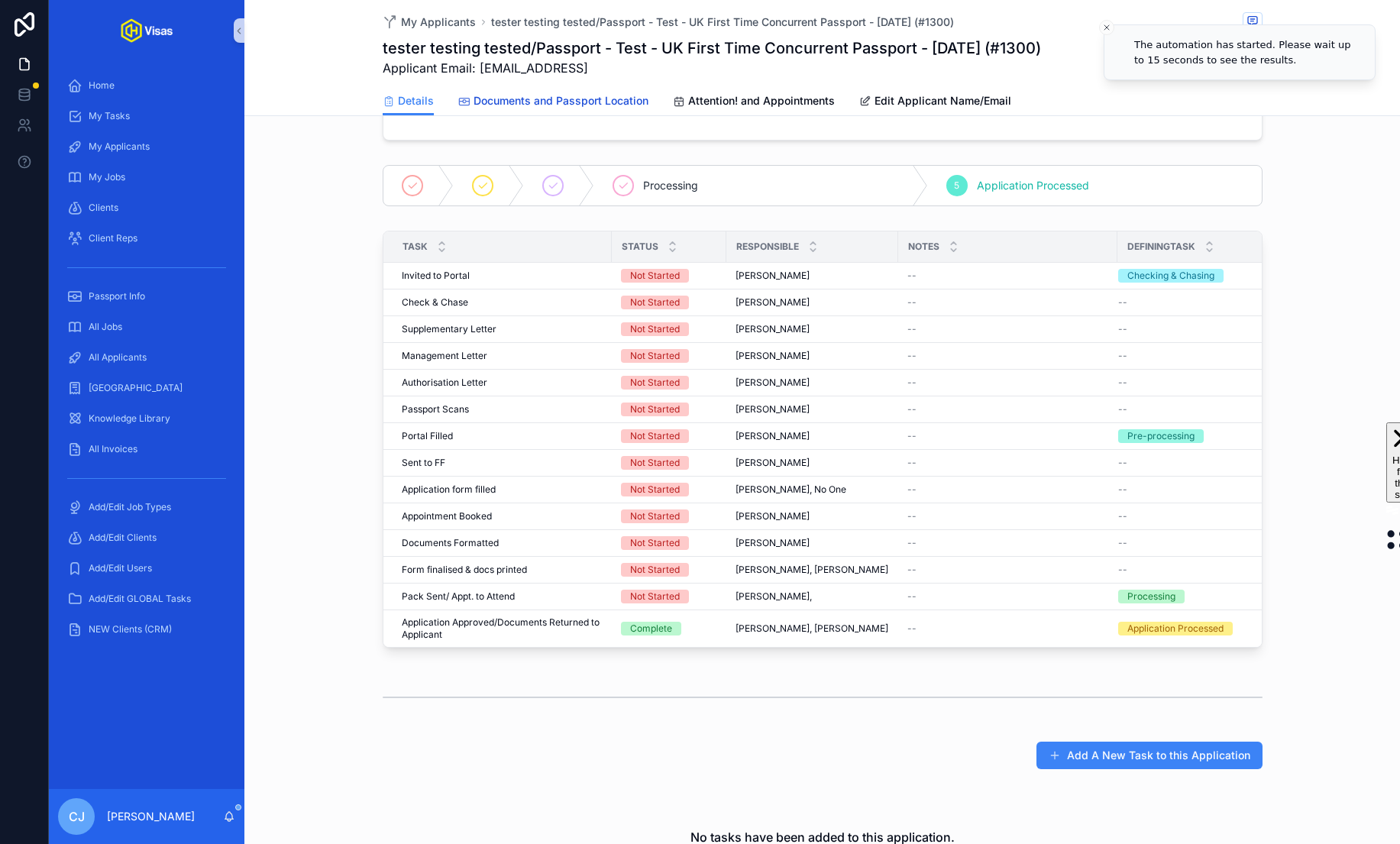
click at [610, 97] on span "Documents and Passport Location" at bounding box center [561, 101] width 175 height 16
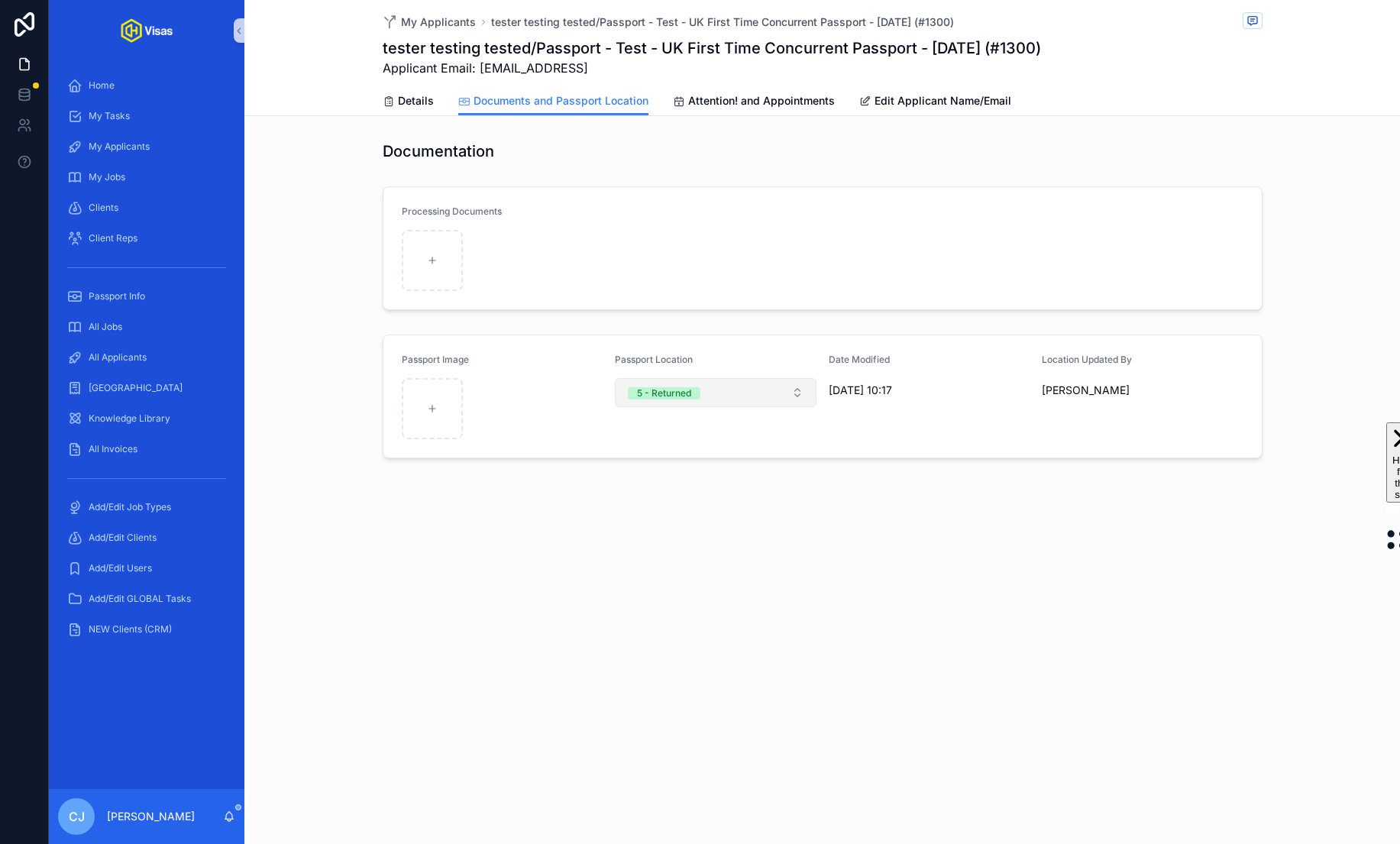
click at [780, 400] on button "5 - Returned" at bounding box center [715, 393] width 201 height 29
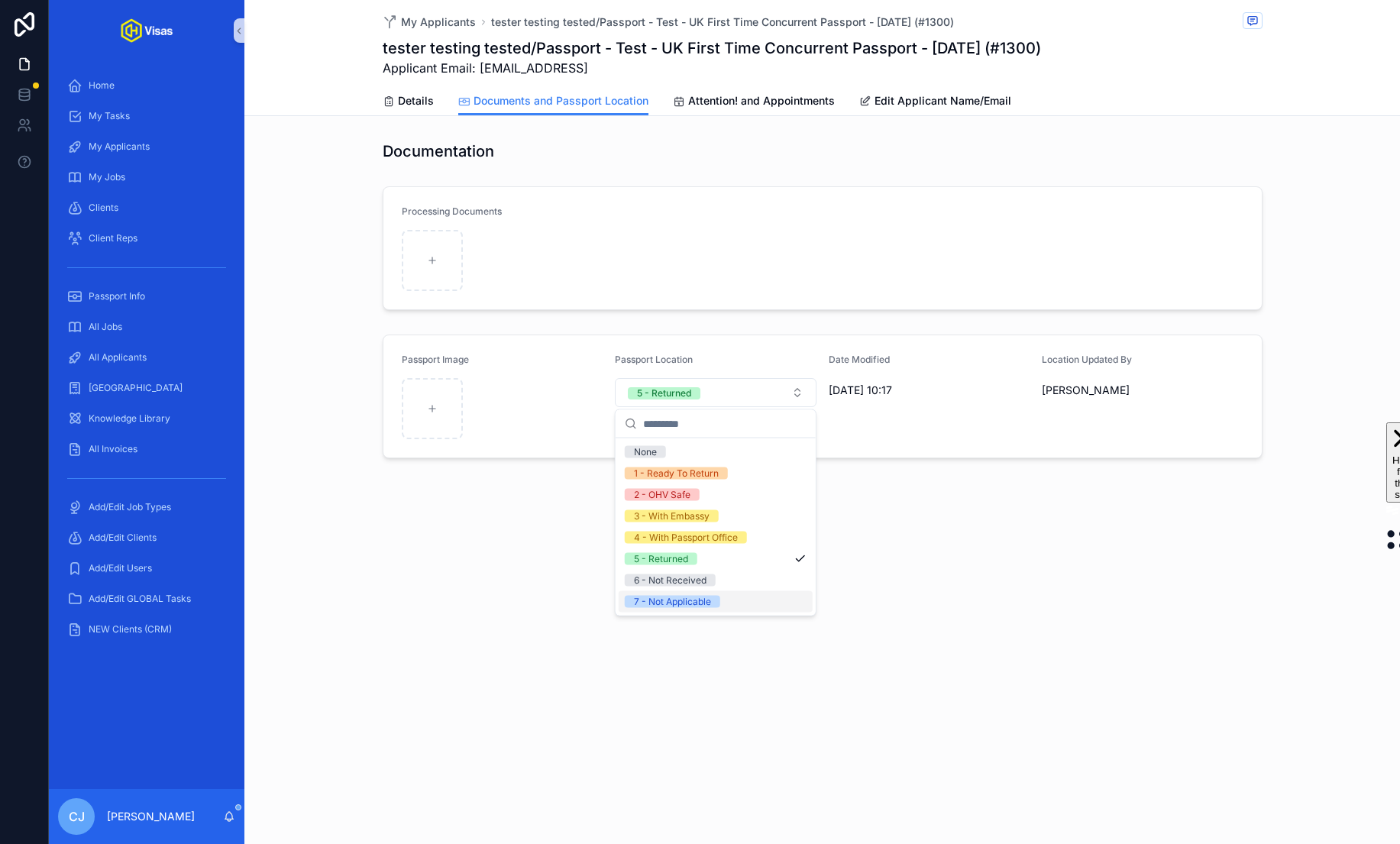
click at [713, 598] on span "7 - Not Applicable" at bounding box center [672, 601] width 95 height 12
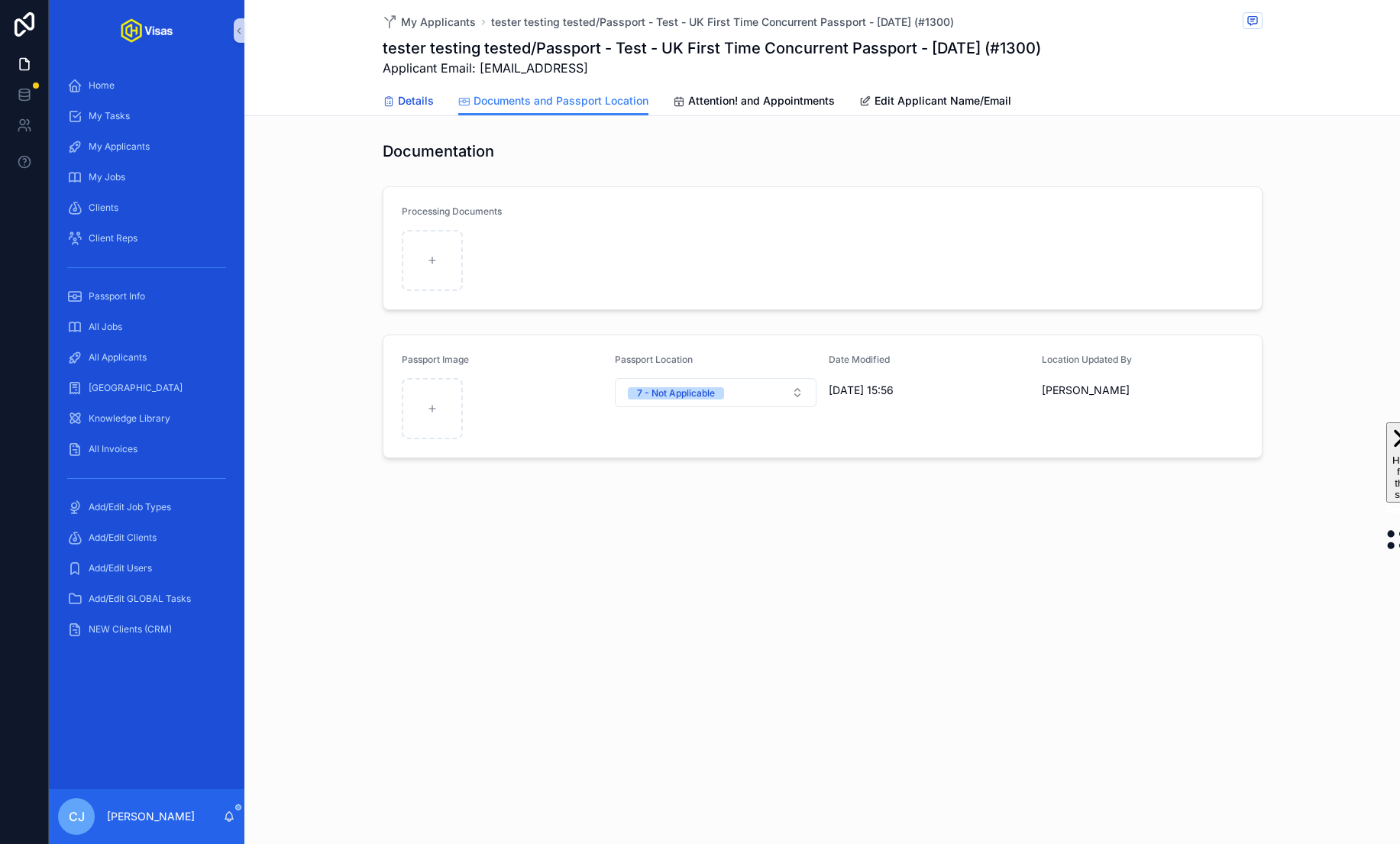
click at [419, 112] on link "Details" at bounding box center [408, 102] width 51 height 30
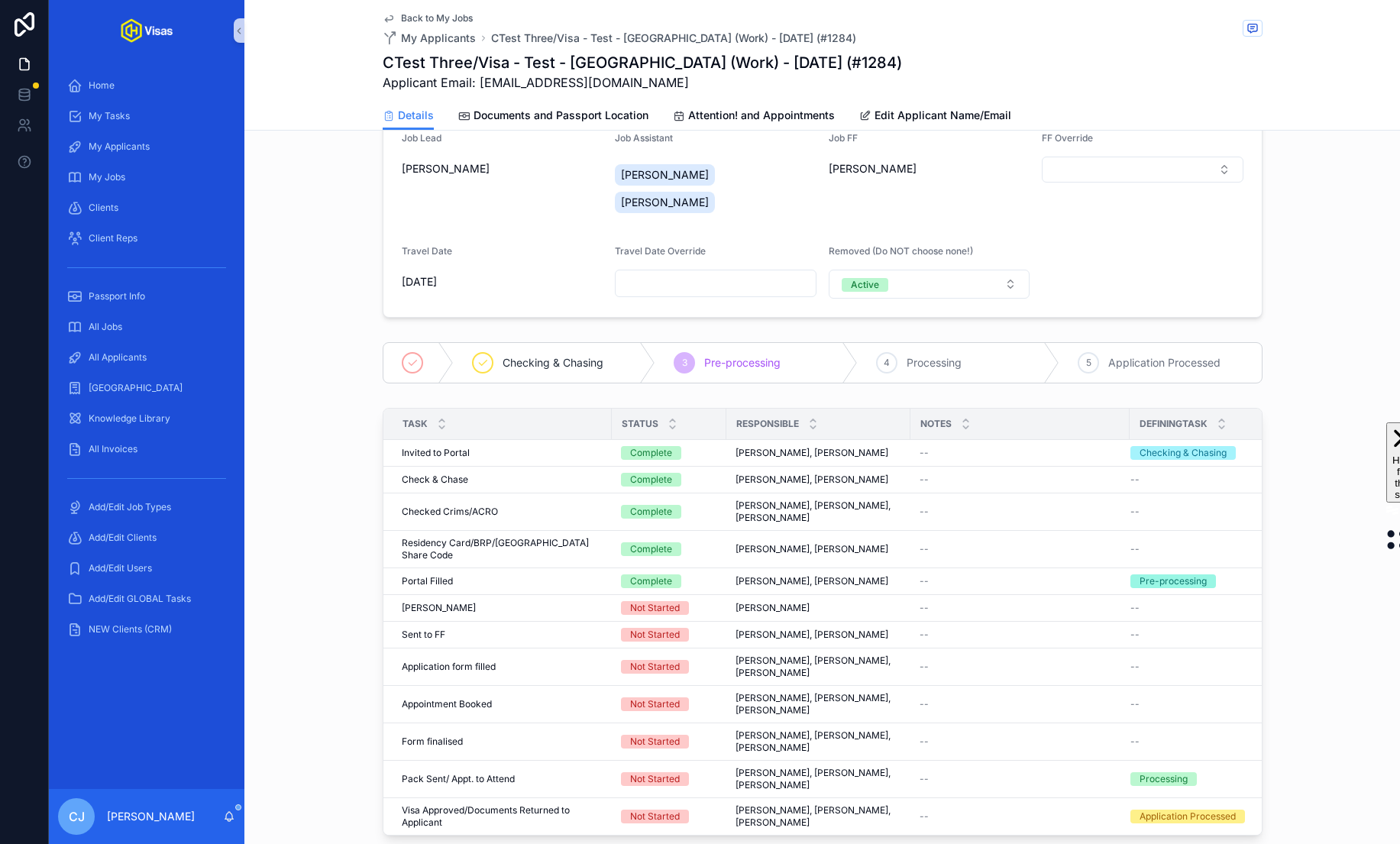
scroll to position [362, 0]
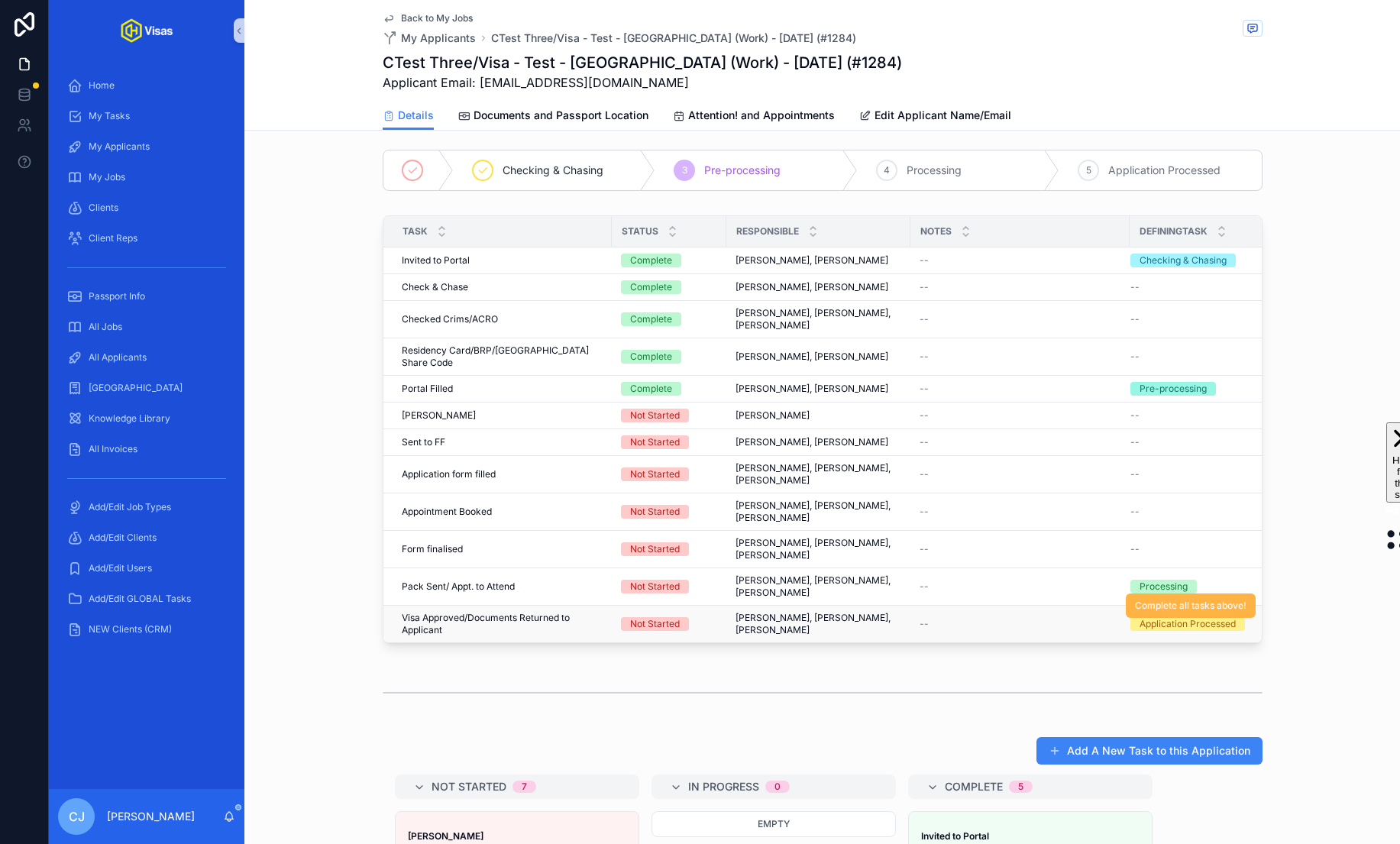
click at [1184, 599] on span "Complete all tasks above!" at bounding box center [1190, 605] width 111 height 12
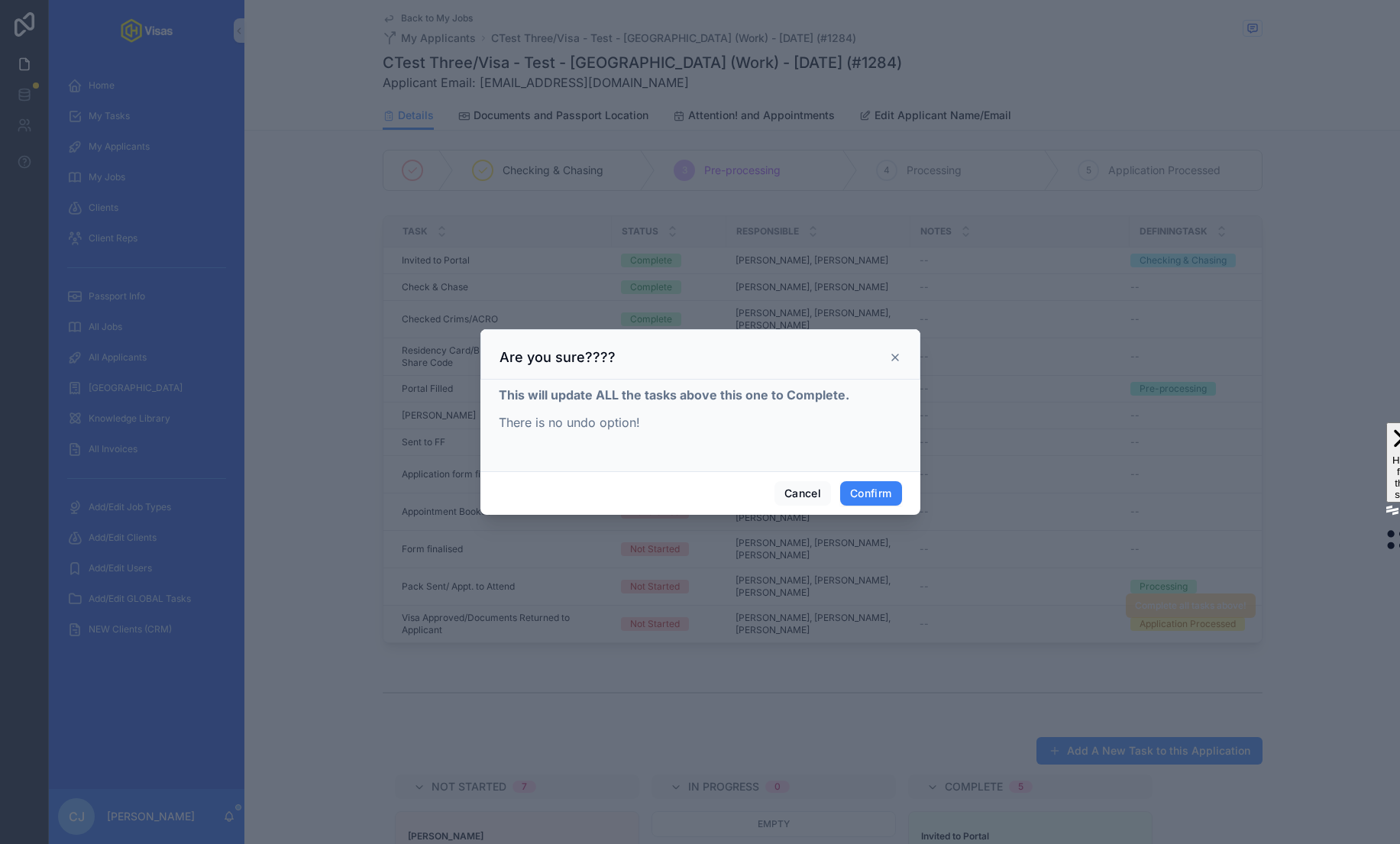
click at [861, 635] on div at bounding box center [700, 422] width 1400 height 844
click at [878, 493] on button "Confirm" at bounding box center [870, 493] width 61 height 25
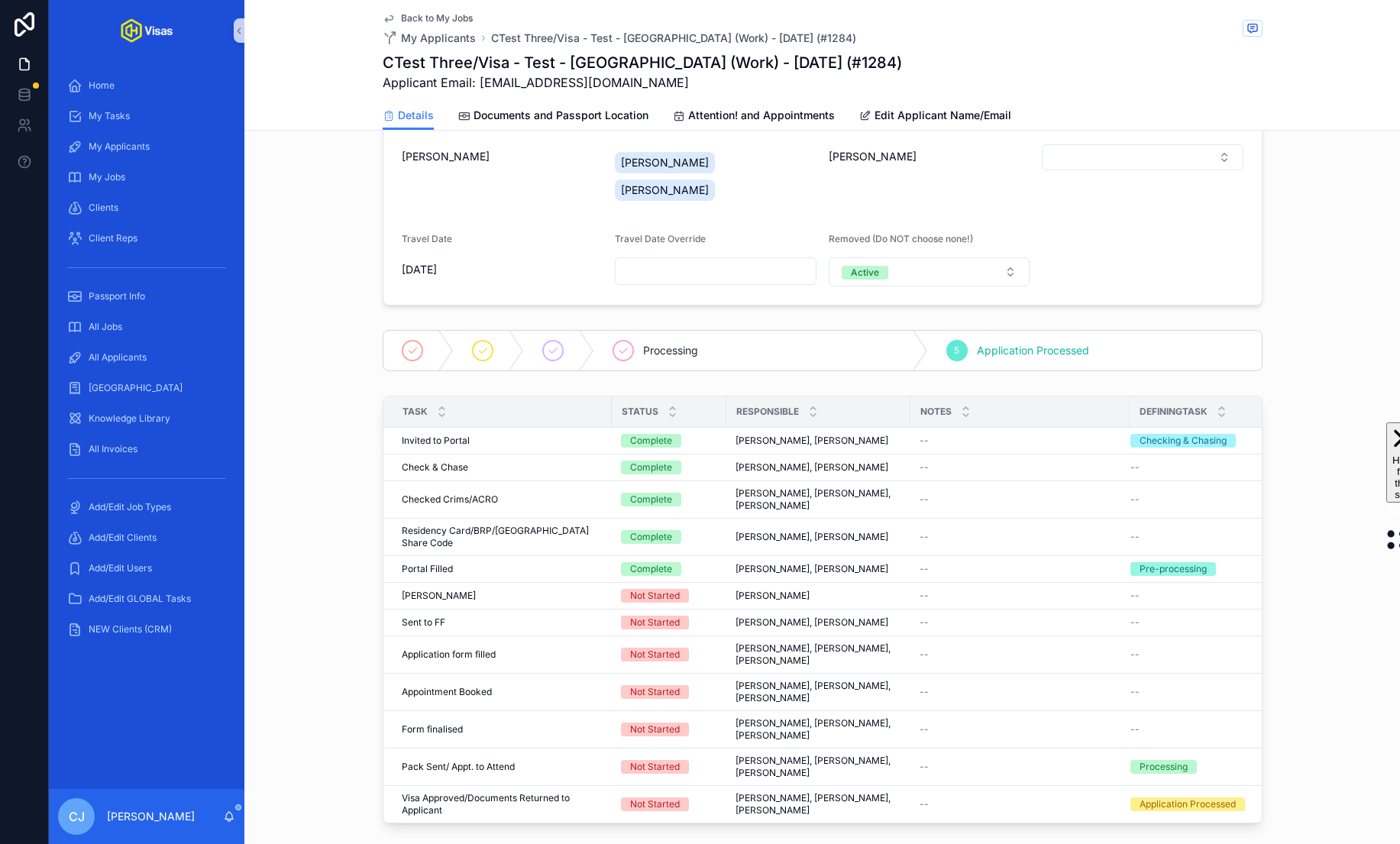
scroll to position [366, 0]
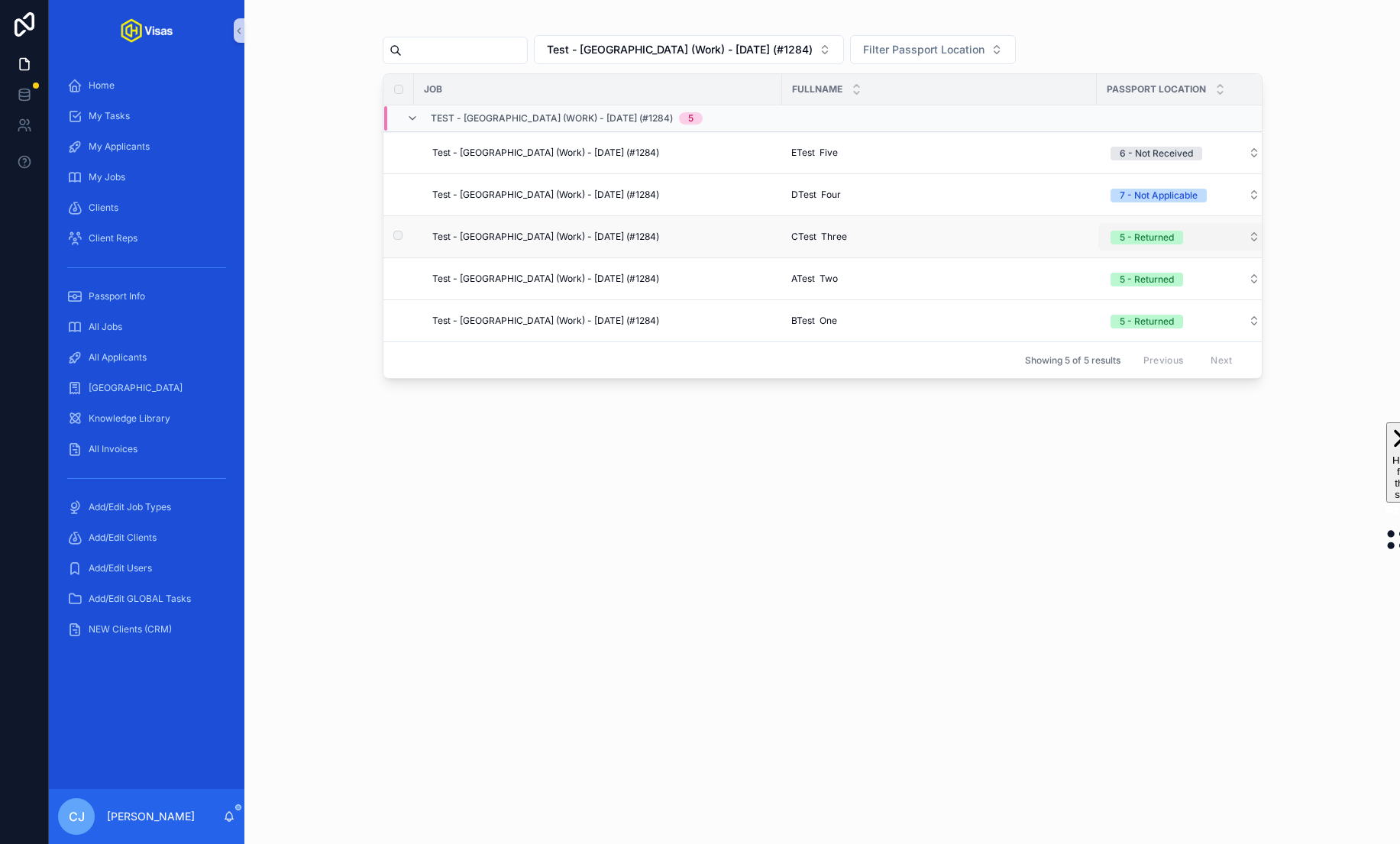
click at [1148, 238] on div "5 - Returned" at bounding box center [1146, 238] width 54 height 14
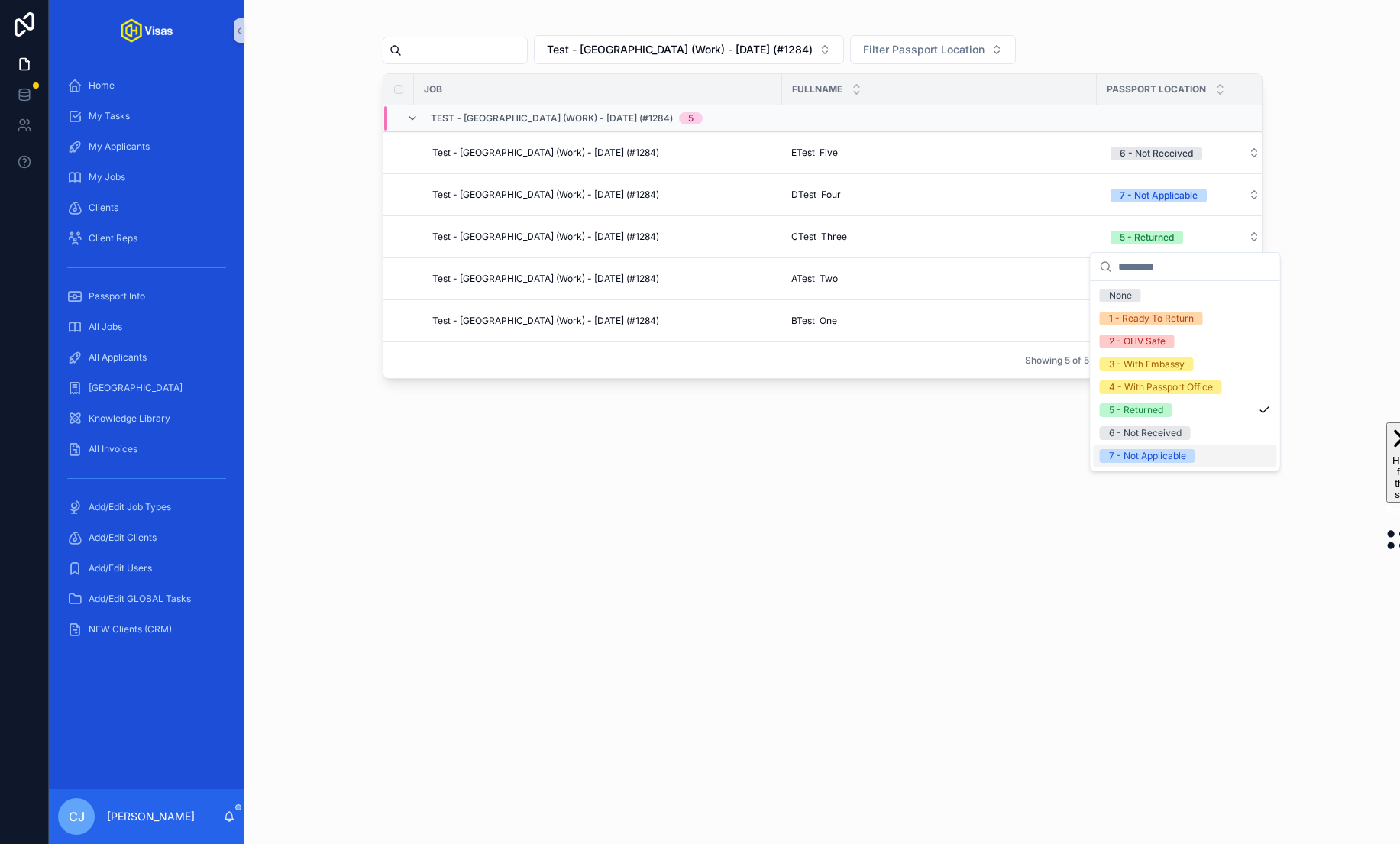
click at [1156, 458] on div "7 - Not Applicable" at bounding box center [1148, 456] width 78 height 14
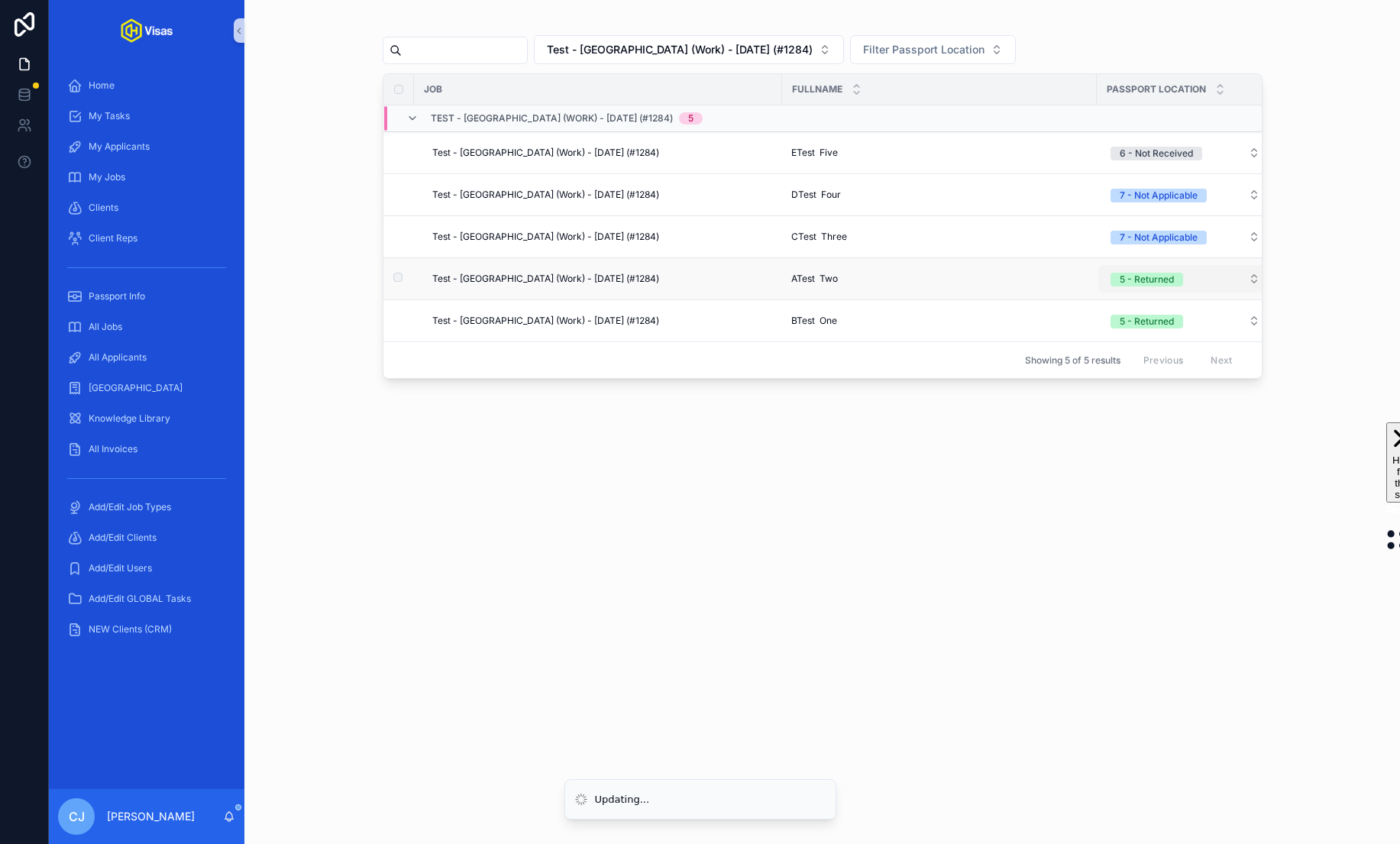
click at [1153, 282] on div "5 - Returned" at bounding box center [1146, 279] width 54 height 14
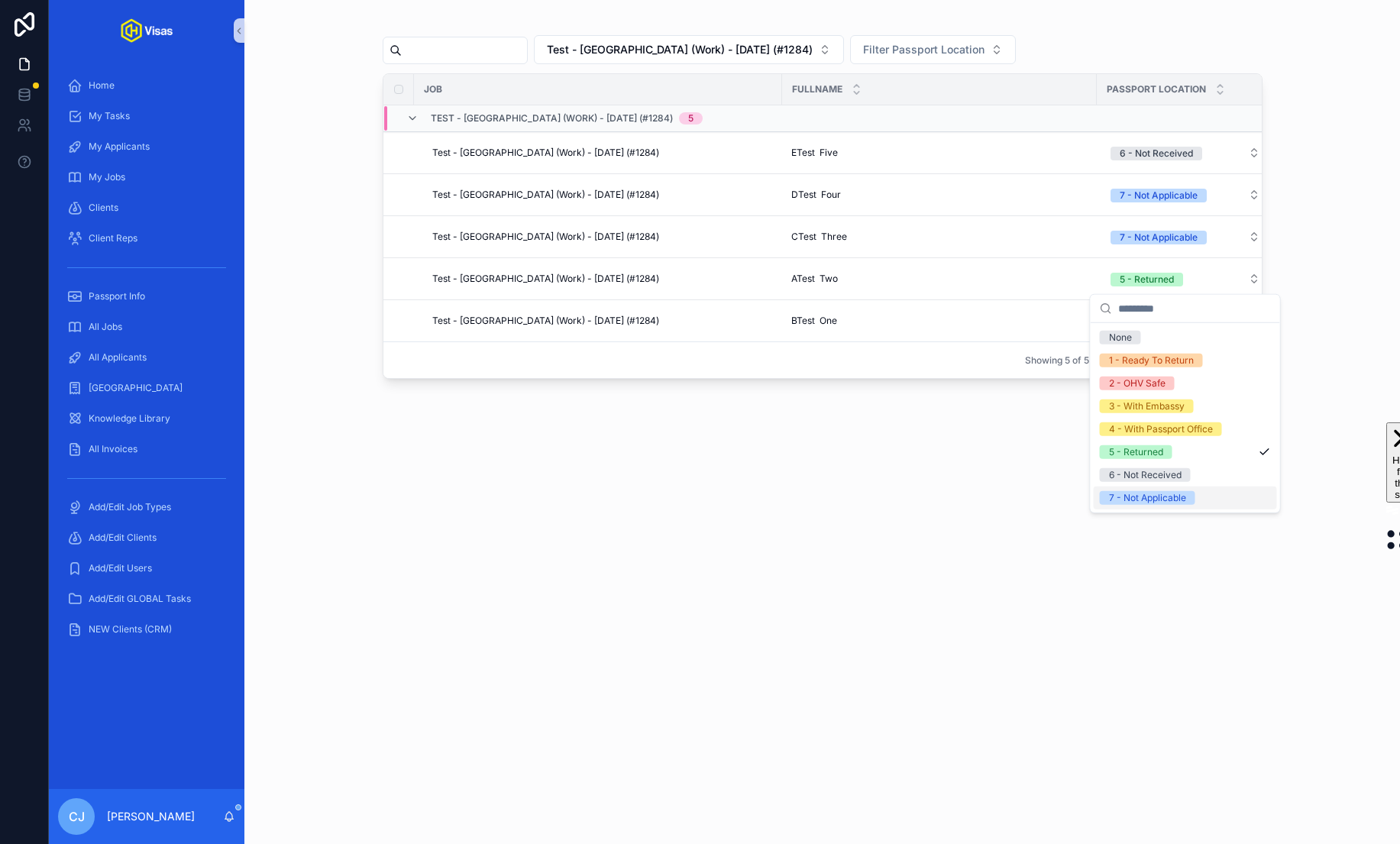
click at [1167, 495] on div "Test - [GEOGRAPHIC_DATA] (Work) - [DATE] (#1284) Filter Passport Location Job F…" at bounding box center [822, 253] width 1155 height 507
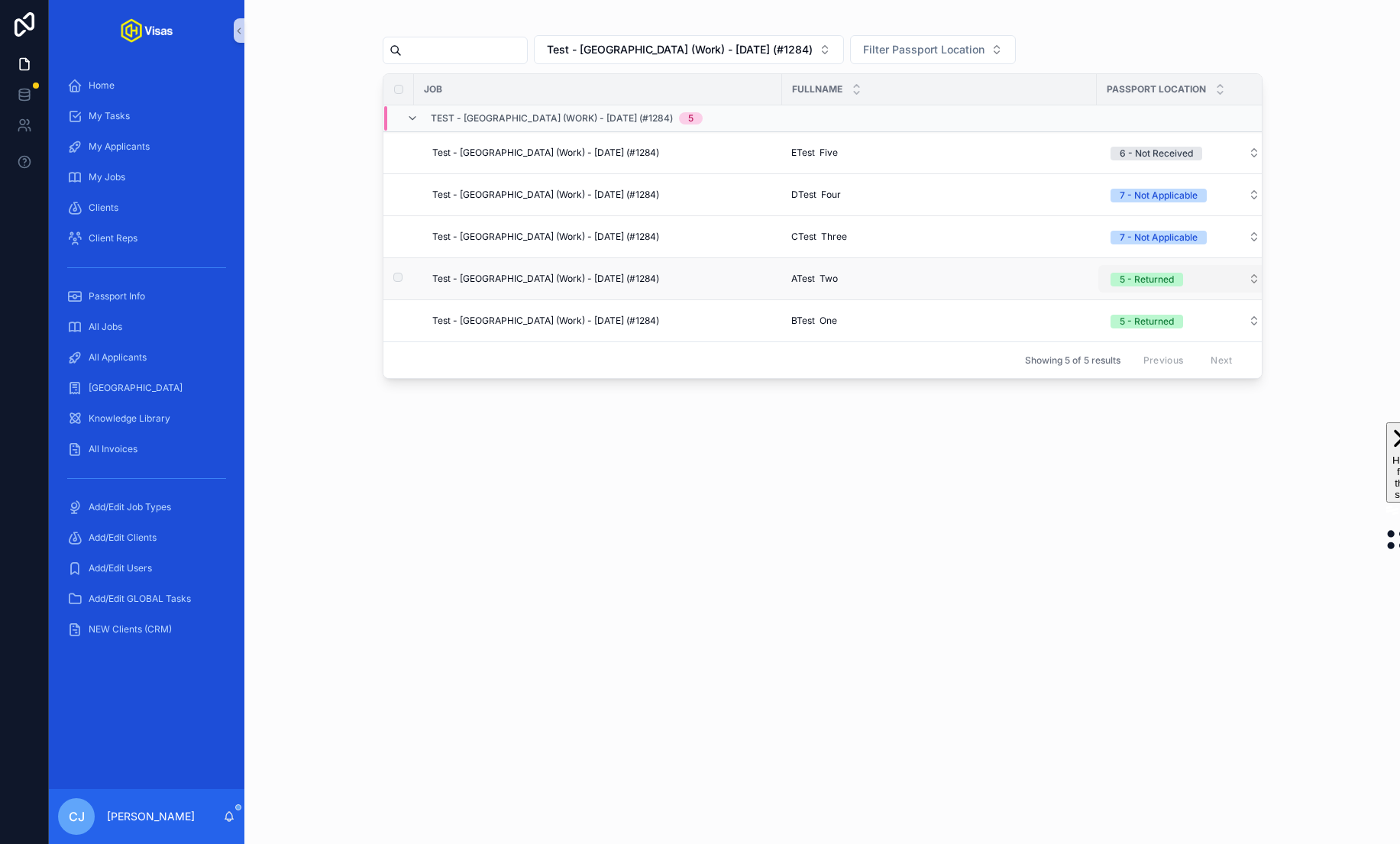
click at [1147, 276] on div "5 - Returned" at bounding box center [1146, 279] width 54 height 14
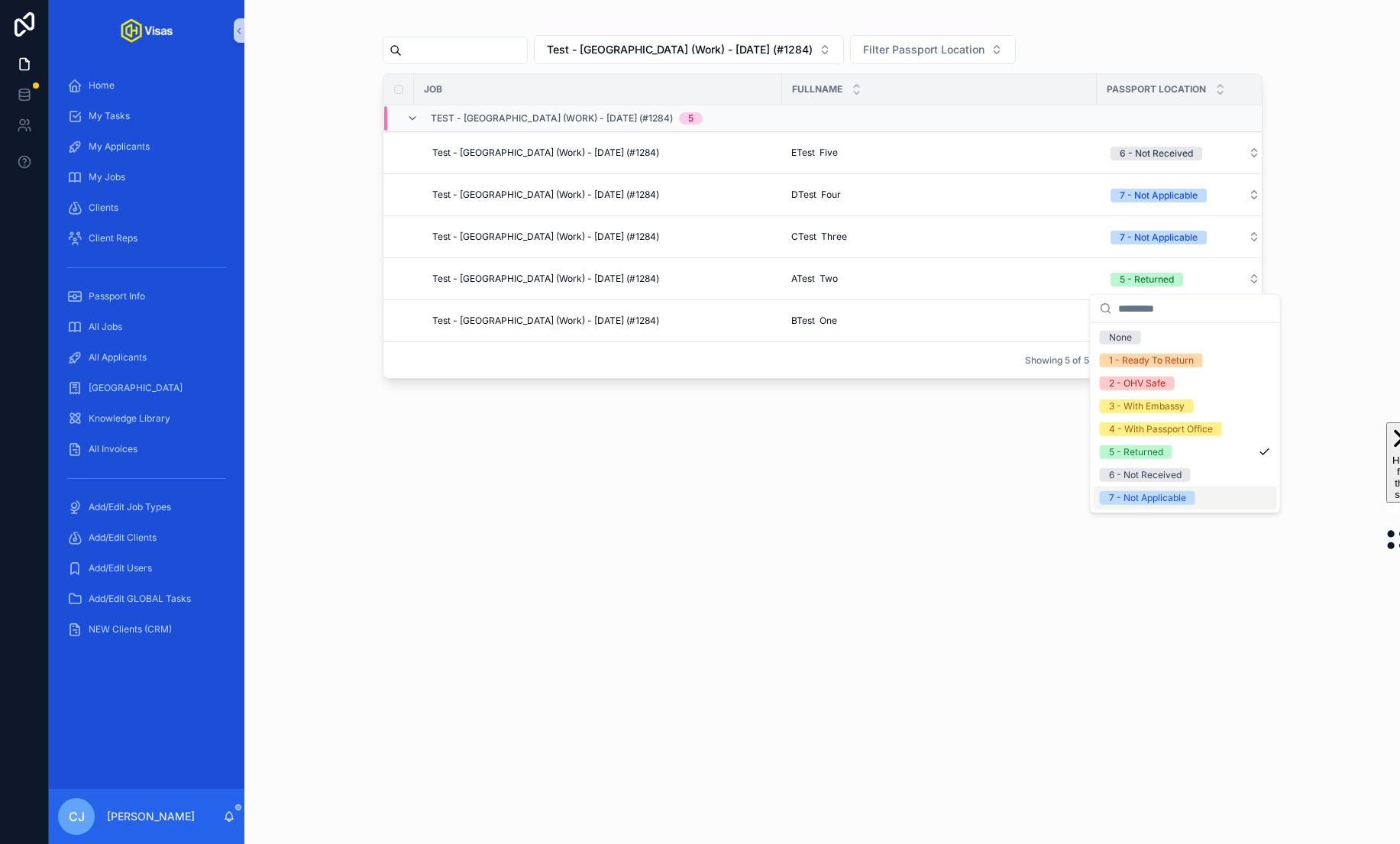
click at [1158, 496] on div "7 - Not Applicable" at bounding box center [1148, 498] width 78 height 14
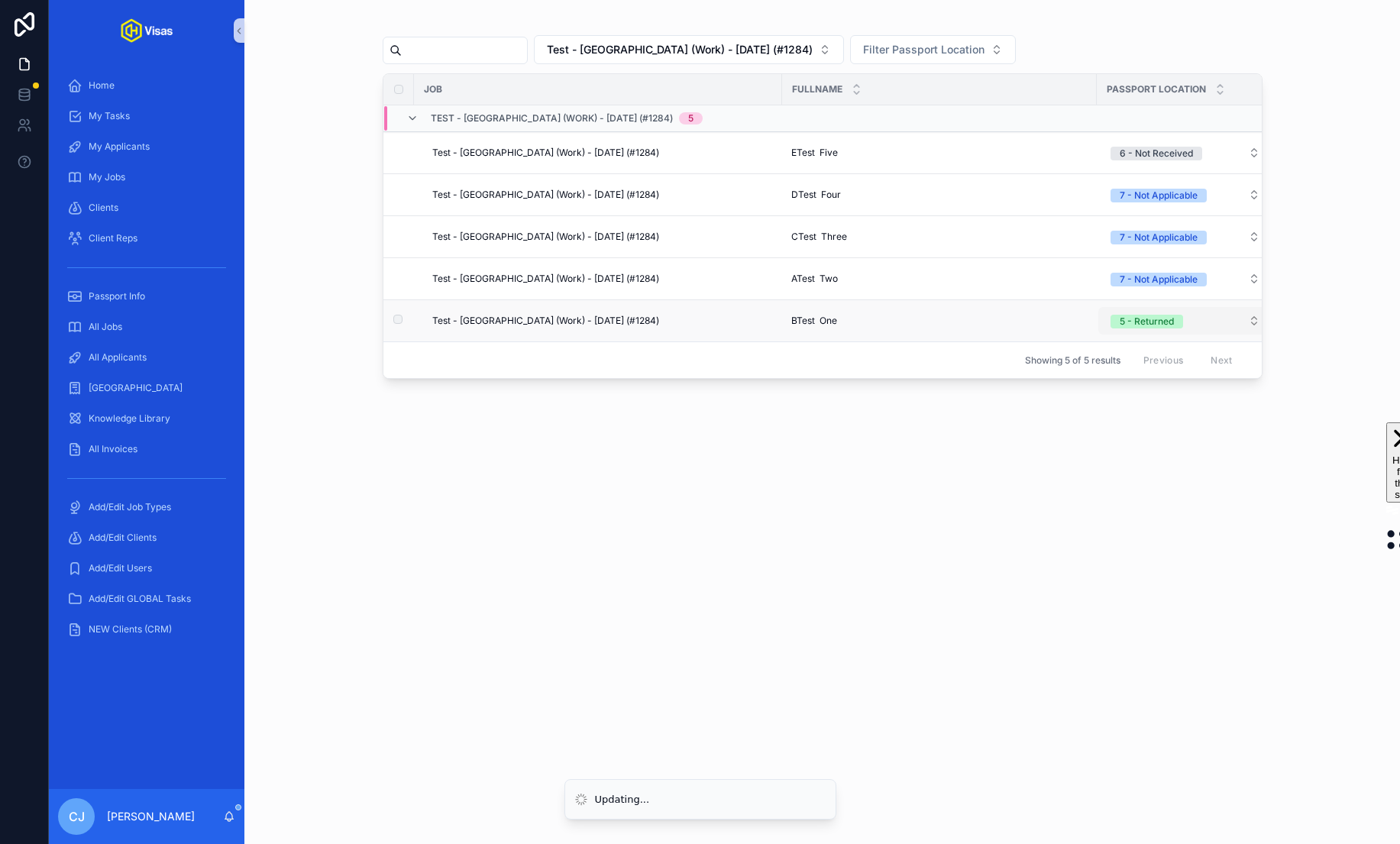
click at [1157, 324] on div "5 - Returned" at bounding box center [1146, 321] width 54 height 14
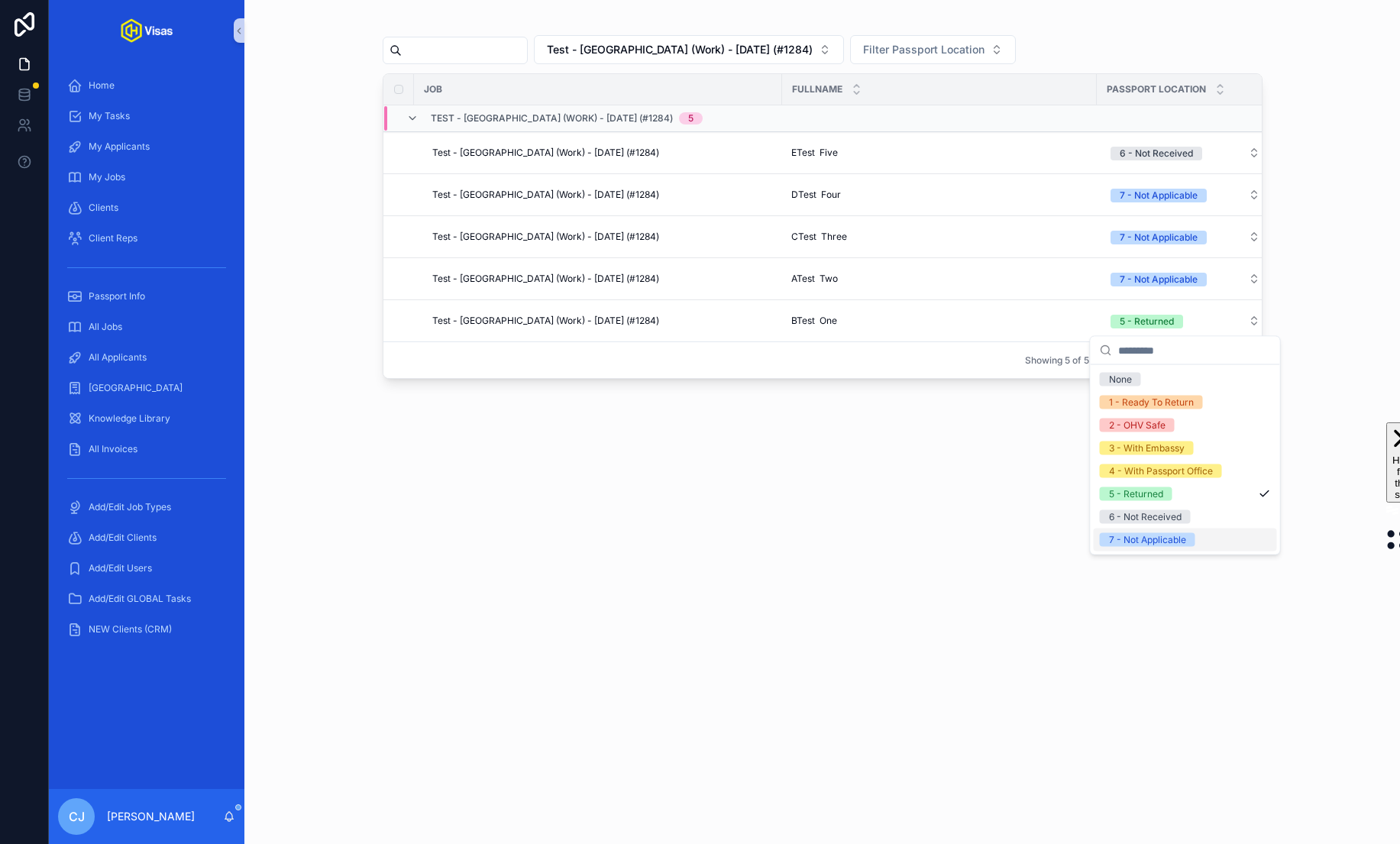
click at [1157, 538] on div "Test - [GEOGRAPHIC_DATA] (Work) - [DATE] (#1284) Filter Passport Location Job F…" at bounding box center [822, 422] width 1155 height 844
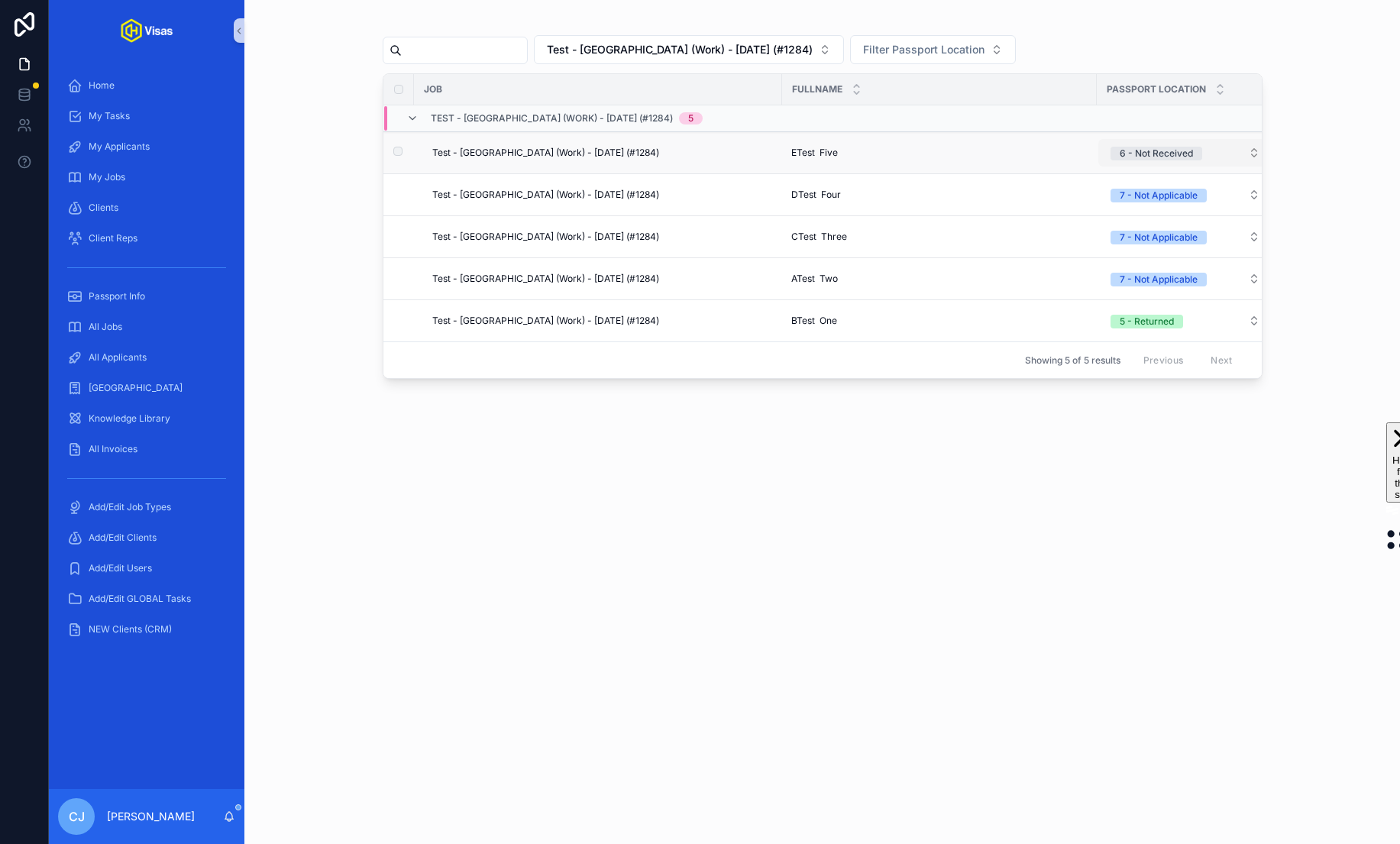
click at [1140, 146] on div "6 - Not Received" at bounding box center [1155, 153] width 74 height 14
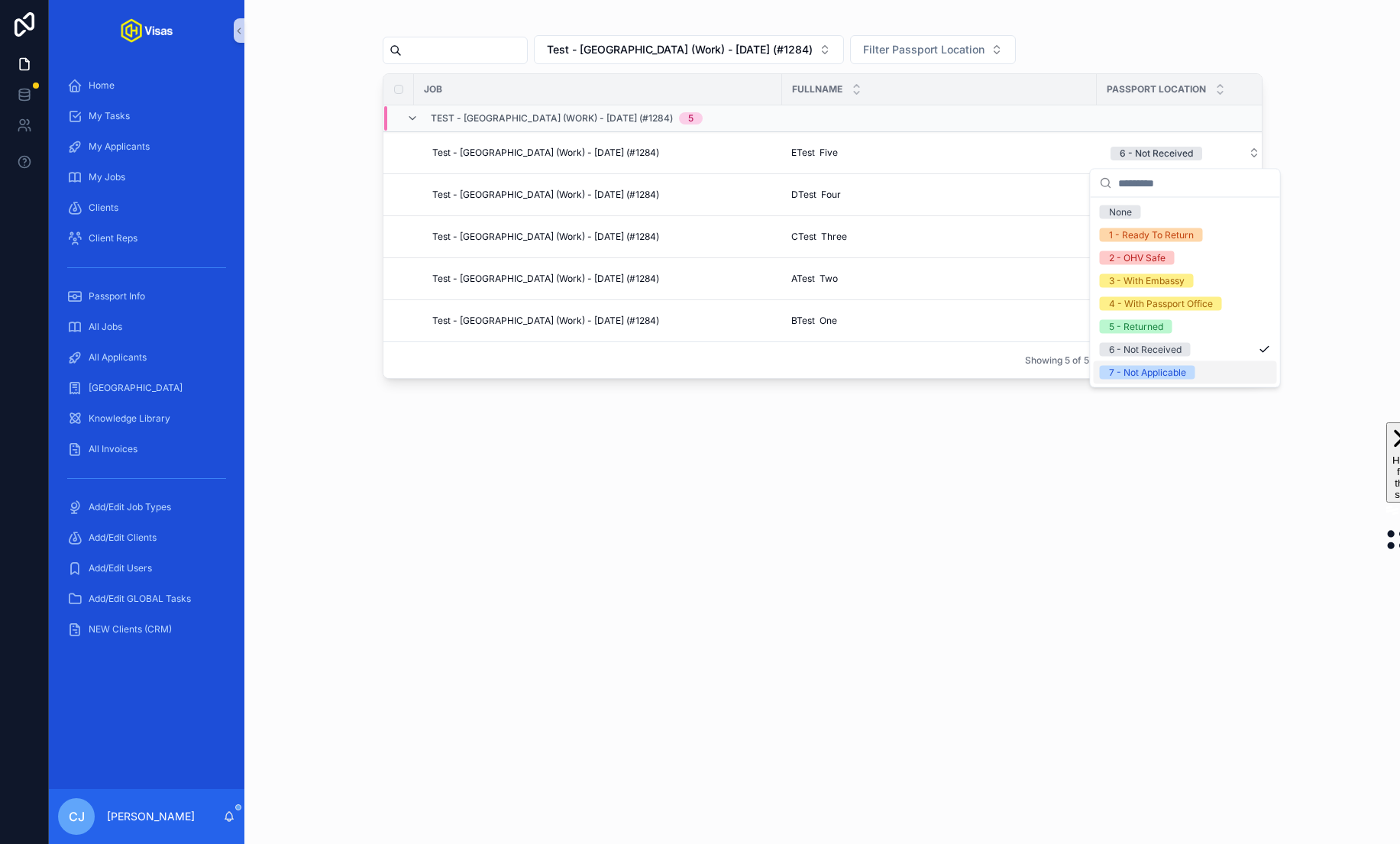
click at [1165, 369] on div "7 - Not Applicable" at bounding box center [1148, 372] width 78 height 14
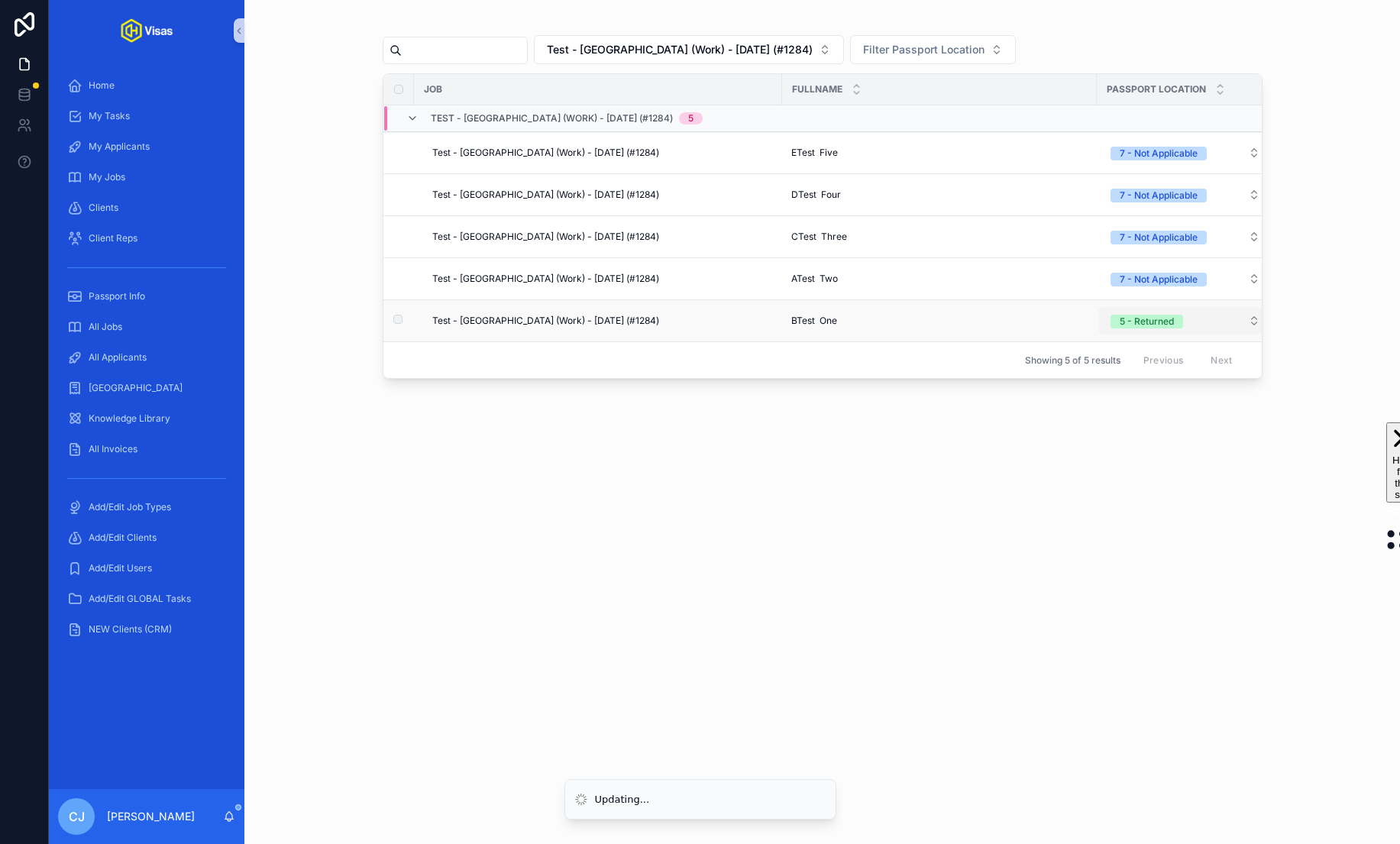
click at [1154, 317] on div "5 - Returned" at bounding box center [1146, 321] width 54 height 14
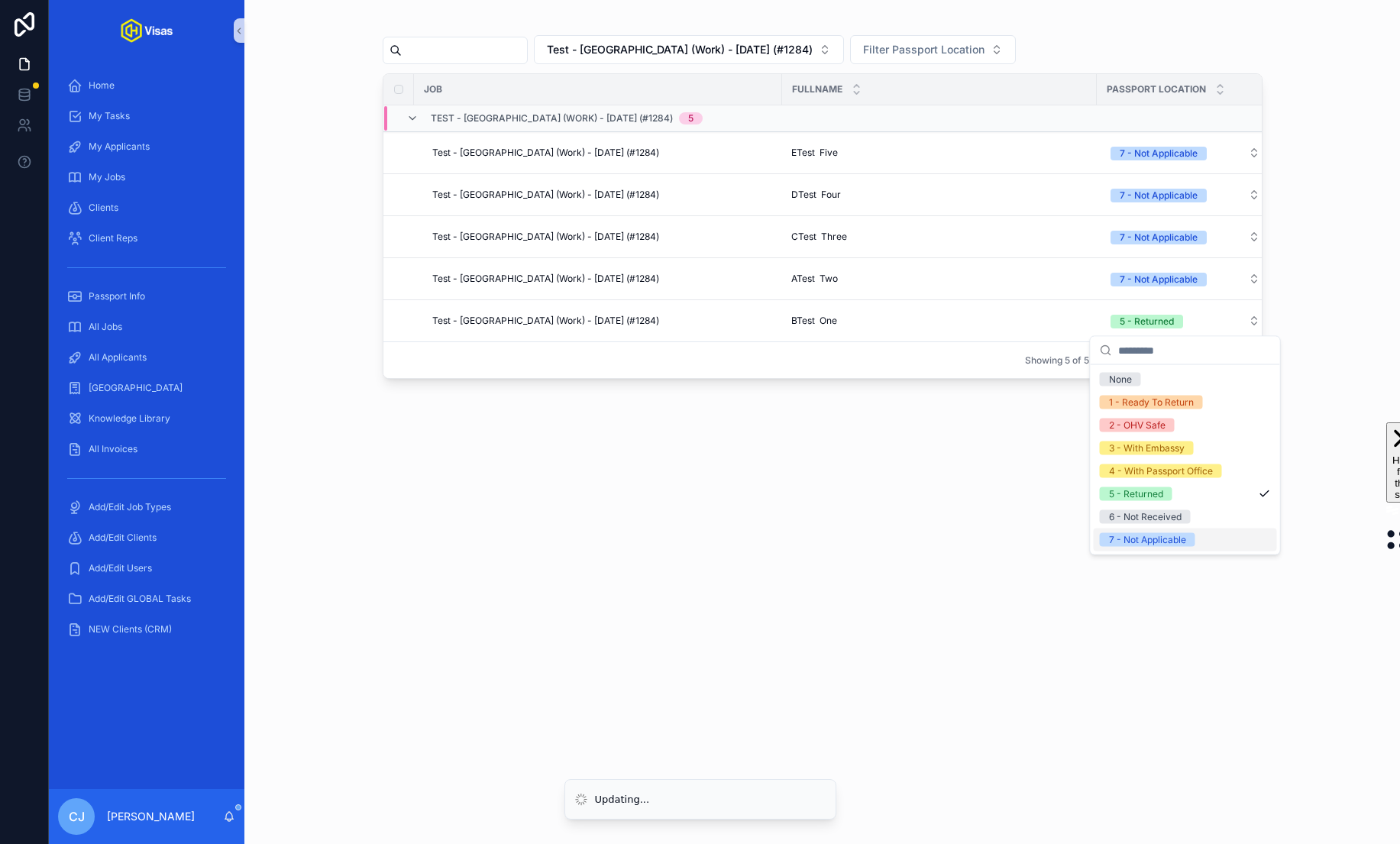
click at [1167, 540] on div "7 - Not Applicable" at bounding box center [1148, 540] width 78 height 14
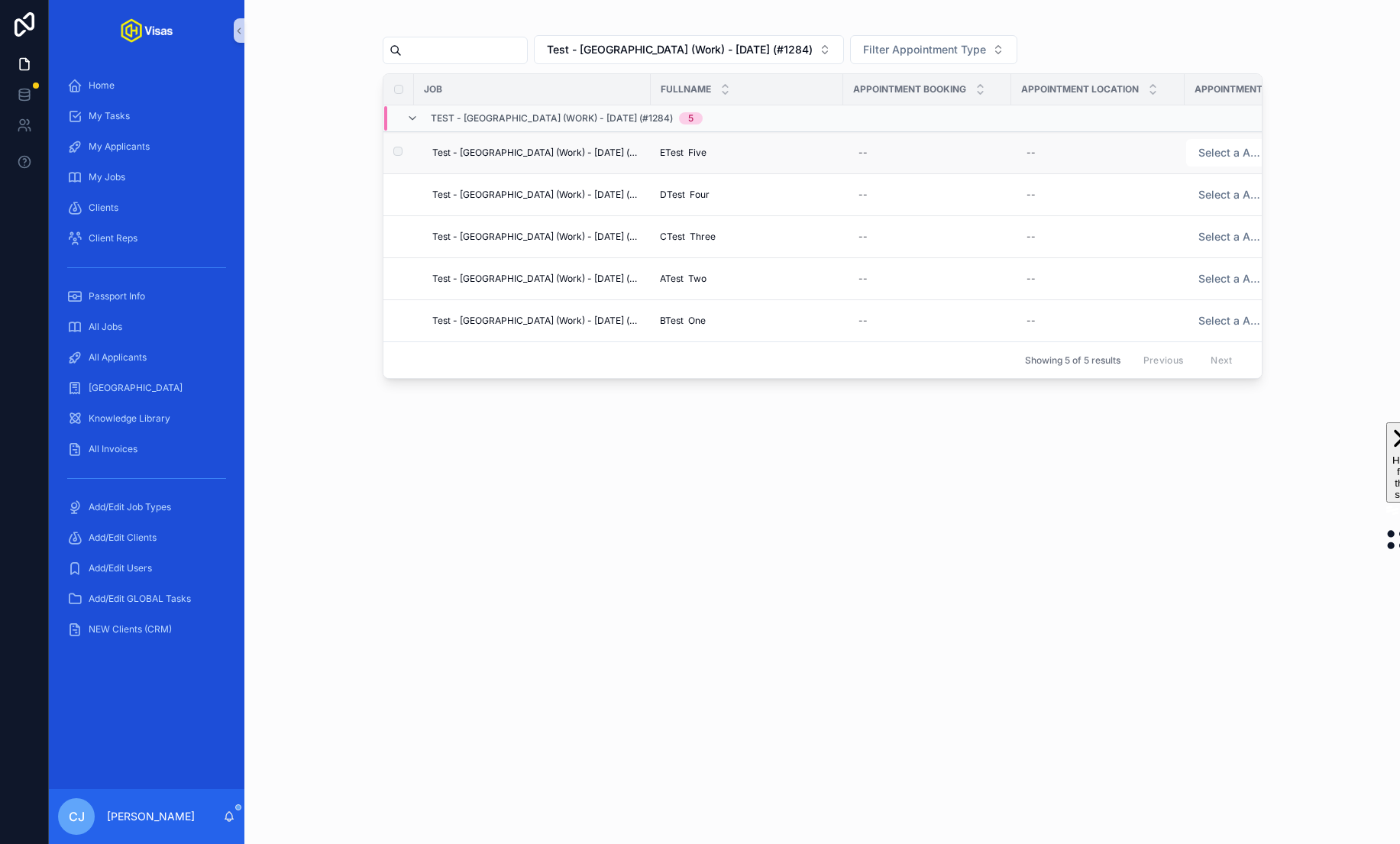
scroll to position [0, 43]
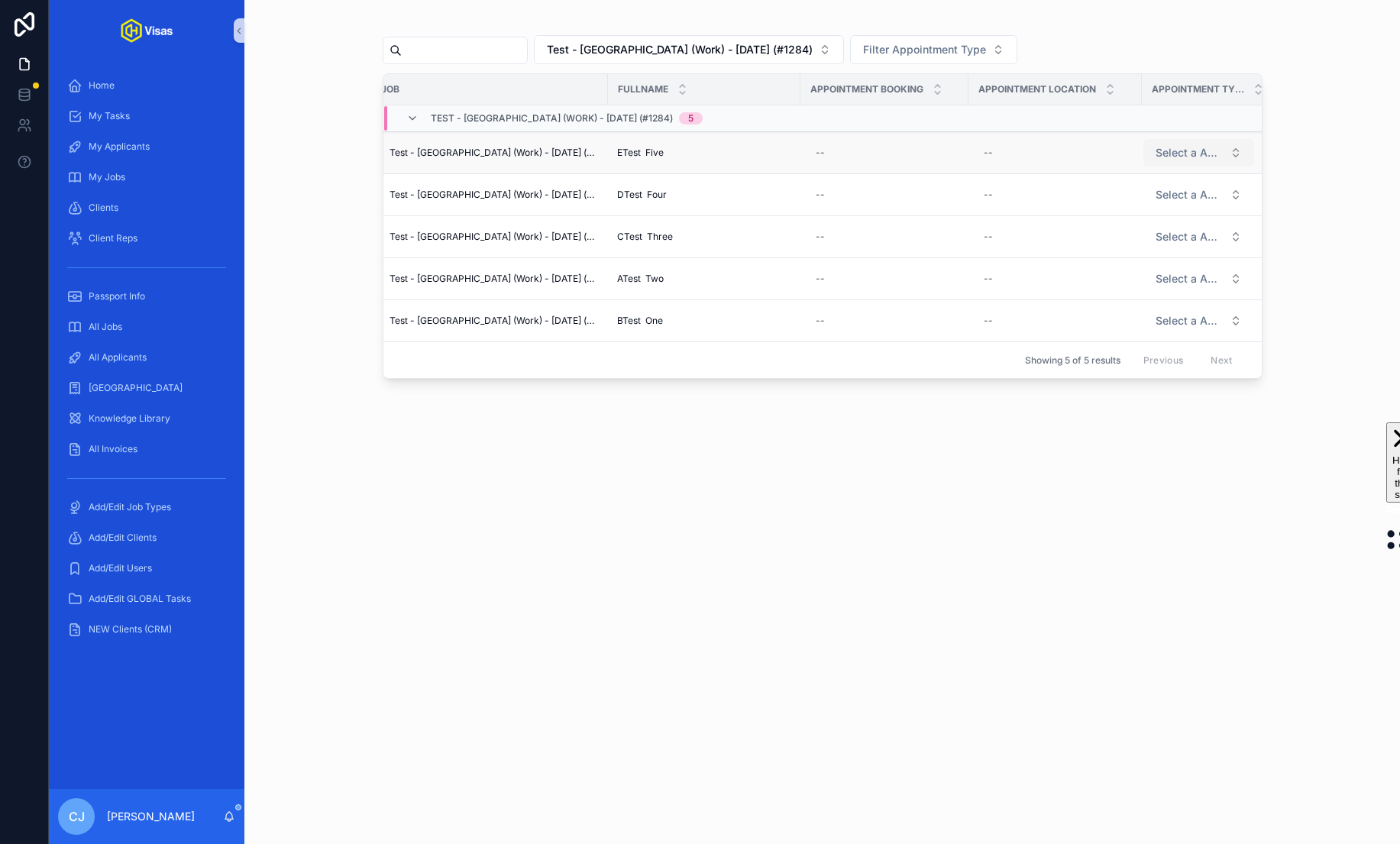
click at [1200, 154] on span "Select a Appointment Type" at bounding box center [1189, 153] width 68 height 16
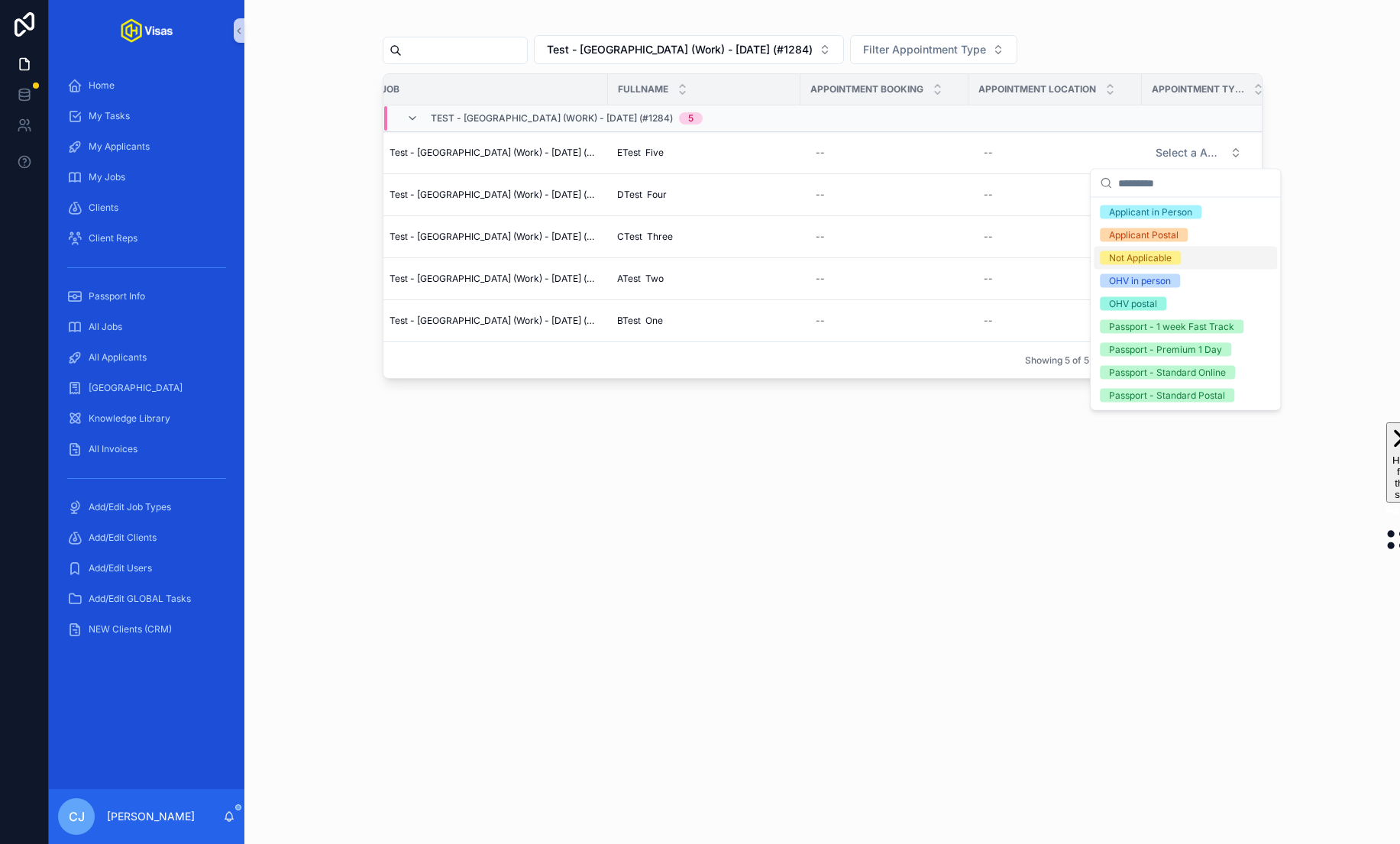
click at [1187, 256] on div "Not Applicable" at bounding box center [1185, 257] width 184 height 23
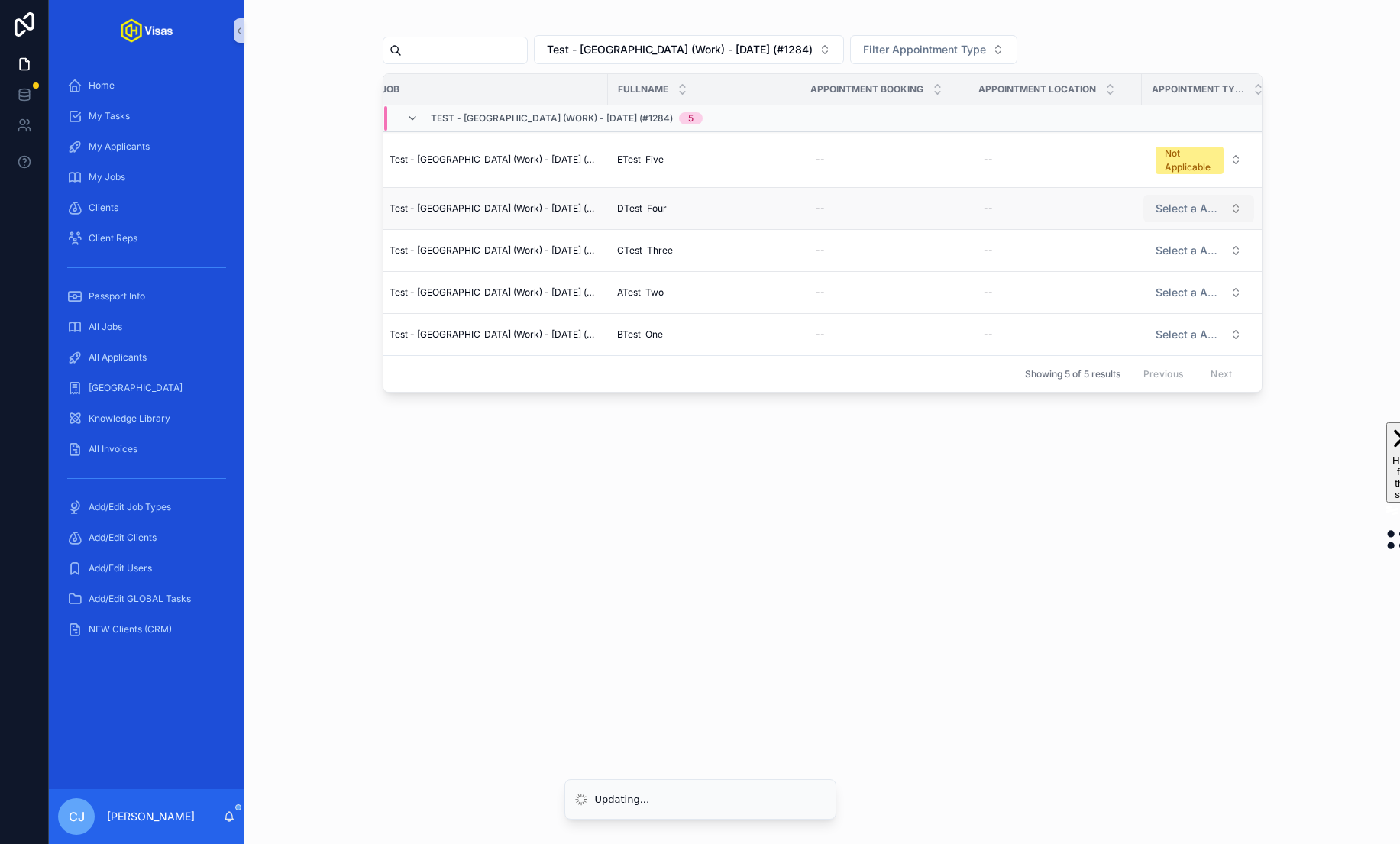
click at [1185, 209] on span "Select a Appointment Type" at bounding box center [1189, 208] width 68 height 16
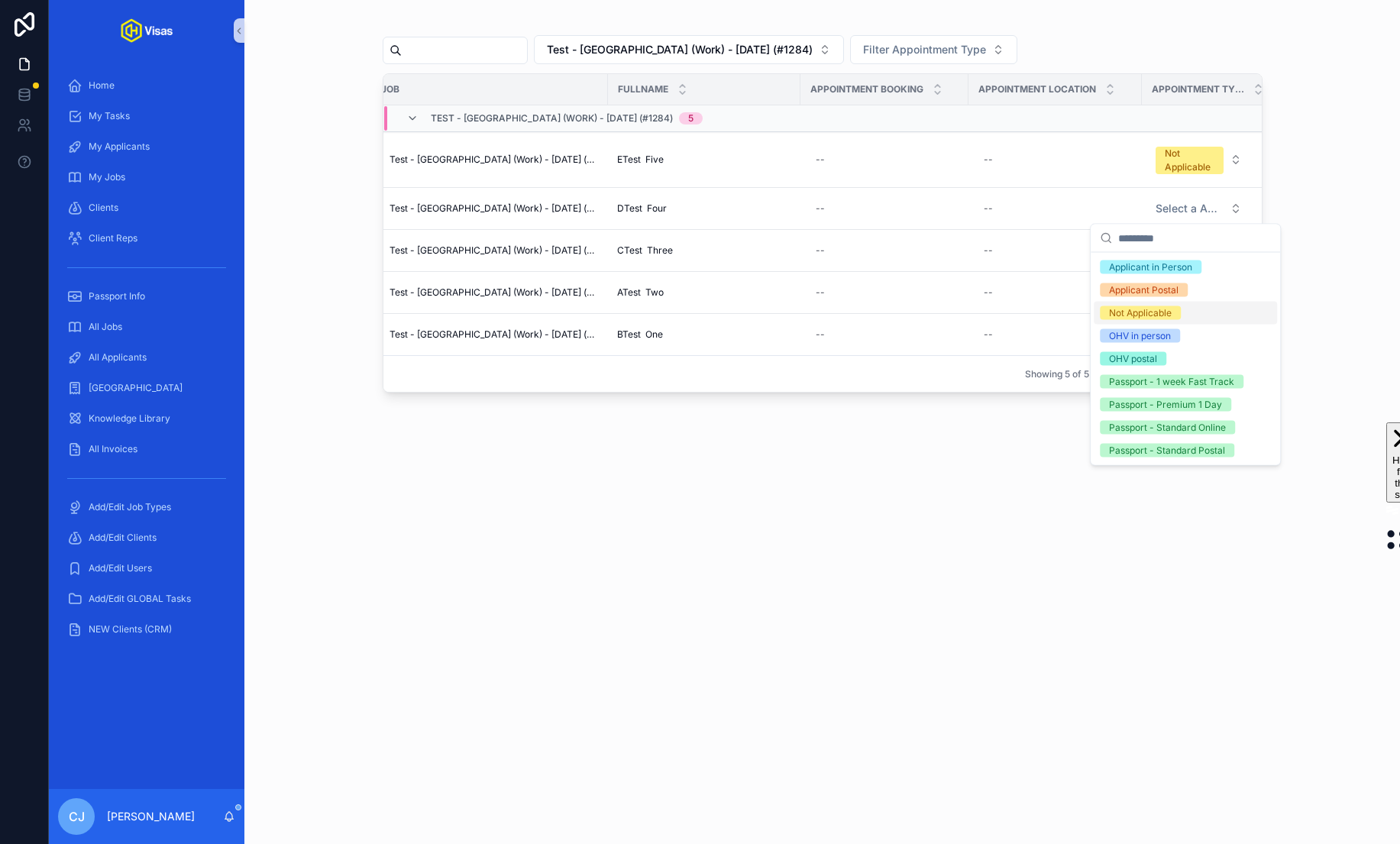
click at [1166, 311] on div "Not Applicable" at bounding box center [1141, 313] width 63 height 14
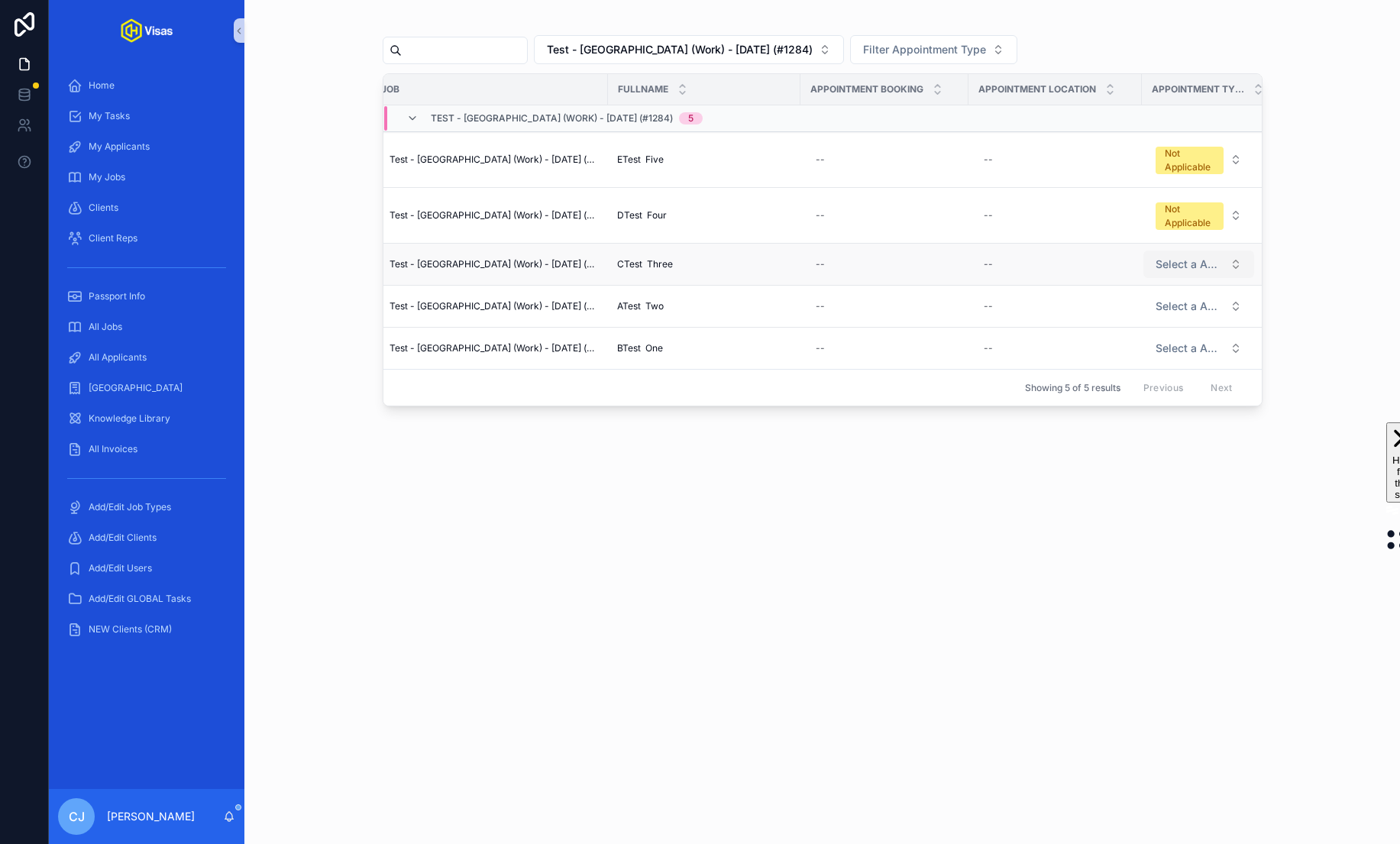
click at [1178, 261] on span "Select a Appointment Type" at bounding box center [1189, 264] width 68 height 16
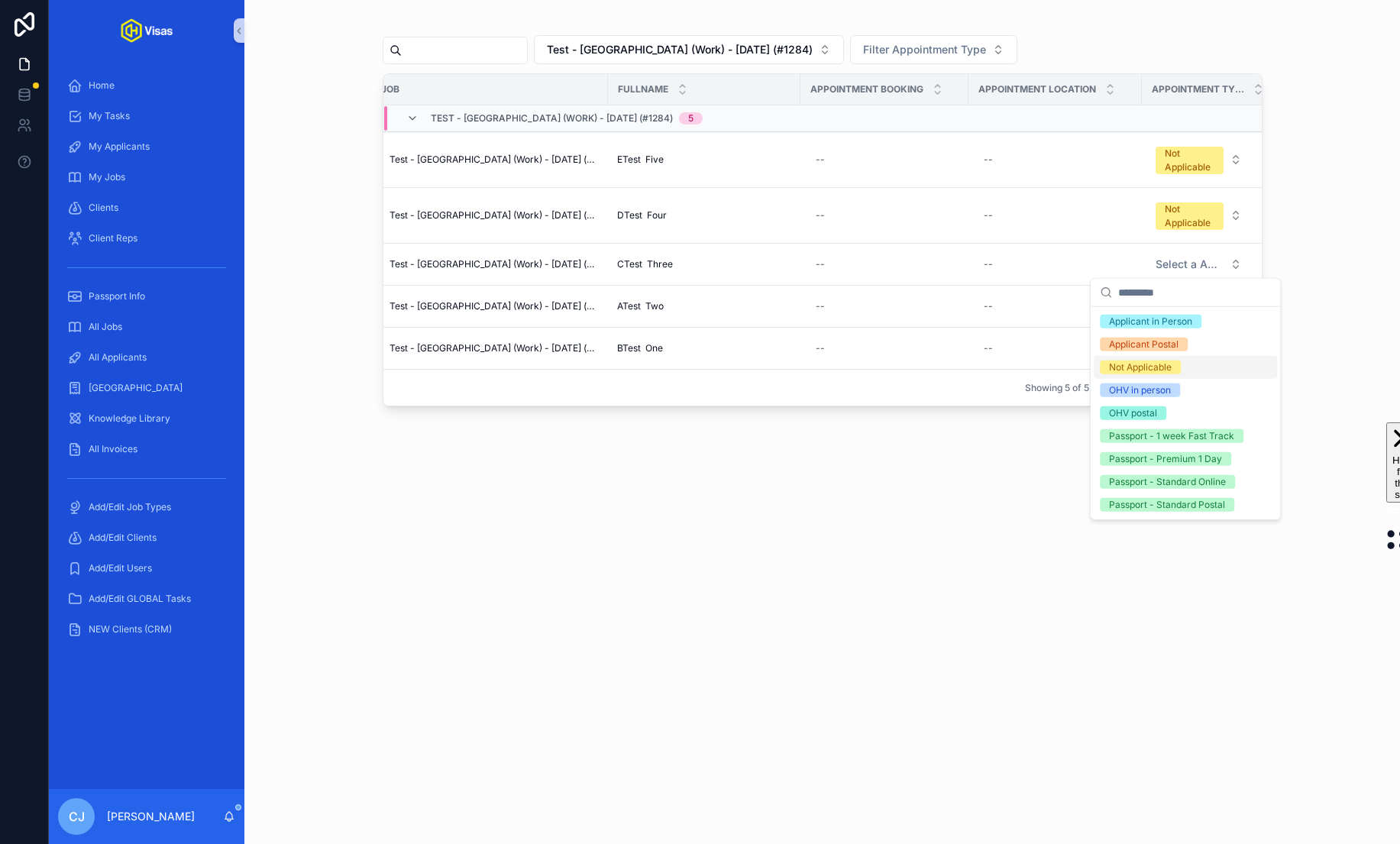
click at [1166, 366] on div "Not Applicable" at bounding box center [1141, 367] width 63 height 14
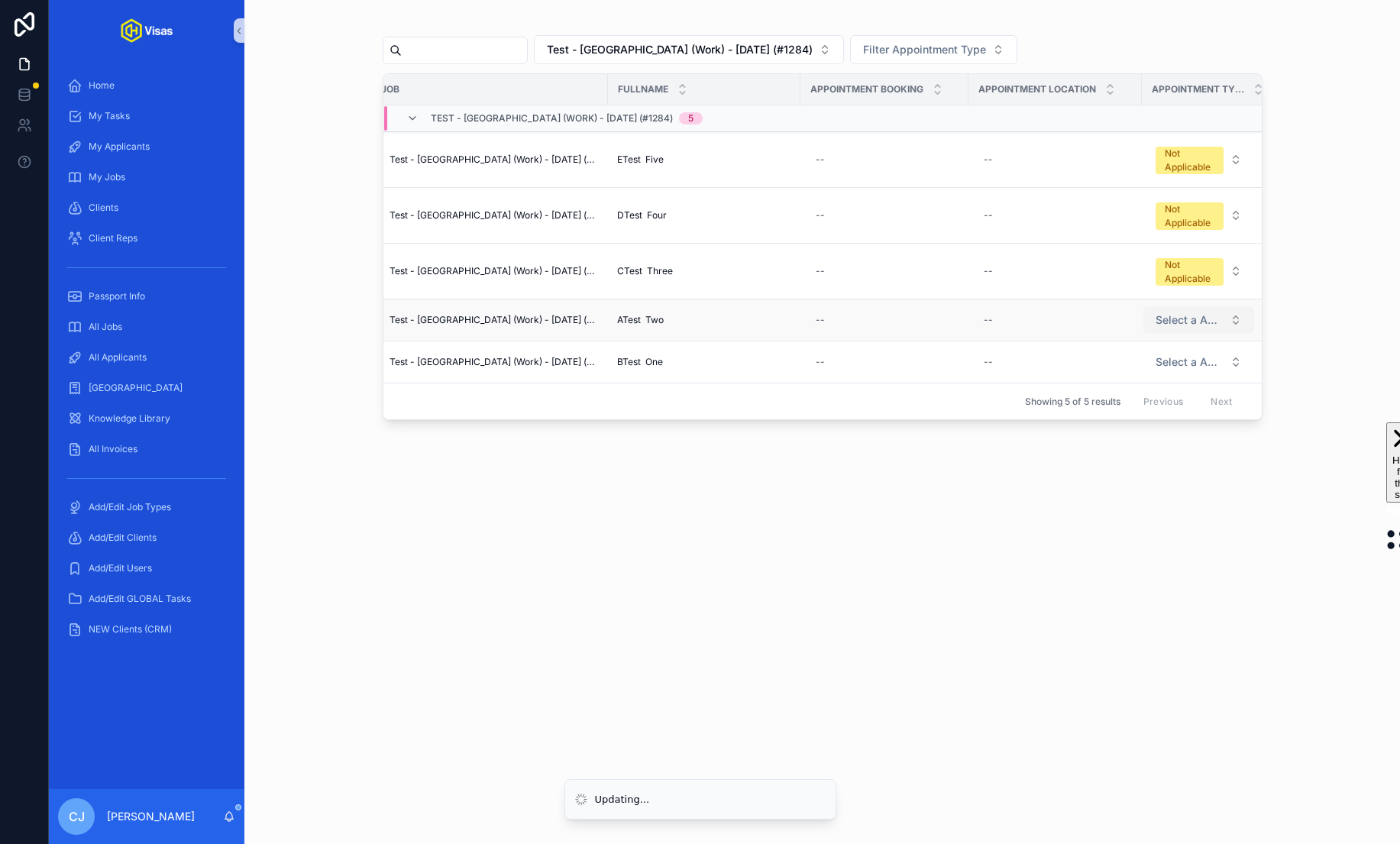
click at [1188, 319] on span "Select a Appointment Type" at bounding box center [1189, 320] width 68 height 16
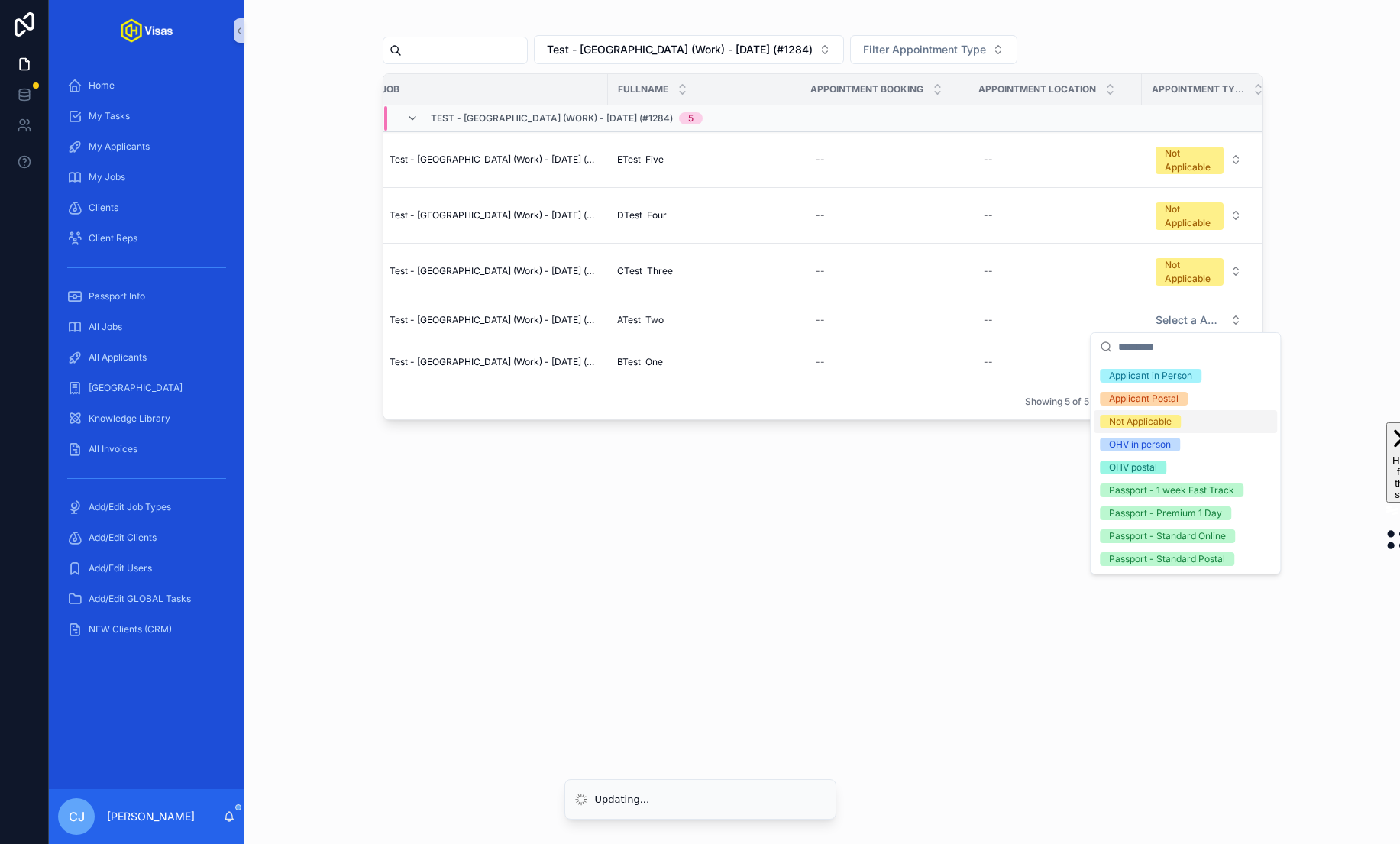
click at [1149, 417] on div "Not Applicable" at bounding box center [1141, 422] width 63 height 14
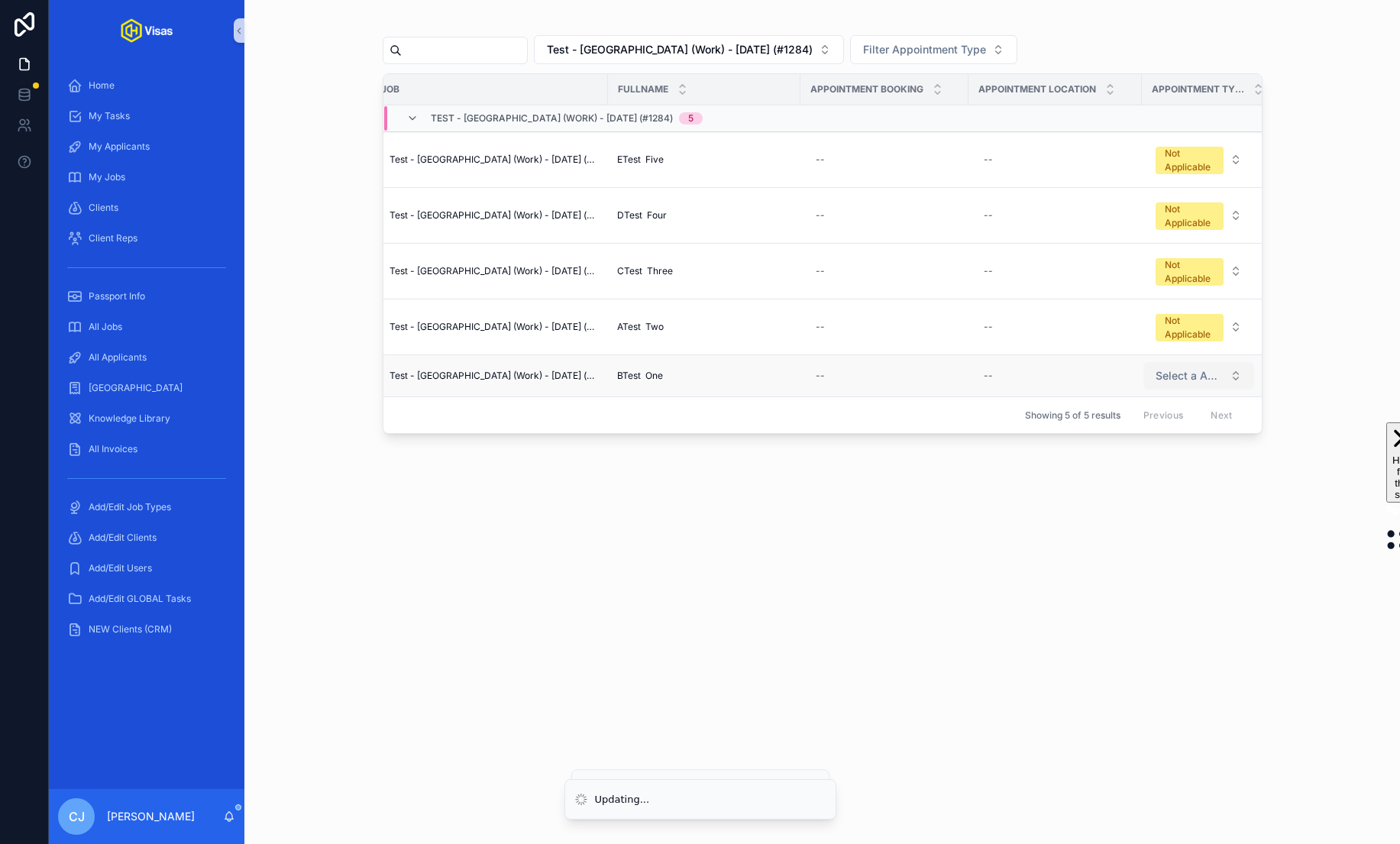
click at [1178, 372] on span "Select a Appointment Type" at bounding box center [1189, 376] width 68 height 16
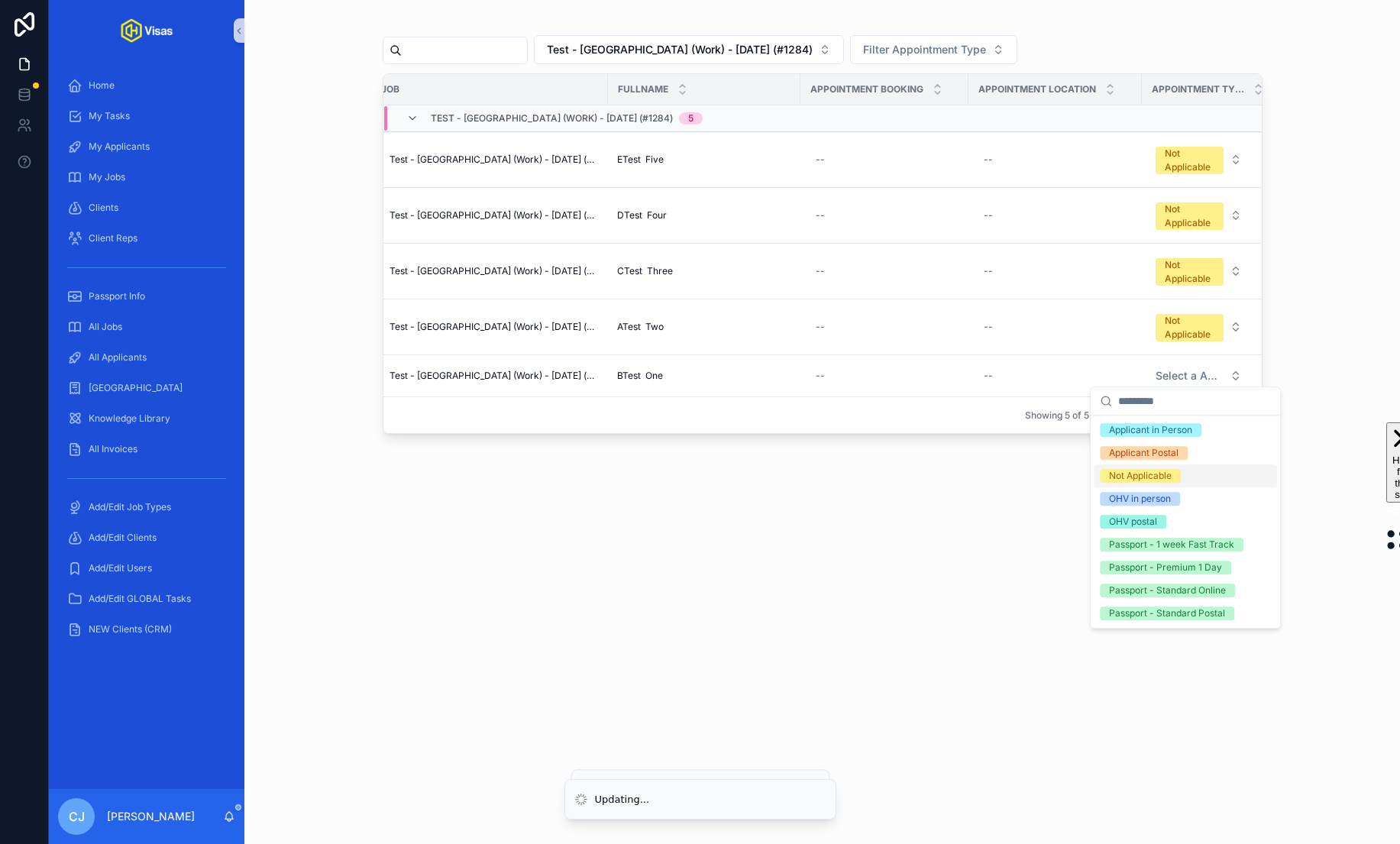
click at [1169, 468] on div "Not Applicable" at bounding box center [1185, 476] width 184 height 23
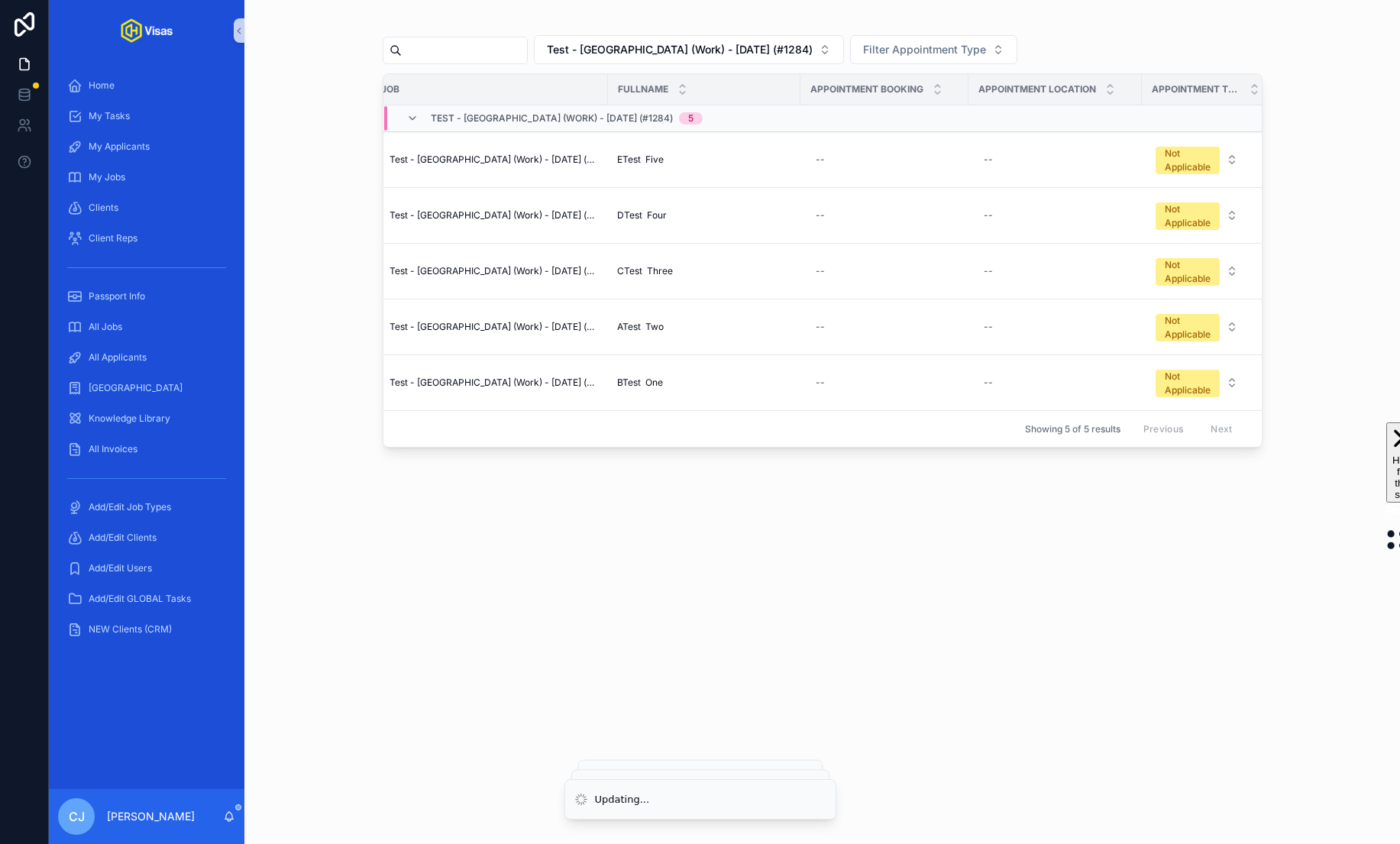
scroll to position [0, 39]
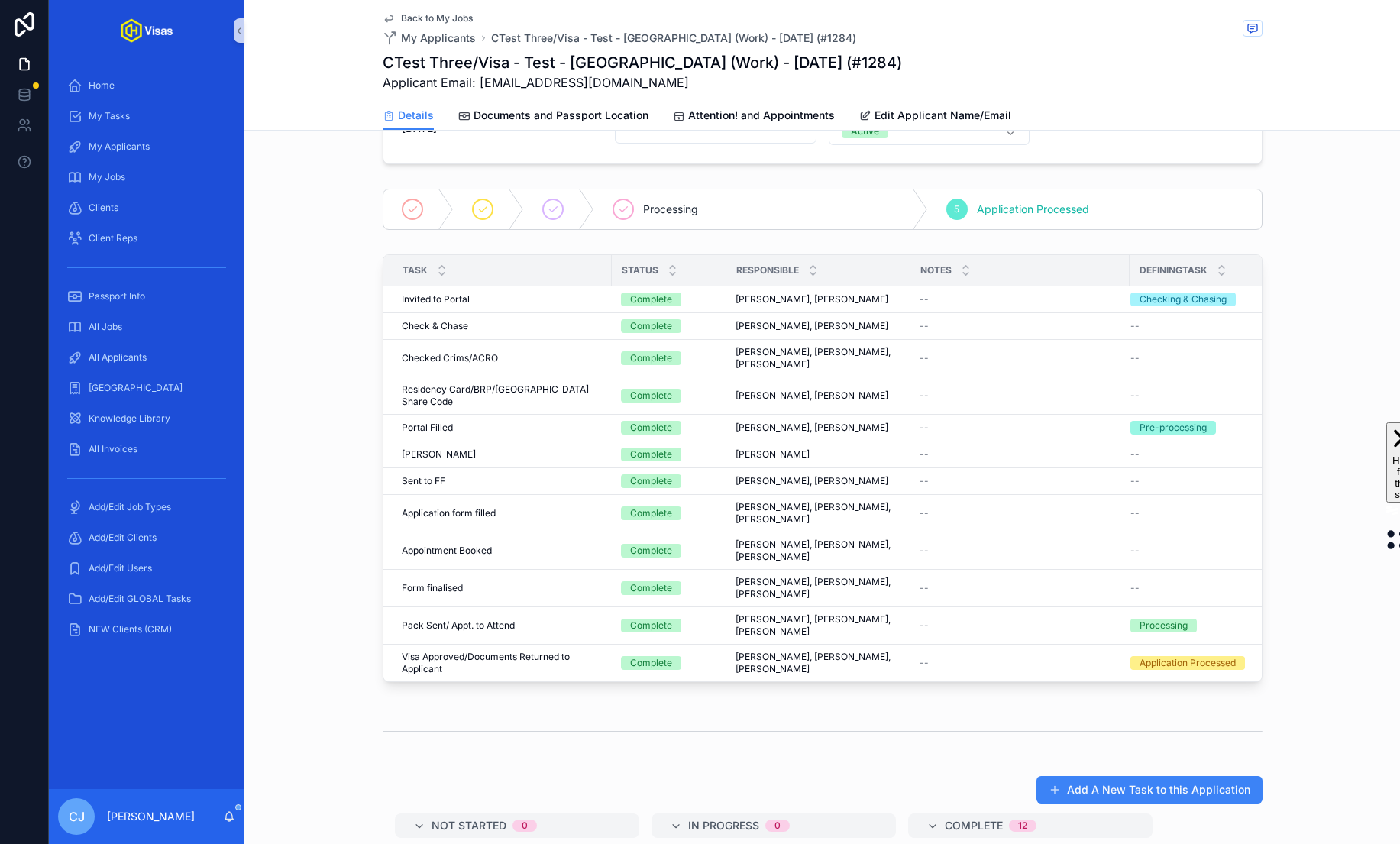
scroll to position [354, 0]
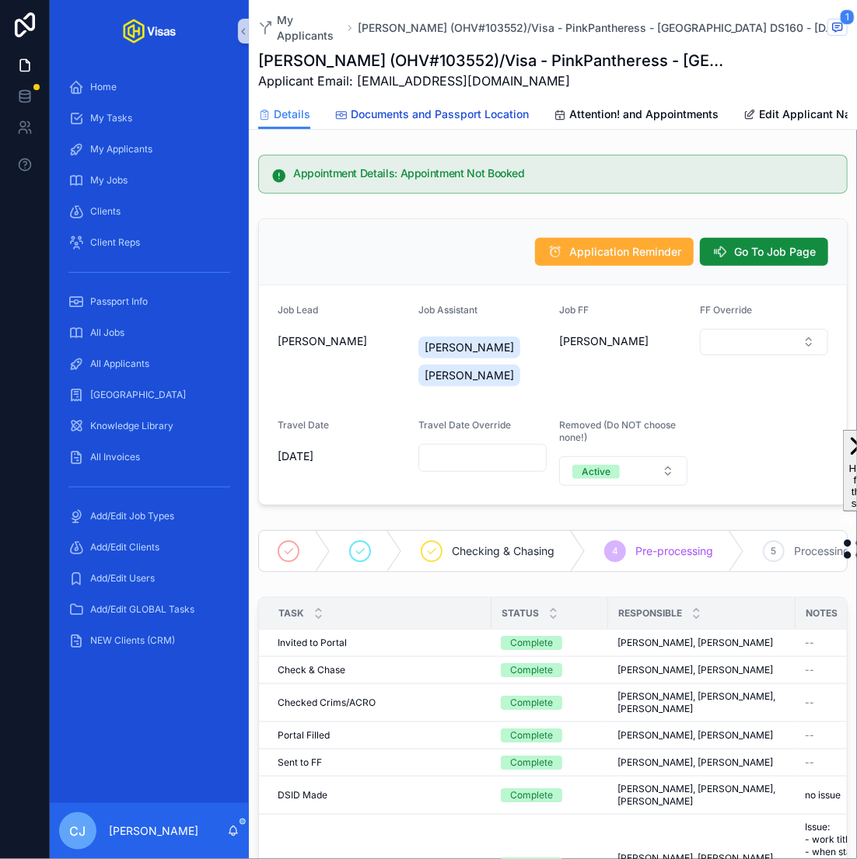
click at [498, 106] on span "Documents and Passport Location" at bounding box center [440, 114] width 178 height 16
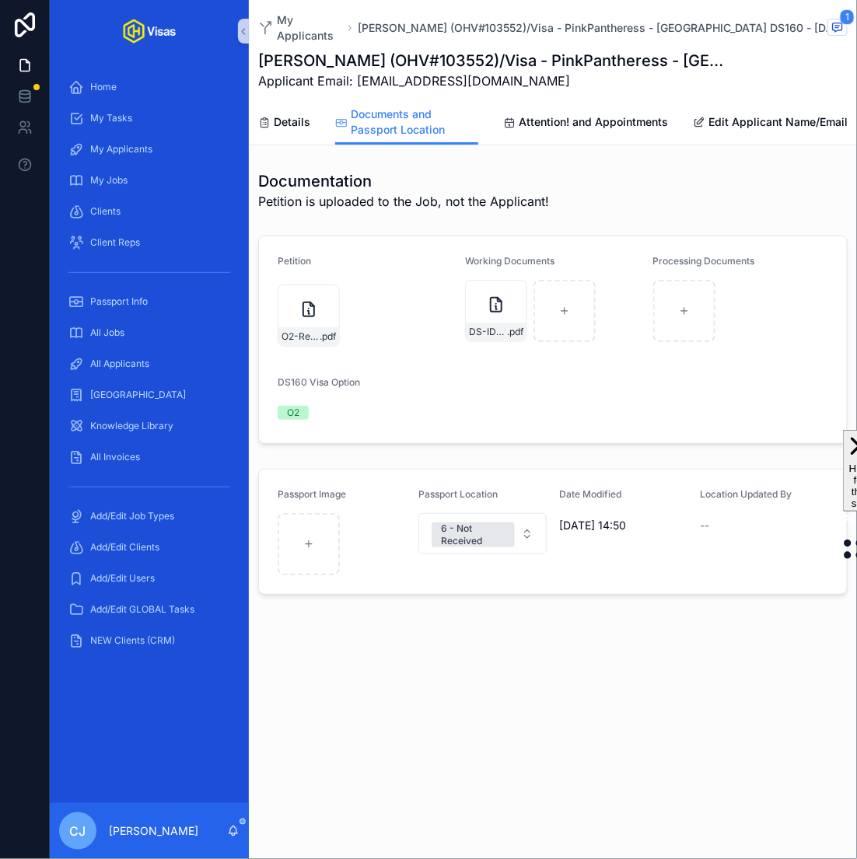
click at [496, 331] on div "Working Documents DS-ID-KING .pdf" at bounding box center [552, 303] width 175 height 96
click at [417, 55] on h1 "Bea King (OHV#103552)/Visa - PinkPantheress - USA DS160 - Sep/25 (#1310)" at bounding box center [494, 61] width 473 height 22
copy h1 "103552"
click at [500, 72] on span "Applicant Email: Bea.kingtm@gmail.com" at bounding box center [494, 81] width 473 height 19
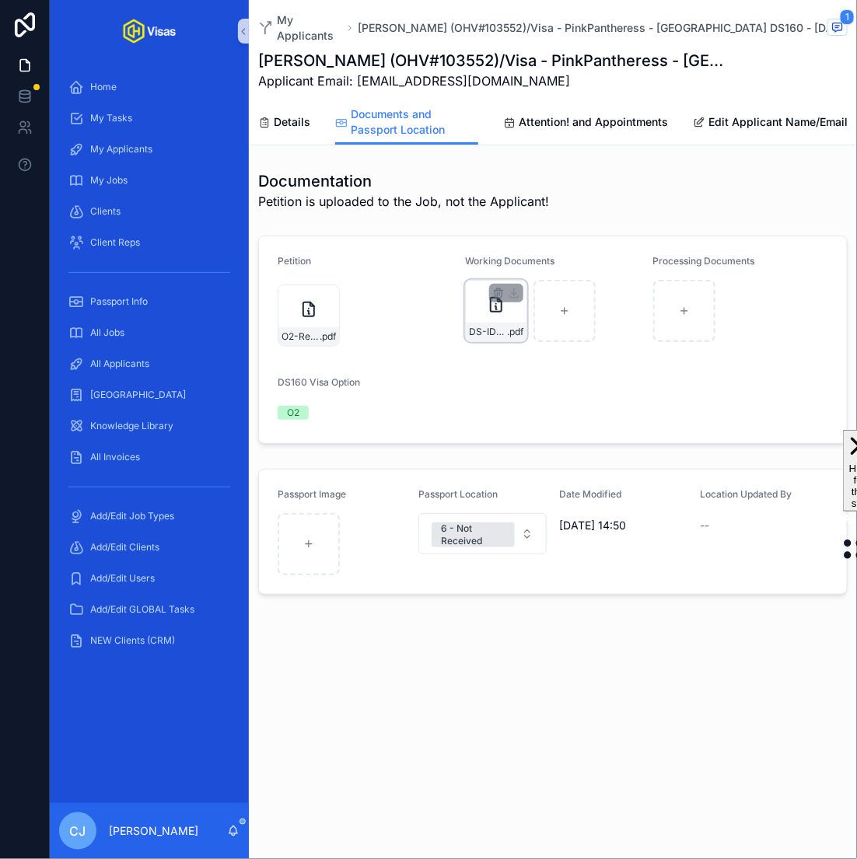
click at [497, 326] on span "DS-ID-KING" at bounding box center [488, 332] width 38 height 12
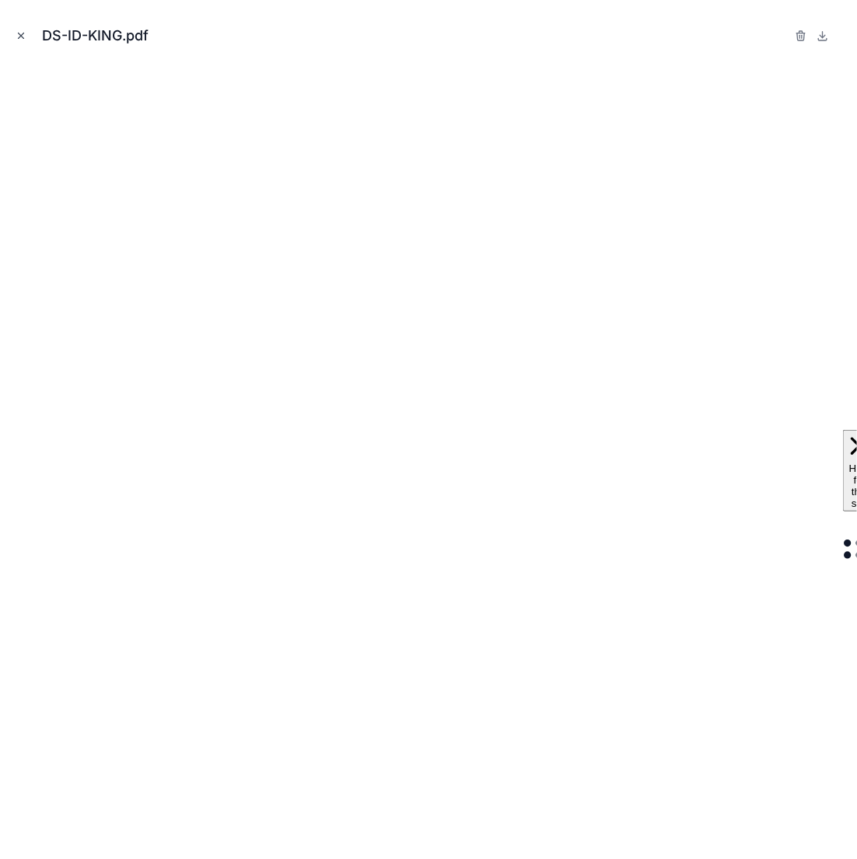
click at [20, 39] on icon "Close modal" at bounding box center [21, 35] width 11 height 11
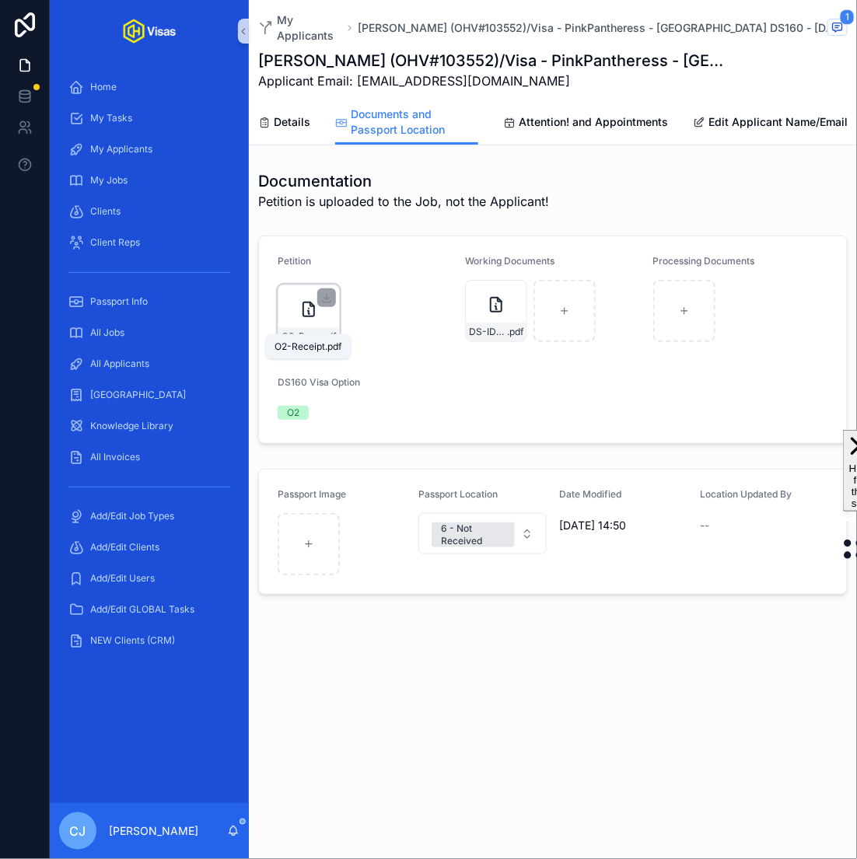
click at [297, 330] on span "O2-Receipt" at bounding box center [300, 336] width 38 height 12
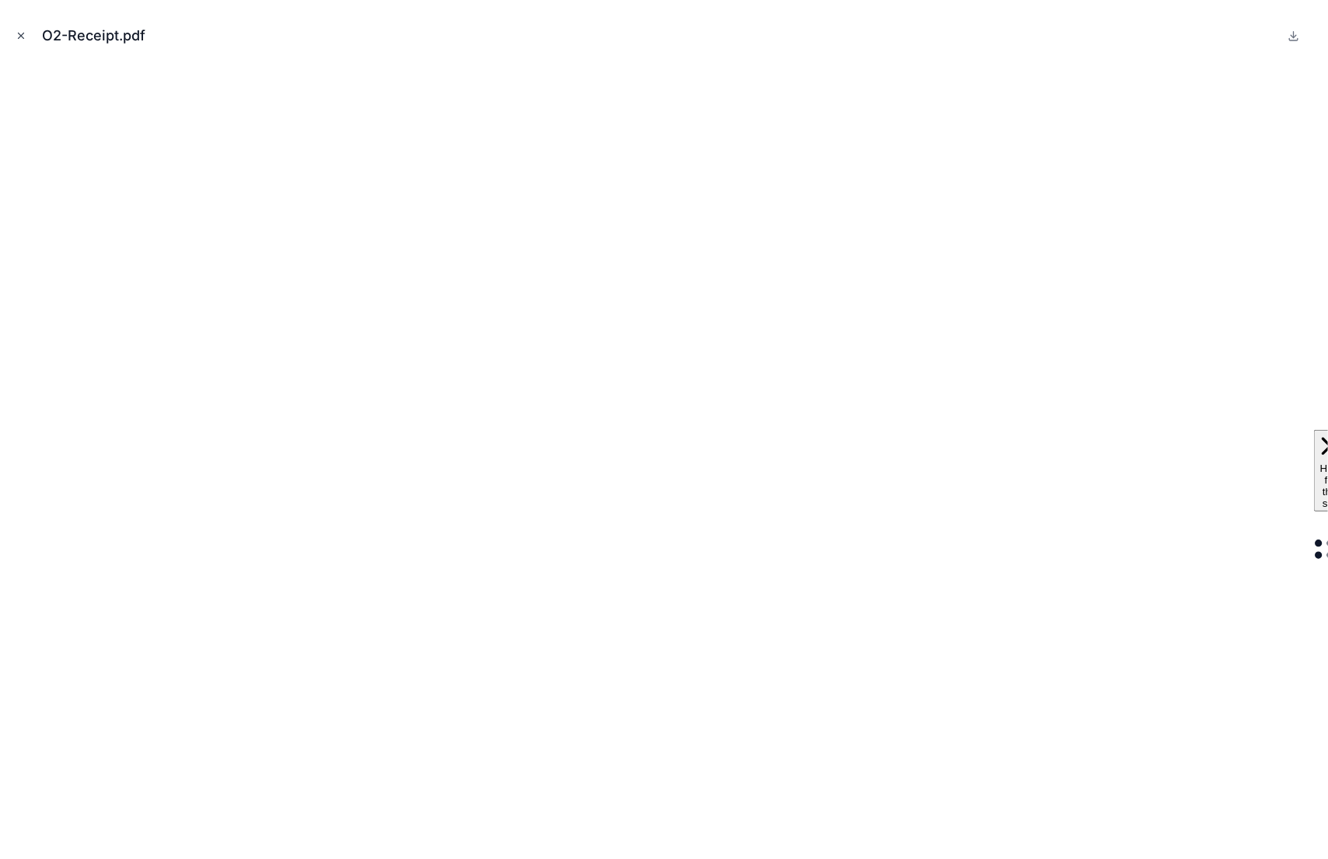
click at [19, 32] on icon "Close modal" at bounding box center [21, 35] width 11 height 11
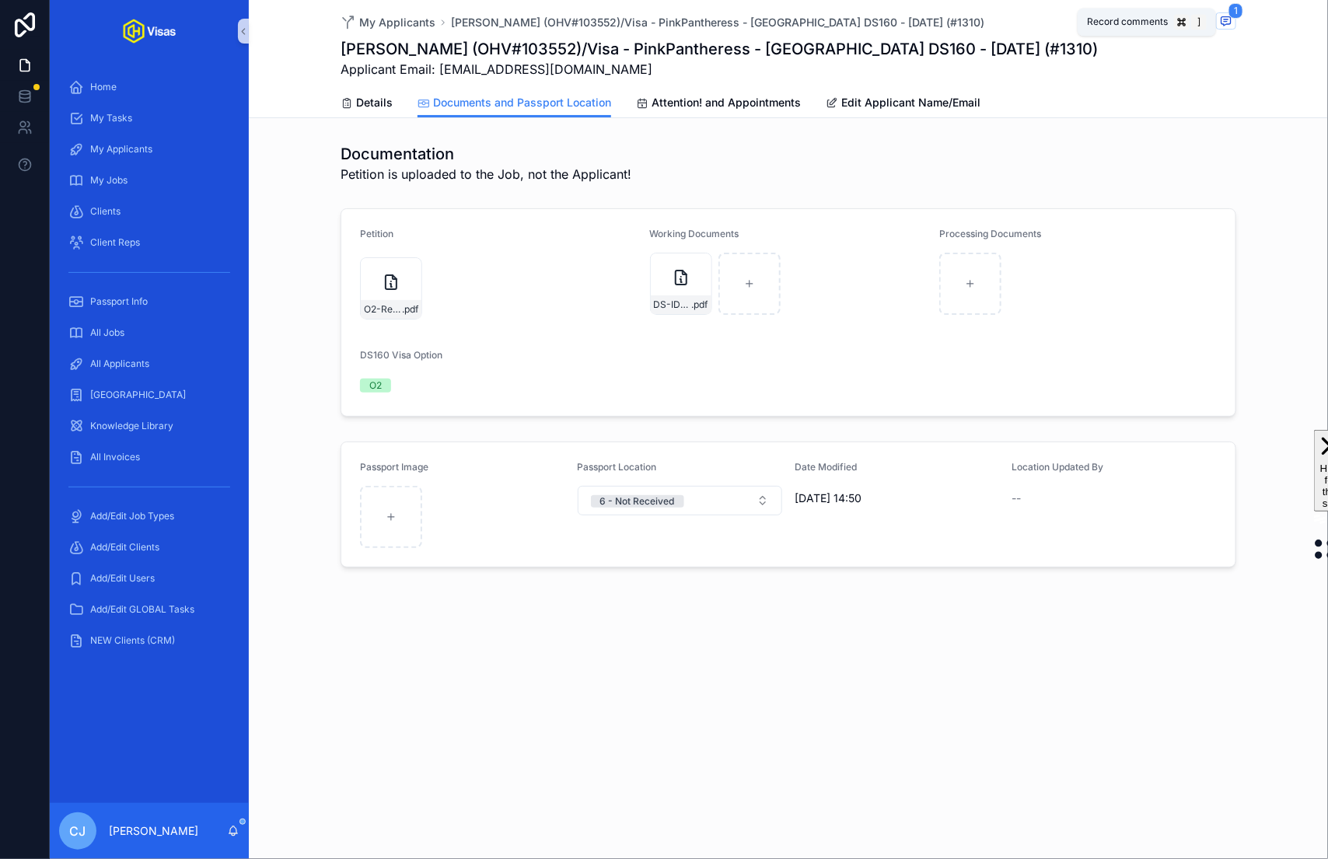
click at [856, 20] on icon "scrollable content" at bounding box center [1225, 21] width 12 height 12
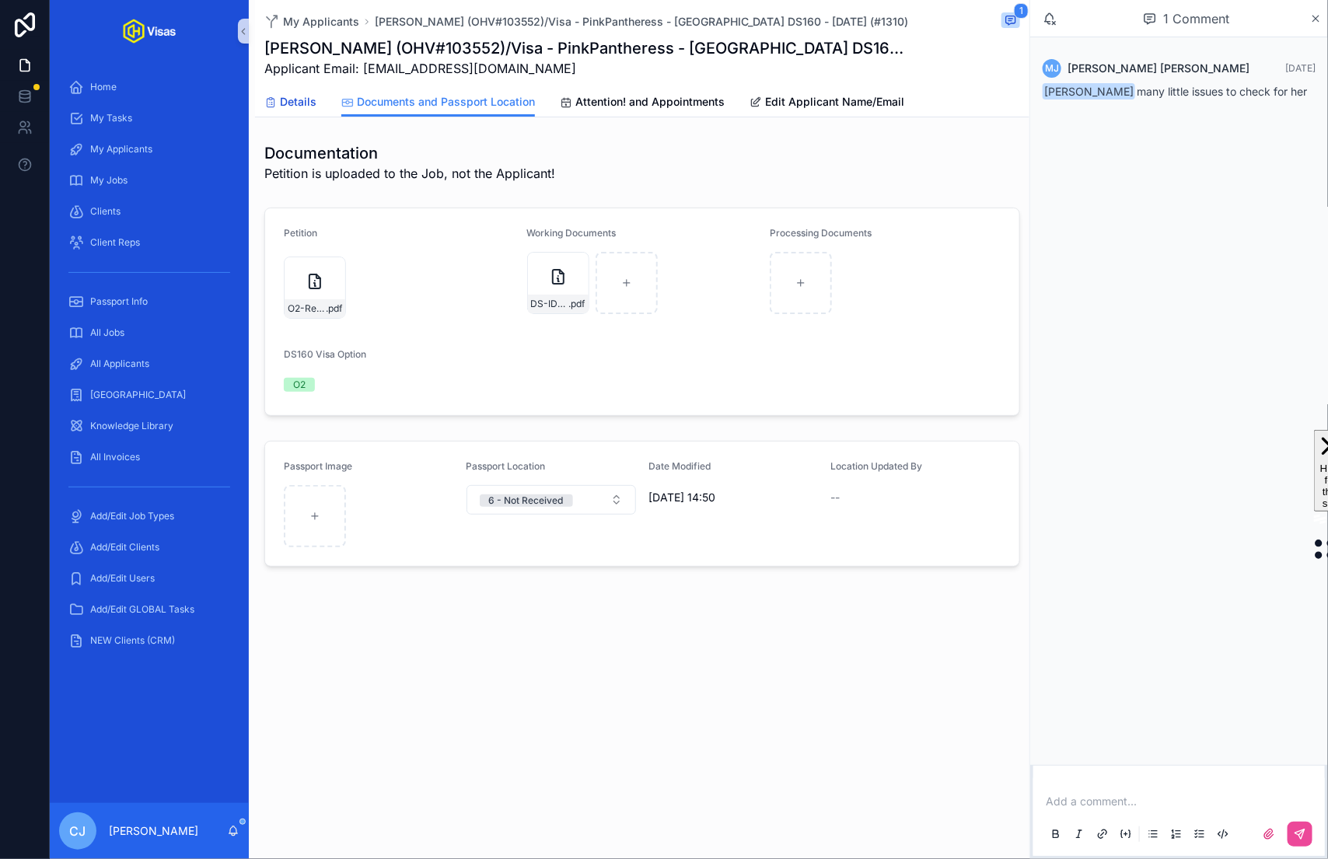
click at [269, 90] on link "Details" at bounding box center [290, 103] width 52 height 31
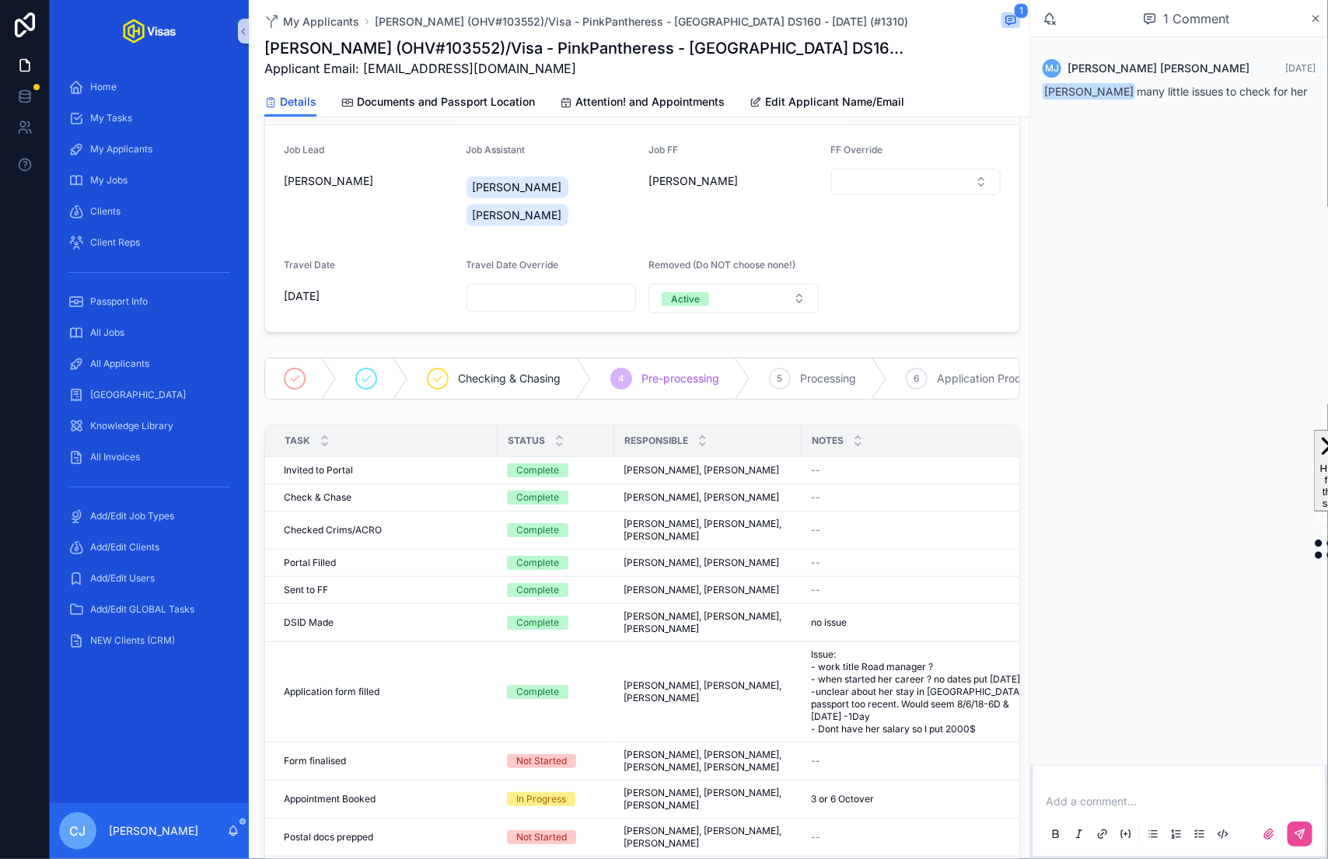
scroll to position [282, 0]
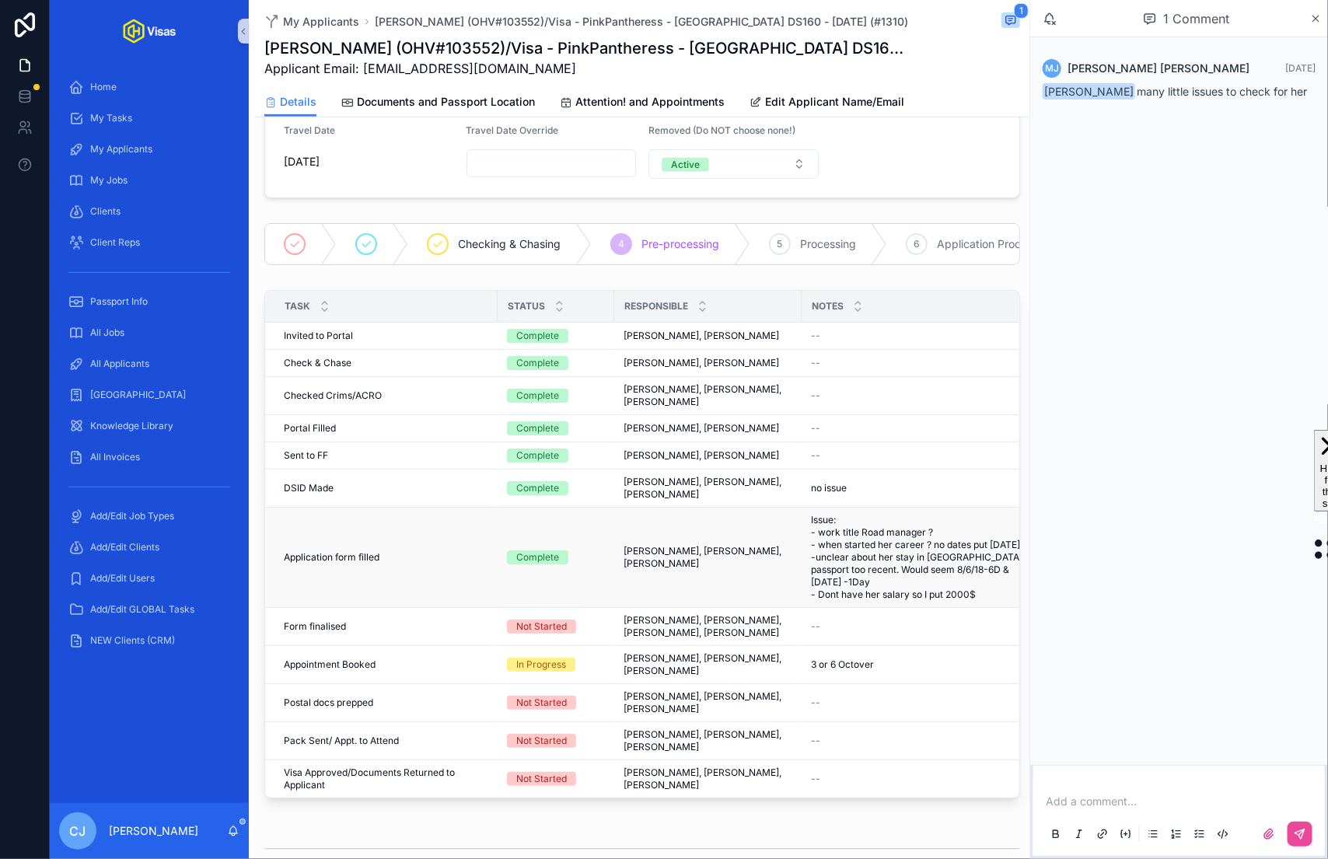
click at [856, 557] on span "Issue: - work title Road manager ? - when started her career ? no dates put 1/5…" at bounding box center [919, 557] width 217 height 87
click at [856, 587] on span "Issue: - work title Road manager ? - when started her career ? no dates put 1/5…" at bounding box center [919, 557] width 217 height 87
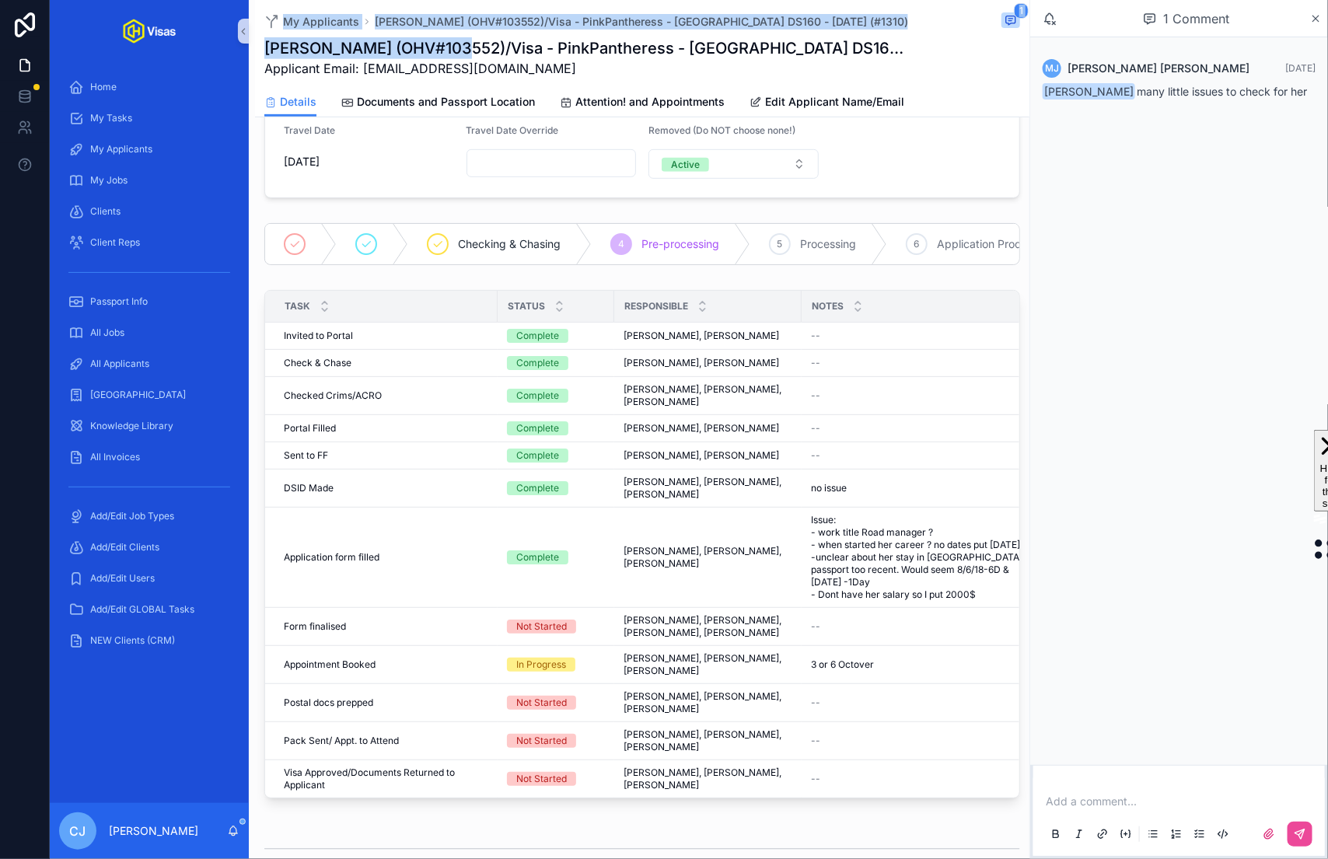
drag, startPoint x: 448, startPoint y: 51, endPoint x: 260, endPoint y: 35, distance: 188.0
click at [260, 35] on div "My Applicants Bea King (OHV#103552)/Visa - PinkPantheress - USA DS160 - Sep/25 …" at bounding box center [642, 58] width 774 height 117
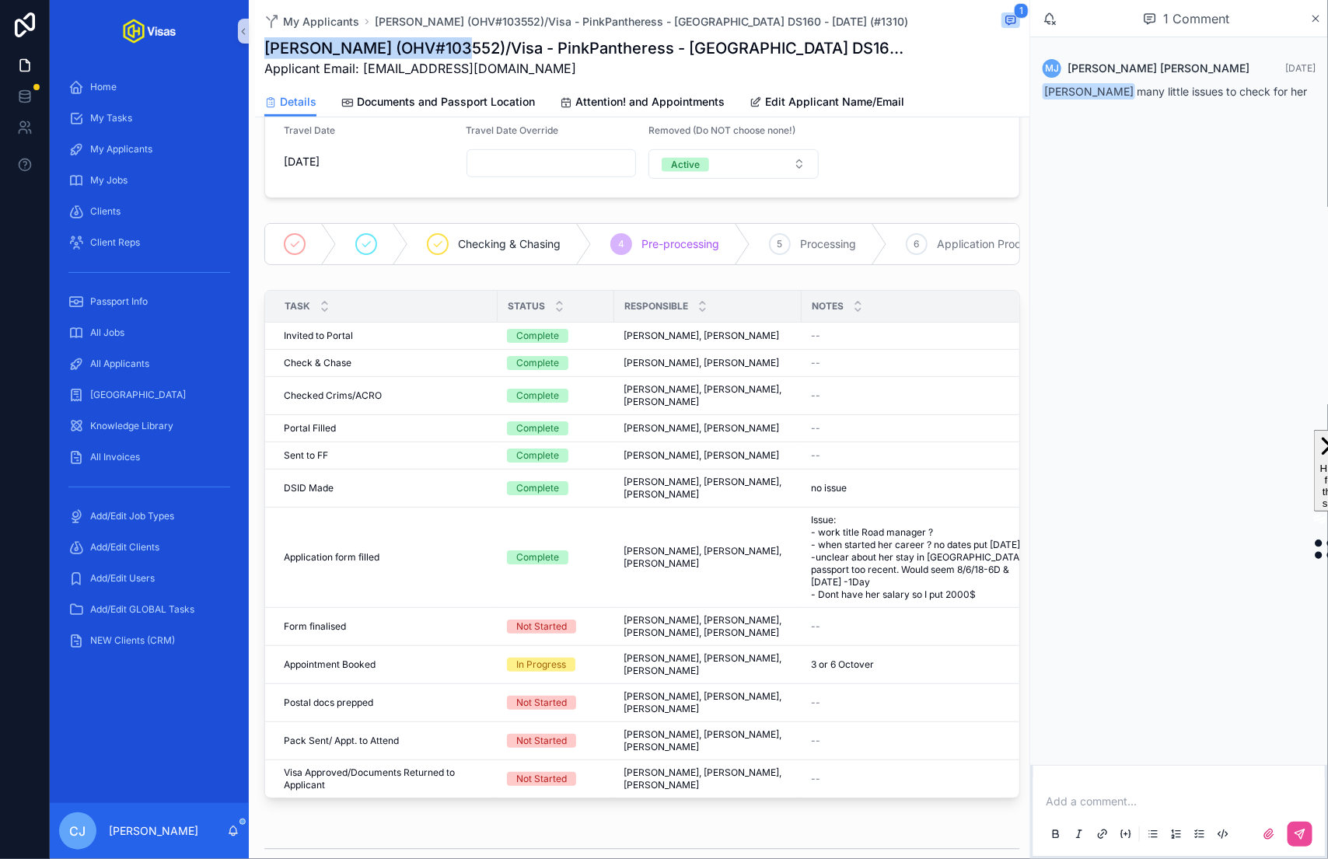
copy h1 "Bea King (OHV#103552)"
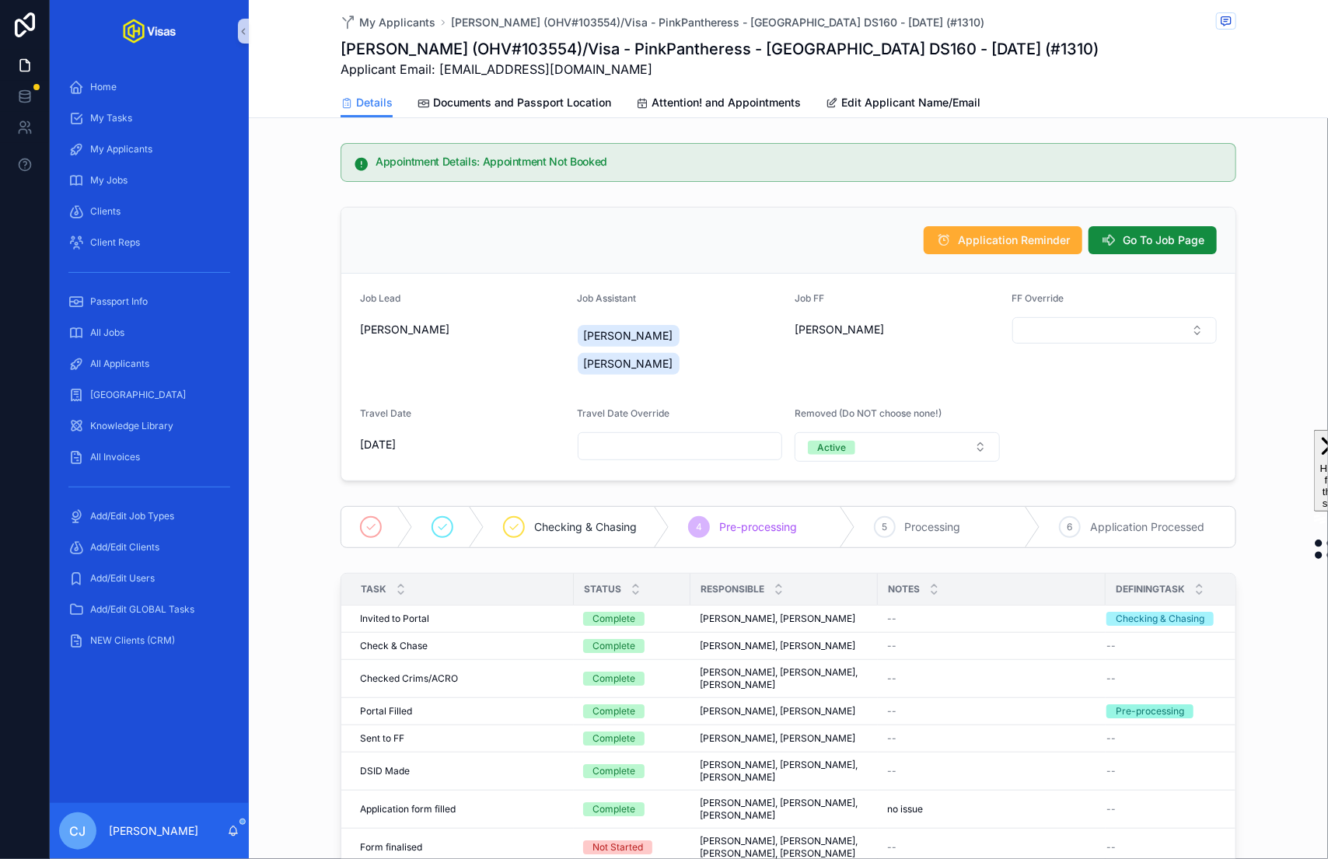
click at [533, 51] on h1 "[PERSON_NAME] (OHV#103554)/Visa - PinkPantheress - [GEOGRAPHIC_DATA] DS160 - [D…" at bounding box center [719, 49] width 758 height 22
click at [506, 51] on h1 "Chris Jones (OHV#103554)/Visa - PinkPantheress - USA DS160 - Sep/25 (#1310)" at bounding box center [719, 49] width 758 height 22
copy h1 "103554"
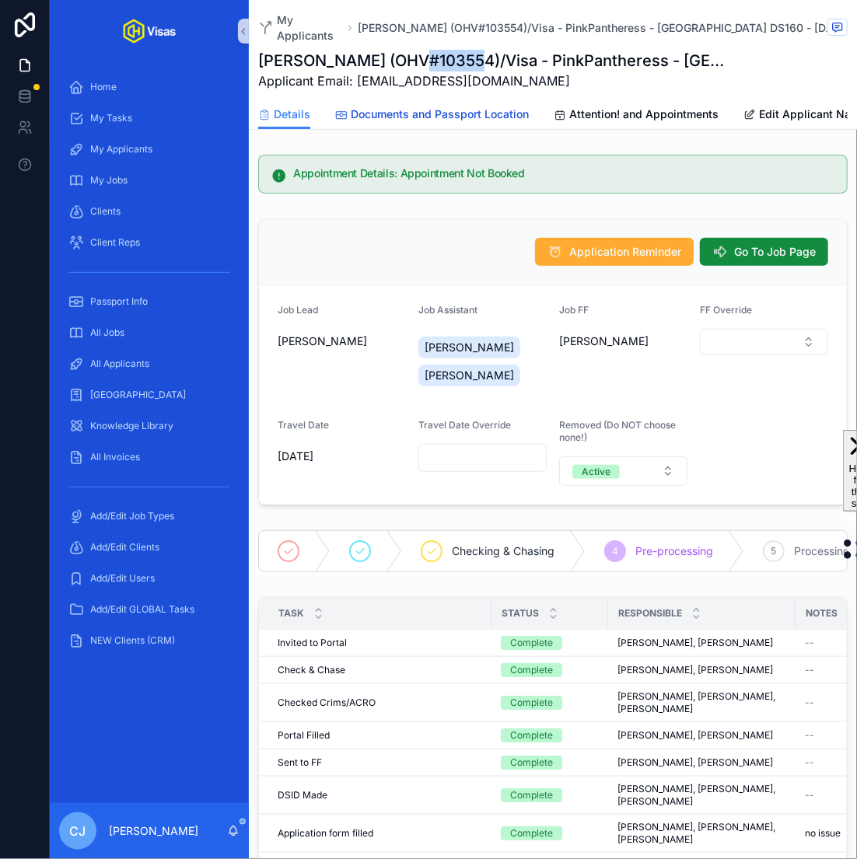
click at [493, 106] on span "Documents and Passport Location" at bounding box center [440, 114] width 178 height 16
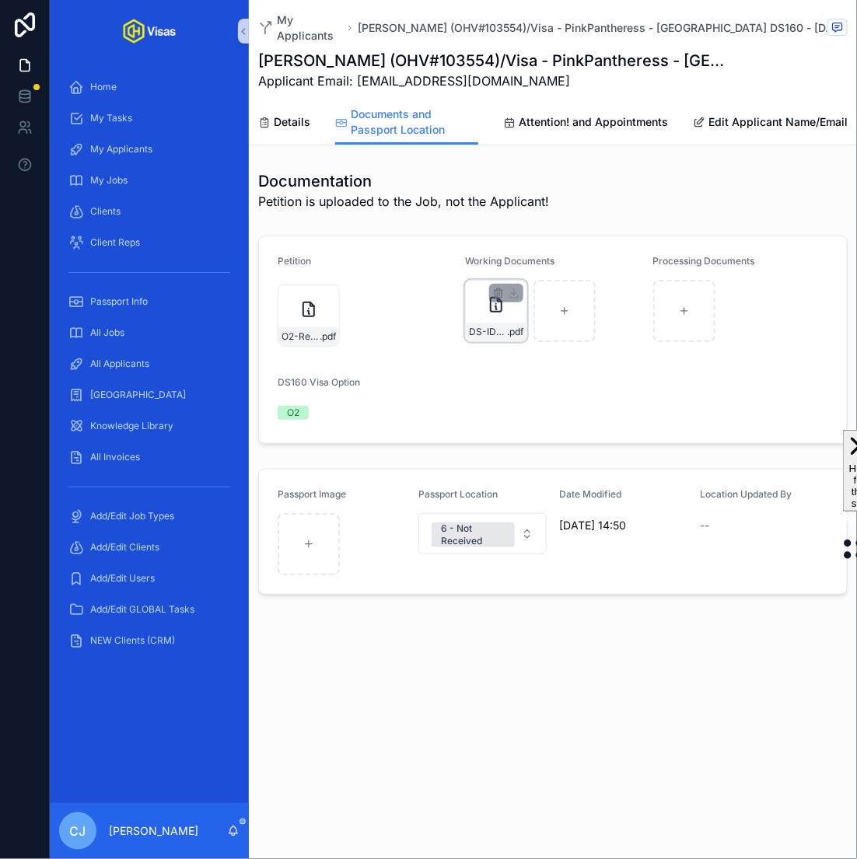
click at [493, 326] on div "DS-ID-JONES .pdf" at bounding box center [496, 332] width 61 height 19
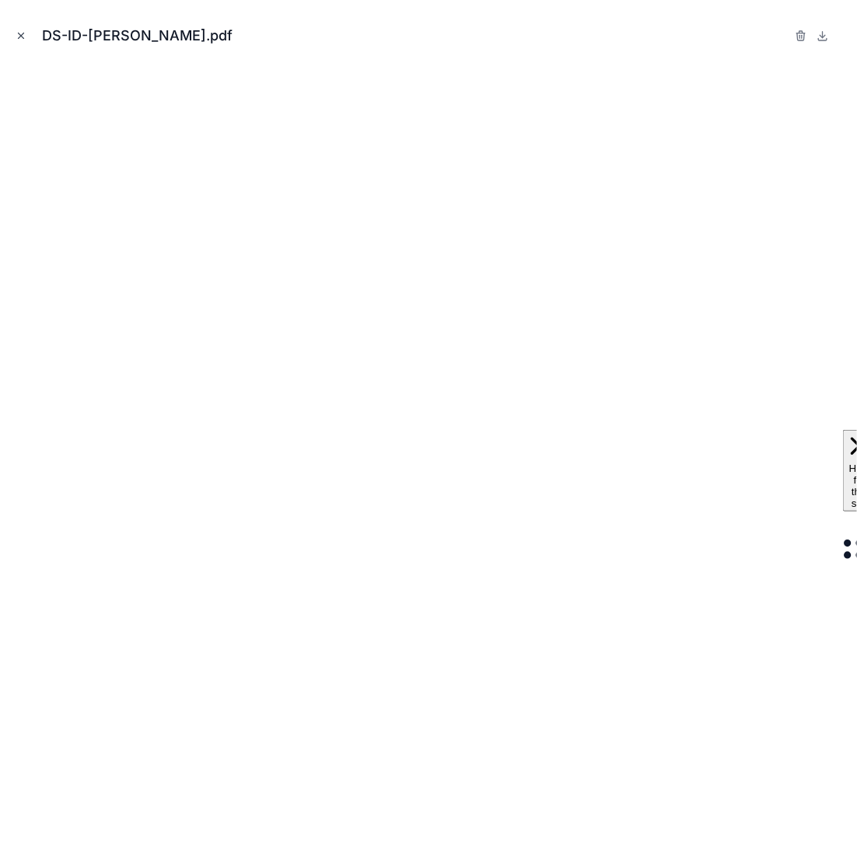
click at [21, 33] on icon "Close modal" at bounding box center [21, 35] width 11 height 11
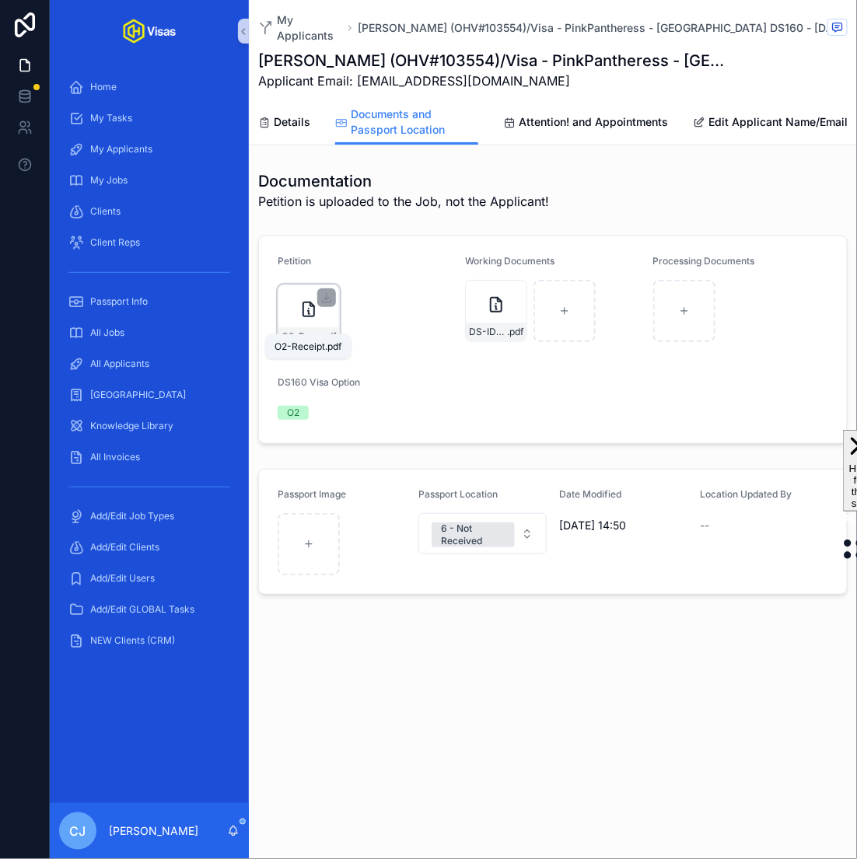
click at [316, 330] on span "O2-Receipt" at bounding box center [300, 336] width 38 height 12
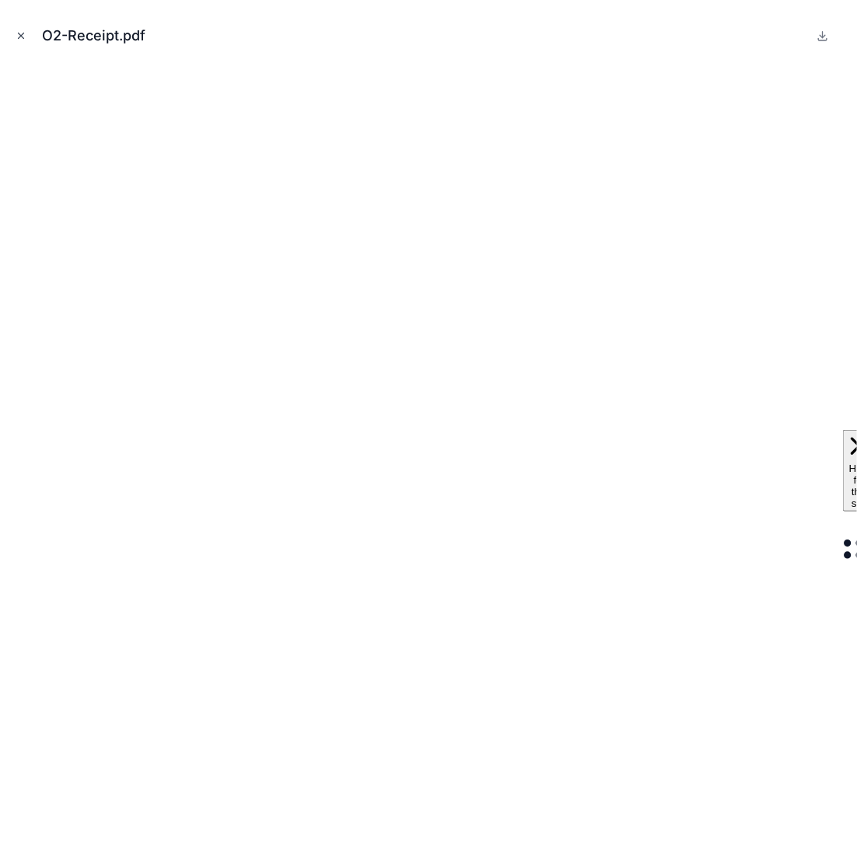
click at [12, 36] on button "Close modal" at bounding box center [20, 35] width 17 height 17
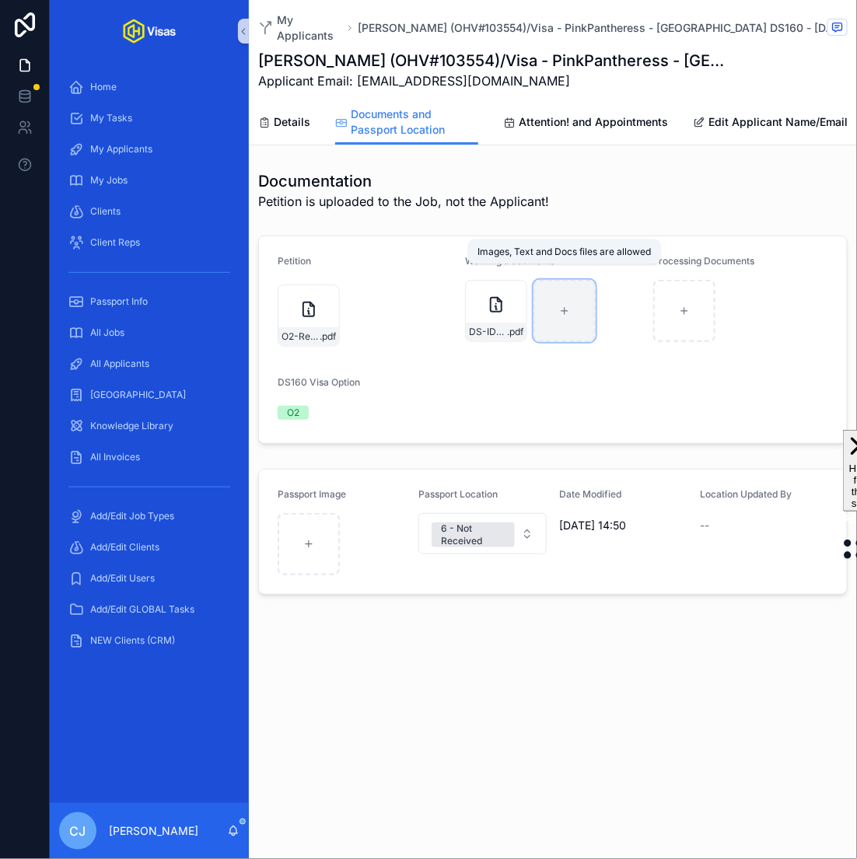
click at [574, 322] on div "scrollable content" at bounding box center [564, 311] width 62 height 62
type input "**********"
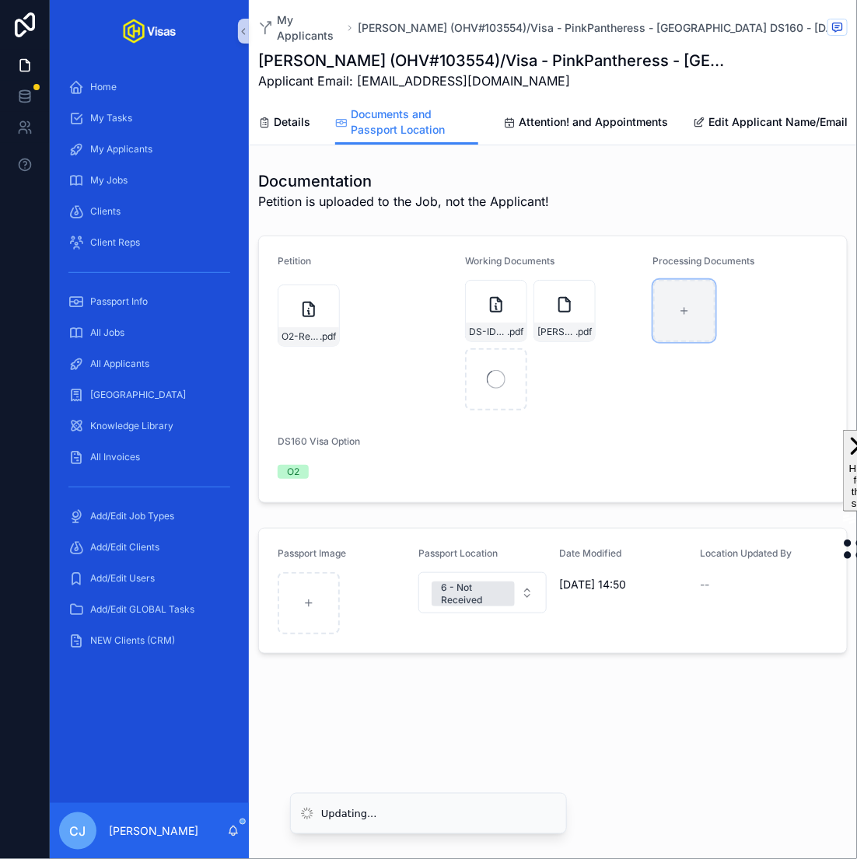
click at [691, 302] on div "scrollable content" at bounding box center [684, 311] width 62 height 62
type input "**********"
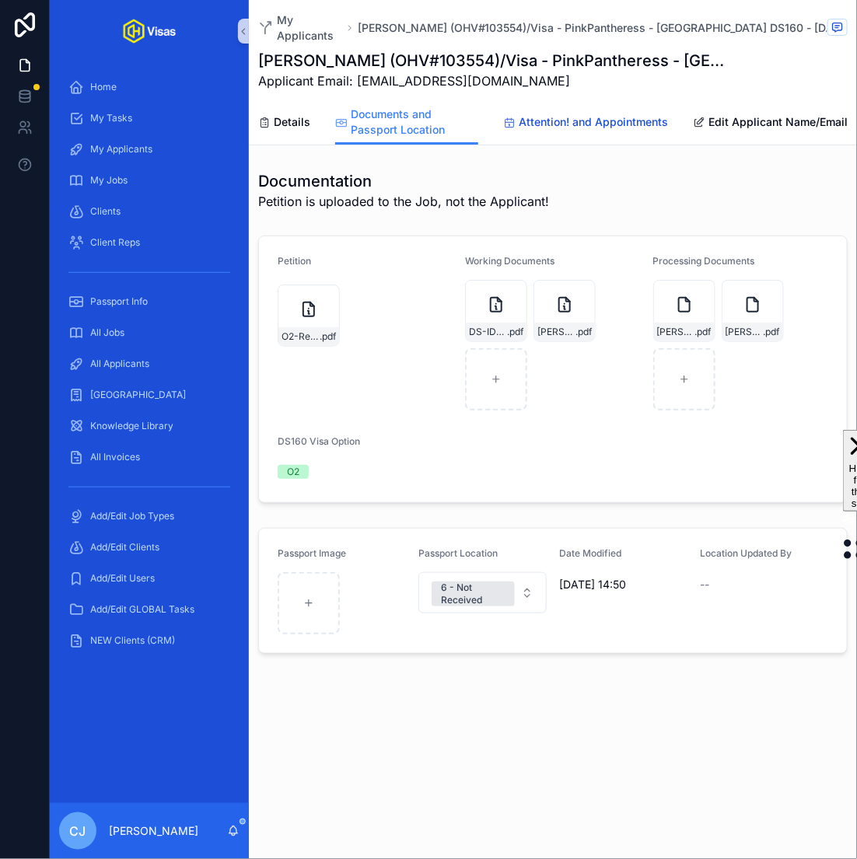
click at [529, 115] on span "Attention! and Appointments" at bounding box center [592, 122] width 149 height 16
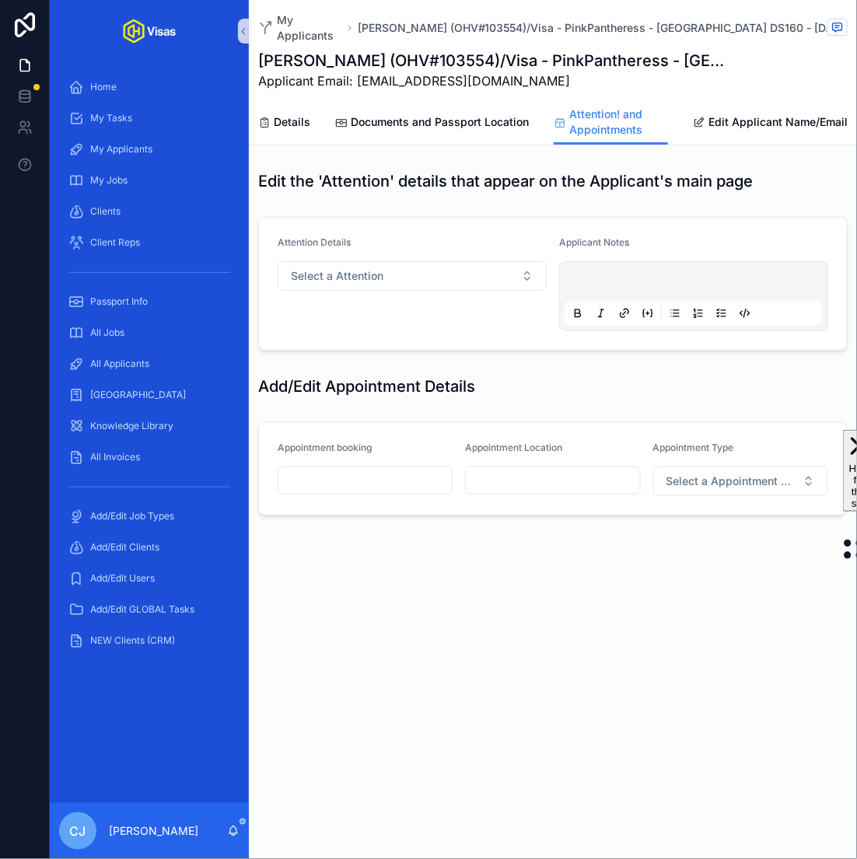
click at [525, 469] on input "scrollable content" at bounding box center [552, 480] width 173 height 22
type input "**********"
click at [728, 473] on span "Select a Appointment Type" at bounding box center [731, 481] width 130 height 16
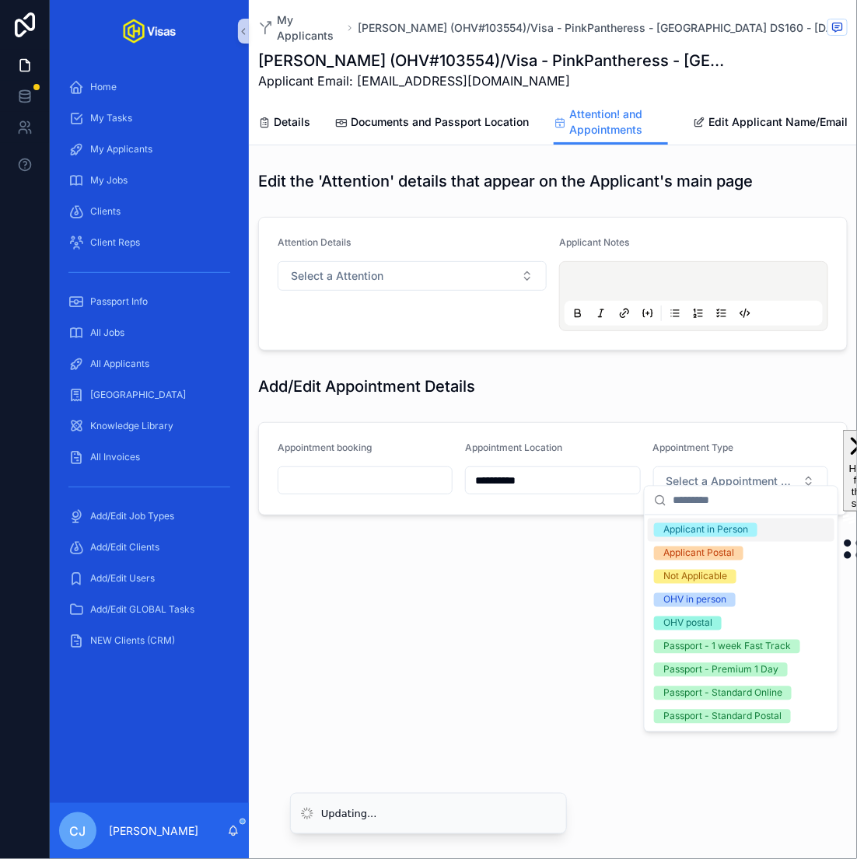
click at [734, 527] on div "Applicant in Person" at bounding box center [705, 530] width 85 height 14
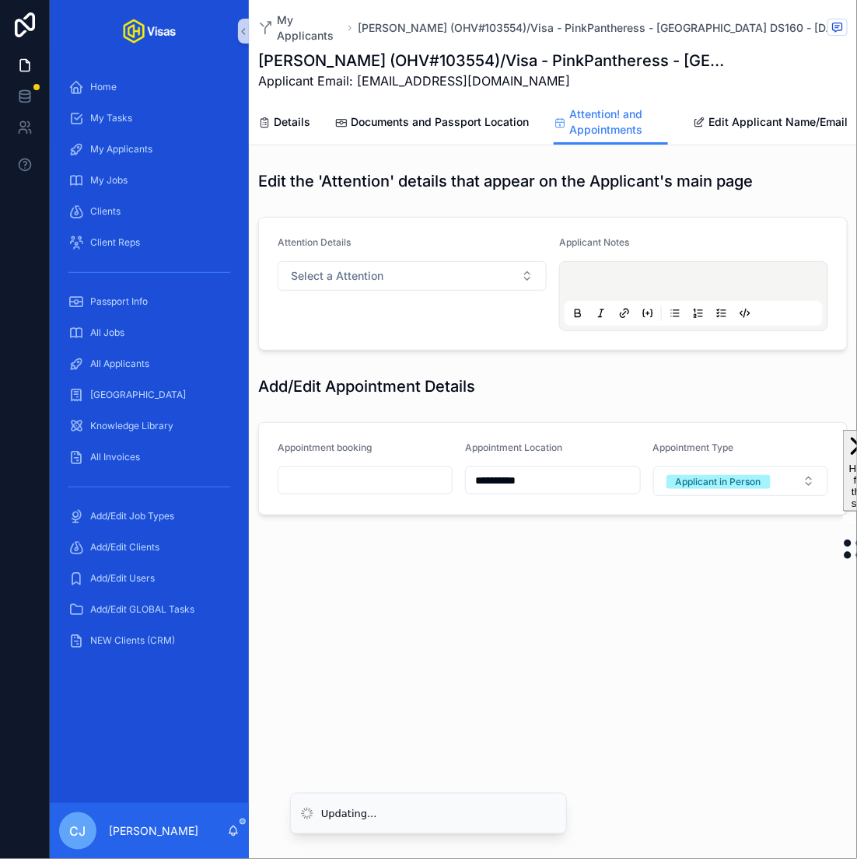
click at [424, 476] on input "scrollable content" at bounding box center [364, 480] width 173 height 22
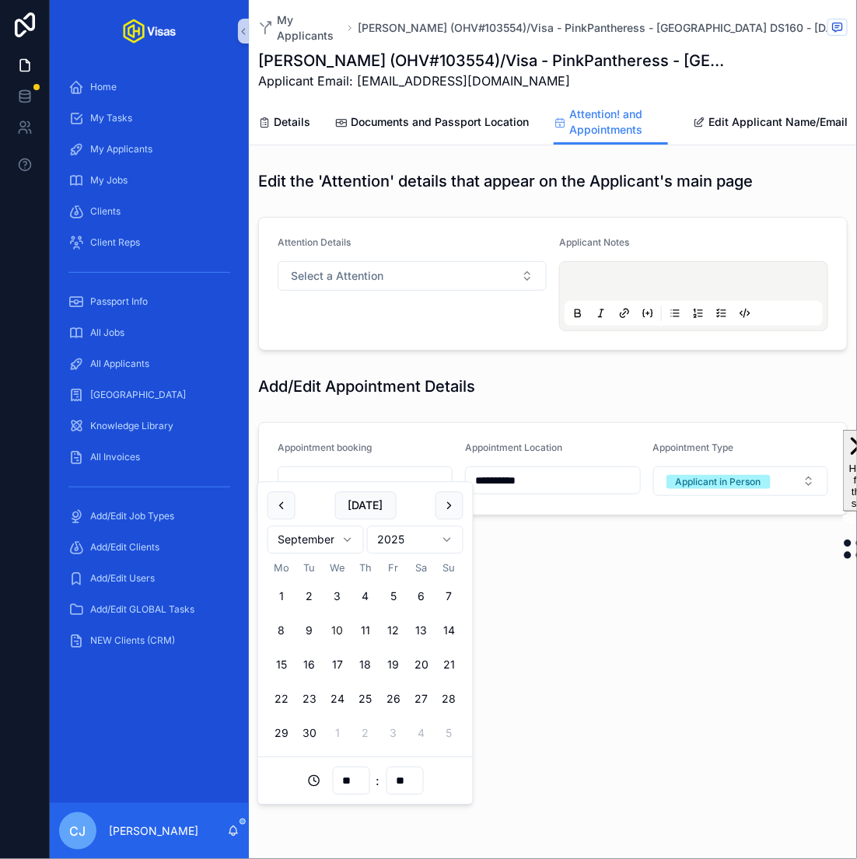
click at [453, 504] on button "scrollable content" at bounding box center [449, 506] width 28 height 28
click at [349, 785] on input "**" at bounding box center [351, 781] width 36 height 22
click at [340, 744] on div "09" at bounding box center [351, 750] width 70 height 25
type input "**********"
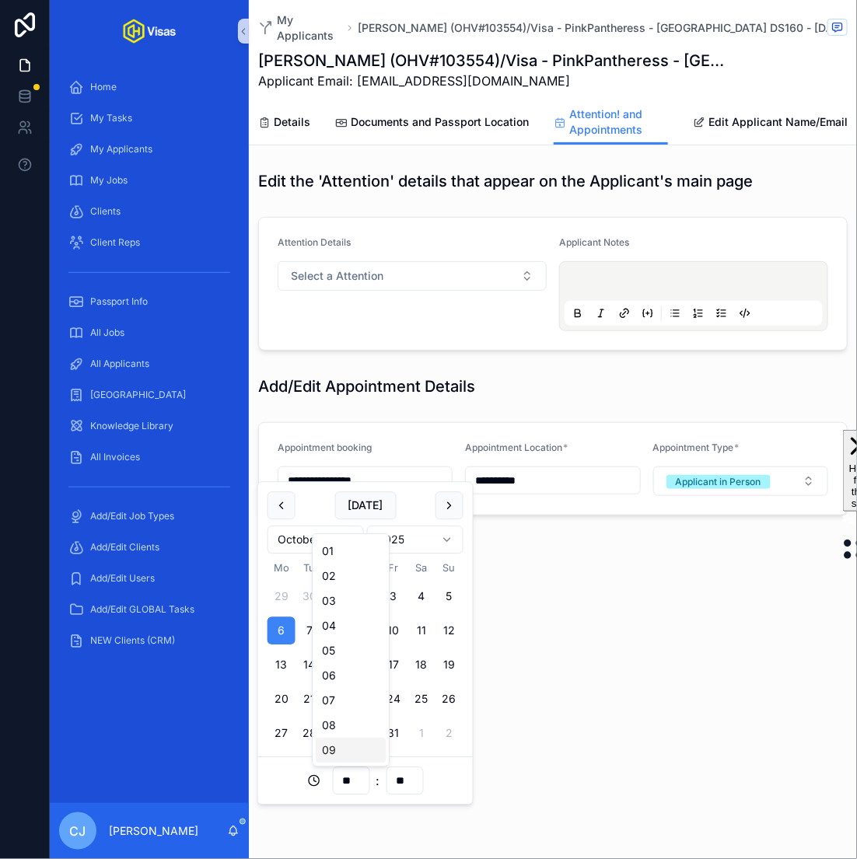
type input "**"
click at [432, 783] on div "** : **" at bounding box center [365, 781] width 196 height 28
click at [616, 690] on div "**********" at bounding box center [553, 429] width 608 height 859
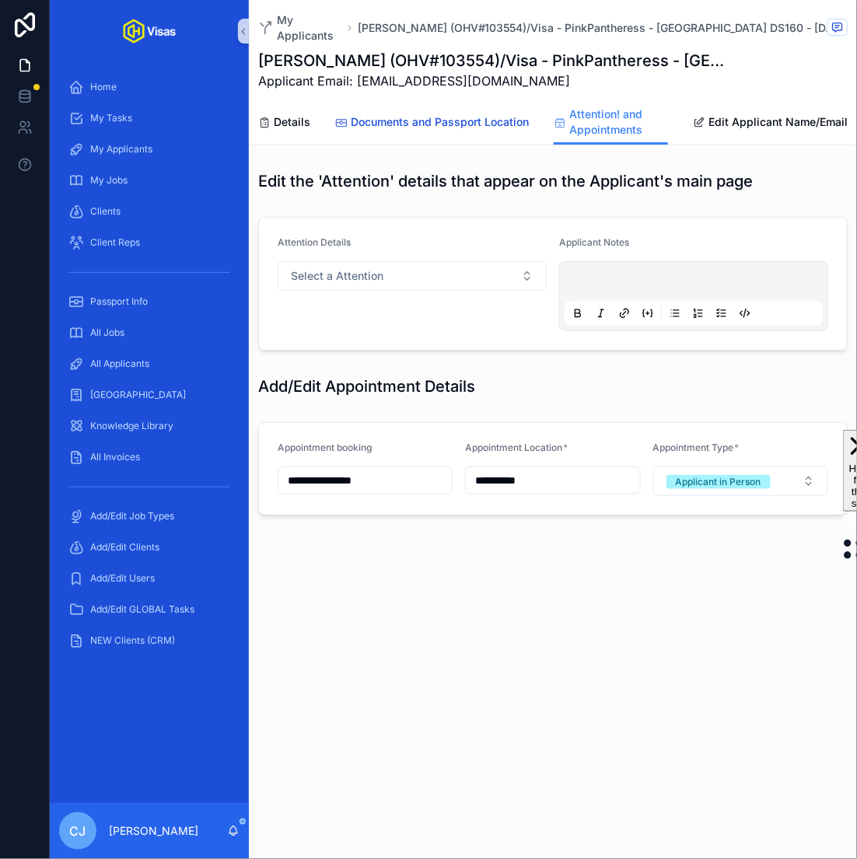
click at [462, 117] on span "Documents and Passport Location" at bounding box center [440, 122] width 178 height 16
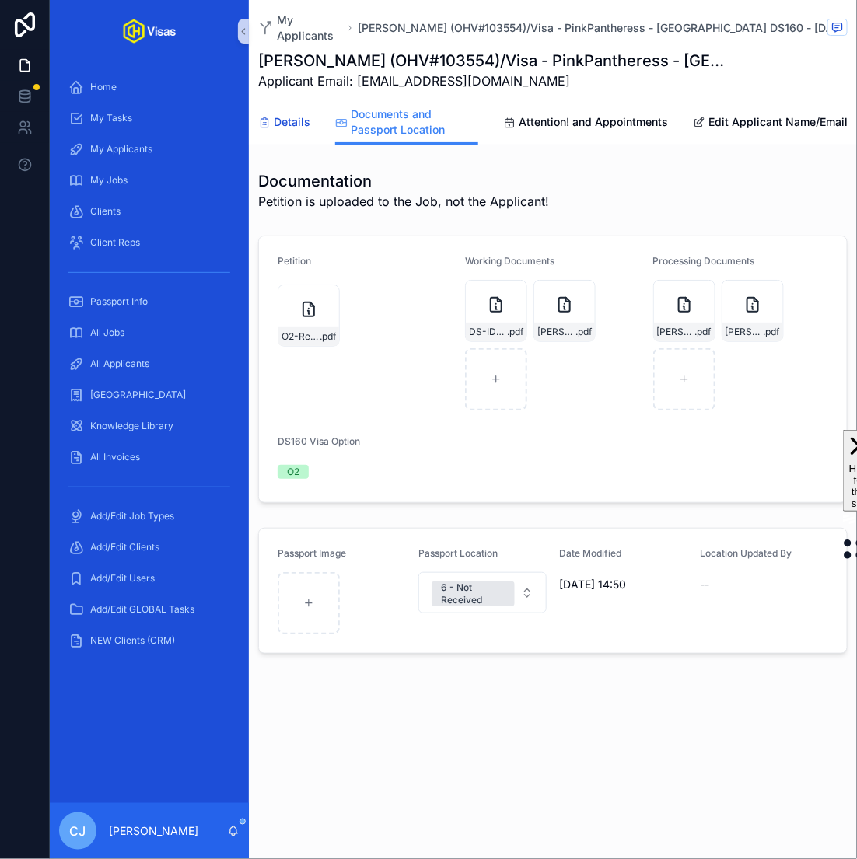
click at [286, 114] on span "Details" at bounding box center [292, 122] width 37 height 16
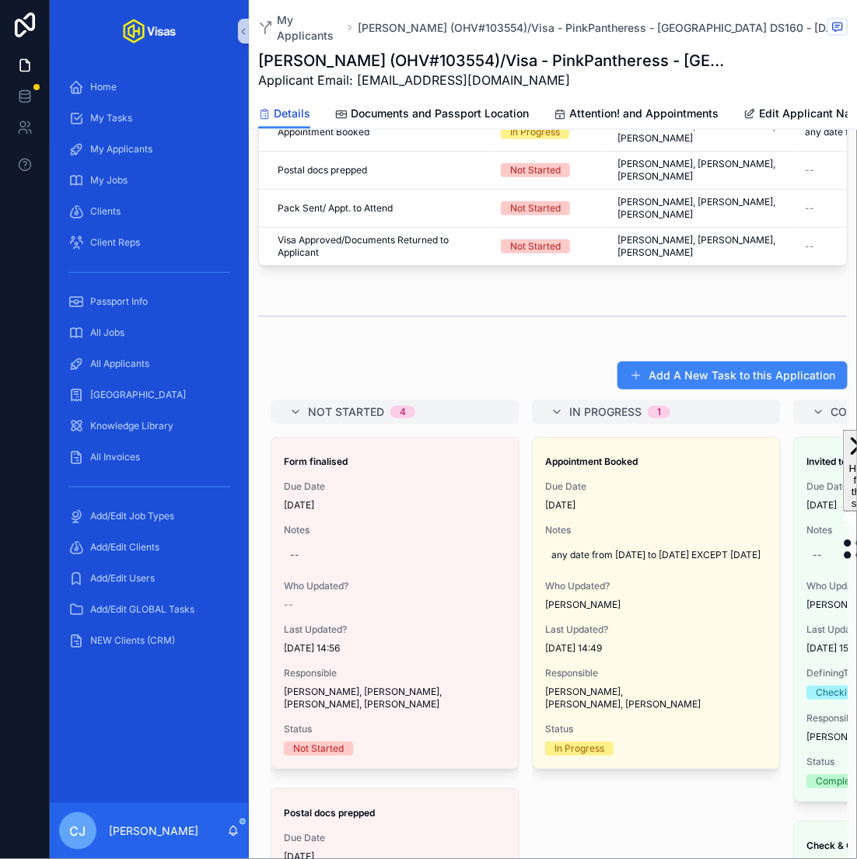
scroll to position [908, 0]
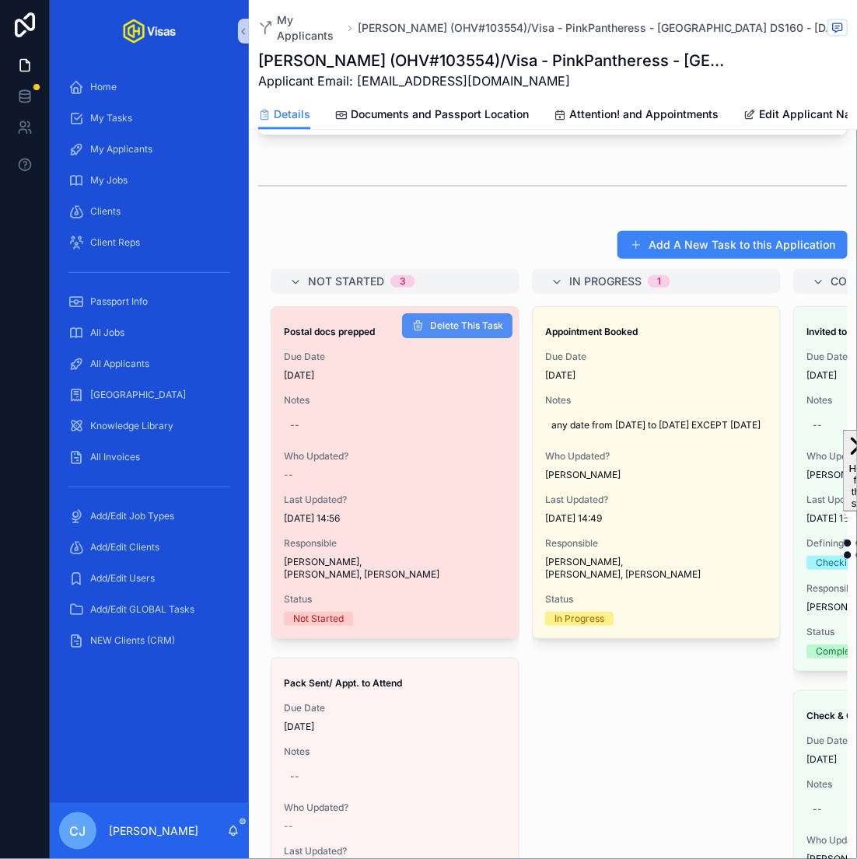
click at [459, 319] on span "Delete This Task" at bounding box center [466, 325] width 73 height 12
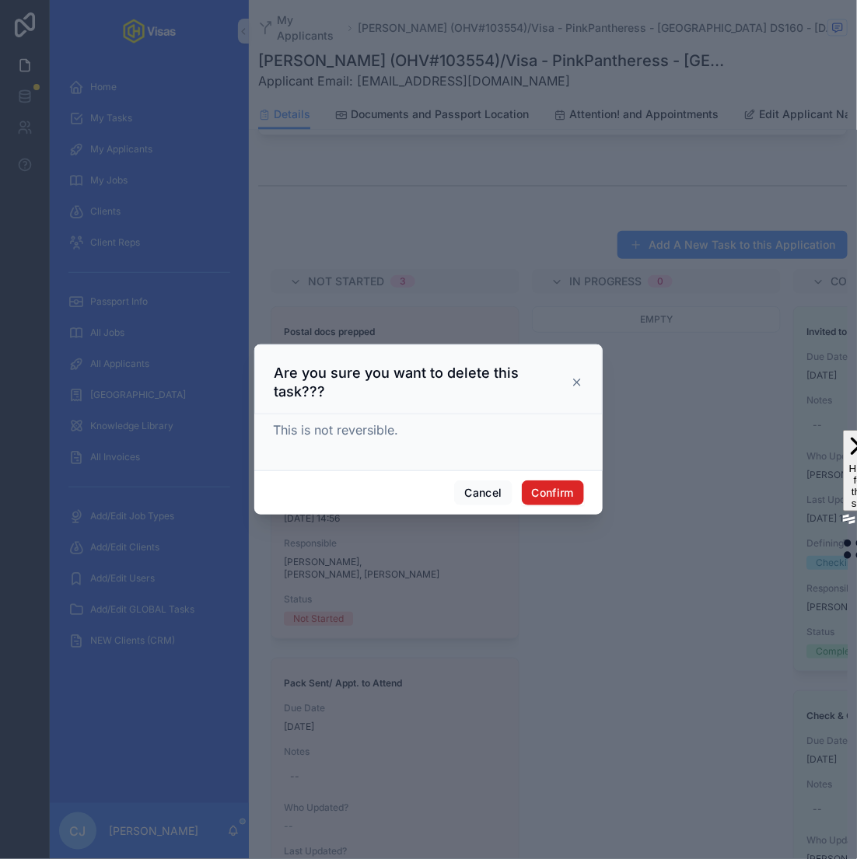
click at [550, 480] on button "Confirm" at bounding box center [553, 492] width 62 height 25
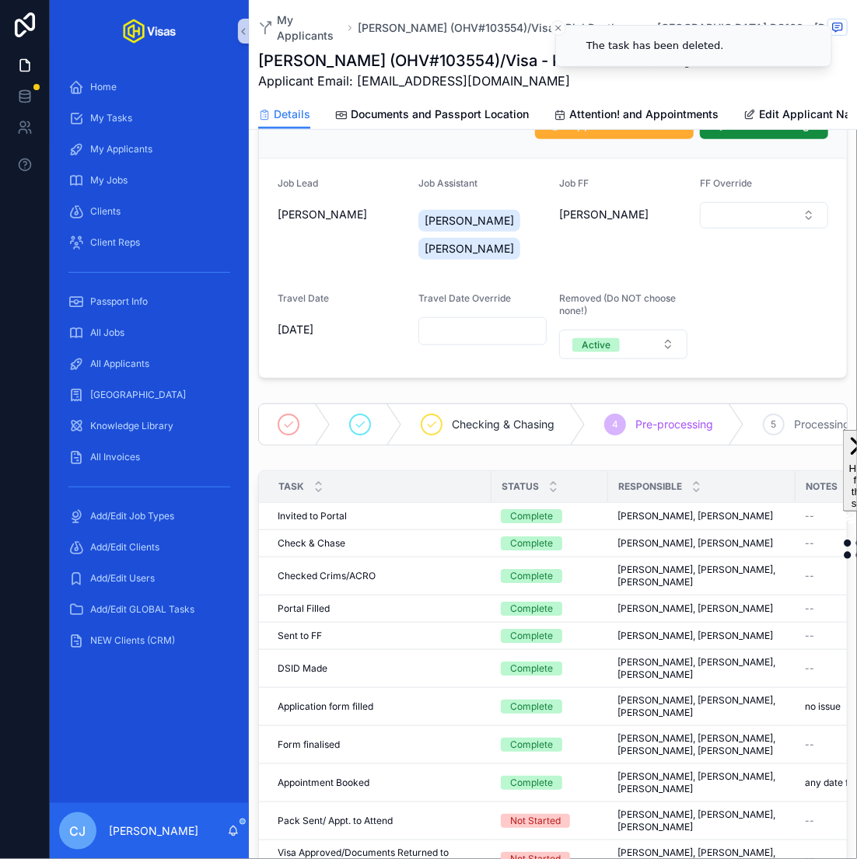
scroll to position [0, 0]
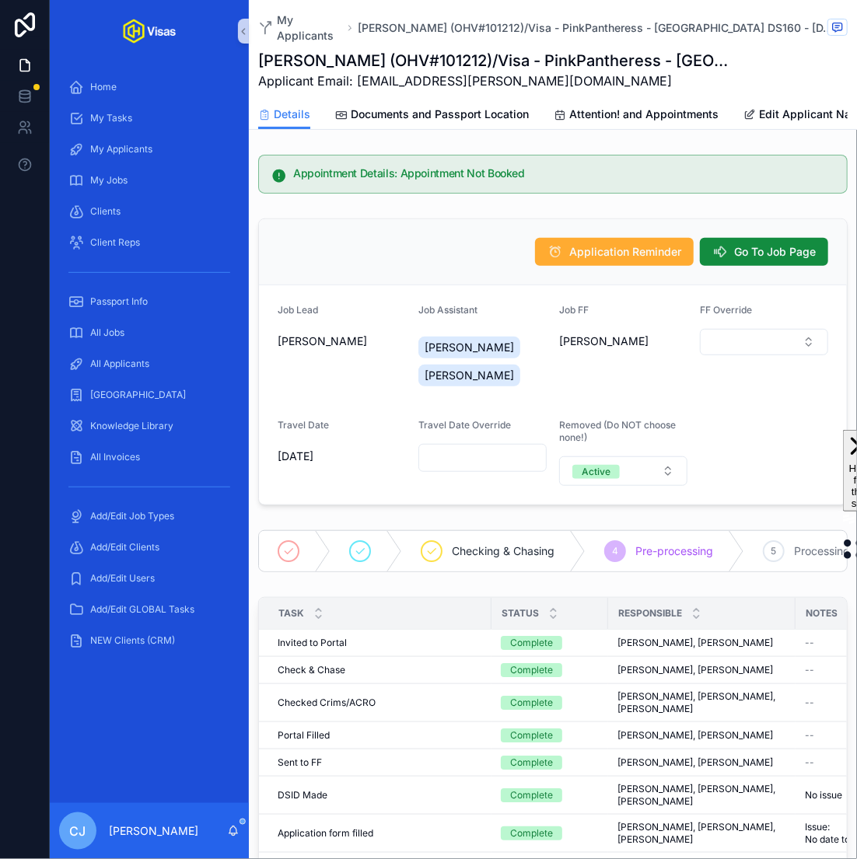
click at [552, 61] on h1 "[PERSON_NAME] (OHV#101212)/Visa - PinkPantheress - [GEOGRAPHIC_DATA] DS160 - [D…" at bounding box center [494, 61] width 473 height 22
copy h1 "101212"
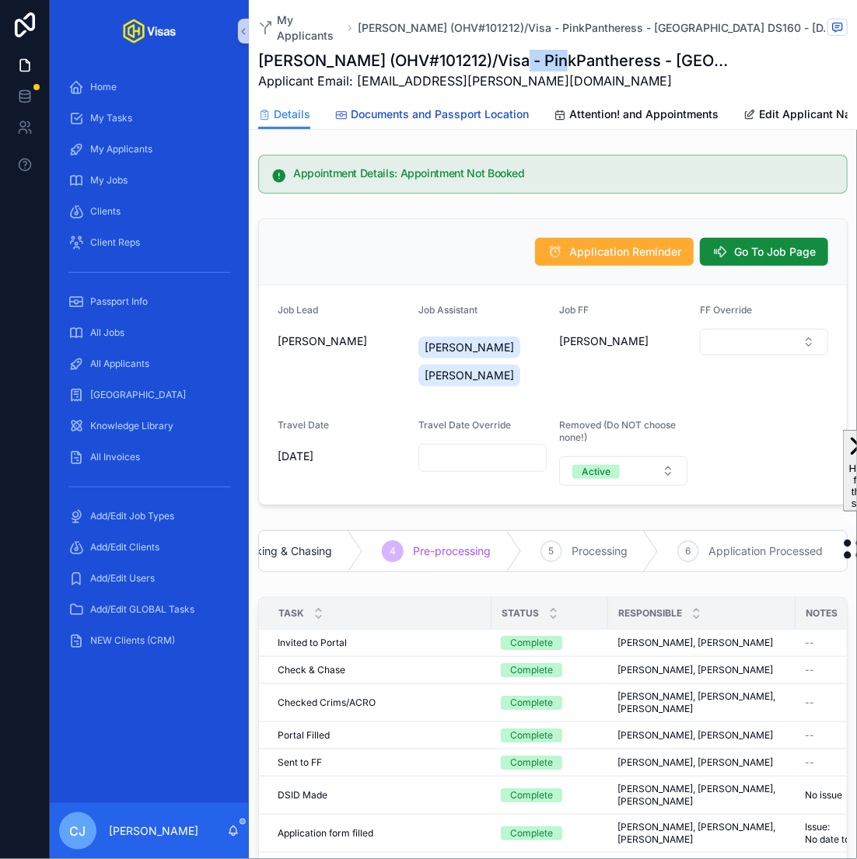
click at [484, 102] on link "Documents and Passport Location" at bounding box center [432, 115] width 194 height 31
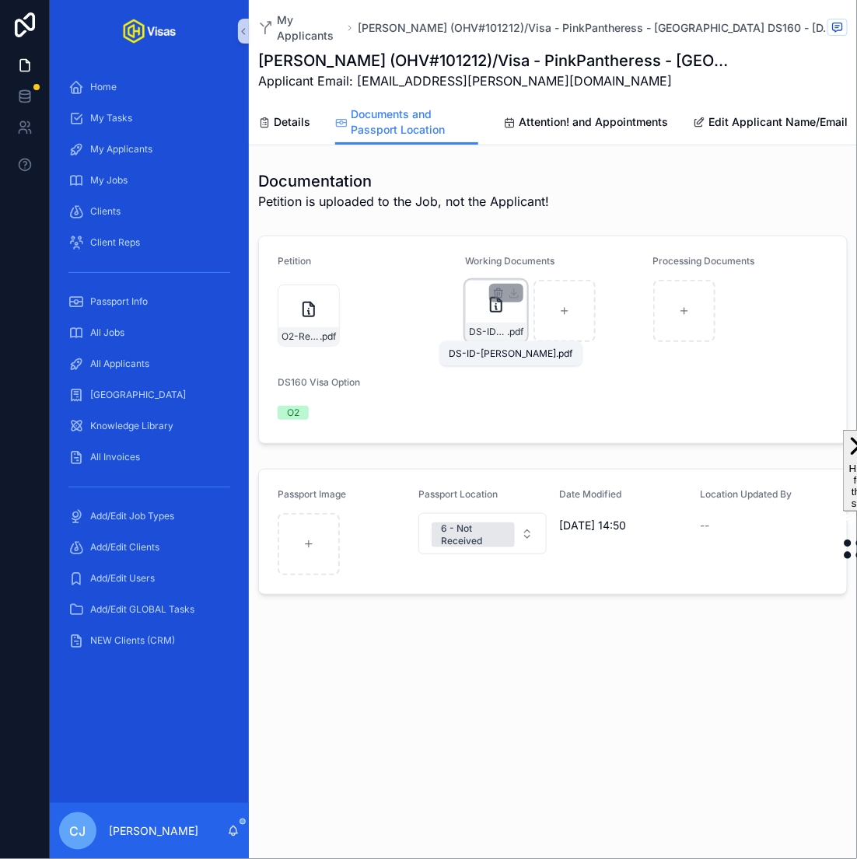
click at [497, 335] on span "DS-ID-[PERSON_NAME]" at bounding box center [488, 332] width 38 height 12
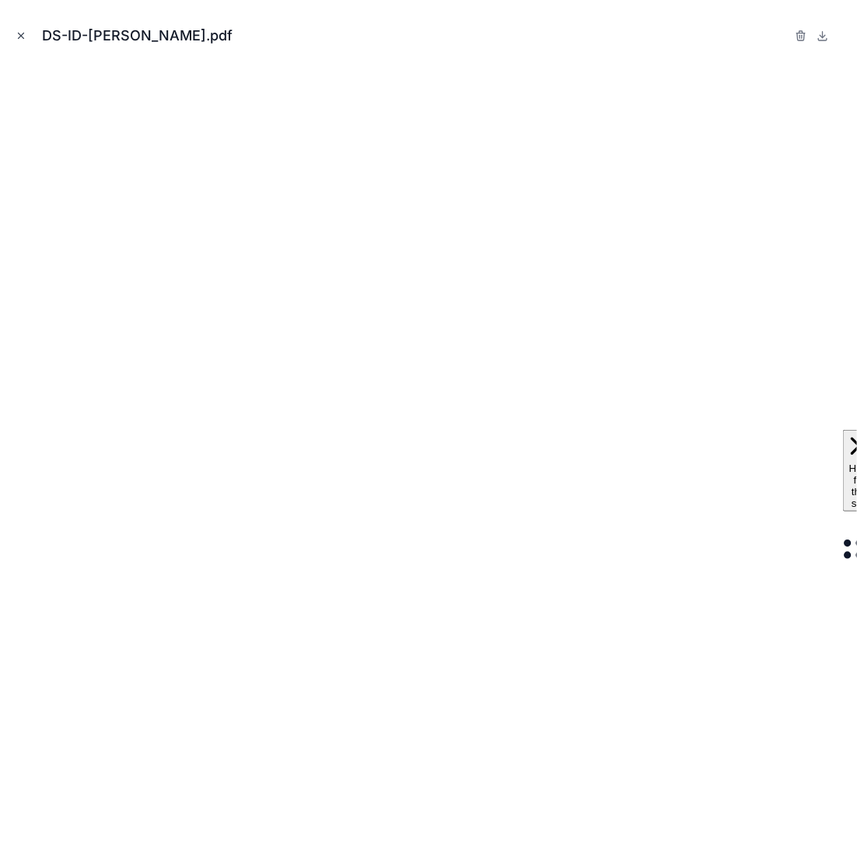
click at [24, 40] on icon "Close modal" at bounding box center [21, 35] width 11 height 11
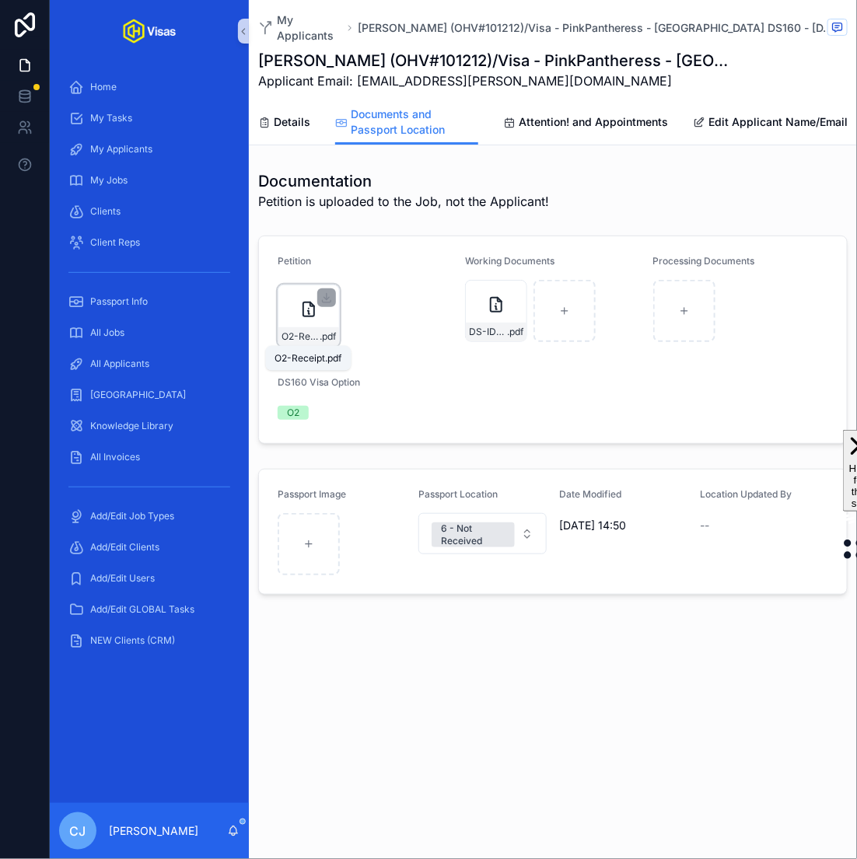
click at [322, 346] on div "O2-Receipt .pdf" at bounding box center [308, 315] width 62 height 62
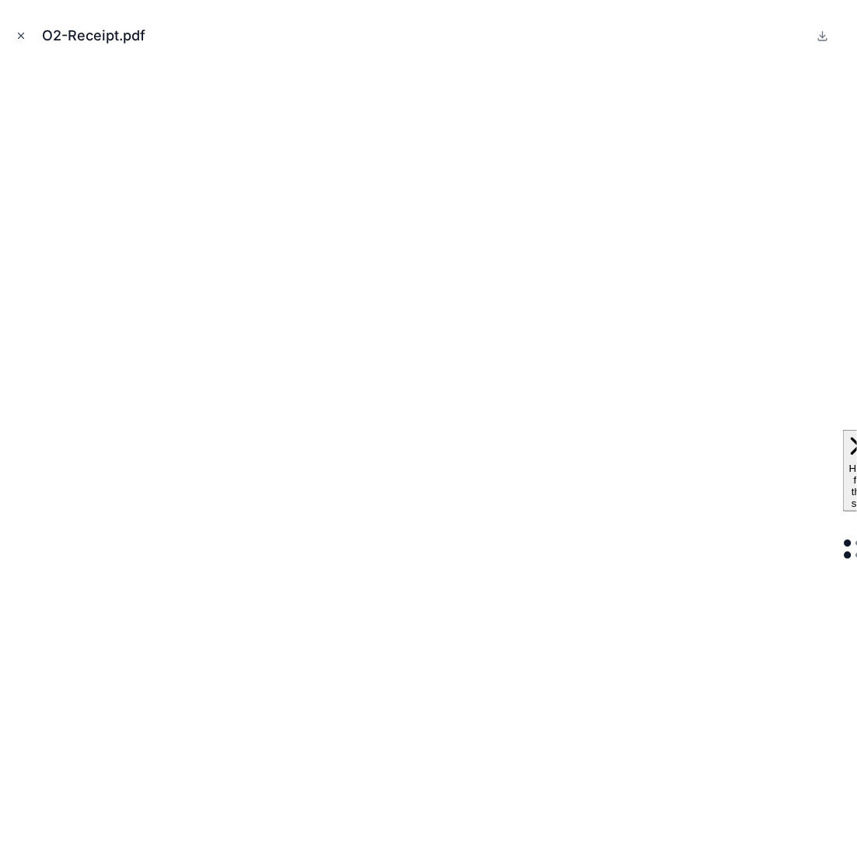
click at [22, 29] on button "Close modal" at bounding box center [20, 35] width 17 height 17
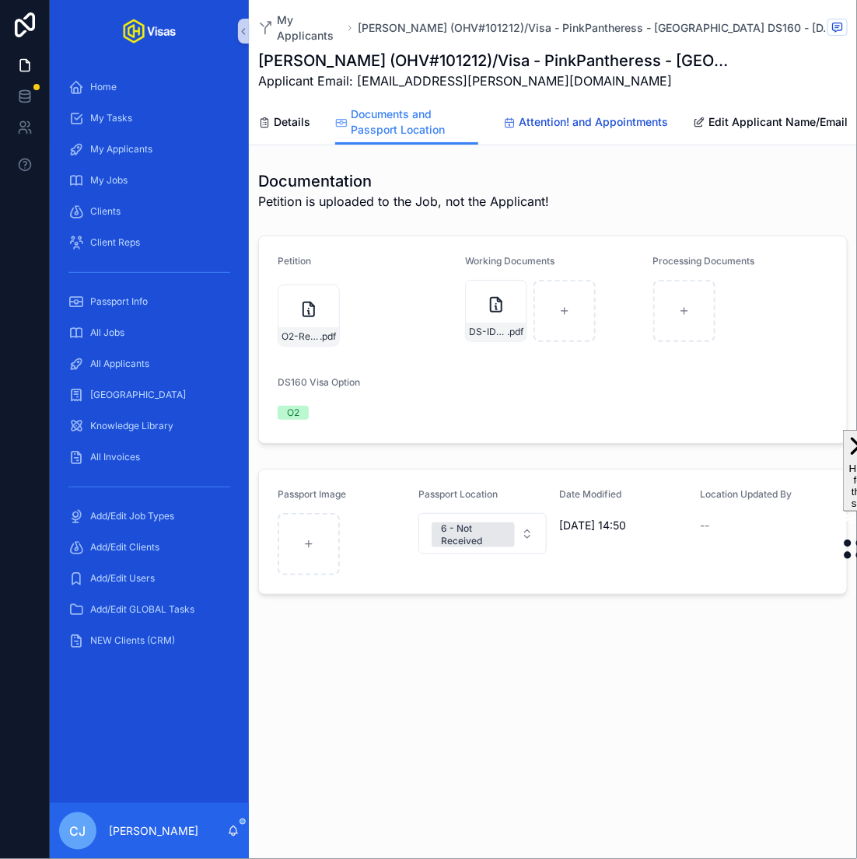
click at [538, 118] on span "Attention! and Appointments" at bounding box center [592, 122] width 149 height 16
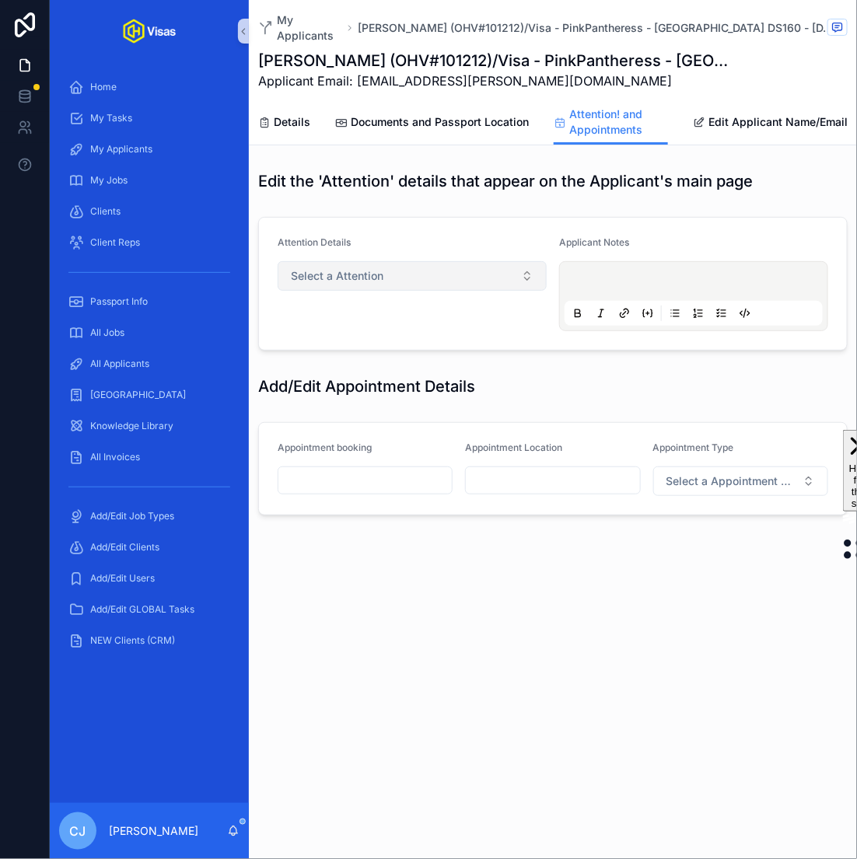
click at [386, 283] on button "Select a Attention" at bounding box center [411, 276] width 269 height 30
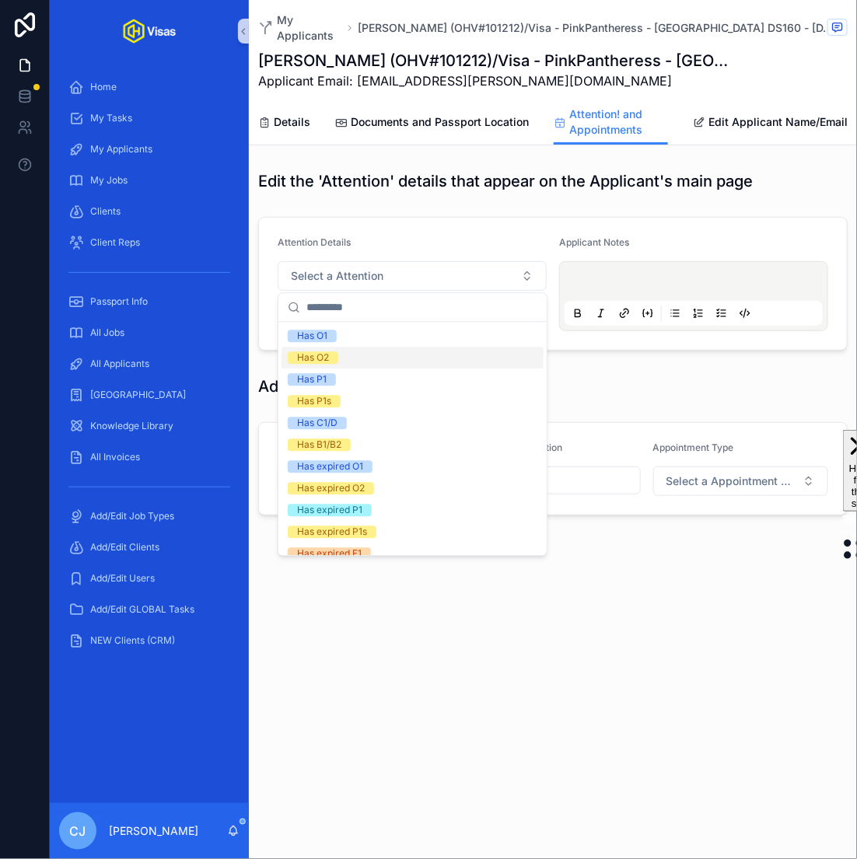
click at [379, 361] on div "Has O2" at bounding box center [412, 358] width 262 height 22
click at [477, 241] on div "Attention Details" at bounding box center [411, 245] width 269 height 19
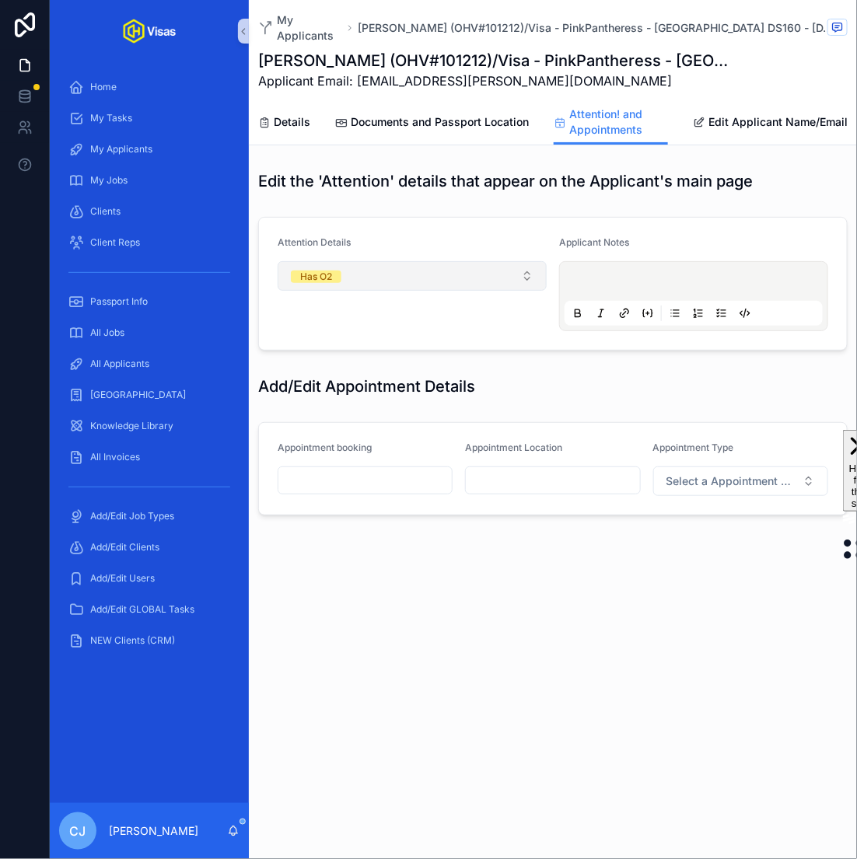
click at [494, 276] on button "Has O2" at bounding box center [411, 276] width 269 height 30
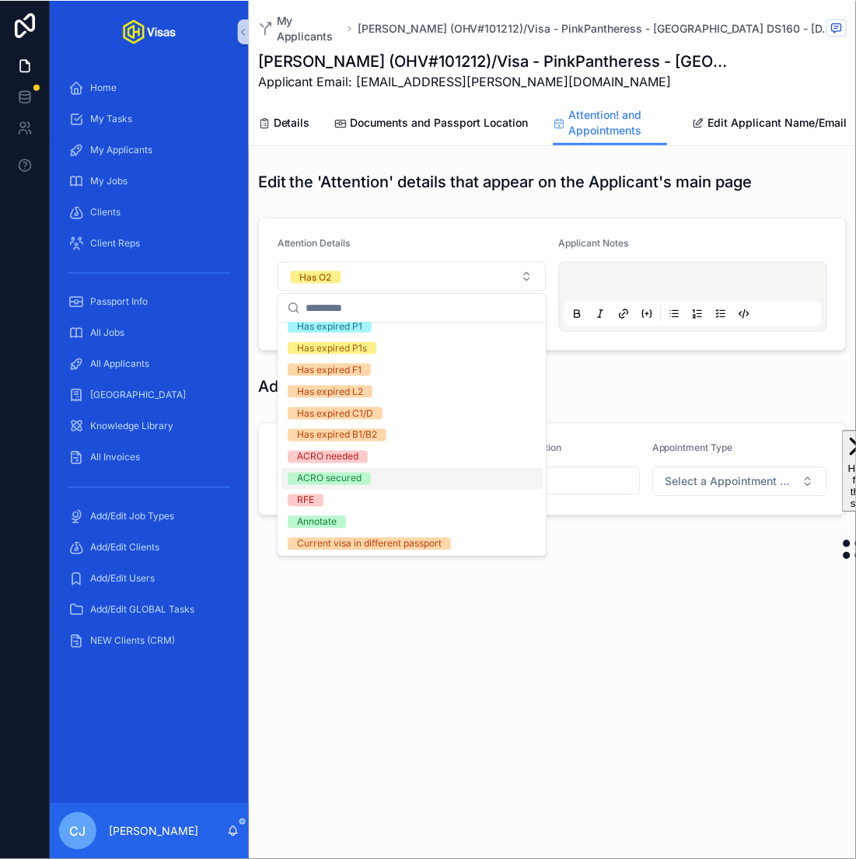
scroll to position [201, 0]
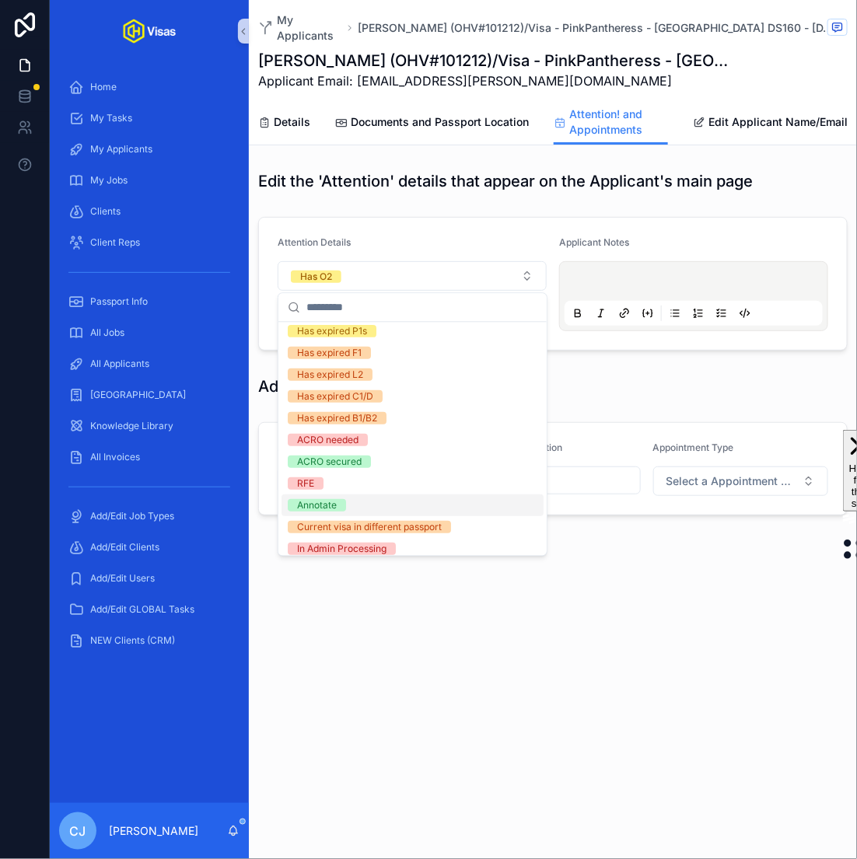
click at [374, 504] on div "Annotate" at bounding box center [412, 506] width 262 height 22
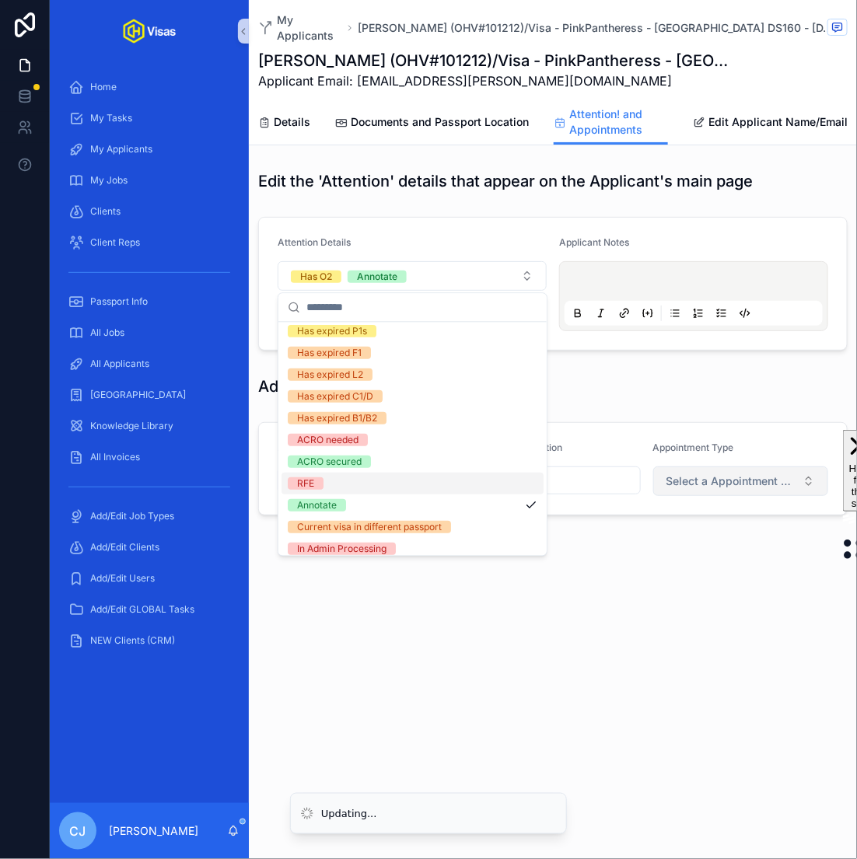
click at [676, 481] on span "Select a Appointment Type" at bounding box center [731, 481] width 130 height 16
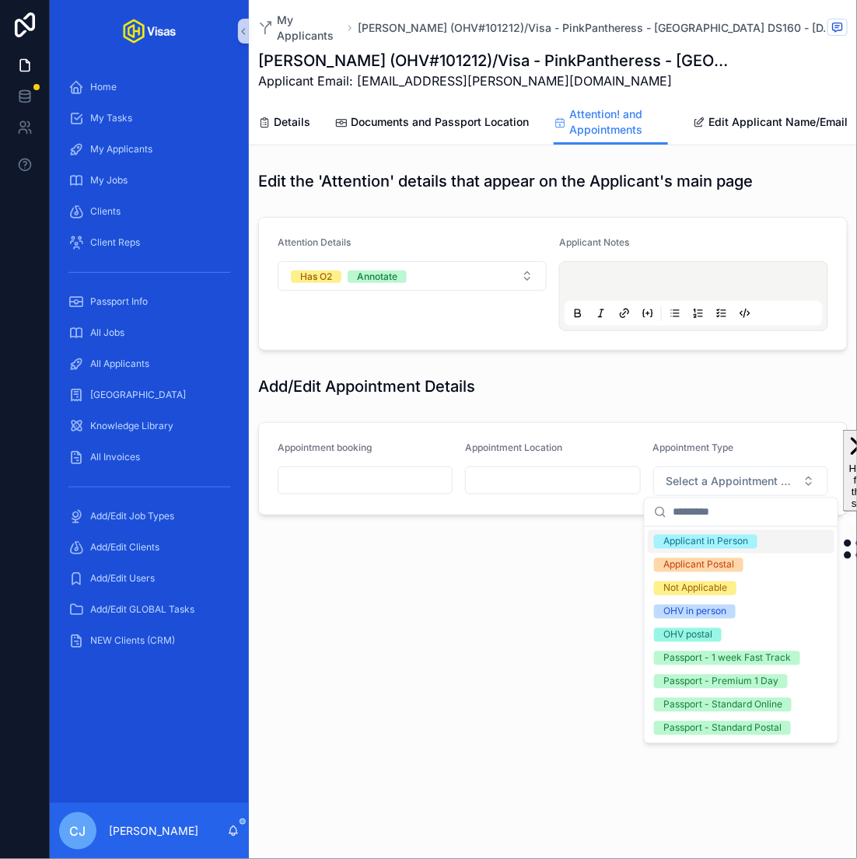
click at [701, 539] on div "Applicant in Person" at bounding box center [705, 542] width 85 height 14
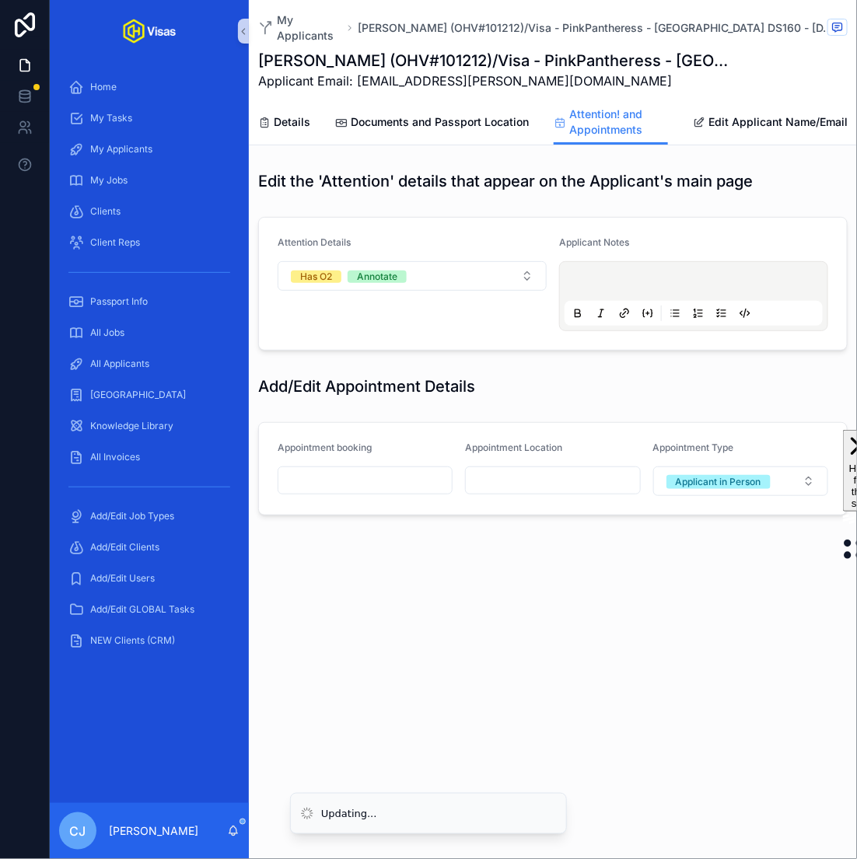
click at [561, 476] on input "scrollable content" at bounding box center [552, 480] width 173 height 22
type input "**********"
click at [625, 277] on p "scrollable content" at bounding box center [696, 284] width 258 height 16
click at [639, 361] on div "**********" at bounding box center [553, 343] width 608 height 358
click at [483, 126] on span "Documents and Passport Location" at bounding box center [440, 122] width 178 height 16
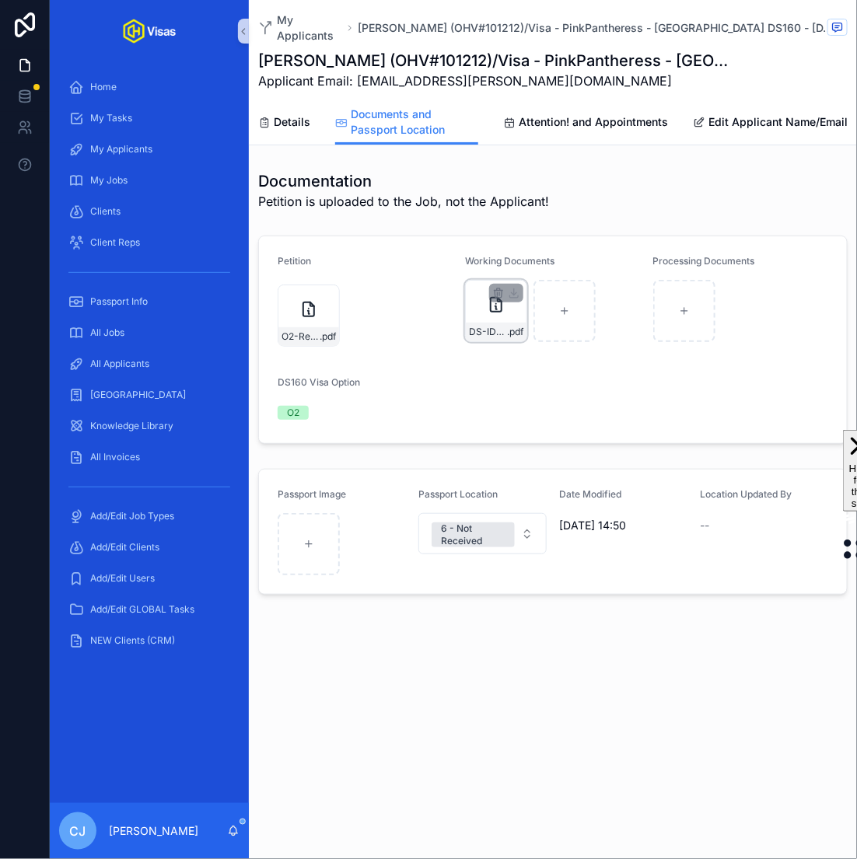
click at [478, 324] on div "DS-ID-[PERSON_NAME] .pdf" at bounding box center [496, 332] width 61 height 19
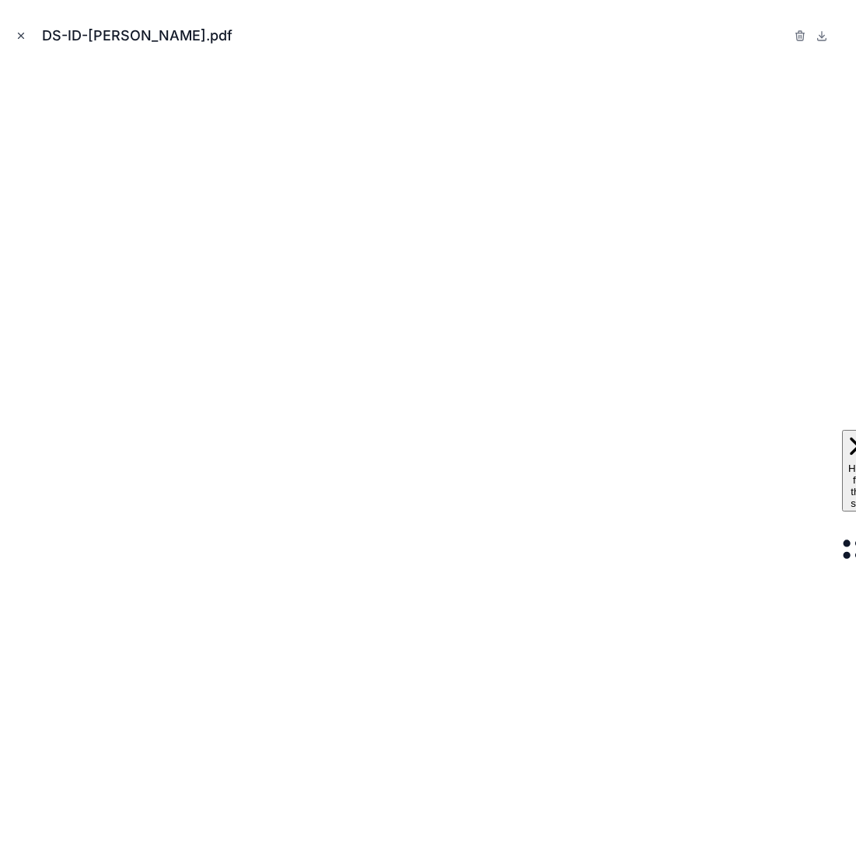
click at [23, 37] on icon "Close modal" at bounding box center [21, 35] width 5 height 5
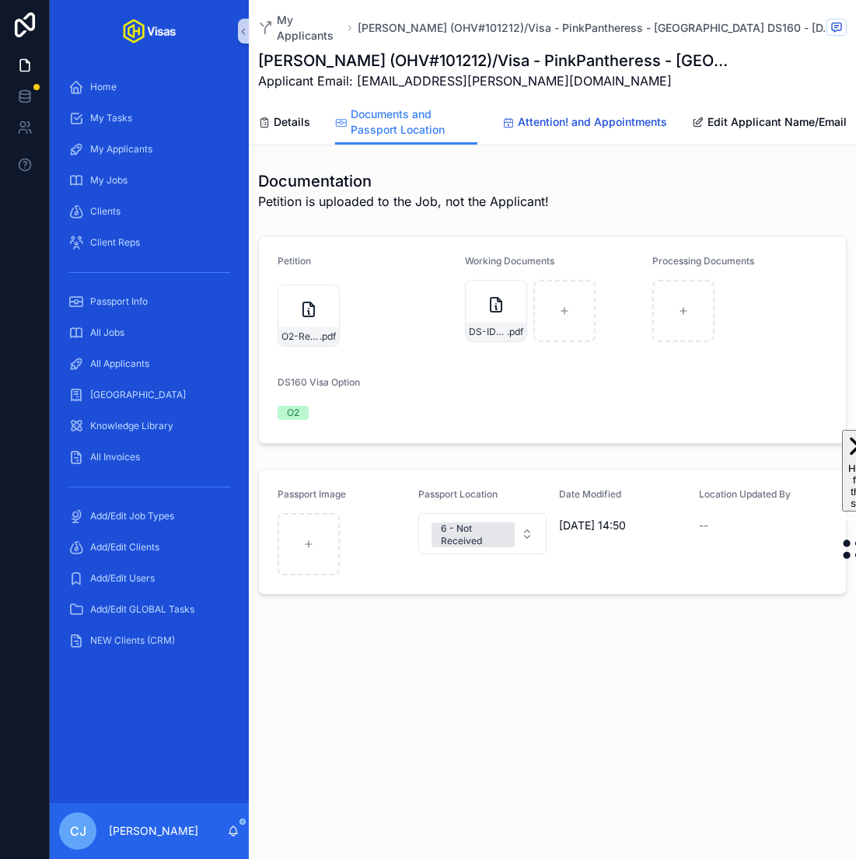
click at [576, 125] on span "Attention! and Appointments" at bounding box center [592, 122] width 149 height 16
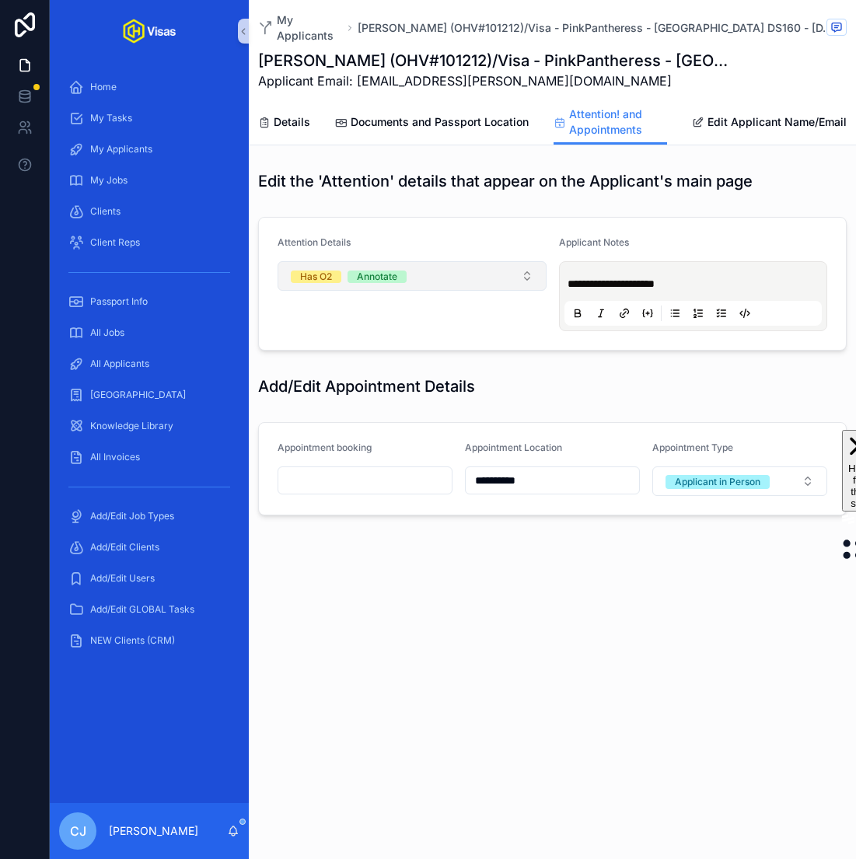
click at [488, 277] on button "Has O2 Annotate" at bounding box center [411, 276] width 269 height 30
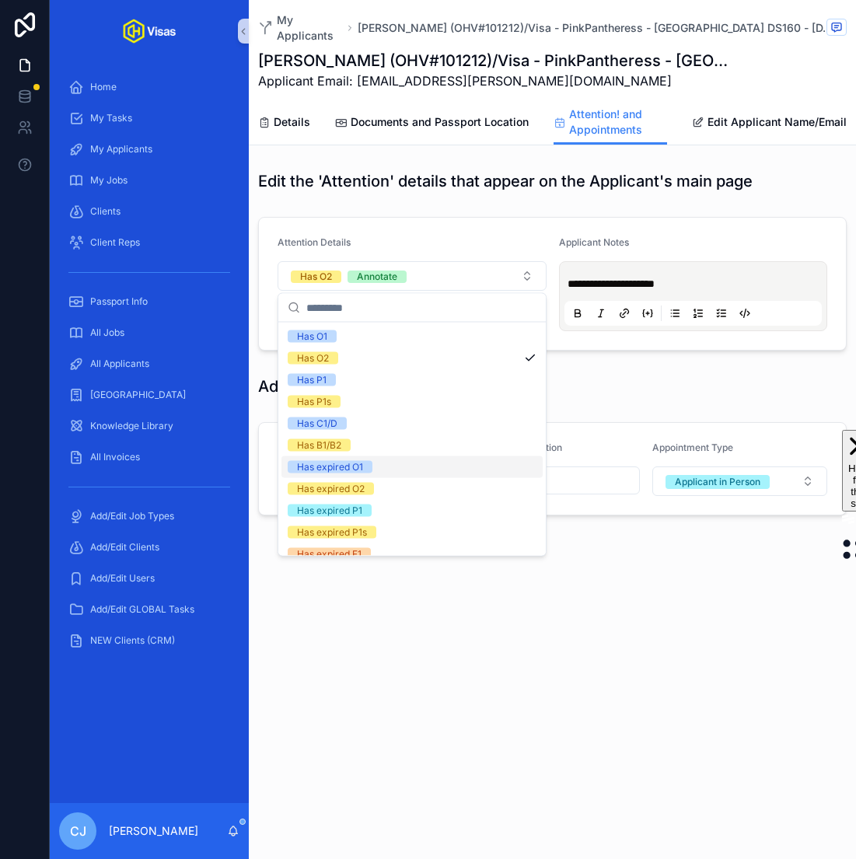
scroll to position [252, 0]
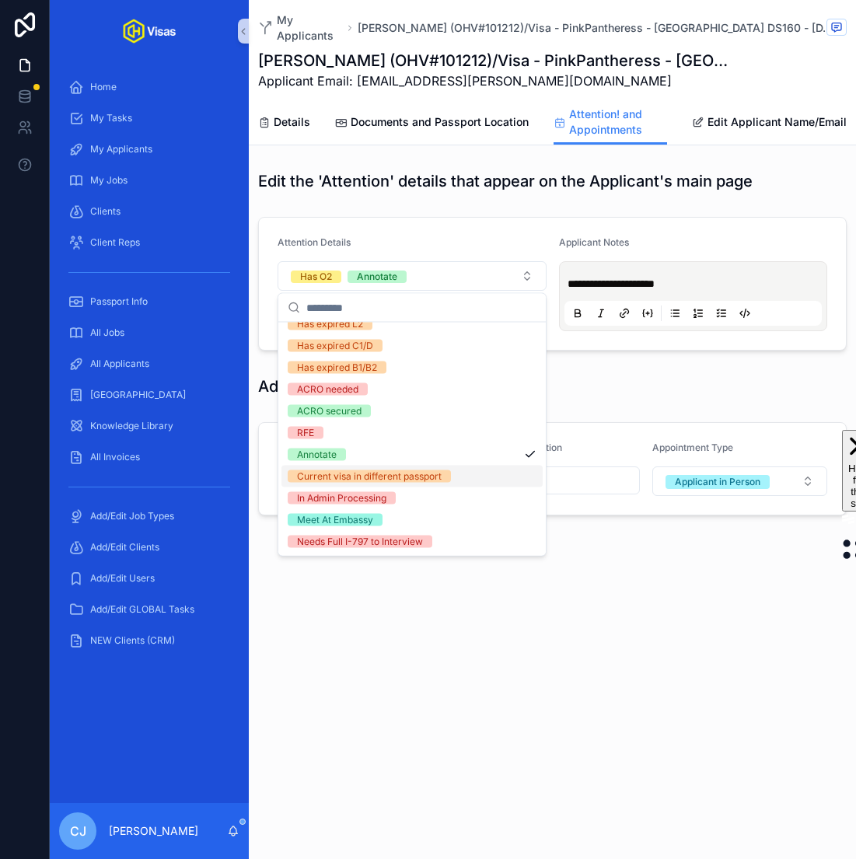
click at [417, 473] on div "Current visa in different passport" at bounding box center [369, 476] width 145 height 12
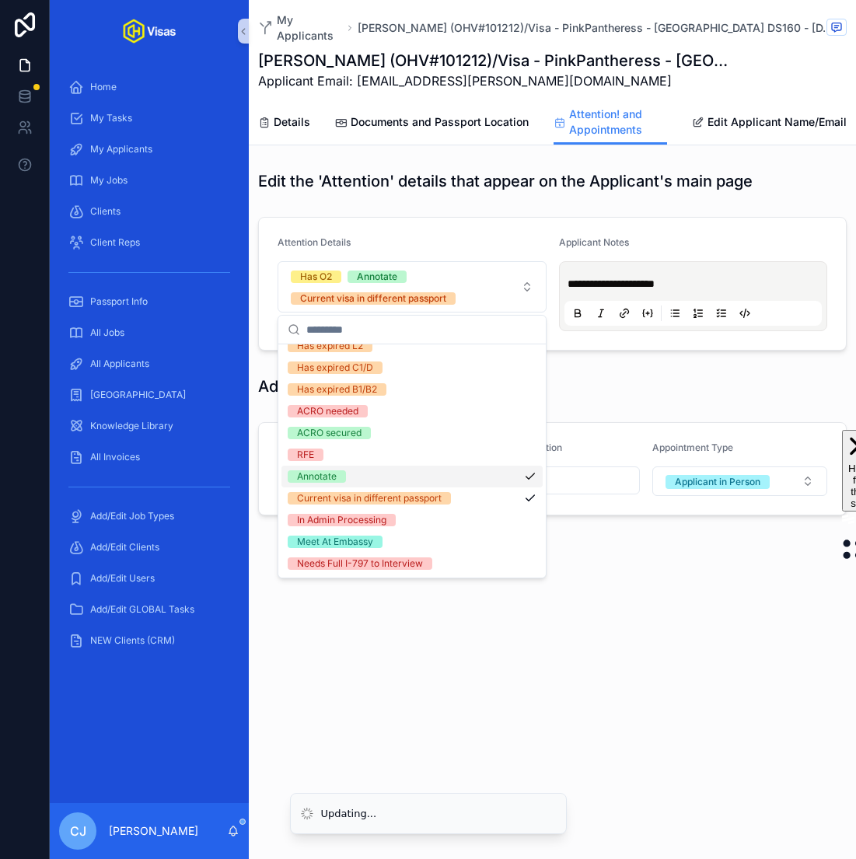
click at [664, 679] on div "**********" at bounding box center [552, 429] width 607 height 859
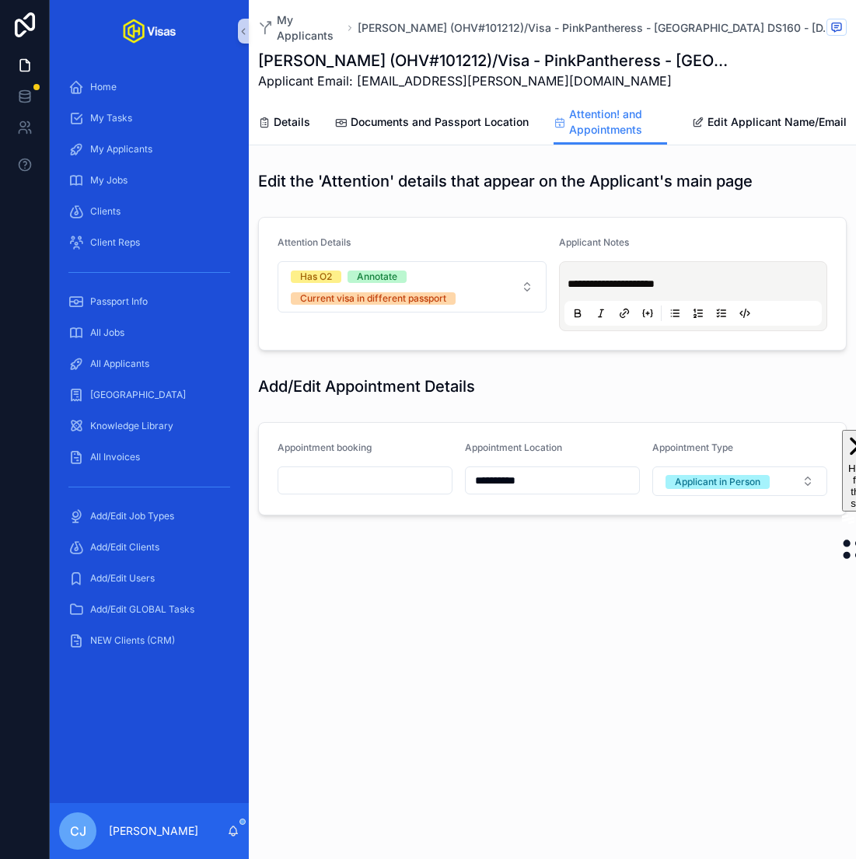
click at [373, 484] on input "scrollable content" at bounding box center [364, 480] width 173 height 22
click at [445, 511] on button "scrollable content" at bounding box center [449, 517] width 28 height 28
click at [388, 608] on button "3" at bounding box center [393, 608] width 28 height 28
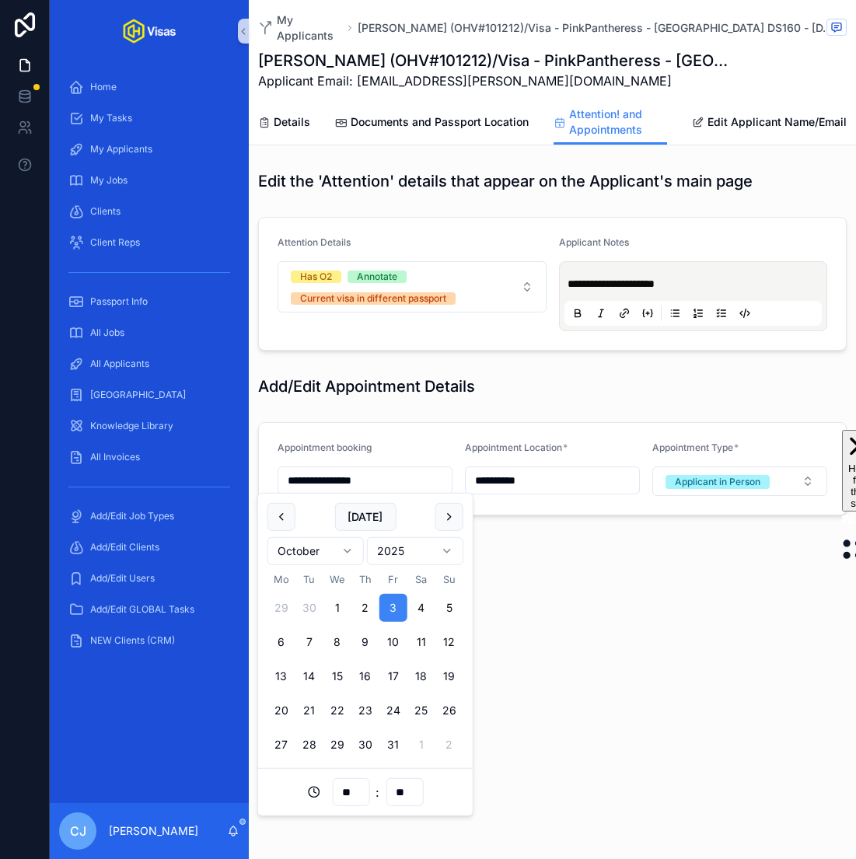
click at [349, 793] on input "**" at bounding box center [351, 792] width 36 height 22
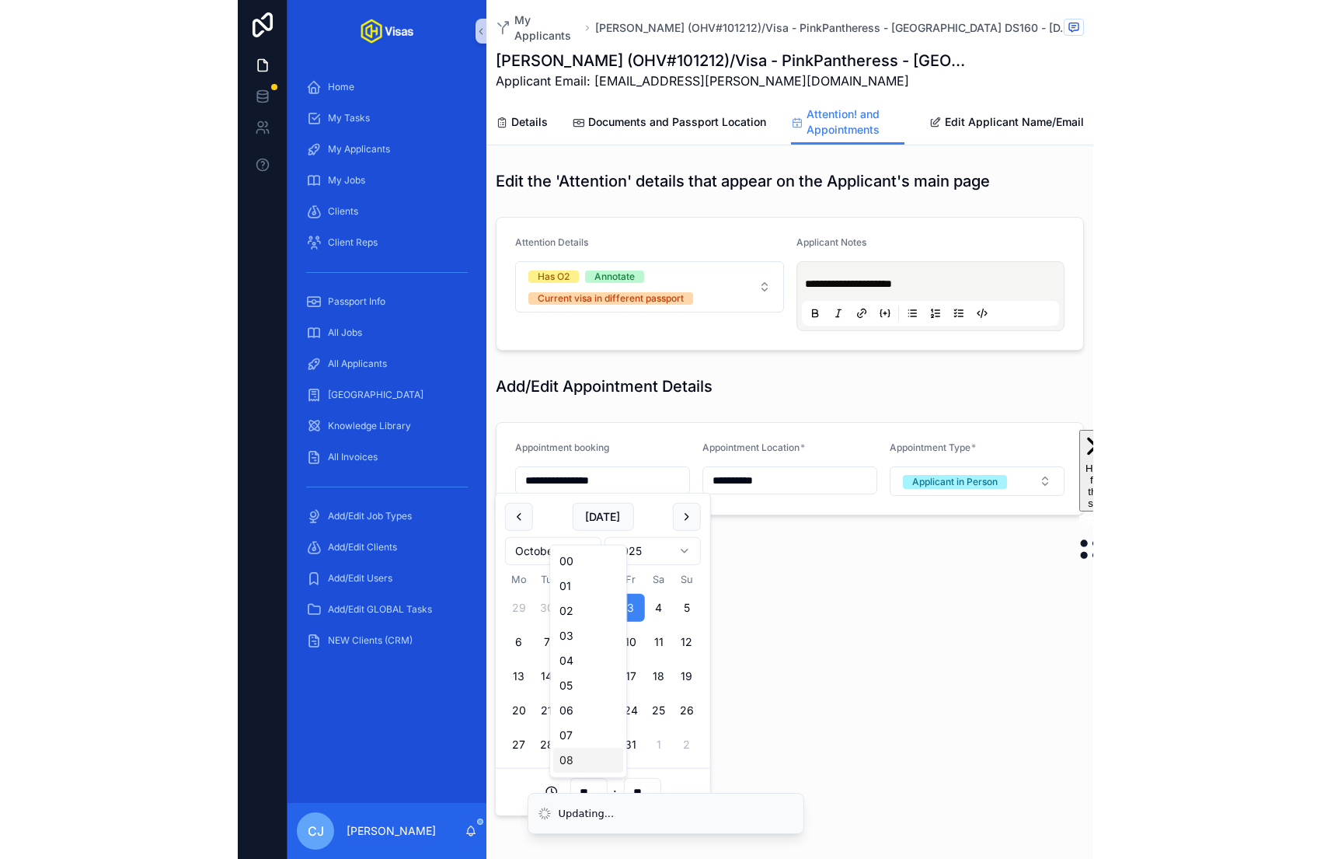
scroll to position [47, 0]
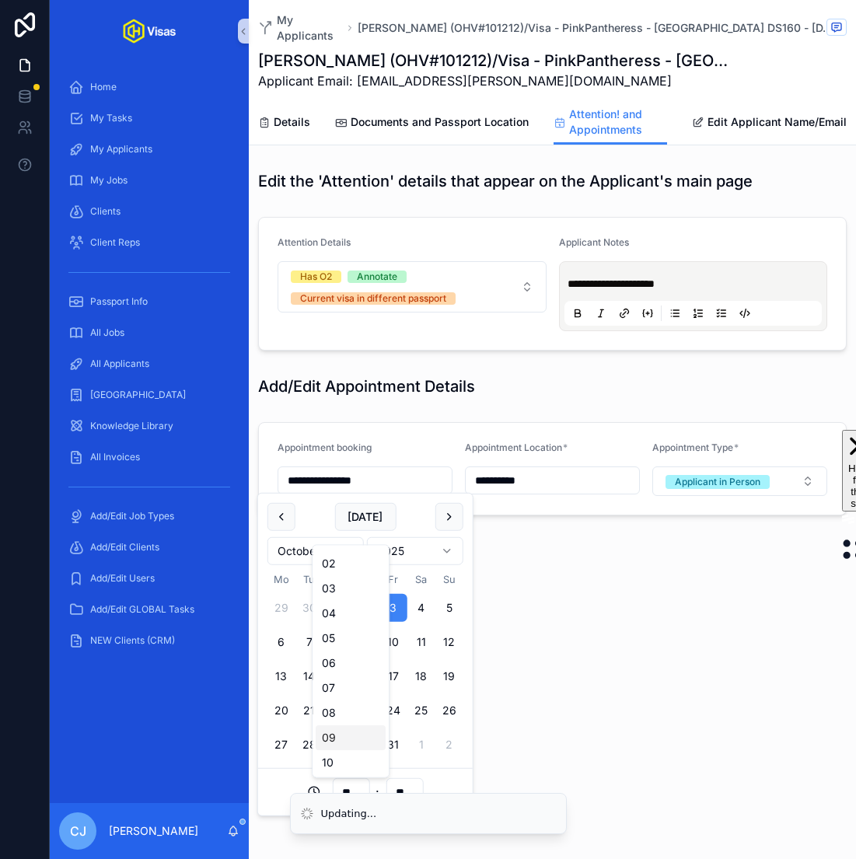
click at [344, 742] on div "09" at bounding box center [351, 737] width 70 height 25
type input "**********"
type input "**"
click at [581, 696] on div "**********" at bounding box center [552, 429] width 607 height 859
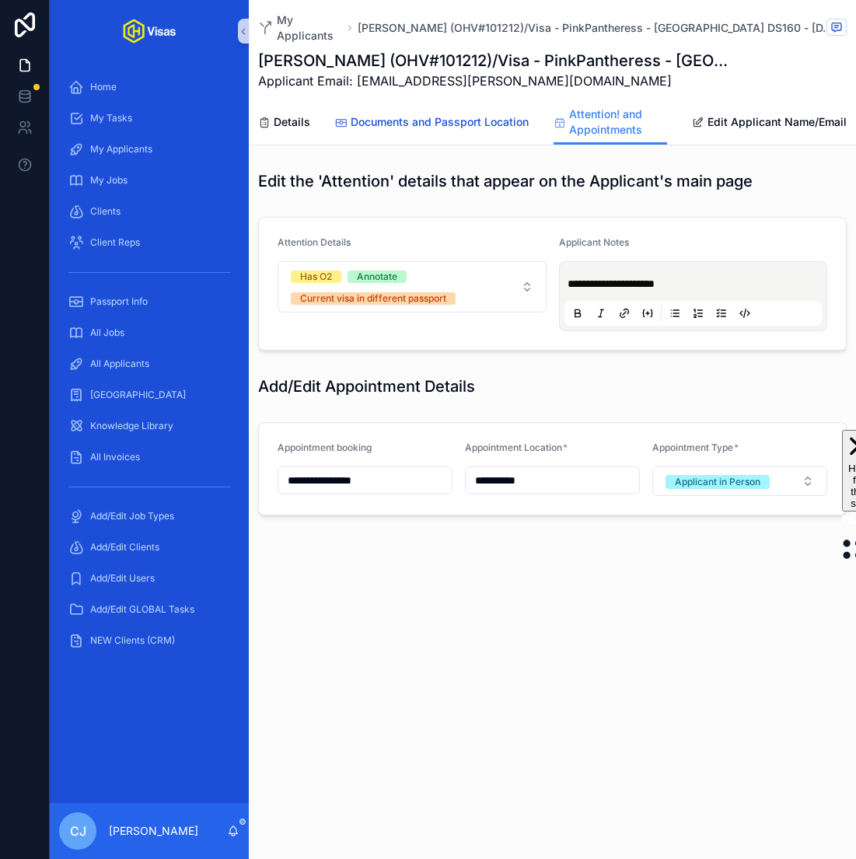
click at [494, 127] on span "Documents and Passport Location" at bounding box center [440, 122] width 178 height 16
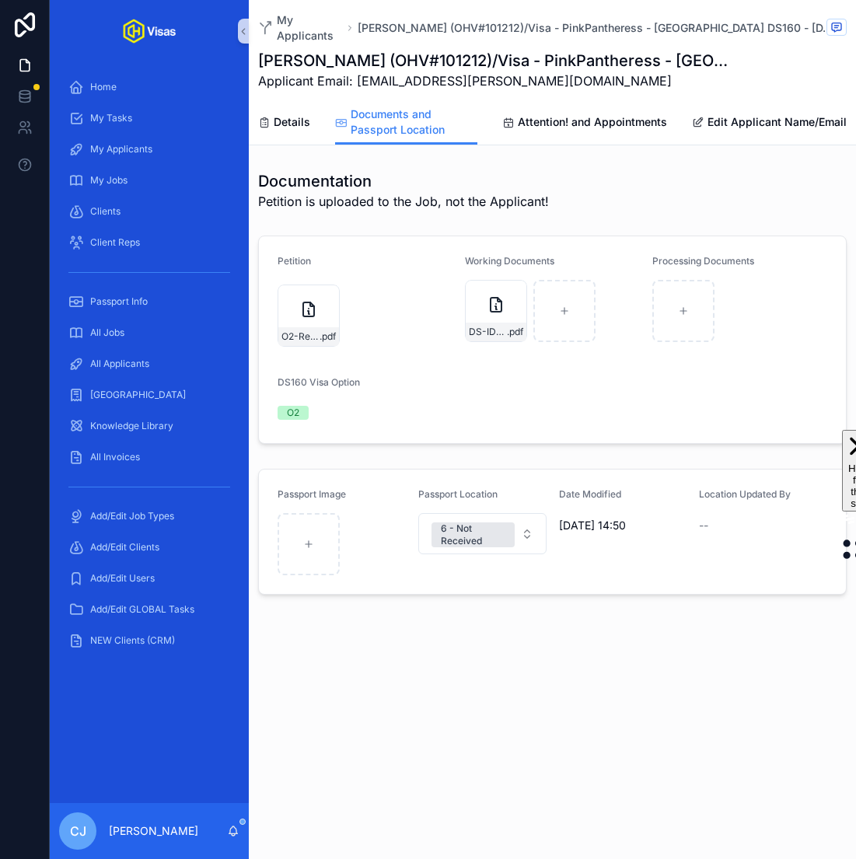
click at [598, 323] on div "DS-ID-[PERSON_NAME] .pdf" at bounding box center [552, 311] width 175 height 62
click at [565, 323] on div "scrollable content" at bounding box center [564, 311] width 62 height 62
type input "**********"
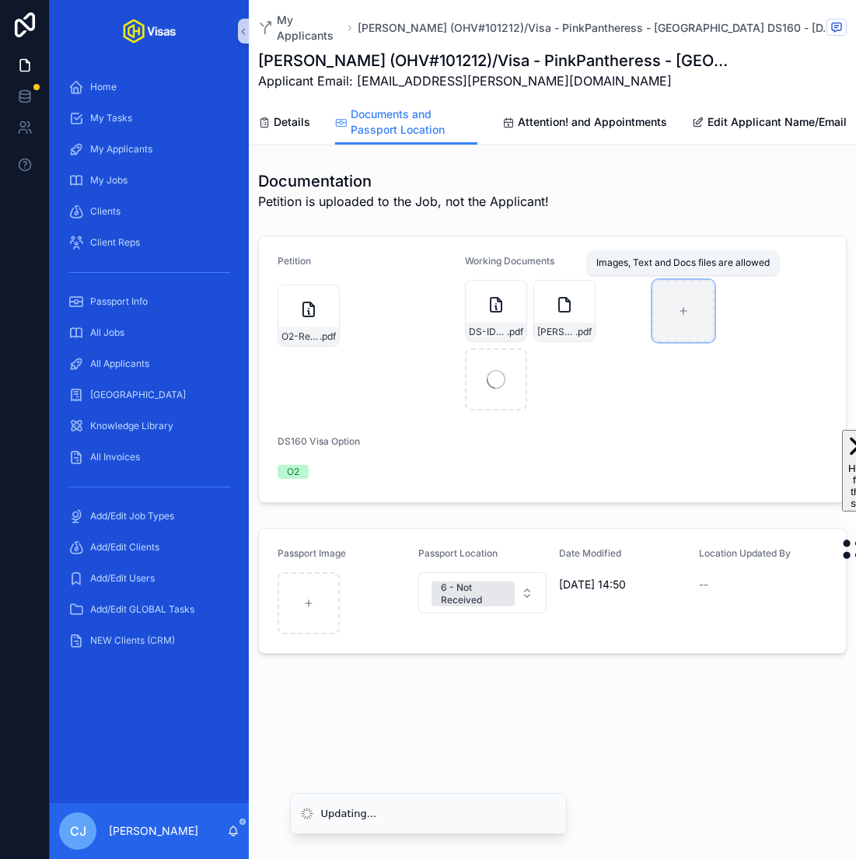
click at [675, 319] on div "scrollable content" at bounding box center [683, 311] width 62 height 62
type input "**********"
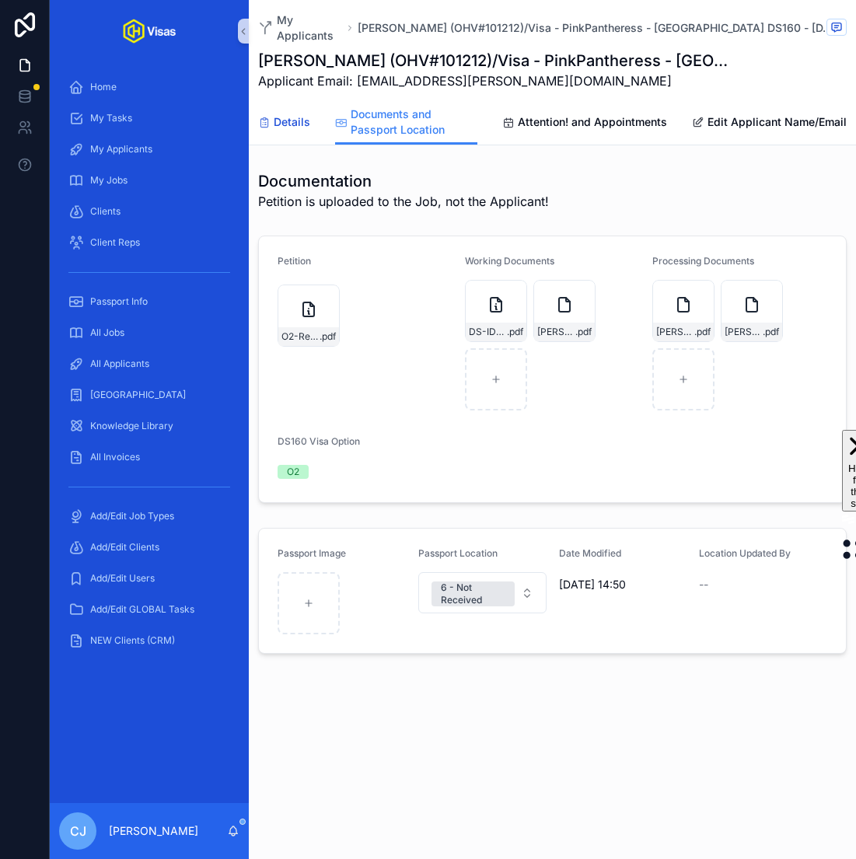
click at [294, 127] on span "Details" at bounding box center [292, 122] width 37 height 16
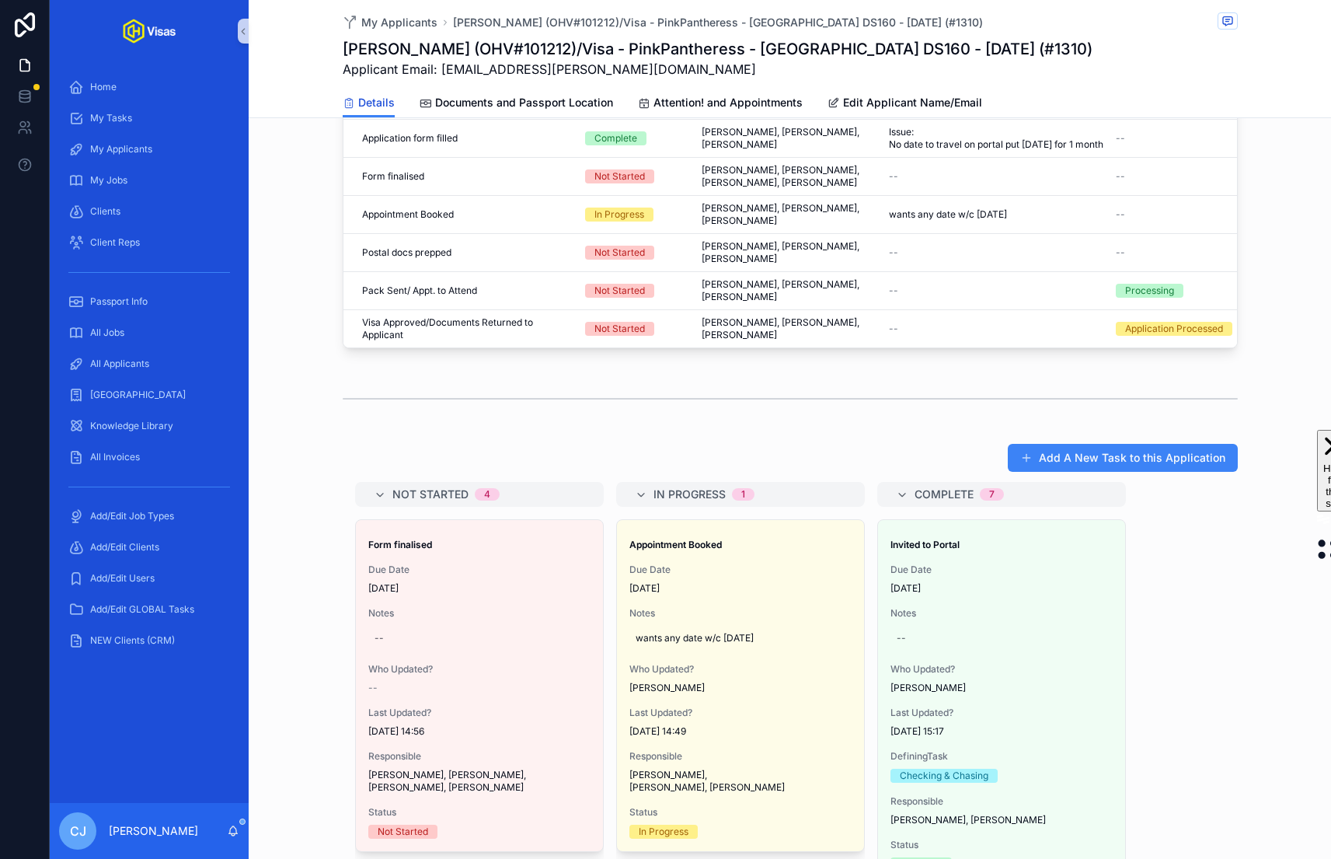
scroll to position [922, 0]
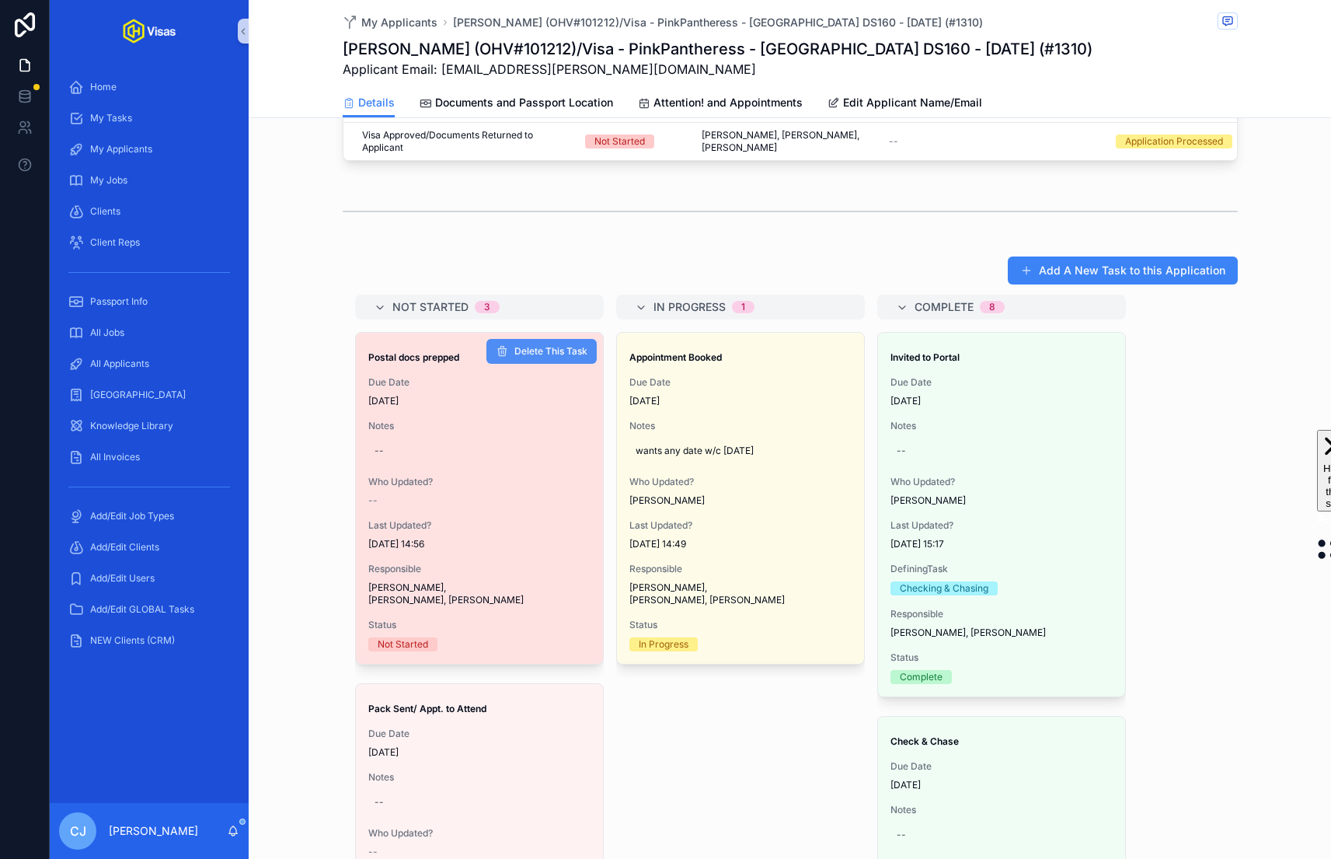
click at [512, 339] on button "Delete This Task" at bounding box center [542, 351] width 110 height 25
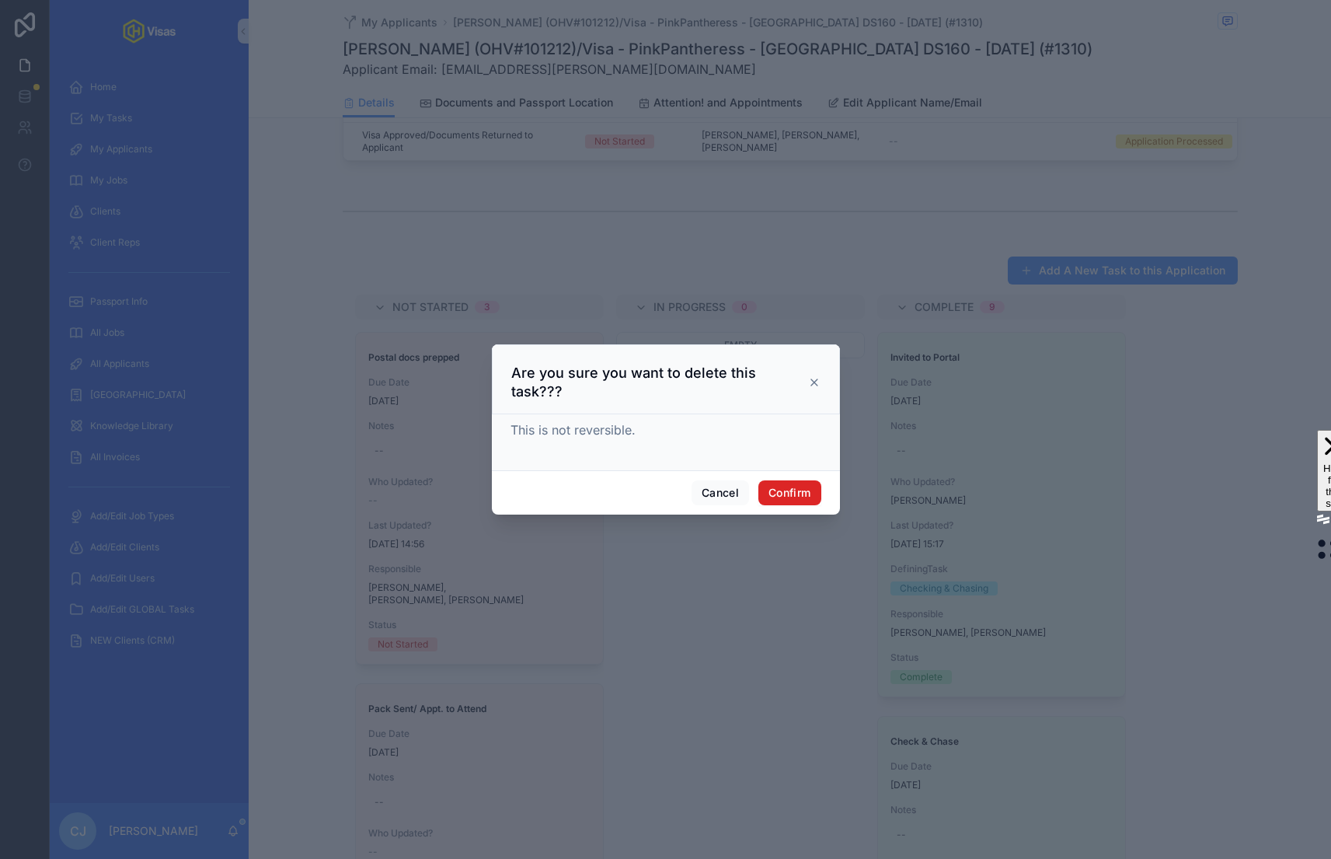
click at [791, 482] on button "Confirm" at bounding box center [790, 492] width 62 height 25
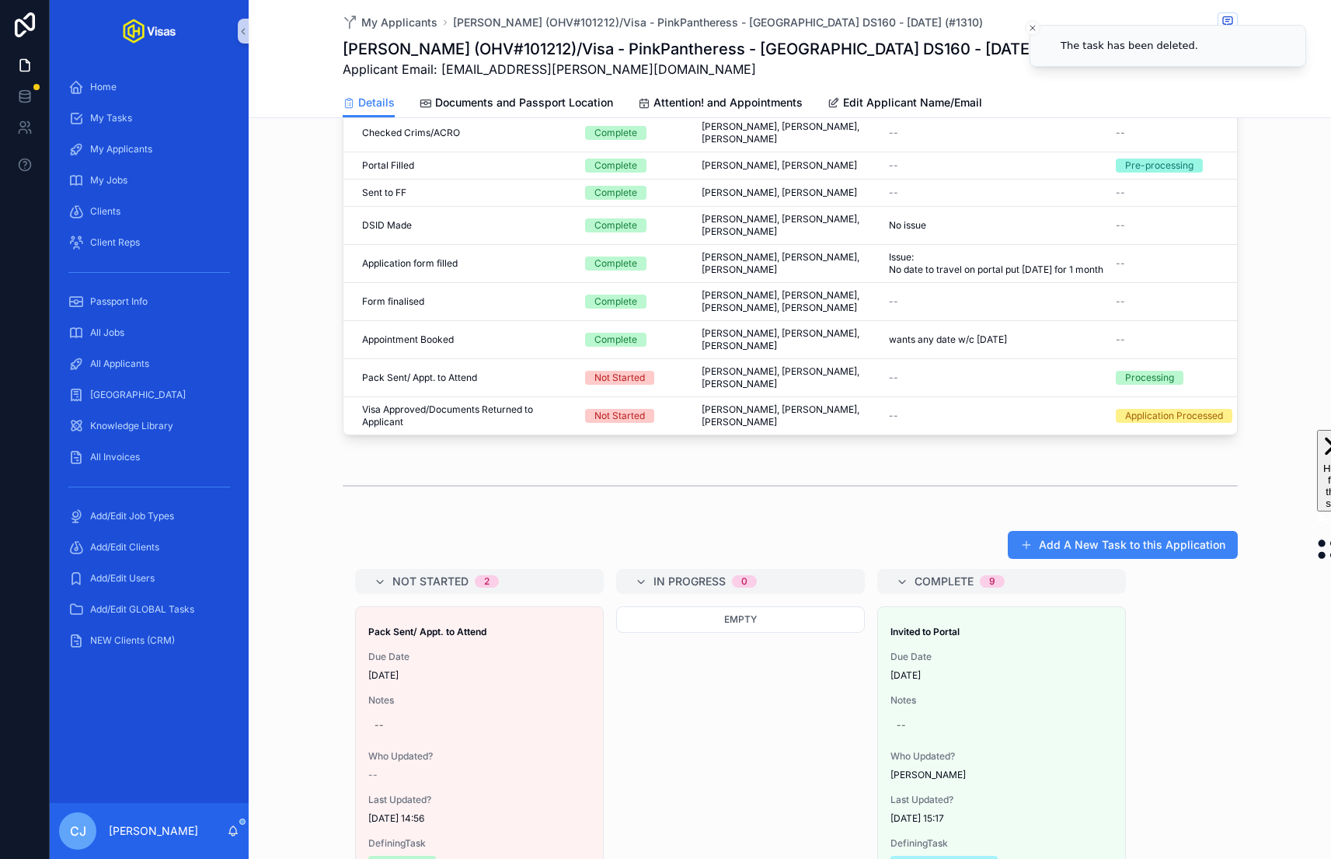
scroll to position [0, 0]
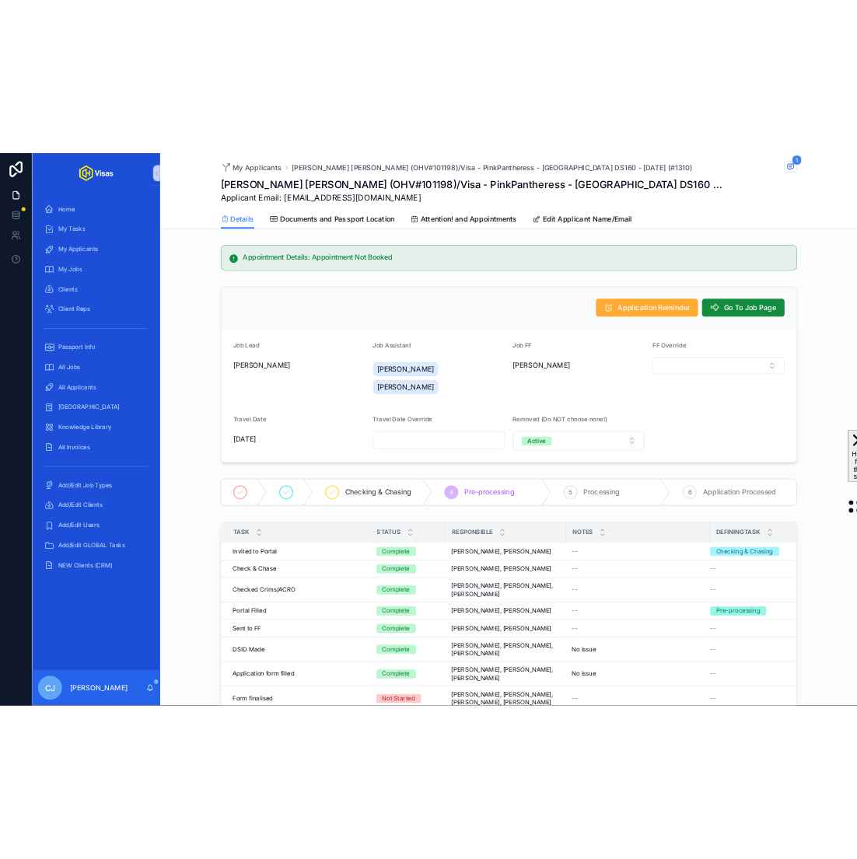
scroll to position [227, 0]
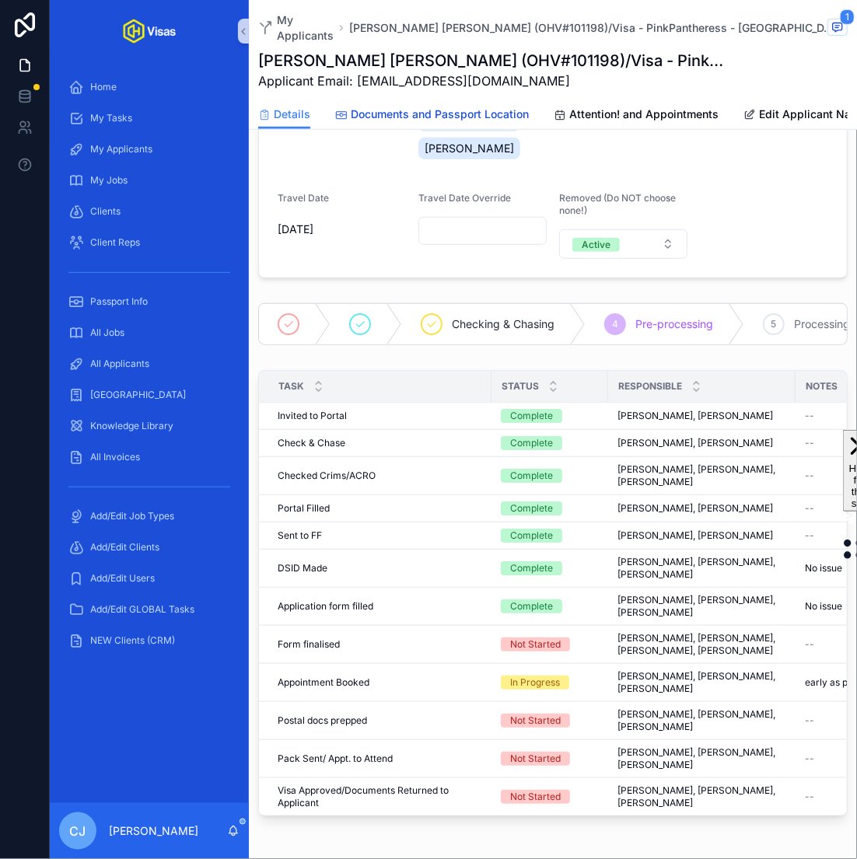
click at [403, 106] on span "Documents and Passport Location" at bounding box center [440, 114] width 178 height 16
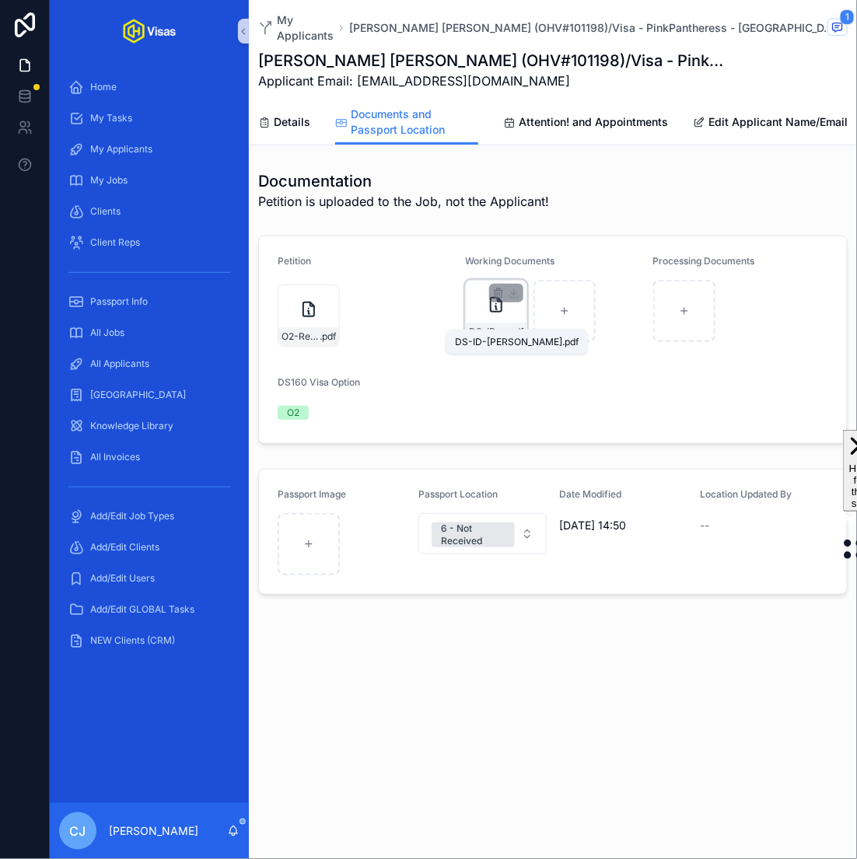
click at [492, 326] on span "DS-ID-[PERSON_NAME]" at bounding box center [488, 332] width 38 height 12
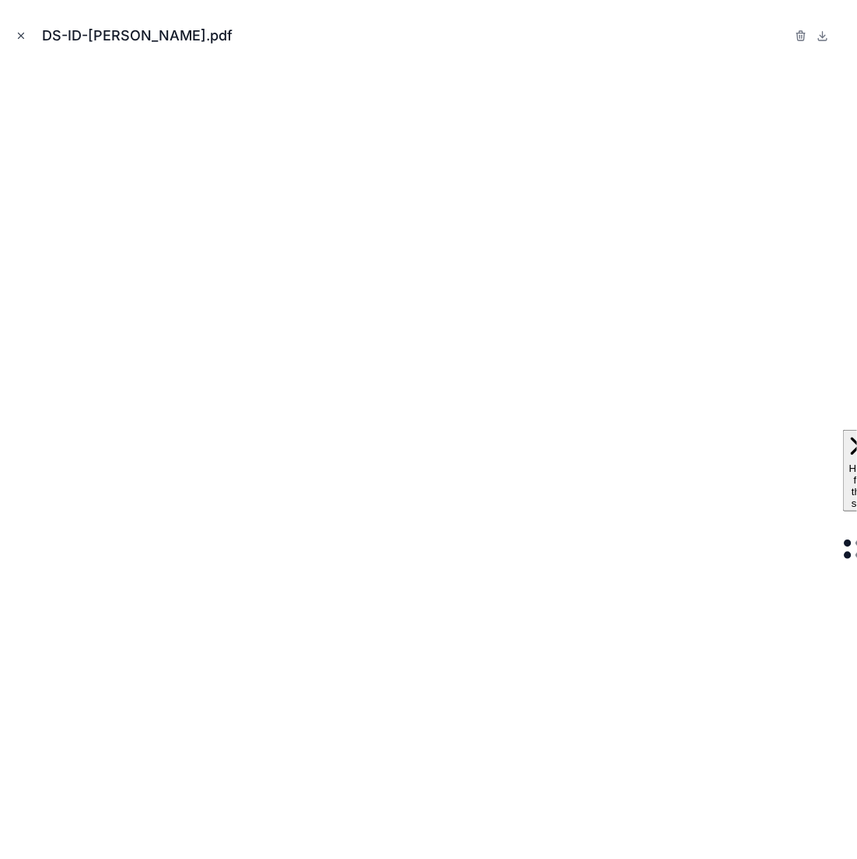
click at [26, 37] on button "Close modal" at bounding box center [20, 35] width 17 height 17
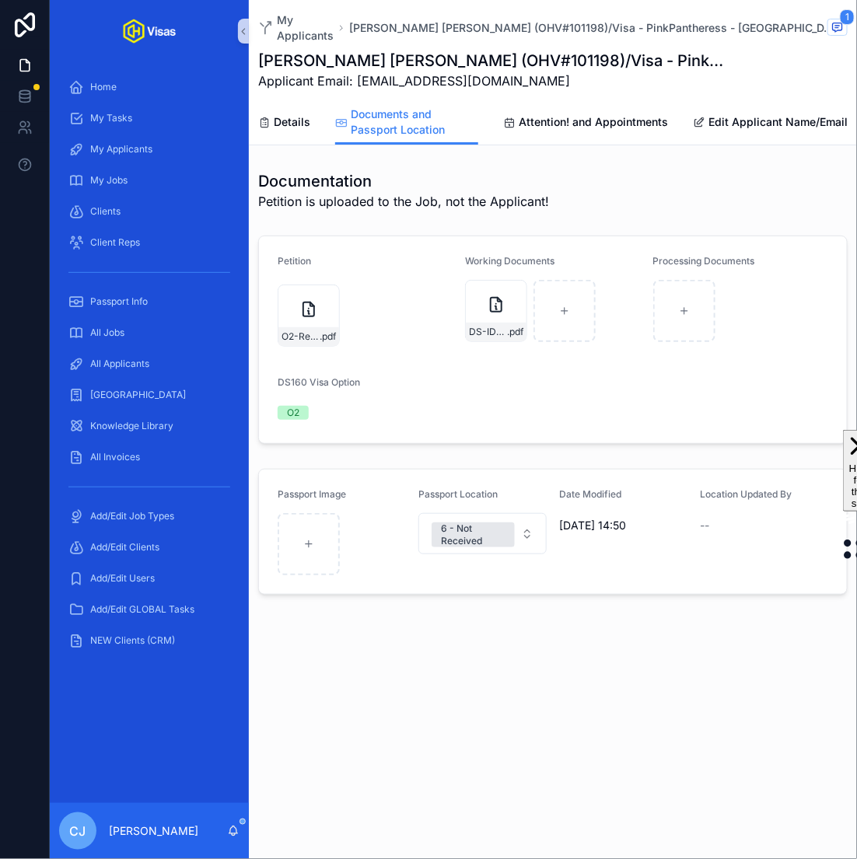
click at [491, 50] on h1 "[PERSON_NAME] [PERSON_NAME] (OHV#101198)/Visa - PinkPantheress - [GEOGRAPHIC_DA…" at bounding box center [494, 61] width 473 height 22
copy h1 "101198"
click at [305, 330] on span "O2-Receipt" at bounding box center [300, 336] width 38 height 12
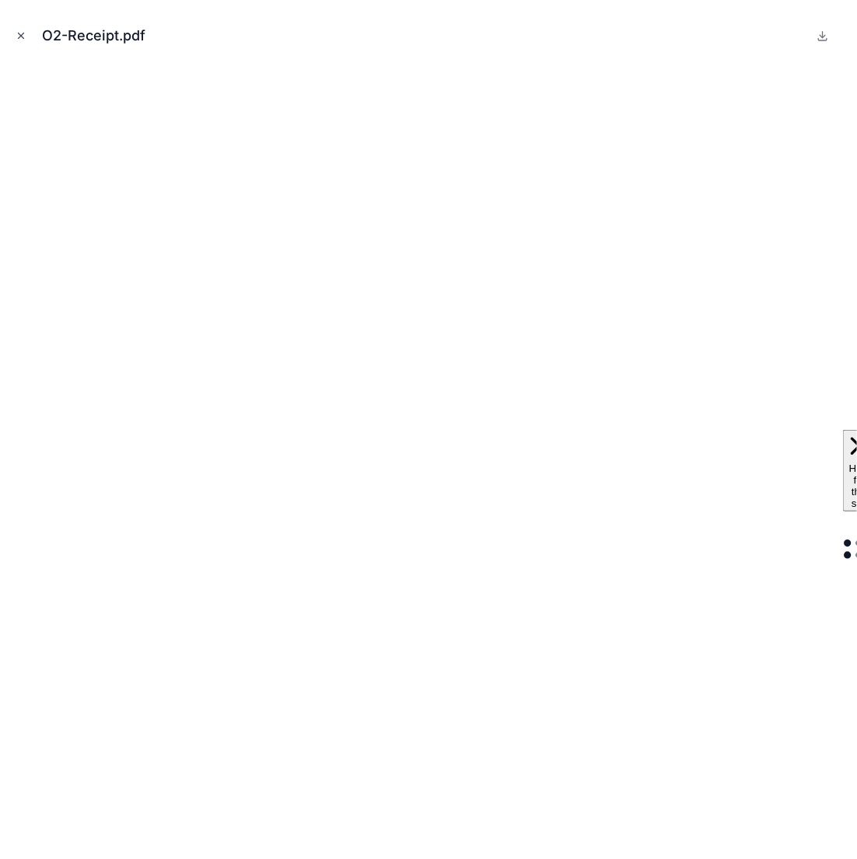
click at [29, 33] on button "Close modal" at bounding box center [20, 35] width 17 height 17
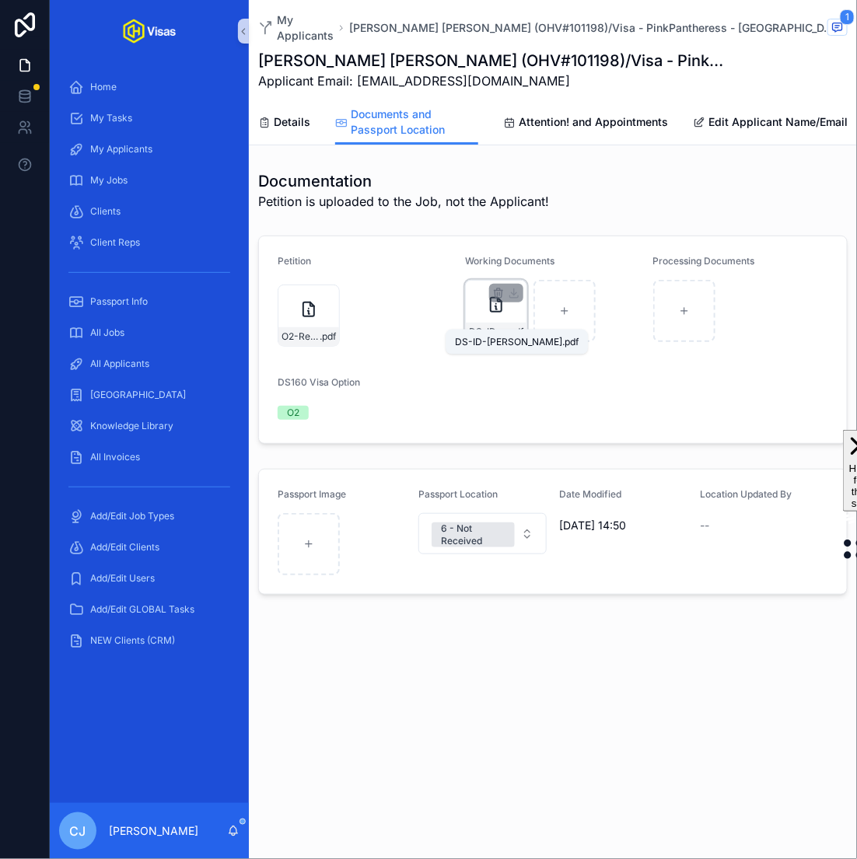
click at [497, 326] on span "DS-ID-[PERSON_NAME]" at bounding box center [488, 332] width 38 height 12
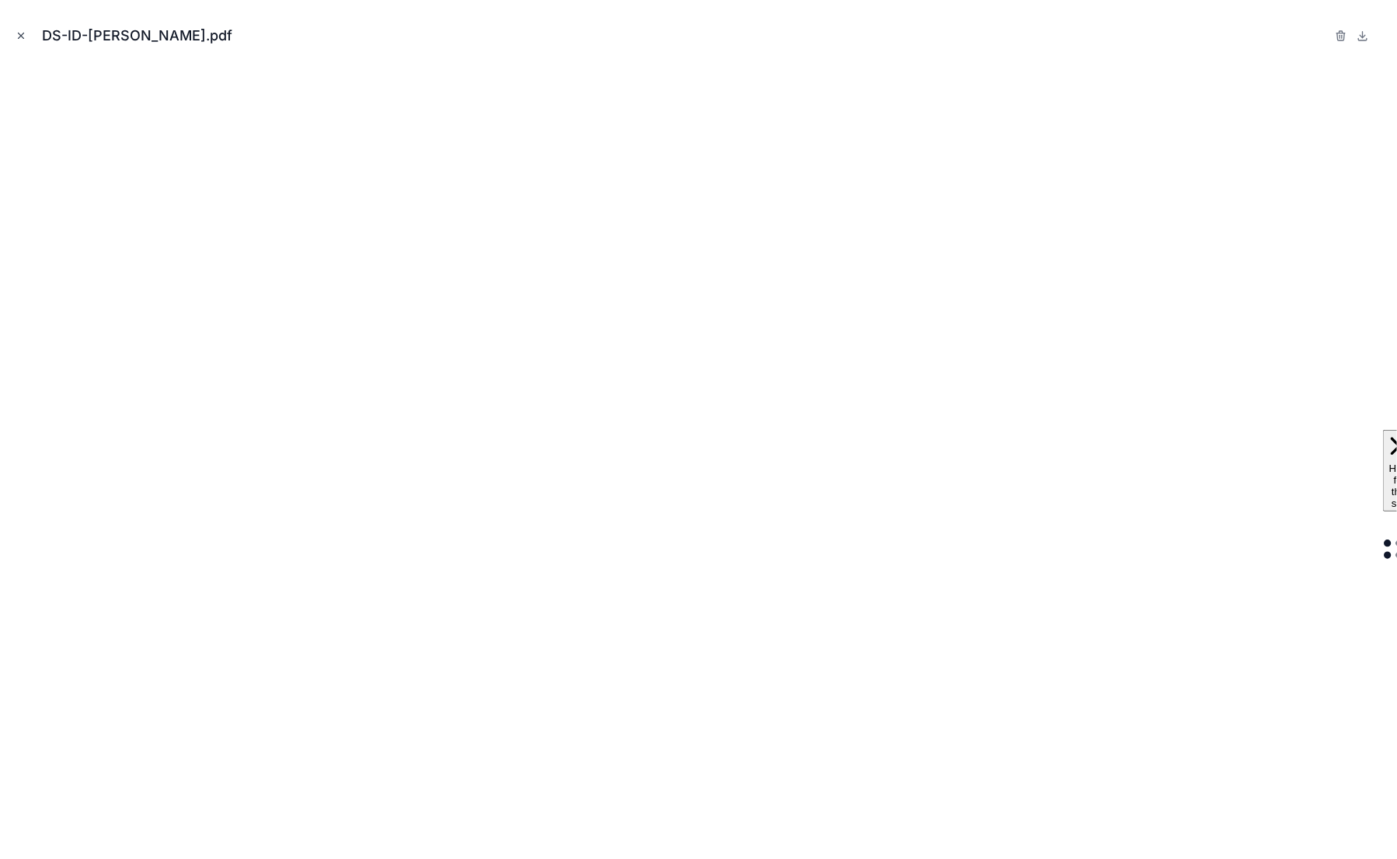
click at [19, 27] on button "Close modal" at bounding box center [20, 35] width 17 height 17
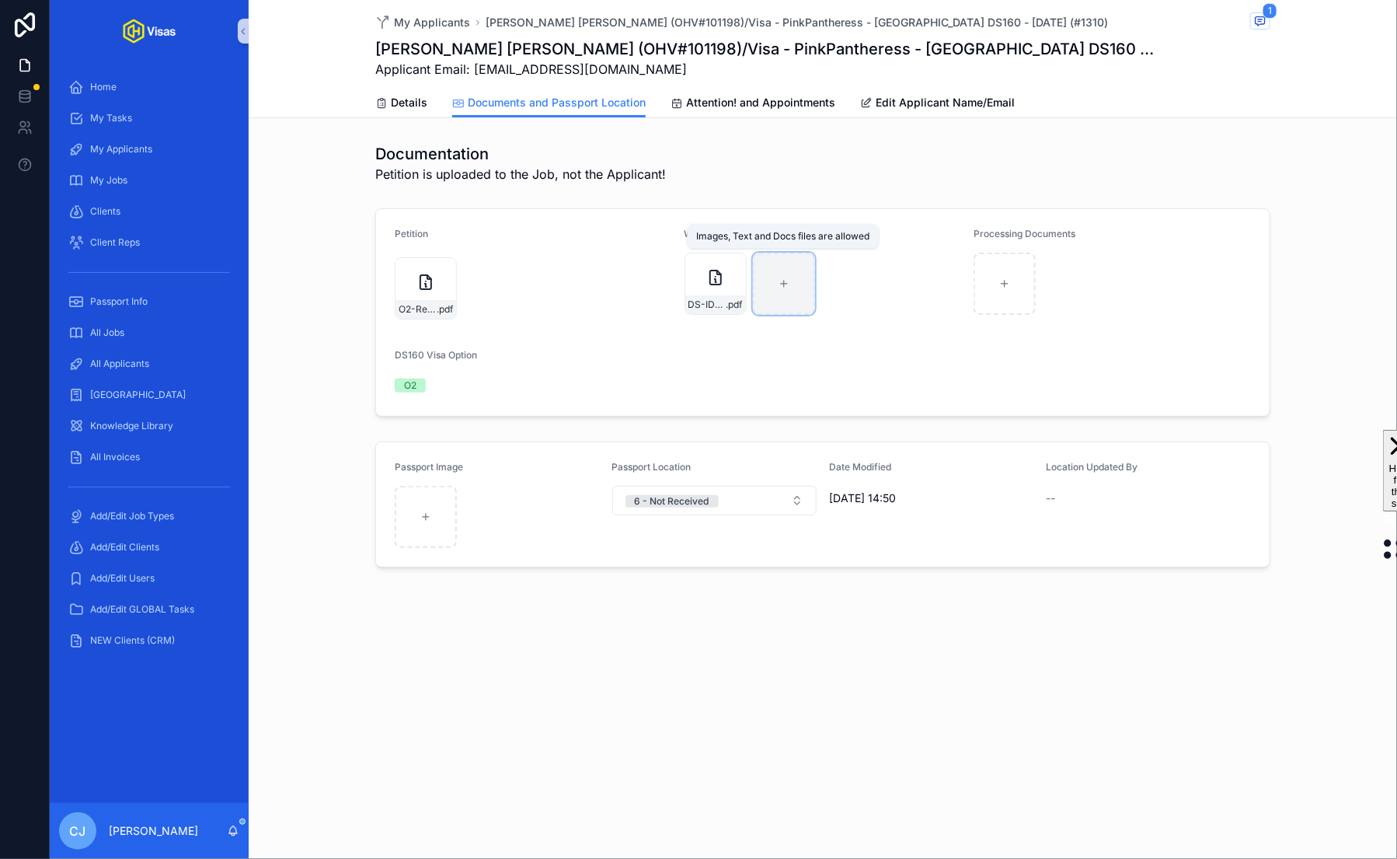
click at [778, 295] on div "scrollable content" at bounding box center [784, 284] width 62 height 62
type input "**********"
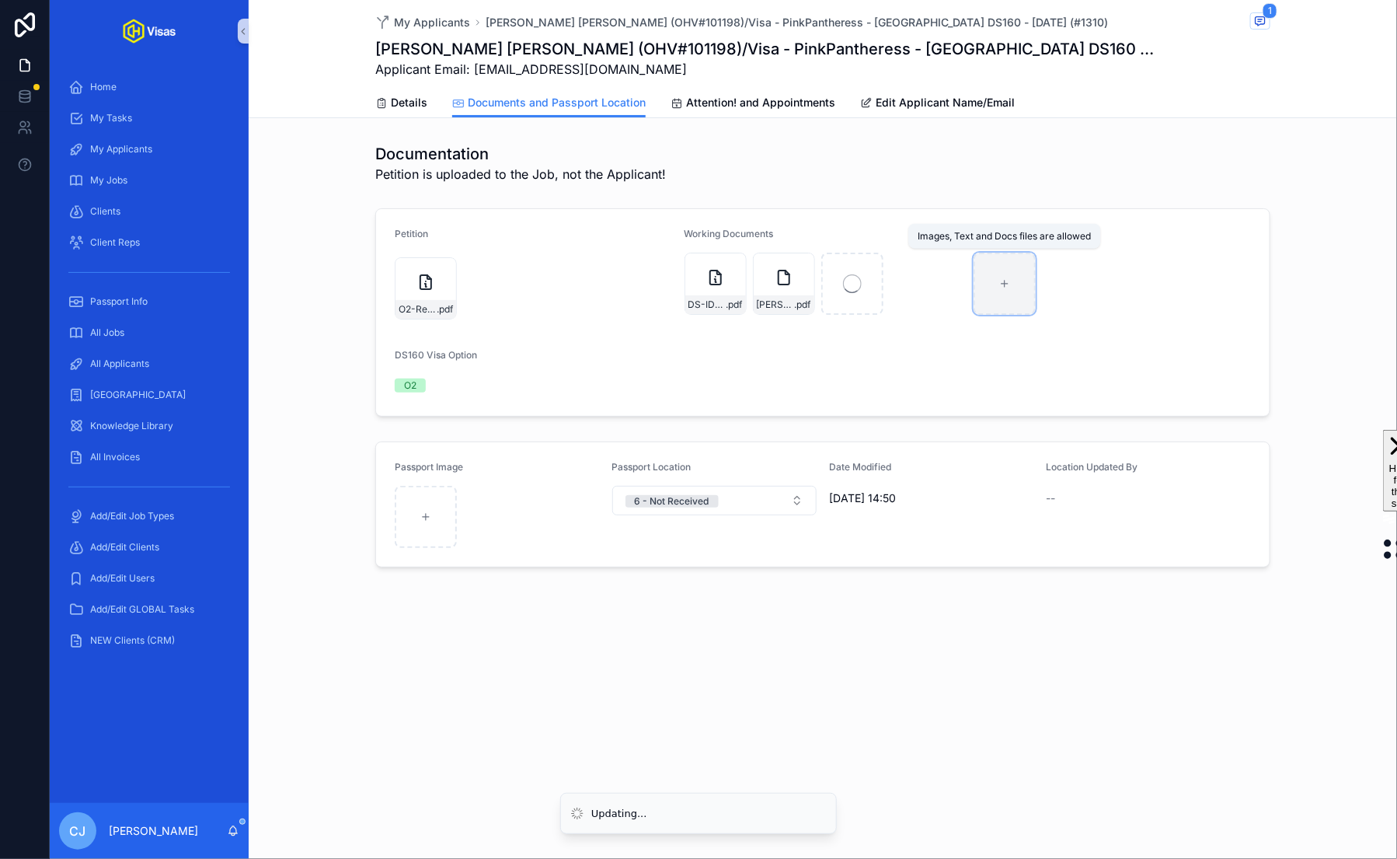
click at [1020, 296] on div "scrollable content" at bounding box center [1005, 284] width 62 height 62
type input "**********"
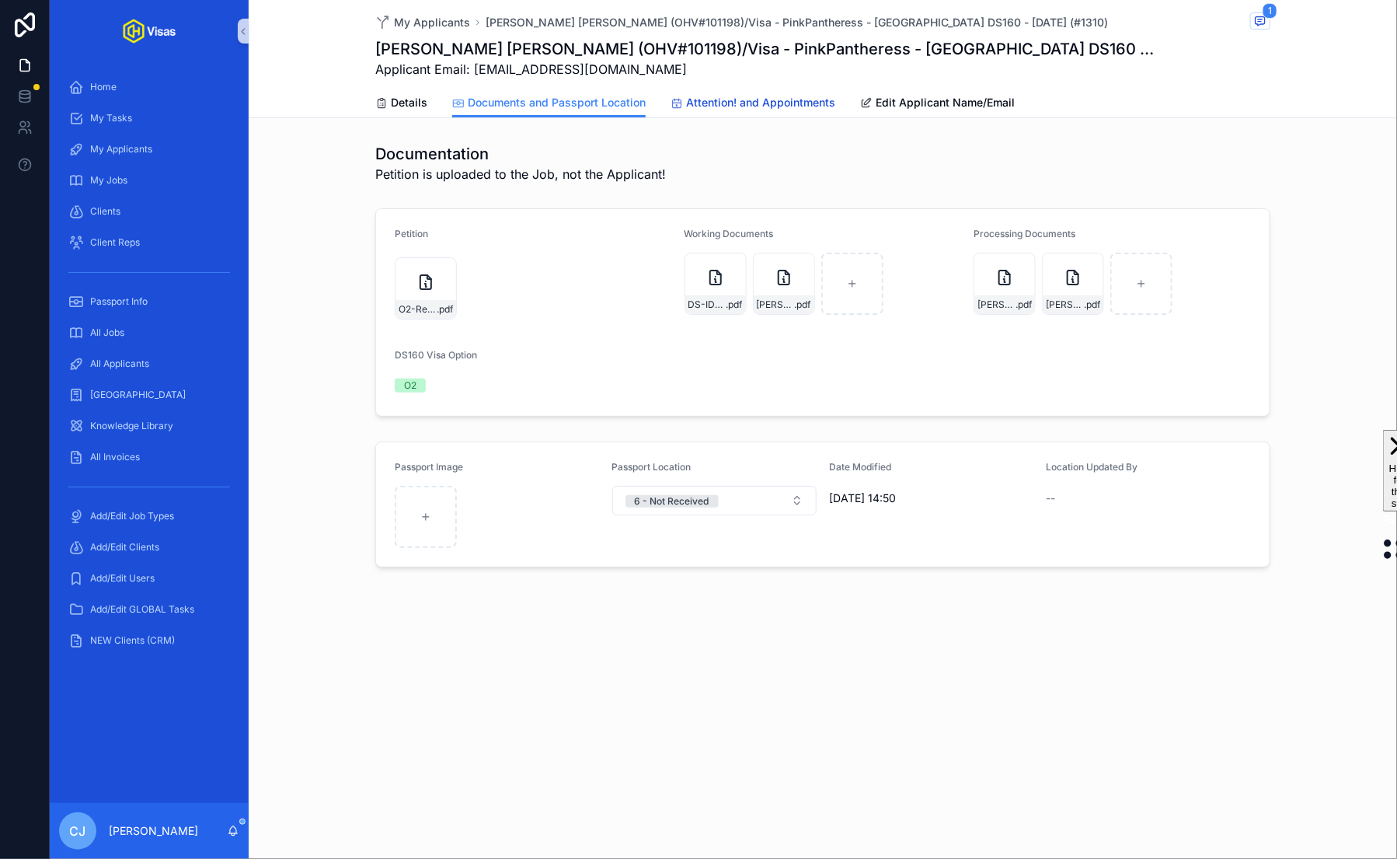
click at [797, 89] on link "Attention! and Appointments" at bounding box center [753, 104] width 165 height 31
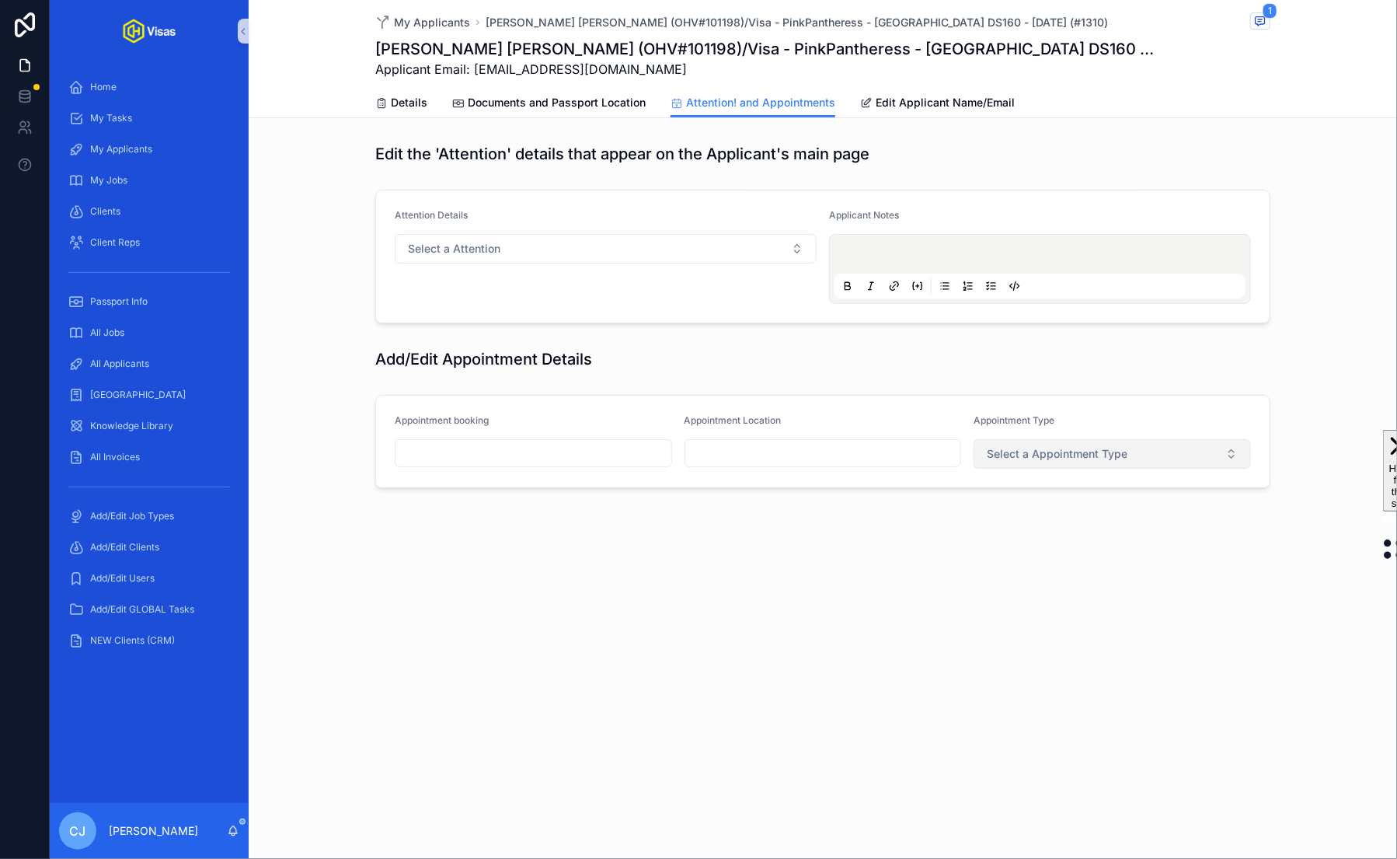
click at [1032, 453] on span "Select a Appointment Type" at bounding box center [1057, 454] width 141 height 16
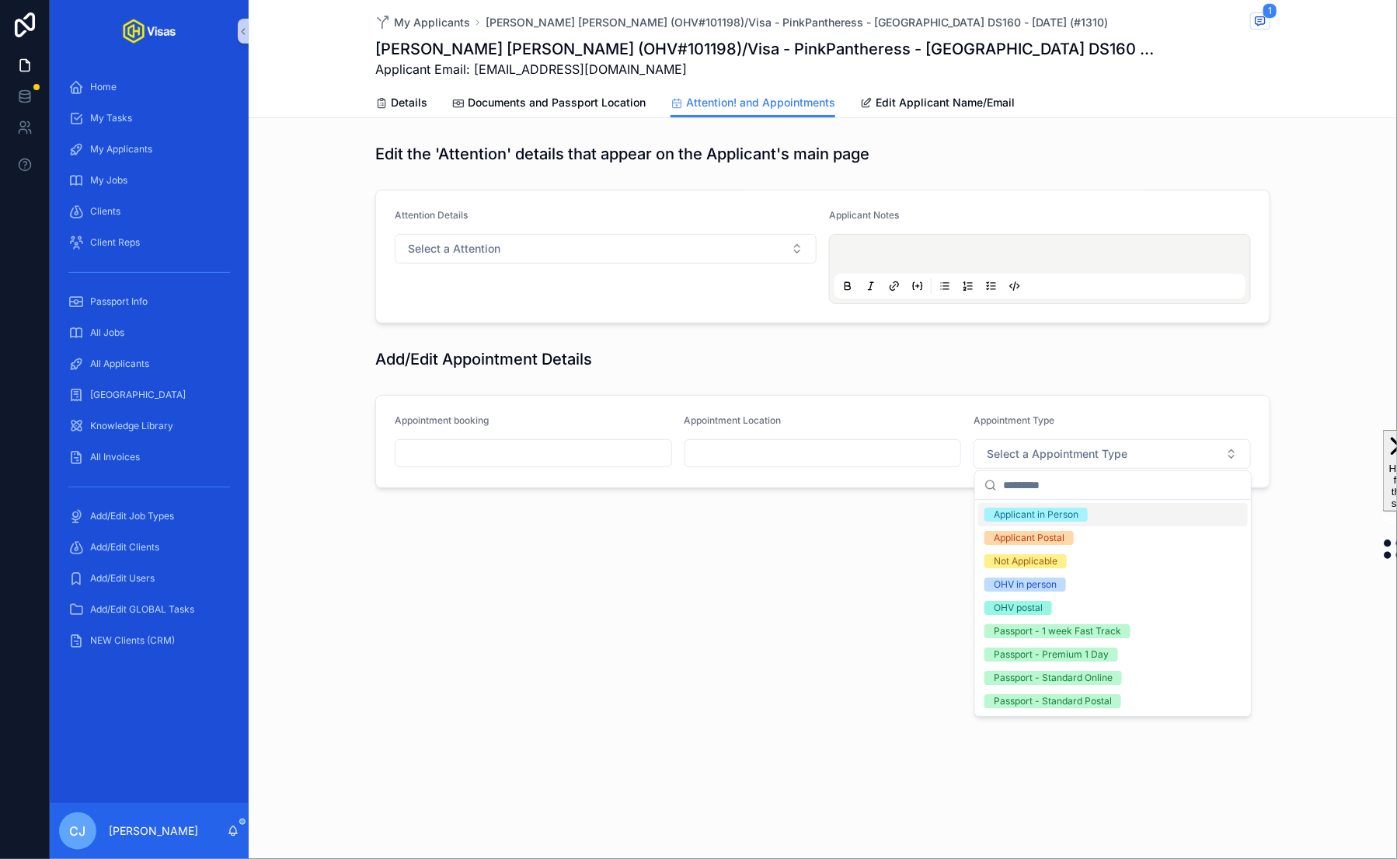
click at [1027, 511] on div "Applicant in Person" at bounding box center [1036, 515] width 85 height 14
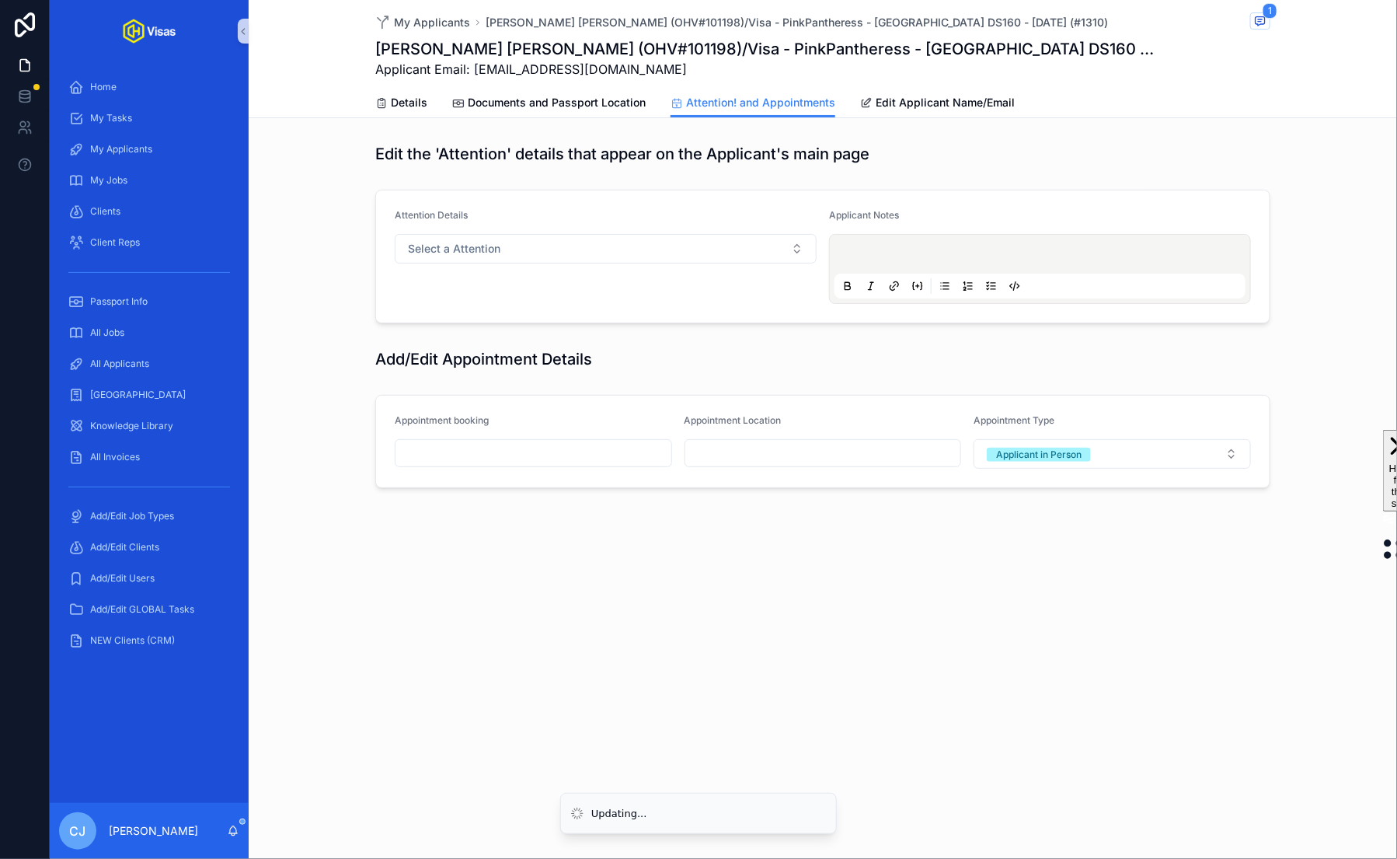
click at [888, 437] on div "Appointment Location" at bounding box center [823, 441] width 277 height 54
click at [881, 446] on input "scrollable content" at bounding box center [824, 453] width 276 height 22
type input "**********"
click at [515, 457] on input "scrollable content" at bounding box center [534, 453] width 276 height 22
click at [616, 497] on button "scrollable content" at bounding box center [618, 490] width 28 height 28
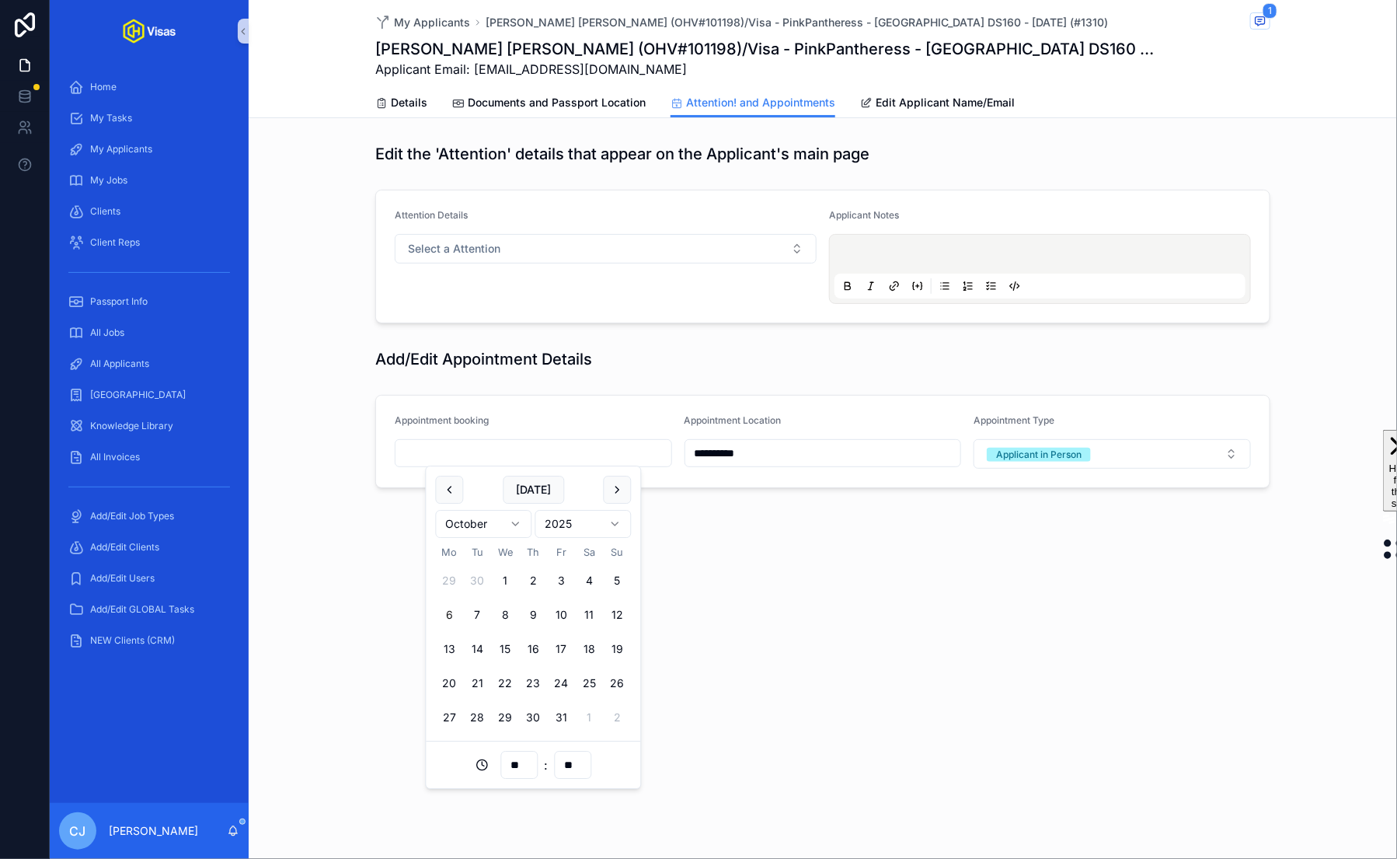
click at [448, 619] on button "6" at bounding box center [450, 615] width 28 height 28
click at [515, 755] on input "**" at bounding box center [519, 765] width 36 height 22
click at [510, 686] on div "09" at bounding box center [519, 689] width 70 height 25
type input "**********"
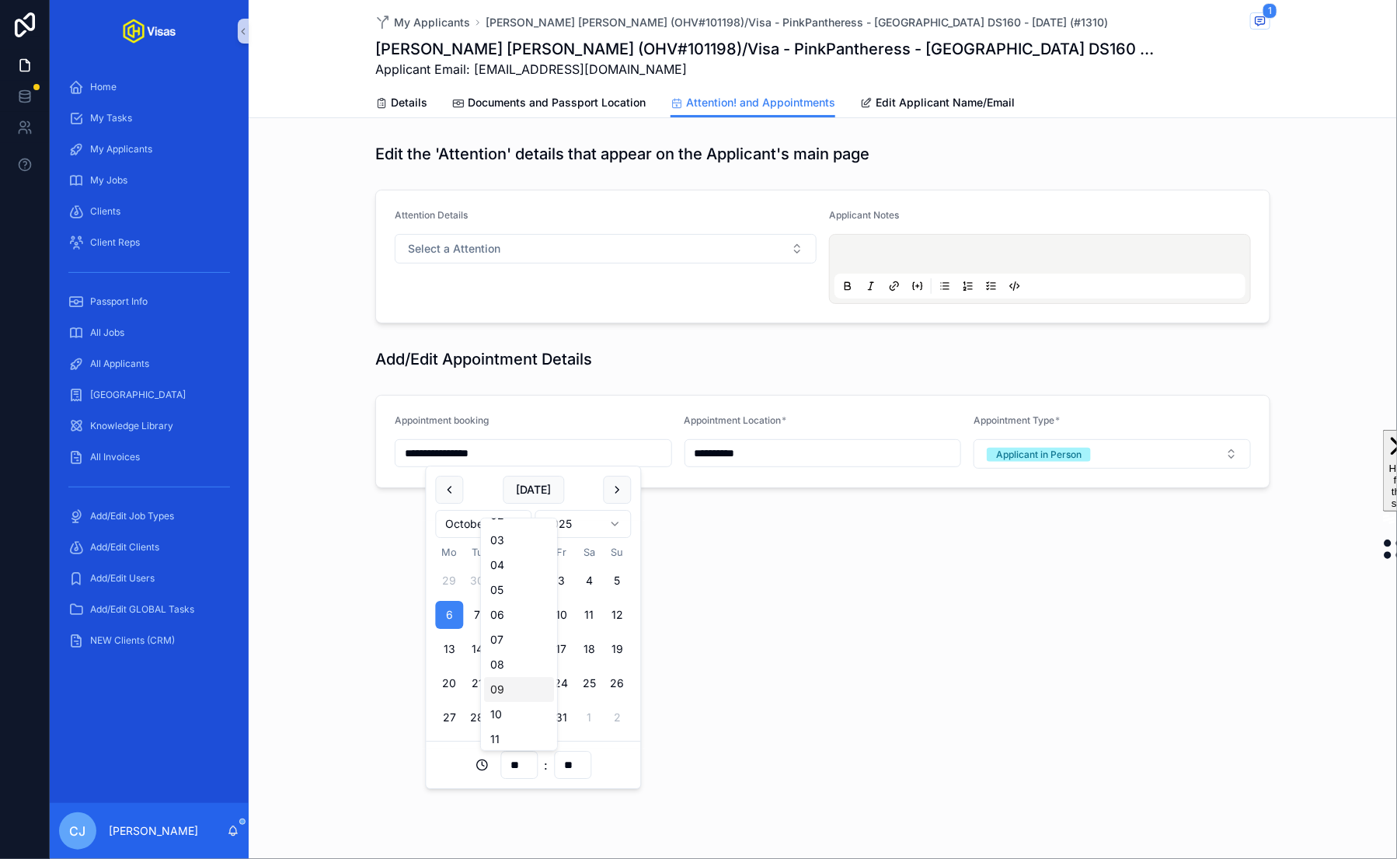
type input "**"
click at [755, 711] on div "**********" at bounding box center [823, 429] width 1149 height 859
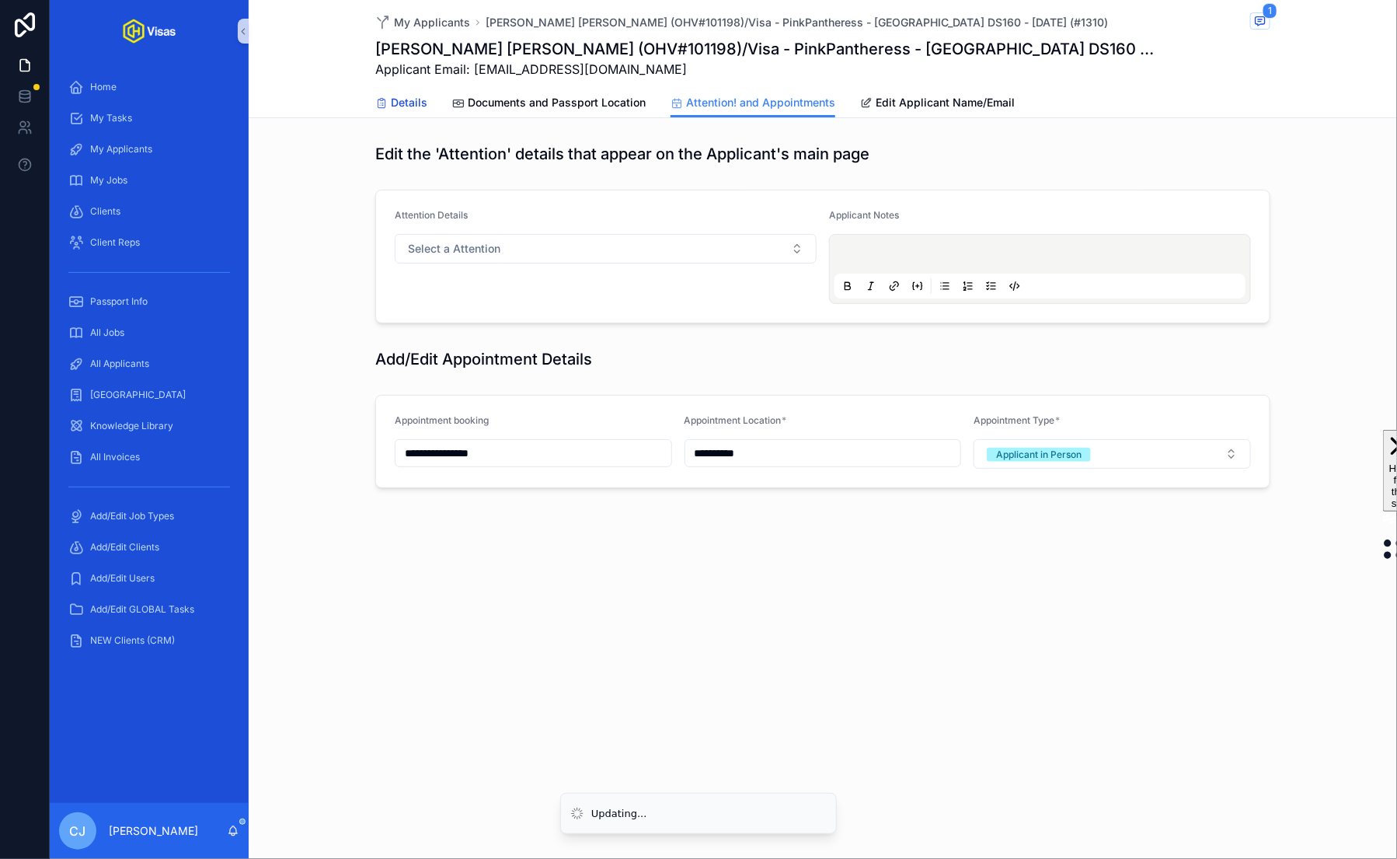
click at [410, 103] on span "Details" at bounding box center [409, 103] width 37 height 16
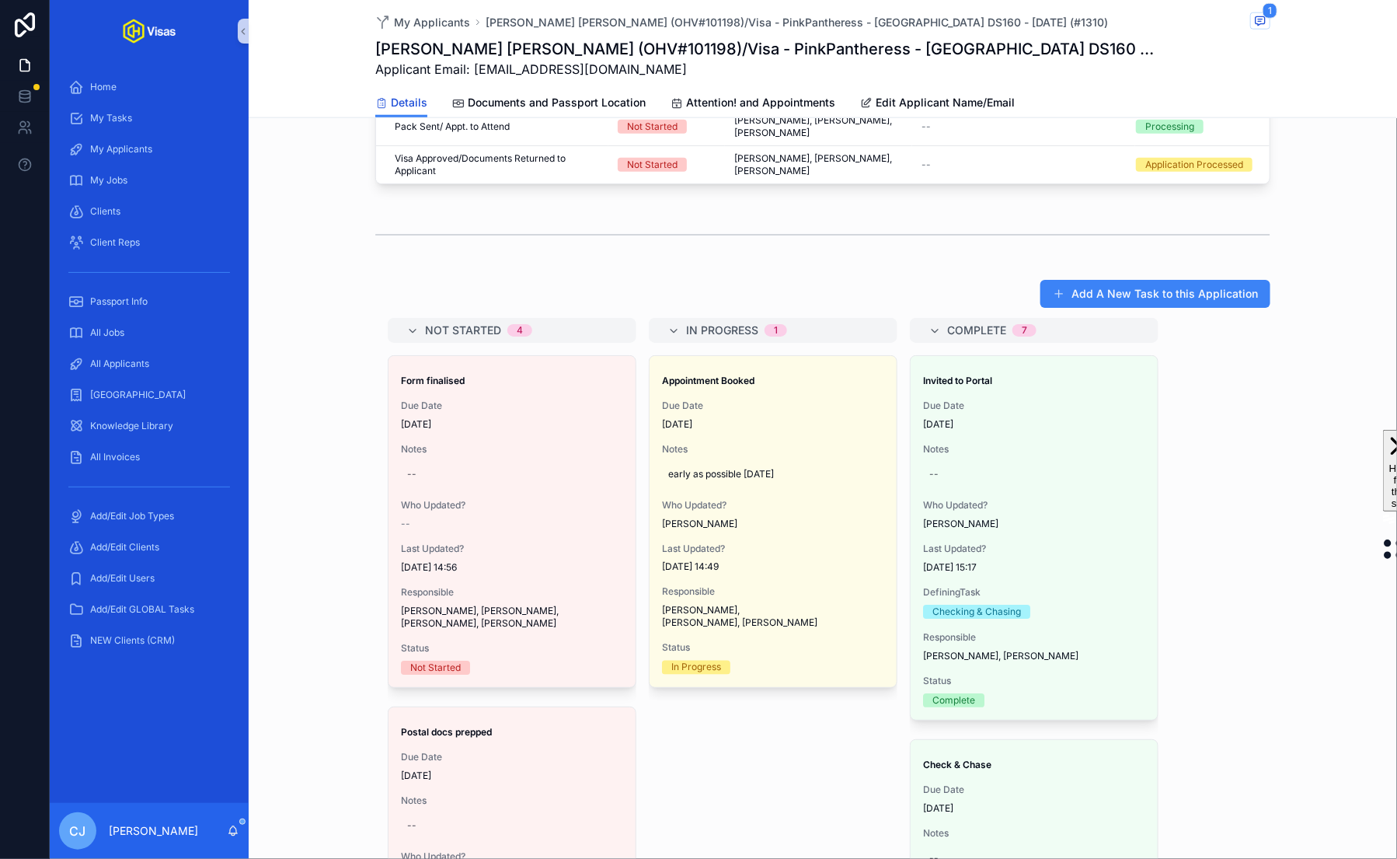
scroll to position [843, 0]
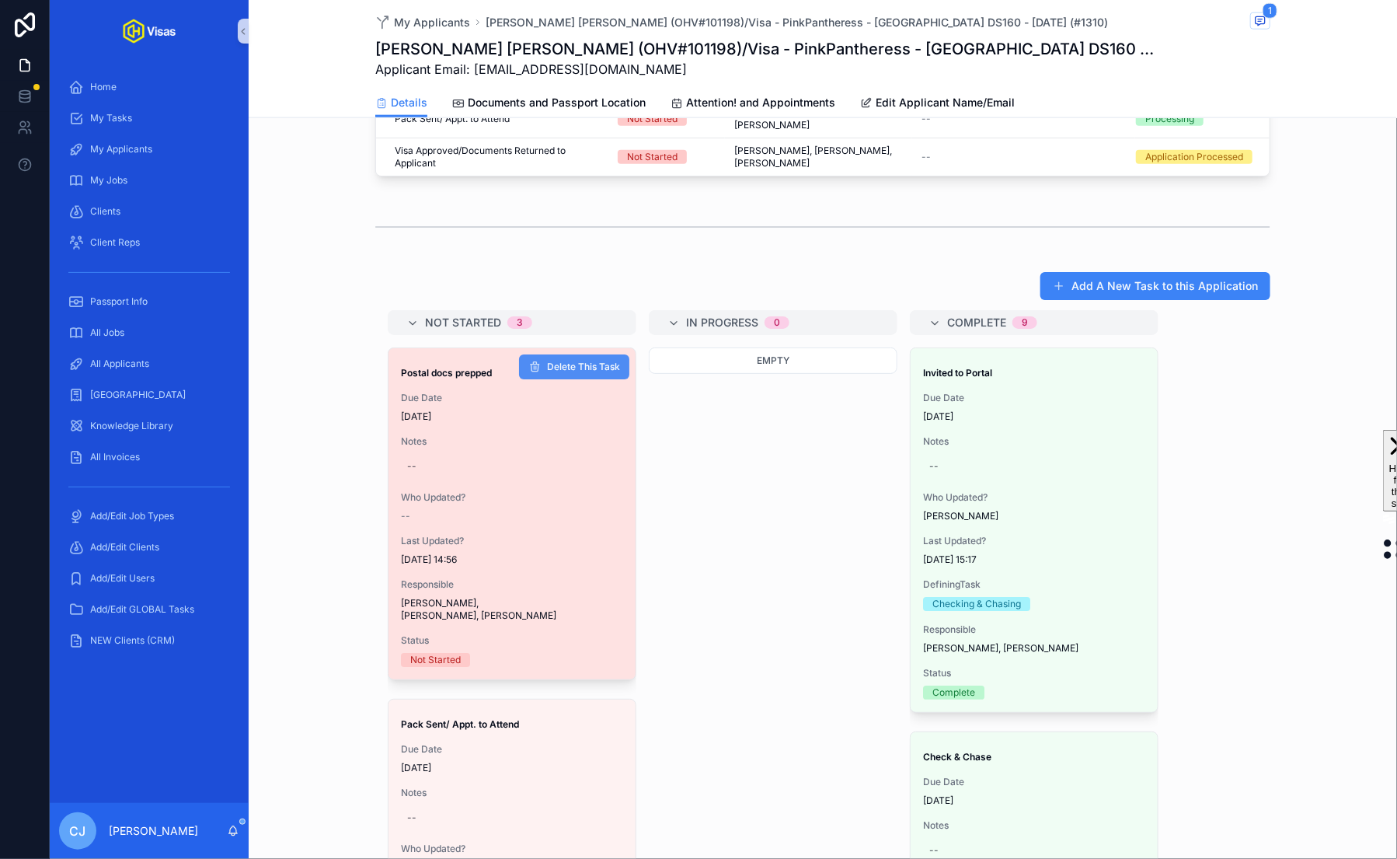
click at [566, 361] on span "Delete This Task" at bounding box center [583, 367] width 73 height 12
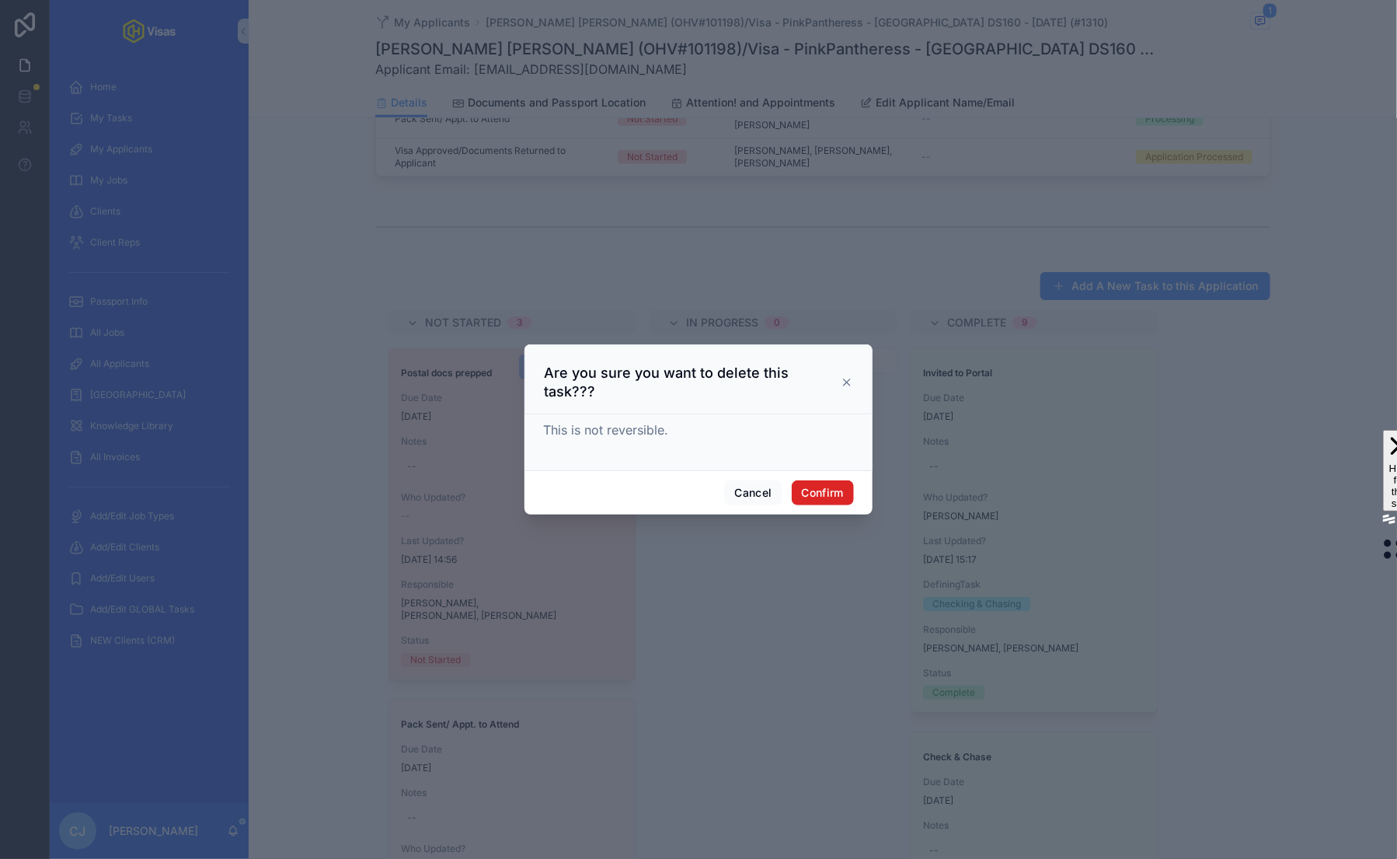
click at [820, 480] on button "Confirm" at bounding box center [823, 492] width 62 height 25
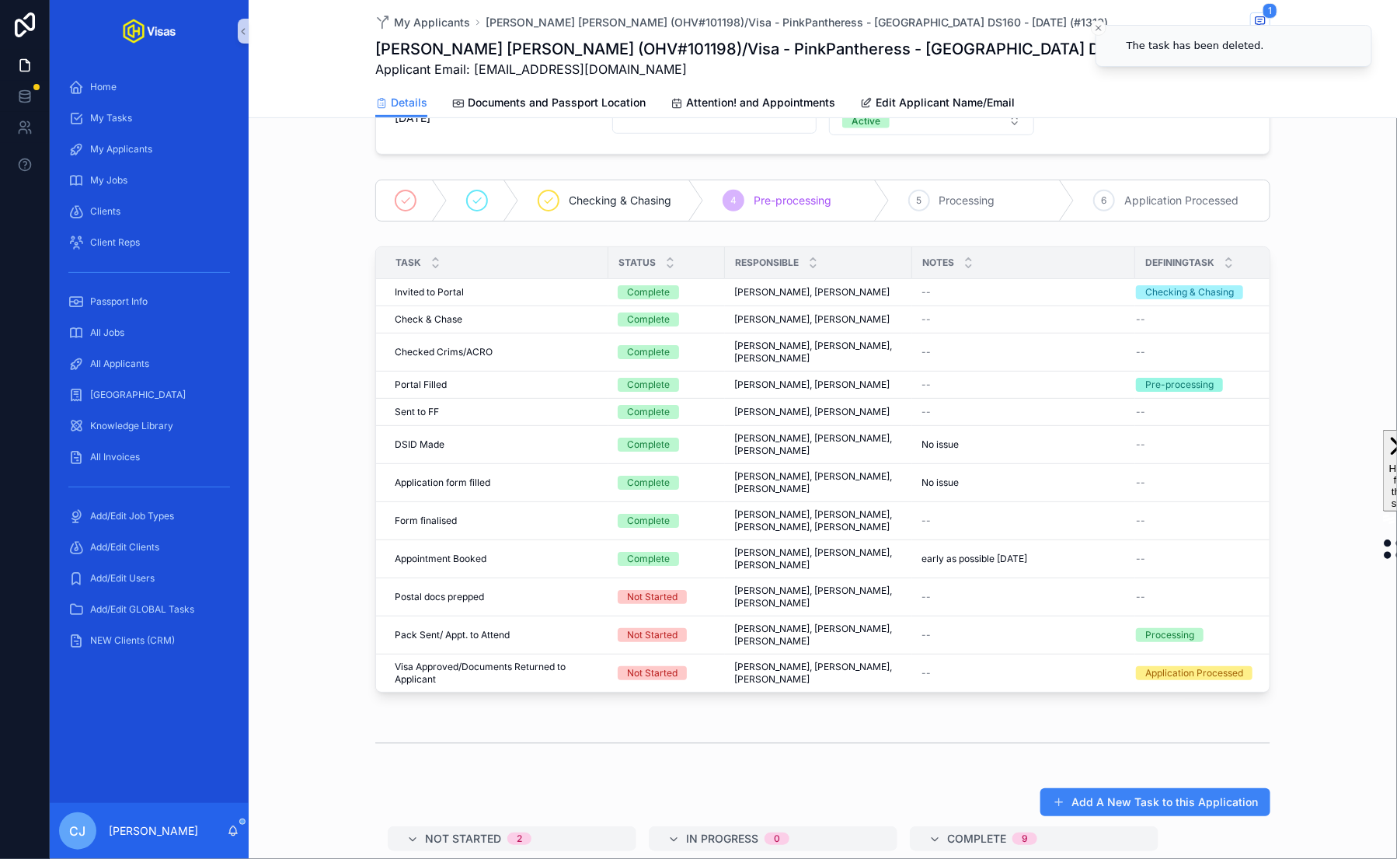
scroll to position [0, 0]
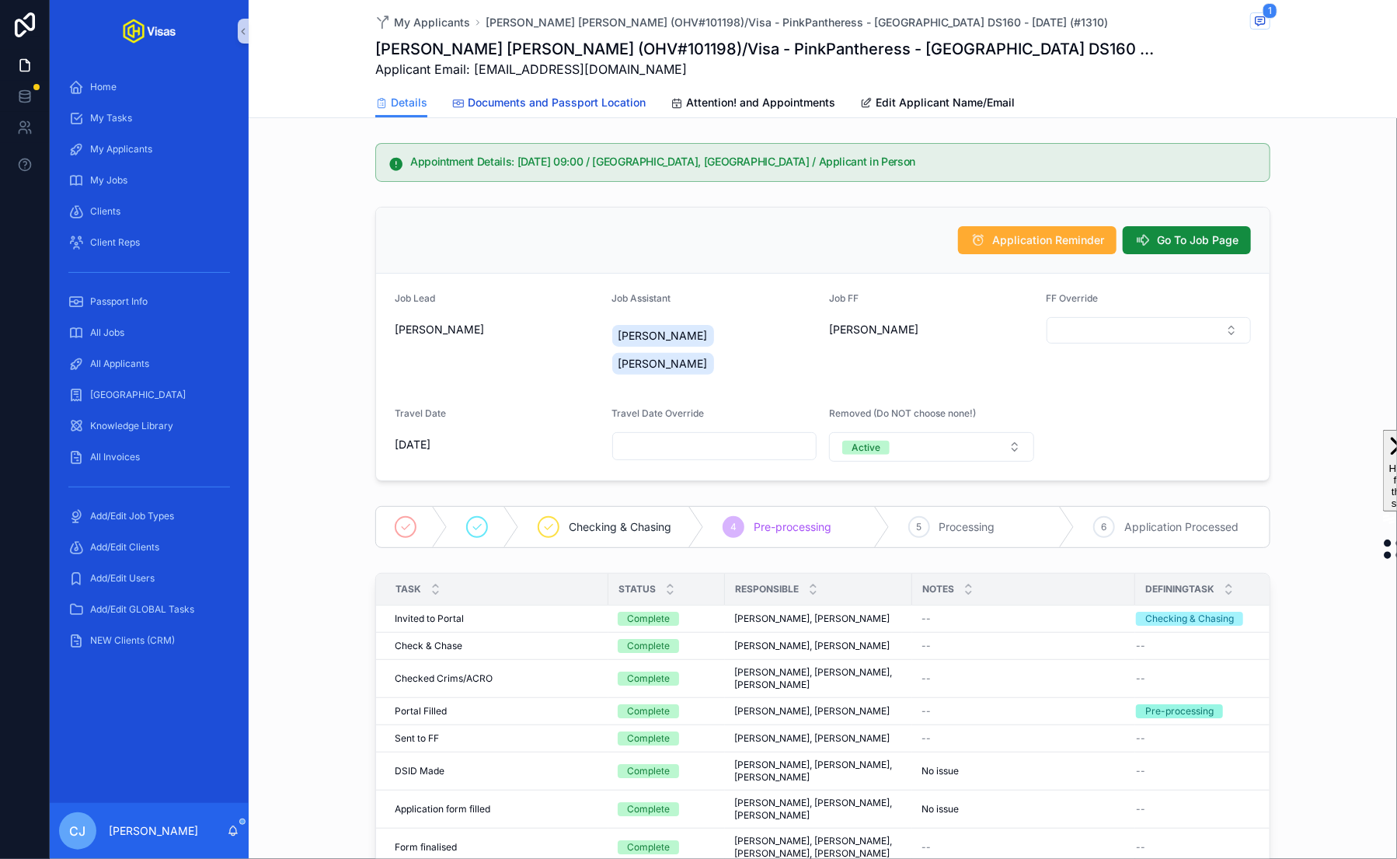
click at [620, 113] on link "Documents and Passport Location" at bounding box center [549, 104] width 194 height 31
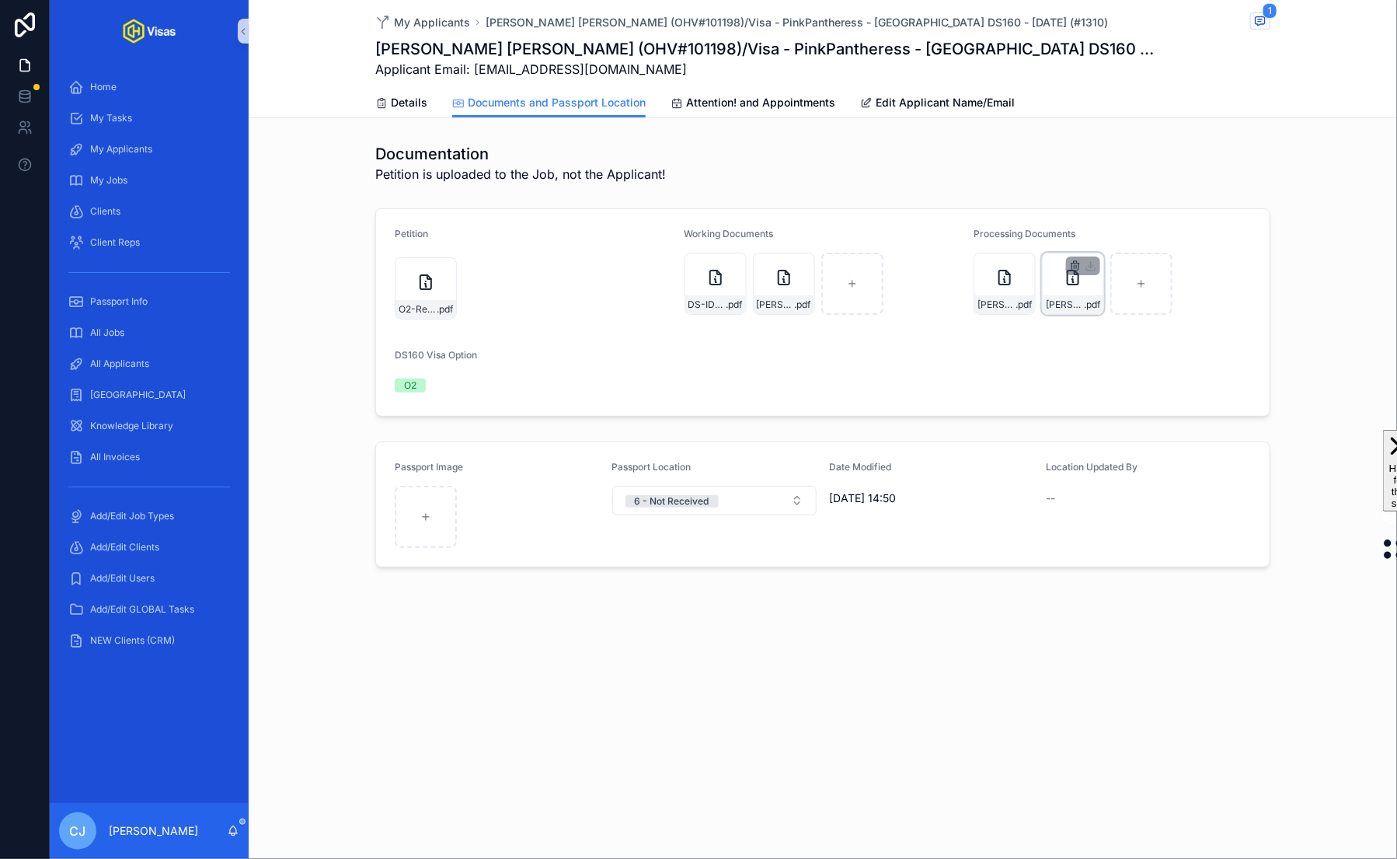
click at [1075, 267] on icon "scrollable content" at bounding box center [1075, 266] width 0 height 3
click at [1111, 236] on icon "scrollable content" at bounding box center [1109, 236] width 12 height 12
click at [1073, 292] on div "scrollable content" at bounding box center [1073, 284] width 62 height 62
type input "**********"
click at [689, 103] on span "Attention! and Appointments" at bounding box center [760, 103] width 149 height 16
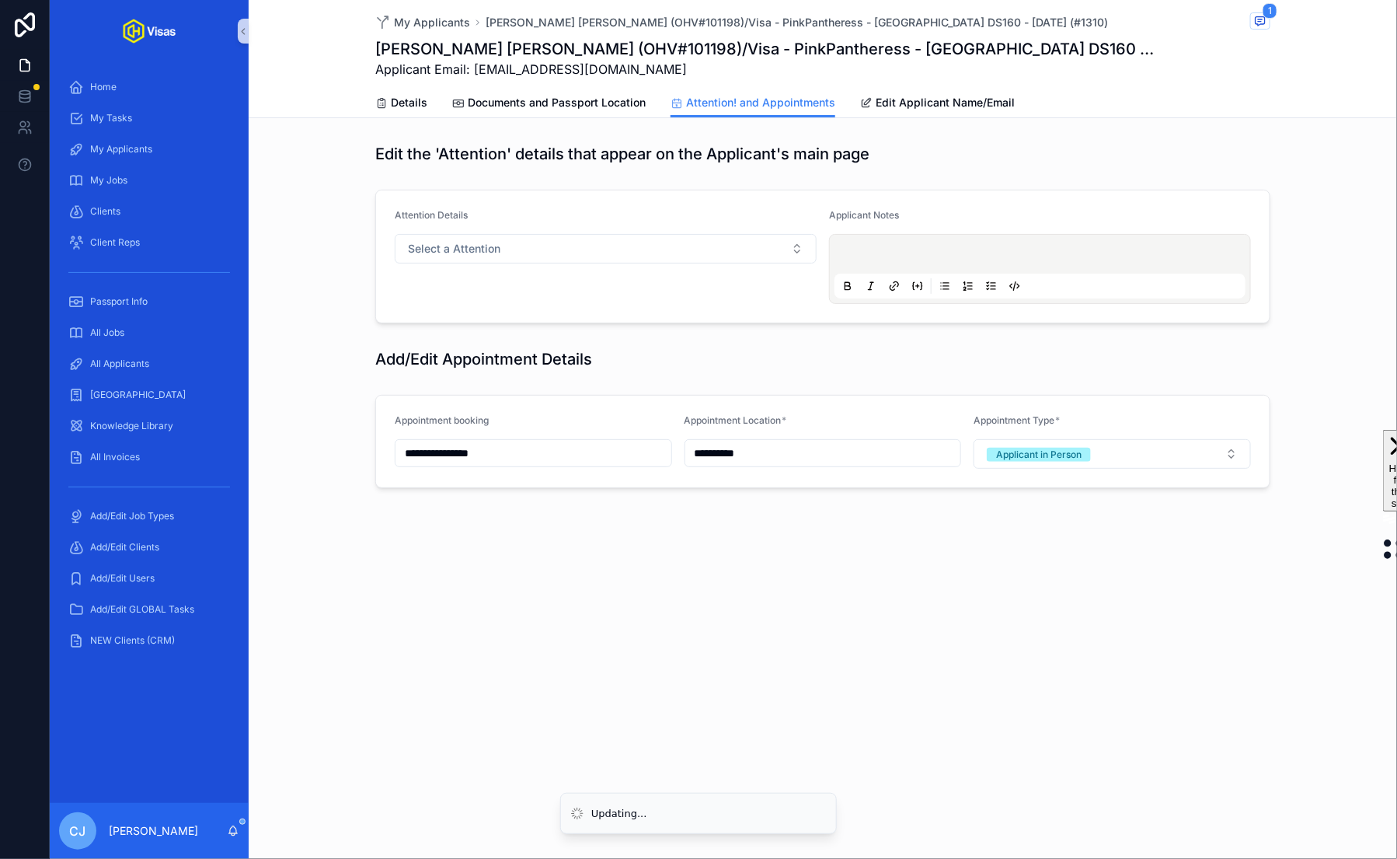
click at [518, 452] on input "**********" at bounding box center [534, 453] width 276 height 22
click at [511, 771] on input "**" at bounding box center [519, 765] width 36 height 22
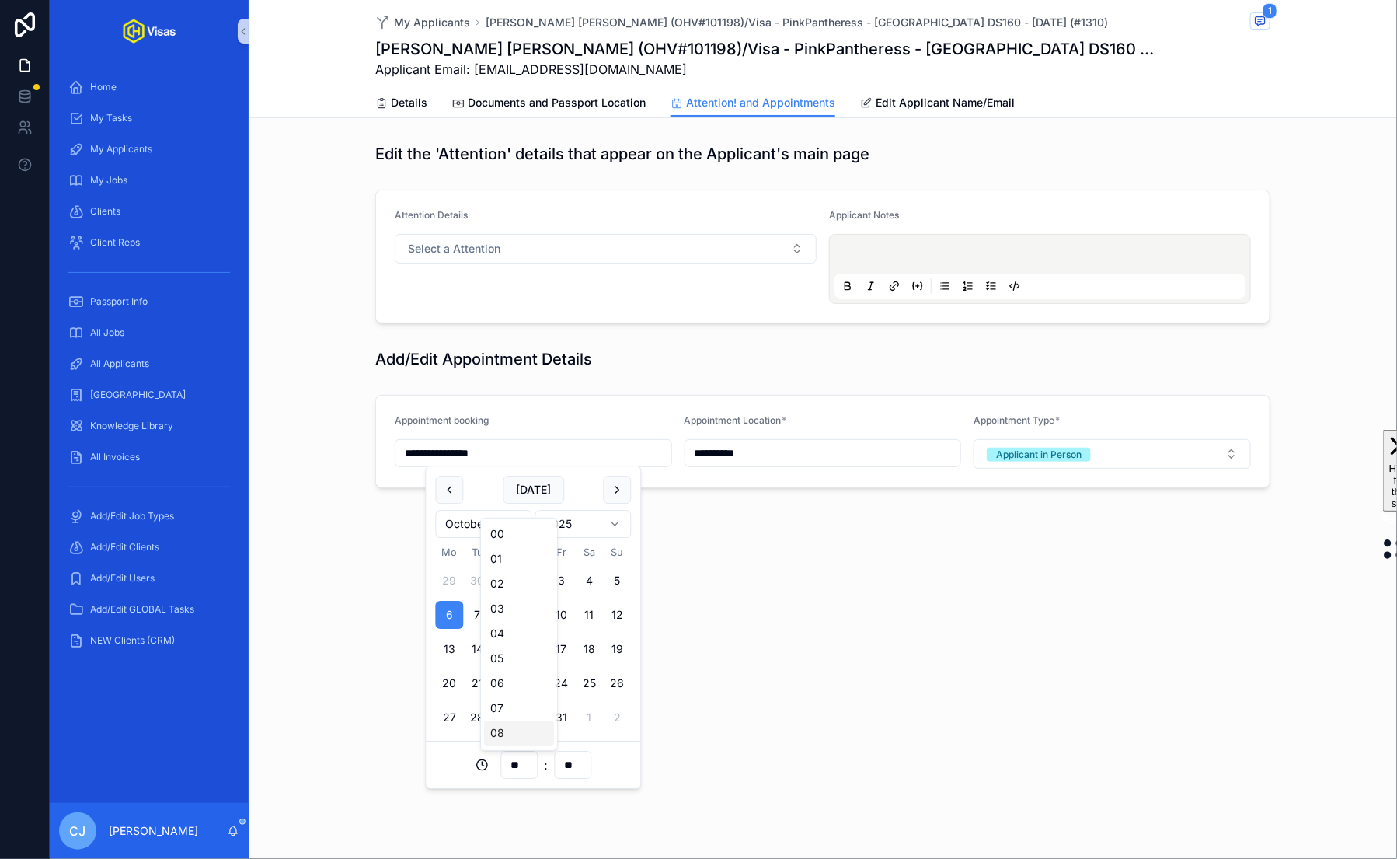
click at [511, 724] on div "08" at bounding box center [519, 733] width 70 height 25
type input "**********"
type input "**"
click at [697, 724] on div "**********" at bounding box center [823, 429] width 1149 height 859
click at [404, 93] on link "Details" at bounding box center [401, 104] width 52 height 31
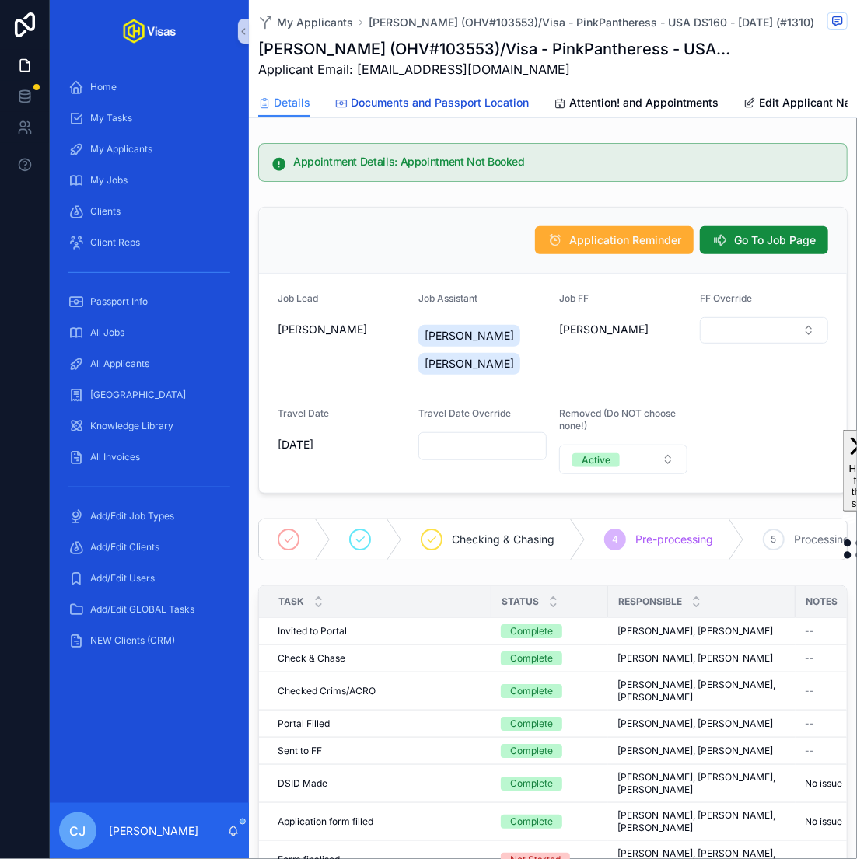
click at [499, 114] on link "Documents and Passport Location" at bounding box center [432, 104] width 194 height 31
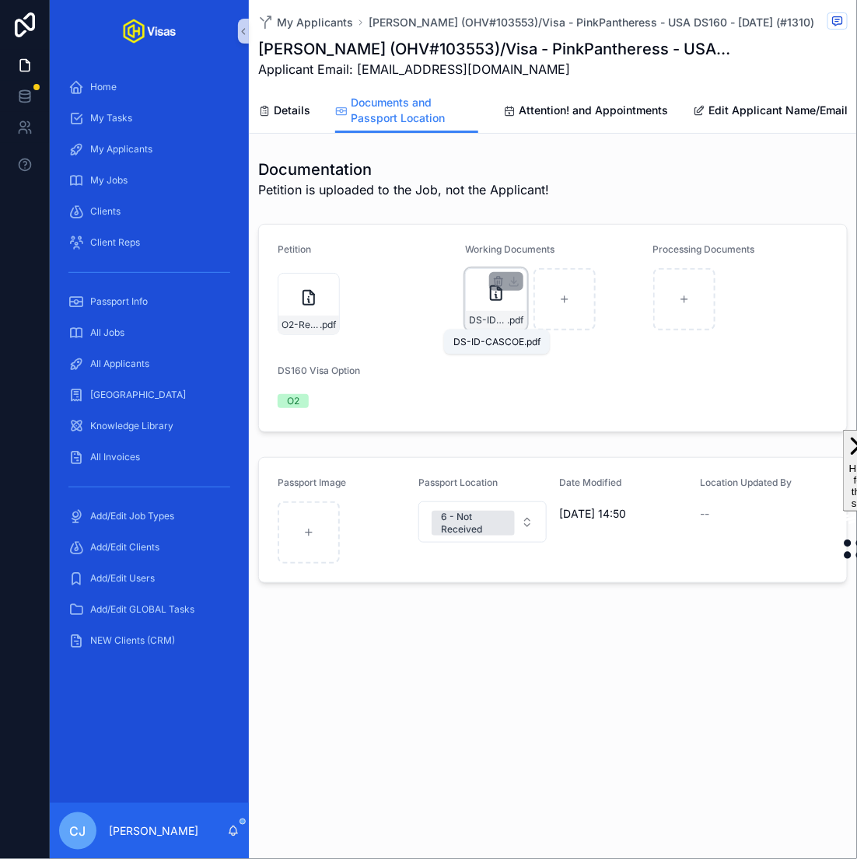
click at [485, 323] on span "DS-ID-CASCOE" at bounding box center [488, 320] width 38 height 12
